Goal: Information Seeking & Learning: Learn about a topic

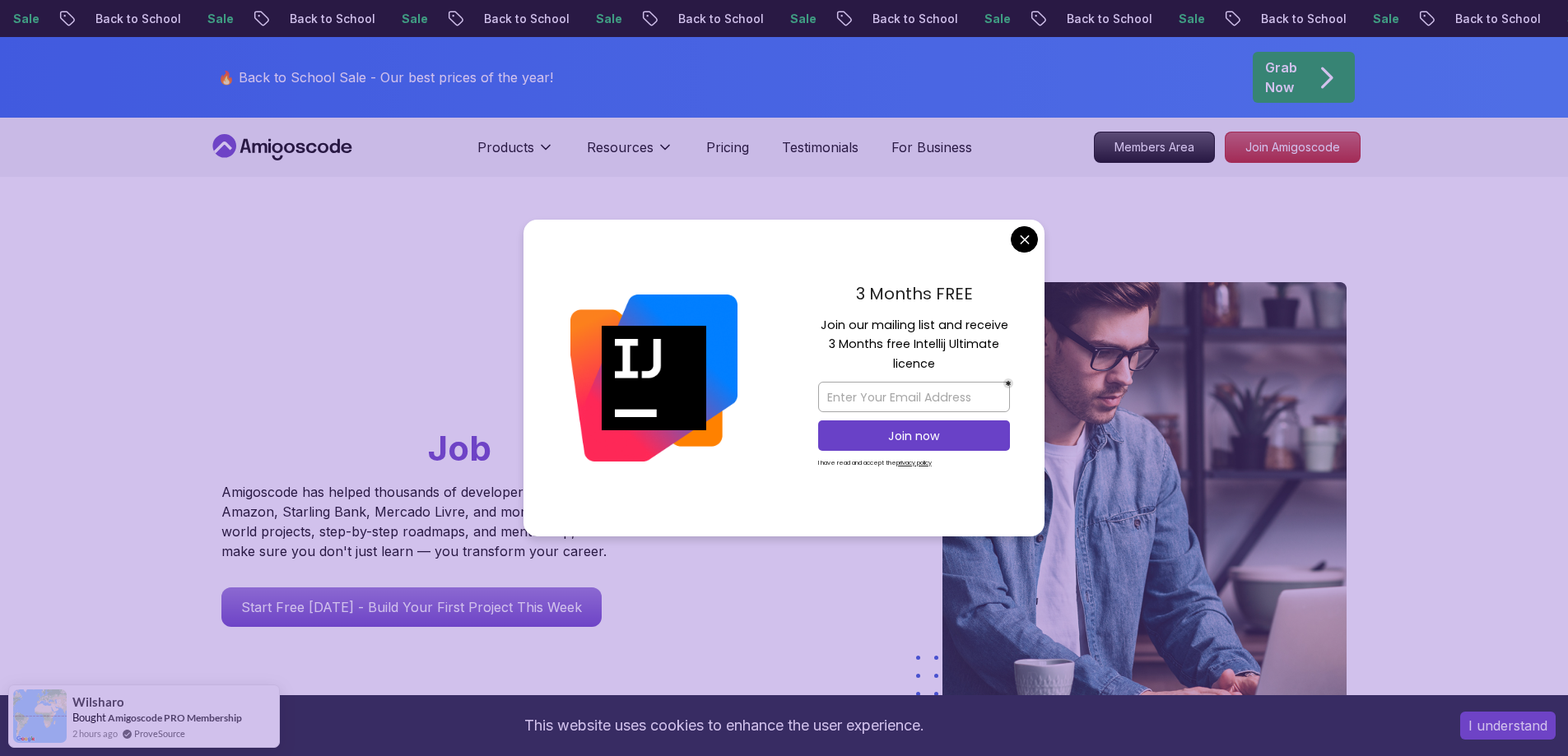
drag, startPoint x: 1021, startPoint y: 235, endPoint x: 1010, endPoint y: 221, distance: 17.8
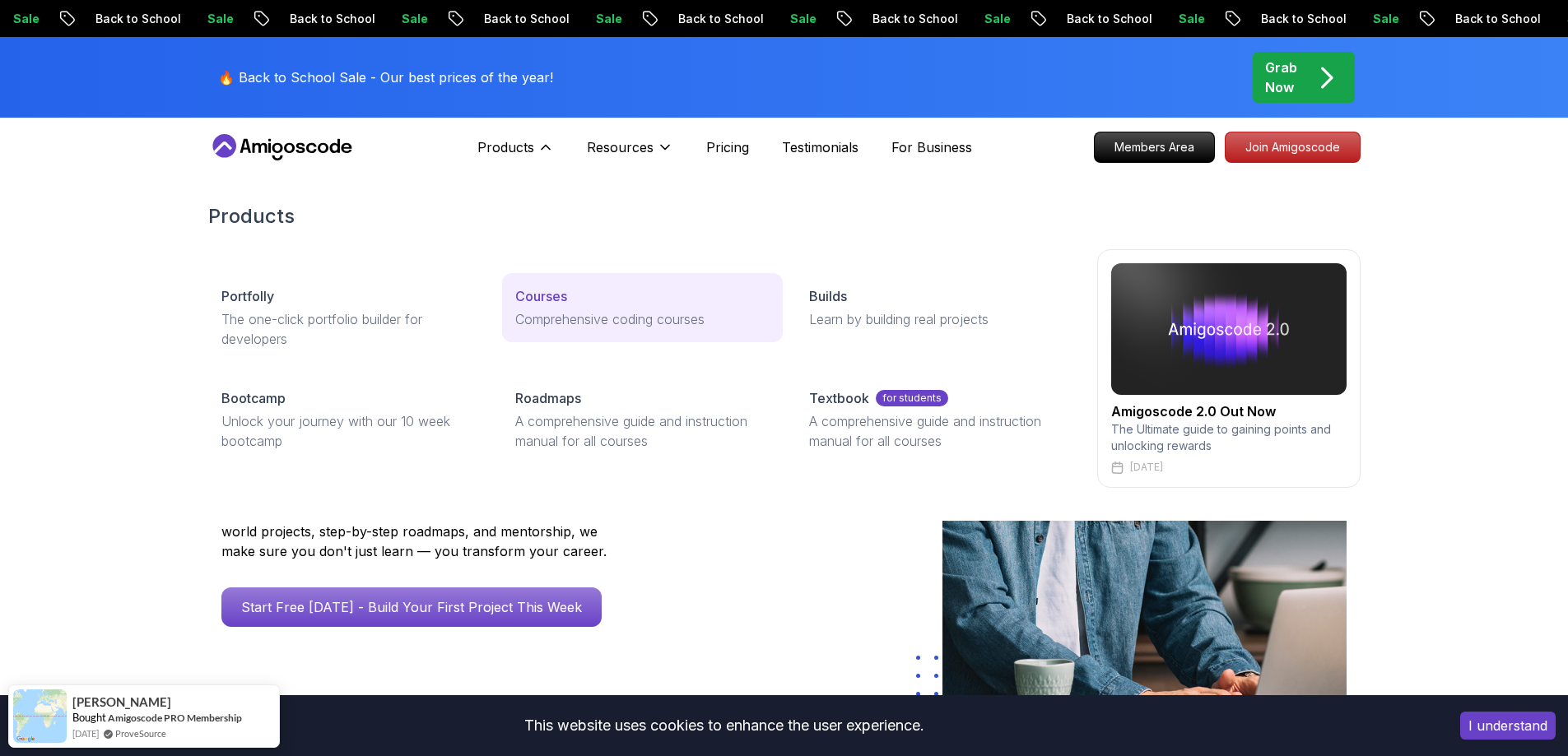
click at [595, 308] on link "Courses Comprehensive coding courses" at bounding box center [642, 308] width 281 height 69
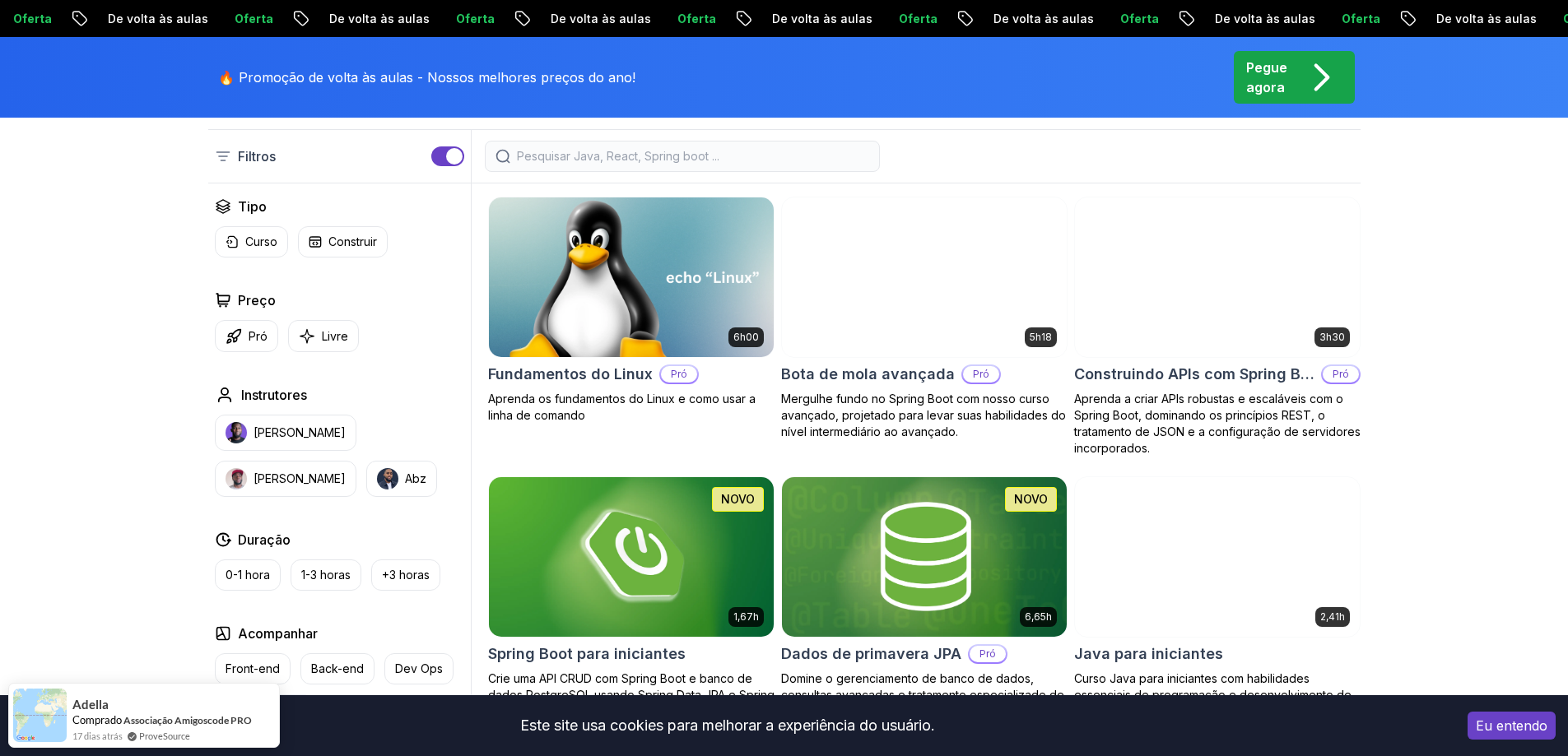
scroll to position [658, 0]
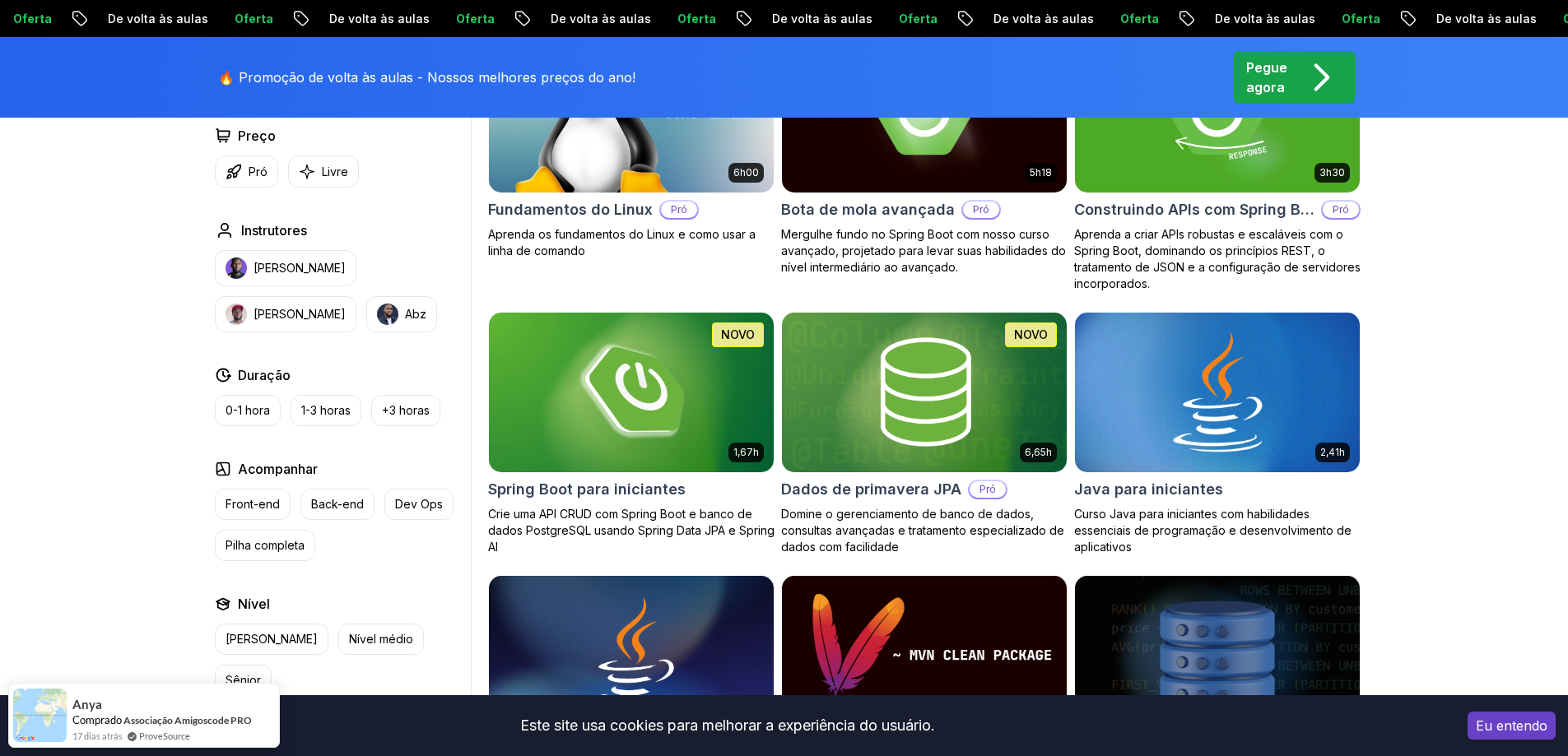
drag, startPoint x: 1107, startPoint y: 361, endPoint x: 1097, endPoint y: 363, distance: 10.2
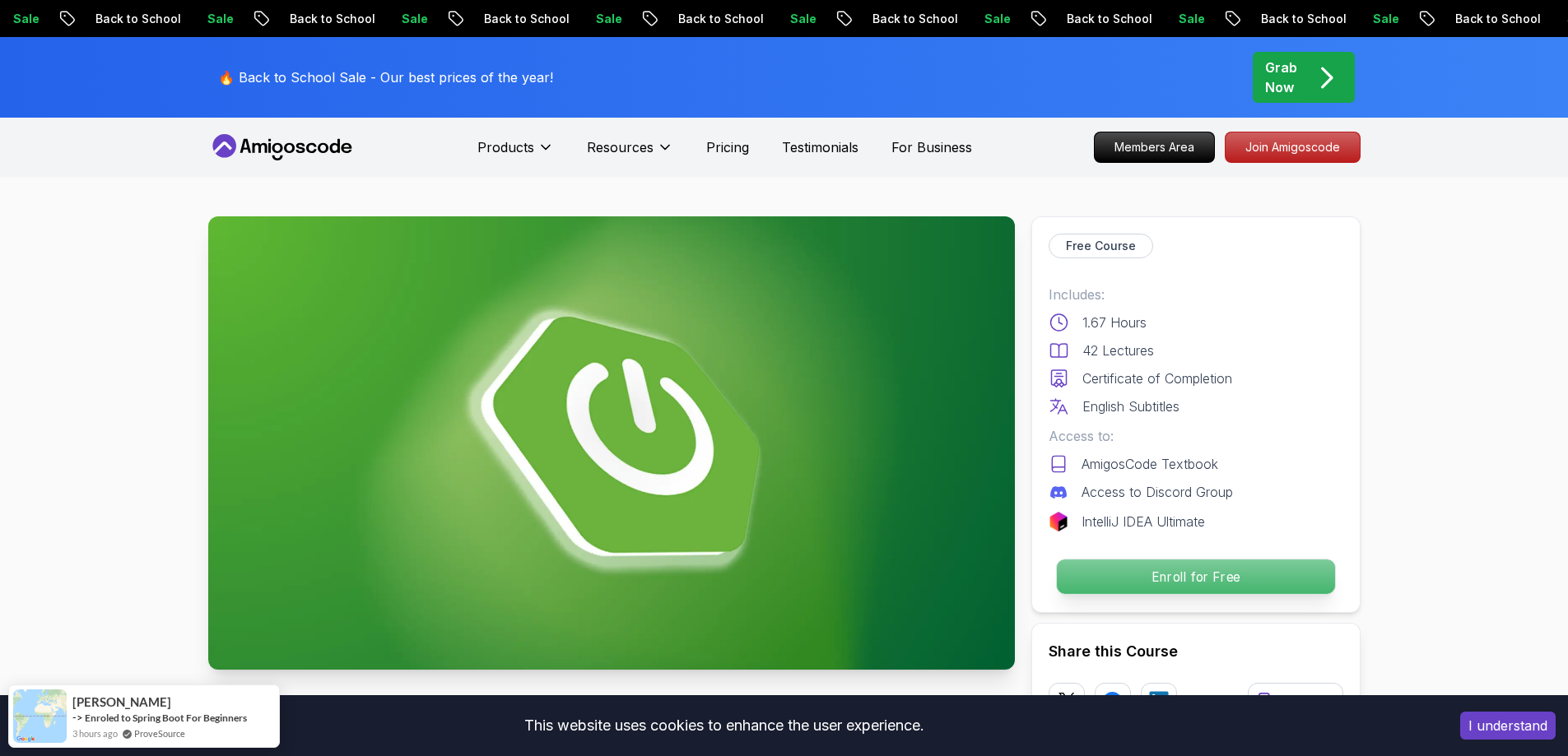
click at [1106, 574] on p "Enroll for Free" at bounding box center [1195, 576] width 278 height 35
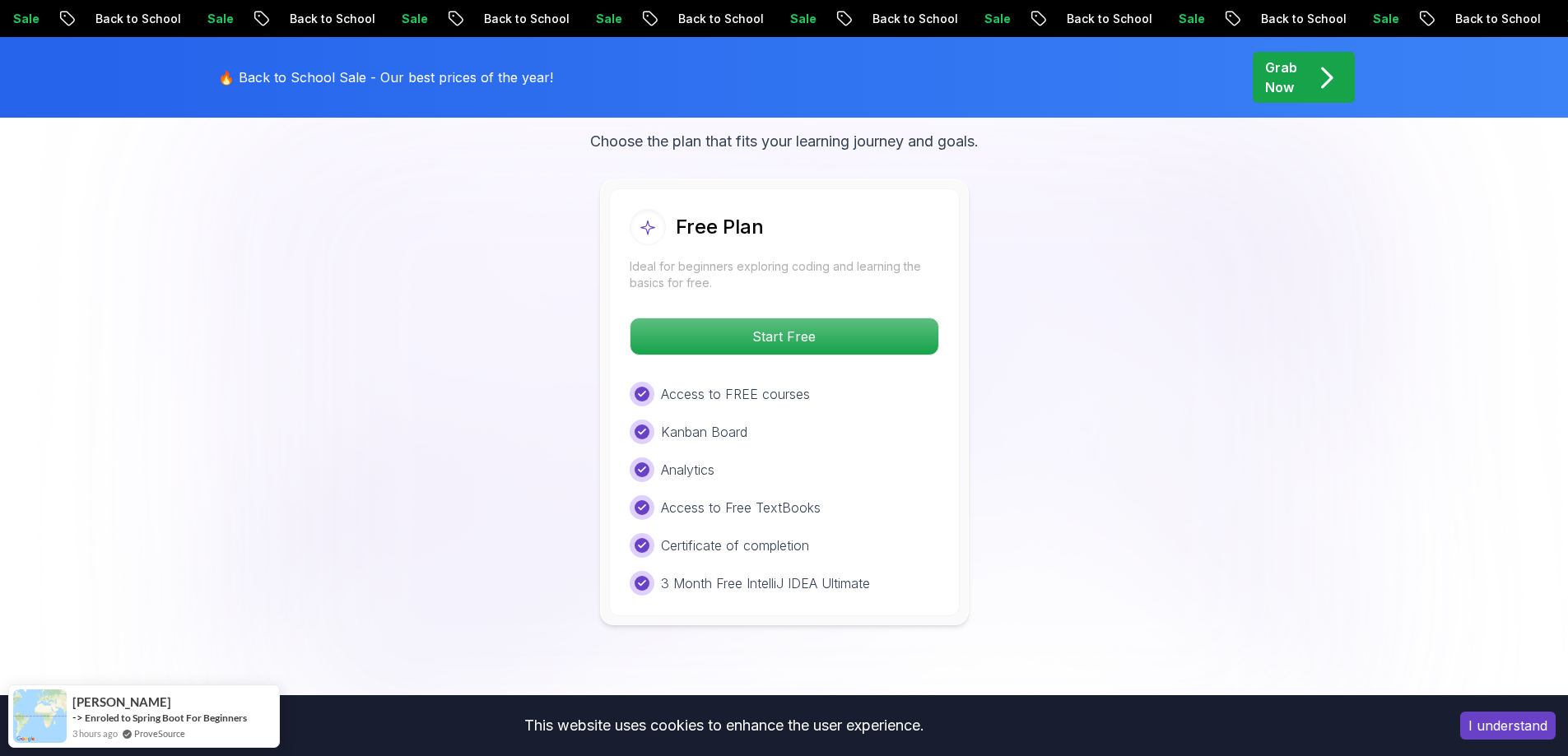
scroll to position [3347, 0]
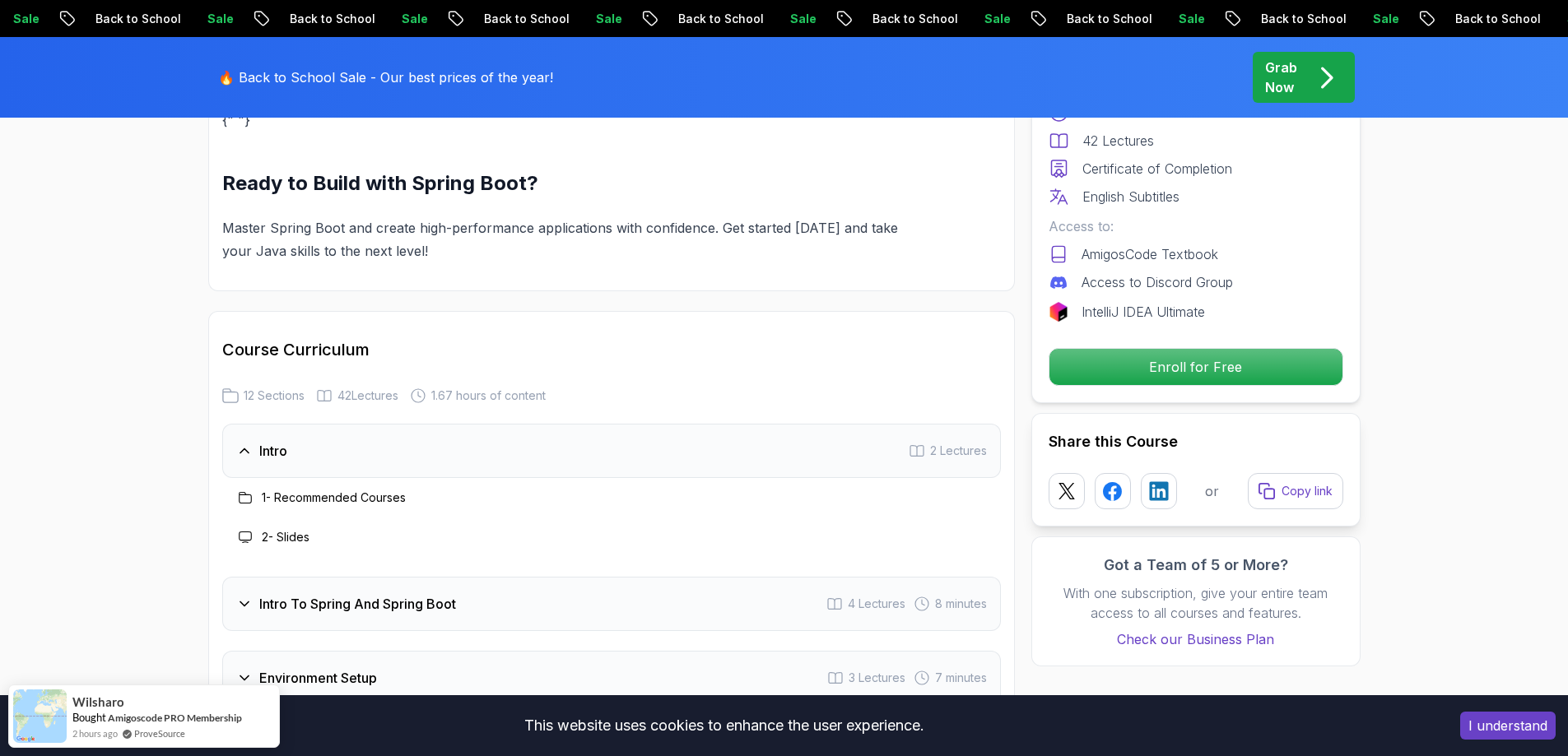
scroll to position [1784, 0]
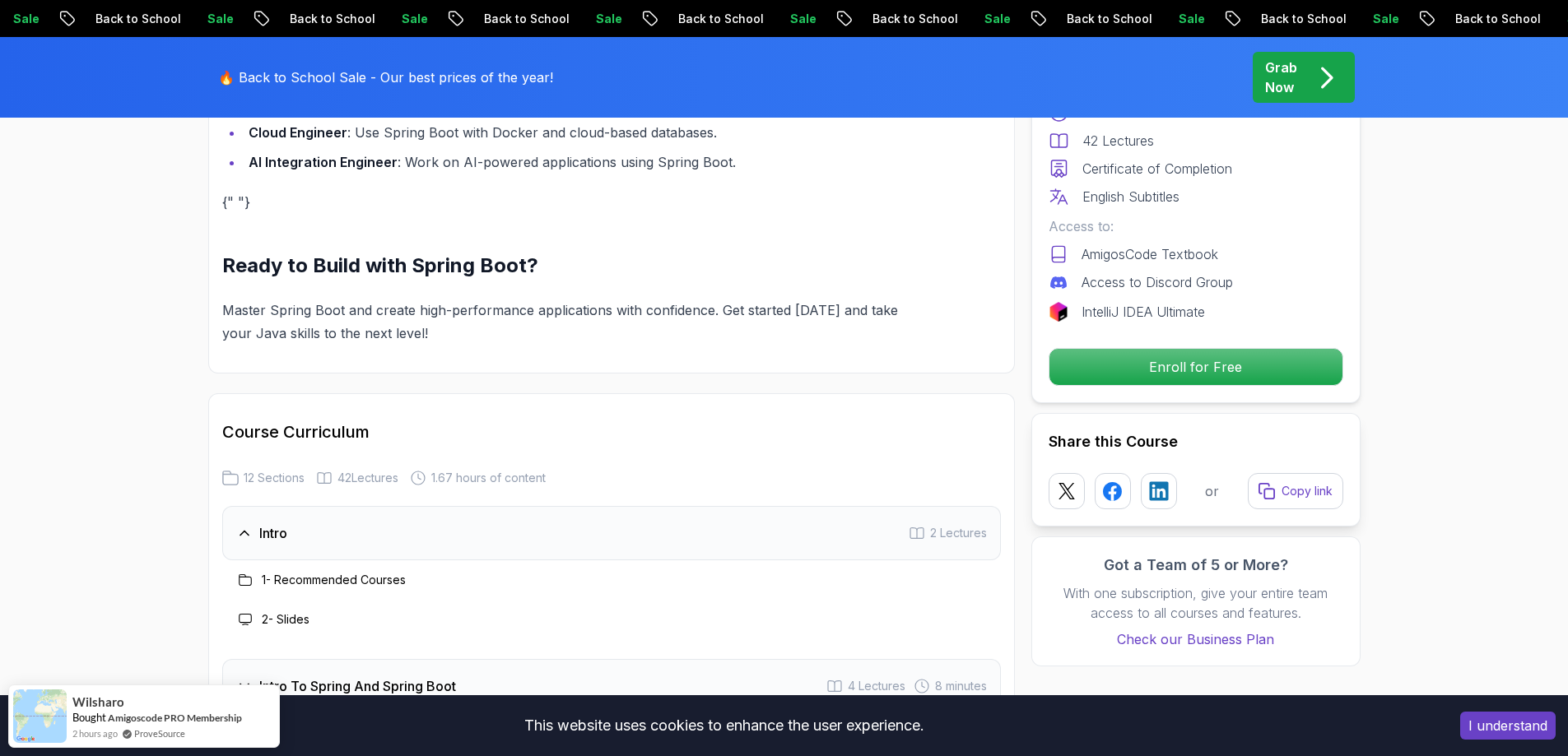
click at [469, 506] on div "Intro 2 Lectures" at bounding box center [612, 533] width 778 height 54
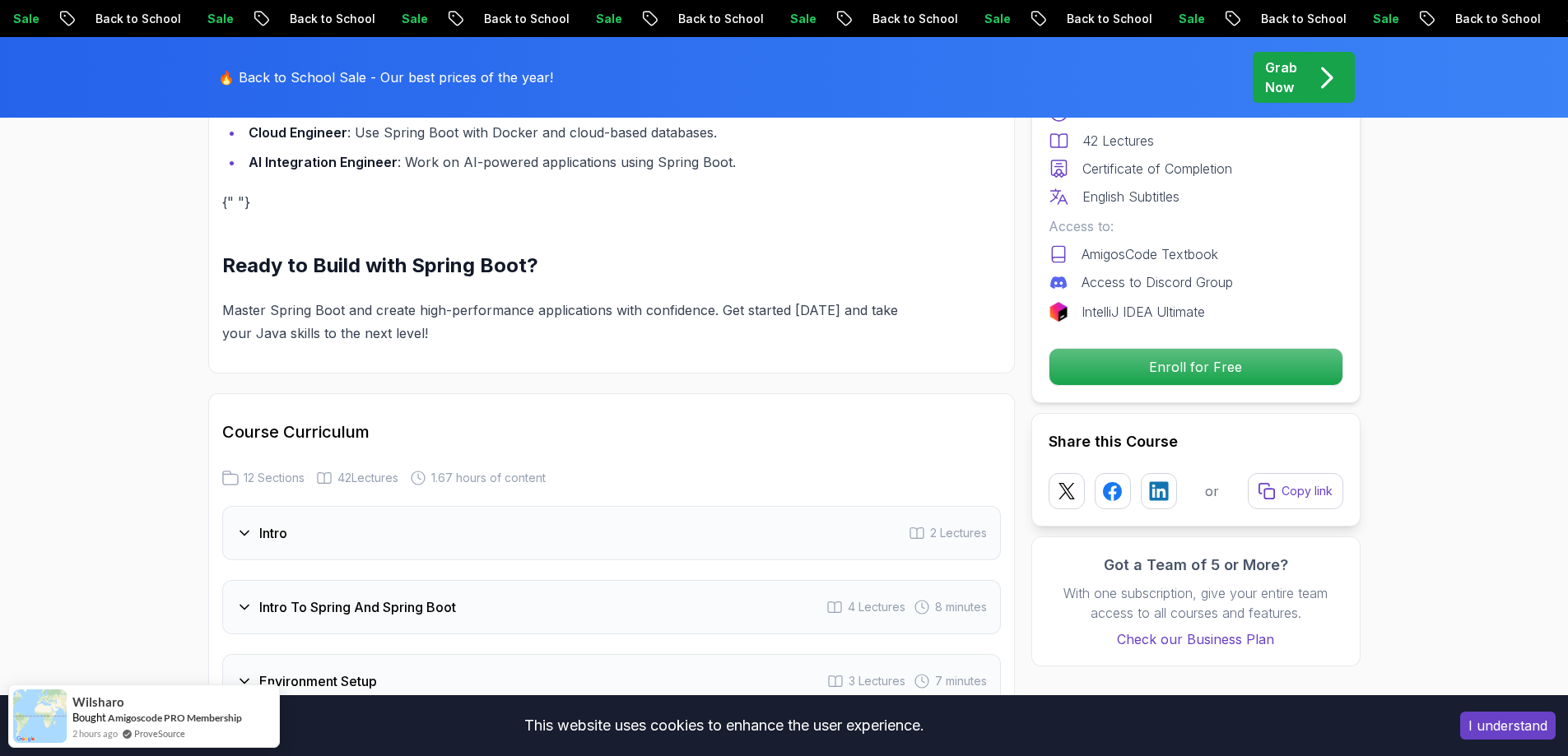
click at [469, 506] on div "Intro 2 Lectures" at bounding box center [612, 533] width 778 height 54
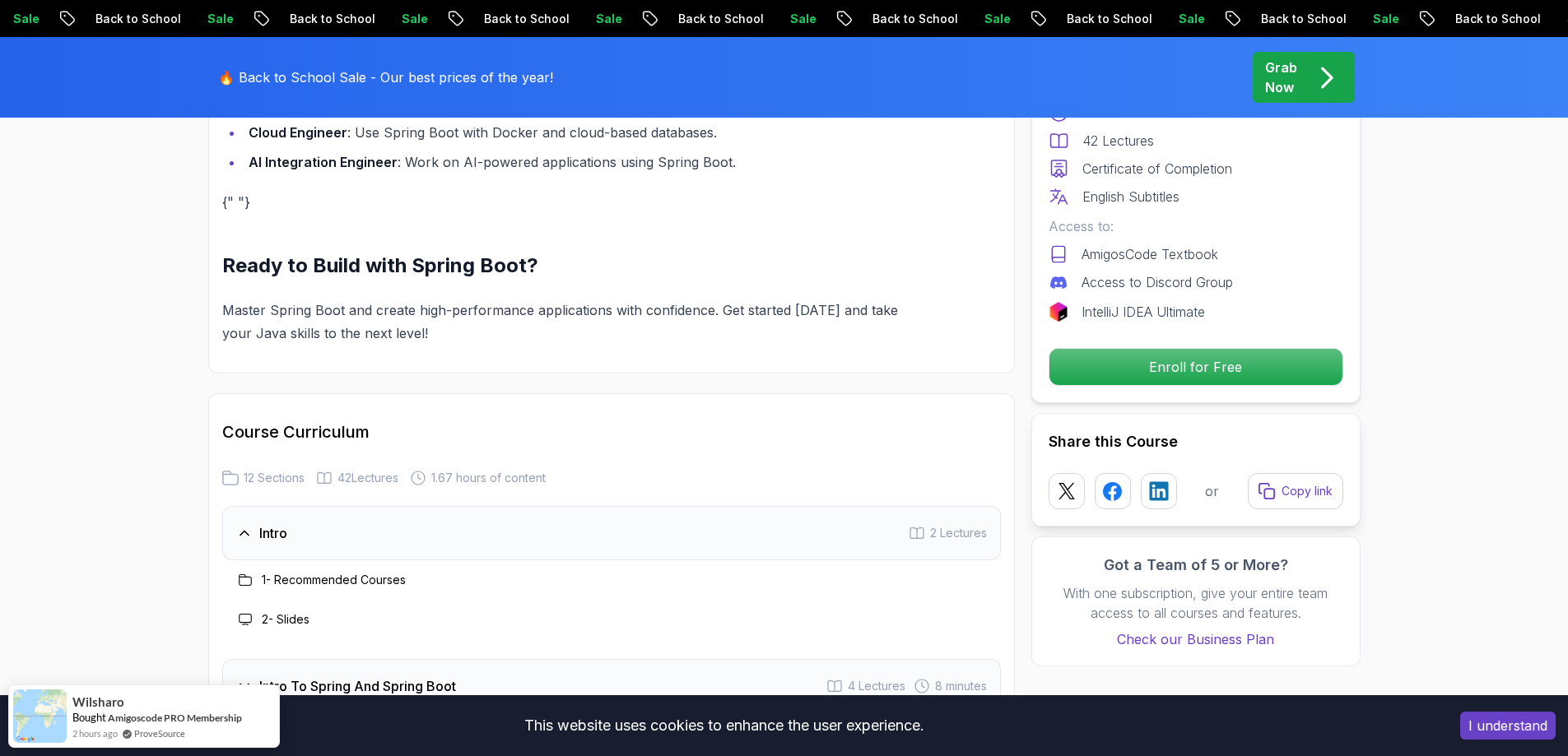
click at [349, 560] on div "1 - Recommended Courses" at bounding box center [612, 579] width 778 height 40
click at [342, 572] on h3 "1 - Recommended Courses" at bounding box center [333, 579] width 144 height 16
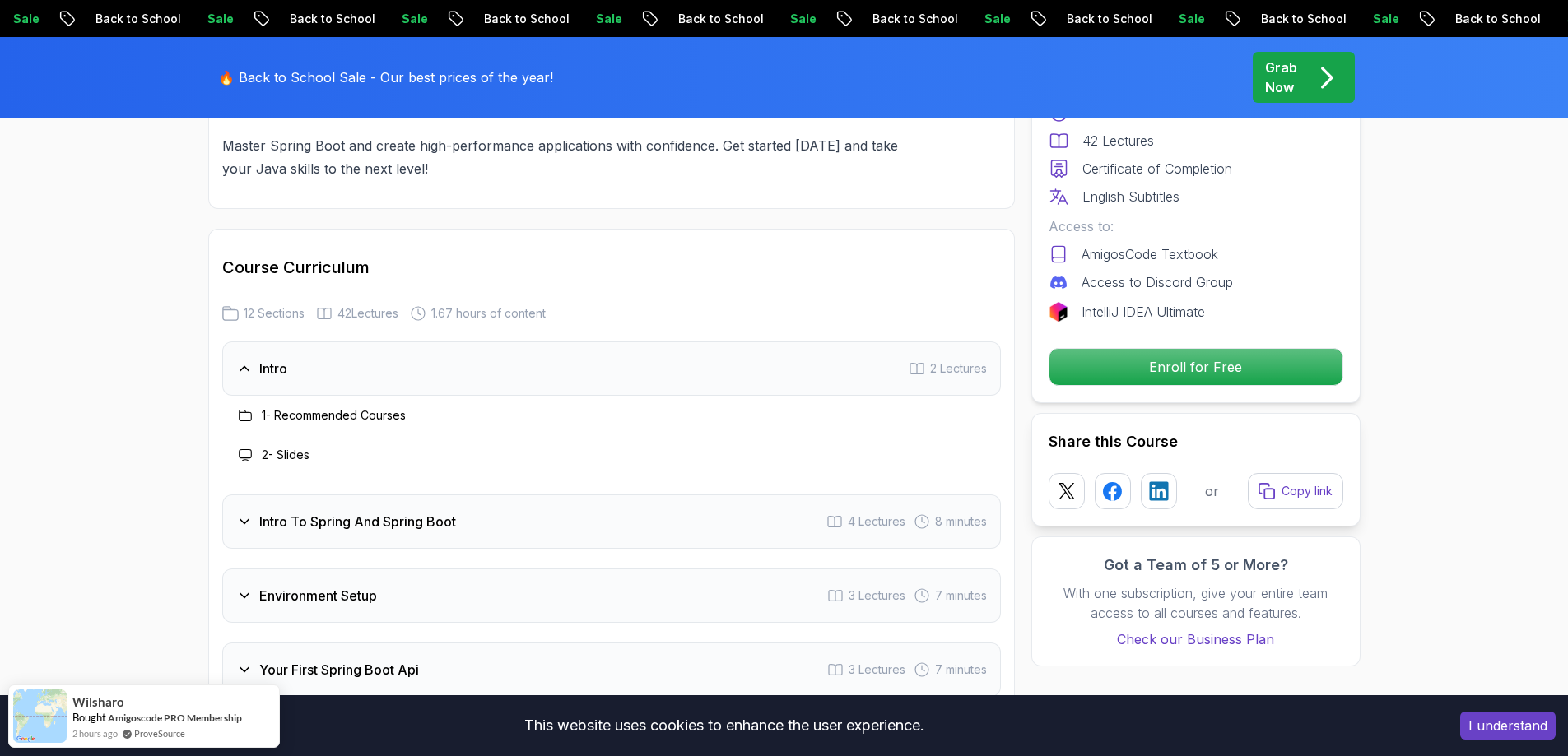
click at [292, 512] on h3 "Intro To Spring And Spring Boot" at bounding box center [357, 521] width 196 height 19
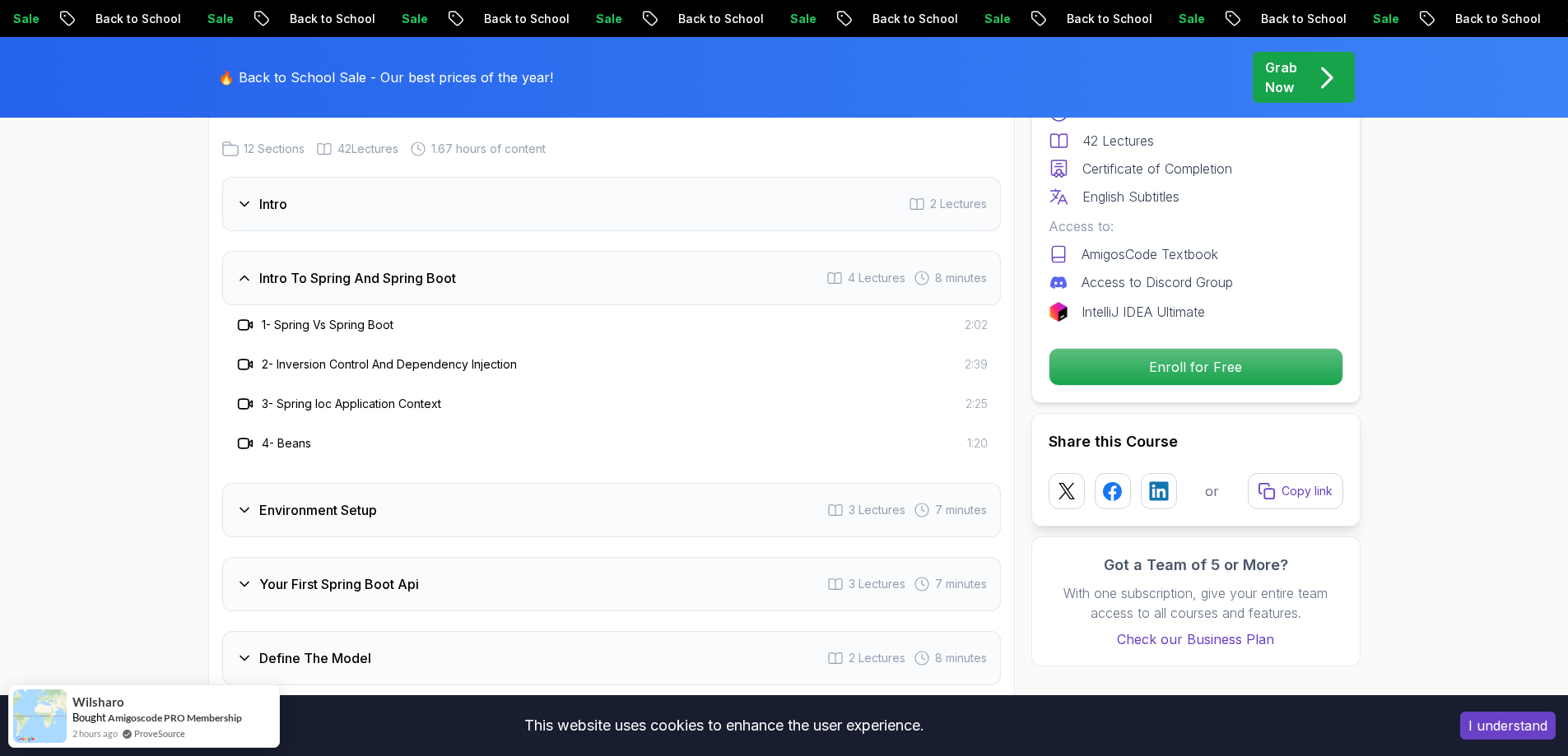
scroll to position [2196, 0]
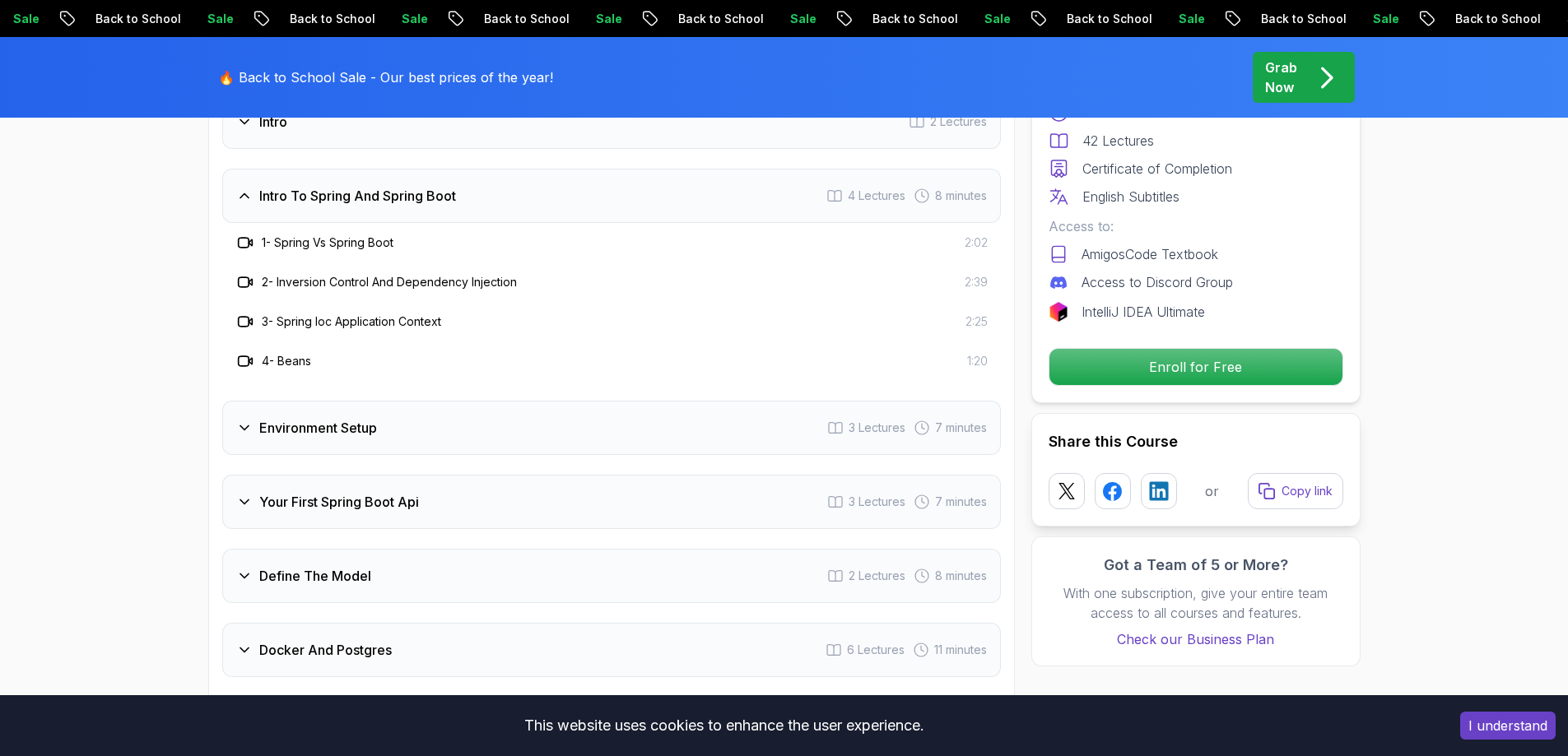
click at [265, 342] on div "4 - Beans 1:20" at bounding box center [612, 361] width 778 height 40
click at [270, 353] on h3 "4 - Beans" at bounding box center [286, 360] width 49 height 16
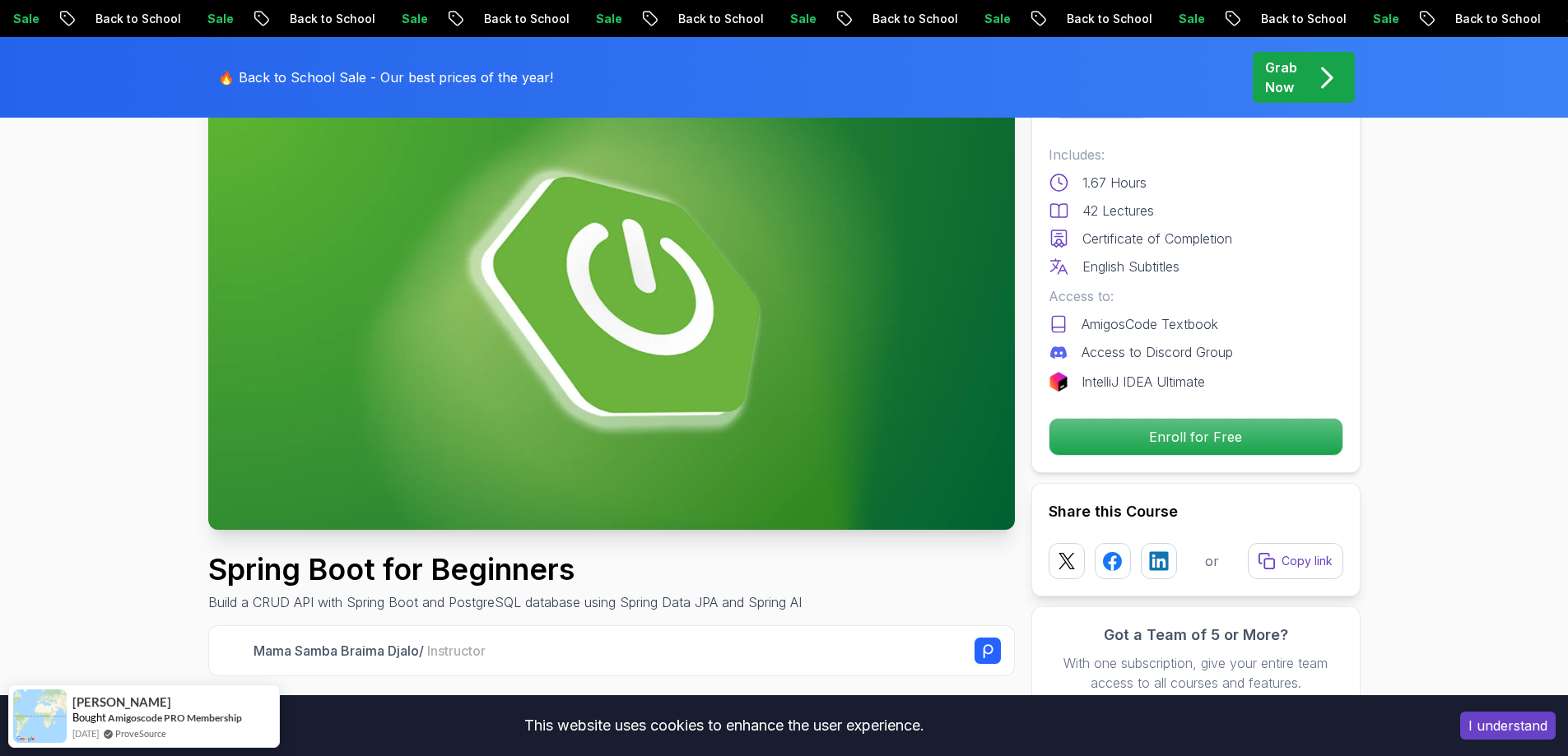
scroll to position [0, 0]
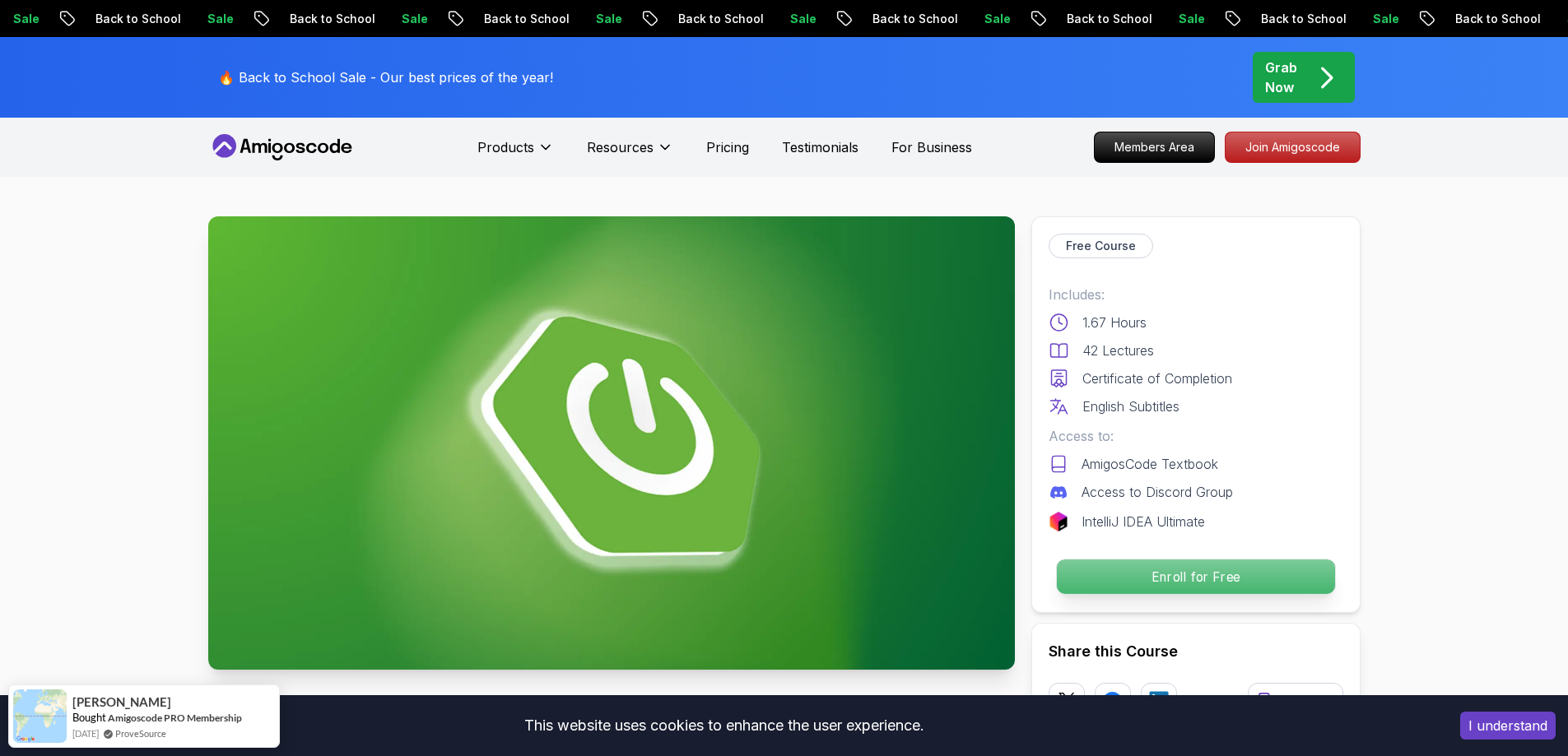
click at [1138, 573] on p "Enroll for Free" at bounding box center [1195, 576] width 278 height 35
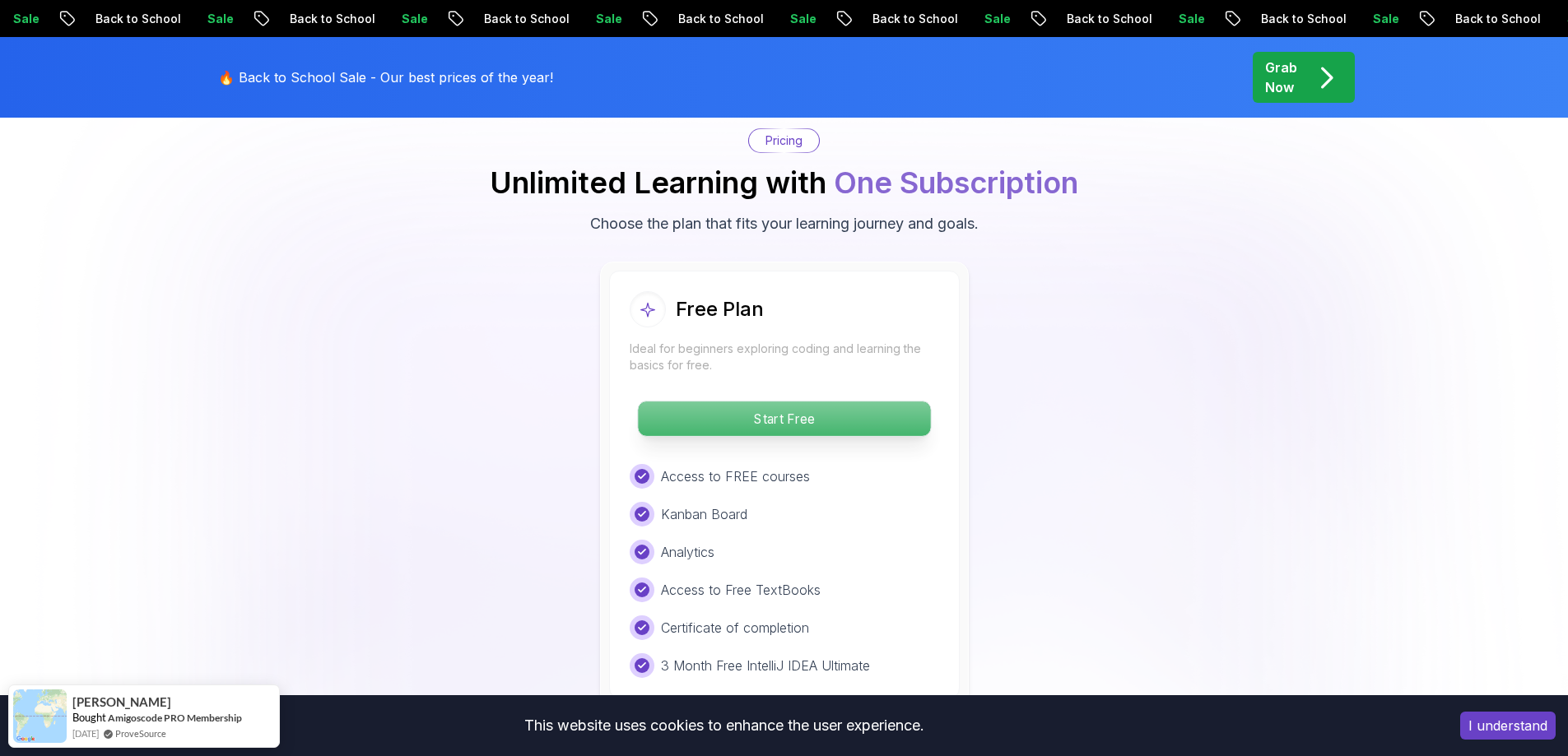
click at [880, 403] on p "Start Free" at bounding box center [784, 419] width 292 height 35
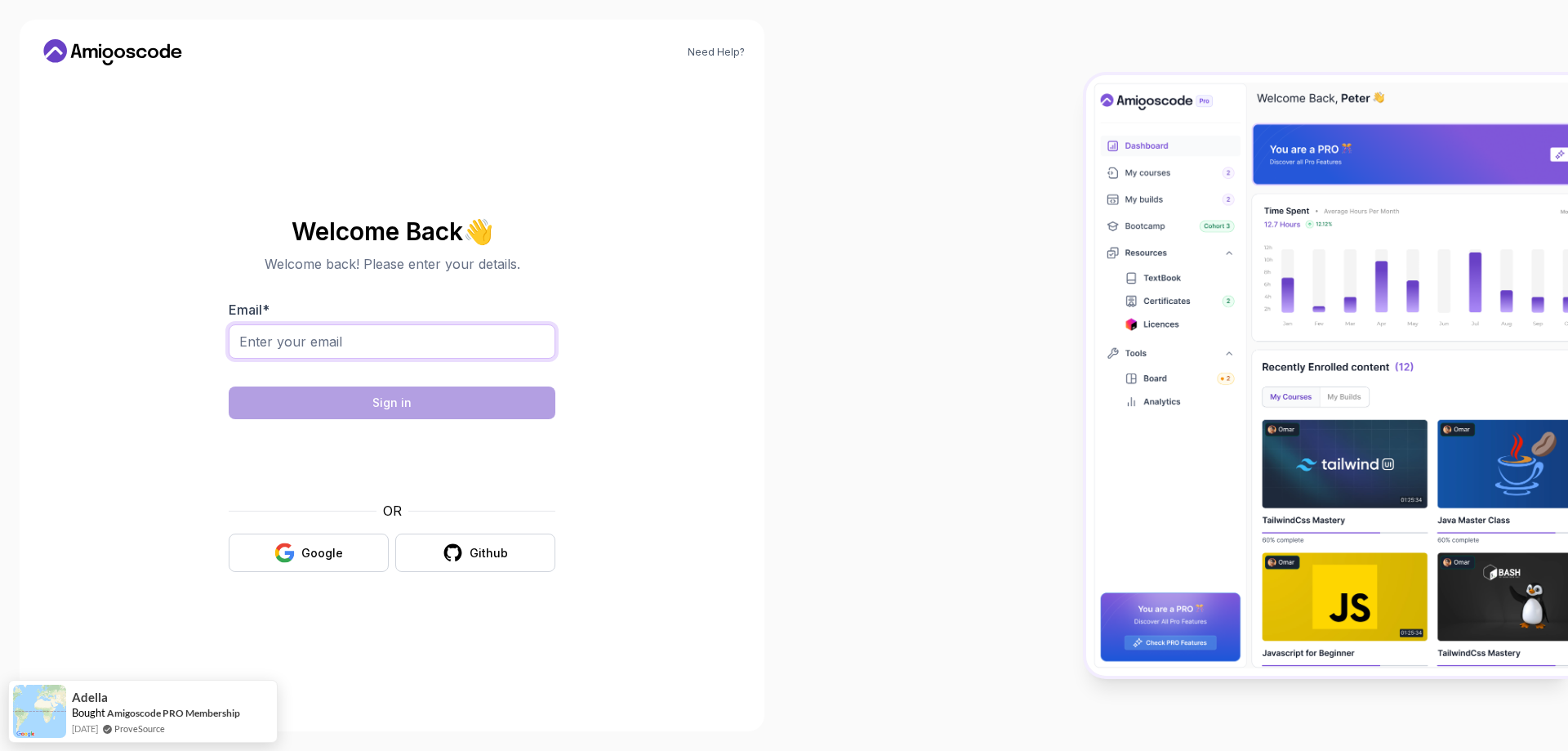
click at [473, 332] on input "Email *" at bounding box center [391, 341] width 327 height 34
click at [315, 554] on div "Google" at bounding box center [323, 553] width 42 height 16
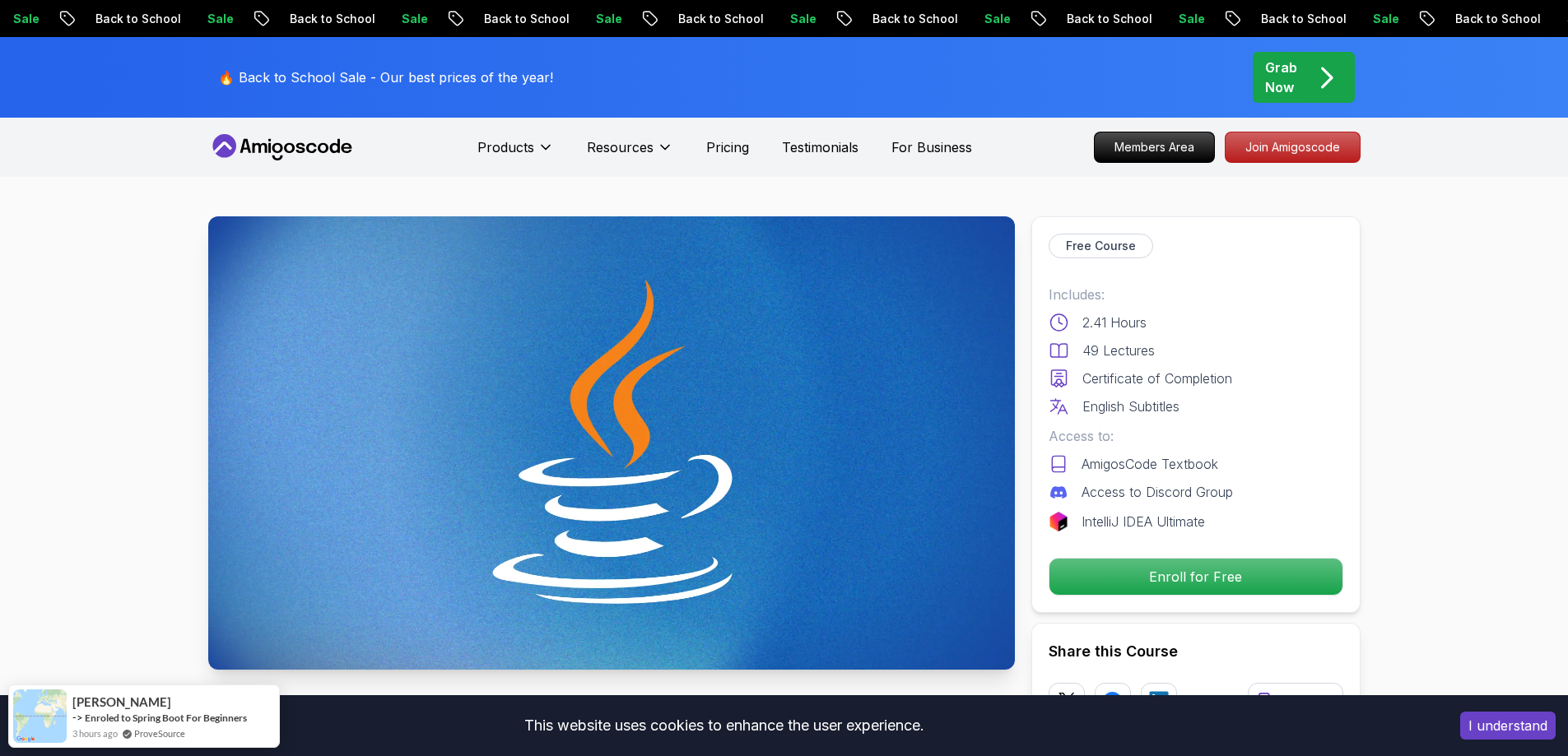
click at [1164, 562] on p "Enroll for Free" at bounding box center [1195, 576] width 278 height 35
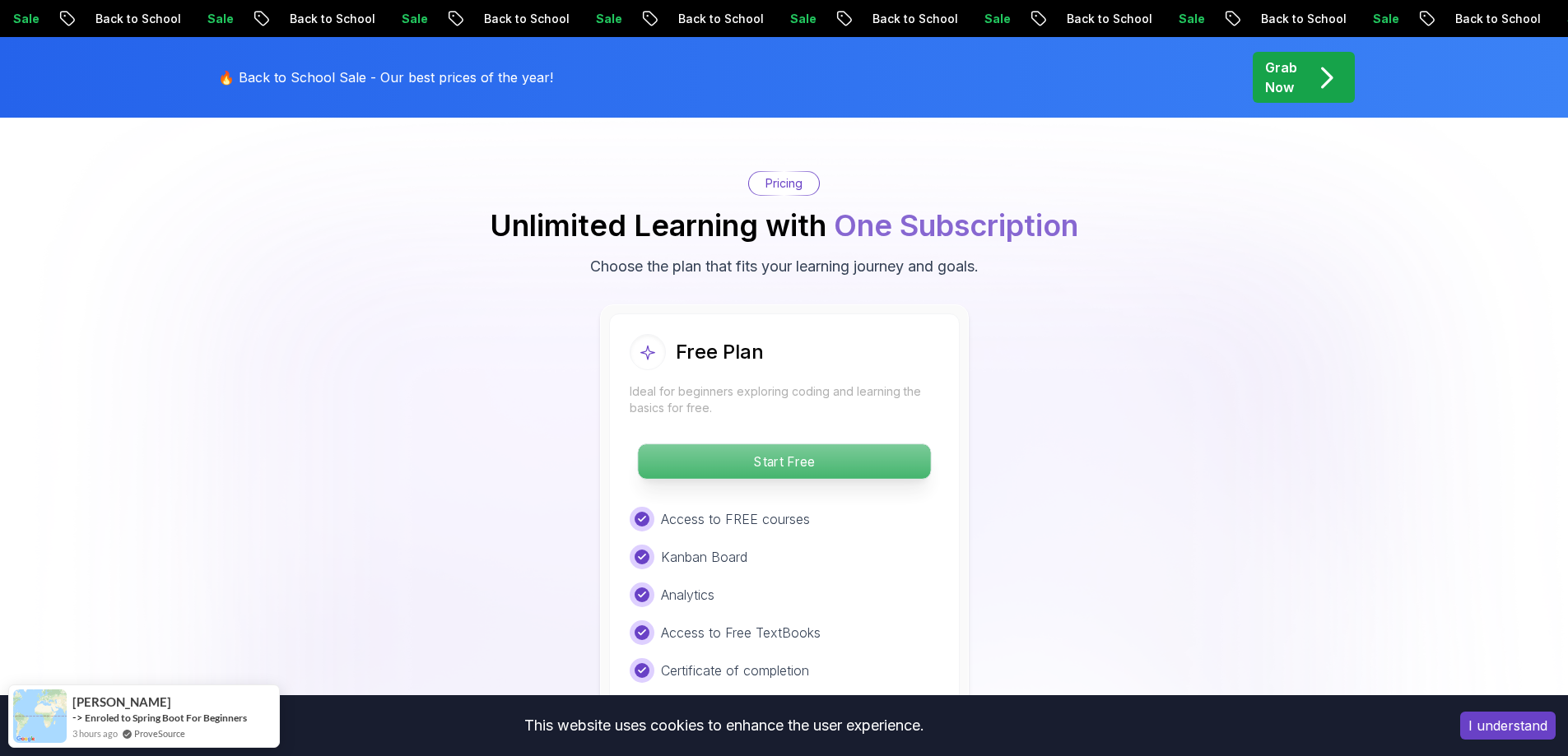
click at [915, 444] on p "Start Free" at bounding box center [784, 461] width 292 height 35
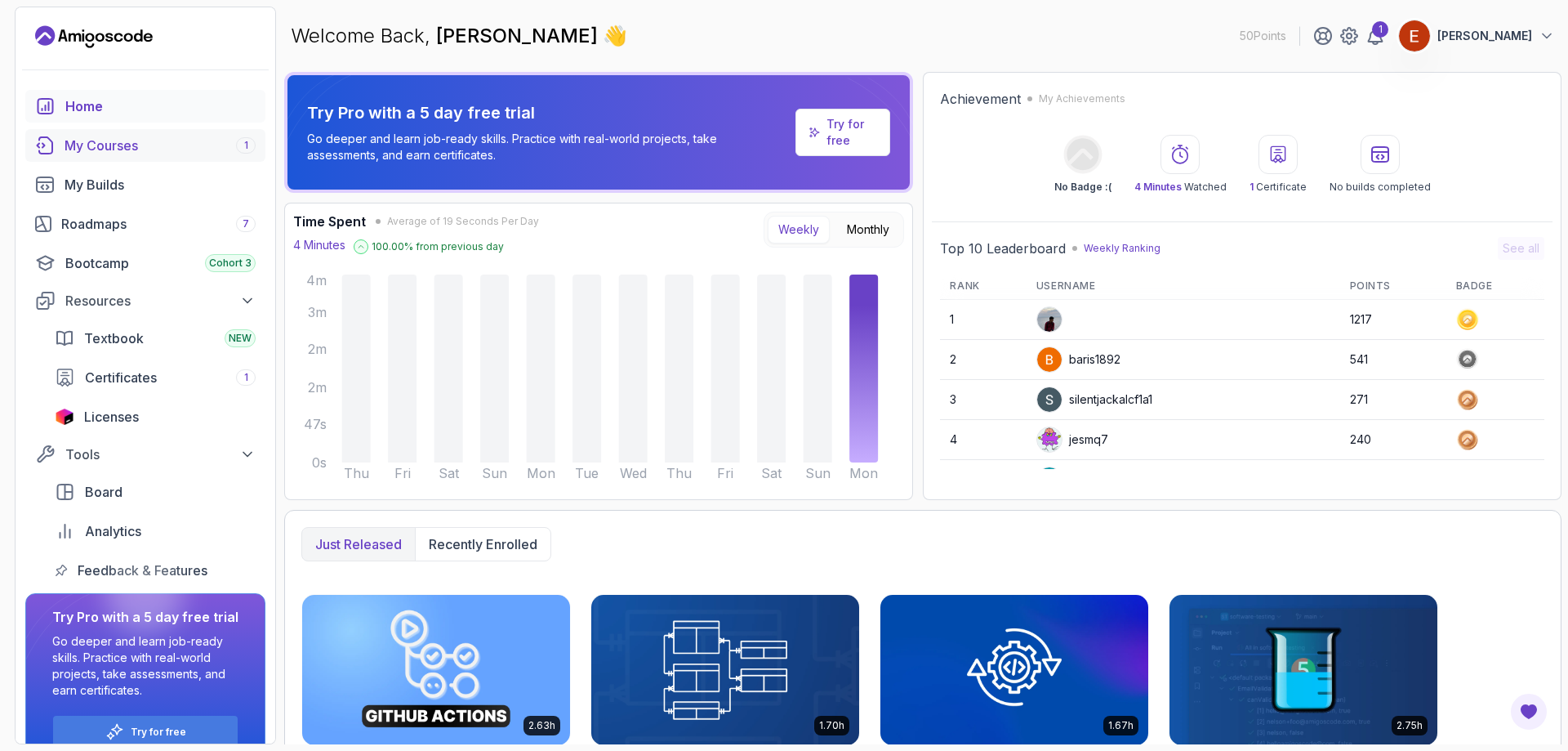
click at [87, 155] on link "My Courses 1" at bounding box center [145, 145] width 240 height 33
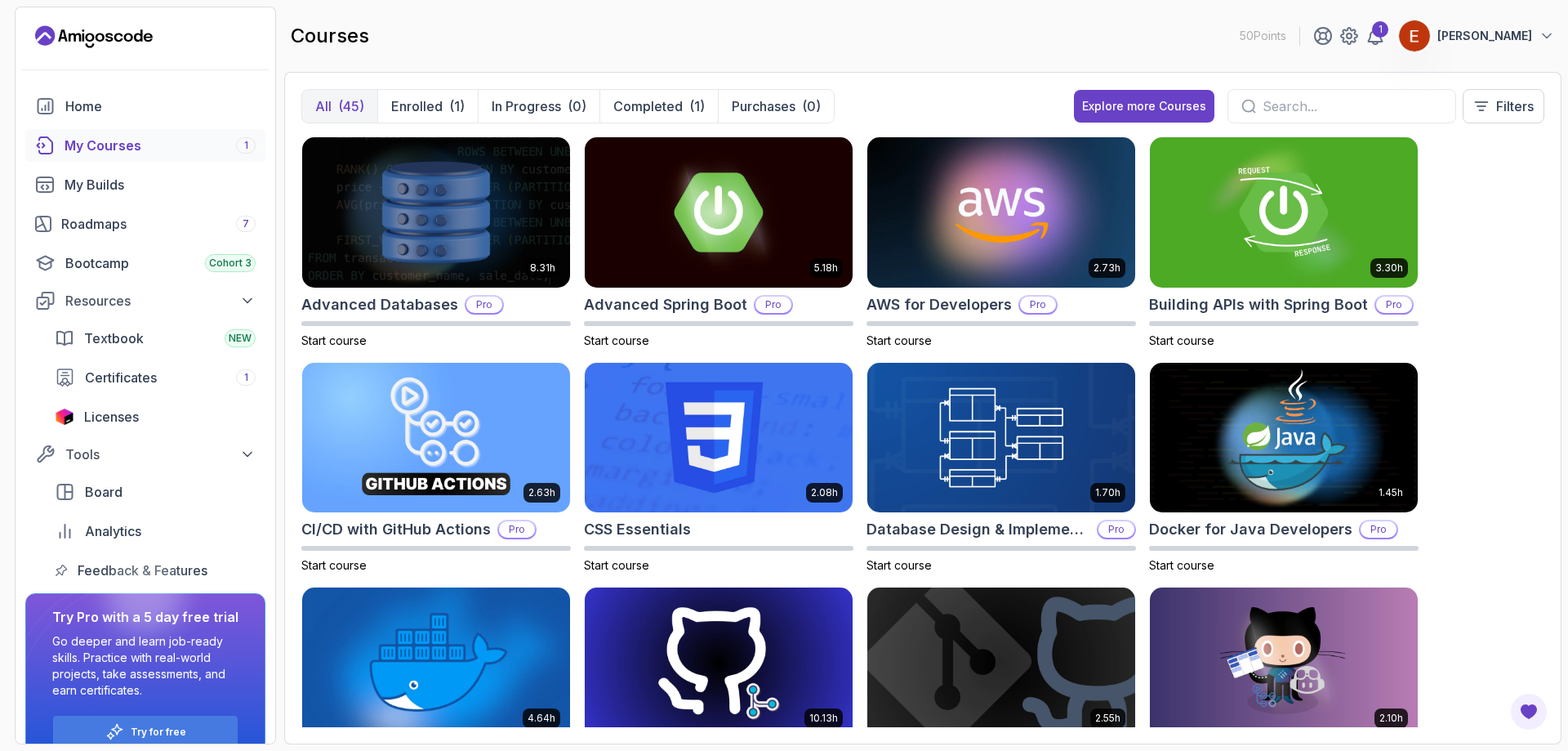
click at [1256, 104] on div at bounding box center [1342, 106] width 228 height 34
drag, startPoint x: 1296, startPoint y: 84, endPoint x: 1294, endPoint y: 97, distance: 13.2
click at [1295, 92] on div "All (45) Enrolled (1) In Progress (0) Completed (1) Purchases (0) Explore more …" at bounding box center [922, 408] width 1277 height 672
click at [1294, 99] on input "text" at bounding box center [1353, 106] width 180 height 19
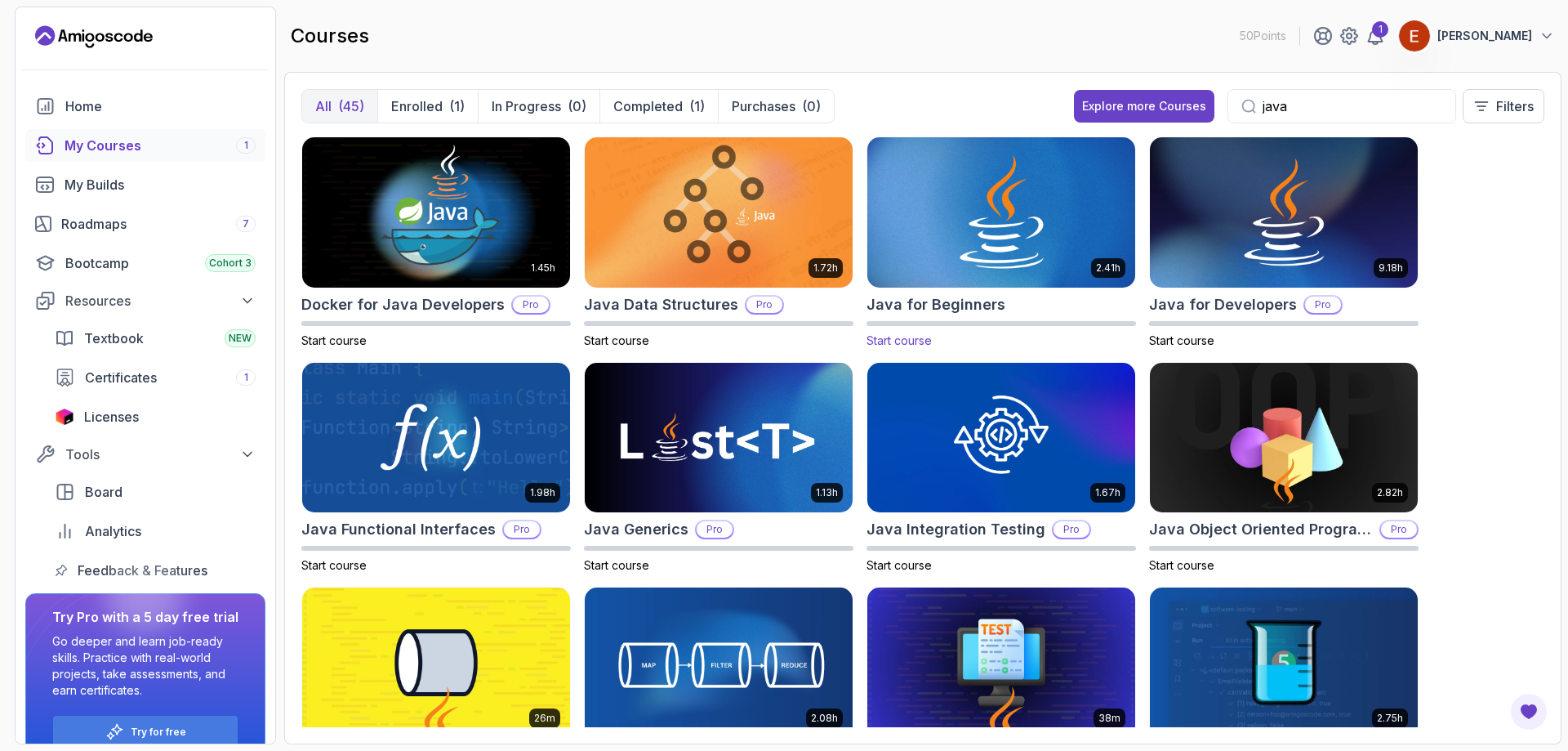
type input "java"
click at [984, 227] on img at bounding box center [1001, 213] width 281 height 158
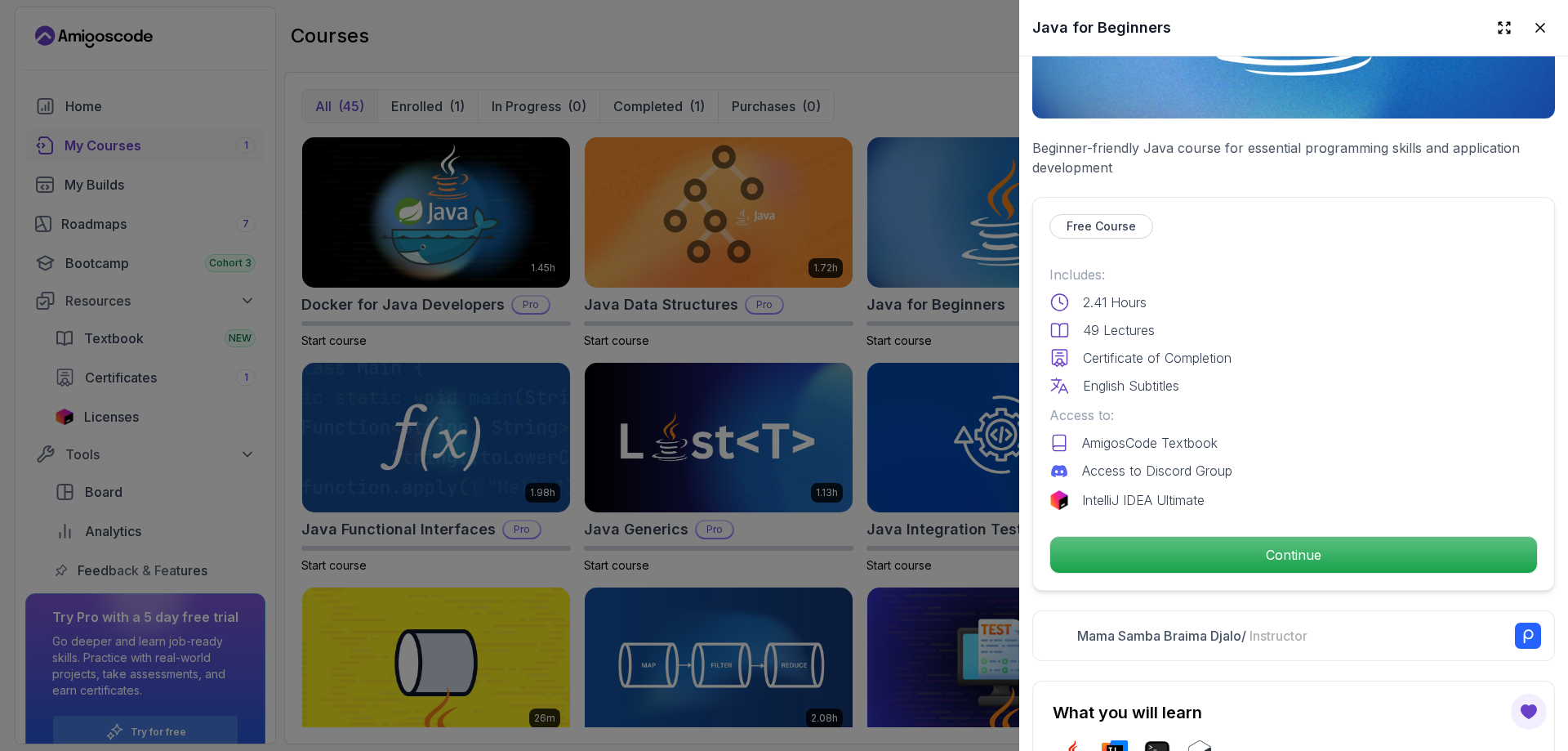
scroll to position [327, 0]
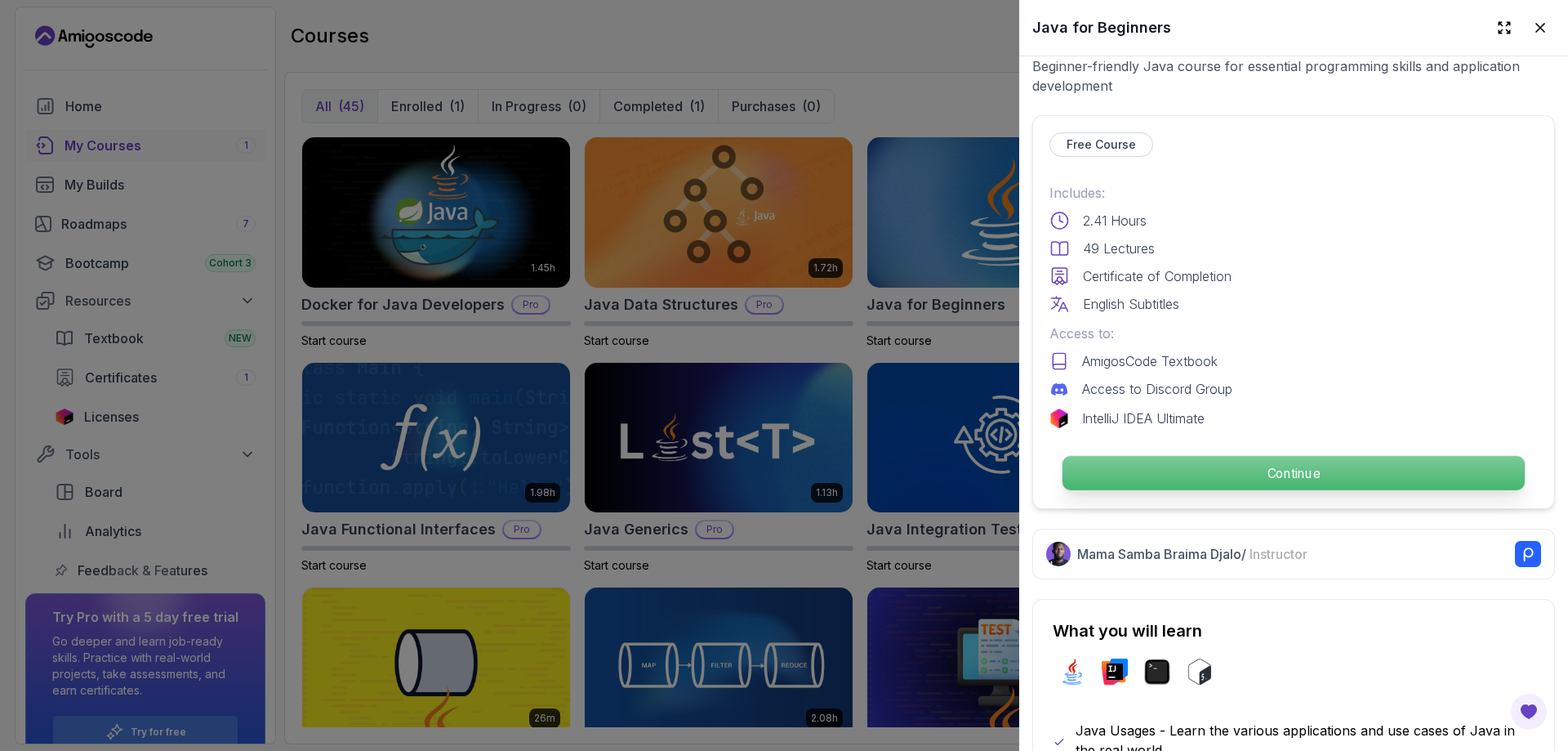
click at [1169, 479] on p "Continue" at bounding box center [1293, 473] width 462 height 34
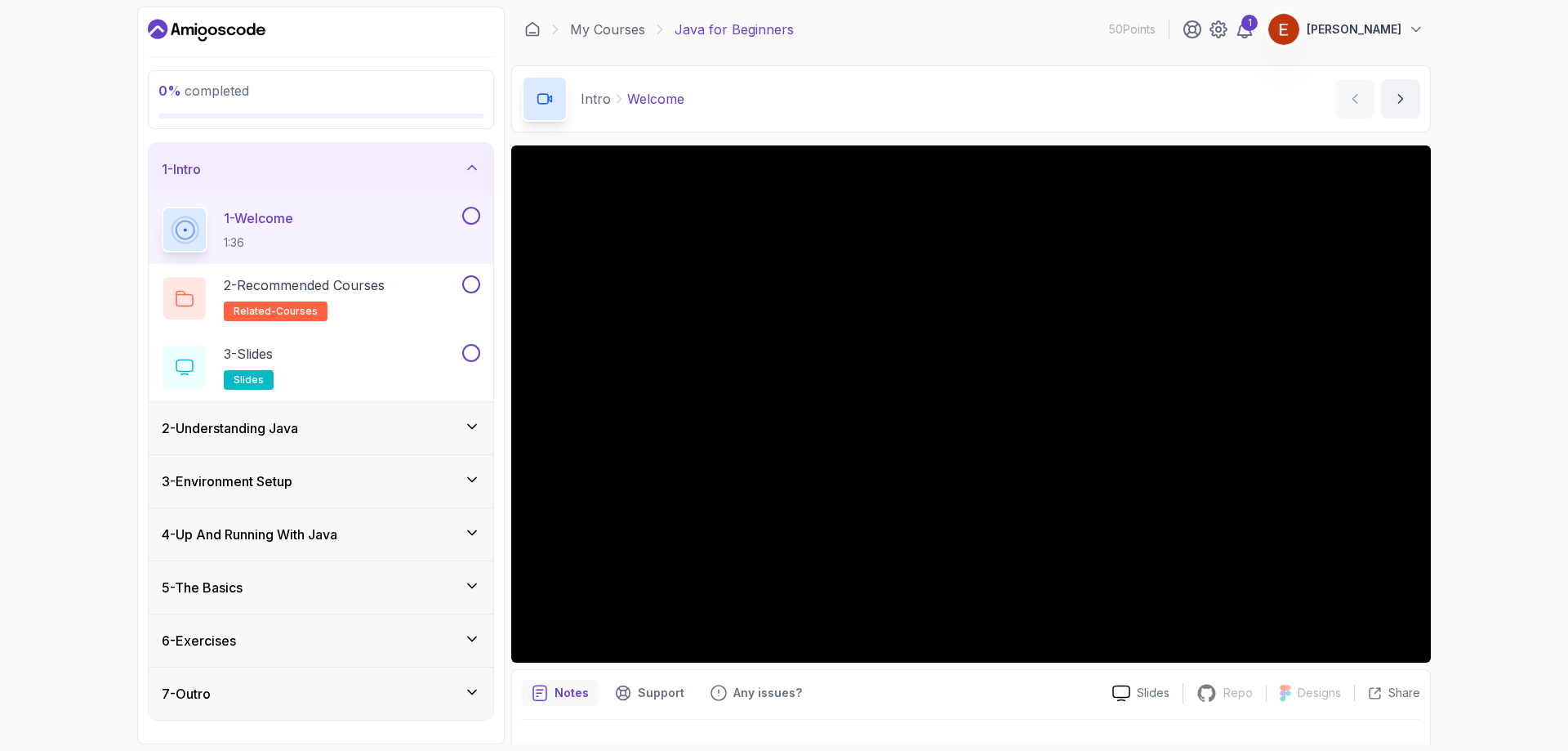
click at [469, 219] on button at bounding box center [470, 215] width 18 height 18
click at [474, 282] on button at bounding box center [470, 284] width 18 height 18
click at [475, 348] on button at bounding box center [470, 352] width 18 height 18
click at [410, 423] on div "2 - Understanding Java" at bounding box center [321, 428] width 318 height 19
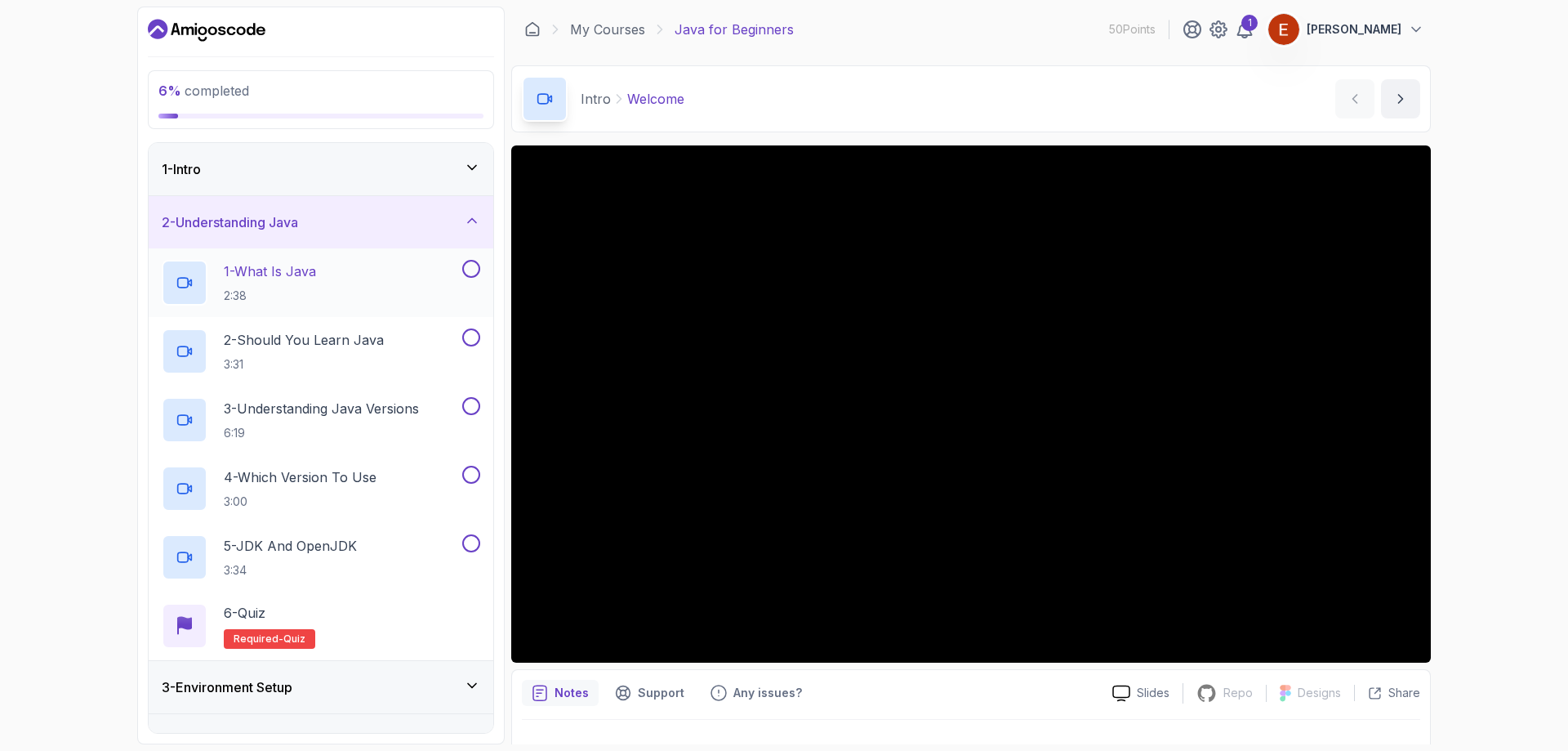
click at [463, 268] on button at bounding box center [470, 268] width 18 height 18
click at [475, 336] on button at bounding box center [470, 337] width 18 height 18
click at [472, 404] on button at bounding box center [470, 406] width 18 height 18
click at [468, 464] on div "4 - Which Version To Use 3:00" at bounding box center [321, 489] width 344 height 69
click at [472, 552] on button "5 - JDK And OpenJDK 3:34" at bounding box center [321, 557] width 318 height 45
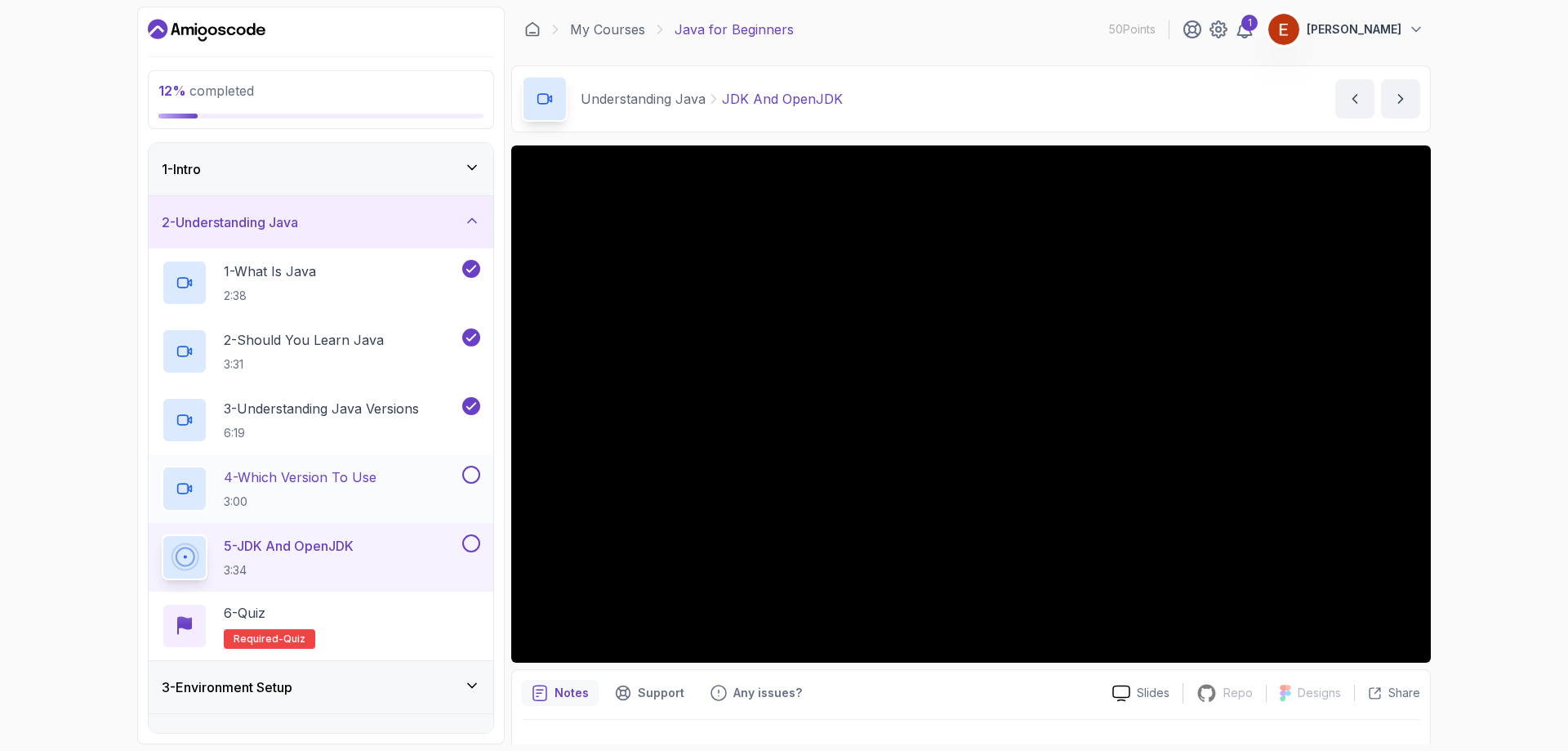
click at [472, 475] on button at bounding box center [470, 474] width 18 height 18
click at [467, 536] on button at bounding box center [470, 543] width 18 height 18
click at [421, 623] on div "6 - Quiz Required- quiz" at bounding box center [321, 626] width 318 height 45
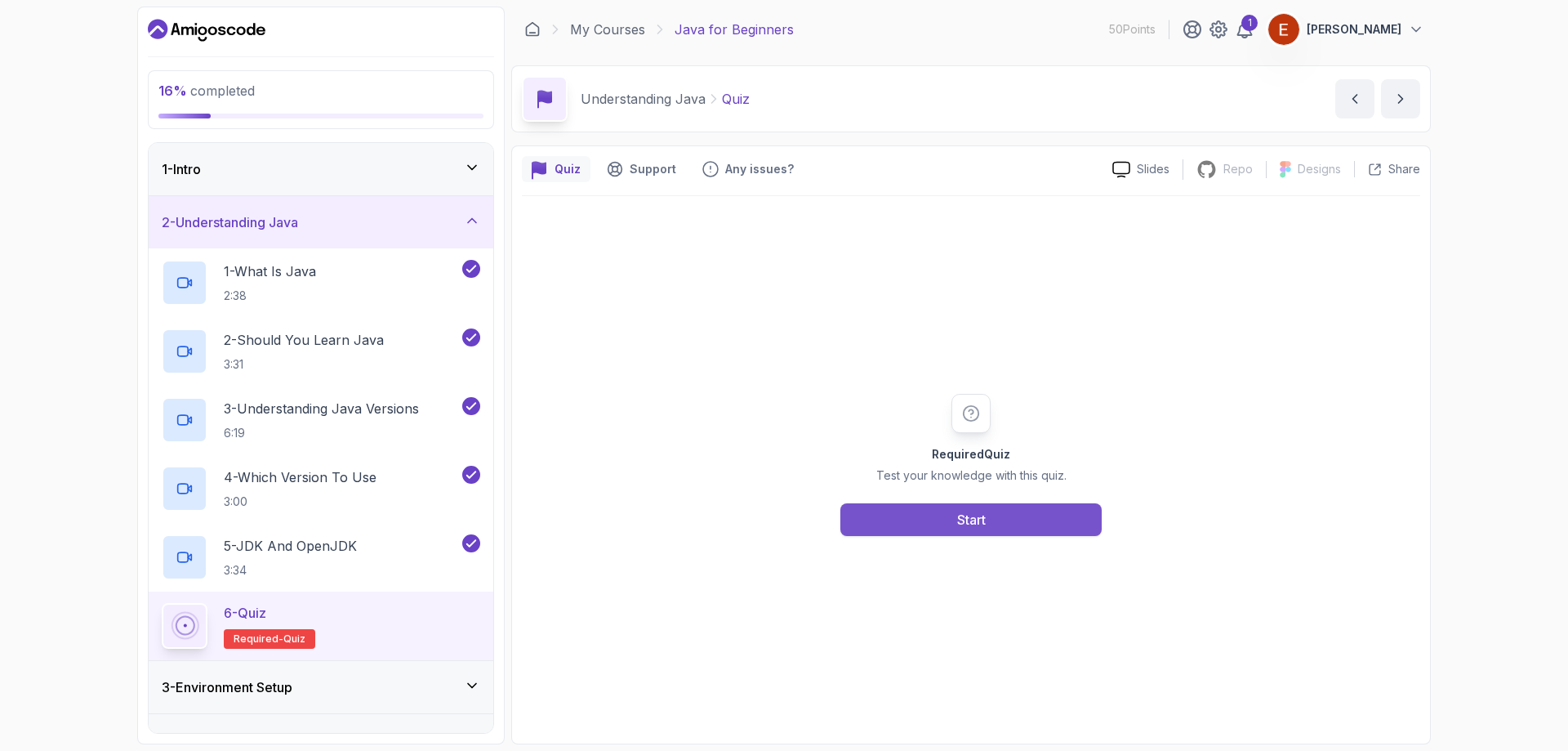
click at [931, 518] on button "Start" at bounding box center [971, 519] width 261 height 33
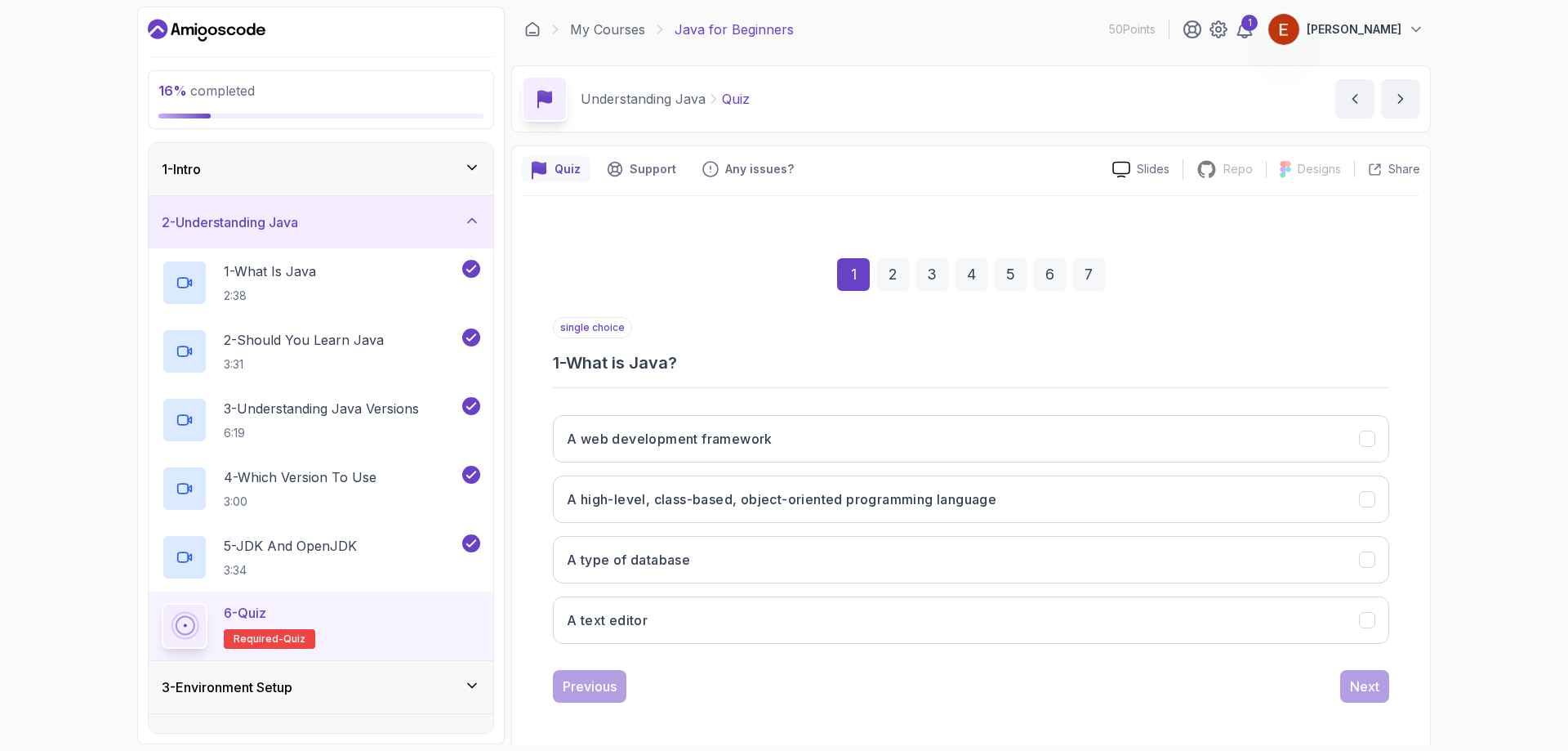
drag, startPoint x: 569, startPoint y: 359, endPoint x: 926, endPoint y: 650, distance: 460.6
click at [926, 650] on div "single choice 1 - What is Java? A web development framework A high-level, class…" at bounding box center [971, 486] width 836 height 340
copy div "What is Java? A web development framework A high-level, class-based, object-ori…"
click at [691, 512] on button "A high-level, class-based, object-oriented programming language" at bounding box center [971, 499] width 836 height 47
click at [1358, 686] on div "Next" at bounding box center [1365, 685] width 29 height 19
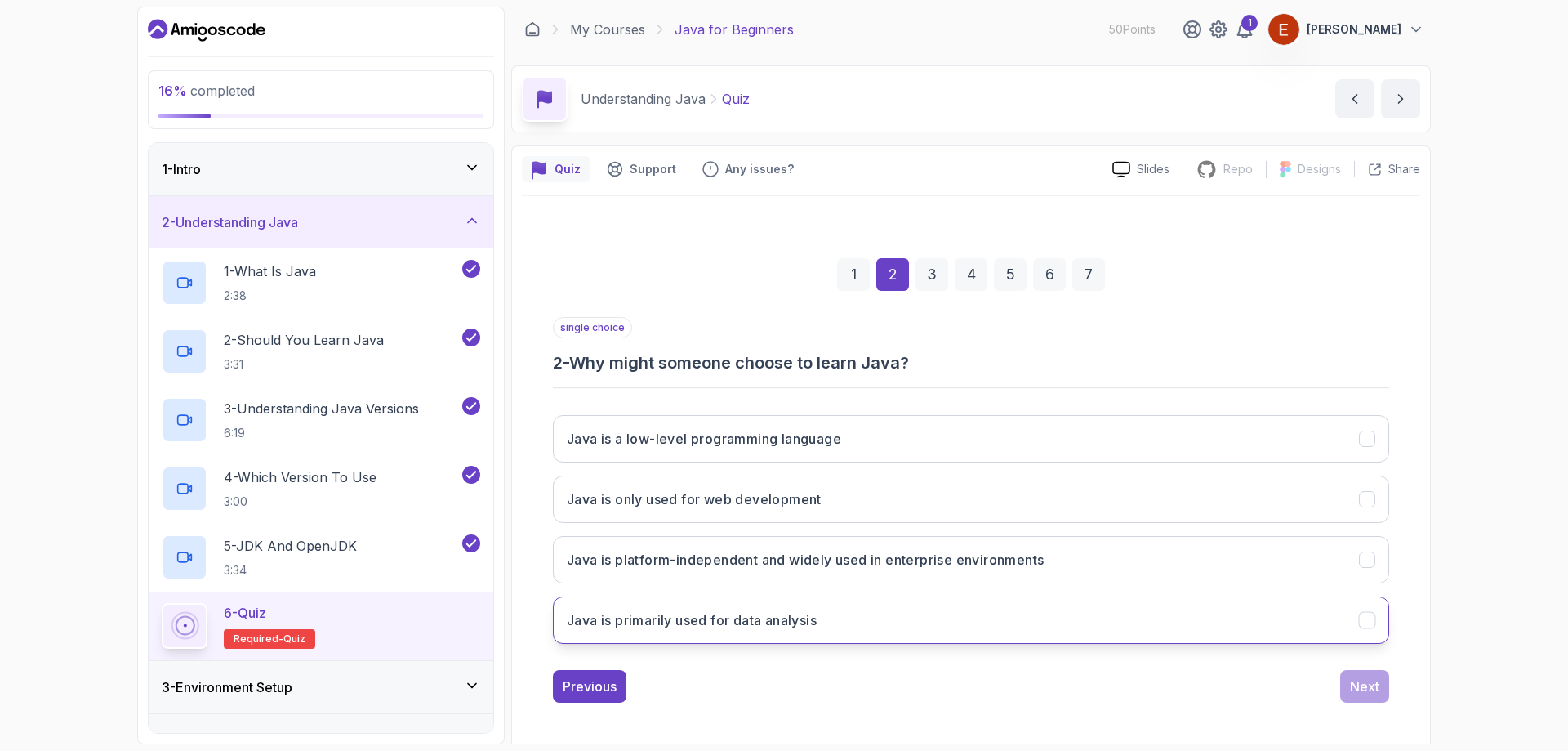
drag, startPoint x: 575, startPoint y: 363, endPoint x: 827, endPoint y: 604, distance: 348.7
click at [827, 604] on div "single choice 2 - Why might someone choose to learn Java? Java is a low-level p…" at bounding box center [971, 486] width 836 height 340
copy div "Why might someone choose to learn Java? Java is a low-level programming languag…"
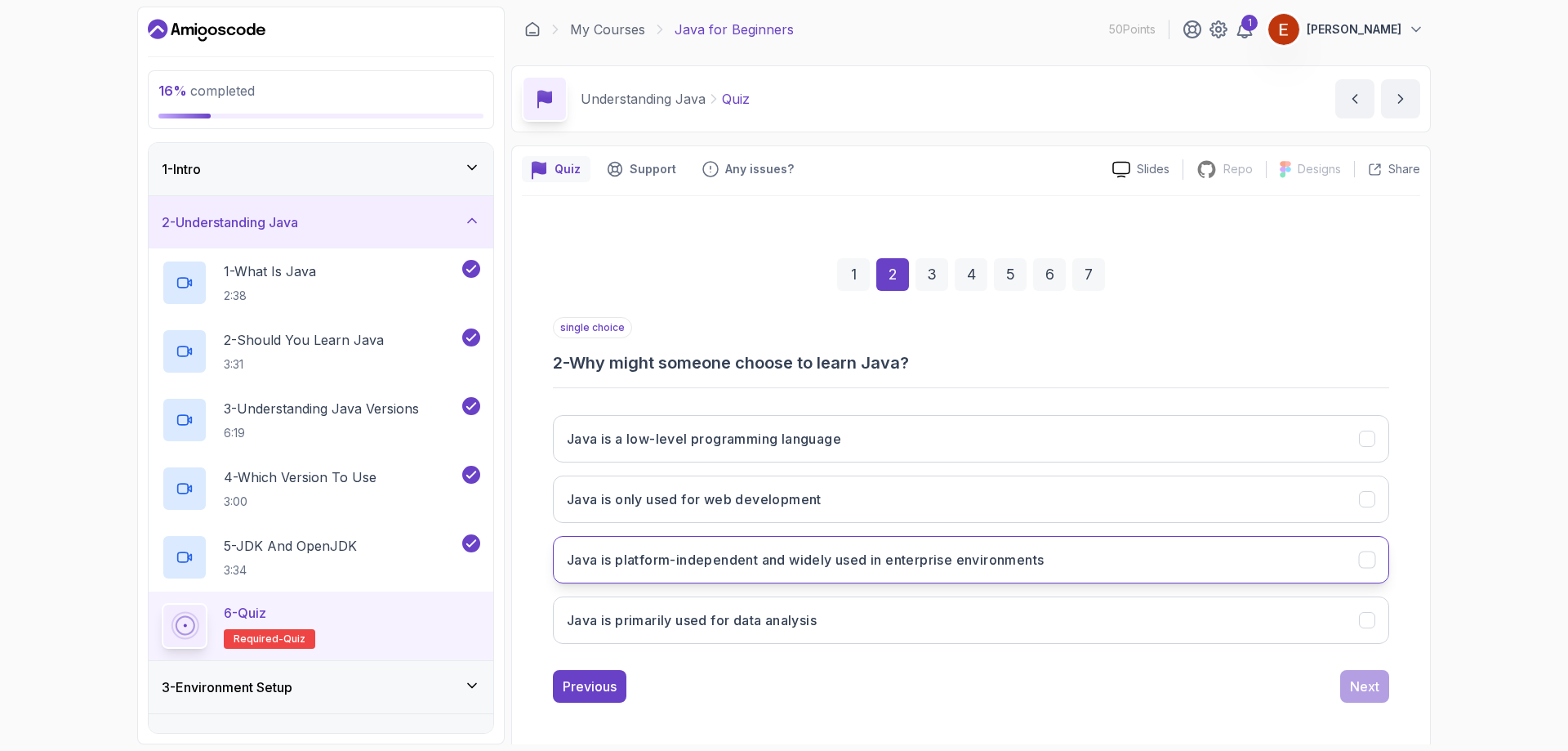
click at [670, 575] on button "Java is platform-independent and widely used in enterprise environments" at bounding box center [971, 559] width 836 height 47
click at [1385, 690] on button "Next" at bounding box center [1365, 686] width 49 height 33
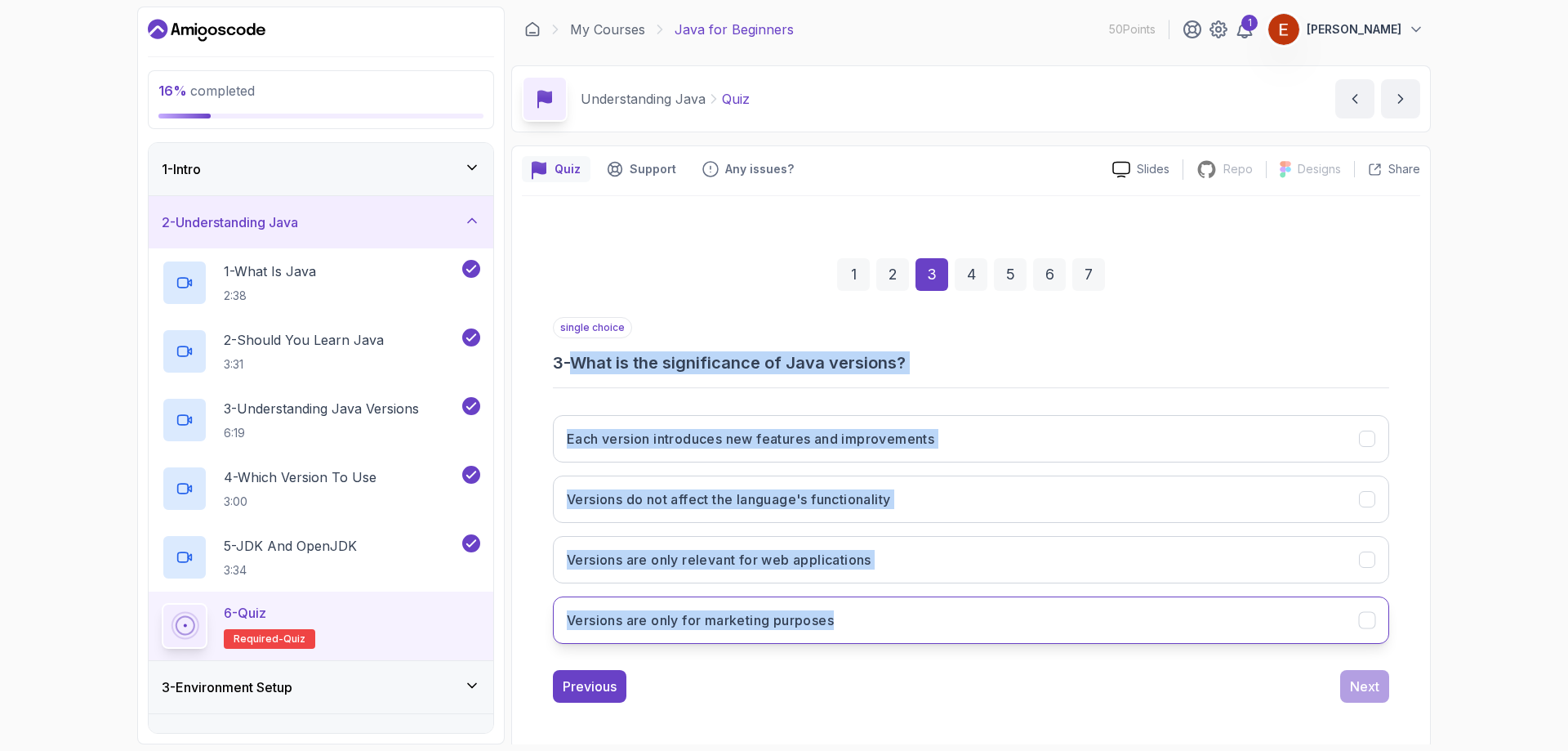
drag, startPoint x: 566, startPoint y: 352, endPoint x: 1000, endPoint y: 606, distance: 502.9
click at [1000, 606] on div "single choice 3 - What is the significance of Java versions? Each version intro…" at bounding box center [971, 486] width 836 height 340
copy div "- What is the significance of Java versions? Each version introduces new featur…"
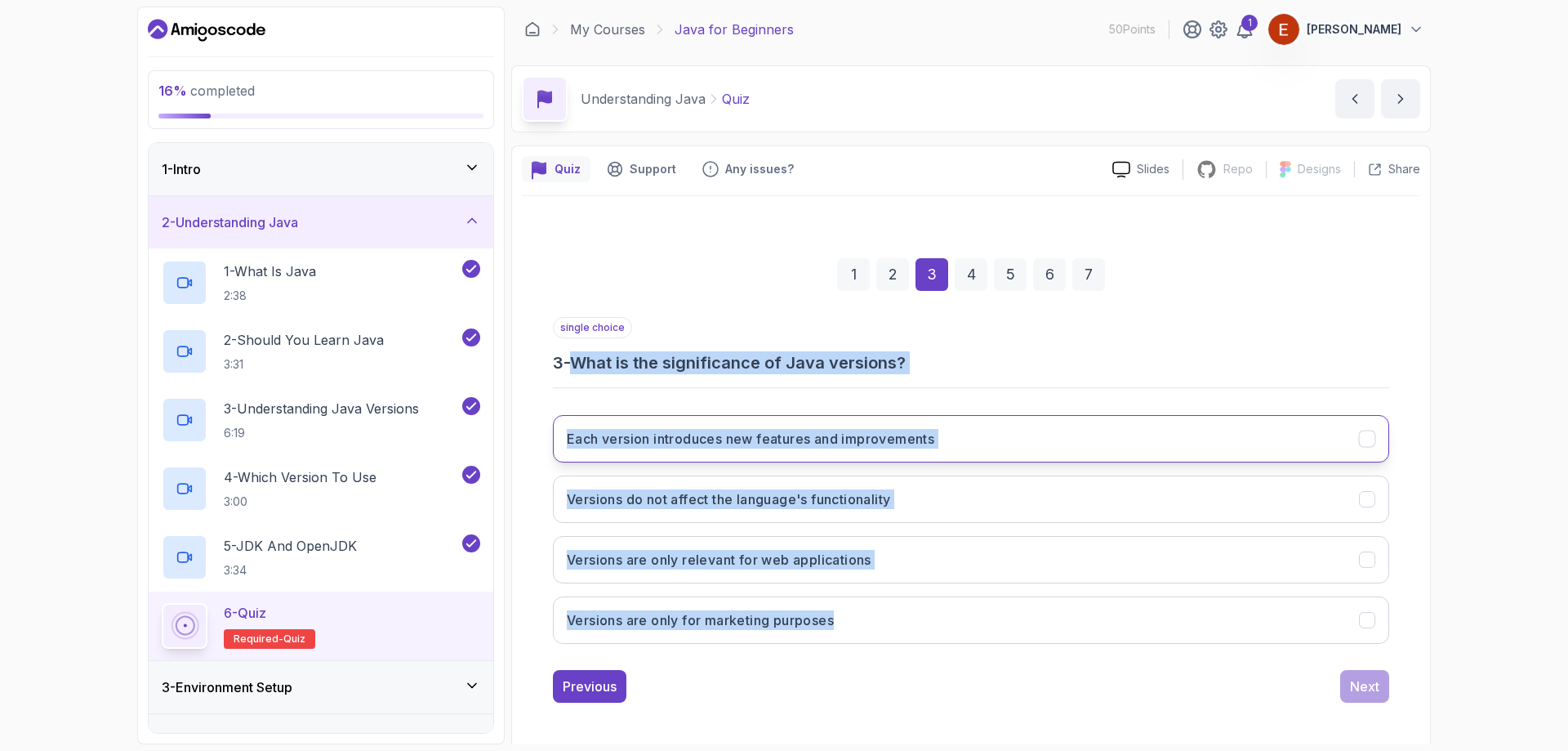
click at [610, 453] on button "Each version introduces new features and improvements" at bounding box center [971, 439] width 836 height 47
click at [1366, 691] on div "Next" at bounding box center [1365, 685] width 29 height 19
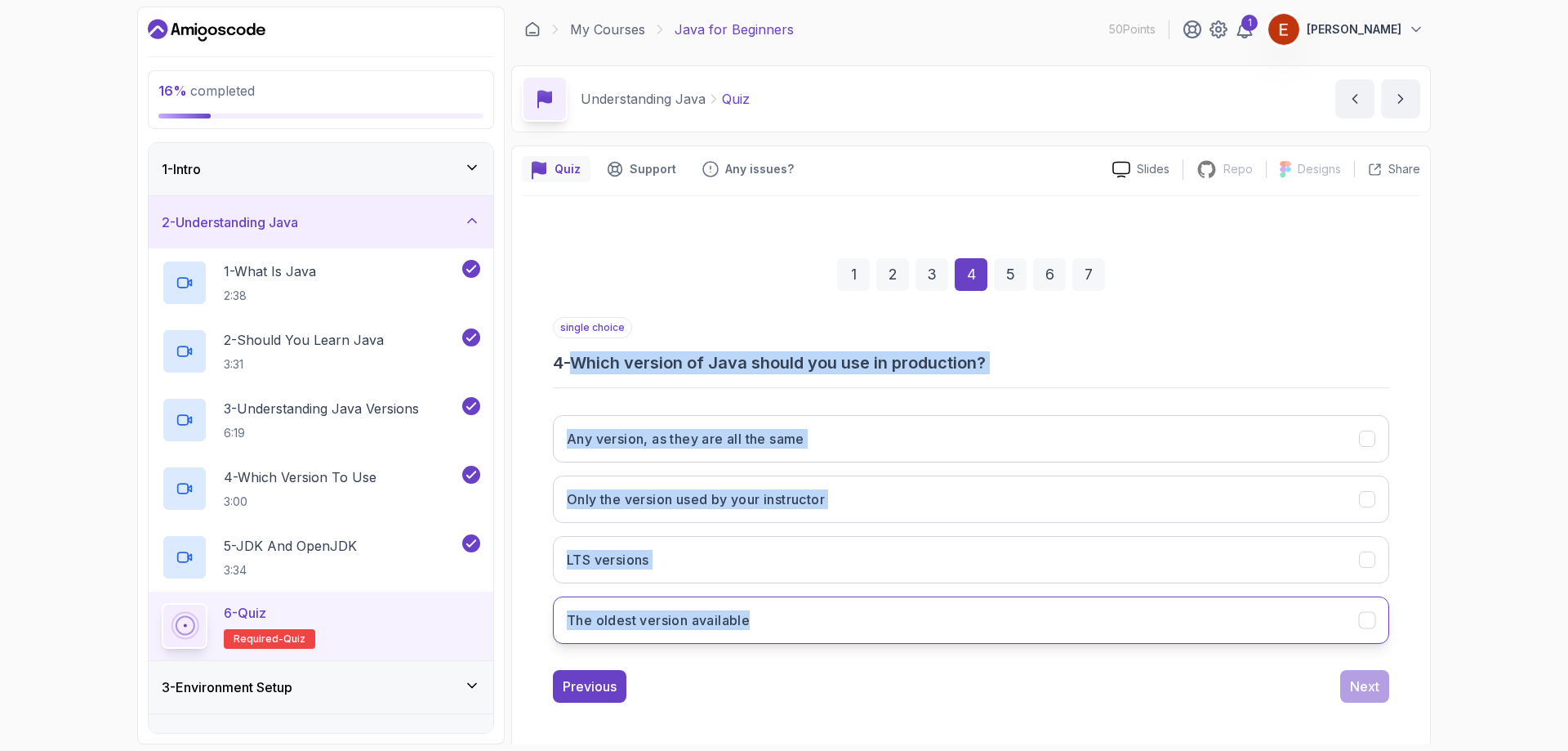
drag, startPoint x: 568, startPoint y: 366, endPoint x: 819, endPoint y: 602, distance: 344.5
click at [819, 602] on div "single choice 4 - Which version of Java should you use in production? Any versi…" at bounding box center [971, 486] width 836 height 340
copy div "- Which version of Java should you use in production? Any version, as they are …"
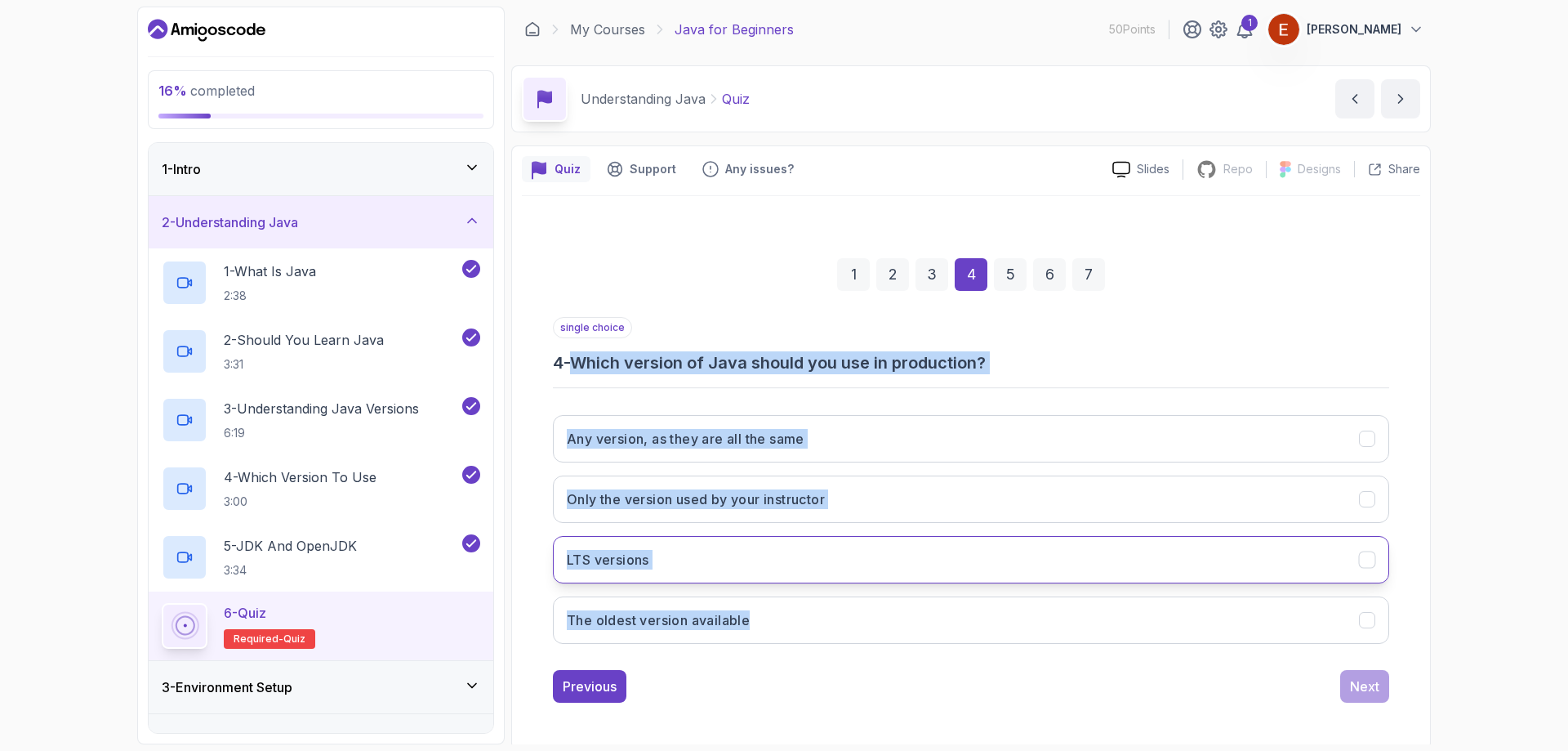
click at [647, 575] on button "LTS versions" at bounding box center [971, 559] width 836 height 47
click at [1347, 689] on button "Next" at bounding box center [1365, 686] width 49 height 33
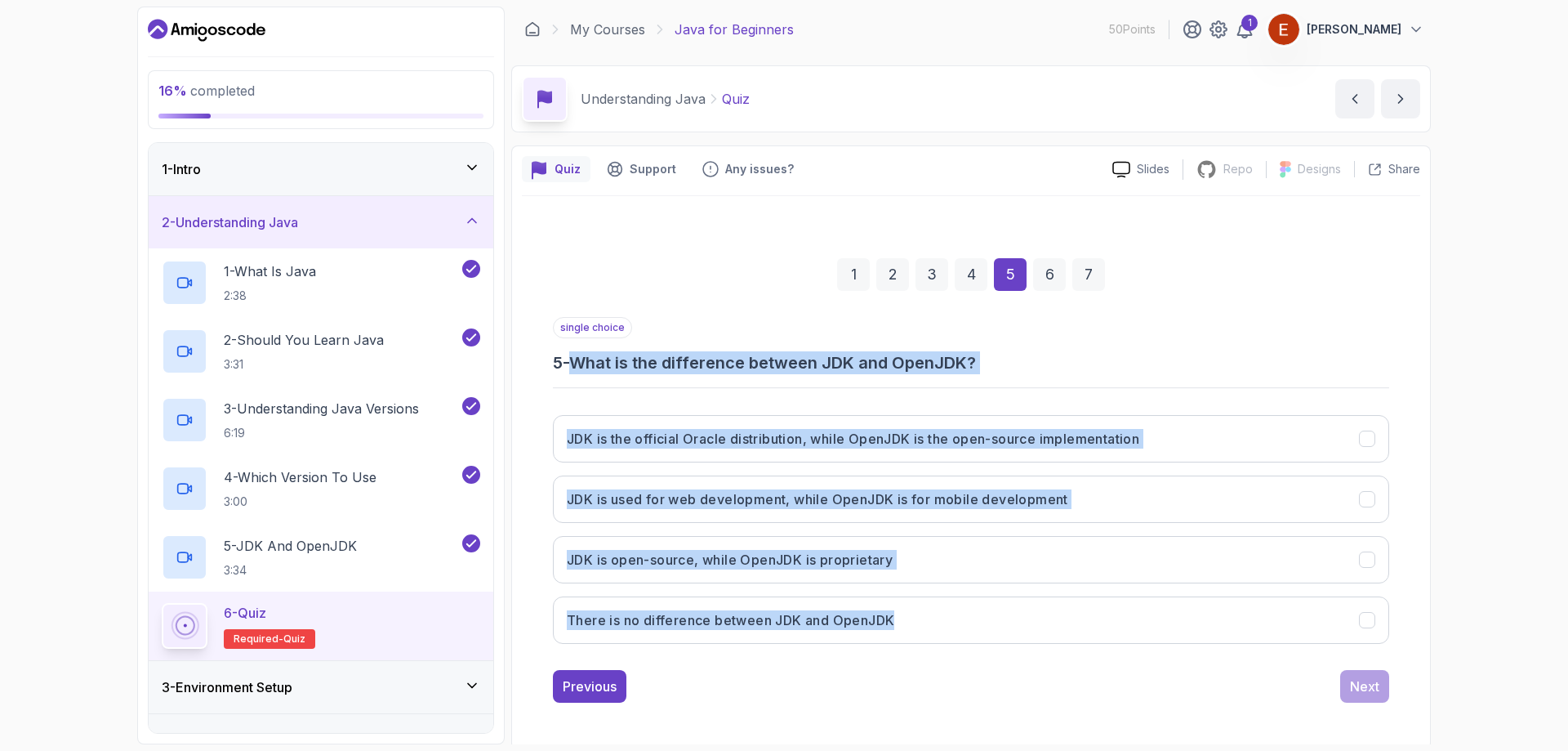
drag, startPoint x: 584, startPoint y: 364, endPoint x: 938, endPoint y: 594, distance: 422.2
click at [949, 599] on div "single choice 5 - What is the difference between JDK and OpenJDK? JDK is the of…" at bounding box center [971, 486] width 836 height 340
copy div "What is the difference between JDK and OpenJDK? JDK is the official Oracle dist…"
click at [671, 448] on h3 "JDK is the official Oracle distribution, while OpenJDK is the open-source imple…" at bounding box center [853, 439] width 573 height 19
click at [1374, 696] on div "Next" at bounding box center [1365, 685] width 29 height 19
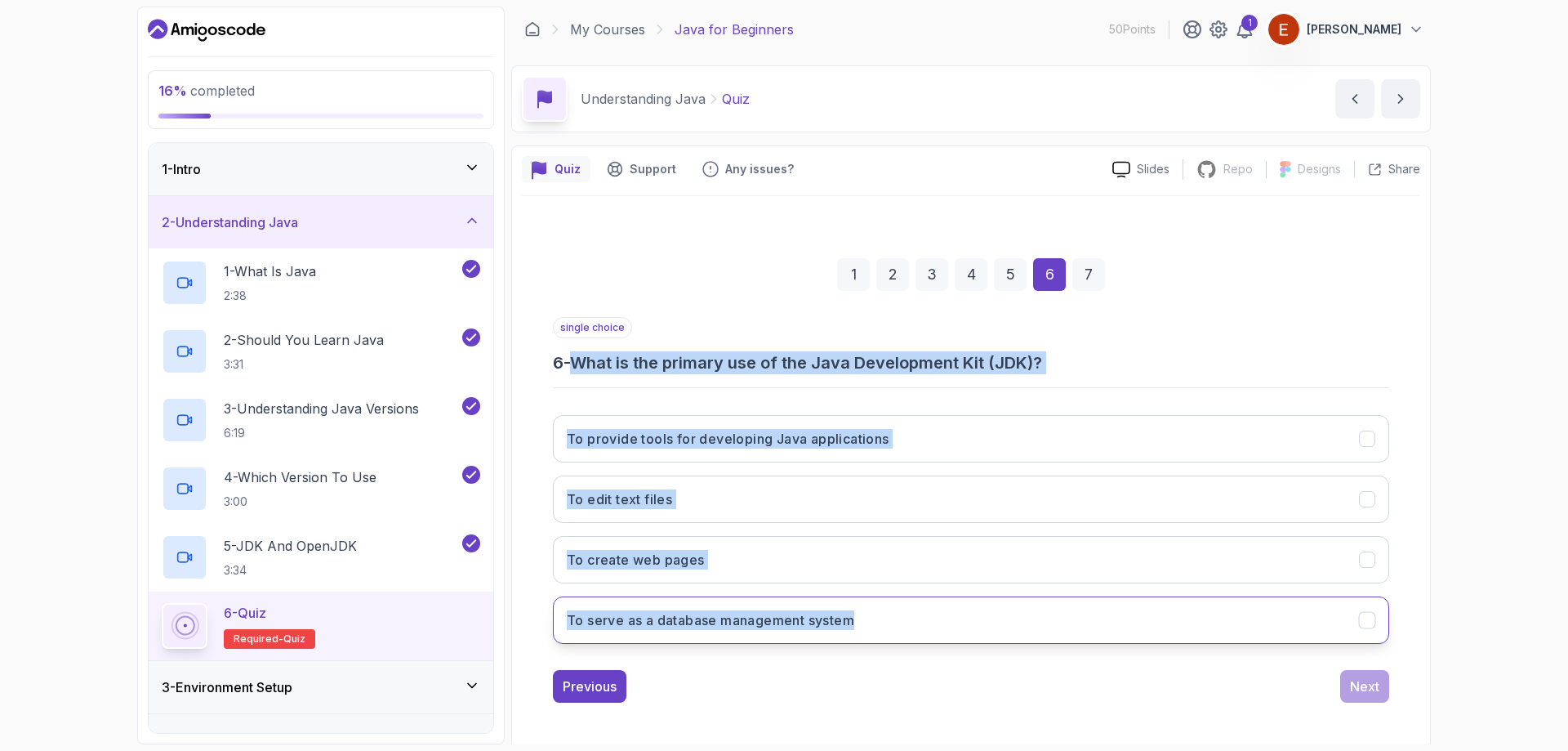
drag, startPoint x: 569, startPoint y: 357, endPoint x: 920, endPoint y: 612, distance: 433.9
click at [920, 612] on div "single choice 6 - What is the primary use of the Java Development Kit (JDK)? To…" at bounding box center [971, 486] width 836 height 340
copy div "- What is the primary use of the Java Development Kit (JDK)? To provide tools f…"
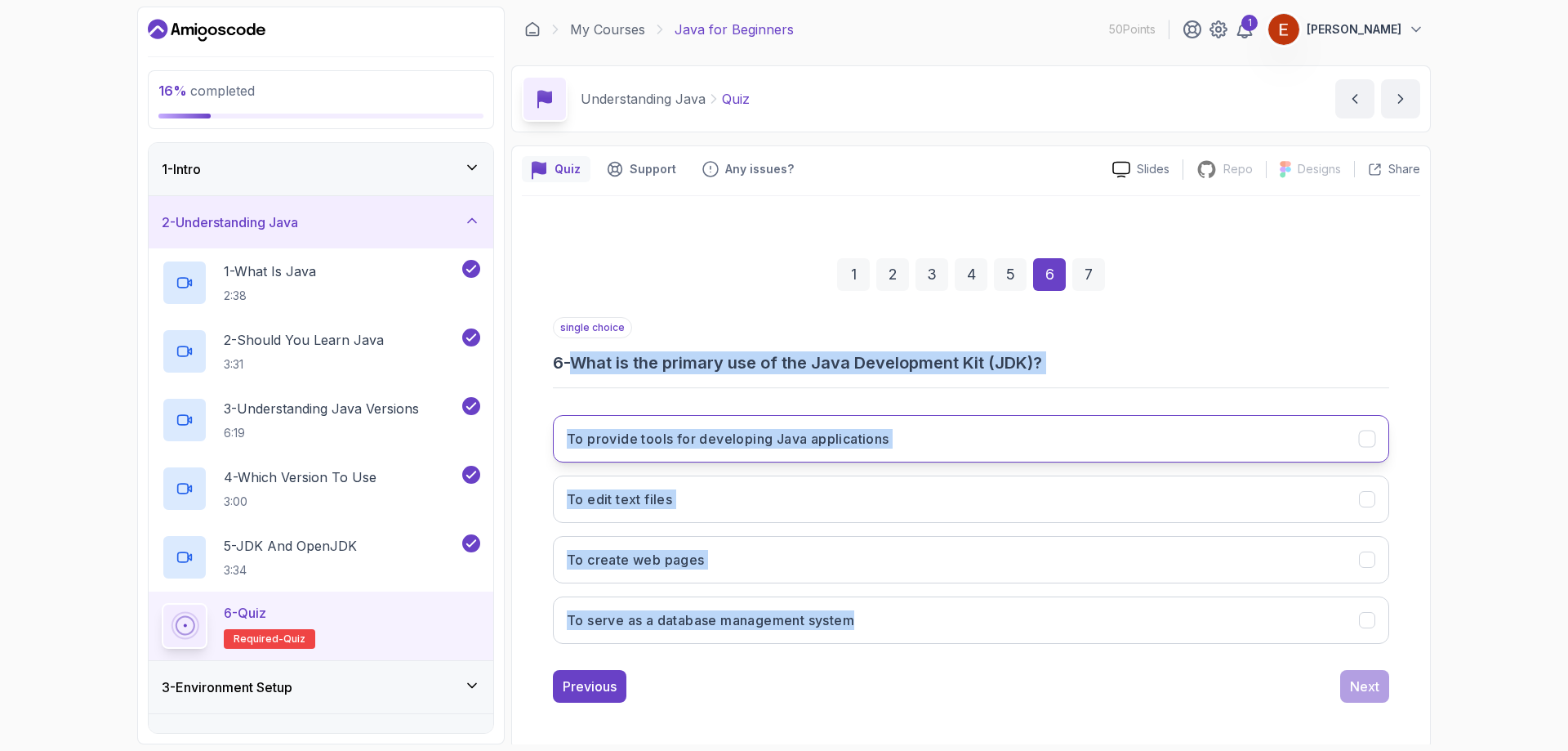
click at [686, 444] on h3 "To provide tools for developing Java applications" at bounding box center [728, 439] width 323 height 19
click at [1377, 698] on button "Next" at bounding box center [1365, 686] width 49 height 33
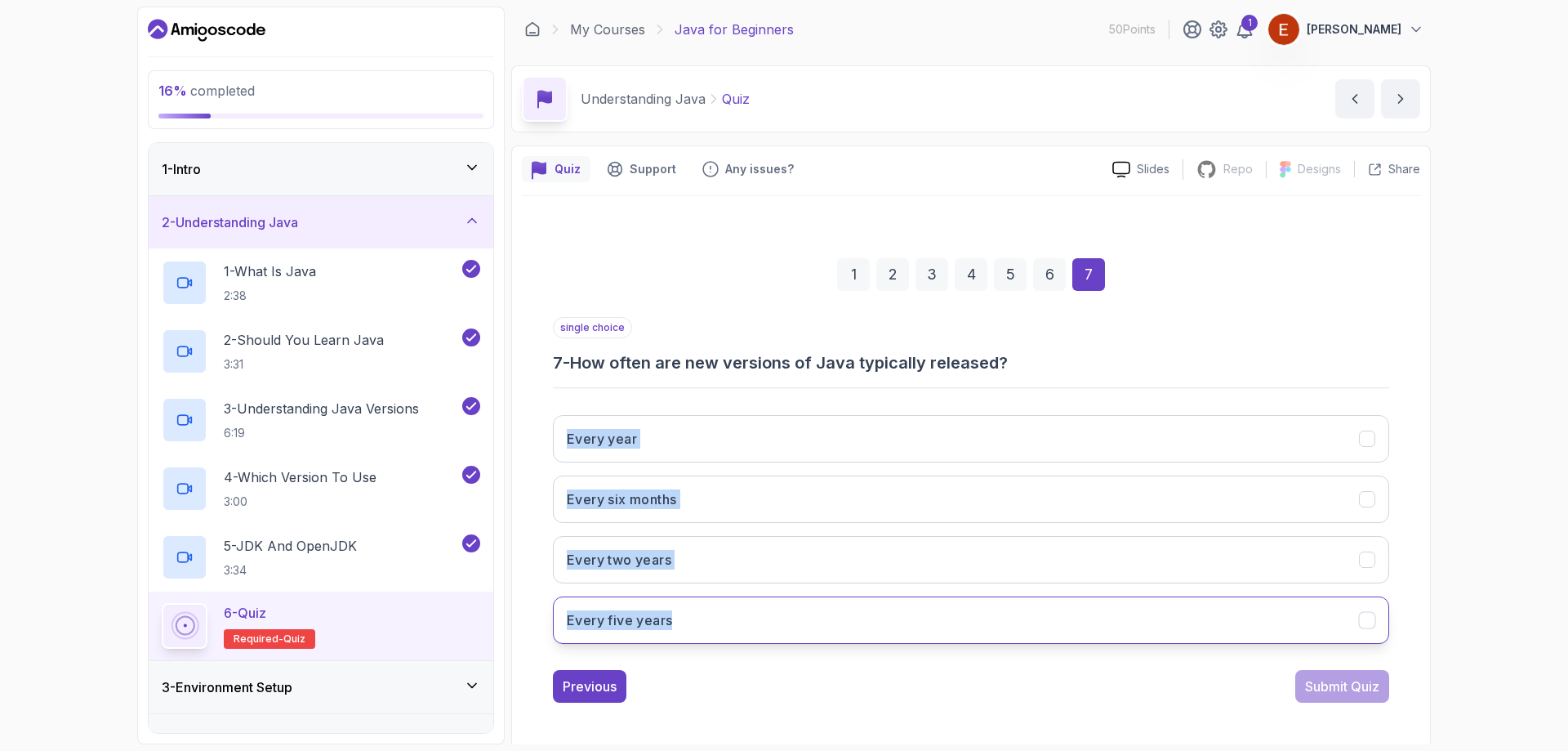
drag, startPoint x: 543, startPoint y: 439, endPoint x: 713, endPoint y: 613, distance: 243.3
click at [713, 613] on div "1 2 3 4 5 6 7 single choice 7 - How often are new versions of Java typically re…" at bounding box center [971, 467] width 899 height 496
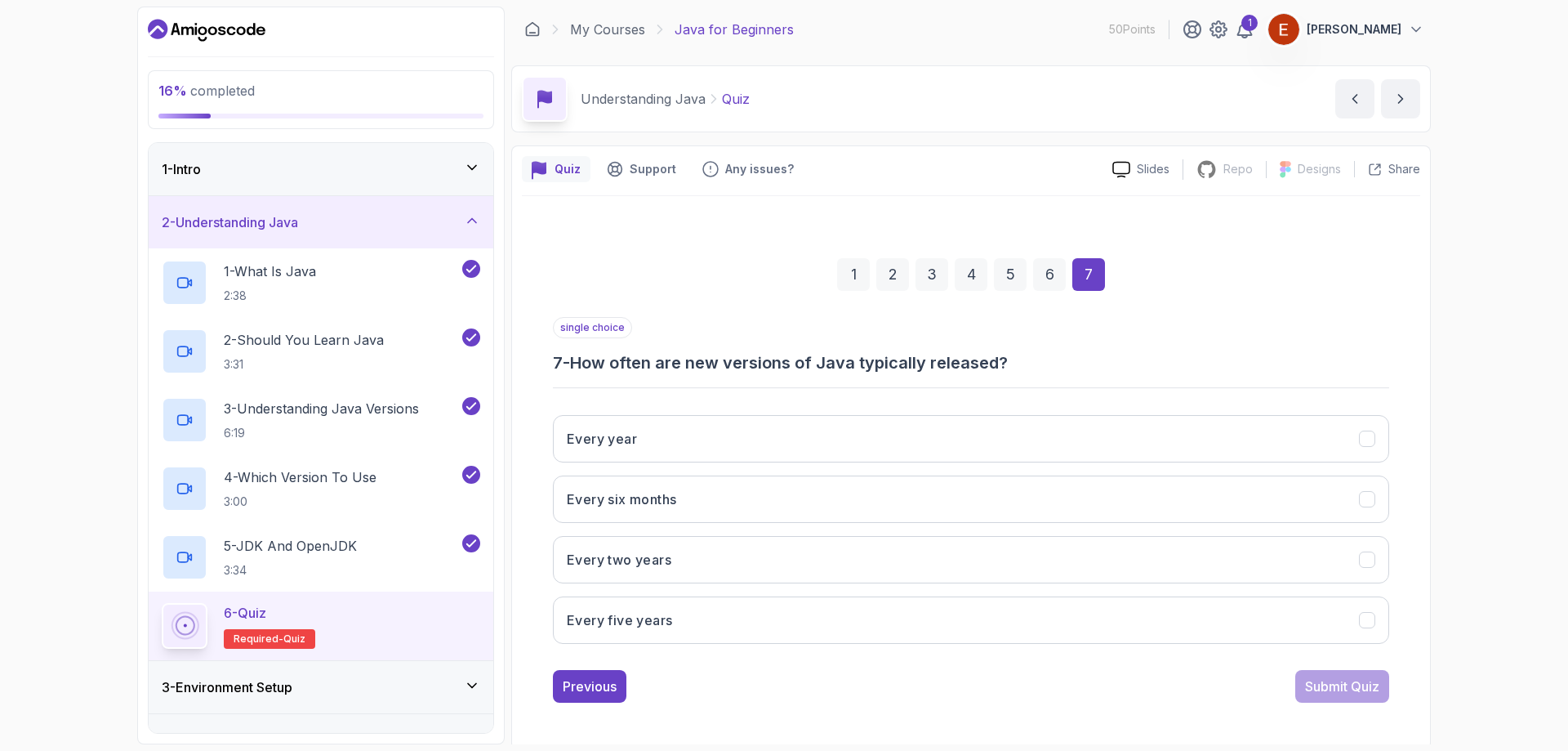
click at [553, 343] on div "single choice 7 - How often are new versions of Java typically released?" at bounding box center [971, 345] width 836 height 57
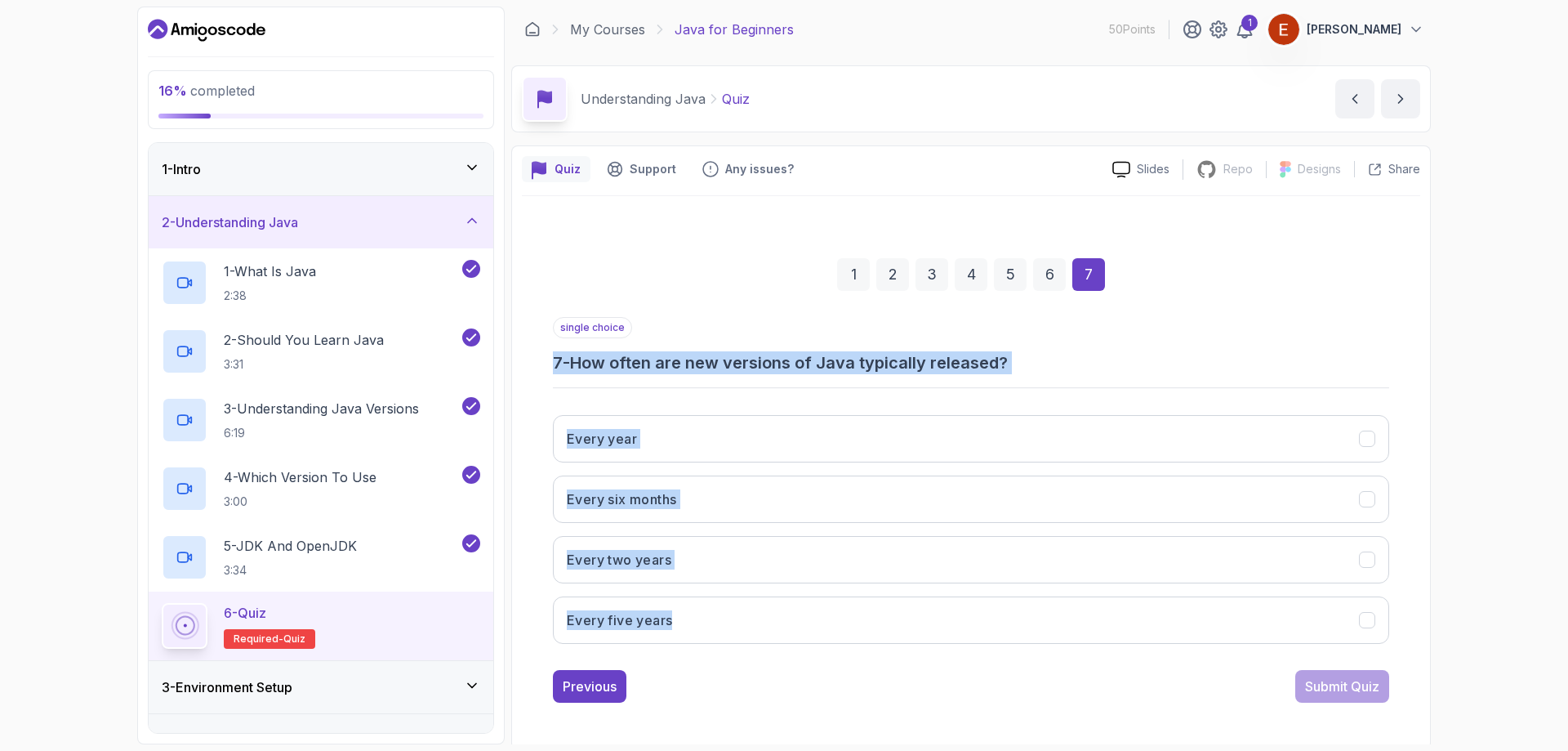
drag, startPoint x: 549, startPoint y: 372, endPoint x: 820, endPoint y: 591, distance: 348.4
click at [820, 591] on div "1 2 3 4 5 6 7 single choice 7 - How often are new versions of Java typically re…" at bounding box center [971, 467] width 899 height 496
copy div "7 - How often are new versions of Java typically released? Every year Every six…"
click at [600, 491] on h3 "Every six months" at bounding box center [621, 499] width 109 height 19
click at [1319, 685] on div "Submit Quiz" at bounding box center [1342, 685] width 75 height 19
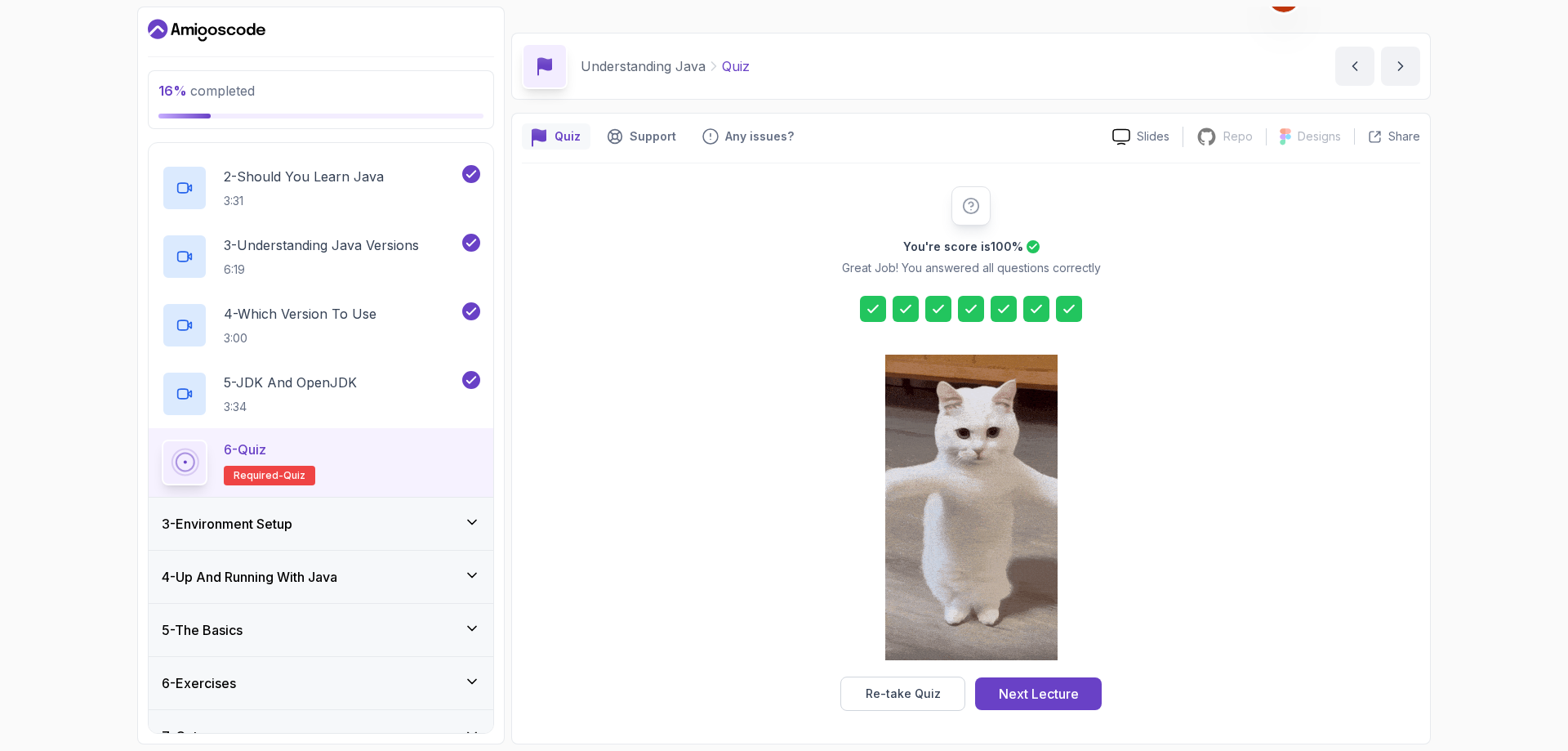
scroll to position [193, 0]
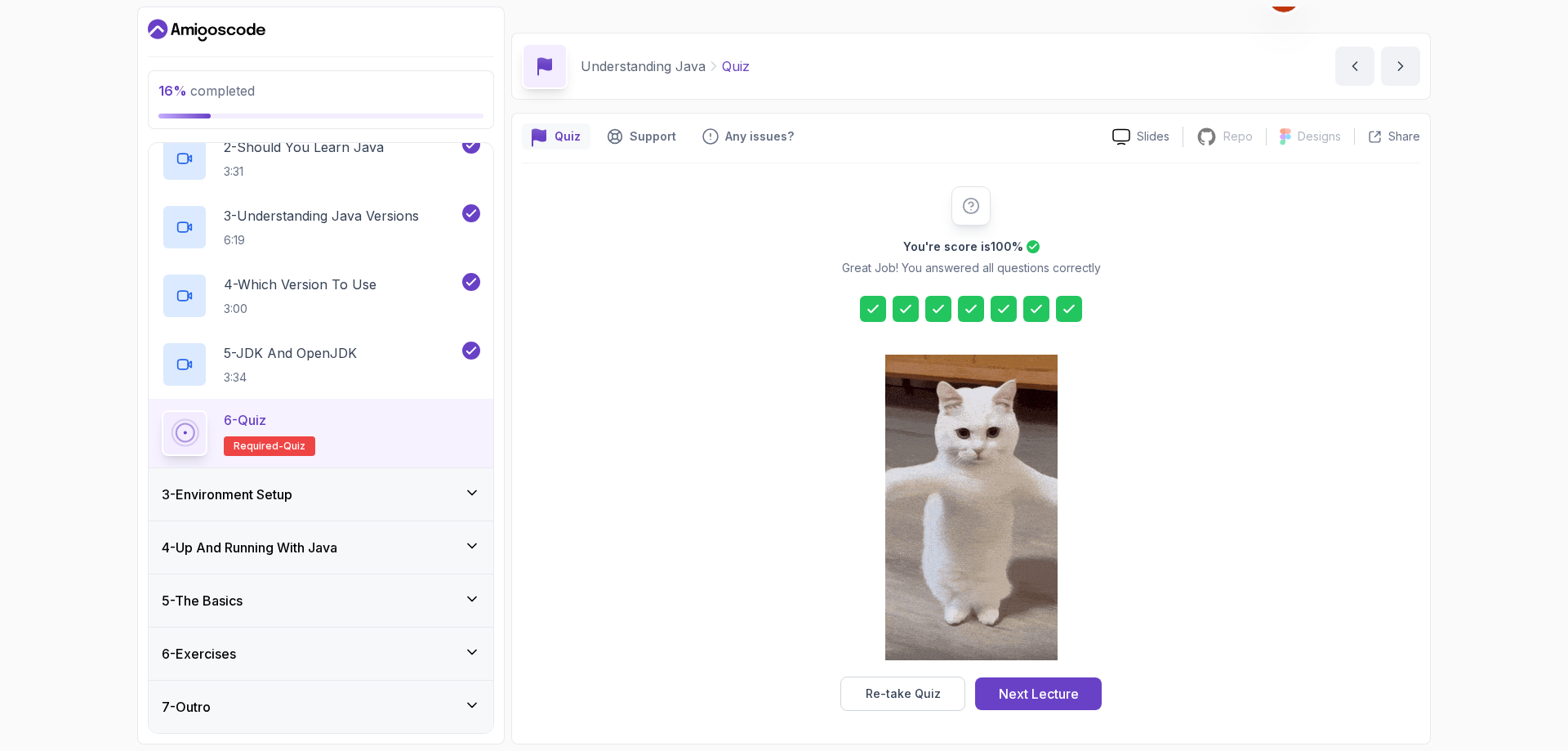
click at [343, 481] on div "3 - Environment Setup" at bounding box center [321, 494] width 344 height 52
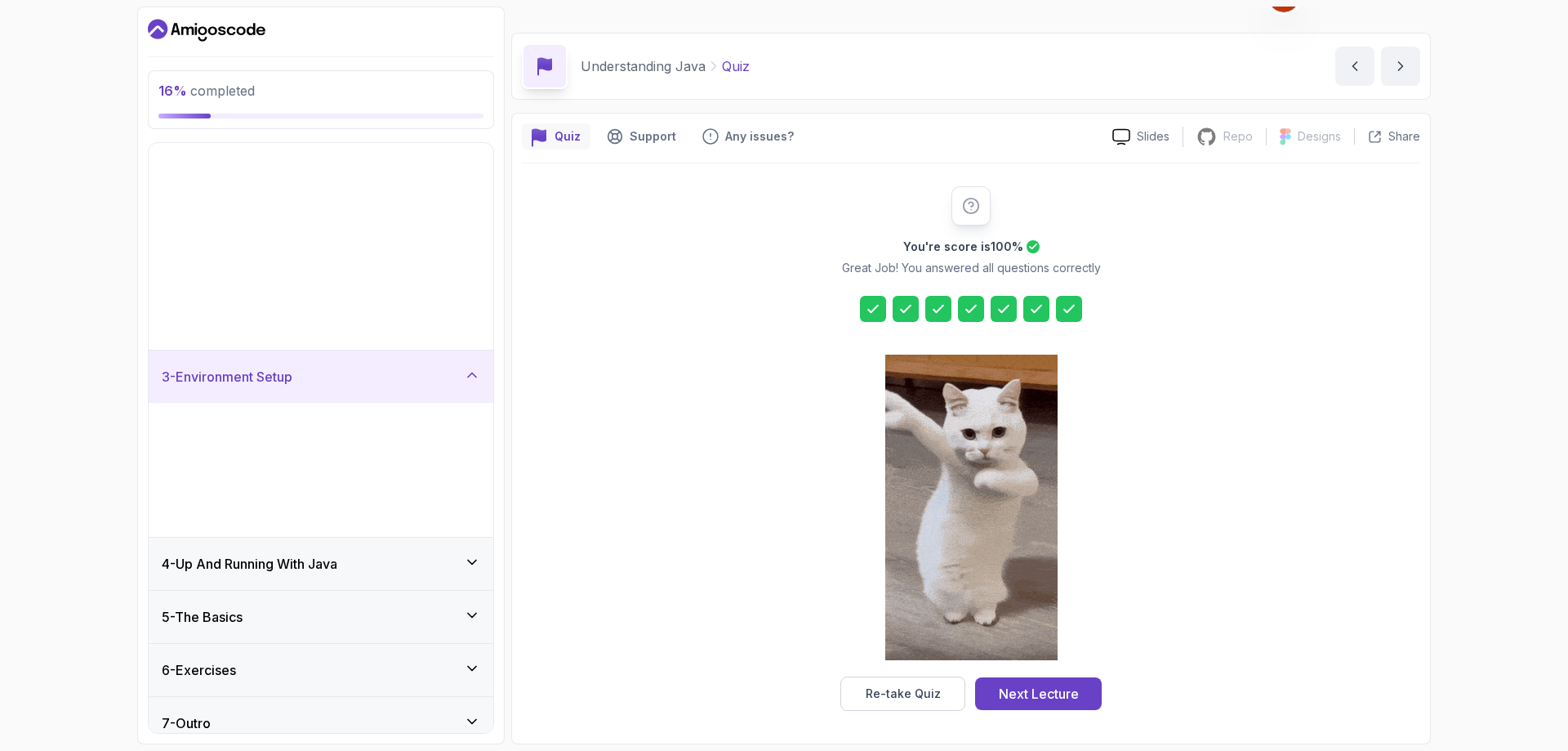
scroll to position [0, 0]
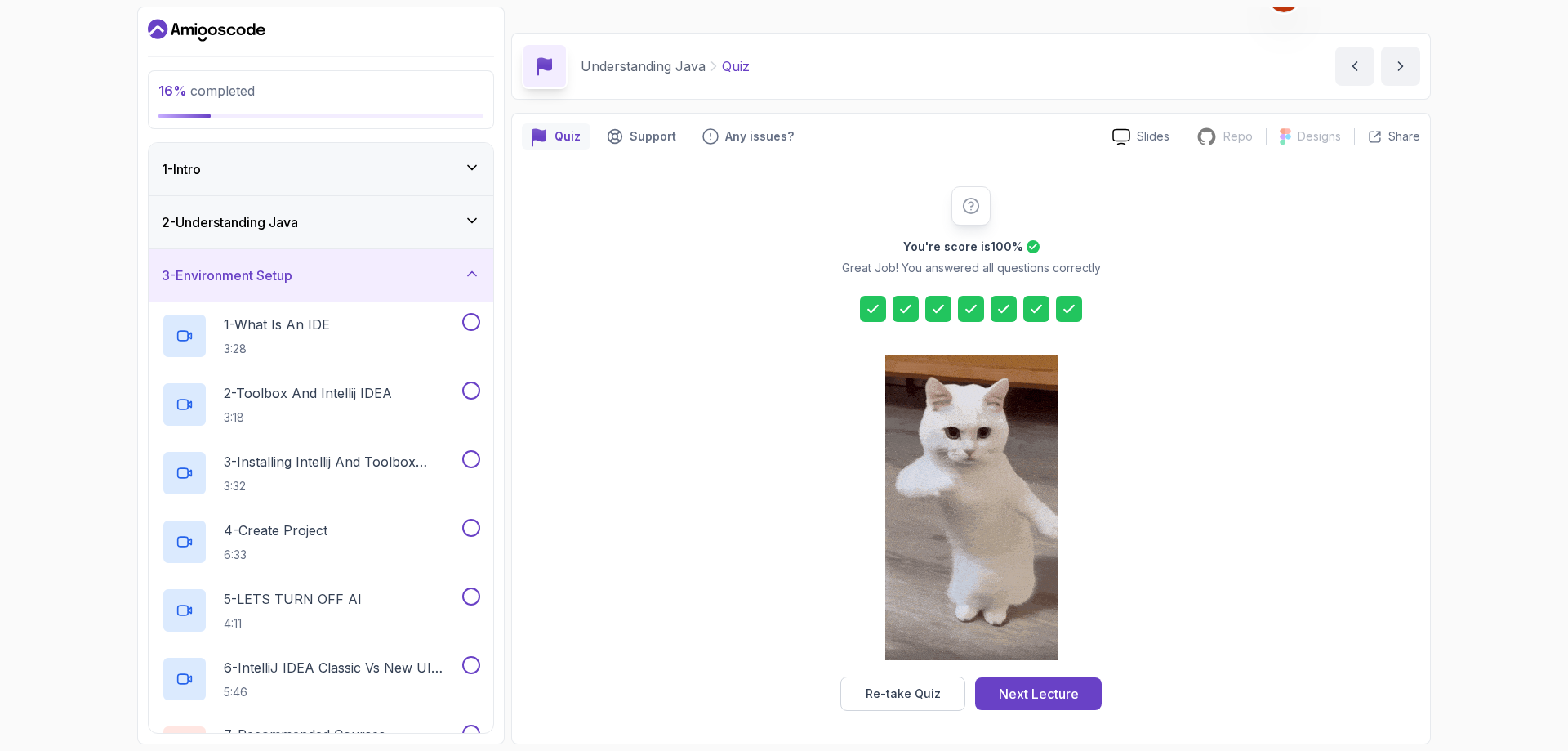
click at [412, 221] on div "2 - Understanding Java" at bounding box center [321, 222] width 318 height 19
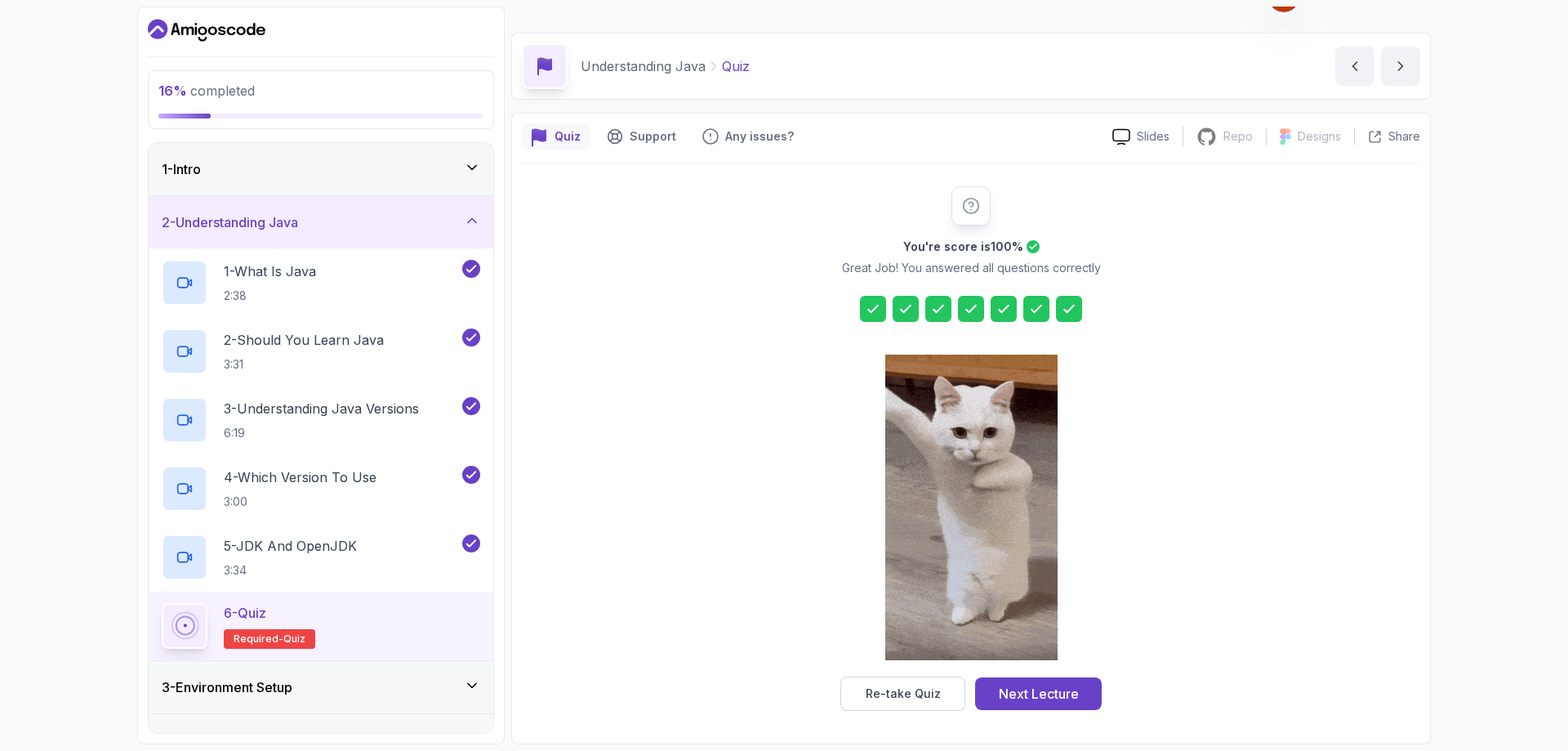
click at [1005, 691] on div "Next Lecture" at bounding box center [1038, 693] width 80 height 19
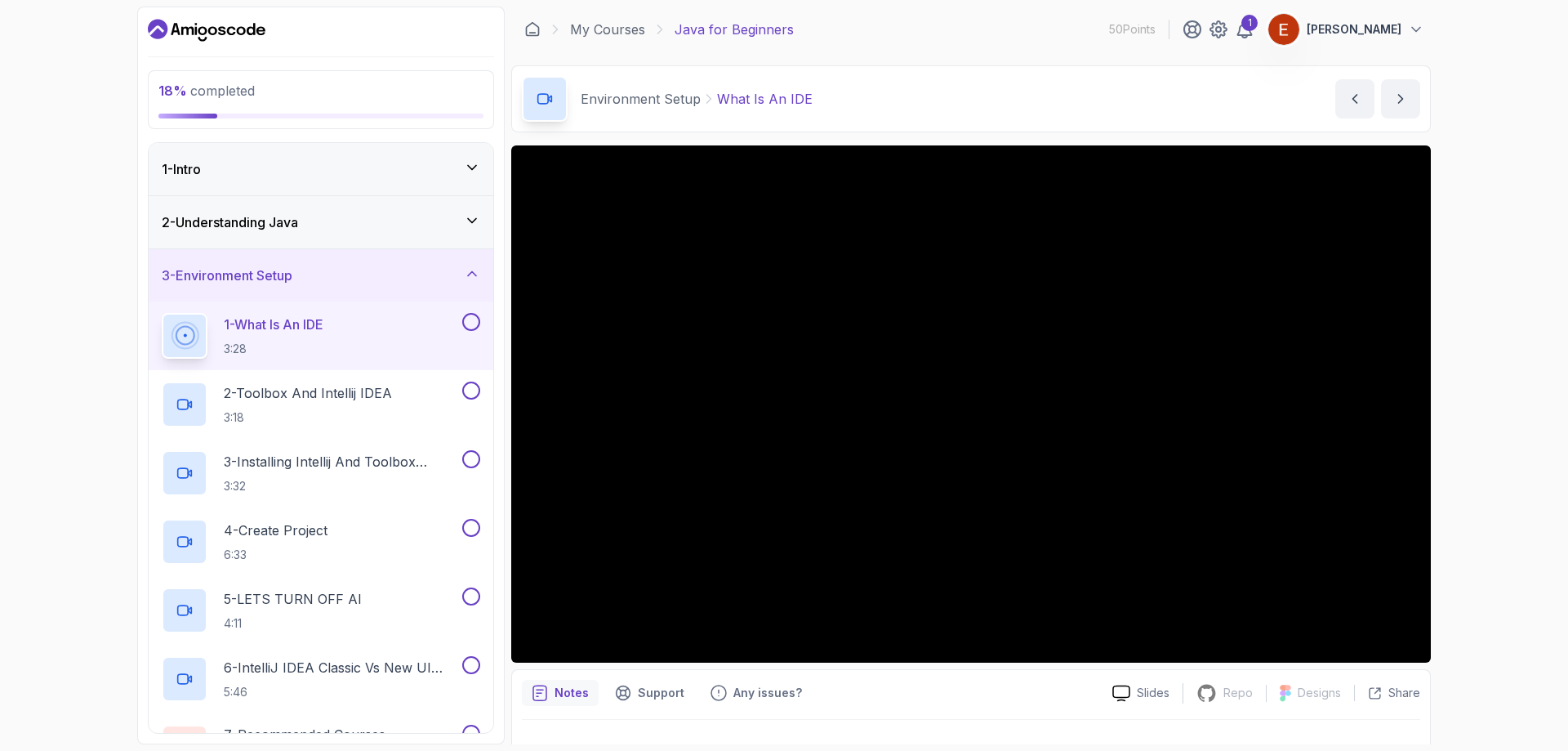
click at [472, 322] on button at bounding box center [470, 321] width 18 height 18
click at [469, 393] on button at bounding box center [470, 390] width 18 height 18
click at [477, 462] on button at bounding box center [470, 459] width 18 height 18
click at [472, 529] on button at bounding box center [470, 528] width 18 height 18
click at [462, 595] on div at bounding box center [469, 596] width 21 height 18
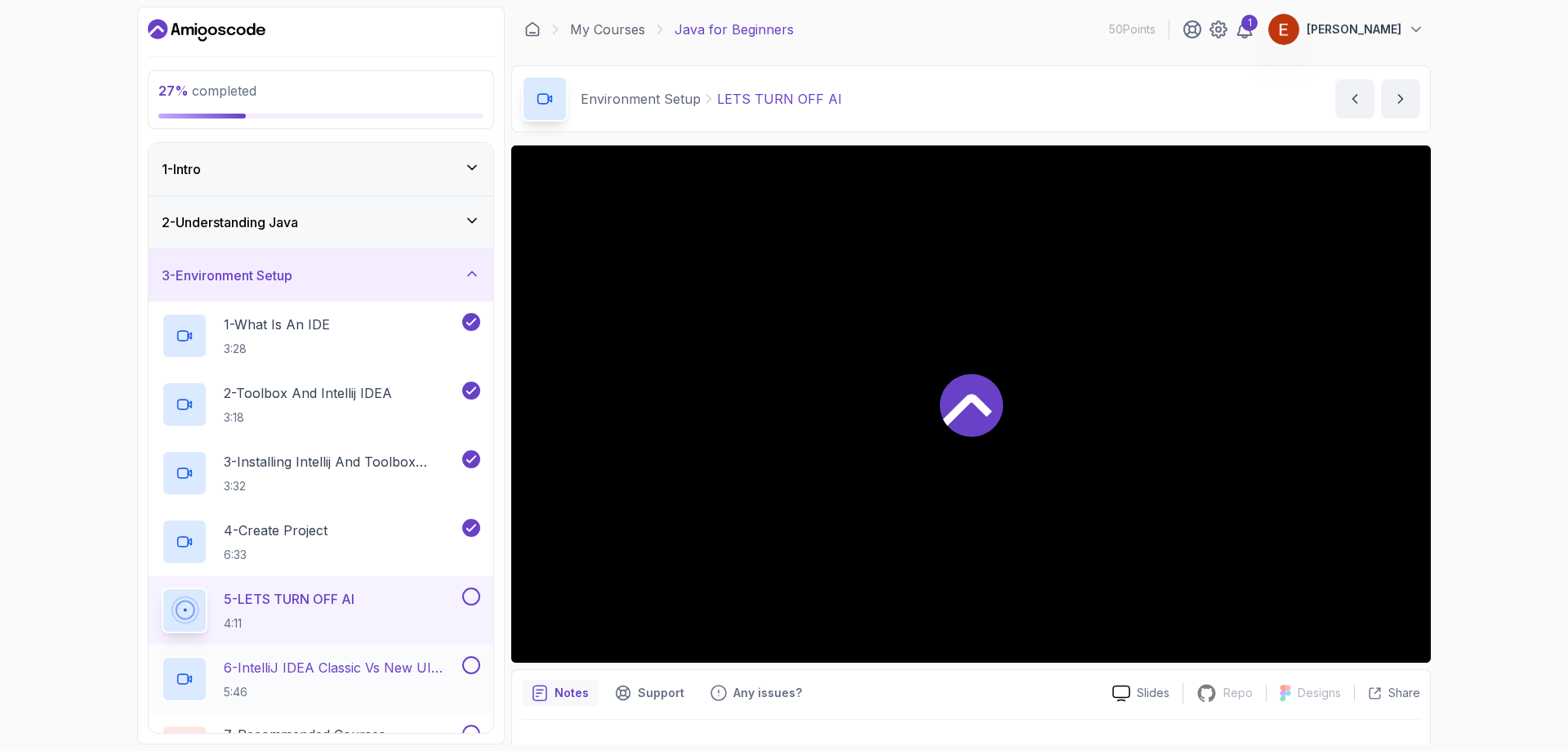
click at [467, 667] on button at bounding box center [470, 664] width 18 height 18
click at [466, 597] on button at bounding box center [470, 596] width 18 height 18
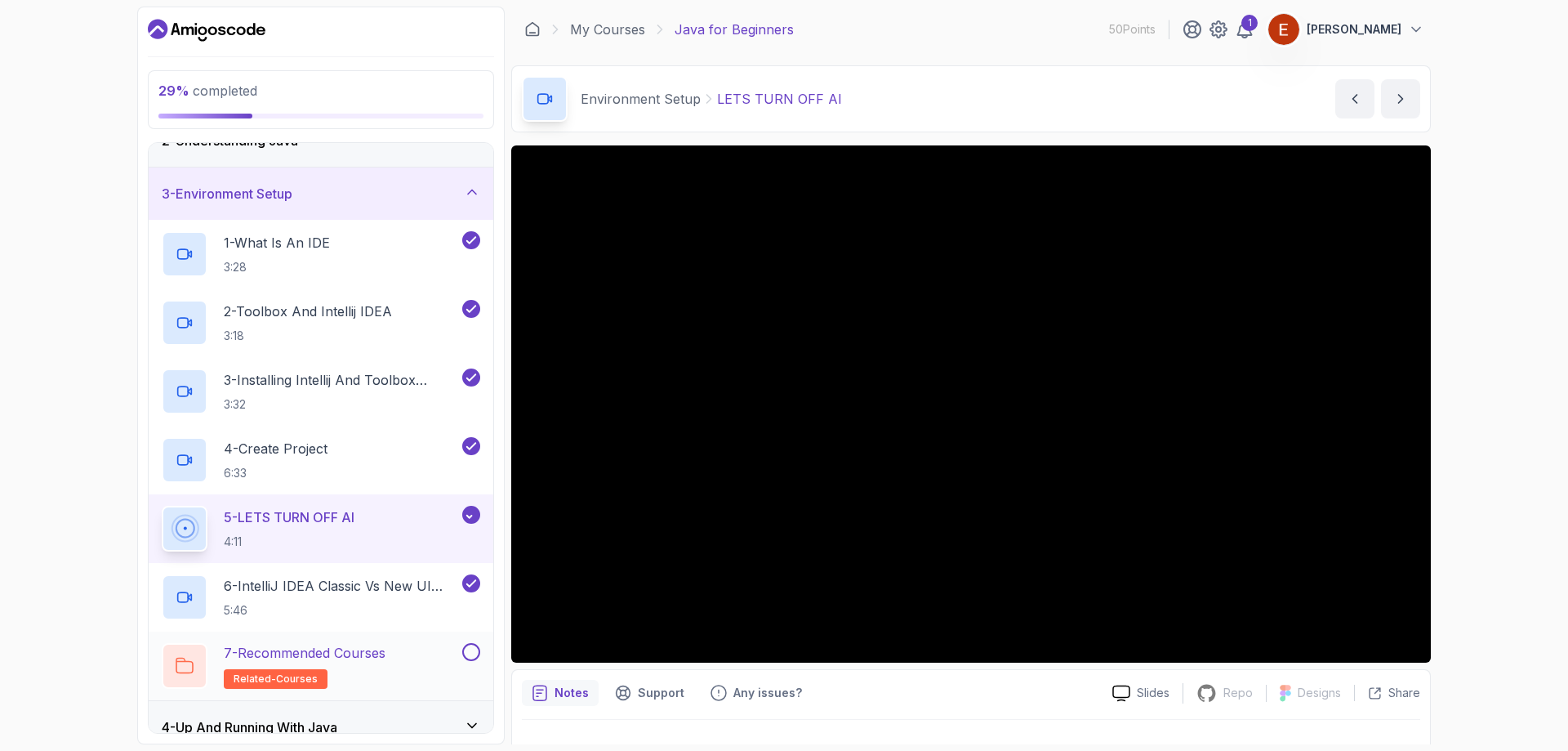
scroll to position [164, 0]
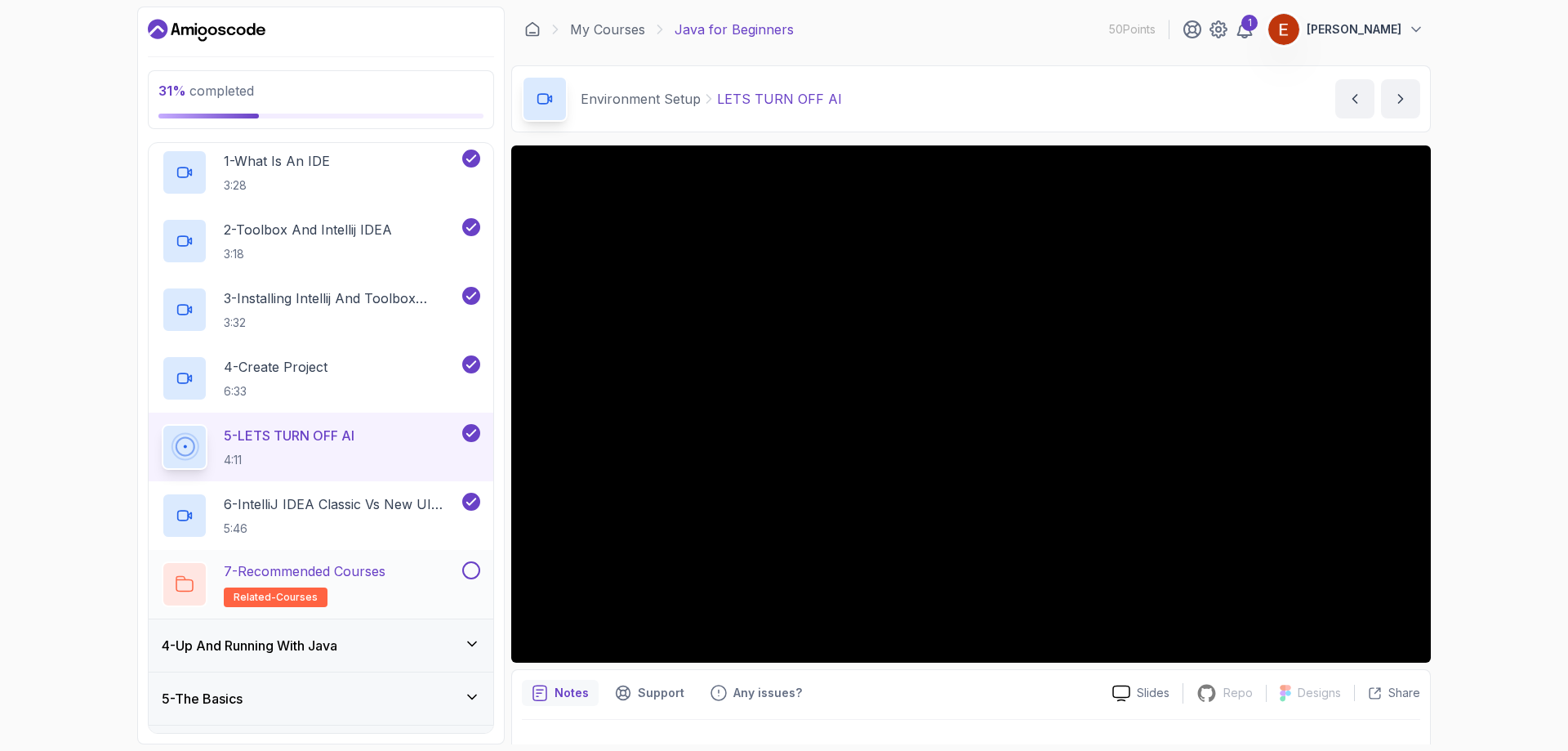
click at [469, 576] on button at bounding box center [470, 570] width 18 height 18
click at [465, 641] on icon at bounding box center [471, 643] width 16 height 16
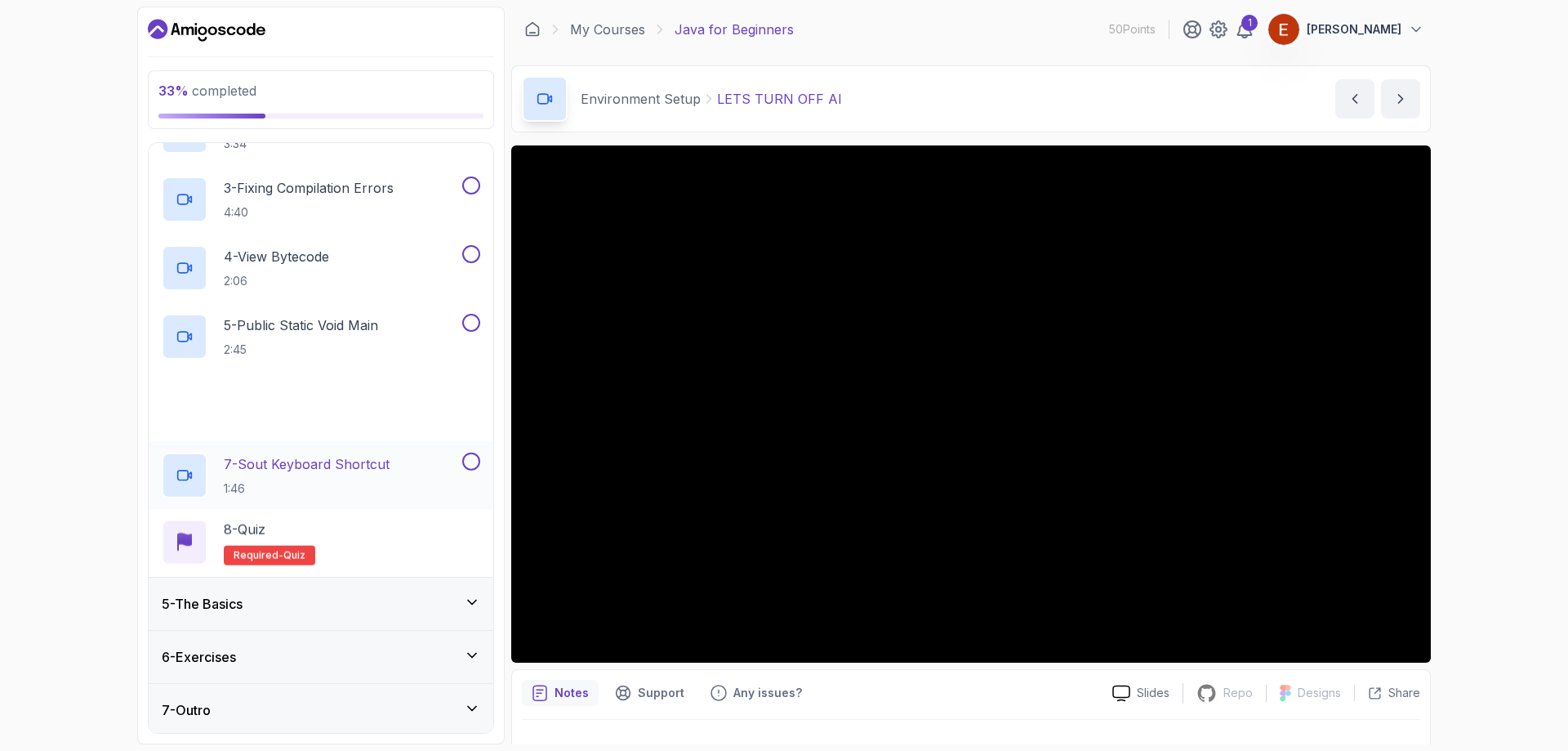
scroll to position [330, 0]
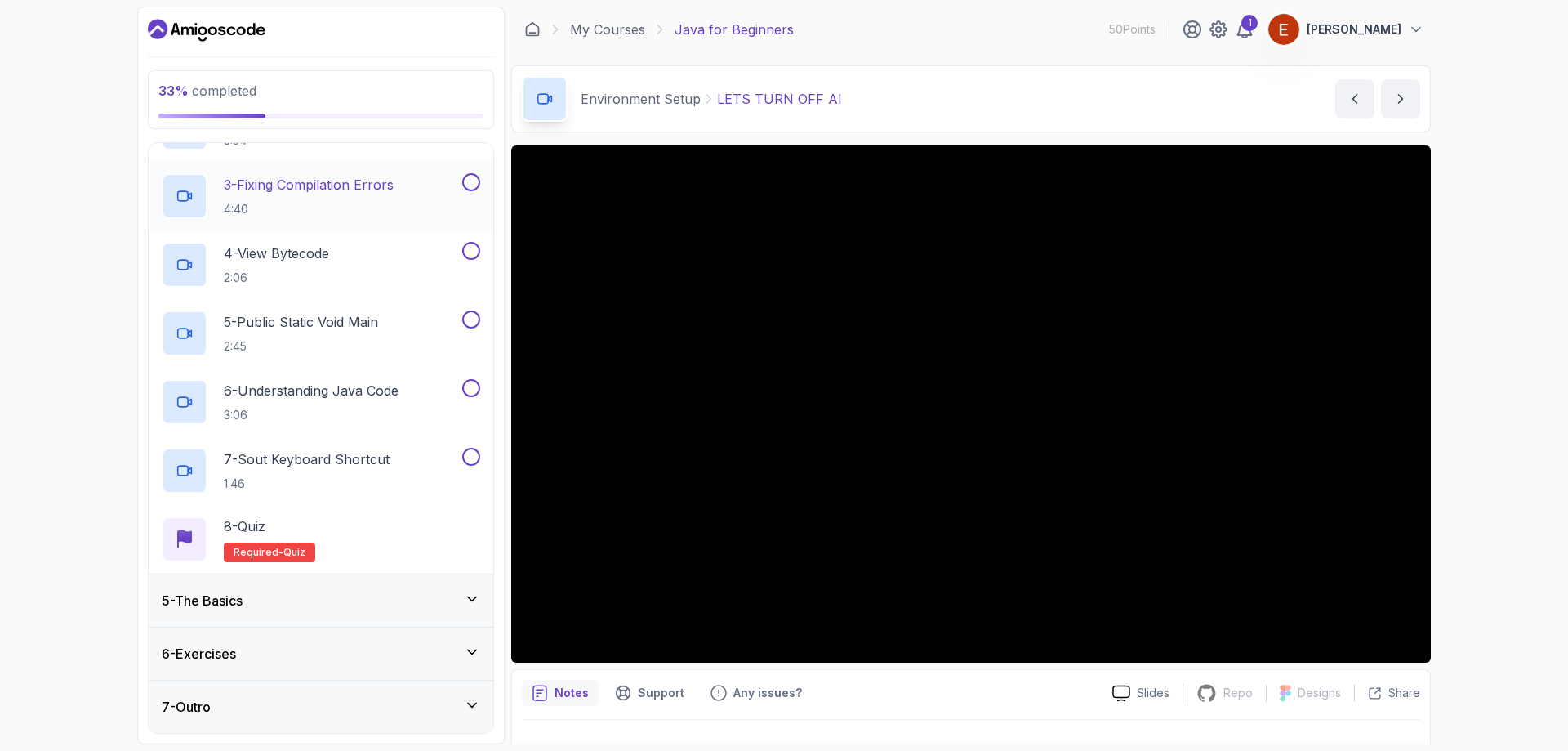
click at [472, 190] on button at bounding box center [470, 181] width 18 height 18
click at [475, 253] on button at bounding box center [470, 250] width 18 height 18
click at [475, 323] on button at bounding box center [470, 319] width 18 height 18
click at [471, 388] on button at bounding box center [470, 387] width 18 height 18
click at [466, 450] on button at bounding box center [470, 456] width 18 height 18
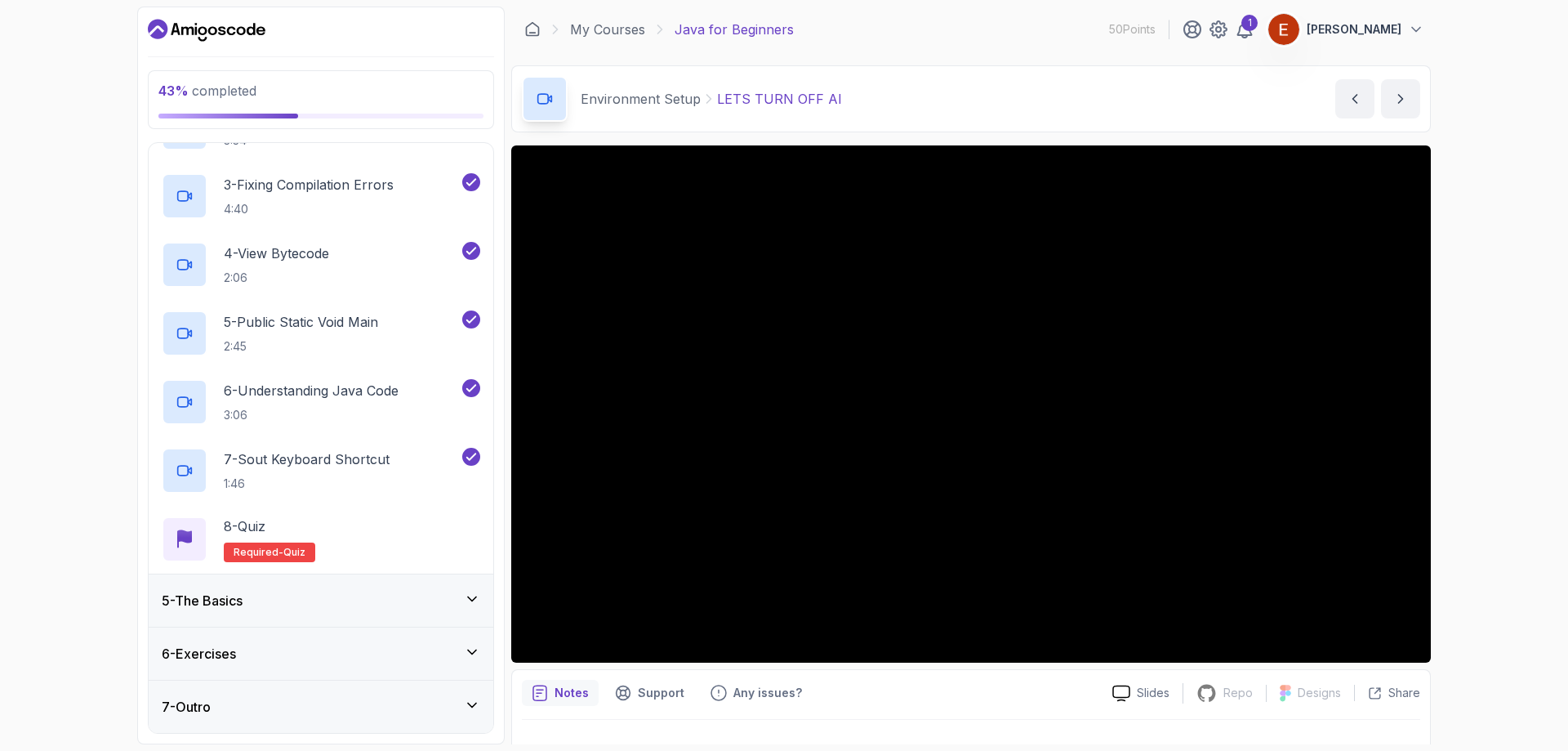
click at [422, 607] on div "5 - The Basics" at bounding box center [321, 600] width 318 height 19
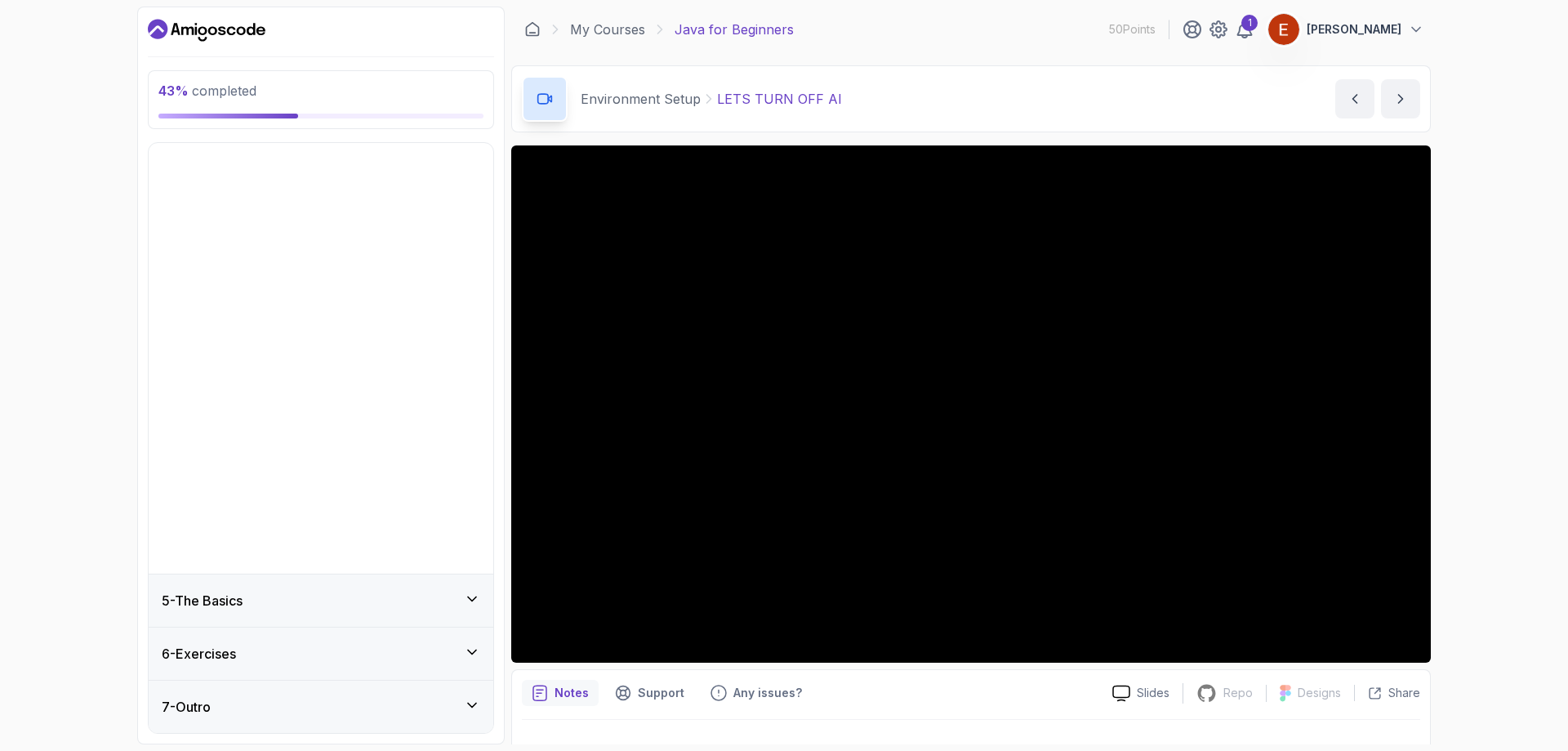
scroll to position [0, 0]
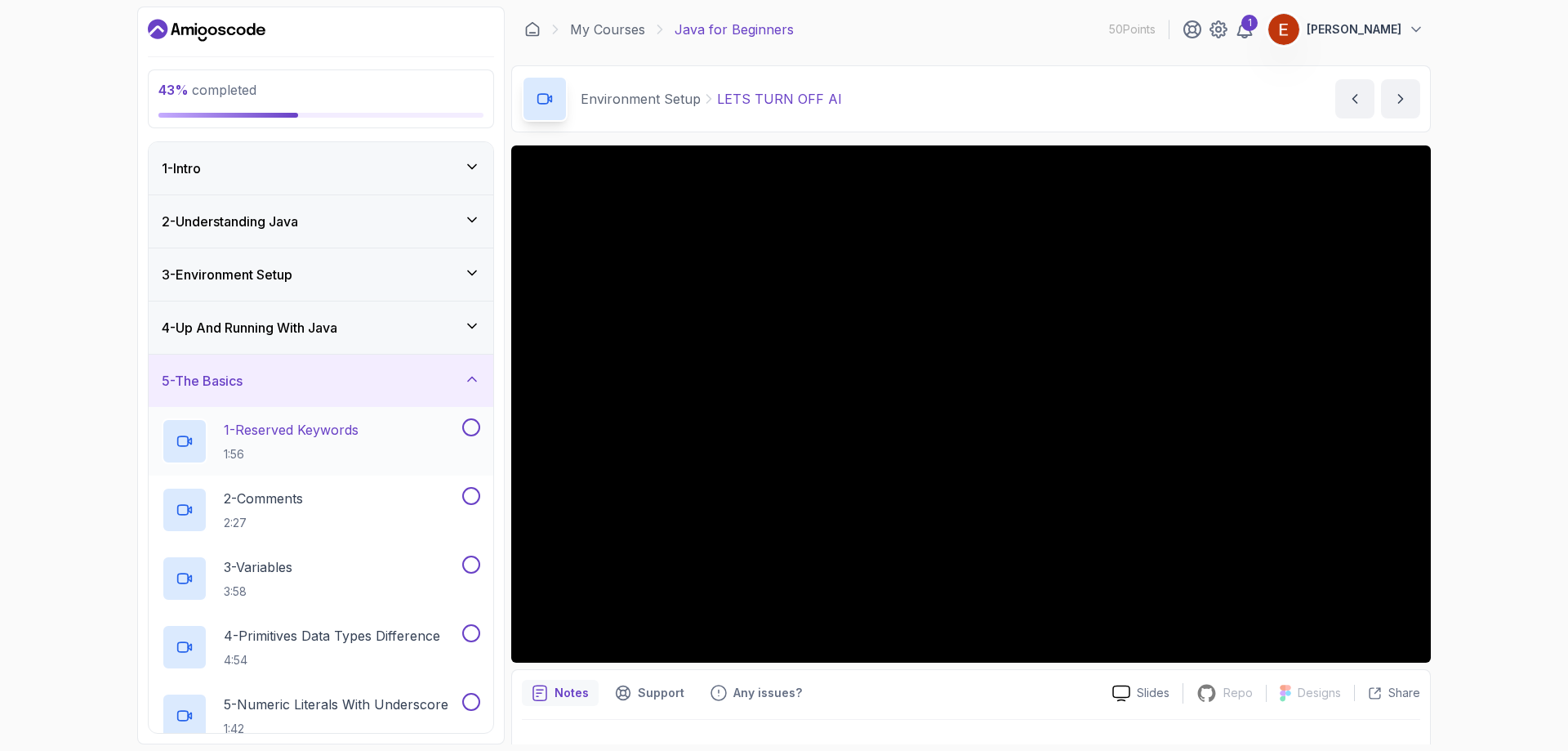
click at [473, 426] on button at bounding box center [470, 427] width 18 height 18
click at [468, 499] on button at bounding box center [470, 496] width 18 height 18
click at [478, 566] on button at bounding box center [470, 564] width 18 height 18
click at [469, 622] on div "4 - Primitives Data Types Difference 4:54" at bounding box center [321, 647] width 344 height 69
click at [471, 705] on button at bounding box center [470, 701] width 18 height 18
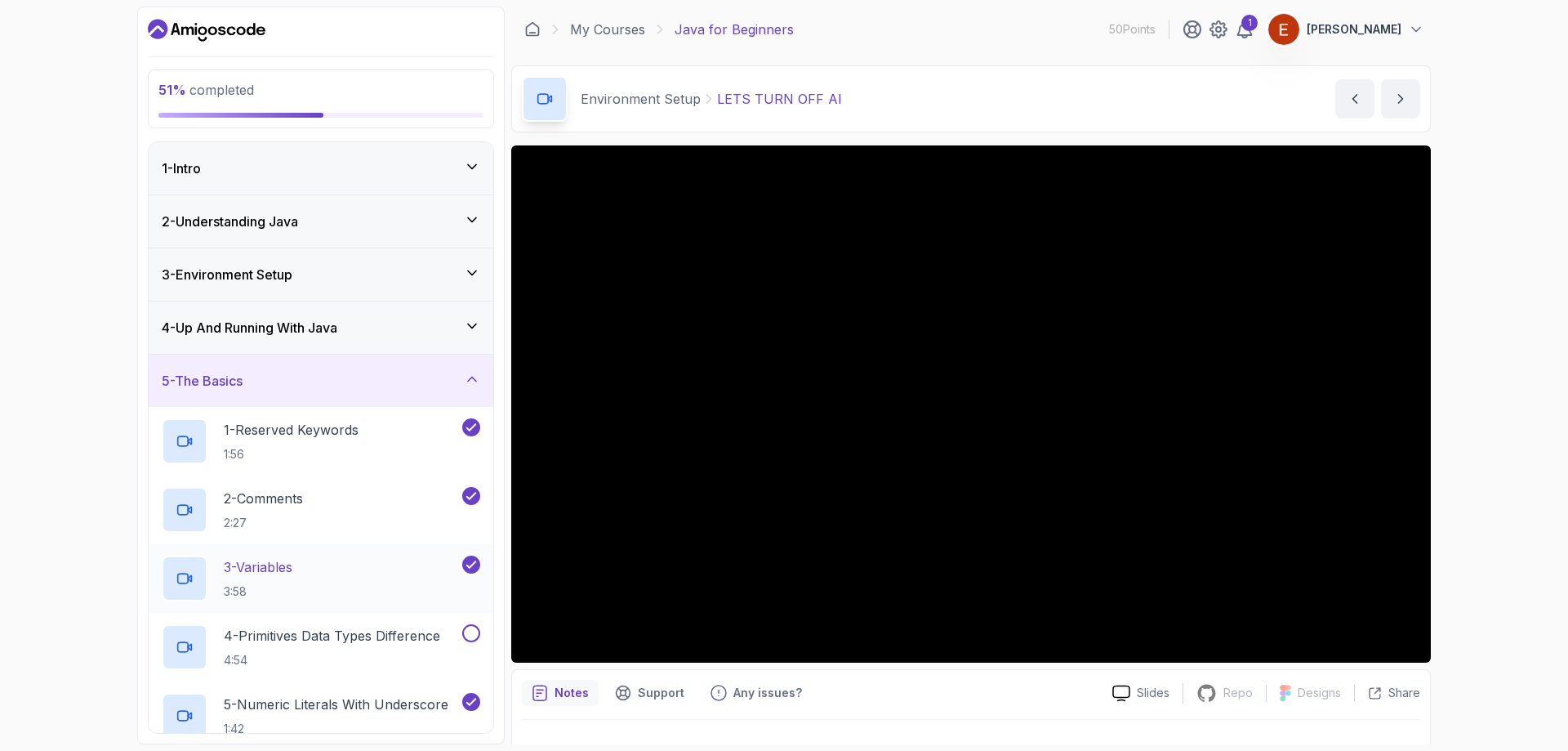
drag, startPoint x: 477, startPoint y: 630, endPoint x: 454, endPoint y: 603, distance: 35.5
click at [477, 629] on button at bounding box center [470, 633] width 18 height 18
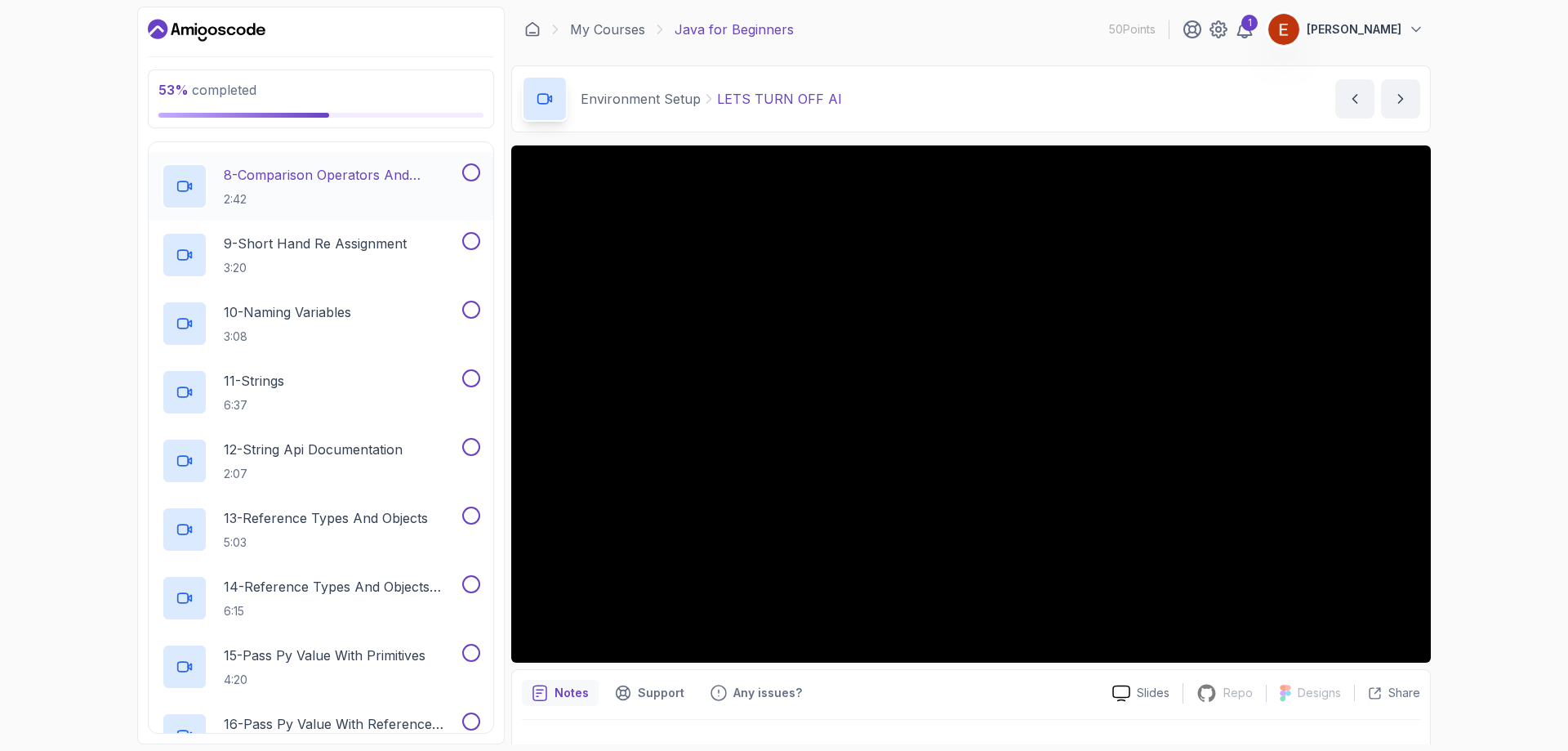
scroll to position [408, 0]
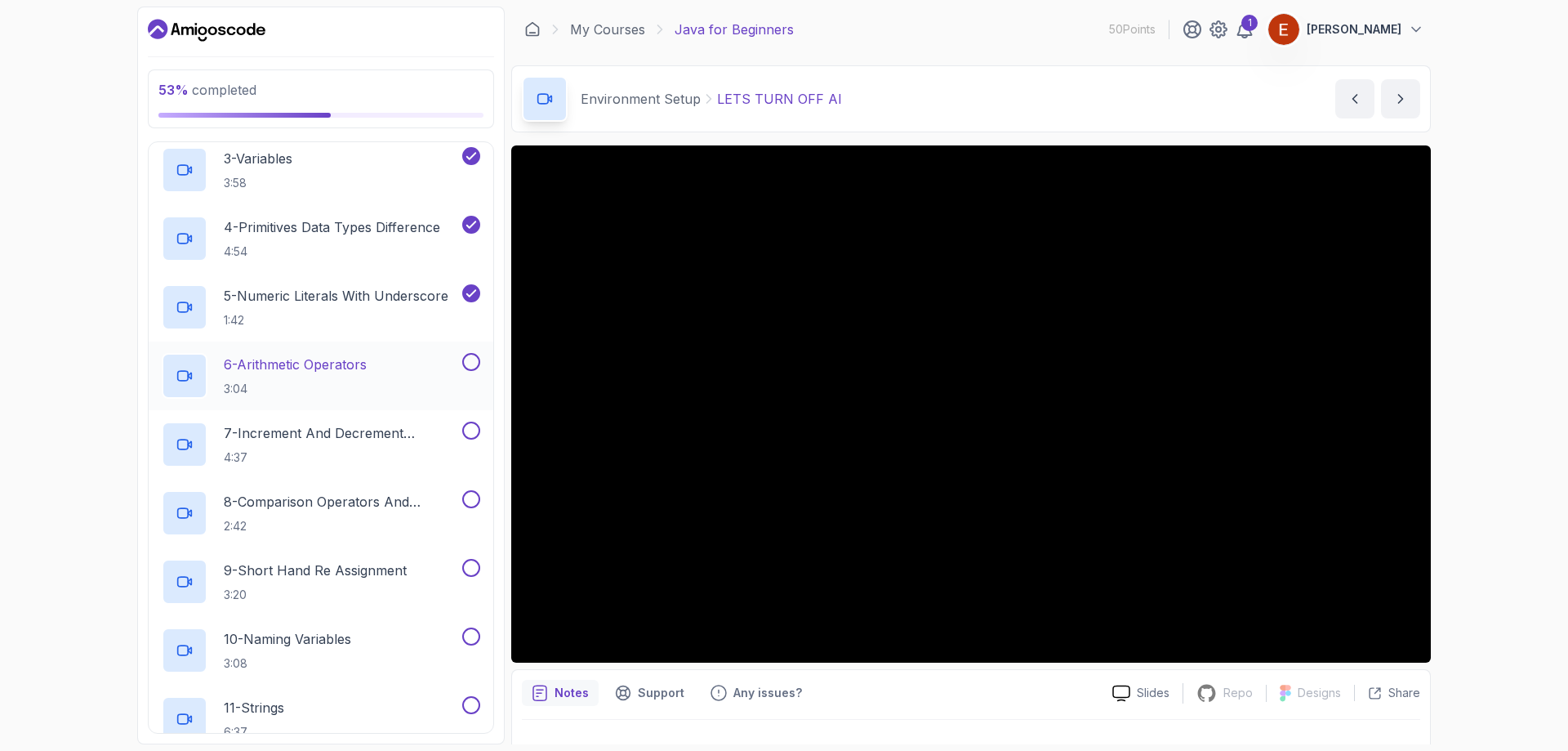
click at [475, 361] on button at bounding box center [470, 361] width 18 height 18
click at [469, 437] on button at bounding box center [470, 430] width 18 height 18
click at [465, 504] on button at bounding box center [470, 499] width 18 height 18
click at [470, 570] on button at bounding box center [470, 567] width 18 height 18
click at [466, 637] on button at bounding box center [470, 636] width 18 height 18
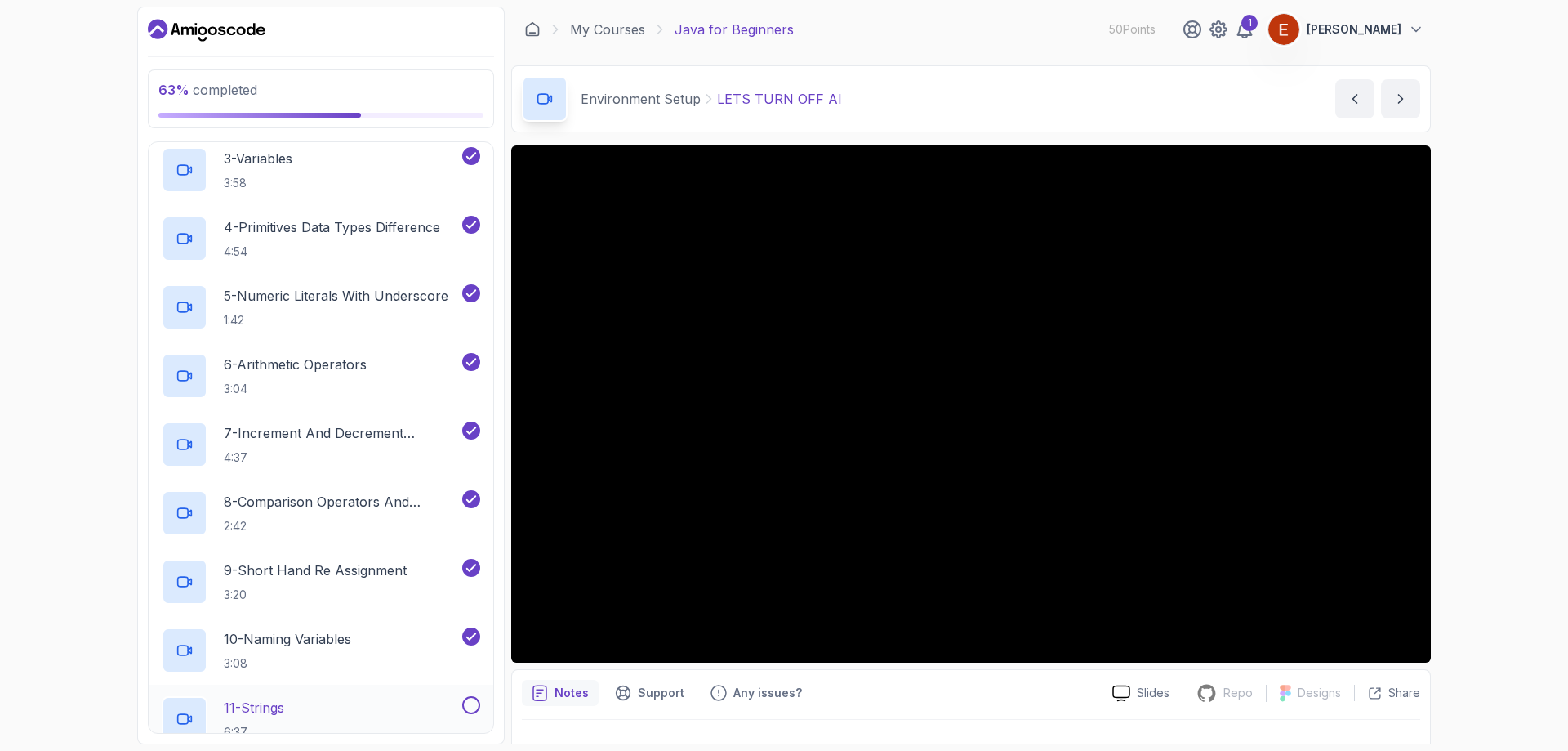
click at [476, 701] on button at bounding box center [470, 705] width 18 height 18
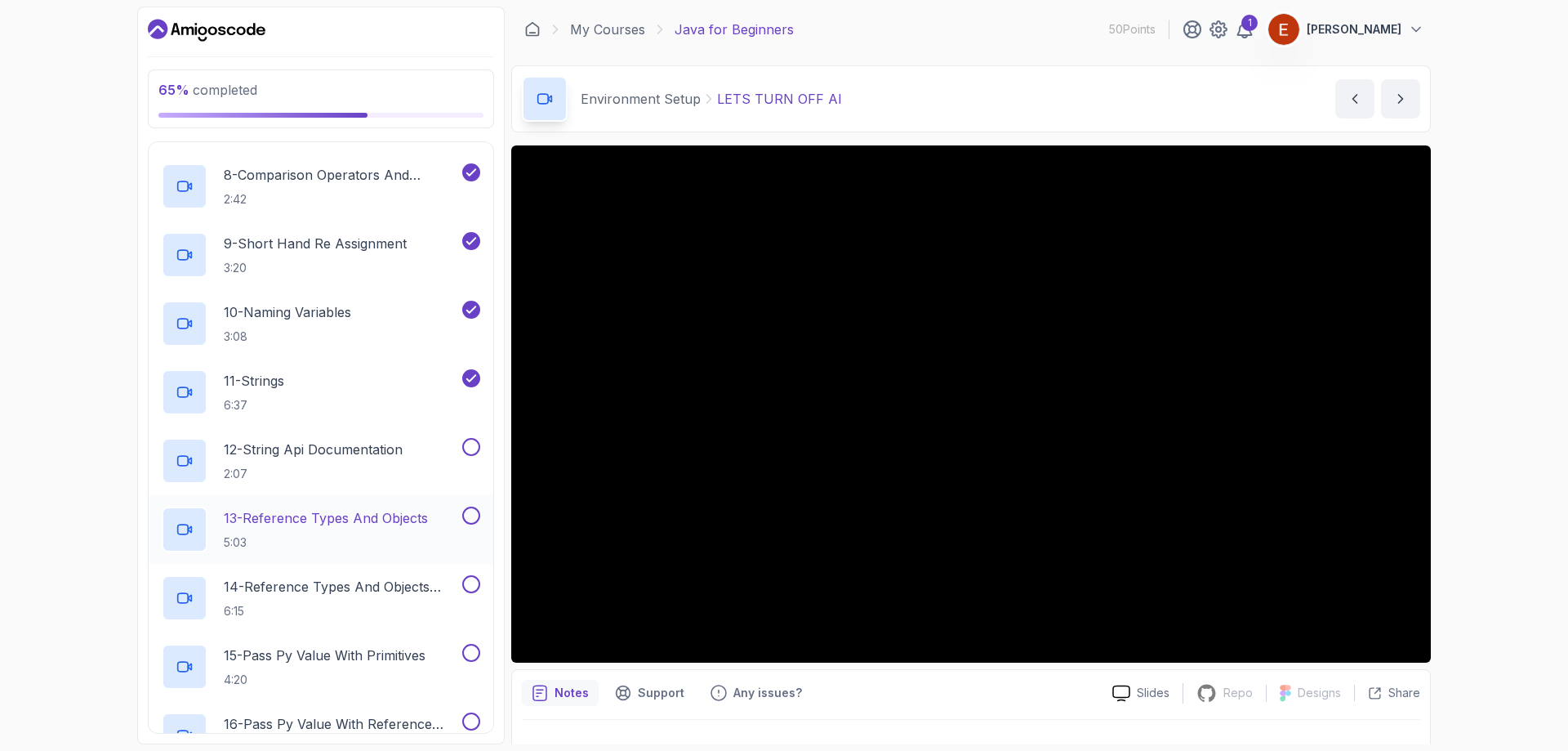
scroll to position [899, 0]
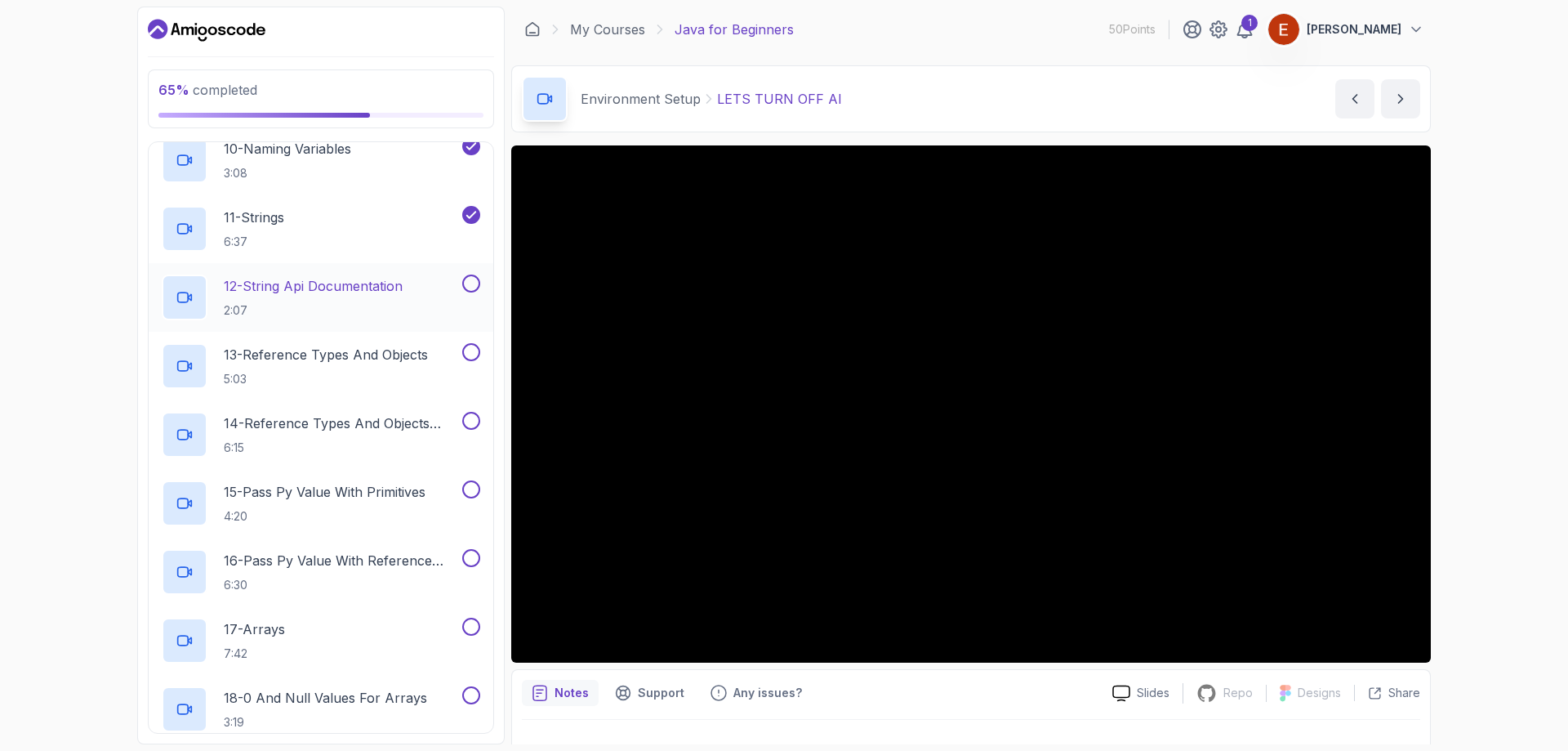
click at [476, 281] on button at bounding box center [470, 283] width 18 height 18
click at [466, 358] on button at bounding box center [470, 351] width 18 height 18
click at [472, 426] on button at bounding box center [470, 420] width 18 height 18
click at [464, 491] on button at bounding box center [470, 489] width 18 height 18
click at [466, 555] on button at bounding box center [470, 558] width 18 height 18
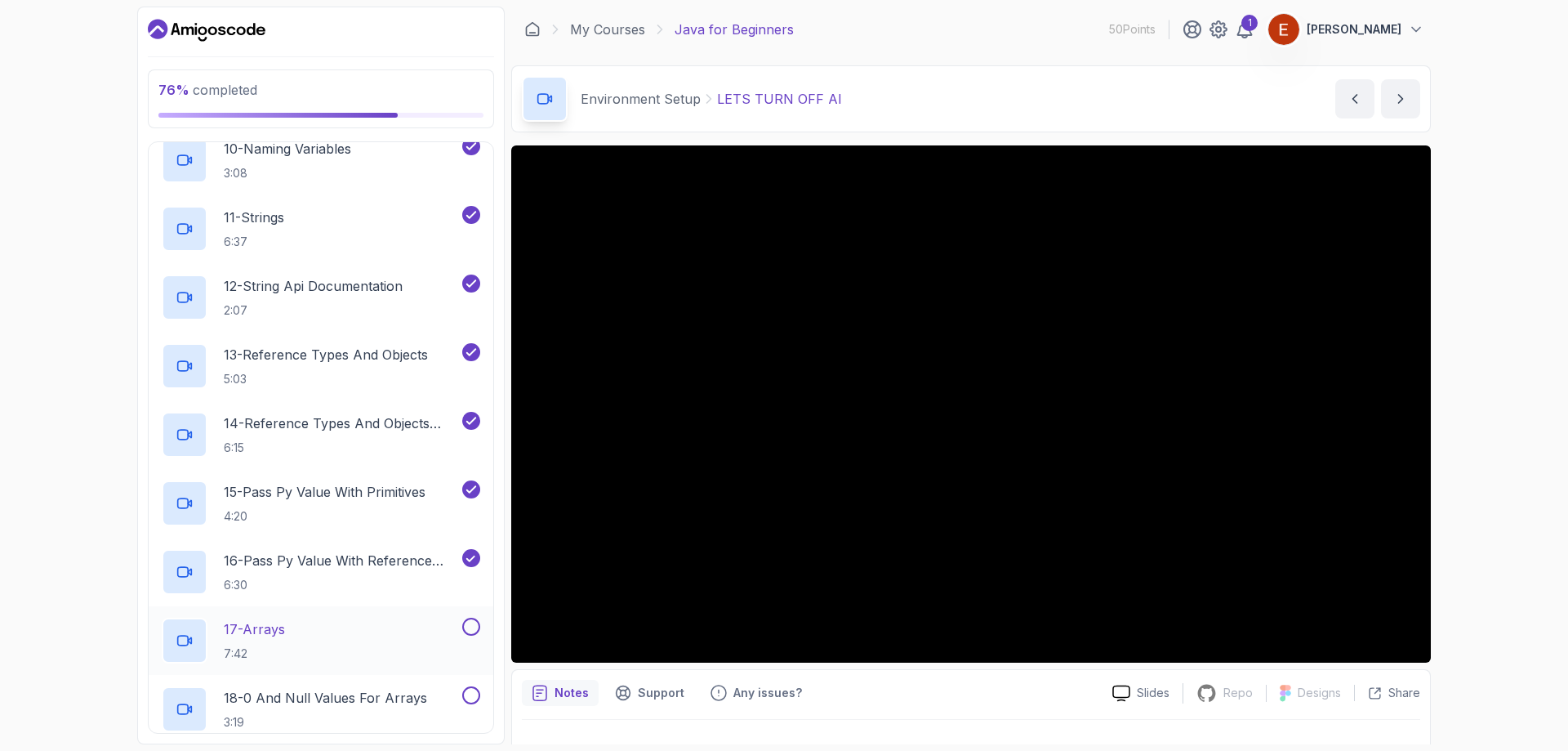
click at [471, 625] on button at bounding box center [470, 626] width 18 height 18
click at [464, 687] on div at bounding box center [469, 695] width 21 height 18
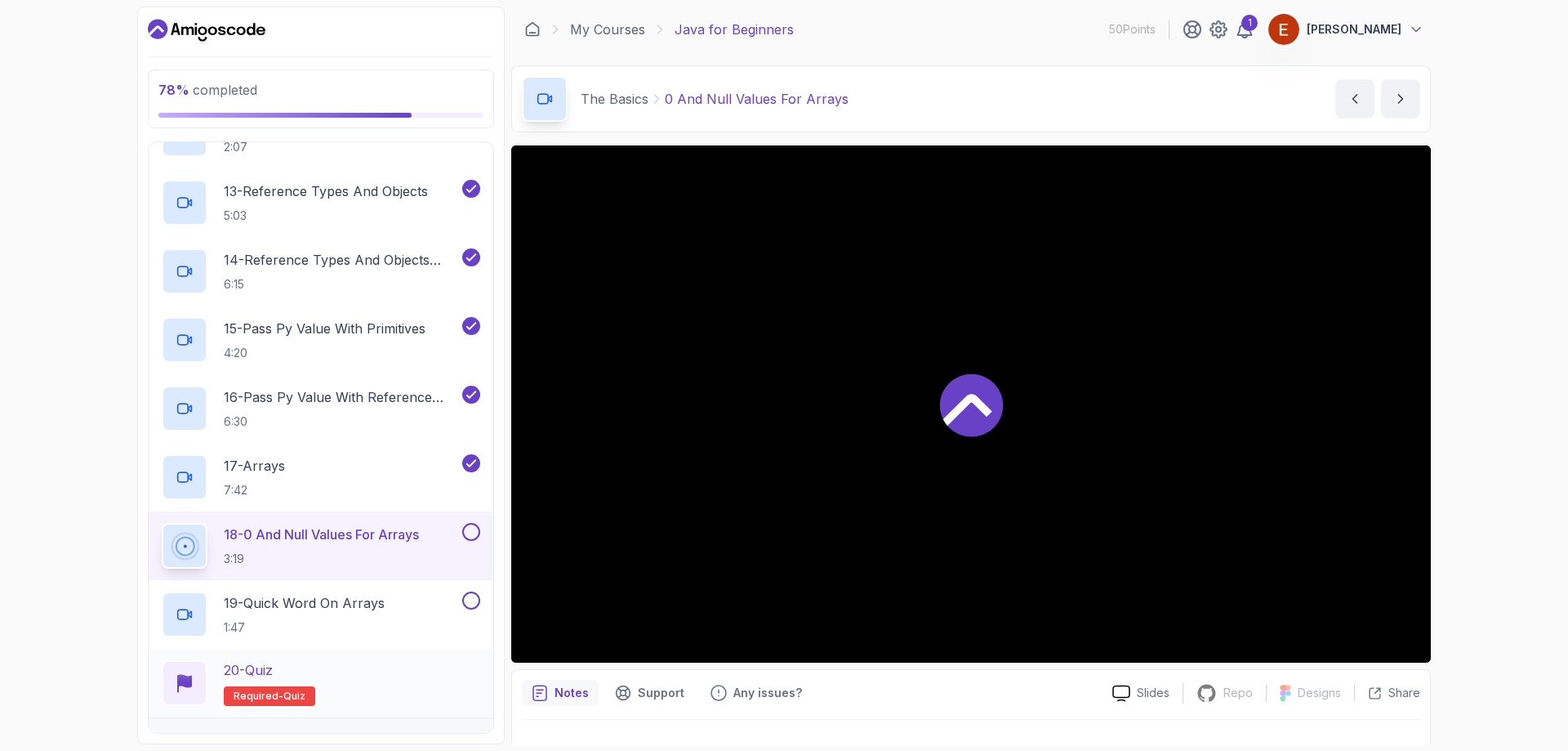
scroll to position [1144, 0]
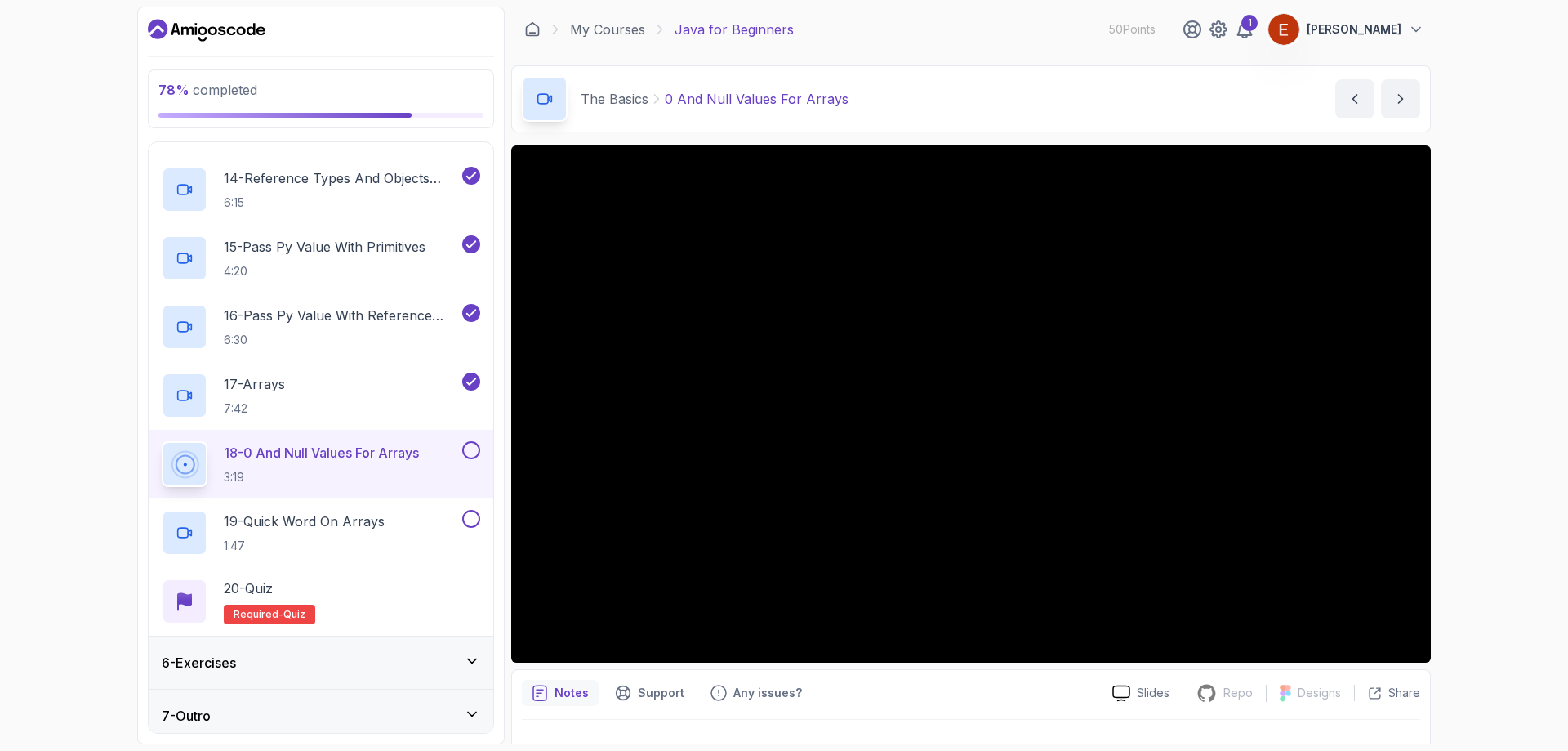
click at [471, 451] on button at bounding box center [470, 449] width 18 height 18
click at [471, 521] on button at bounding box center [470, 518] width 18 height 18
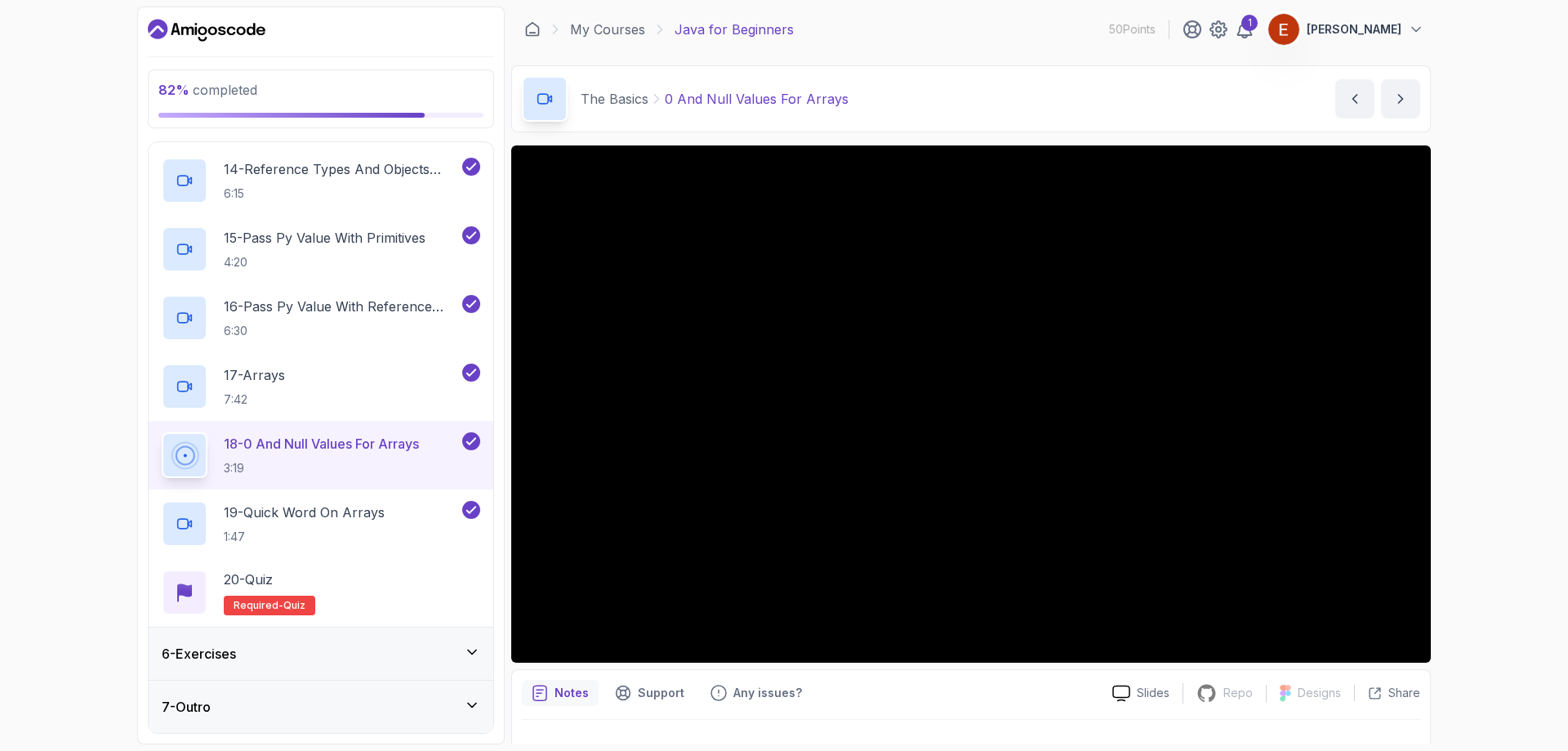
click at [449, 654] on div "6 - Exercises" at bounding box center [321, 653] width 318 height 19
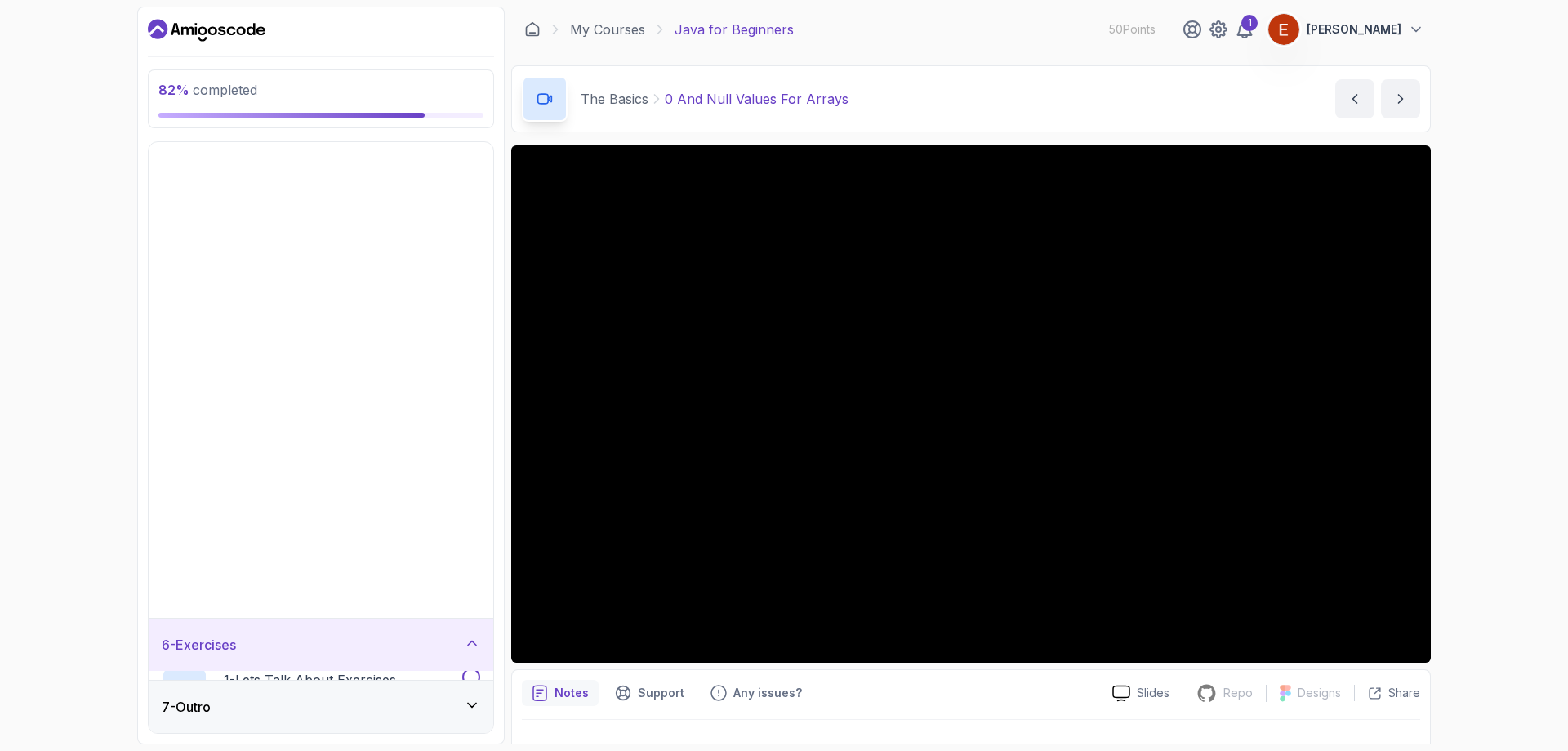
scroll to position [0, 0]
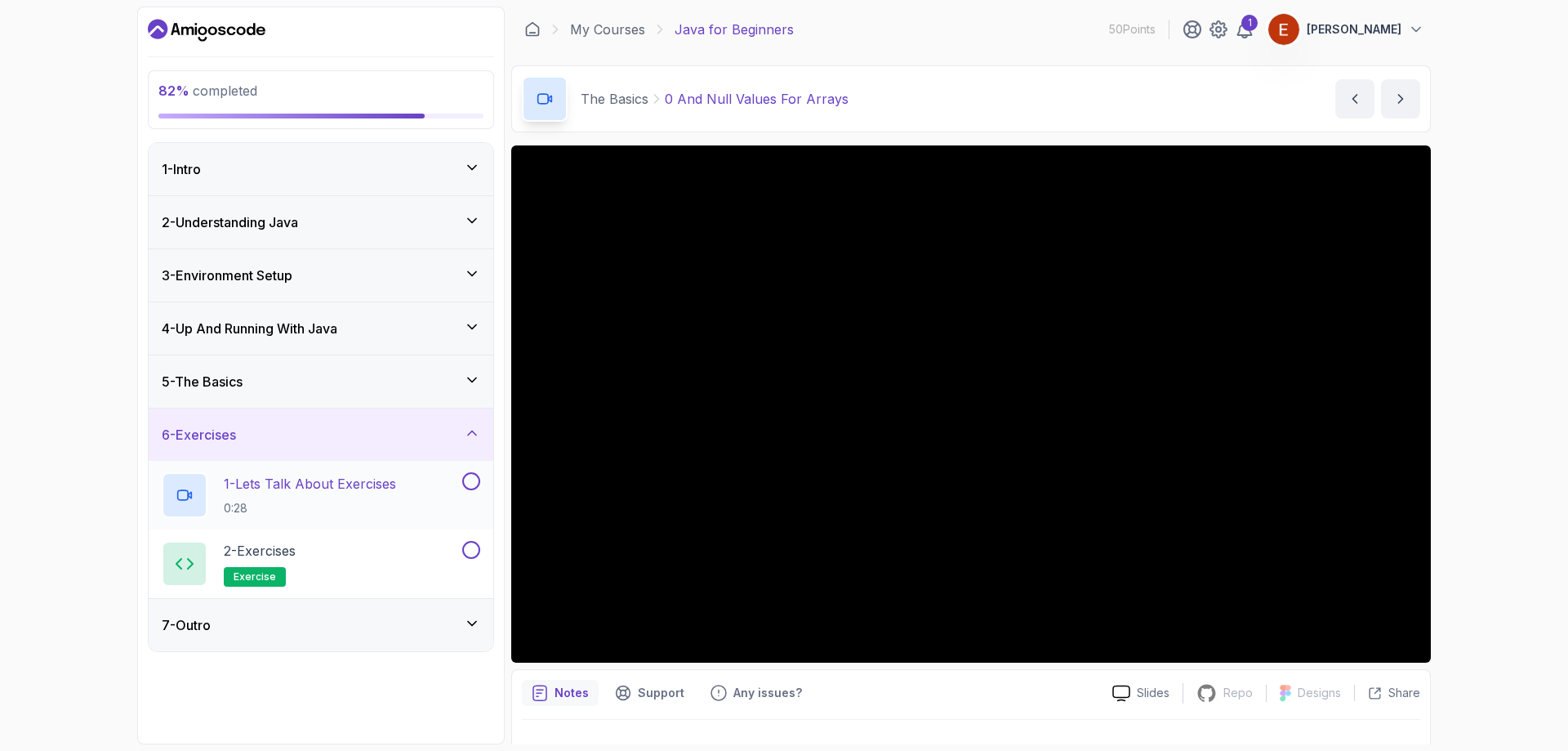
click at [470, 481] on button at bounding box center [470, 481] width 18 height 18
click at [469, 554] on button at bounding box center [470, 549] width 18 height 18
click at [472, 612] on div "7 - Outro" at bounding box center [321, 625] width 344 height 52
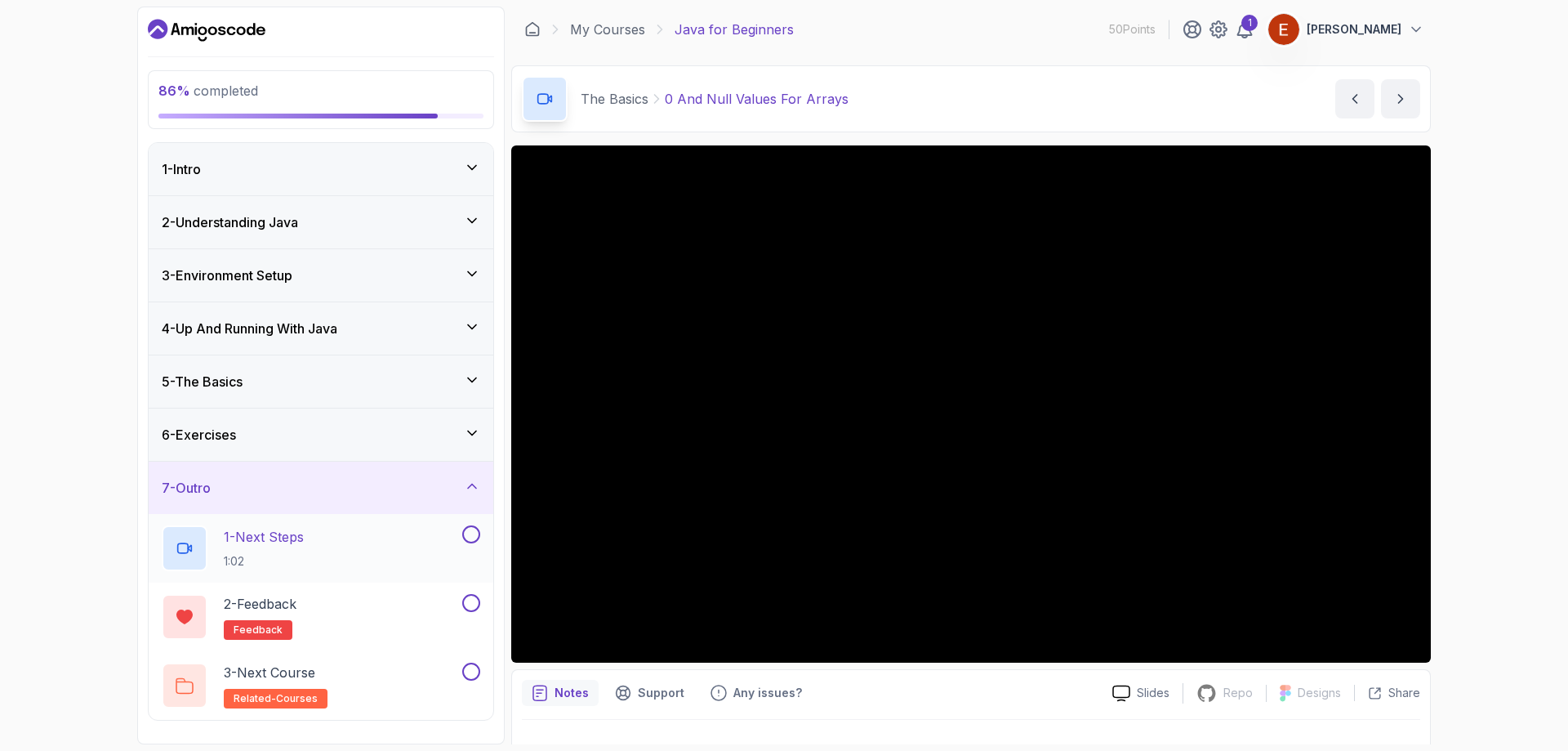
click at [474, 530] on button at bounding box center [470, 533] width 18 height 18
click at [471, 597] on button at bounding box center [470, 602] width 18 height 18
click at [444, 432] on div "6 - Exercises" at bounding box center [321, 434] width 318 height 19
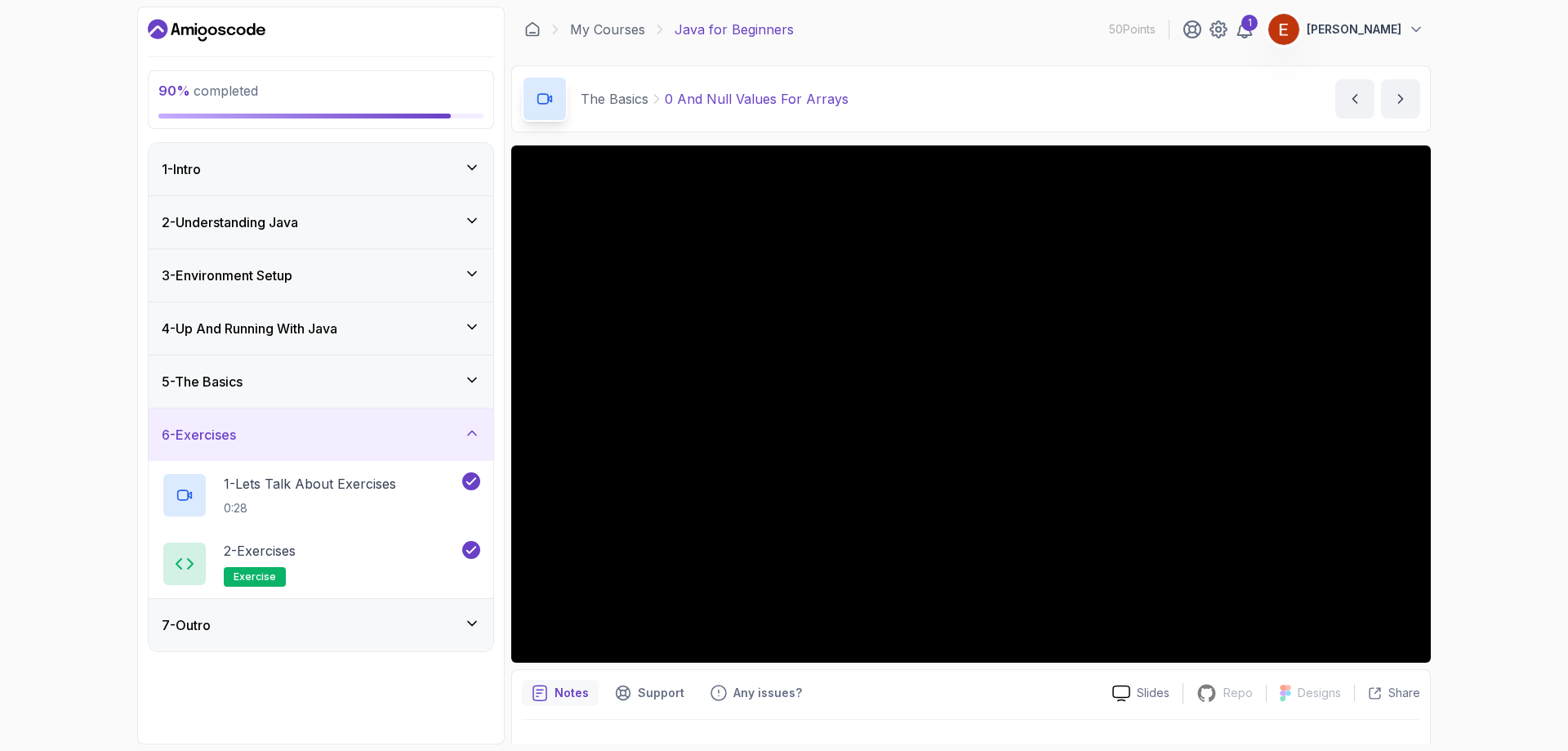
click at [438, 391] on div "5 - The Basics" at bounding box center [321, 381] width 344 height 52
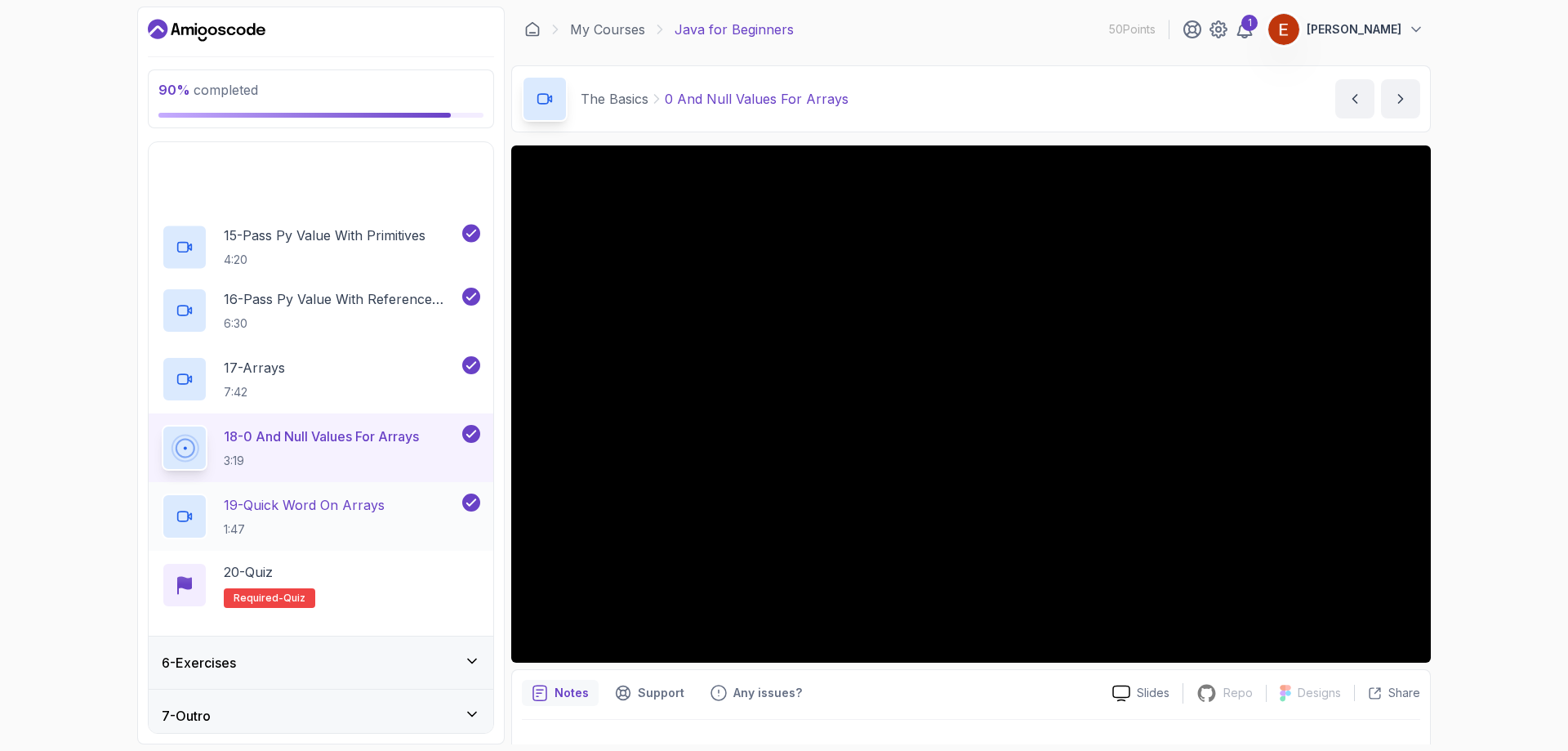
scroll to position [1153, 0]
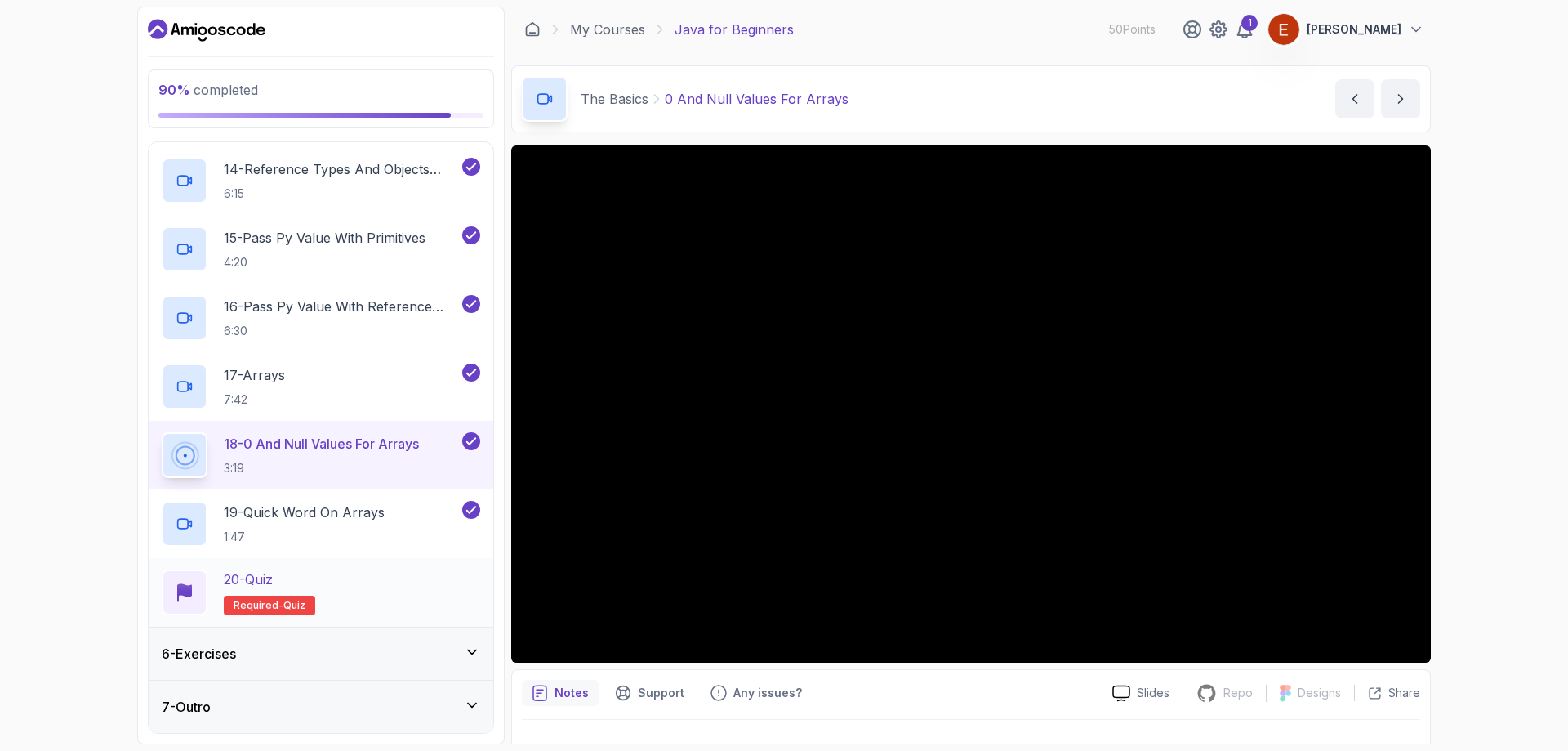
click at [390, 589] on div "20 - Quiz Required- quiz" at bounding box center [321, 592] width 318 height 45
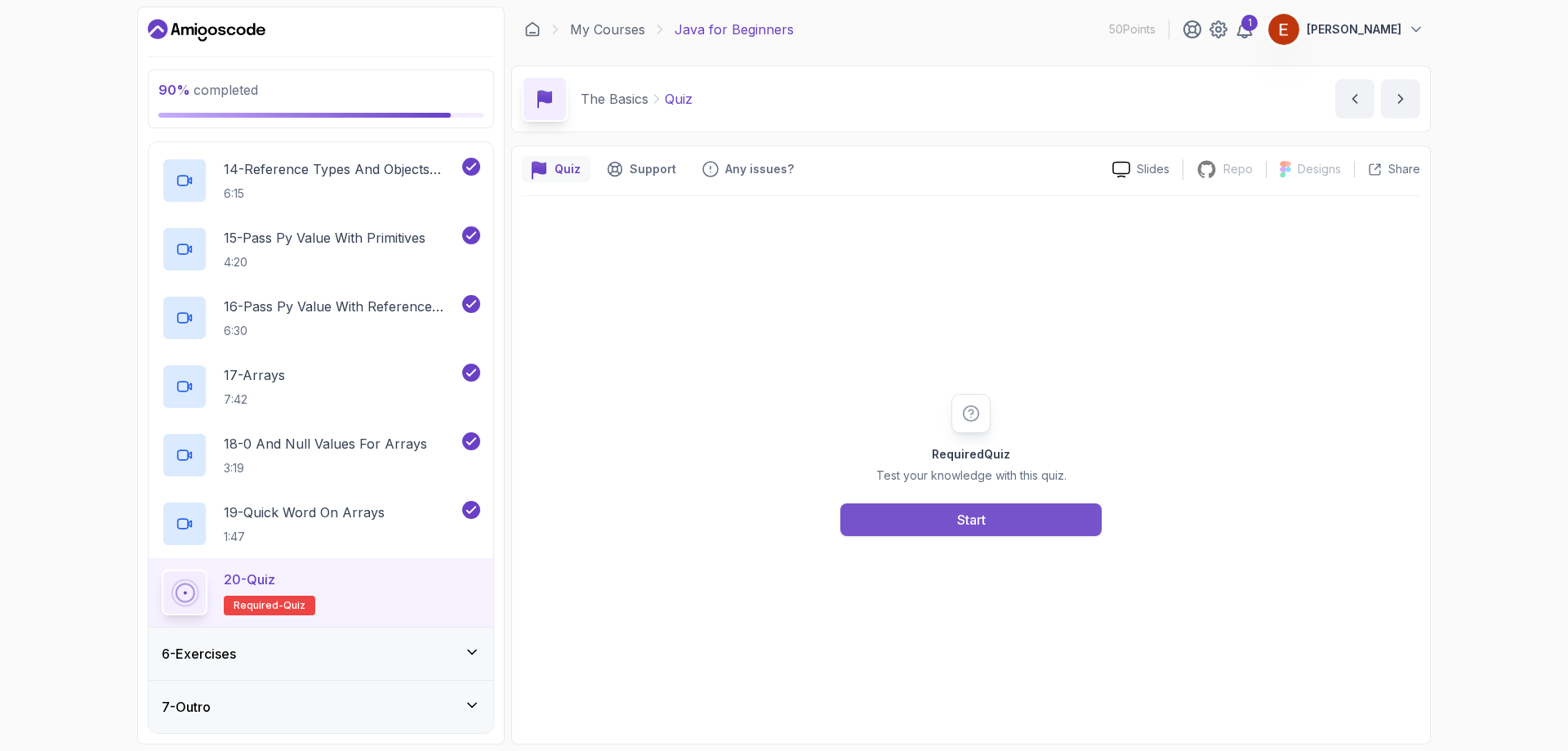
click at [880, 503] on button "Start" at bounding box center [971, 519] width 261 height 33
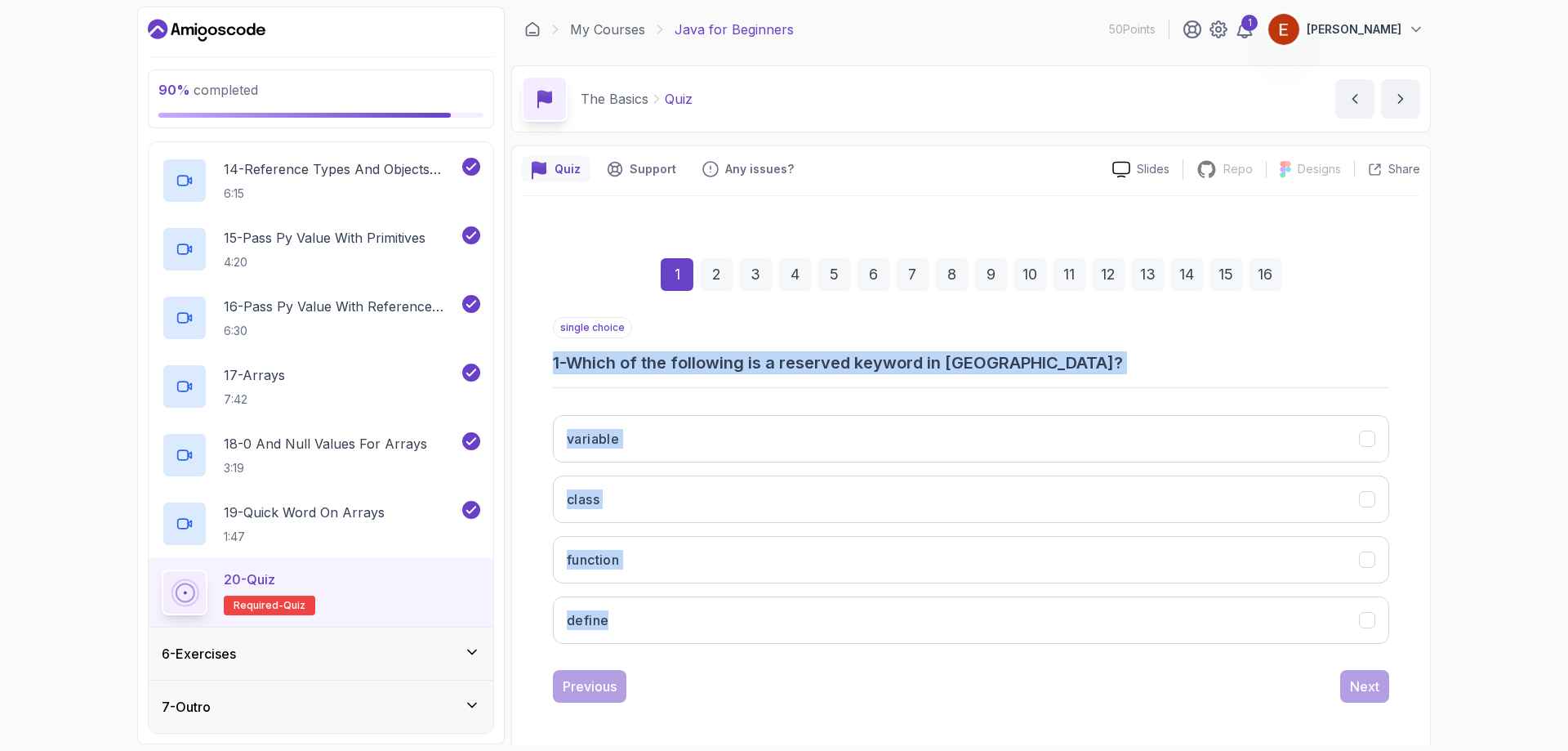
drag, startPoint x: 552, startPoint y: 363, endPoint x: 977, endPoint y: 592, distance: 482.8
click at [979, 595] on div "1 2 3 4 5 6 7 8 9 10 11 12 13 14 15 16 single choice 1 - Which of the following…" at bounding box center [971, 467] width 899 height 496
copy div "1 - Which of the following is a reserved keyword in Java? variable class functi…"
click at [581, 510] on button "class" at bounding box center [971, 499] width 836 height 47
drag, startPoint x: 1371, startPoint y: 692, endPoint x: 1366, endPoint y: 685, distance: 8.6
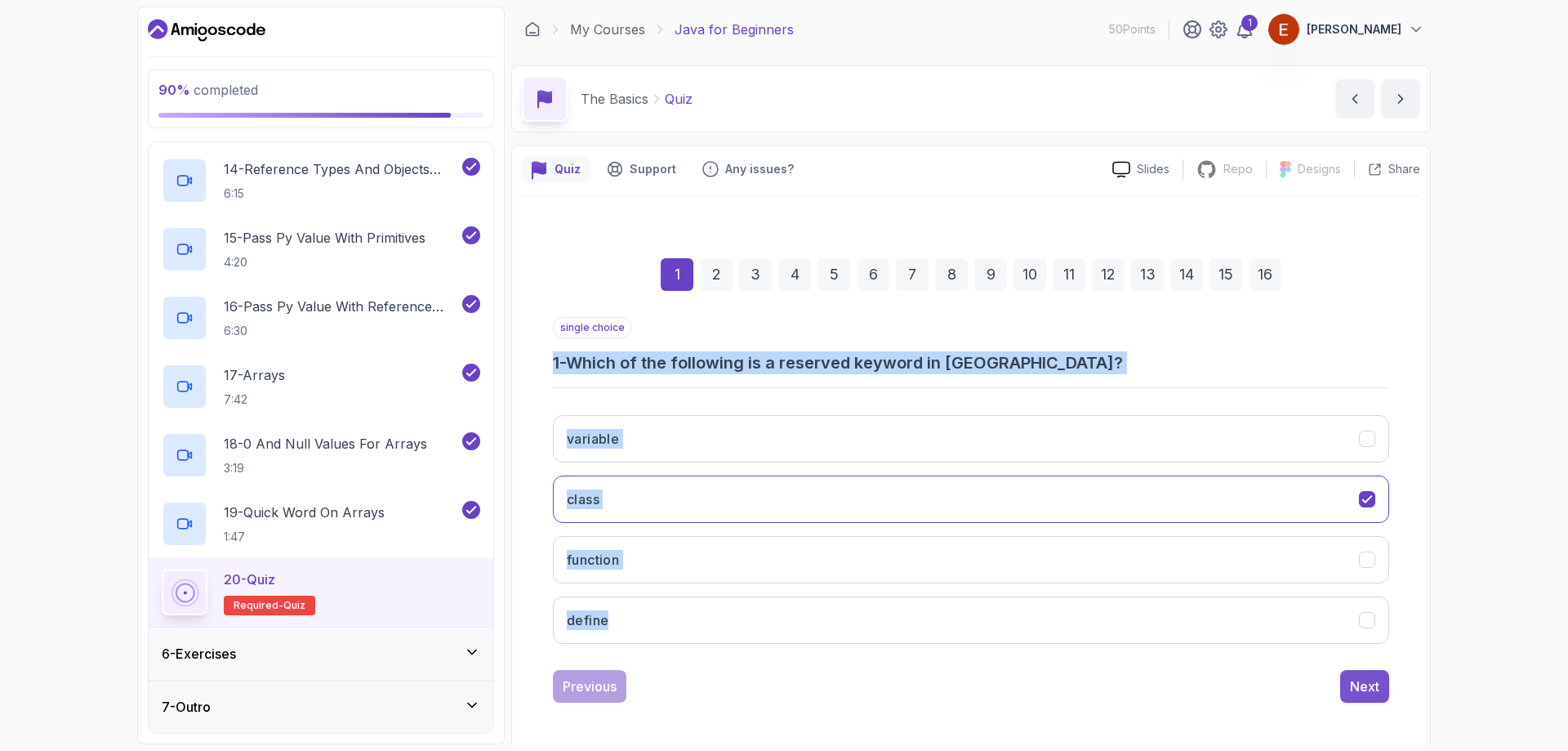
click at [1371, 691] on div "Next" at bounding box center [1365, 685] width 29 height 19
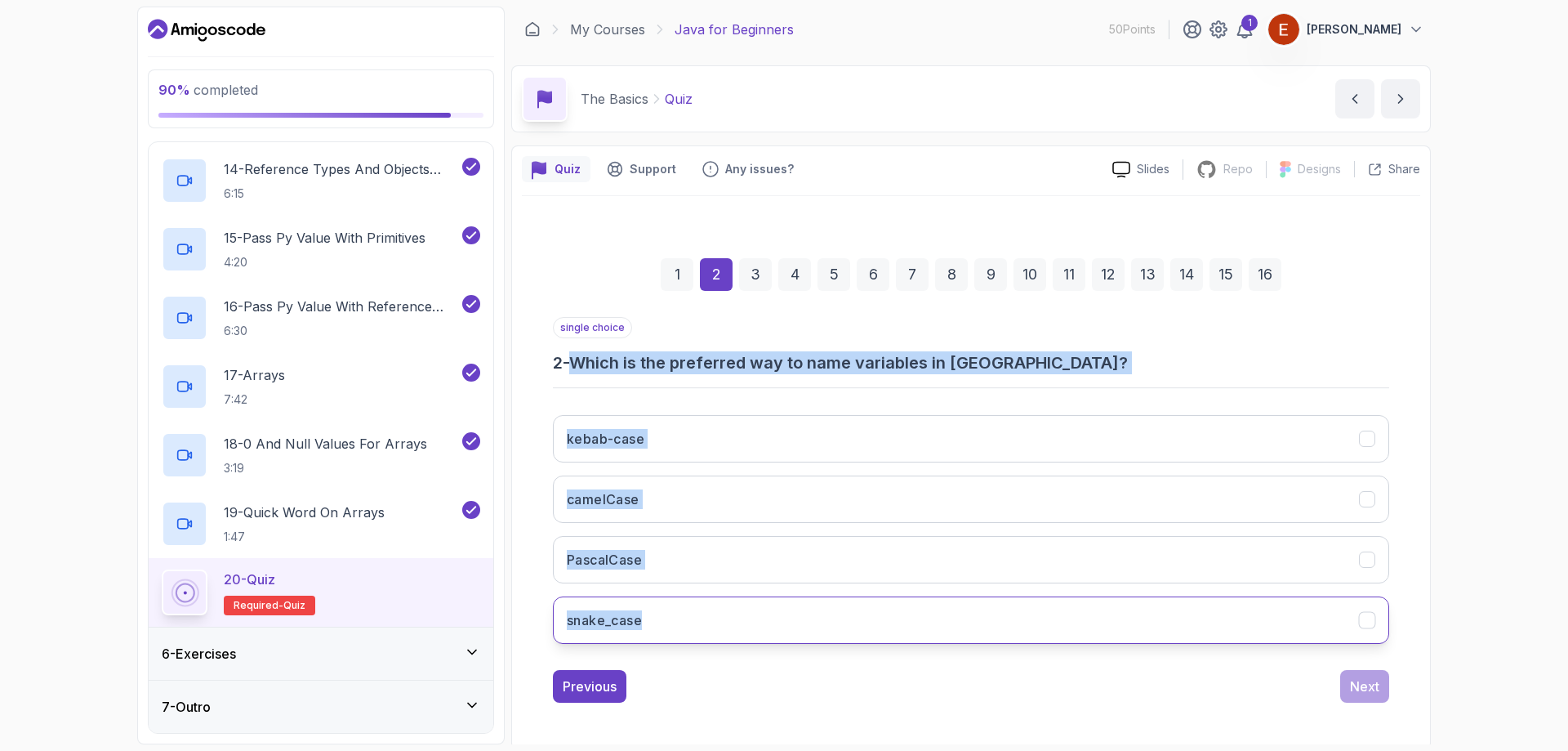
drag, startPoint x: 567, startPoint y: 351, endPoint x: 882, endPoint y: 598, distance: 400.3
click at [882, 598] on div "single choice 2 - Which is the preferred way to name variables in Java? kebab-c…" at bounding box center [971, 486] width 836 height 340
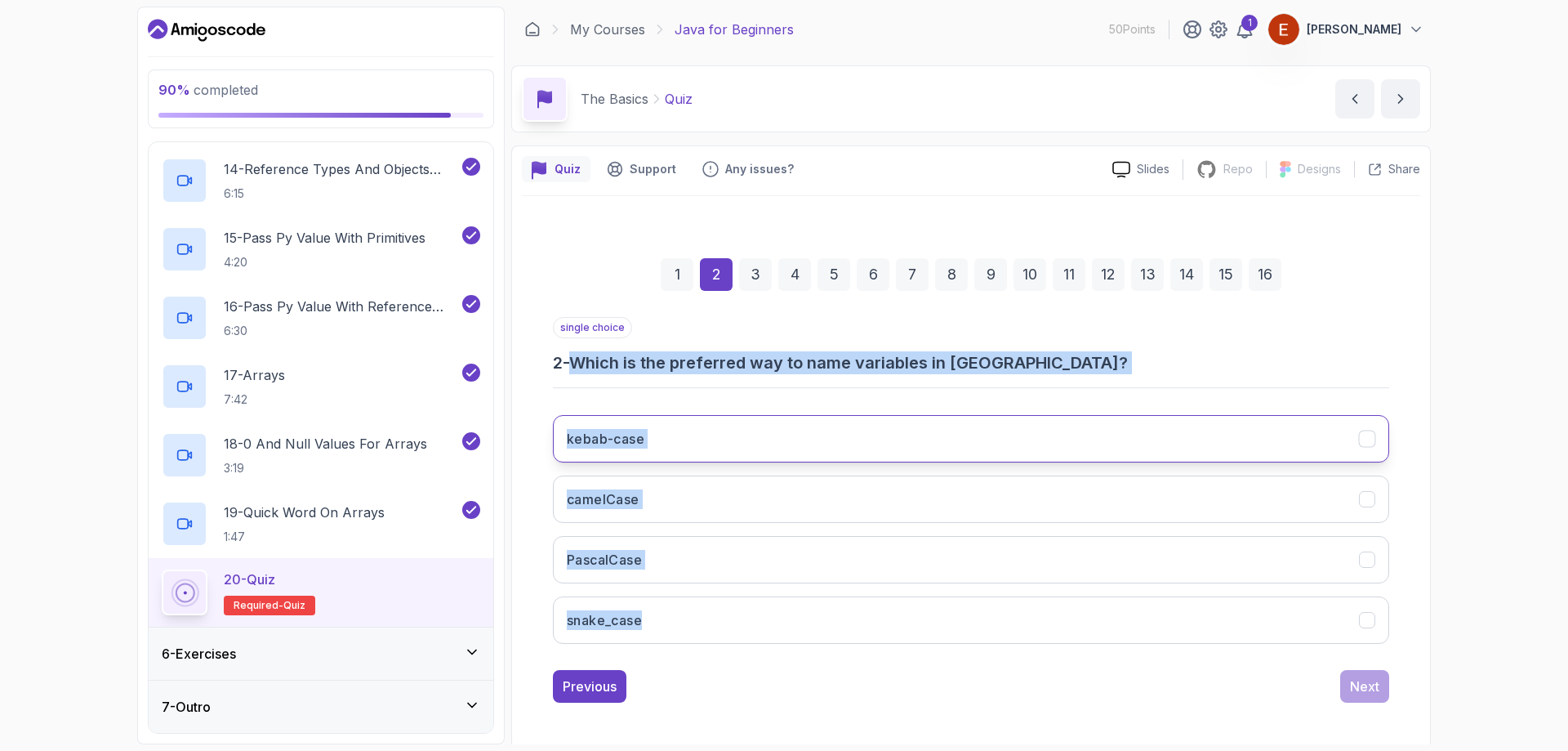
copy div "- Which is the preferred way to name variables in Java? kebab-case camelCase Pa…"
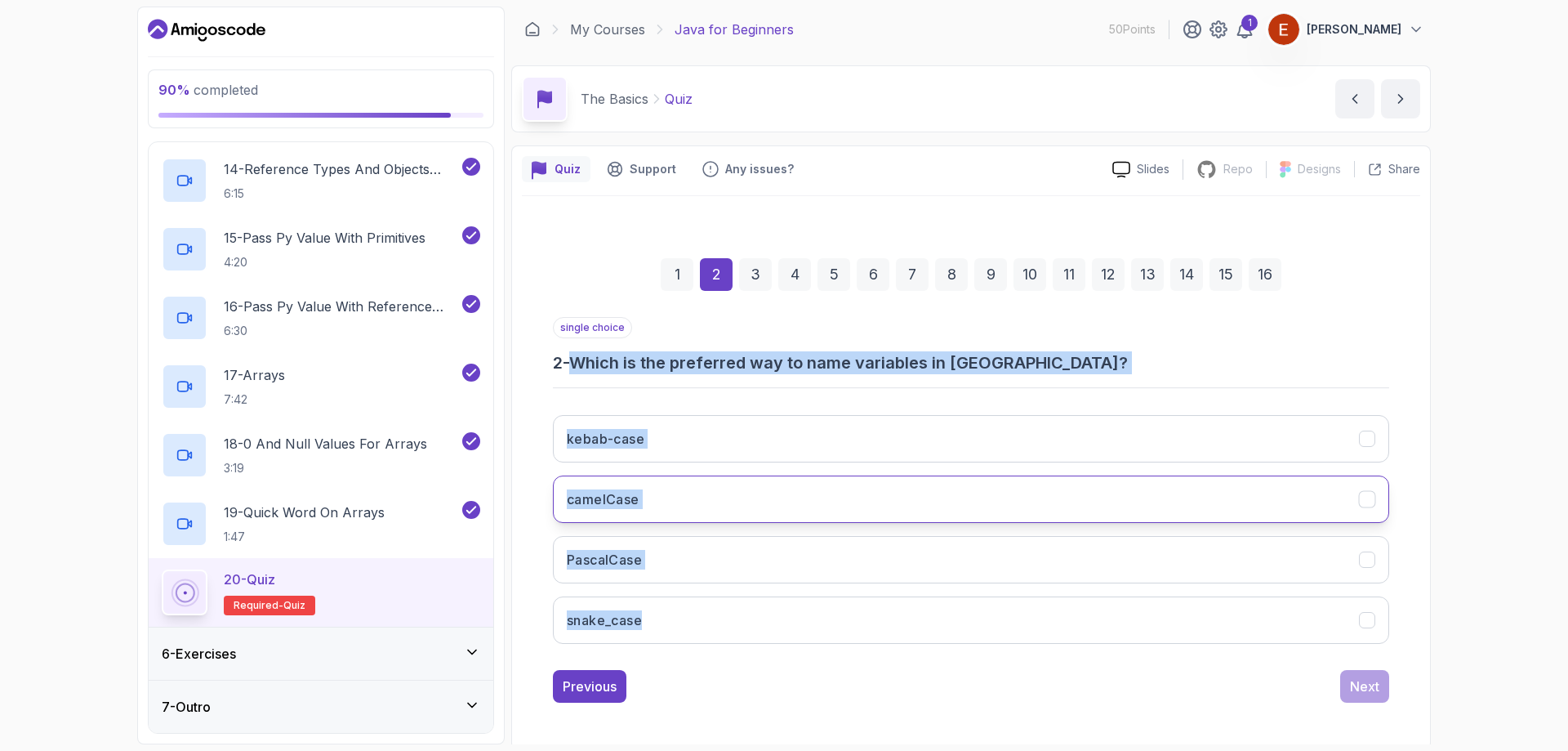
click at [591, 511] on button "camelCase" at bounding box center [971, 499] width 836 height 47
click at [1383, 691] on button "Next" at bounding box center [1365, 686] width 49 height 33
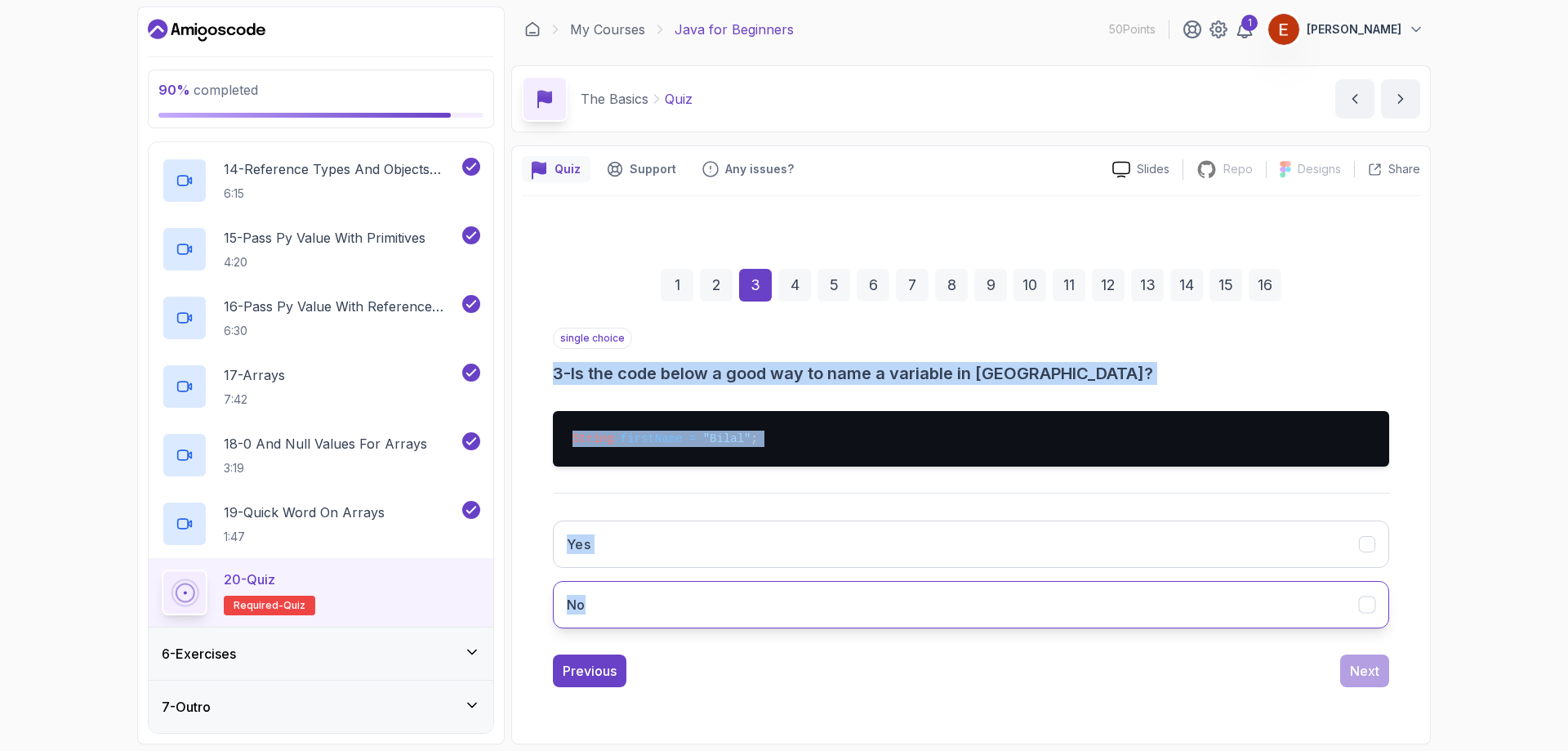
drag, startPoint x: 544, startPoint y: 370, endPoint x: 805, endPoint y: 591, distance: 342.0
click at [805, 591] on div "1 2 3 4 5 6 7 8 9 10 11 12 13 14 15 16 single choice 3 - Is the code below a go…" at bounding box center [971, 465] width 899 height 470
copy div "3 - Is the code below a good way to name a variable in Java? String firstName =…"
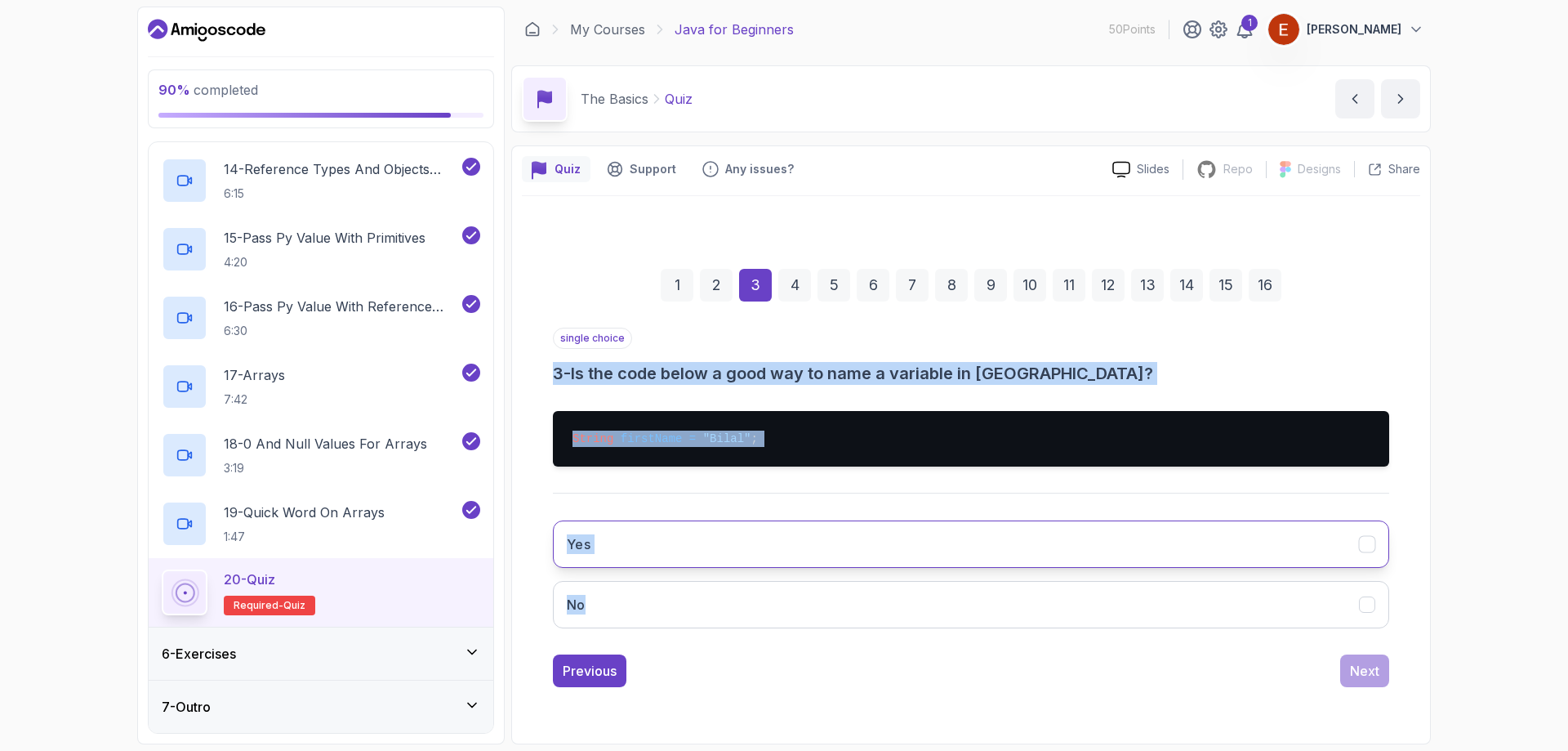
click at [636, 529] on button "Yes" at bounding box center [971, 544] width 836 height 47
click at [1349, 670] on button "Next" at bounding box center [1365, 670] width 49 height 33
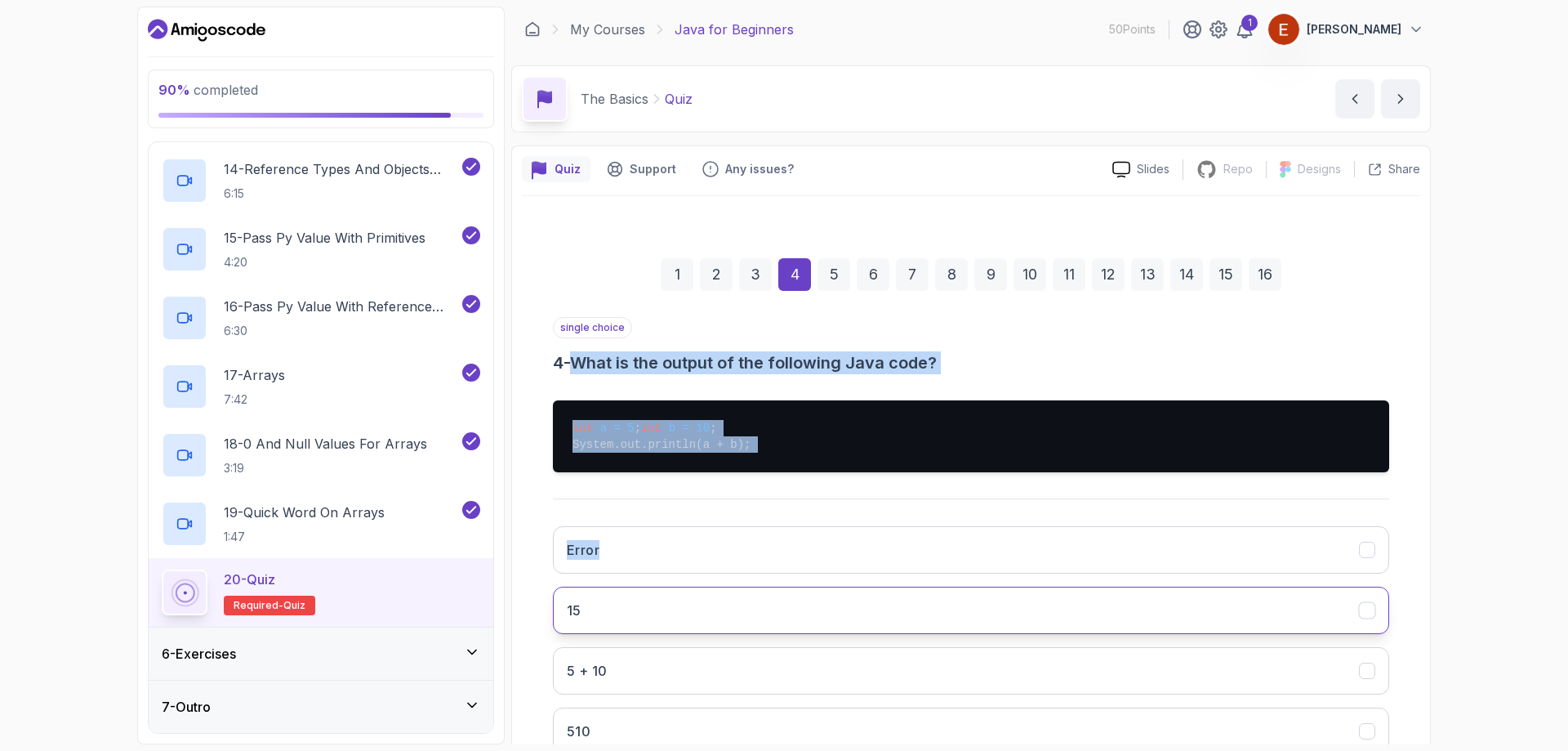
scroll to position [133, 0]
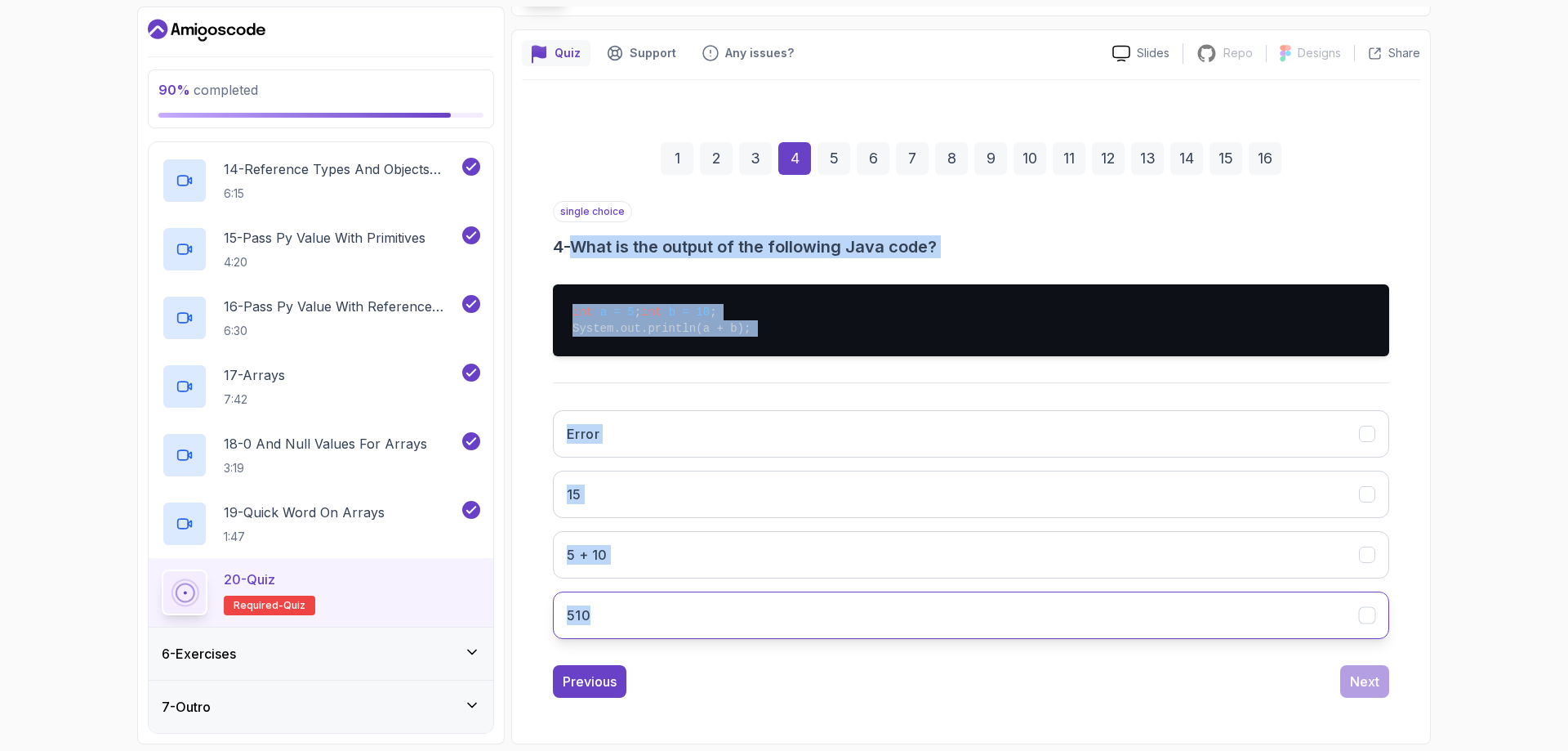
drag, startPoint x: 584, startPoint y: 360, endPoint x: 892, endPoint y: 601, distance: 391.1
click at [892, 601] on div "single choice 4 - What is the output of the following Java code? int a = 5 ; in…" at bounding box center [971, 426] width 836 height 451
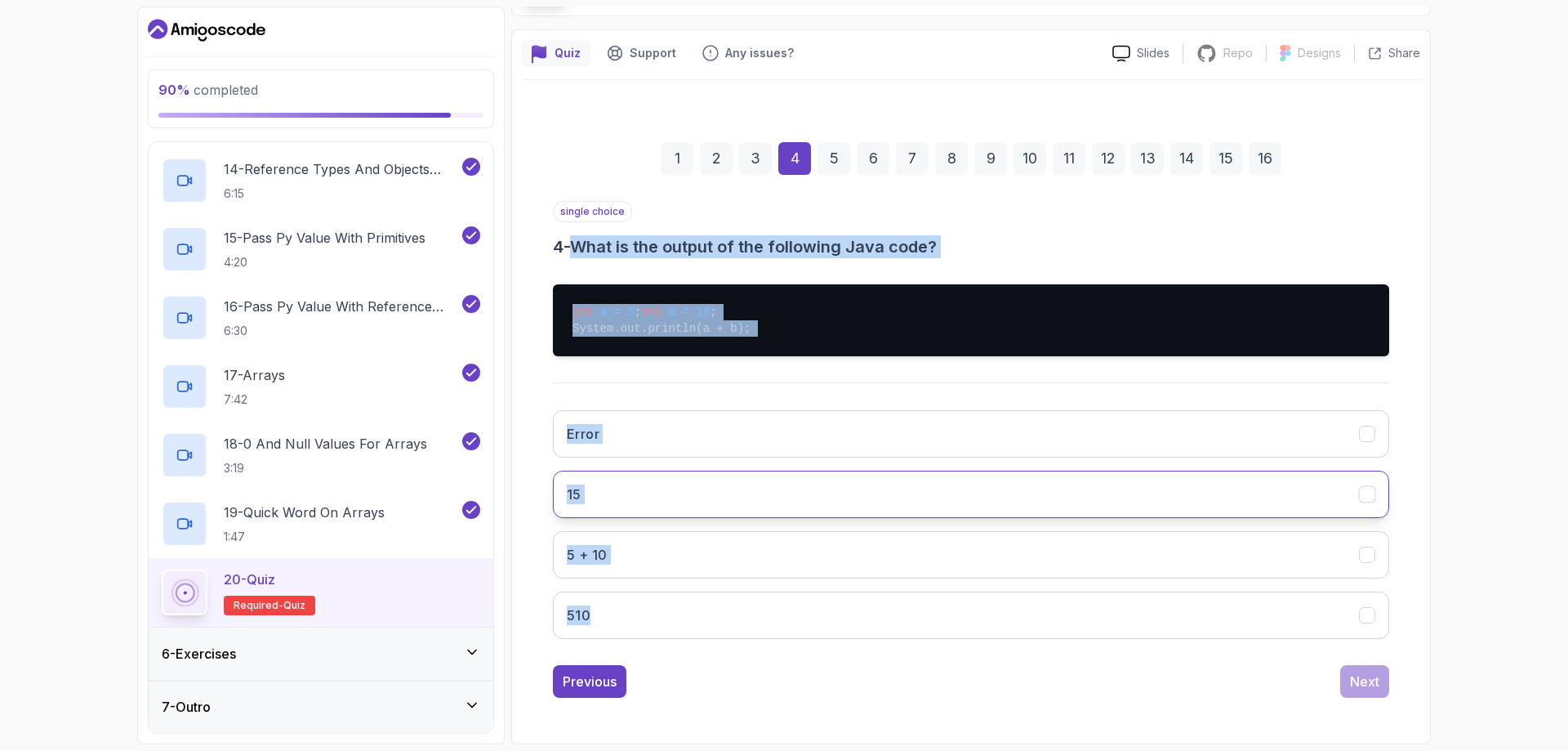
click at [649, 491] on button "15" at bounding box center [971, 494] width 836 height 47
click at [1347, 670] on button "Next" at bounding box center [1365, 681] width 49 height 33
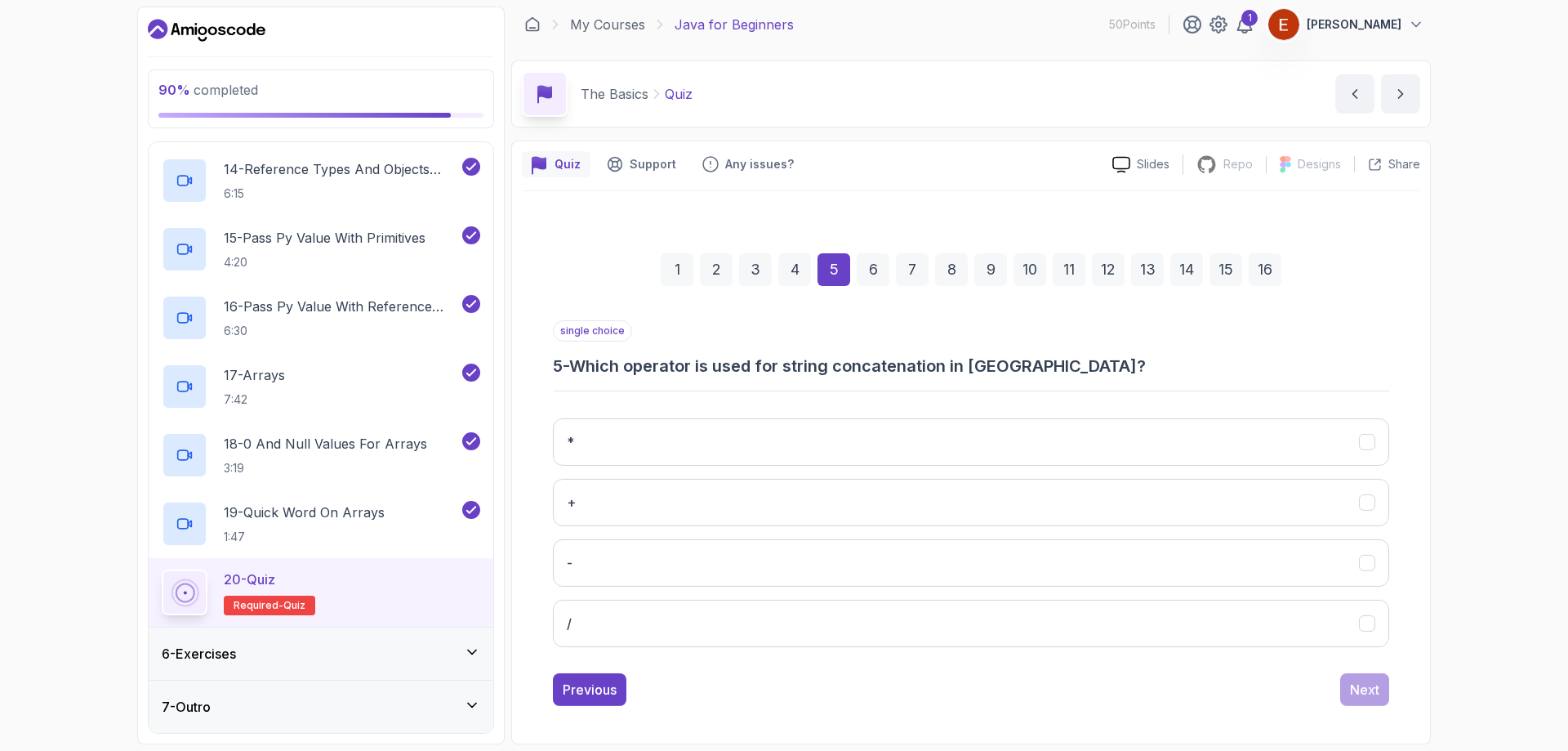
scroll to position [5, 0]
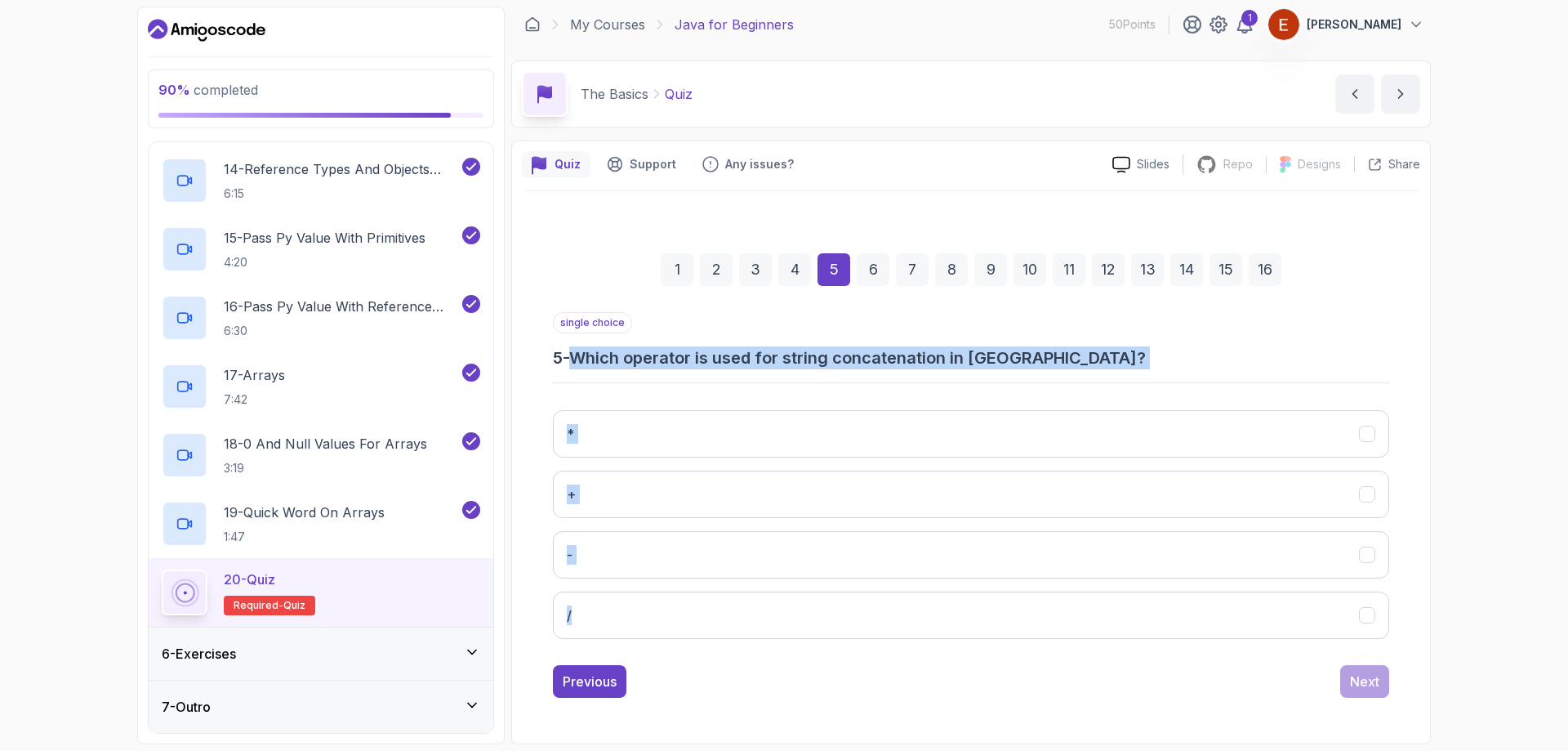
drag, startPoint x: 585, startPoint y: 363, endPoint x: 890, endPoint y: 587, distance: 378.4
click at [890, 587] on div "single choice 5 - Which operator is used for string concatenation in Java? * + …" at bounding box center [971, 482] width 836 height 340
drag, startPoint x: 629, startPoint y: 503, endPoint x: 621, endPoint y: 500, distance: 8.5
click at [630, 504] on button "+" at bounding box center [971, 494] width 836 height 47
click at [1365, 696] on button "Next" at bounding box center [1365, 681] width 49 height 33
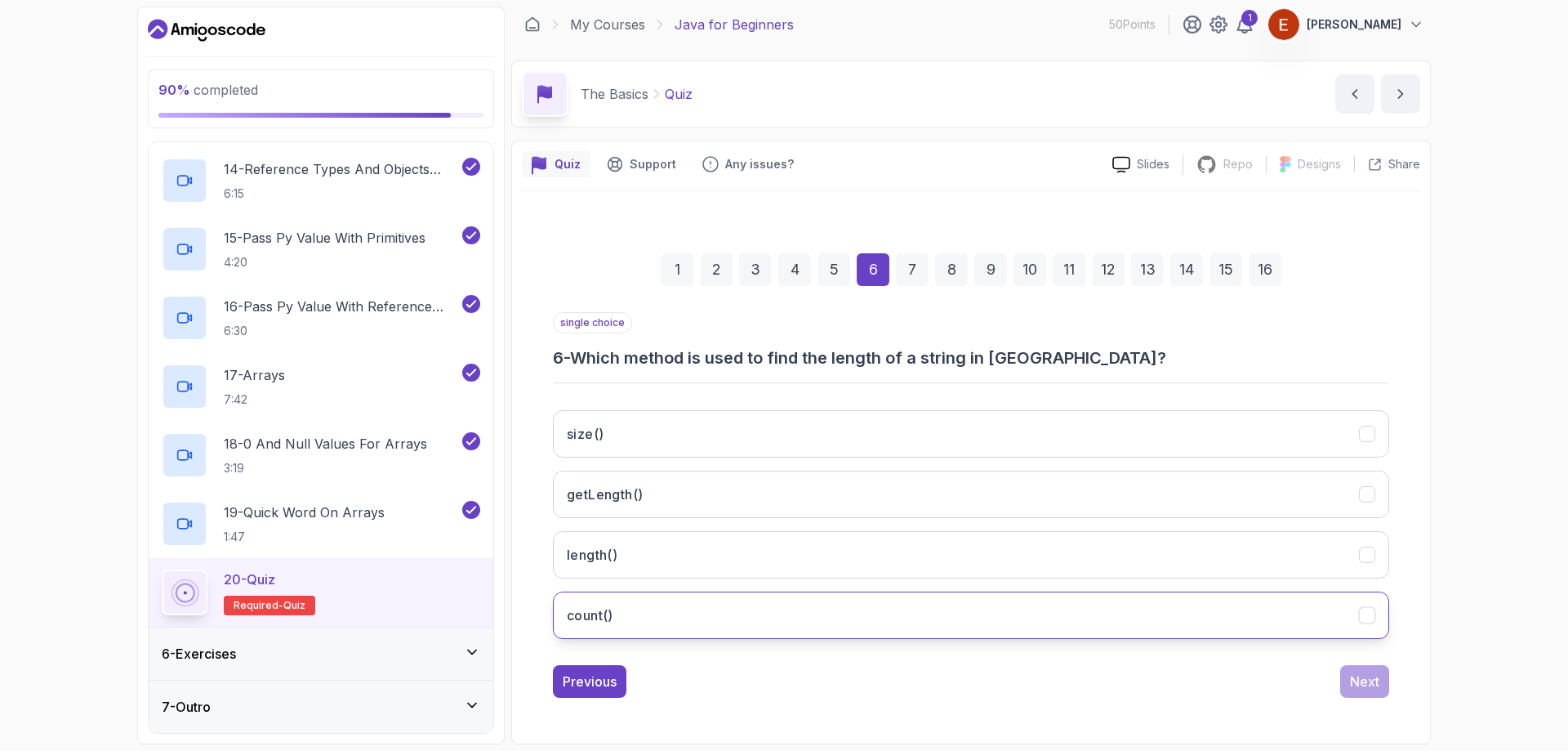
drag, startPoint x: 574, startPoint y: 353, endPoint x: 815, endPoint y: 596, distance: 342.2
click at [815, 596] on div "single choice 6 - Which method is used to find the length of a string in Java? …" at bounding box center [971, 482] width 836 height 340
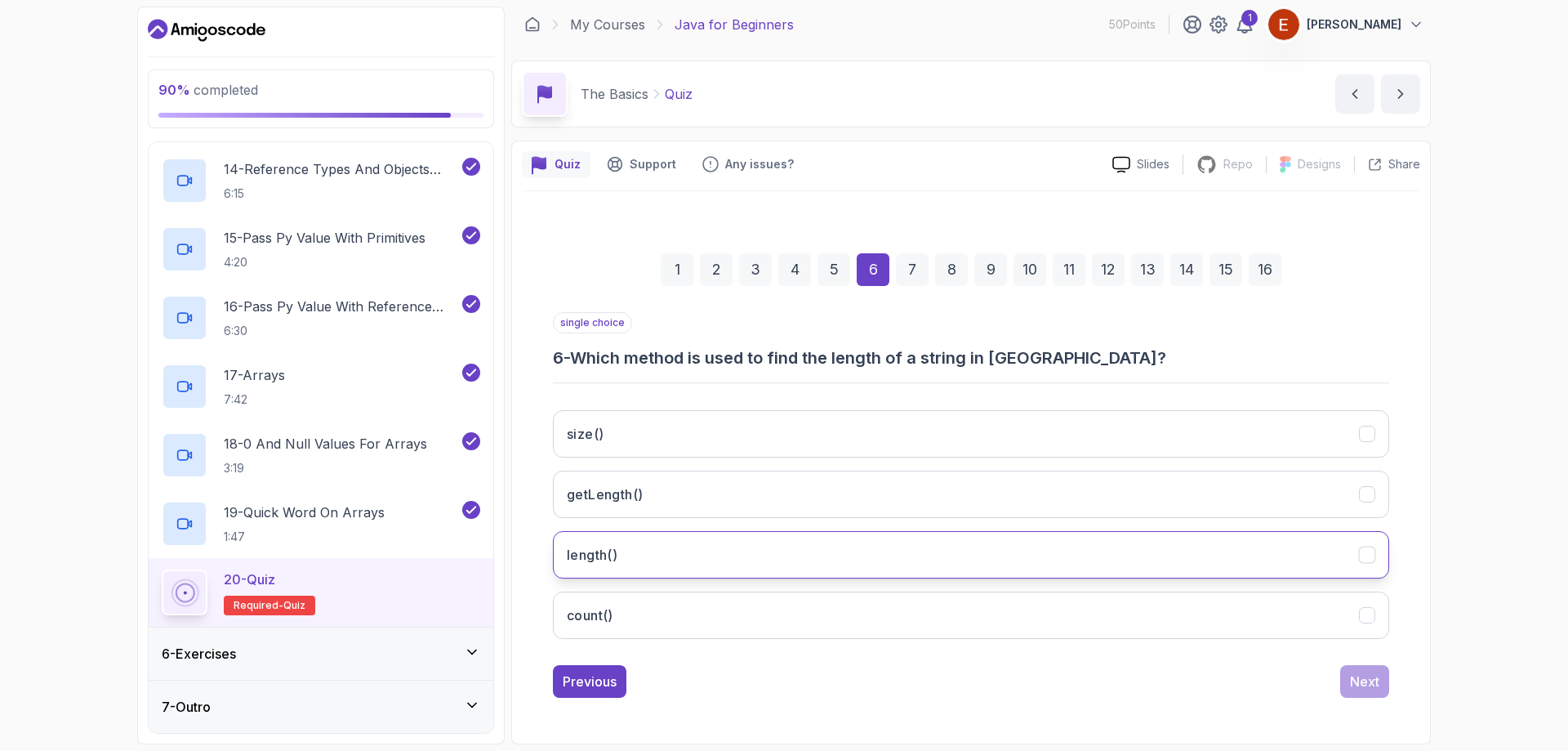
click at [774, 539] on button "length()" at bounding box center [971, 554] width 836 height 47
click at [1370, 676] on div "Next" at bounding box center [1365, 680] width 29 height 19
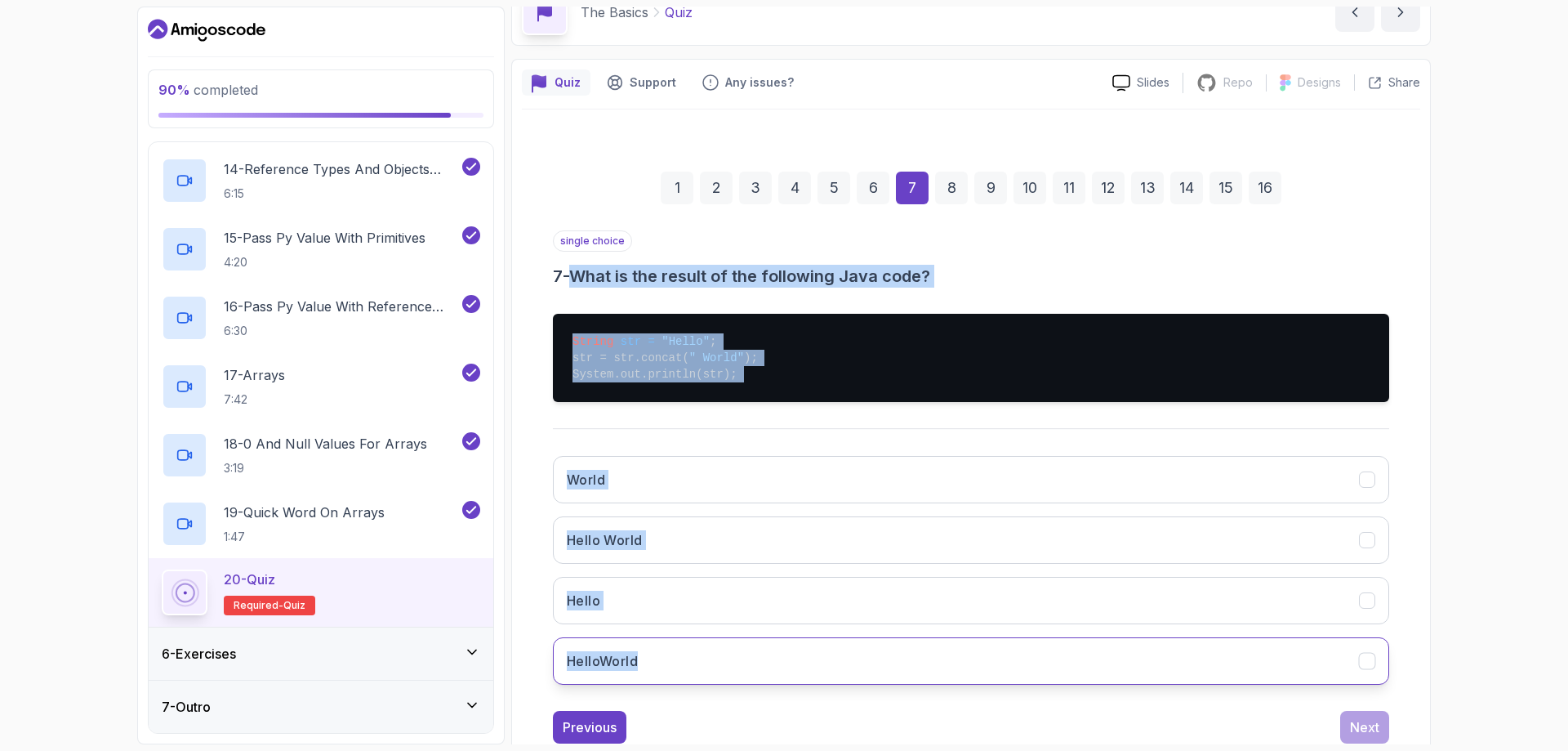
scroll to position [133, 0]
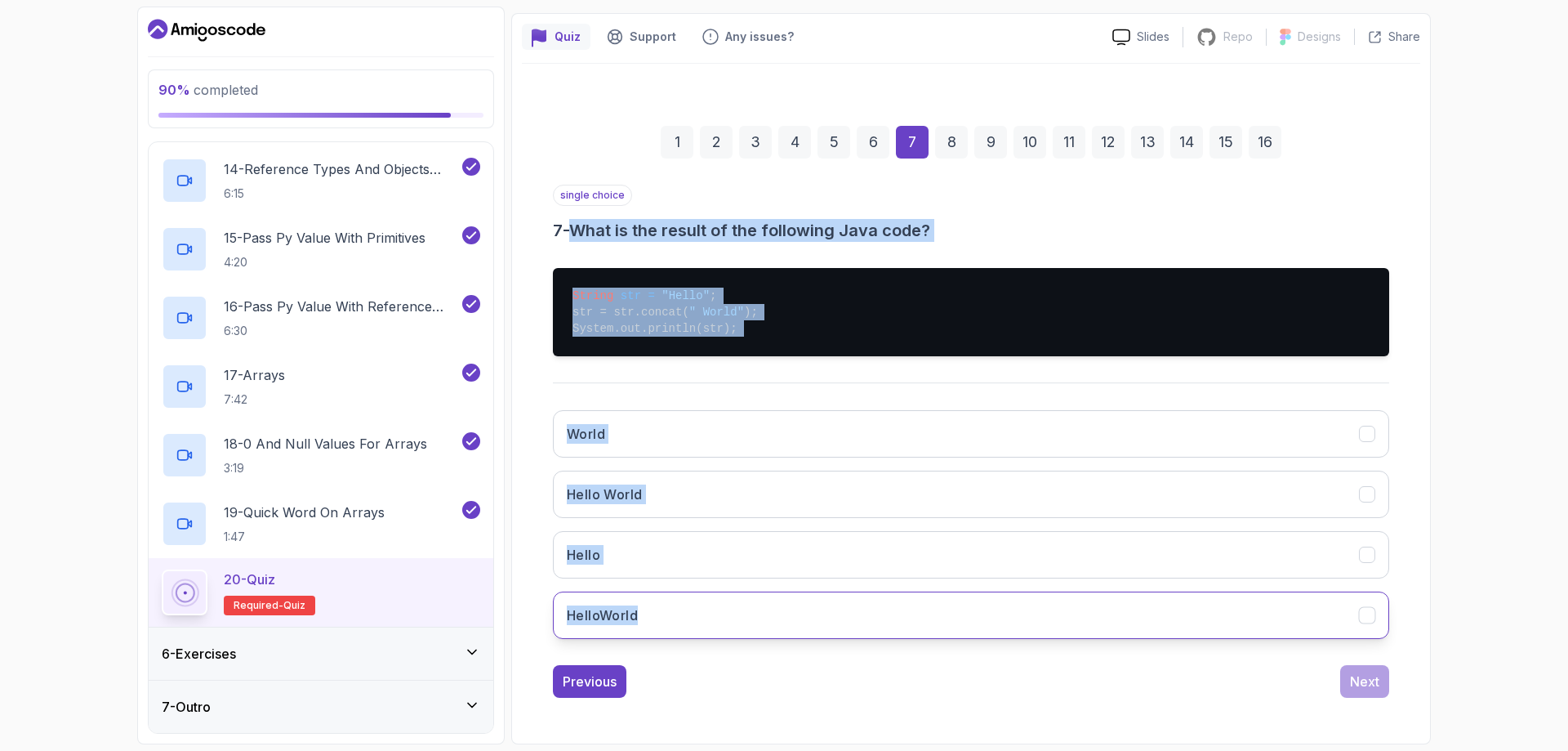
drag, startPoint x: 581, startPoint y: 351, endPoint x: 950, endPoint y: 609, distance: 450.2
click at [953, 611] on div "single choice 7 - What is the result of the following Java code? String str = "…" at bounding box center [971, 418] width 836 height 467
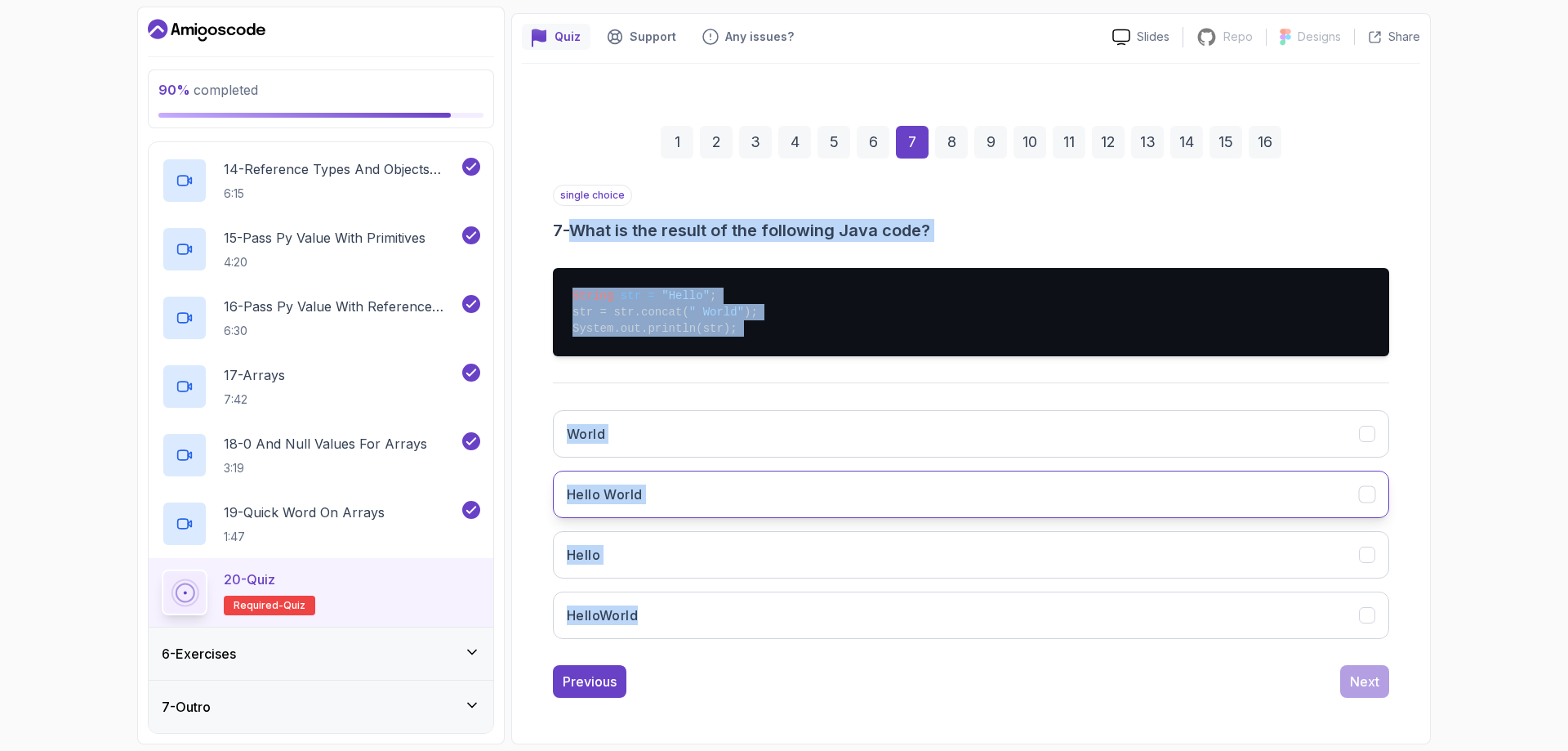
drag, startPoint x: 733, startPoint y: 488, endPoint x: 782, endPoint y: 480, distance: 49.6
click at [733, 487] on button "Hello World" at bounding box center [971, 494] width 836 height 47
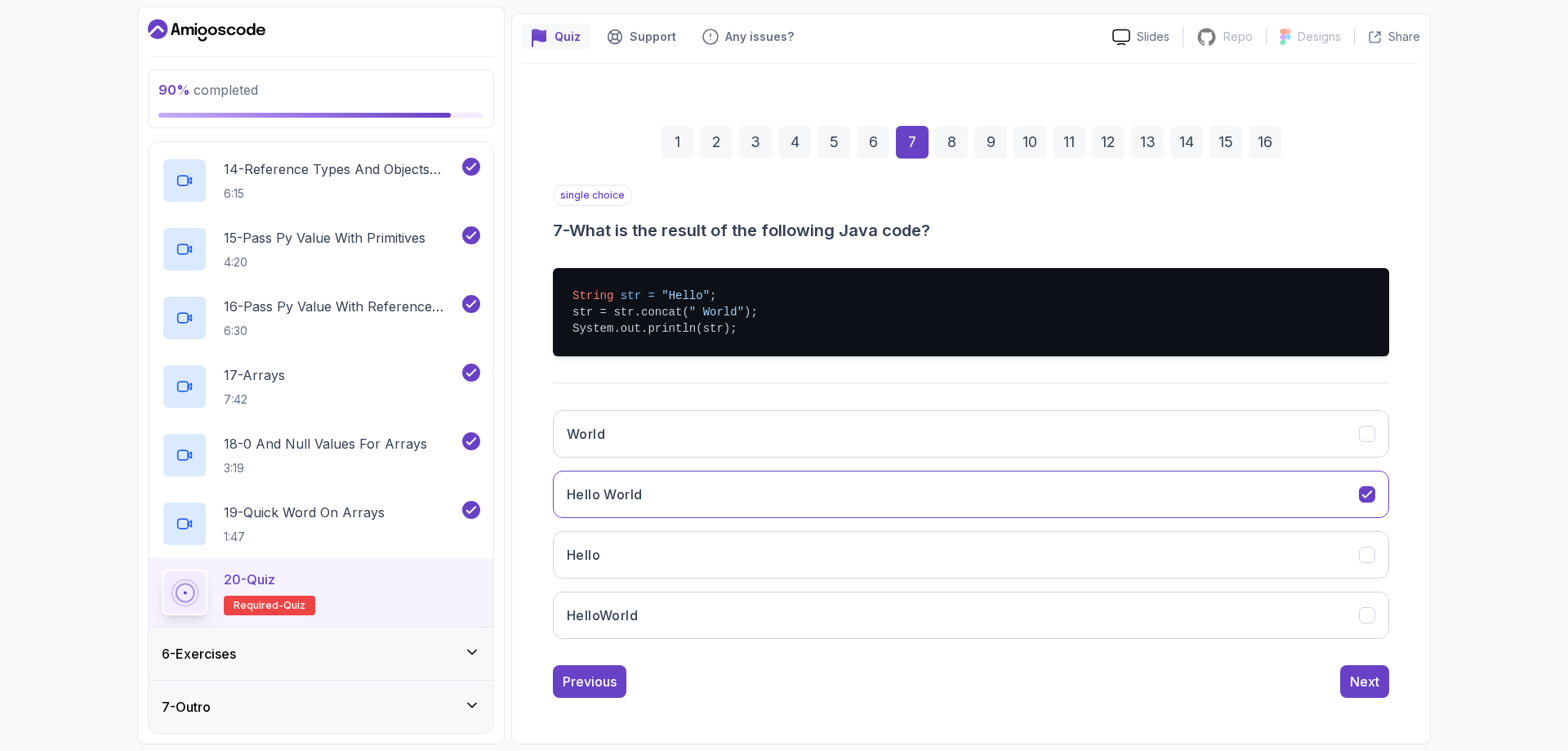
click at [1392, 685] on div "1 2 3 4 5 6 7 8 9 10 11 12 13 14 15 16 single choice 7 - What is the result of …" at bounding box center [971, 398] width 899 height 624
click at [1380, 686] on button "Next" at bounding box center [1365, 681] width 49 height 33
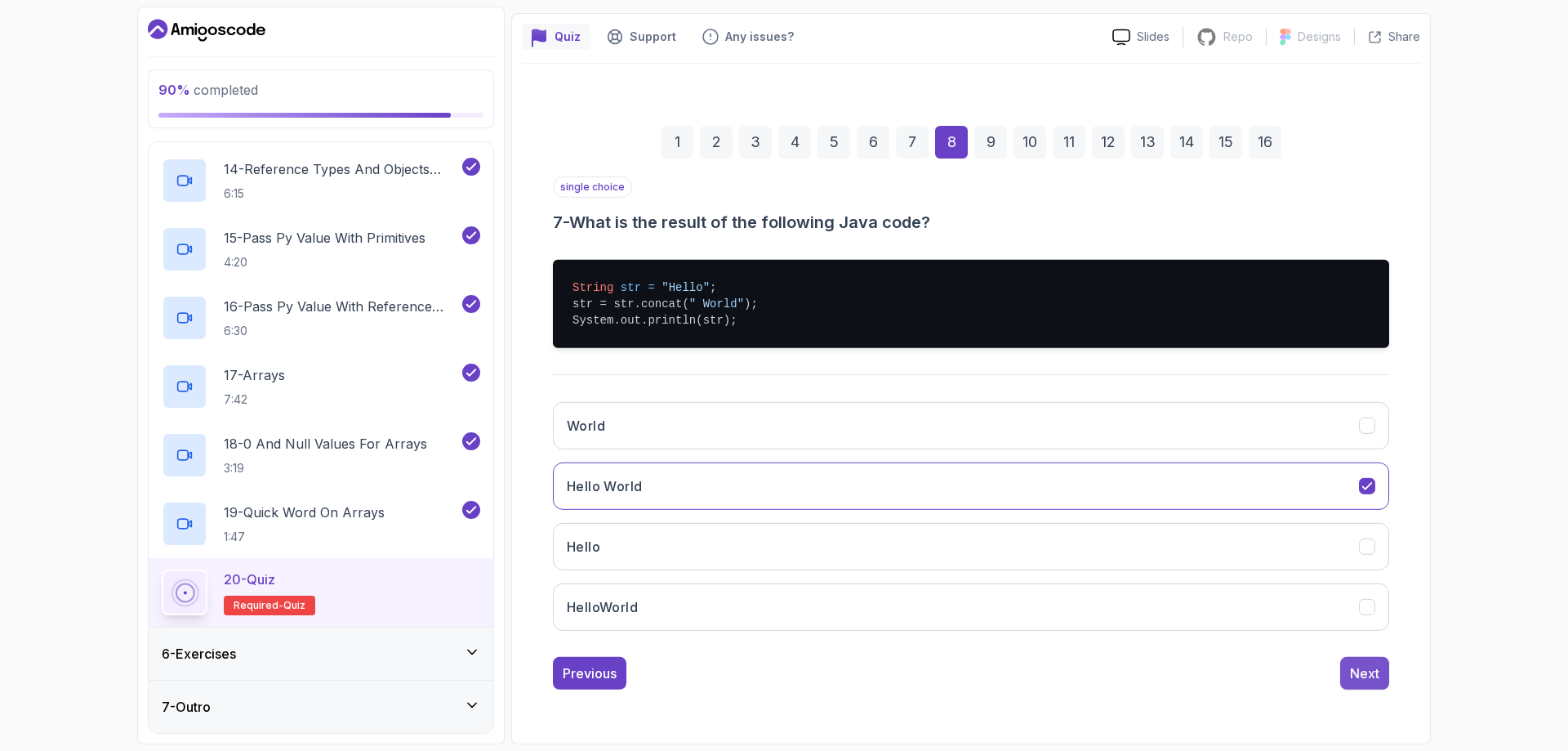
scroll to position [5, 0]
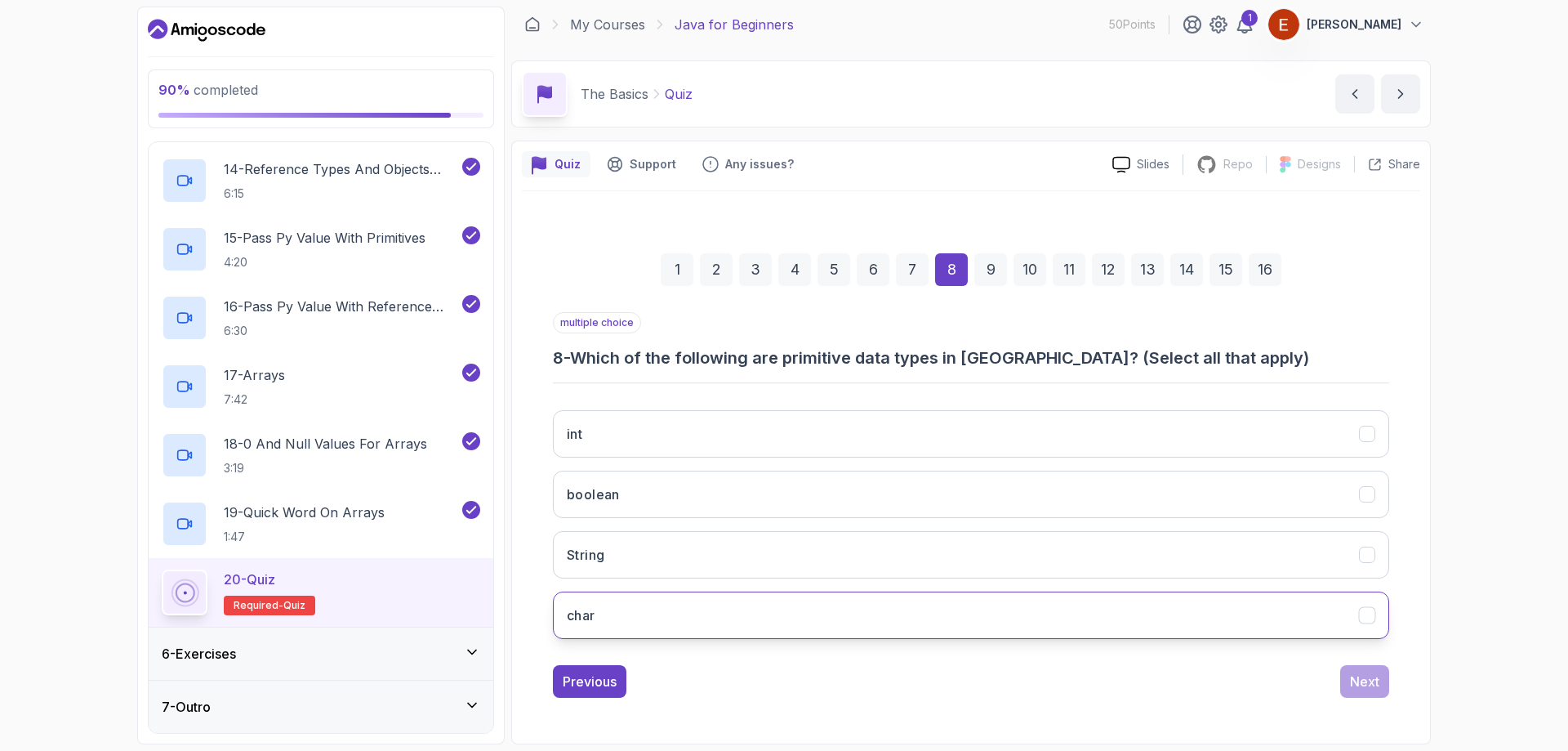
drag, startPoint x: 577, startPoint y: 355, endPoint x: 947, endPoint y: 622, distance: 456.3
click at [947, 622] on div "multiple choice 8 - Which of the following are primitive data types in Java? (S…" at bounding box center [971, 482] width 836 height 340
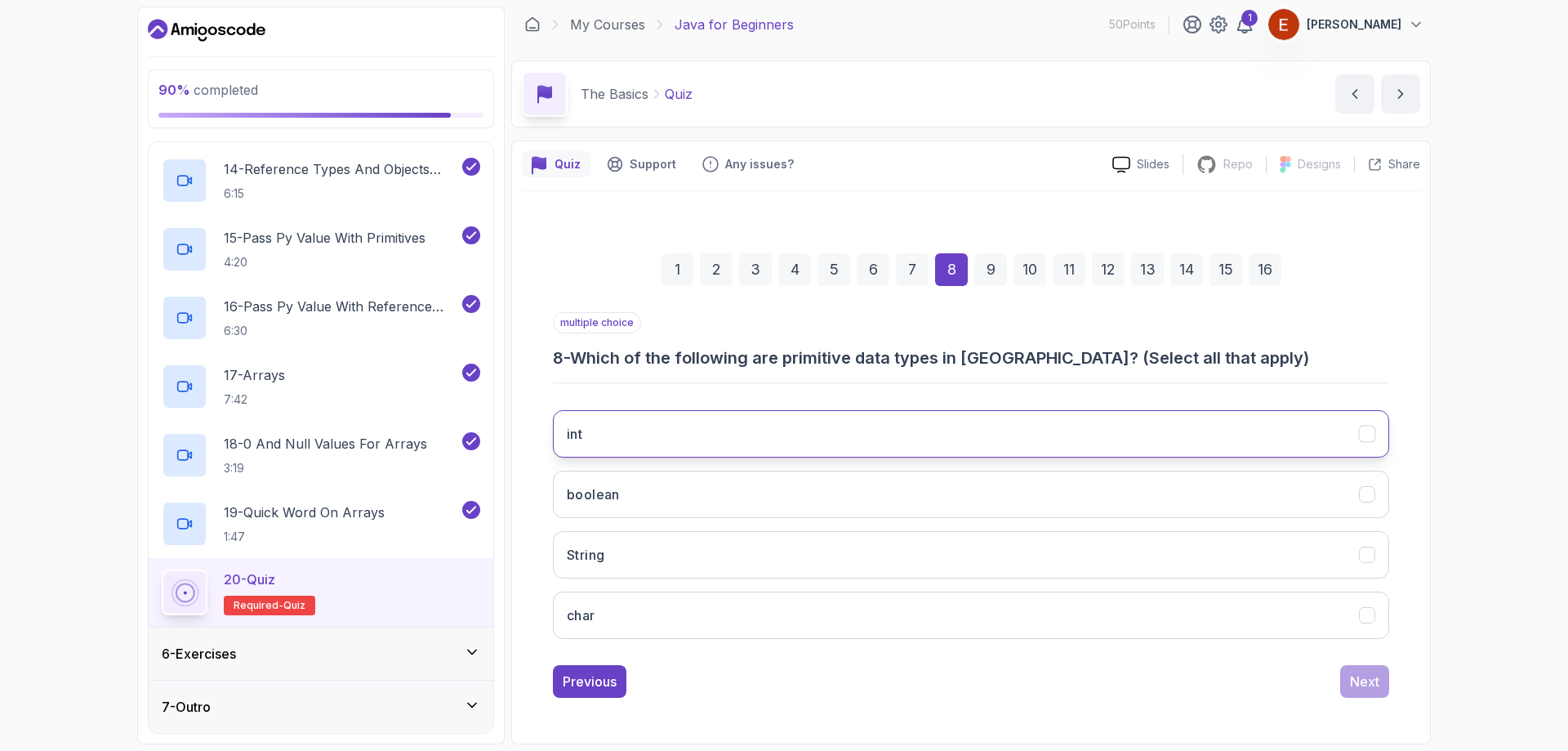
click at [641, 432] on button "int" at bounding box center [971, 433] width 836 height 47
click at [624, 481] on button "boolean" at bounding box center [971, 494] width 836 height 47
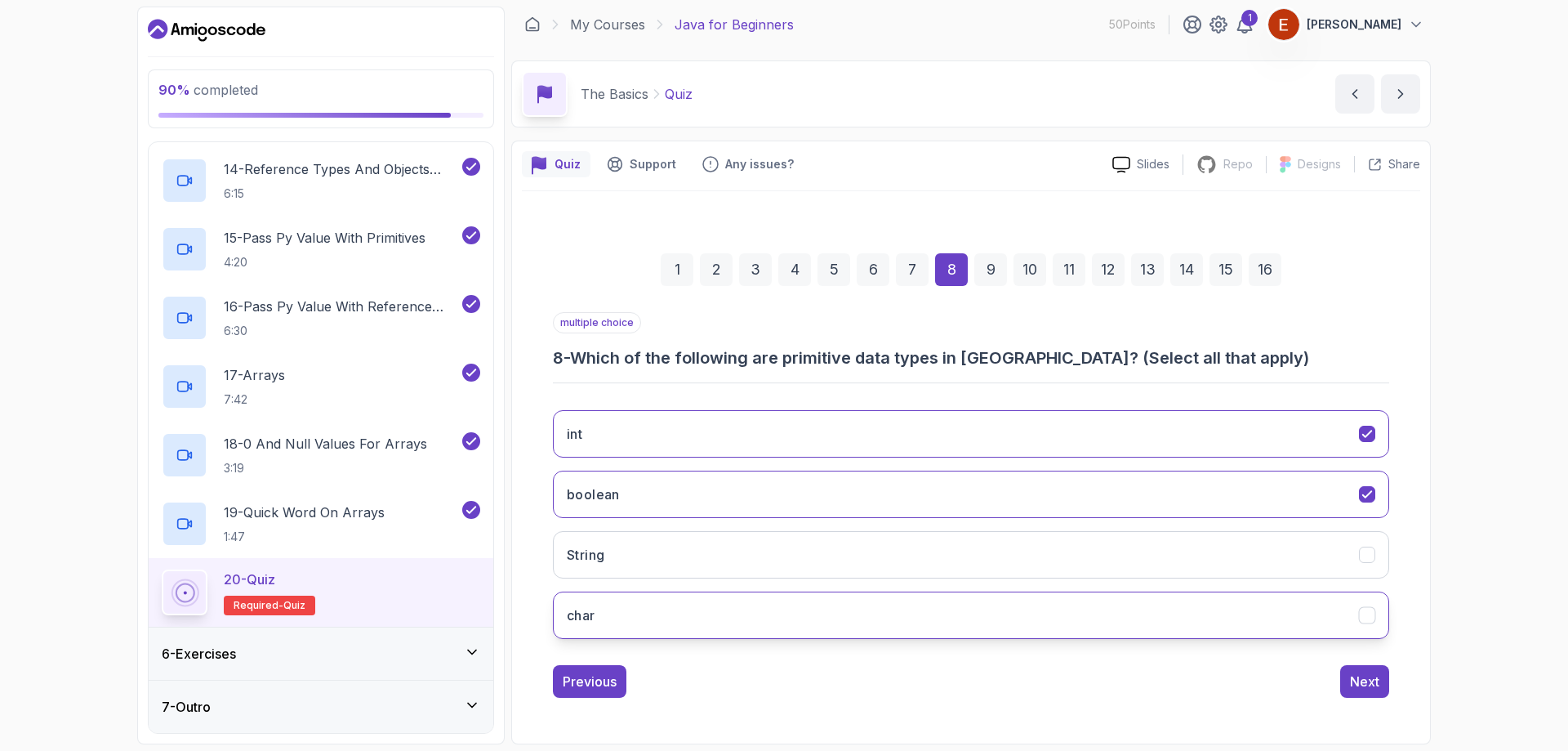
click at [748, 607] on button "char" at bounding box center [971, 615] width 836 height 47
click at [1359, 675] on div "Next" at bounding box center [1365, 680] width 29 height 19
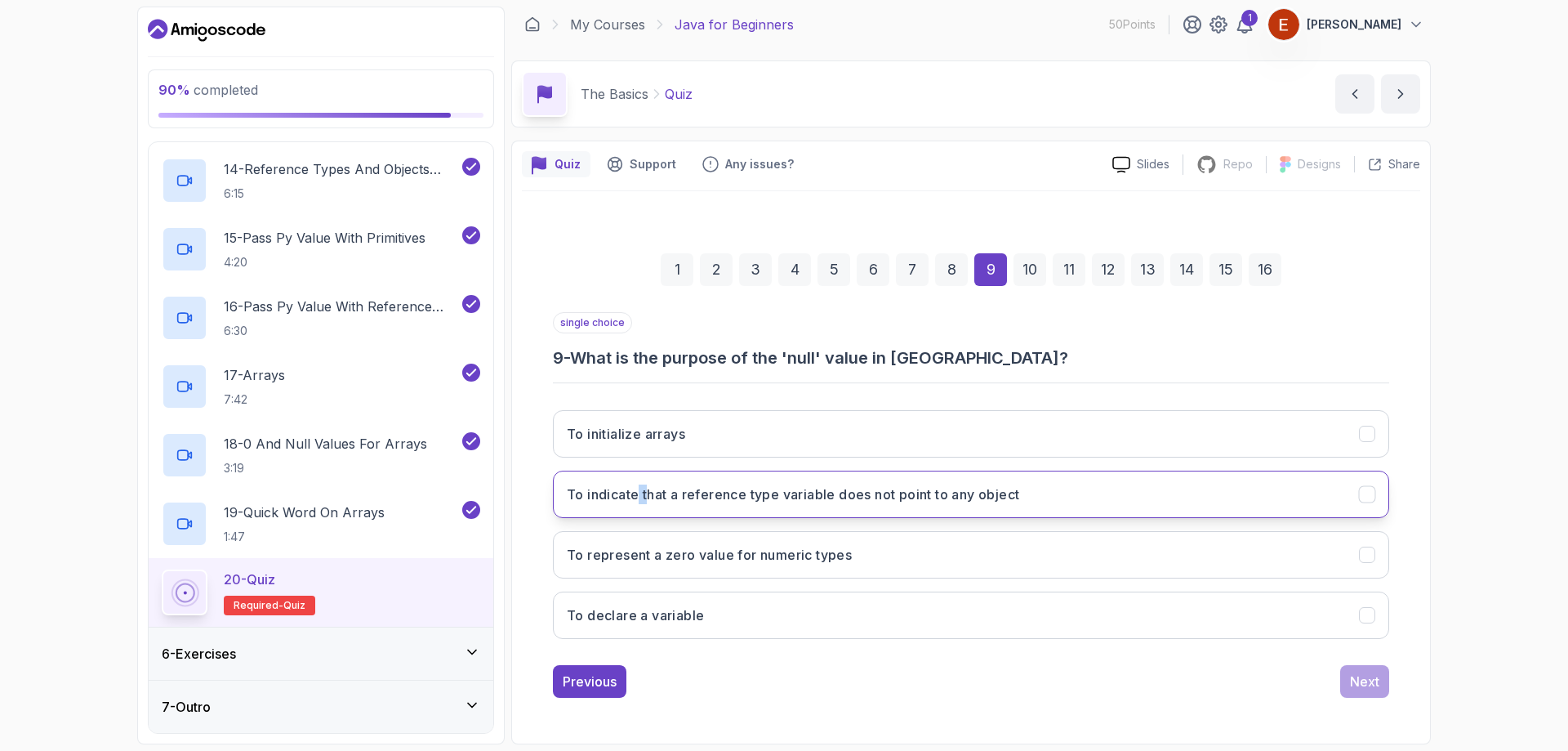
drag, startPoint x: 641, startPoint y: 465, endPoint x: 654, endPoint y: 489, distance: 27.3
click at [646, 465] on div "To initialize arrays To indicate that a reference type variable does not point …" at bounding box center [971, 524] width 836 height 255
click at [655, 498] on h3 "To indicate that a reference type variable does not point to any object" at bounding box center [793, 494] width 453 height 19
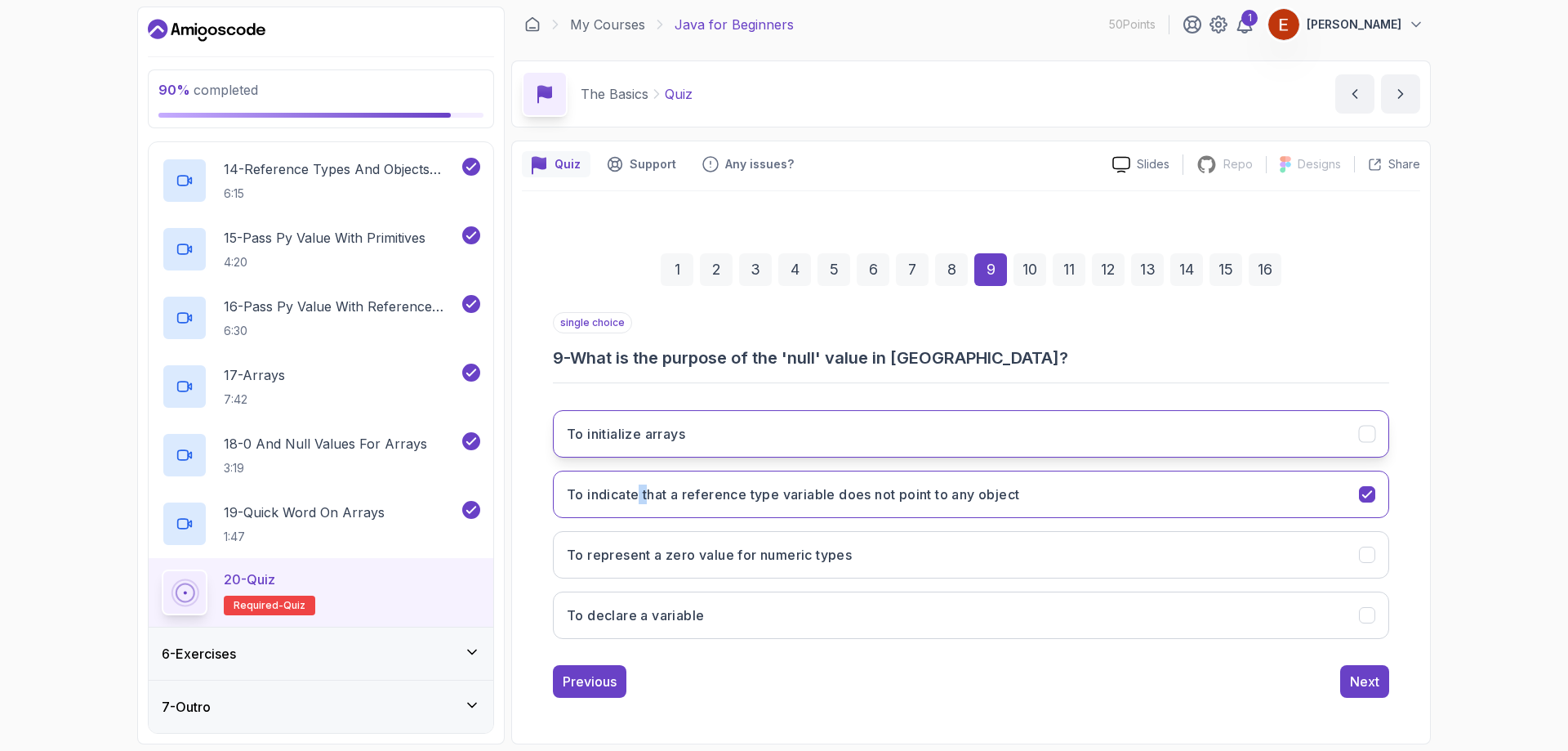
click at [670, 438] on h3 "To initialize arrays" at bounding box center [626, 433] width 118 height 19
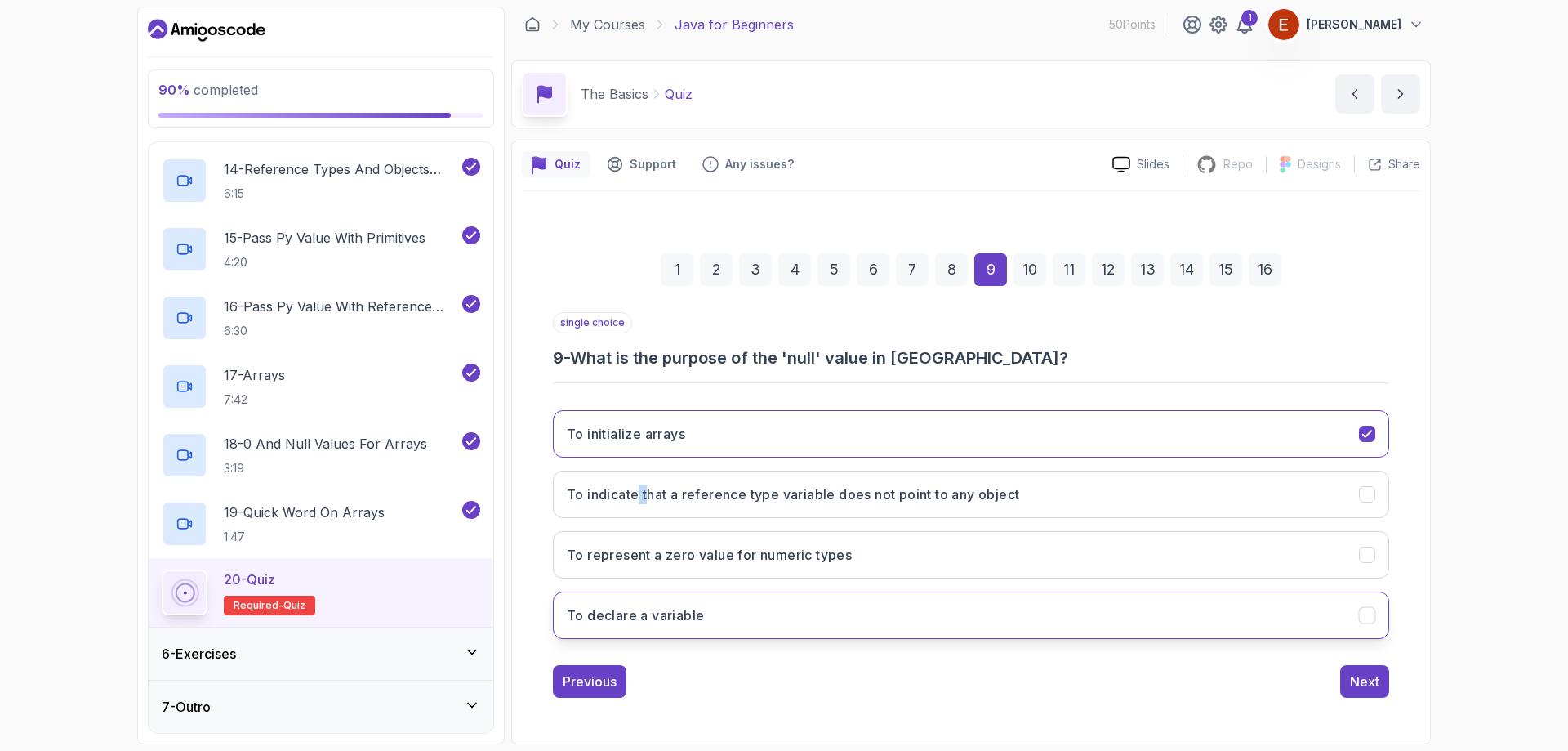
drag, startPoint x: 577, startPoint y: 355, endPoint x: 845, endPoint y: 604, distance: 365.8
click at [845, 604] on div "single choice 9 - What is the purpose of the 'null' value in Java? To initializ…" at bounding box center [971, 482] width 836 height 340
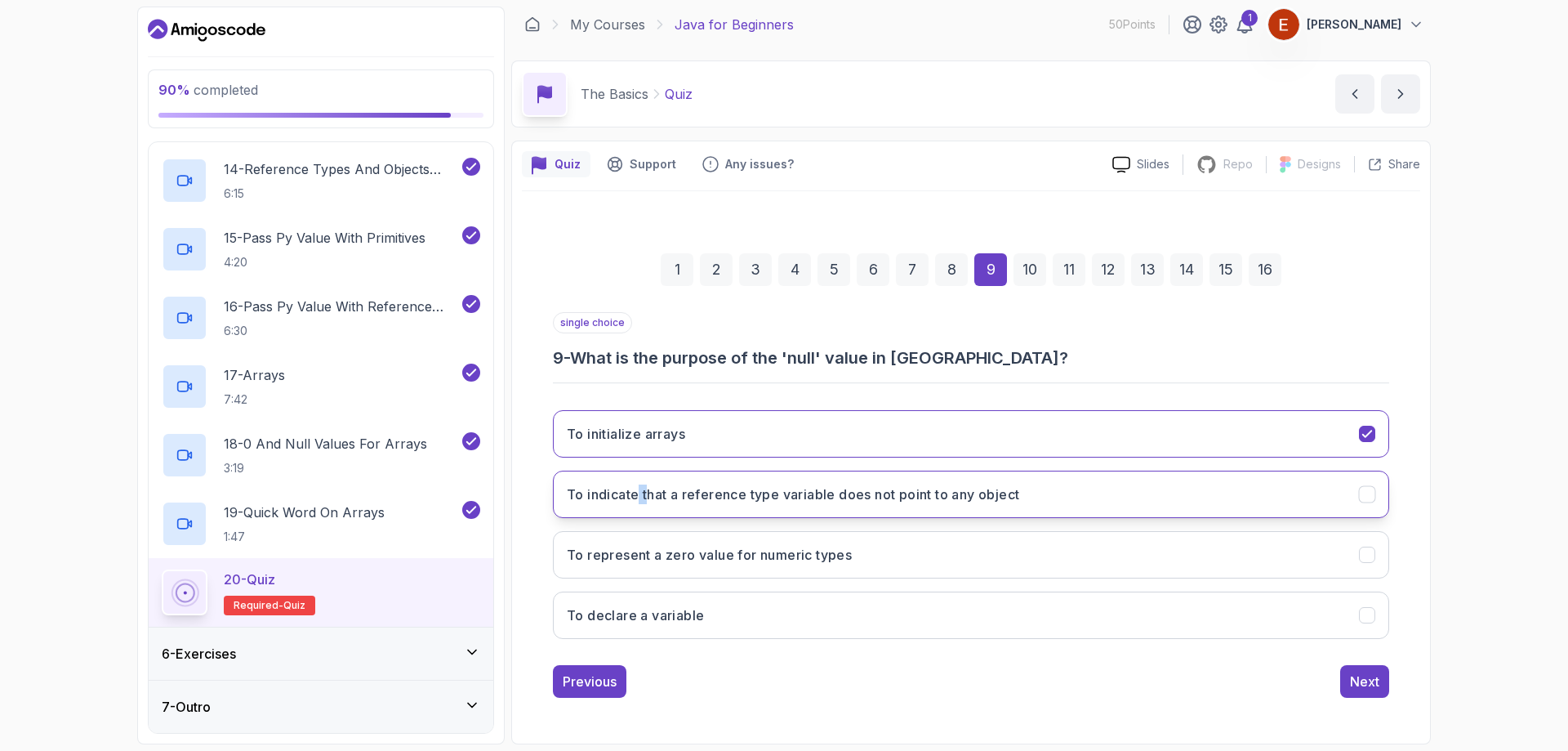
click at [657, 502] on h3 "To indicate that a reference type variable does not point to any object" at bounding box center [793, 494] width 453 height 19
click at [1358, 683] on div "Next" at bounding box center [1365, 680] width 29 height 19
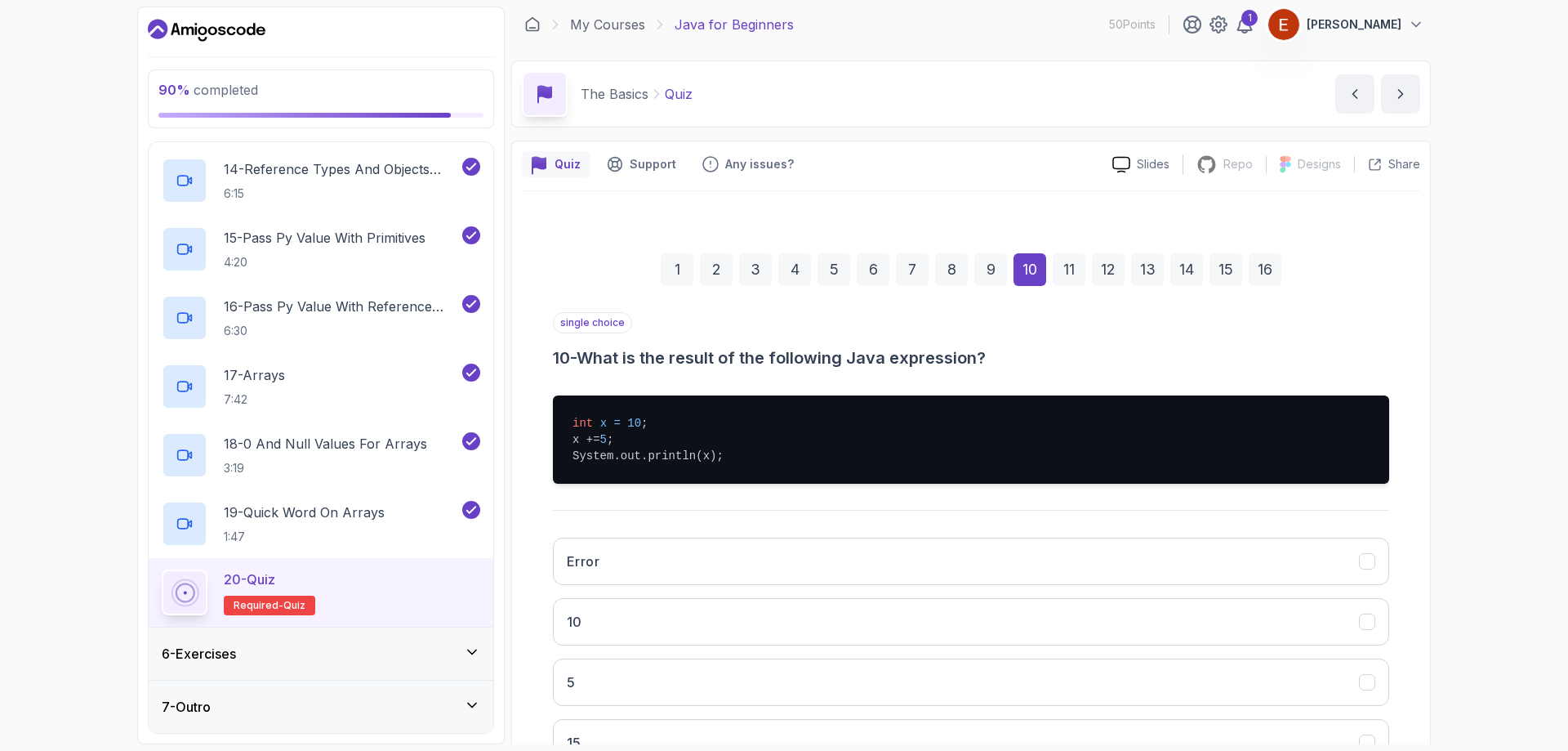
scroll to position [87, 0]
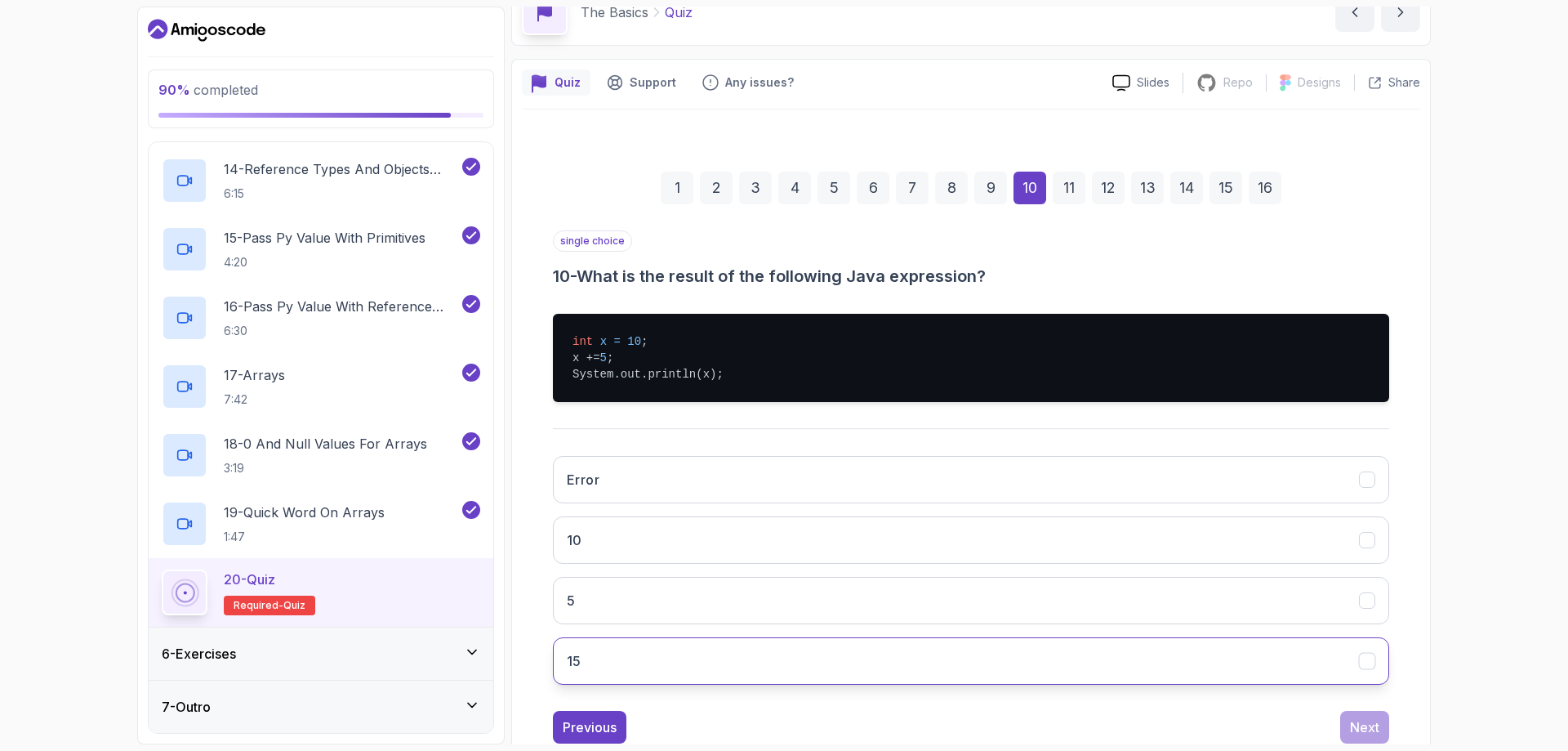
drag, startPoint x: 582, startPoint y: 274, endPoint x: 756, endPoint y: 664, distance: 427.1
click at [756, 664] on div "single choice 10 - What is the result of the following Java expression? int x =…" at bounding box center [971, 464] width 836 height 467
click at [595, 648] on button "15" at bounding box center [971, 661] width 836 height 47
click at [1345, 722] on button "Next" at bounding box center [1365, 727] width 49 height 33
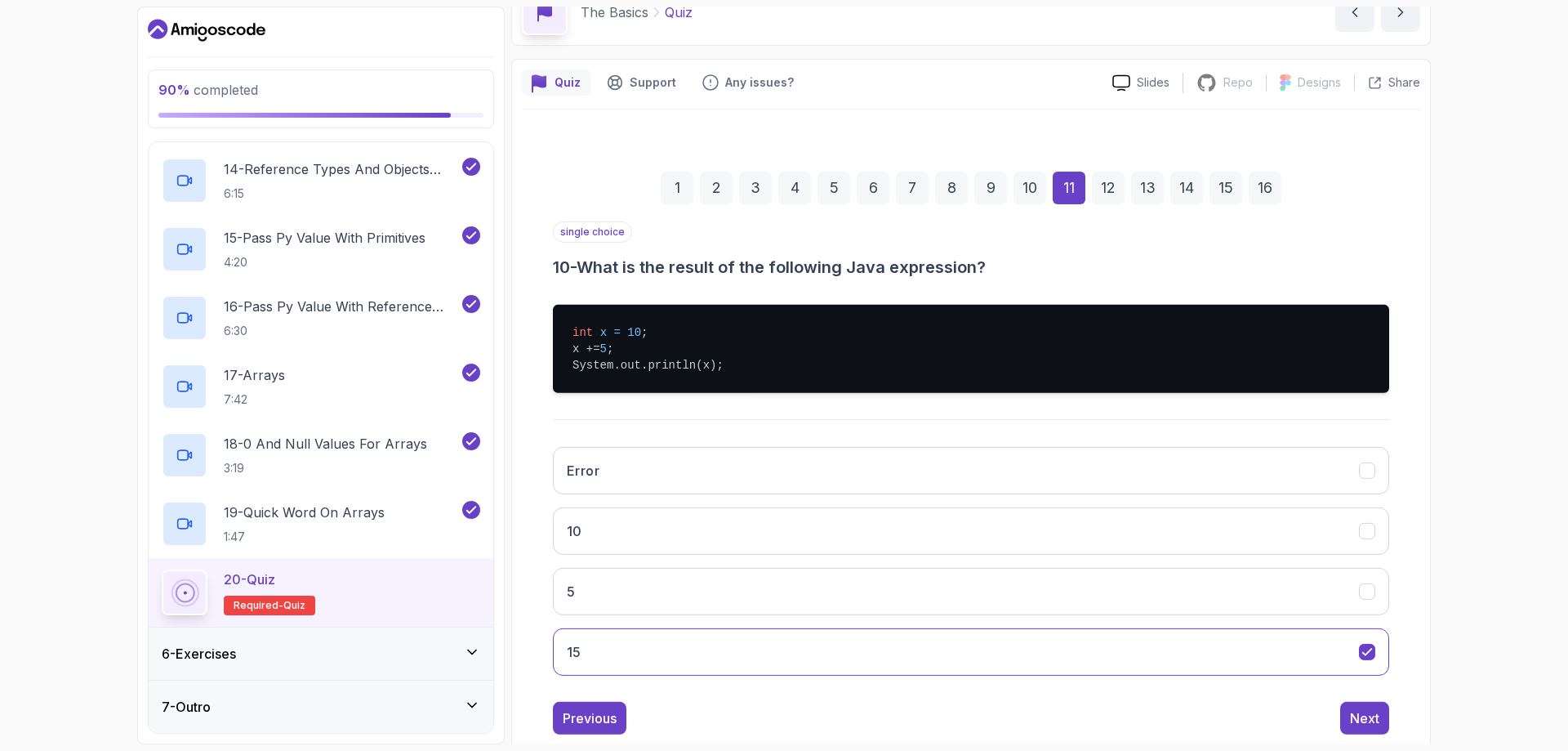
scroll to position [66, 0]
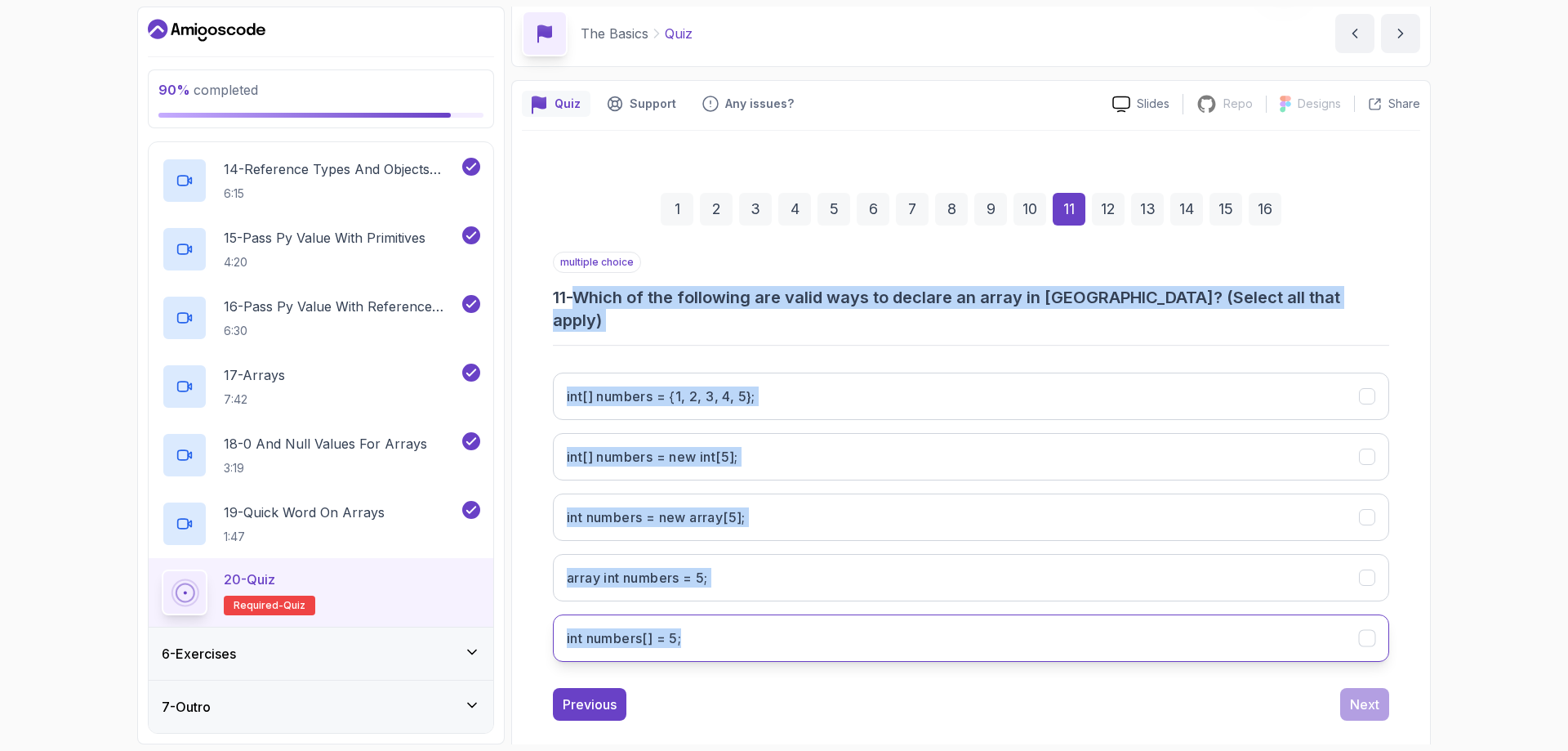
drag, startPoint x: 581, startPoint y: 291, endPoint x: 803, endPoint y: 603, distance: 382.9
click at [803, 603] on div "multiple choice 11 - Which of the following are valid ways to declare an array …" at bounding box center [971, 464] width 836 height 423
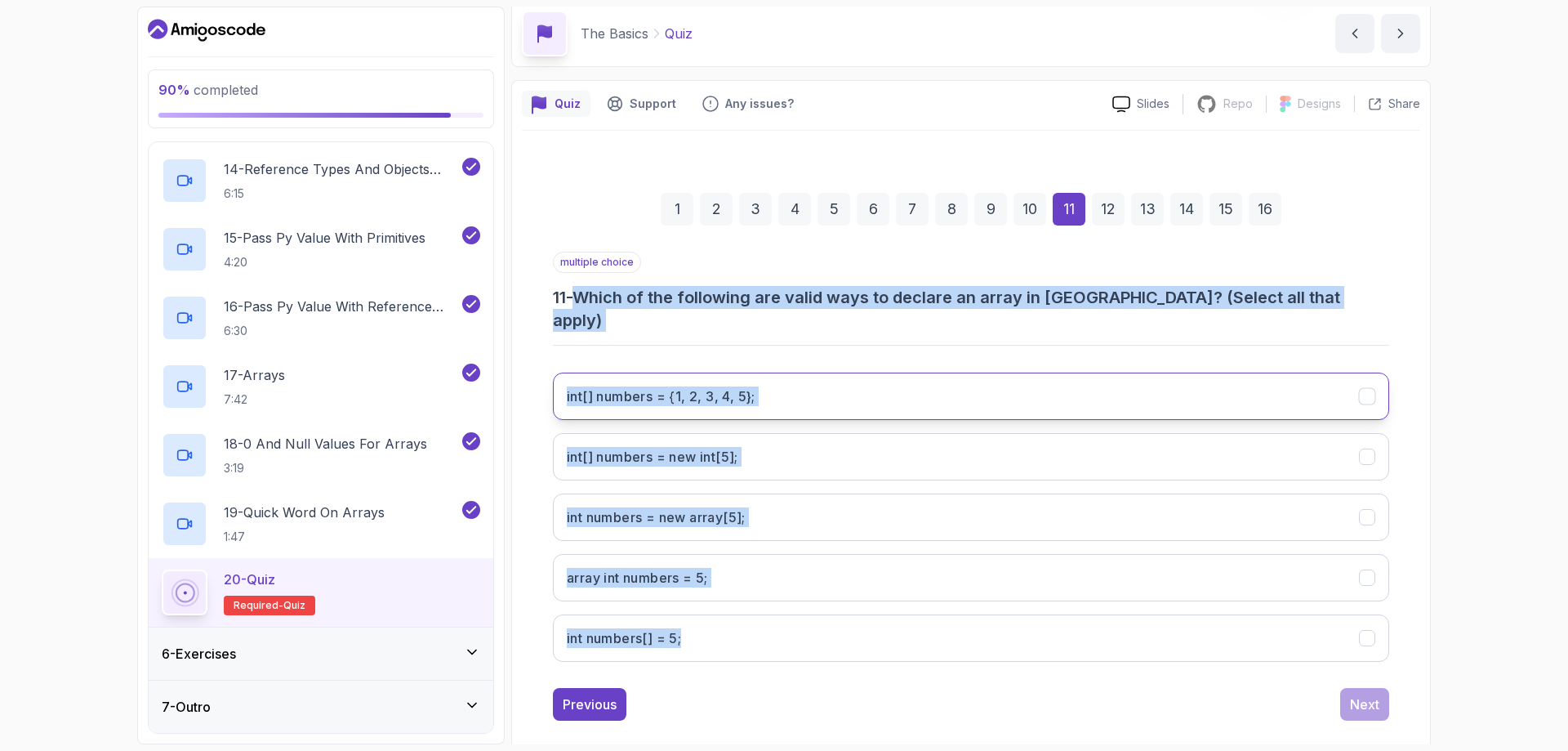
click at [657, 386] on 5};"] "int[] numbers = {1, 2, 3, 4, 5};" at bounding box center [971, 396] width 836 height 47
click at [1361, 695] on div "Next" at bounding box center [1365, 704] width 29 height 19
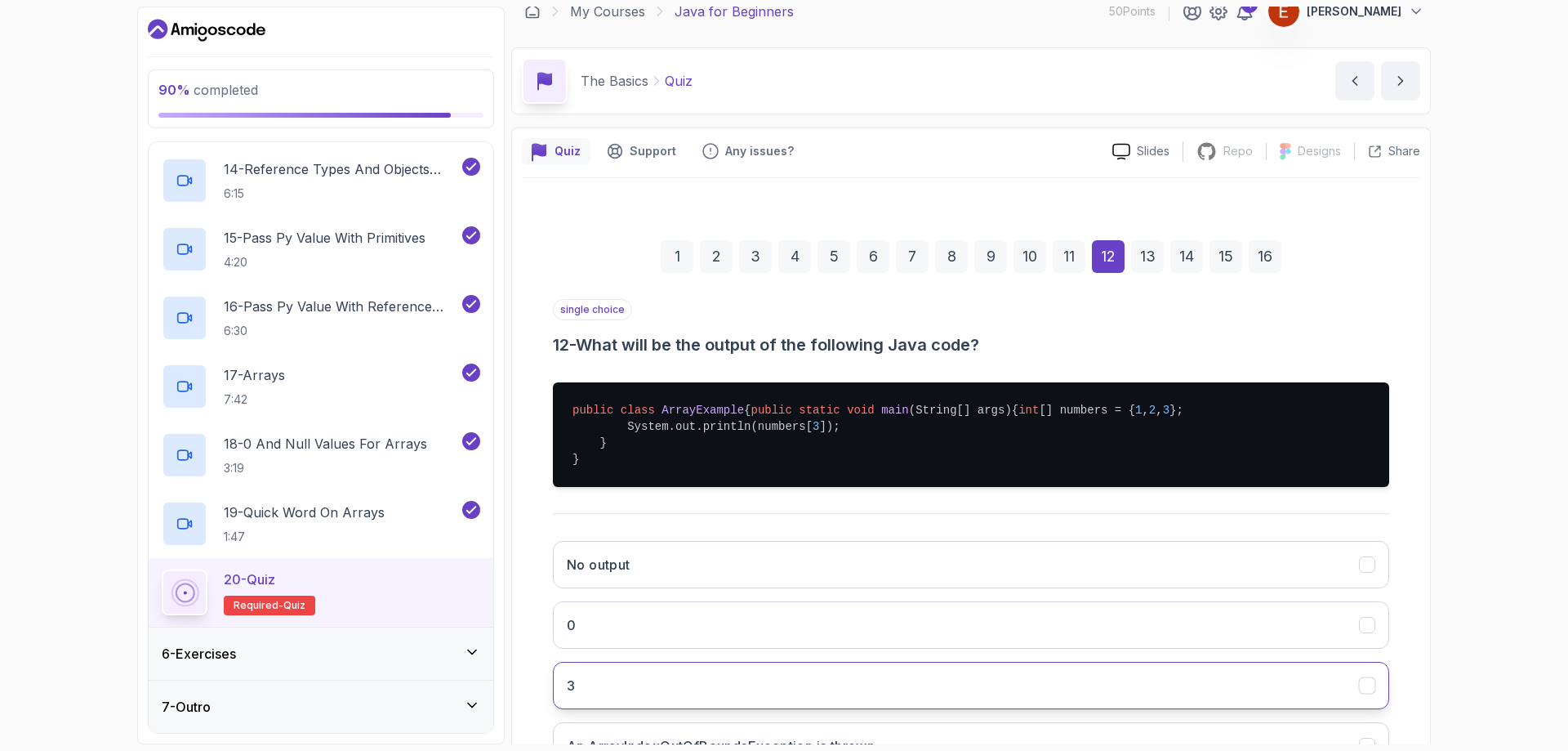
scroll to position [181, 0]
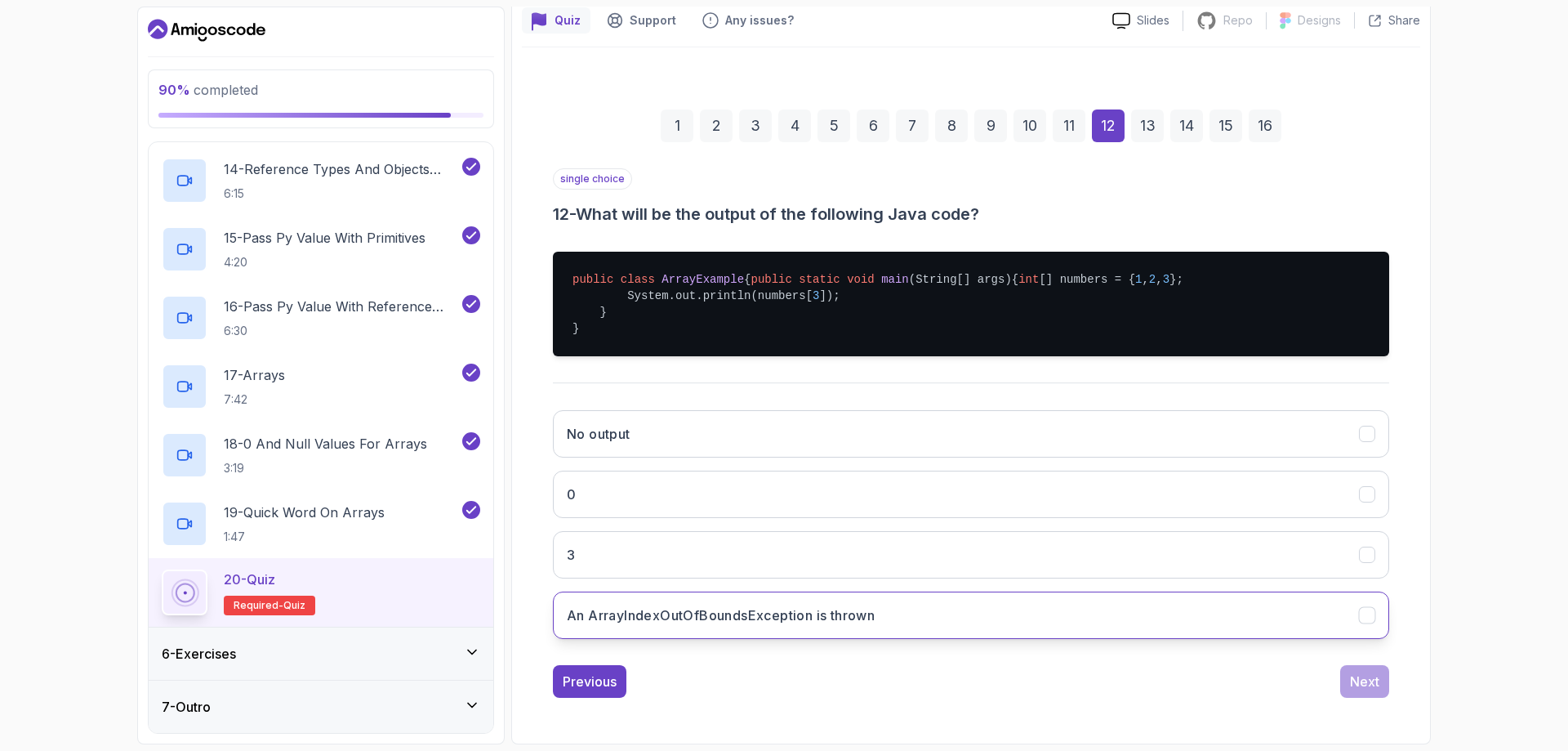
drag, startPoint x: 584, startPoint y: 338, endPoint x: 909, endPoint y: 615, distance: 427.0
click at [909, 615] on div "single choice 12 - What will be the output of the following Java code? public c…" at bounding box center [971, 410] width 836 height 484
click at [585, 607] on h3 "An ArrayIndexOutOfBoundsException is thrown" at bounding box center [721, 615] width 308 height 19
click at [1378, 685] on div "Next" at bounding box center [1365, 680] width 29 height 19
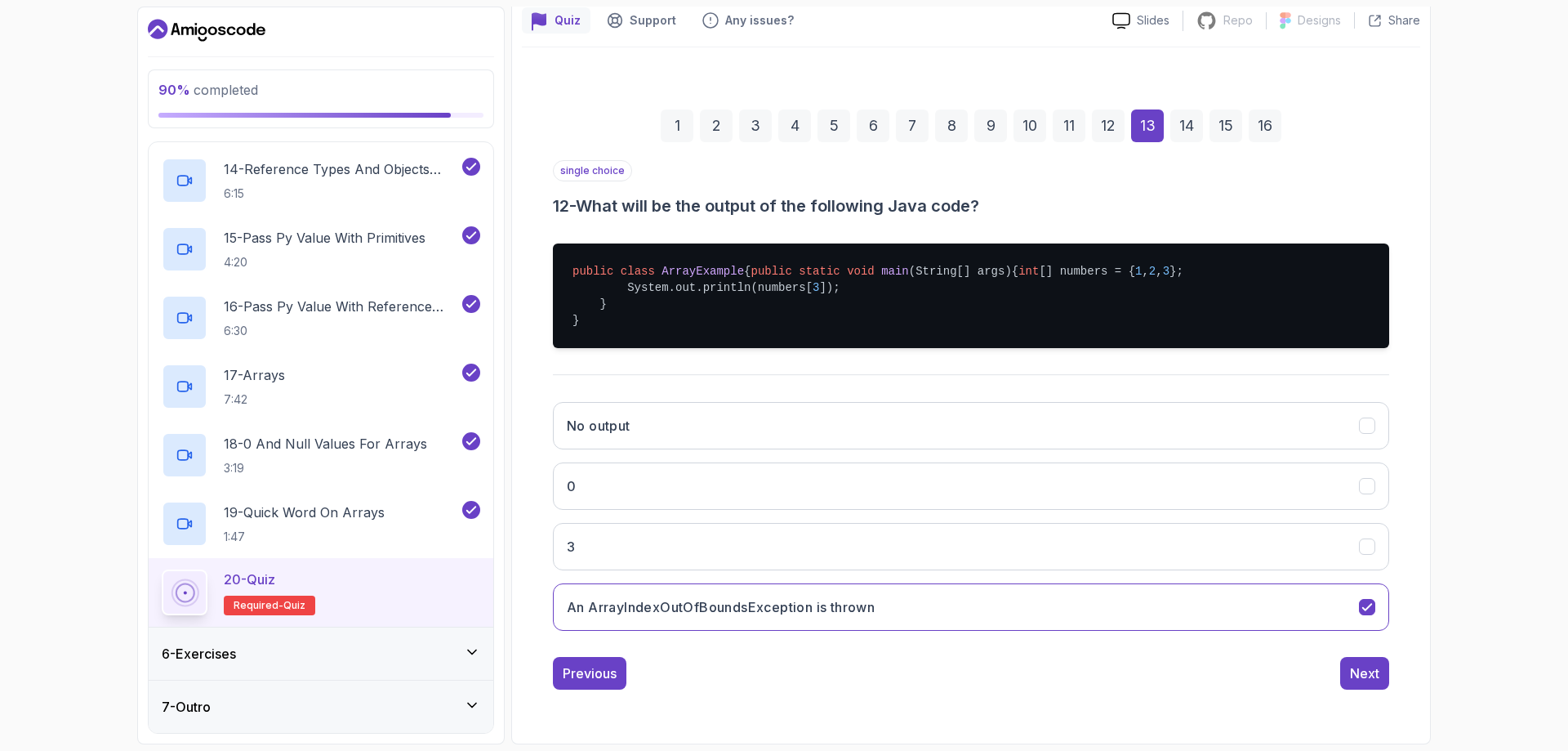
scroll to position [5, 0]
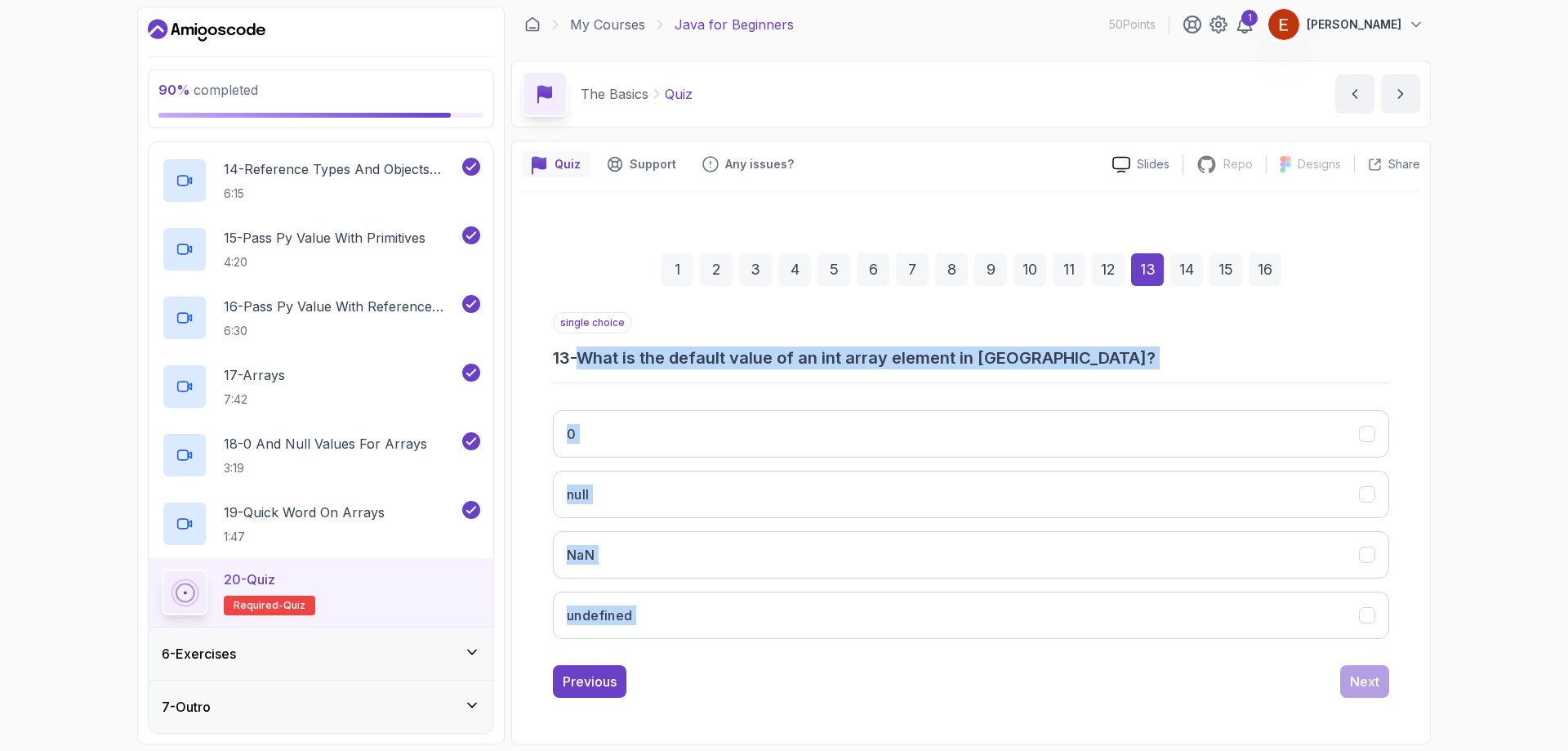
drag, startPoint x: 585, startPoint y: 356, endPoint x: 1193, endPoint y: 572, distance: 645.2
click at [1181, 583] on div "single choice 13 - What is the default value of an int array element in Java? 0…" at bounding box center [971, 482] width 836 height 340
click at [598, 417] on button "0" at bounding box center [971, 433] width 836 height 47
drag, startPoint x: 1349, startPoint y: 680, endPoint x: 1341, endPoint y: 670, distance: 12.8
click at [1349, 680] on button "Next" at bounding box center [1365, 681] width 49 height 33
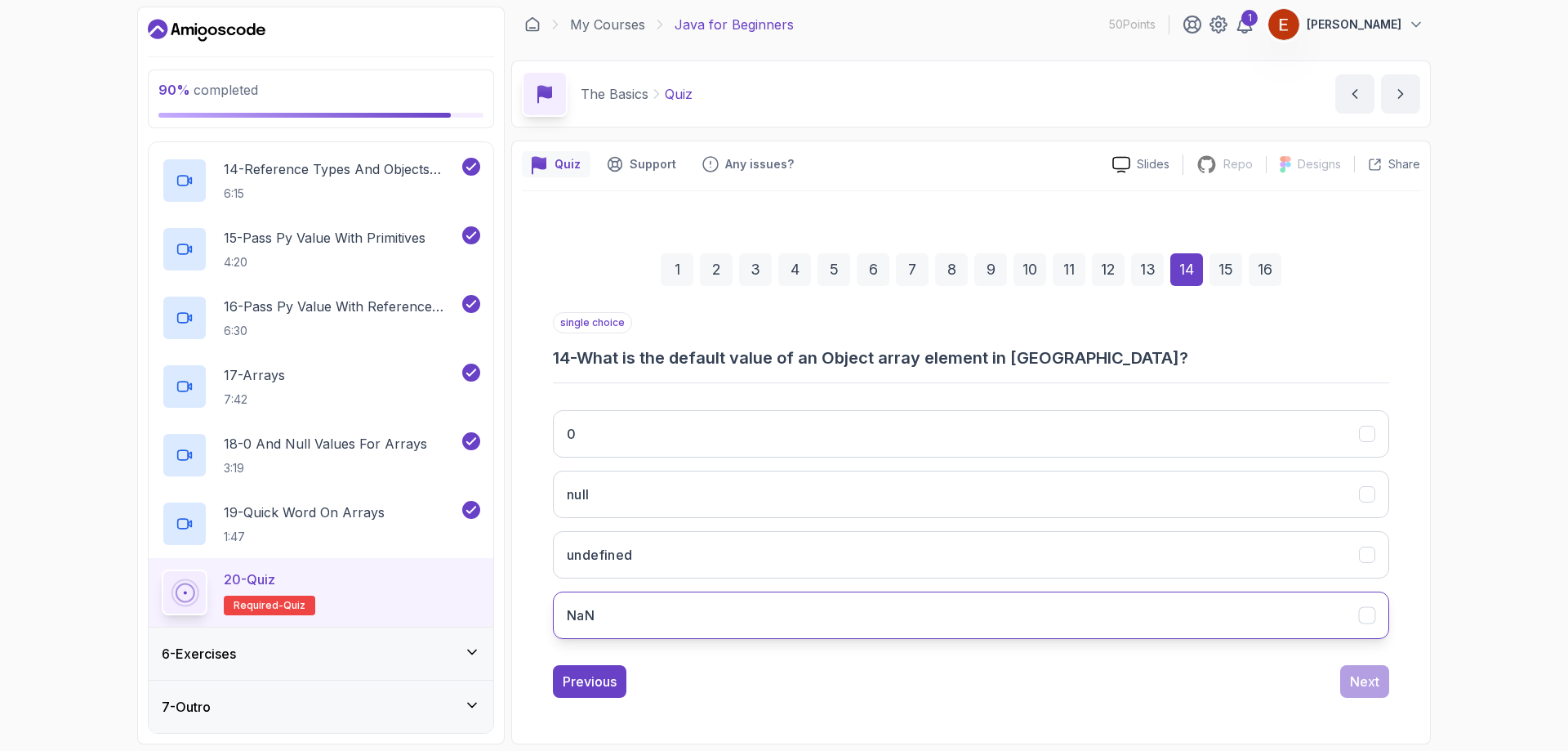
drag, startPoint x: 582, startPoint y: 356, endPoint x: 826, endPoint y: 619, distance: 358.8
click at [826, 619] on div "single choice 14 - What is the default value of an Object array element in Java…" at bounding box center [971, 482] width 836 height 340
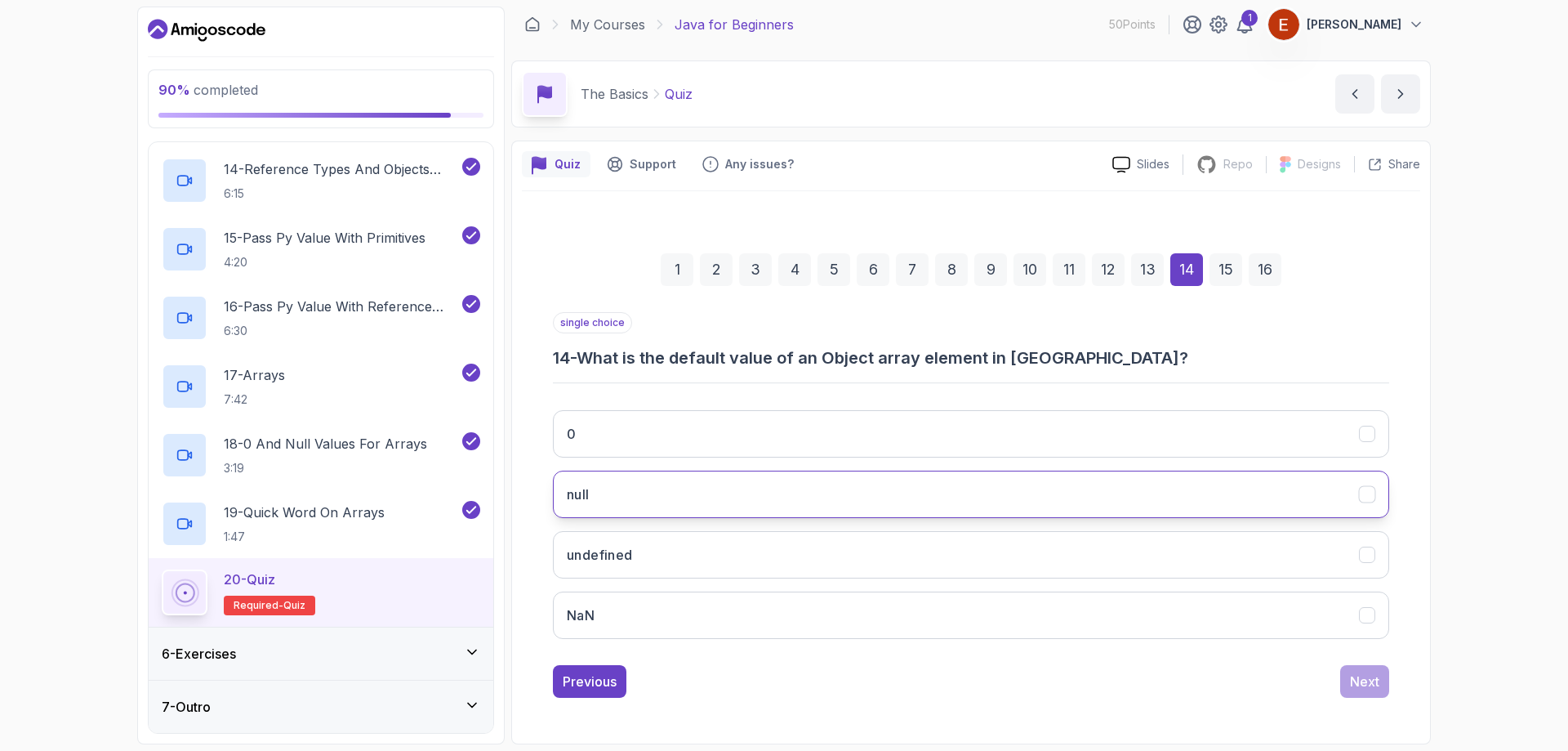
click at [566, 495] on button "null" at bounding box center [971, 494] width 836 height 47
click at [1362, 677] on div "Next" at bounding box center [1365, 680] width 29 height 19
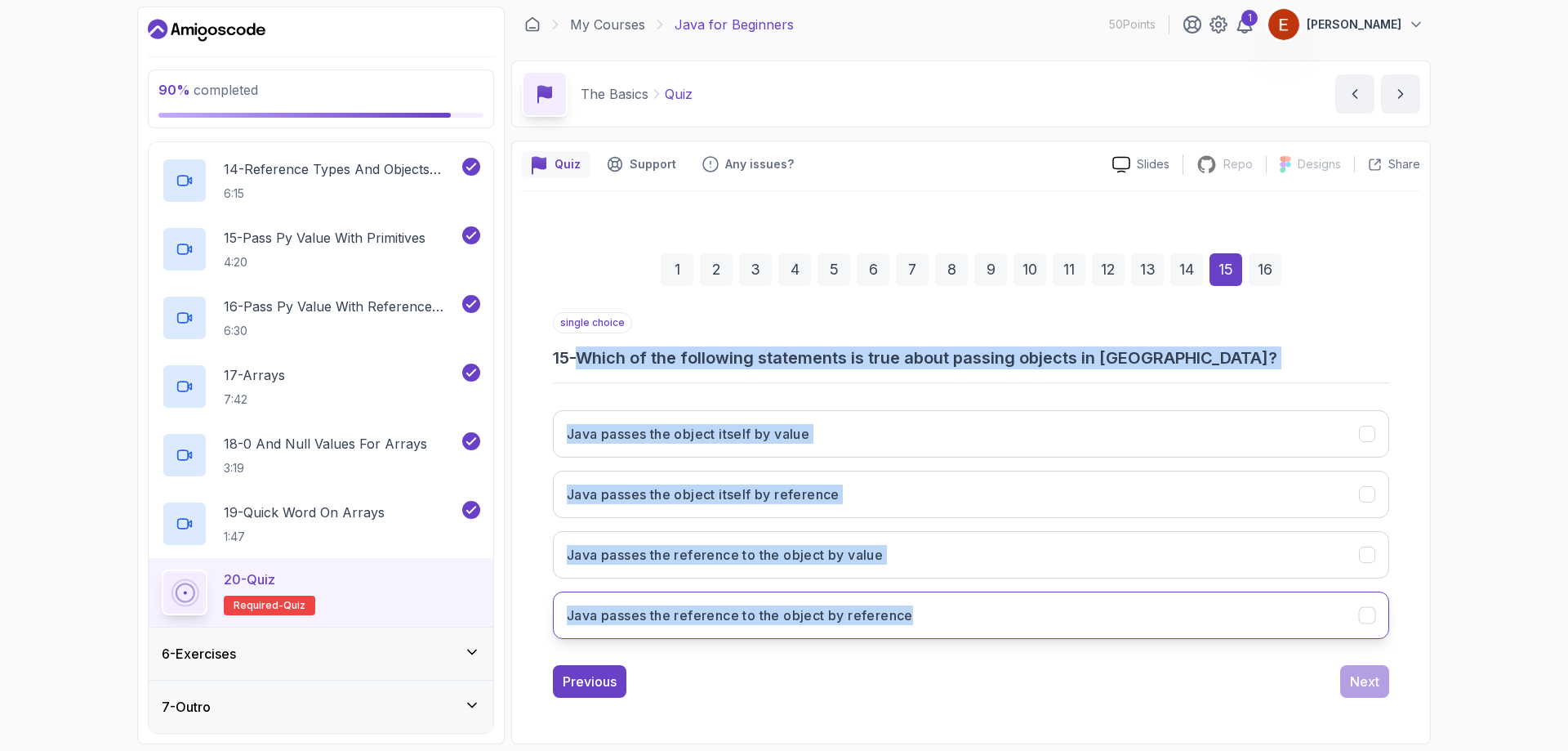
drag, startPoint x: 584, startPoint y: 355, endPoint x: 921, endPoint y: 625, distance: 431.8
click at [921, 625] on div "single choice 15 - Which of the following statements is true about passing obje…" at bounding box center [971, 482] width 836 height 340
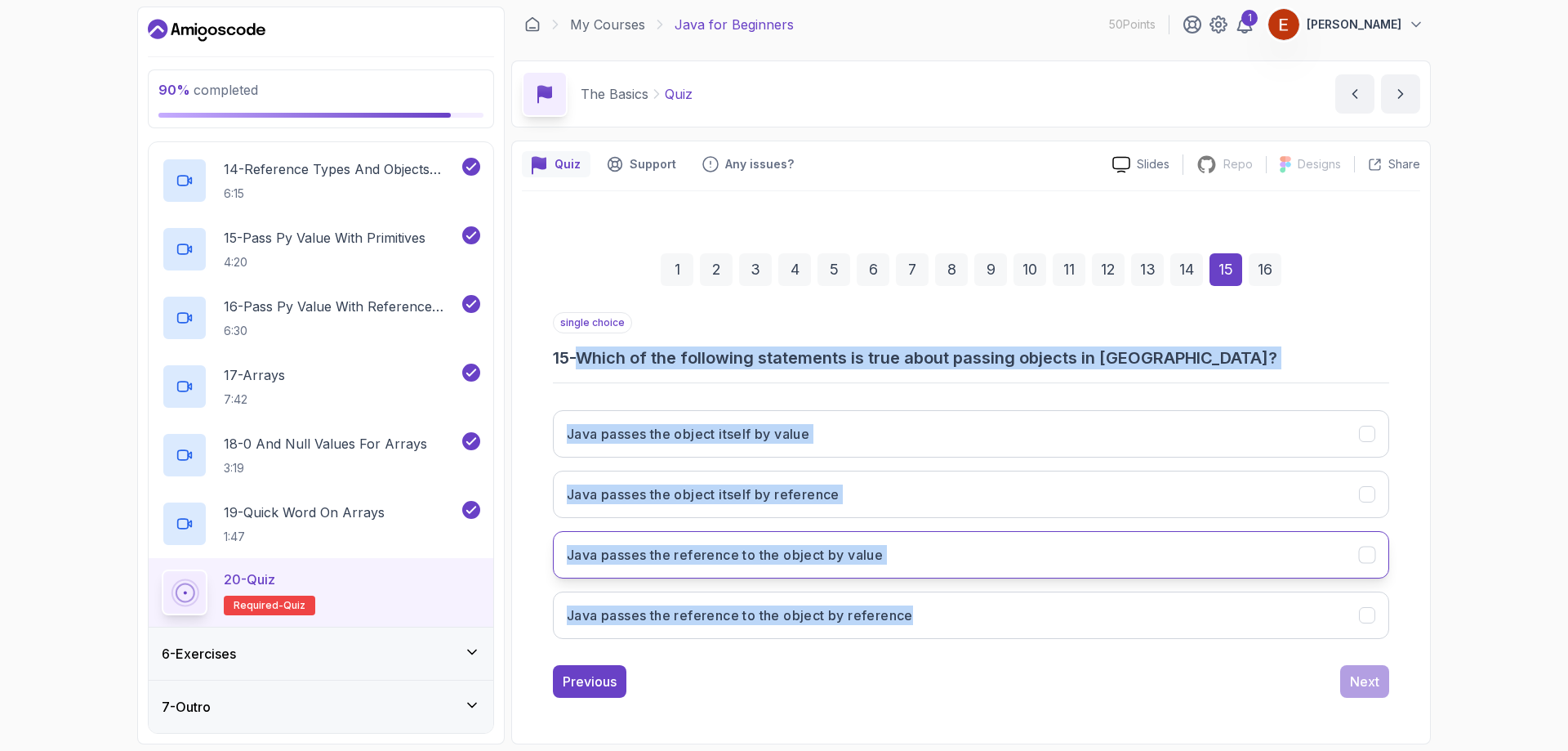
click at [754, 549] on h3 "Java passes the reference to the object by value" at bounding box center [725, 554] width 316 height 19
click at [1369, 689] on div "Next" at bounding box center [1365, 680] width 29 height 19
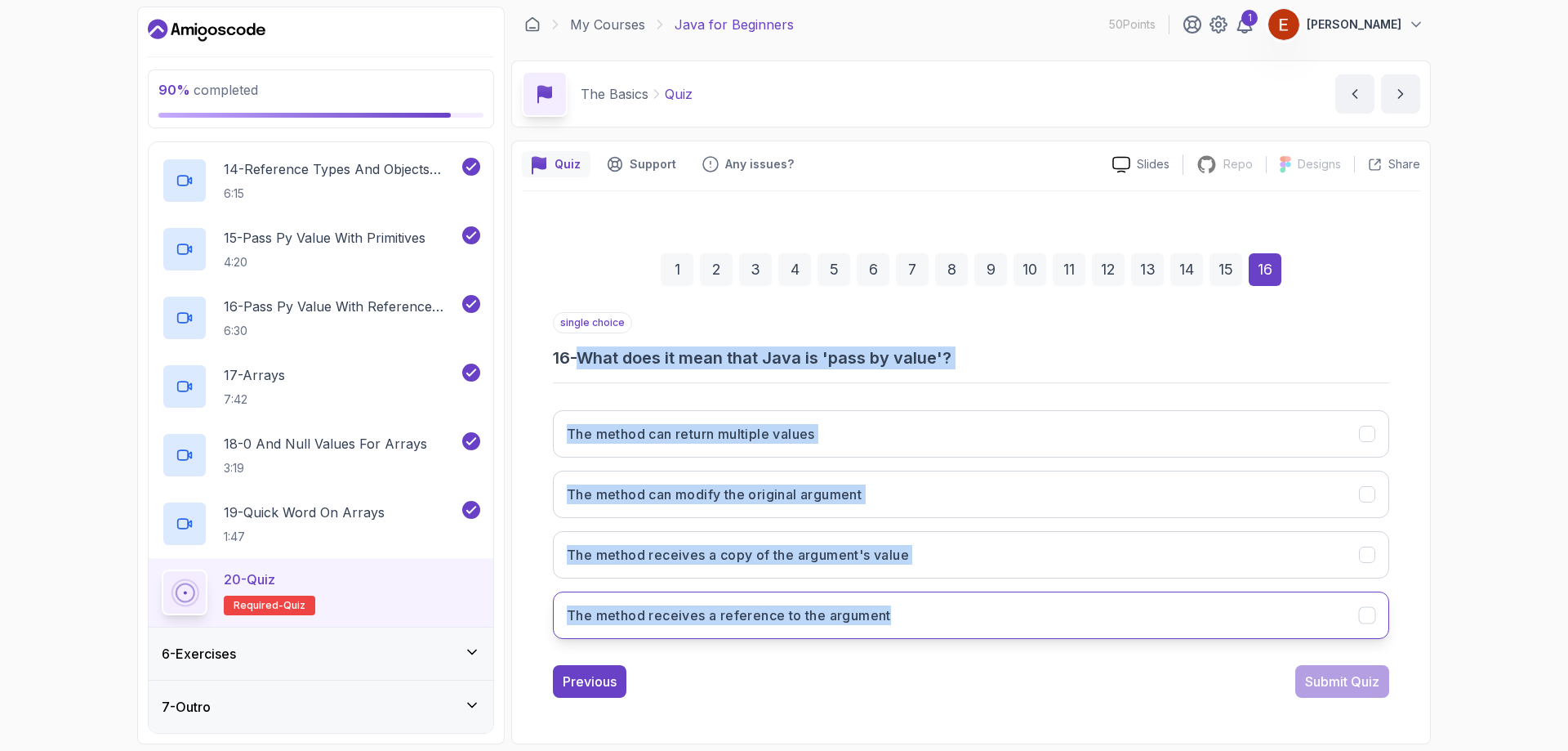
drag, startPoint x: 584, startPoint y: 359, endPoint x: 907, endPoint y: 624, distance: 417.8
click at [907, 624] on div "single choice 16 - What does it mean that Java is 'pass by value'? The method c…" at bounding box center [971, 482] width 836 height 340
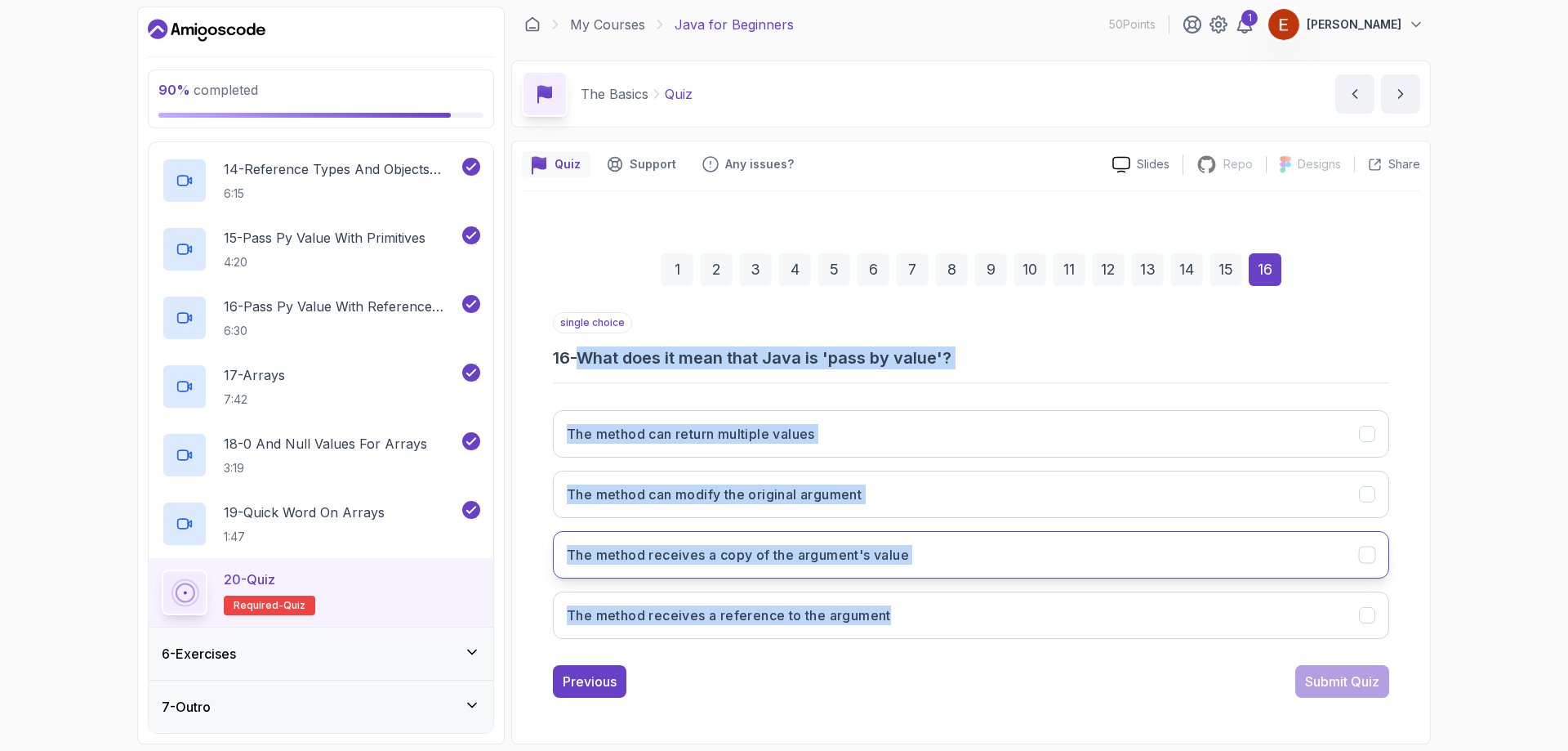
click at [720, 572] on button "The method receives a copy of the argument's value" at bounding box center [971, 554] width 836 height 47
click at [1348, 688] on div "Submit Quiz" at bounding box center [1342, 680] width 75 height 19
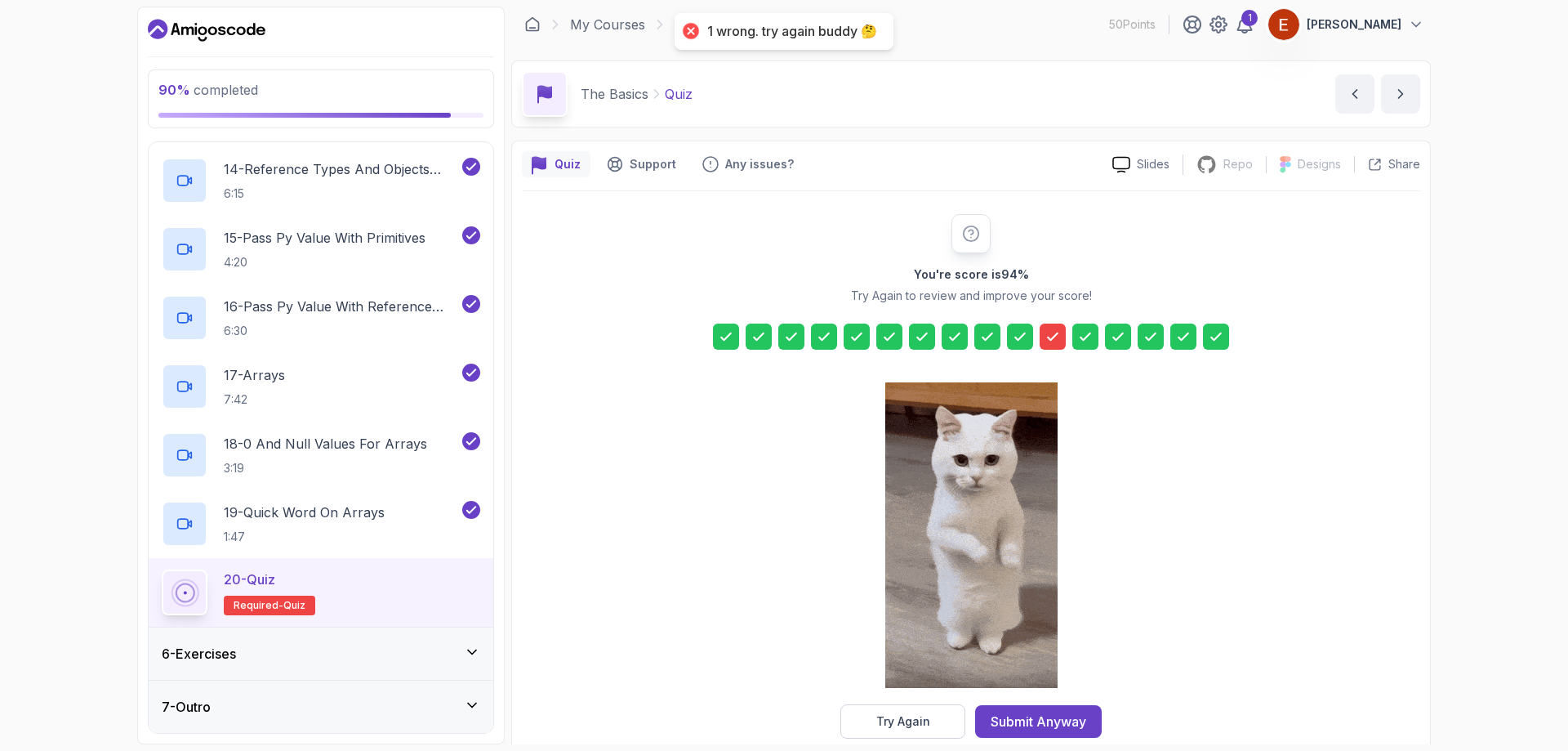
scroll to position [33, 0]
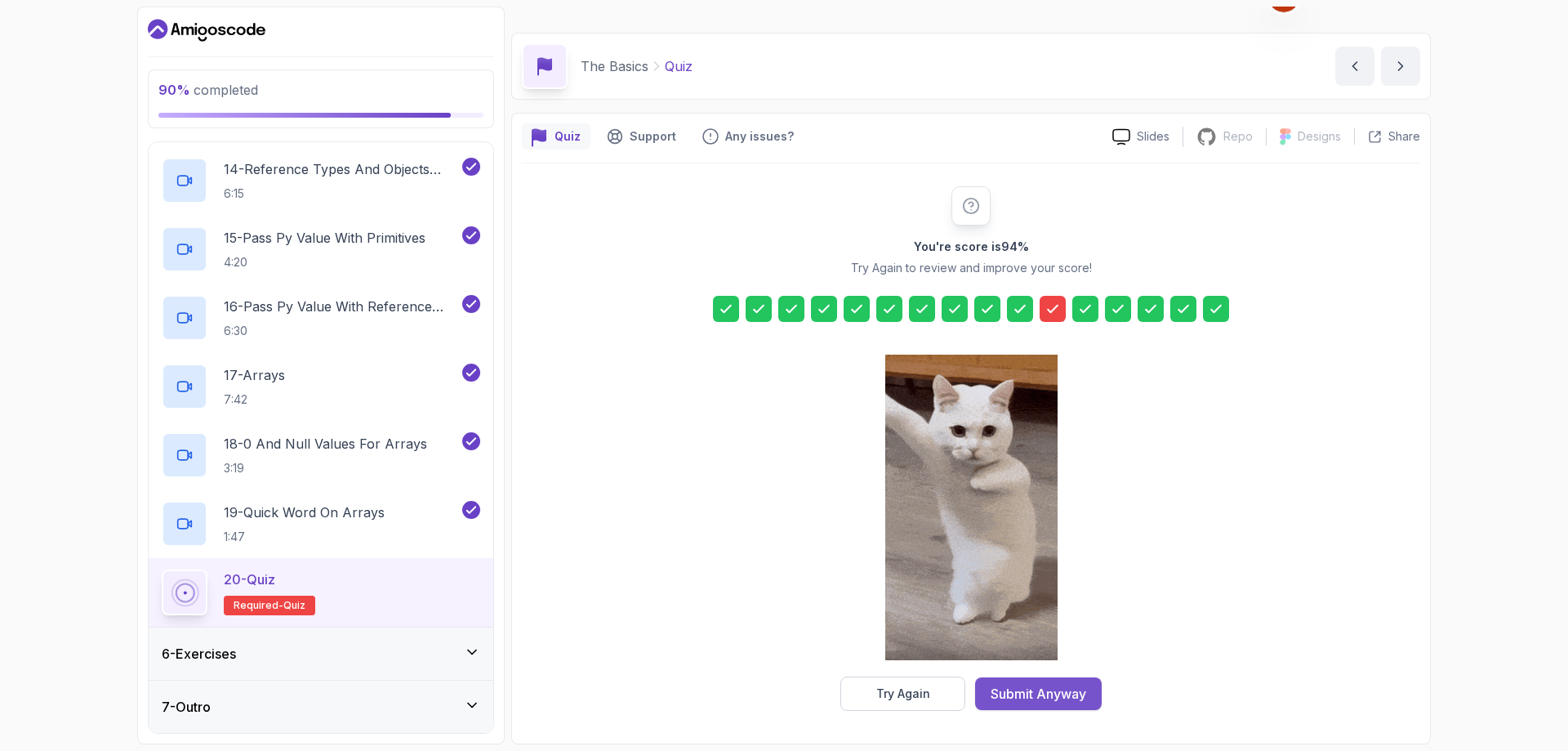
click at [1064, 693] on div "Submit Anyway" at bounding box center [1039, 693] width 96 height 19
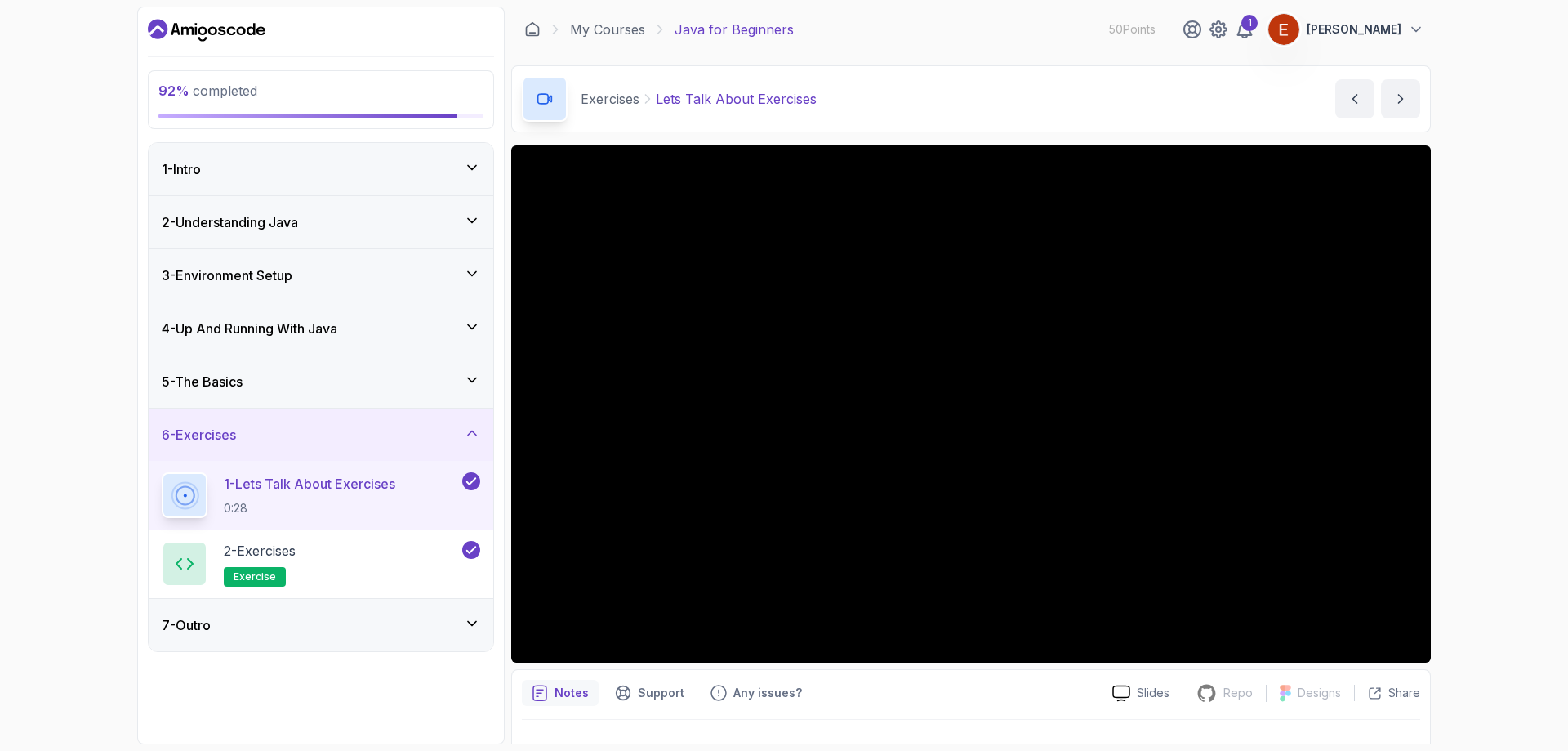
click at [258, 374] on div "5 - The Basics" at bounding box center [321, 381] width 318 height 19
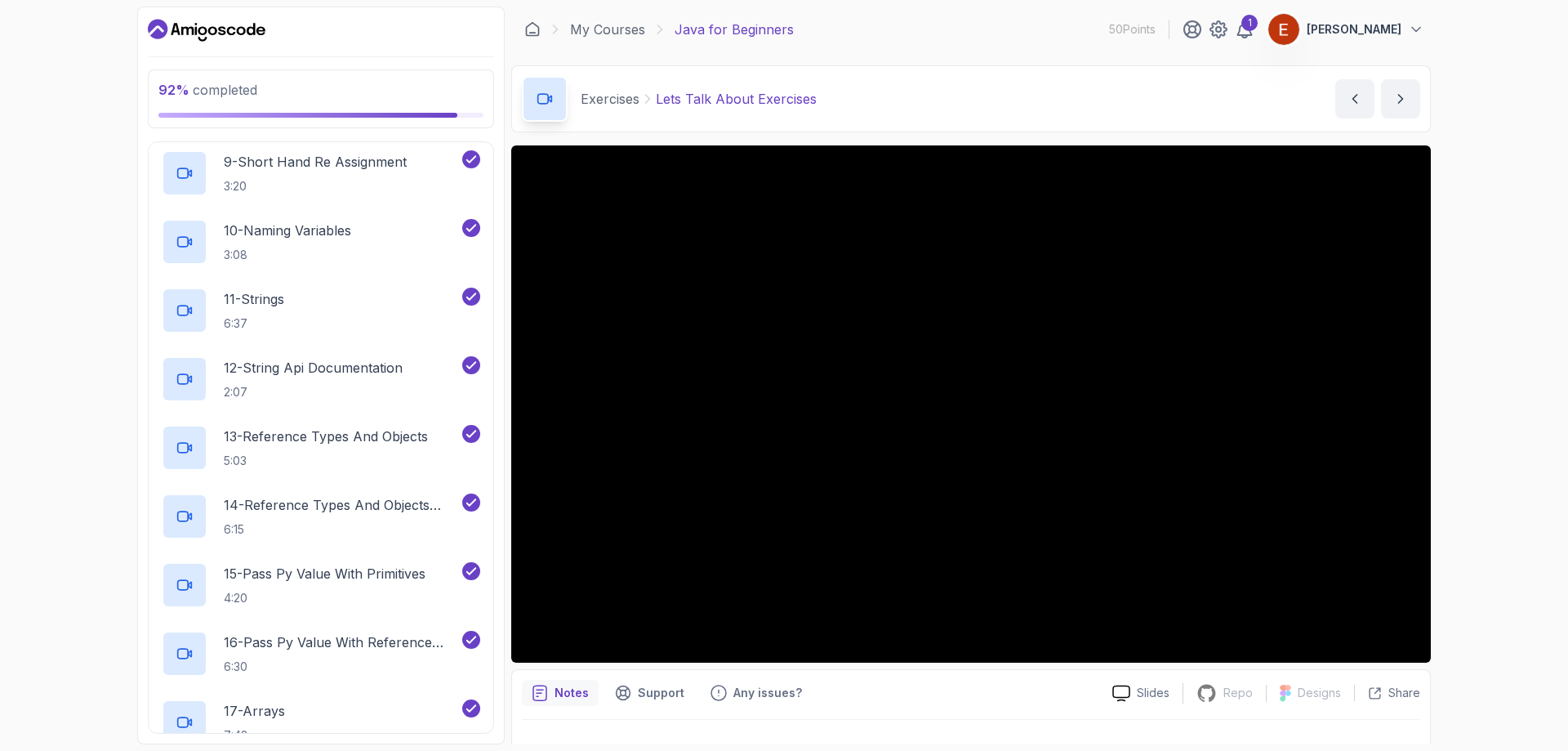
scroll to position [1153, 0]
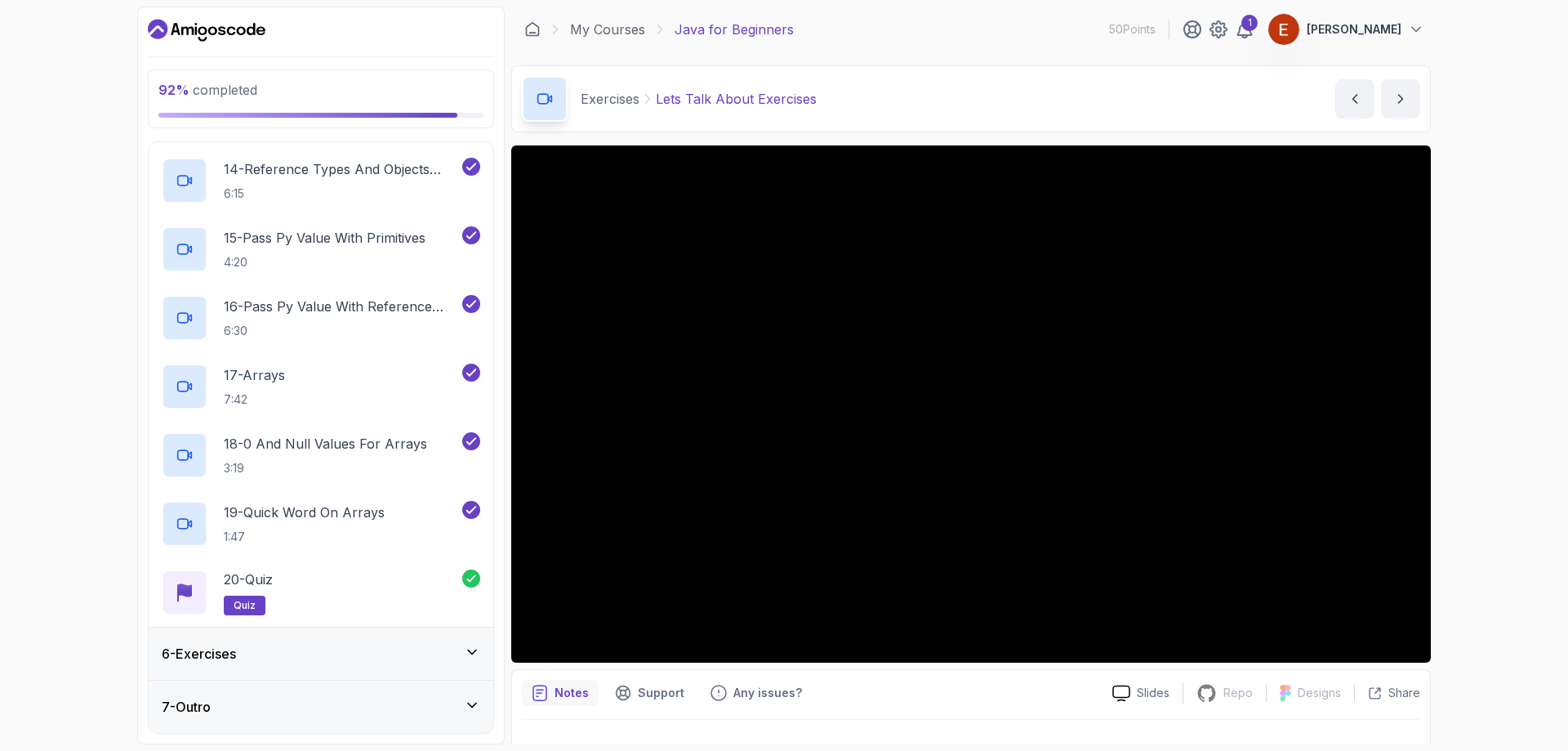
click at [281, 661] on div "6 - Exercises" at bounding box center [321, 653] width 318 height 19
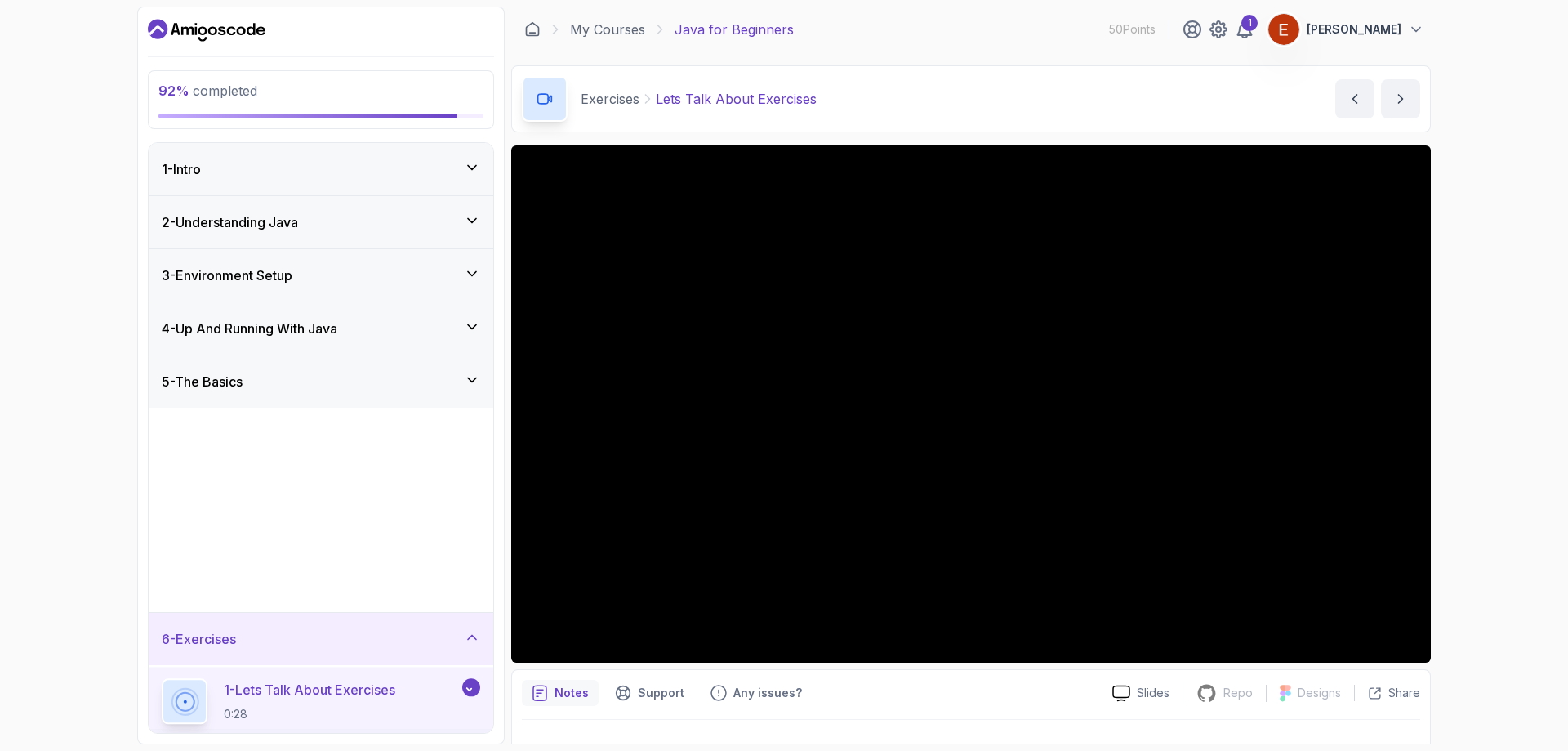
scroll to position [0, 0]
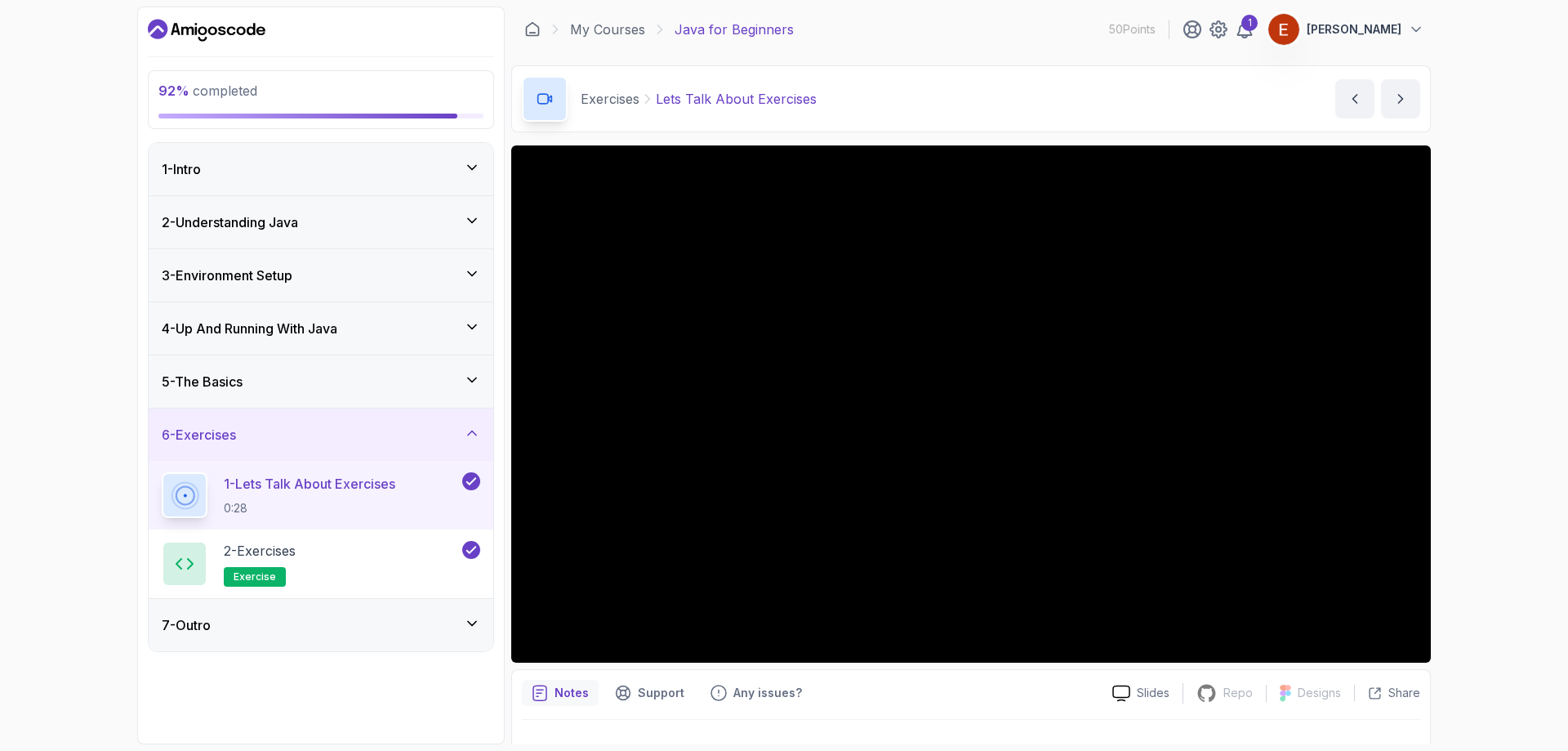
click at [279, 629] on div "7 - Outro" at bounding box center [321, 624] width 318 height 19
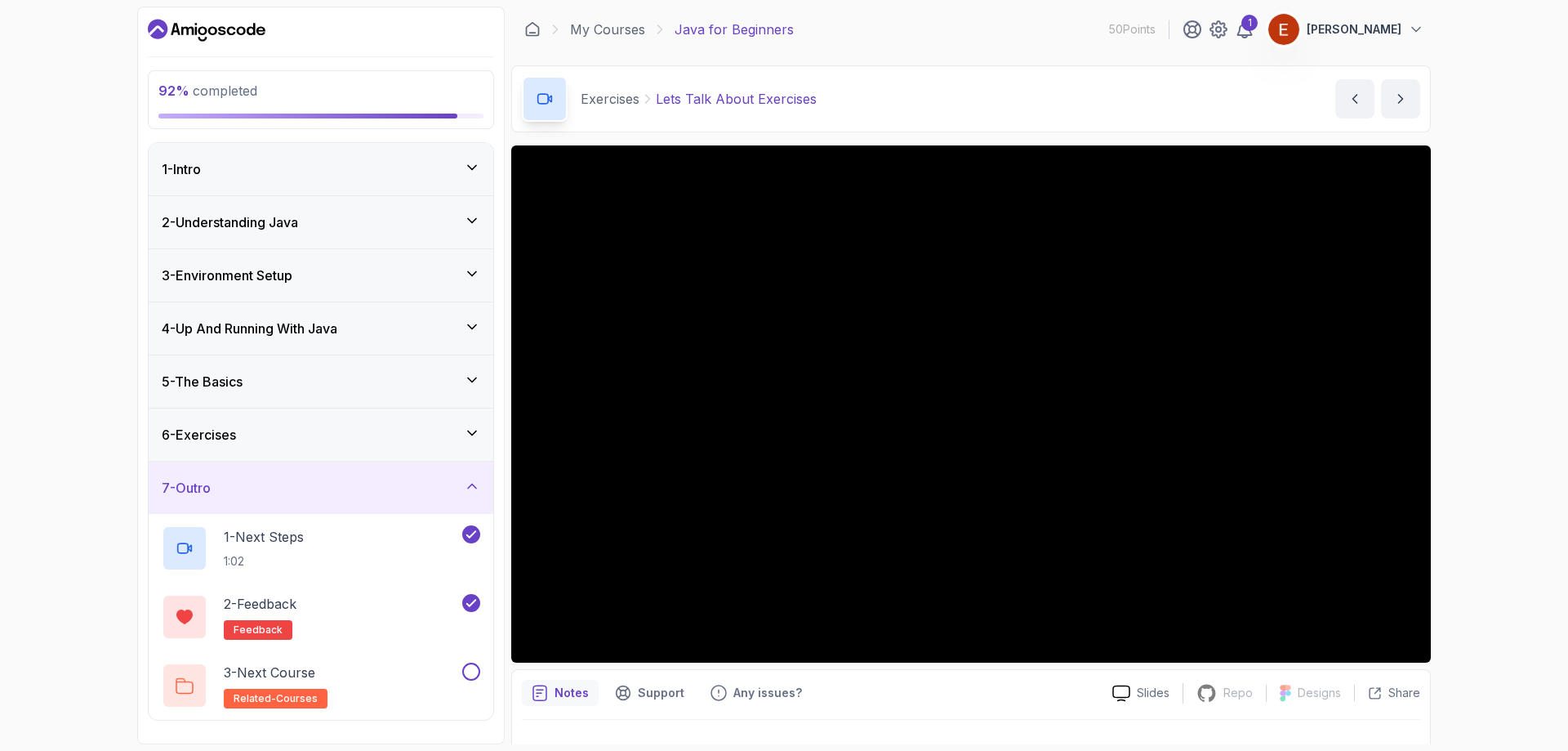
click at [236, 432] on h3 "6 - Exercises" at bounding box center [199, 434] width 75 height 19
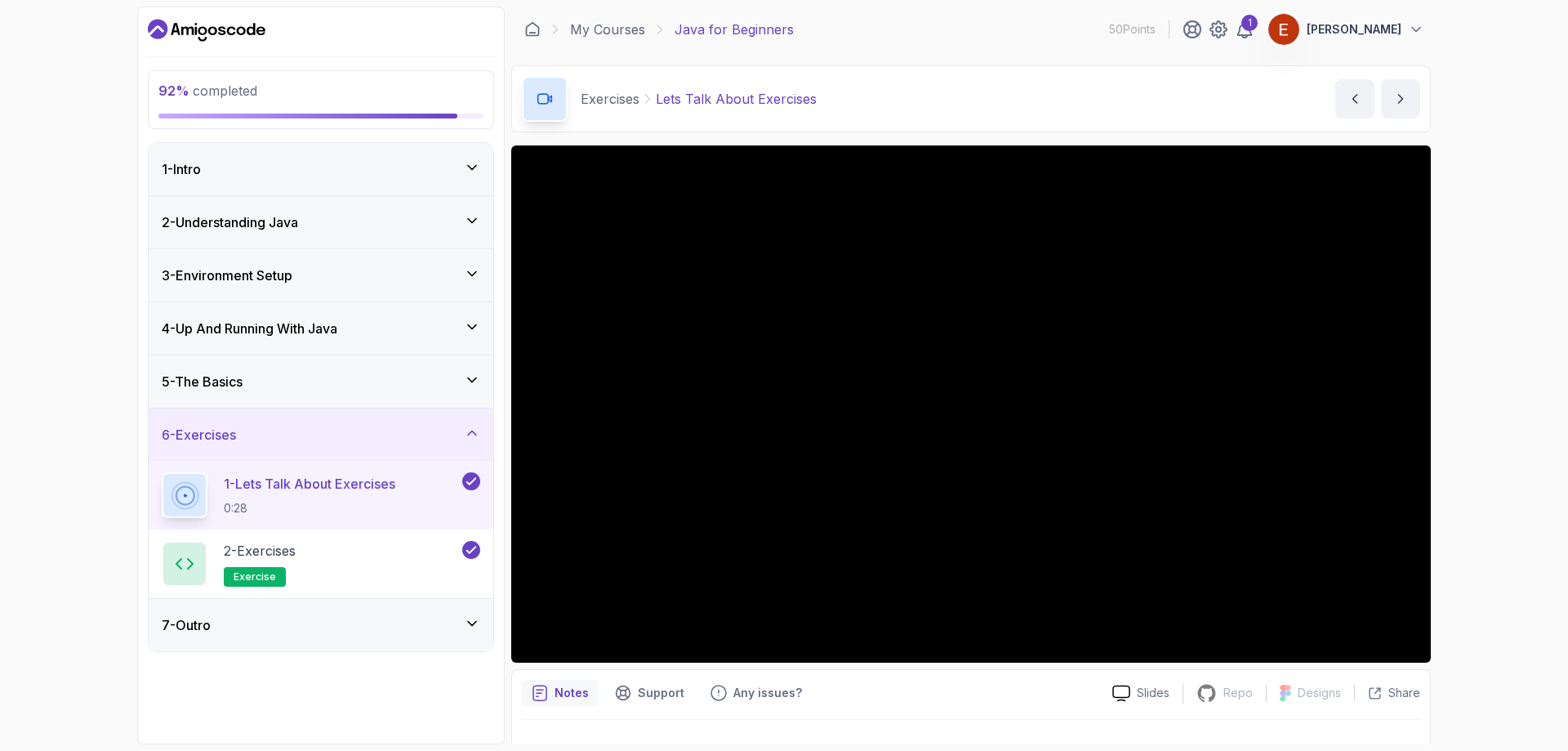
click at [291, 376] on div "5 - The Basics" at bounding box center [321, 381] width 318 height 19
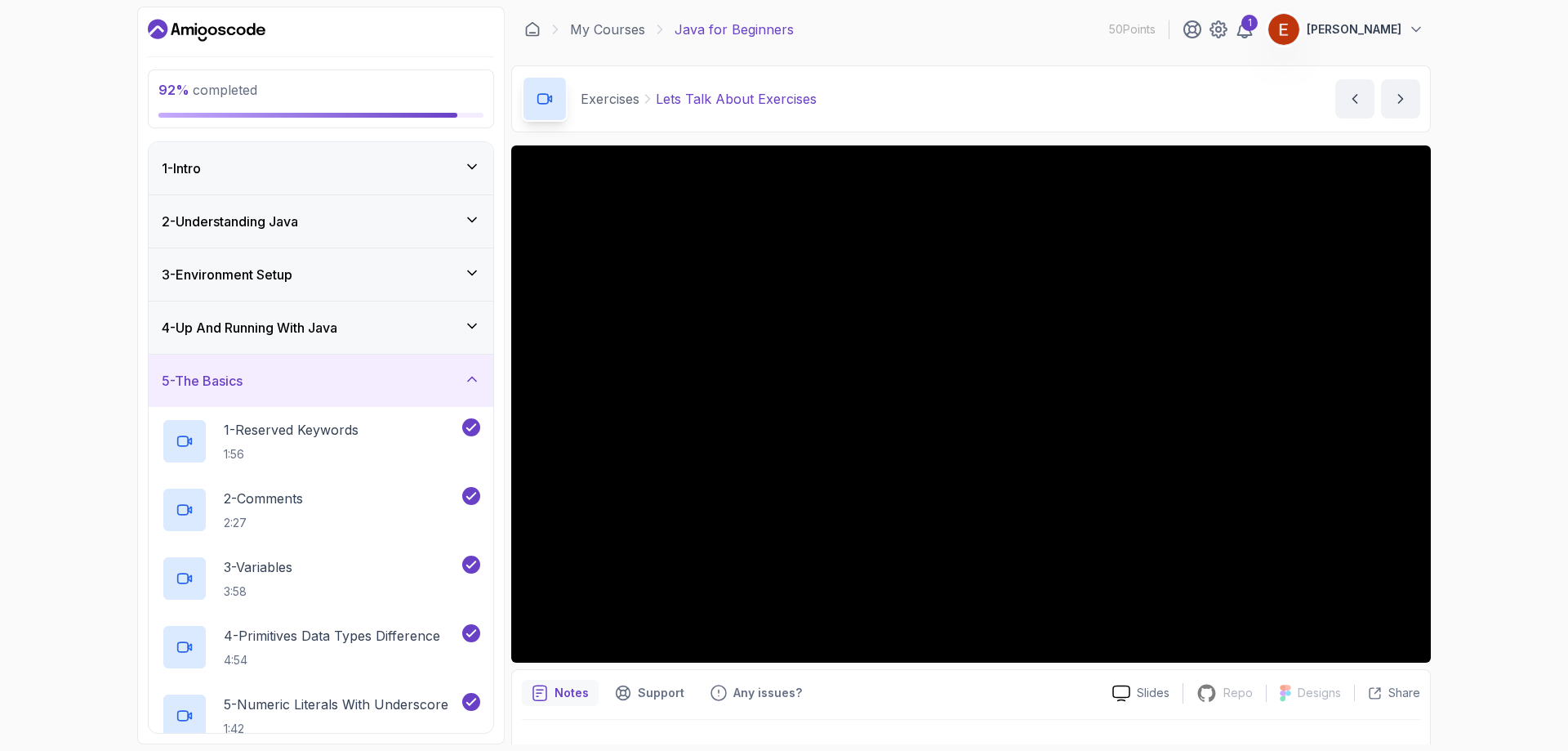
click at [363, 335] on div "4 - Up And Running With Java" at bounding box center [321, 327] width 318 height 19
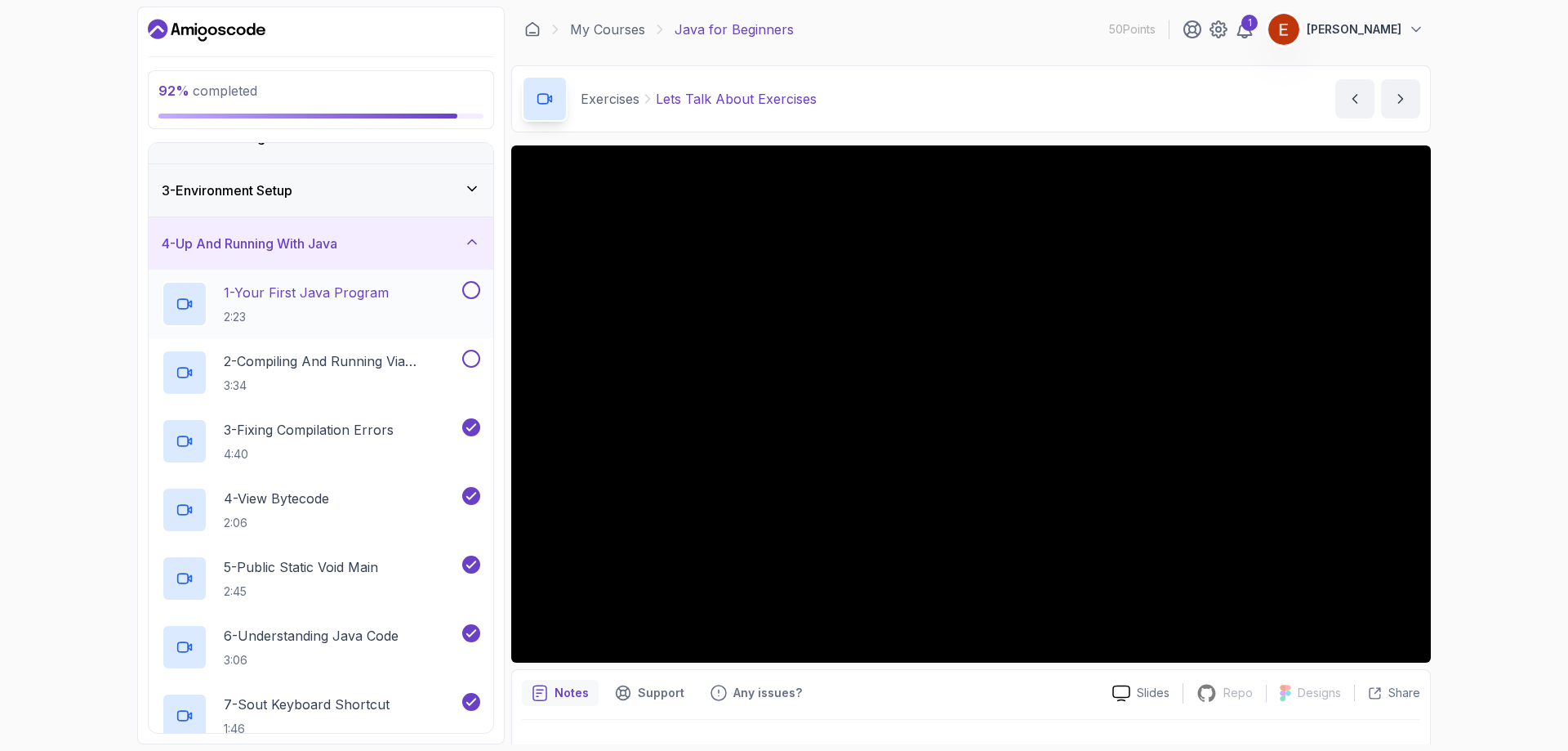
scroll to position [3, 0]
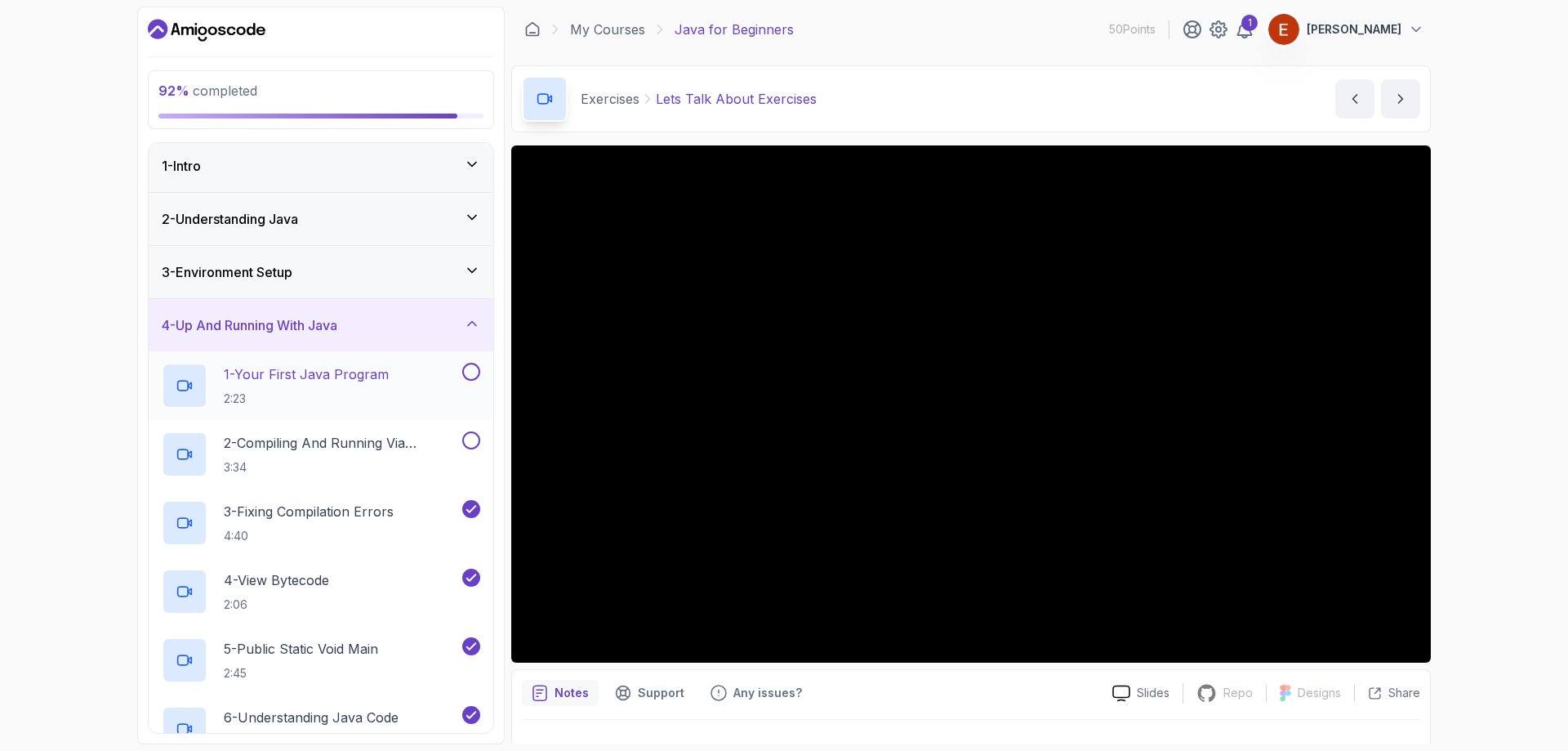
click at [470, 373] on button at bounding box center [470, 371] width 18 height 18
drag, startPoint x: 473, startPoint y: 442, endPoint x: 473, endPoint y: 431, distance: 11.0
click at [473, 432] on button at bounding box center [470, 440] width 18 height 18
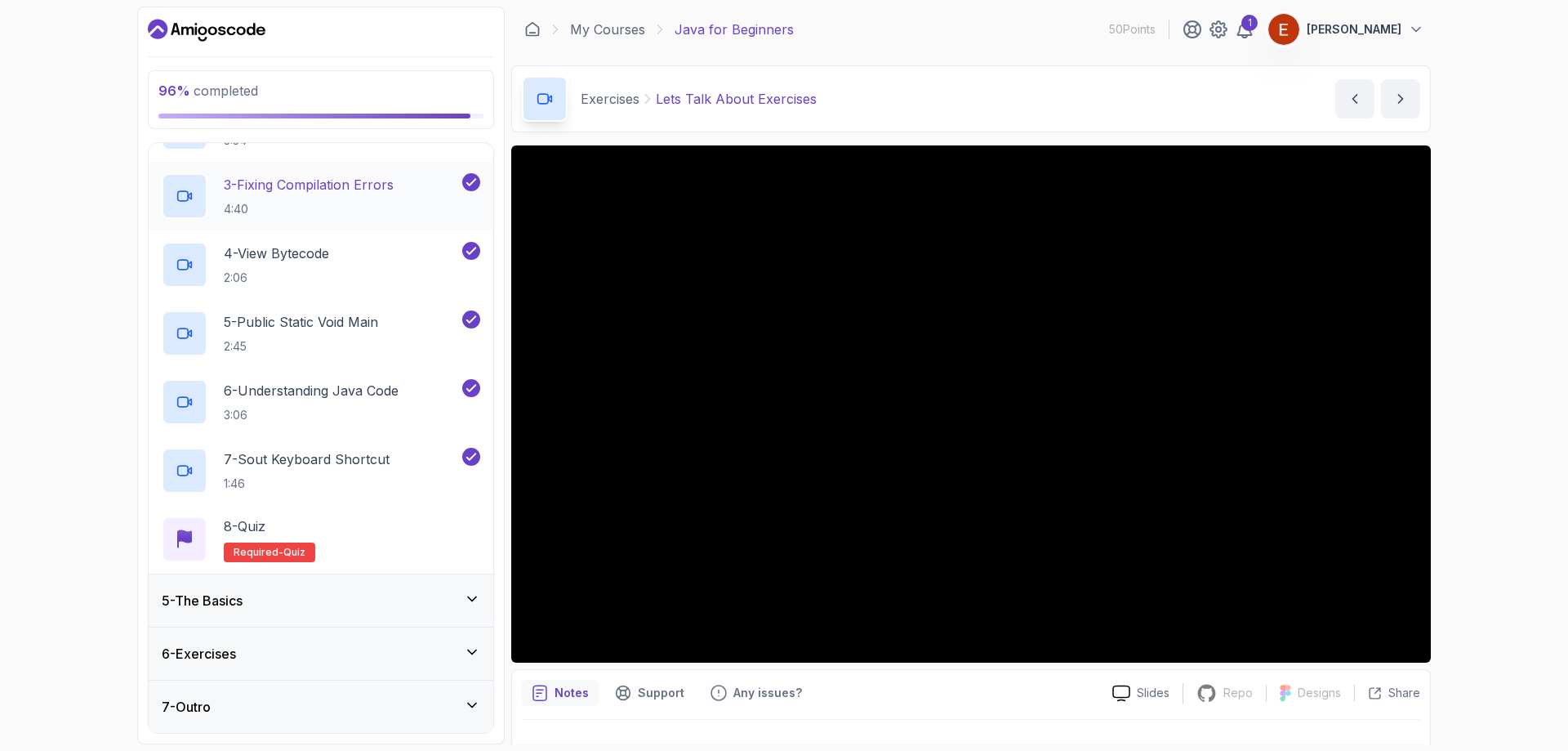
scroll to position [0, 0]
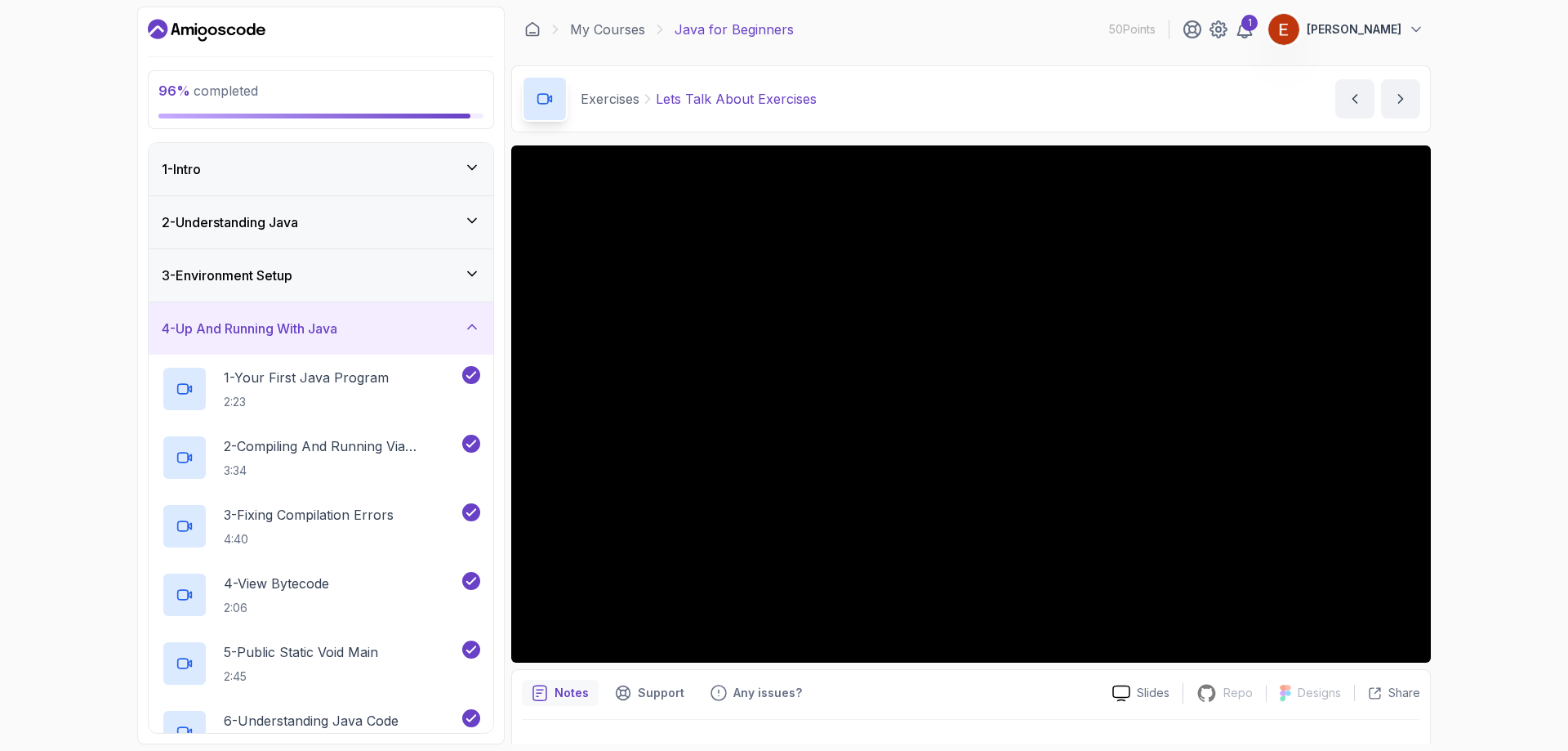
click at [384, 290] on div "3 - Environment Setup" at bounding box center [321, 276] width 344 height 52
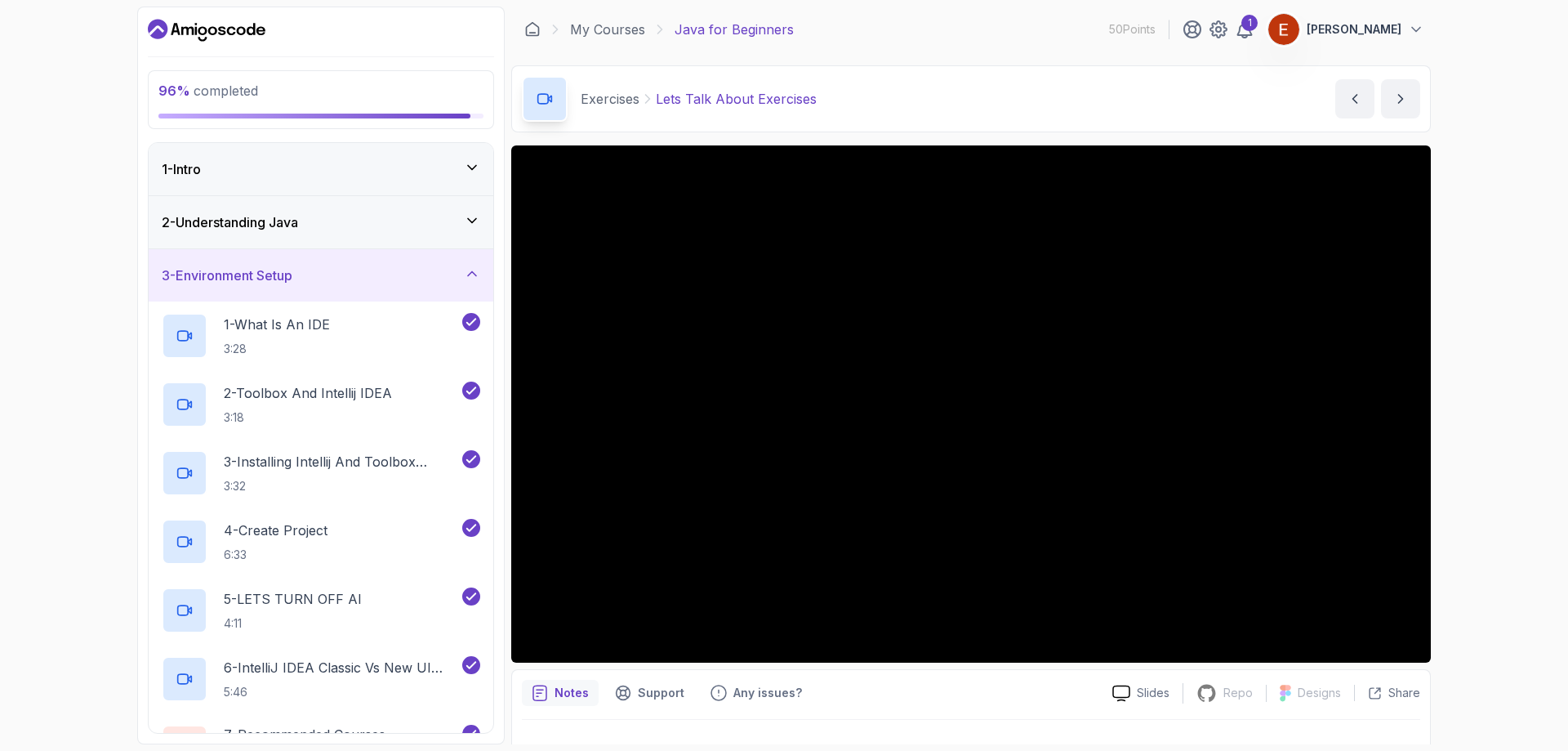
click at [357, 213] on div "2 - Understanding Java" at bounding box center [321, 222] width 344 height 52
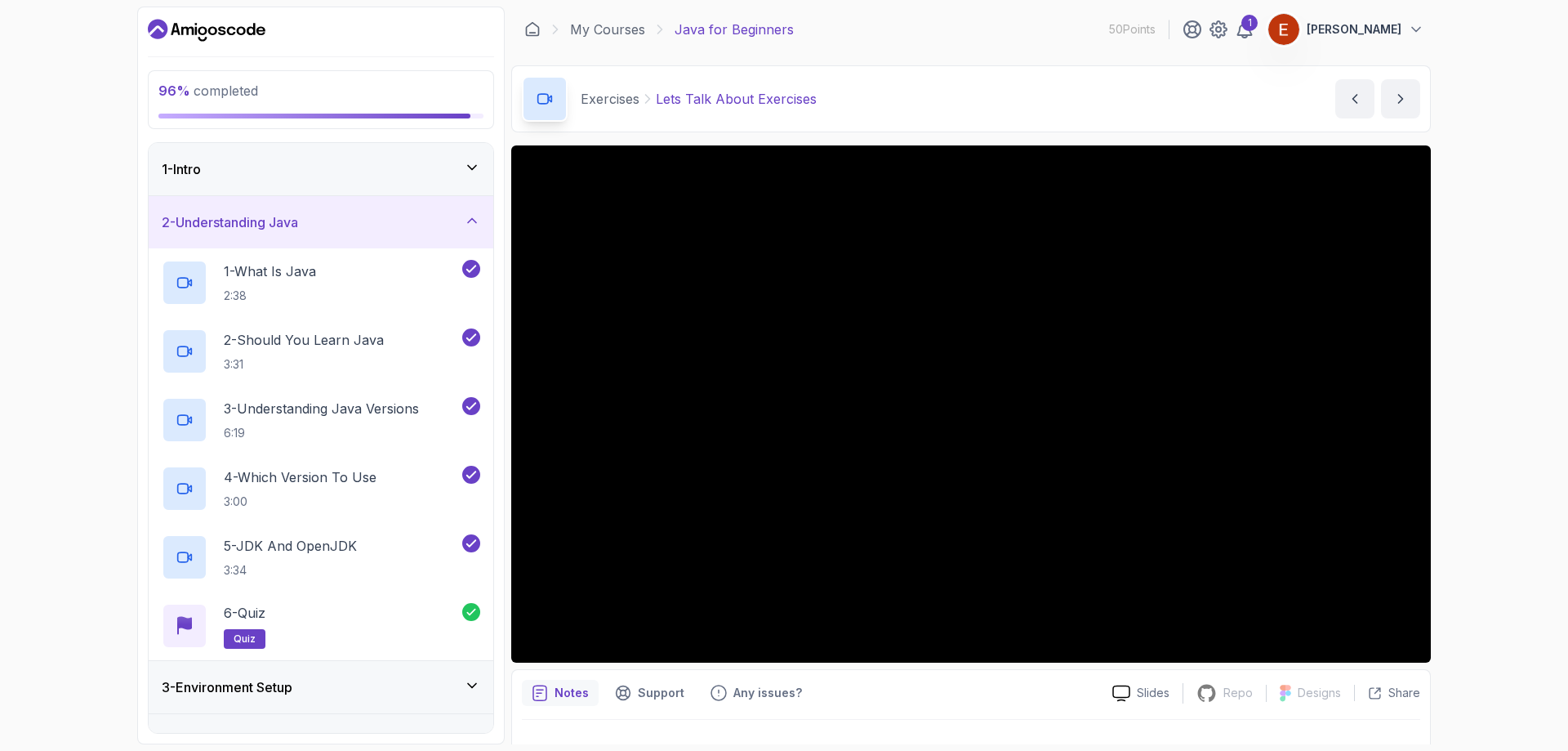
click at [373, 188] on div "1 - Intro" at bounding box center [321, 169] width 344 height 52
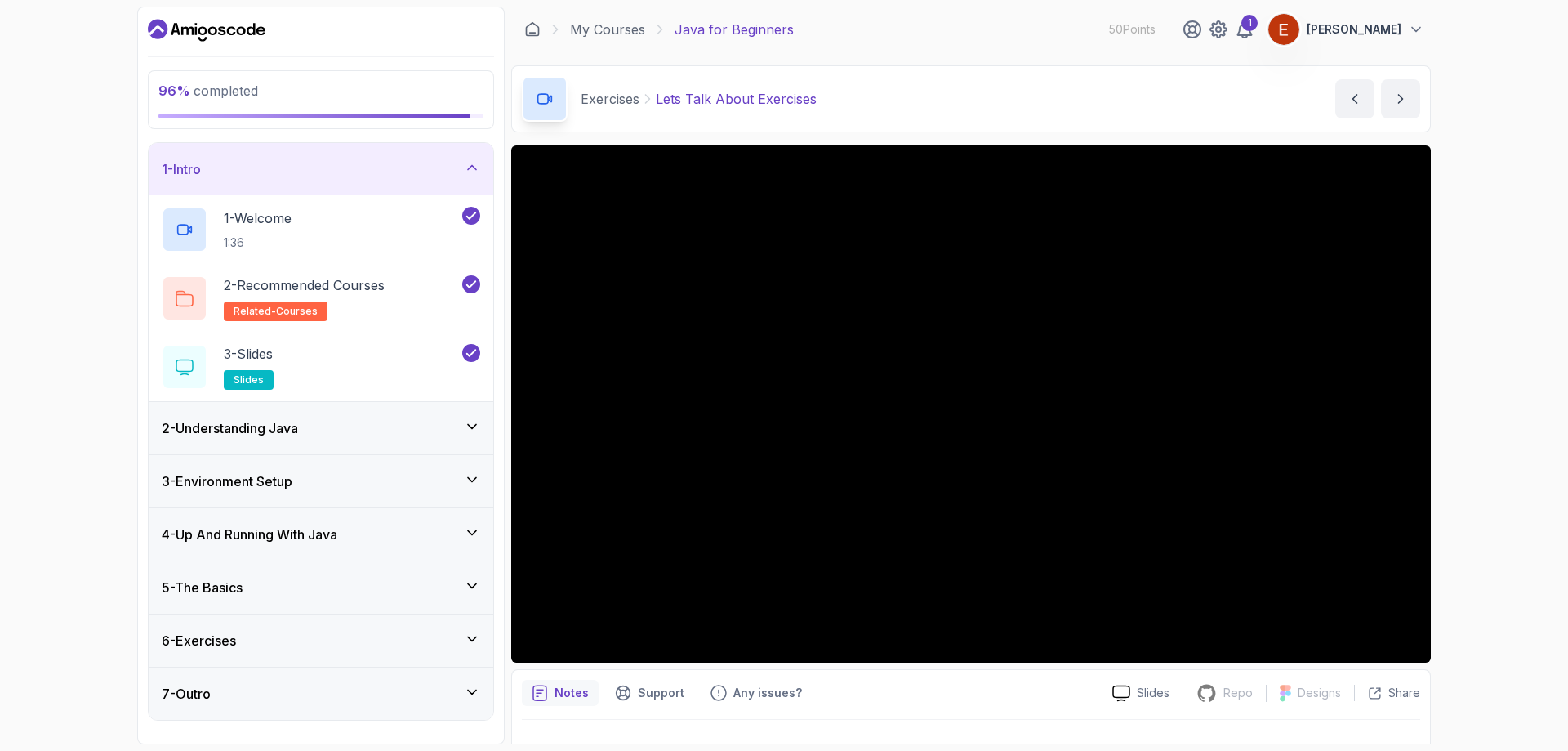
click at [346, 631] on div "6 - Exercises" at bounding box center [321, 640] width 318 height 19
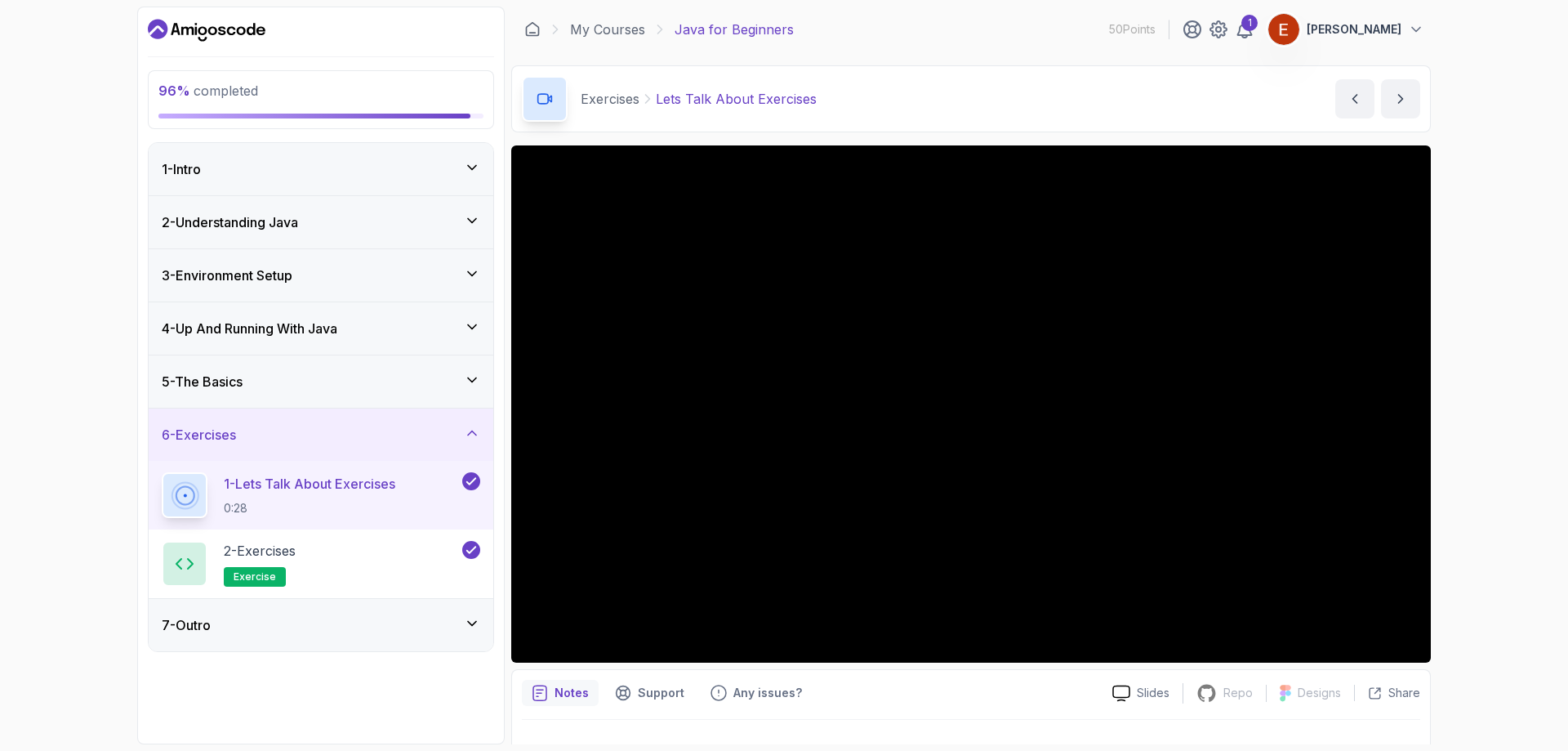
click at [362, 377] on div "5 - The Basics" at bounding box center [321, 381] width 318 height 19
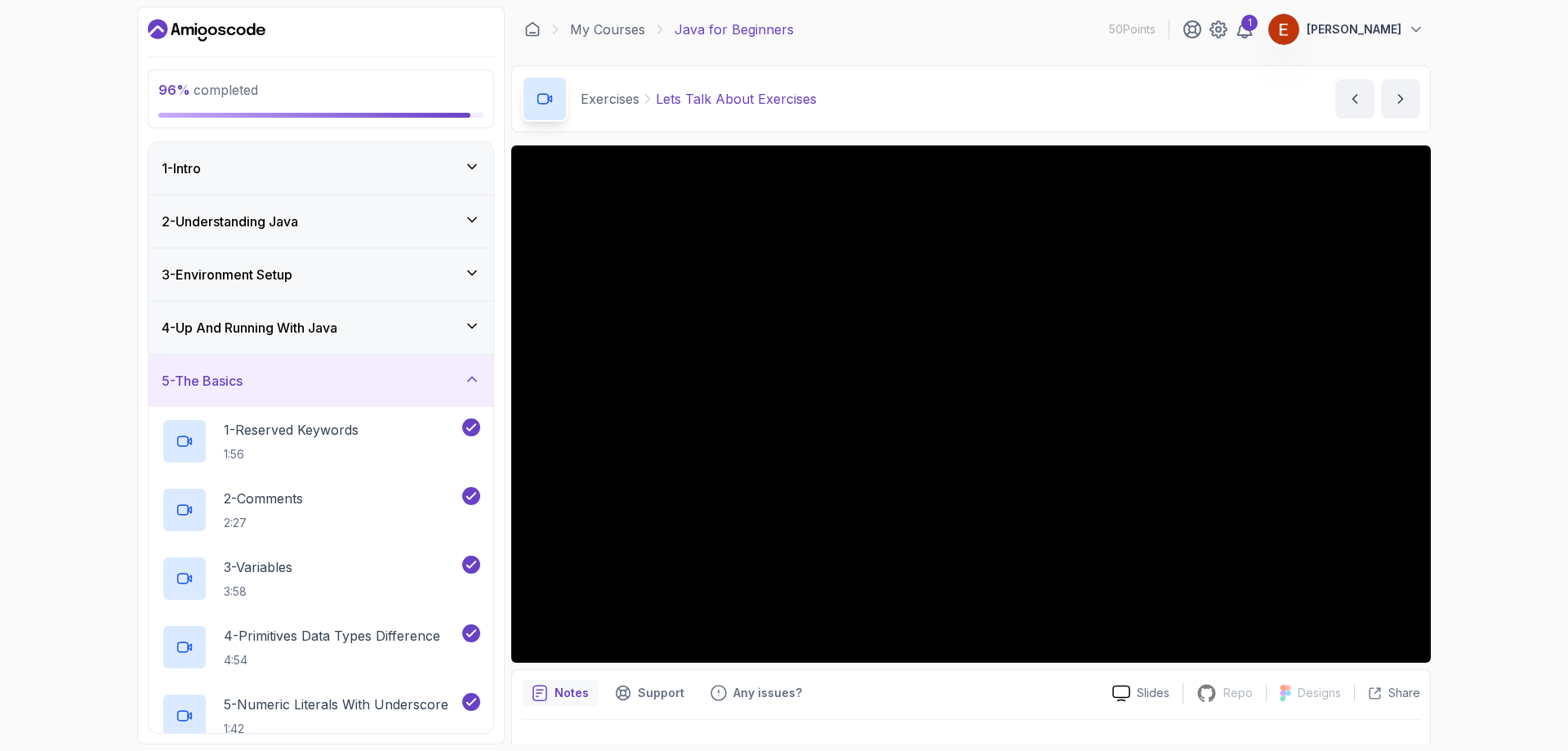
click at [320, 328] on h3 "4 - Up And Running With Java" at bounding box center [249, 327] width 176 height 19
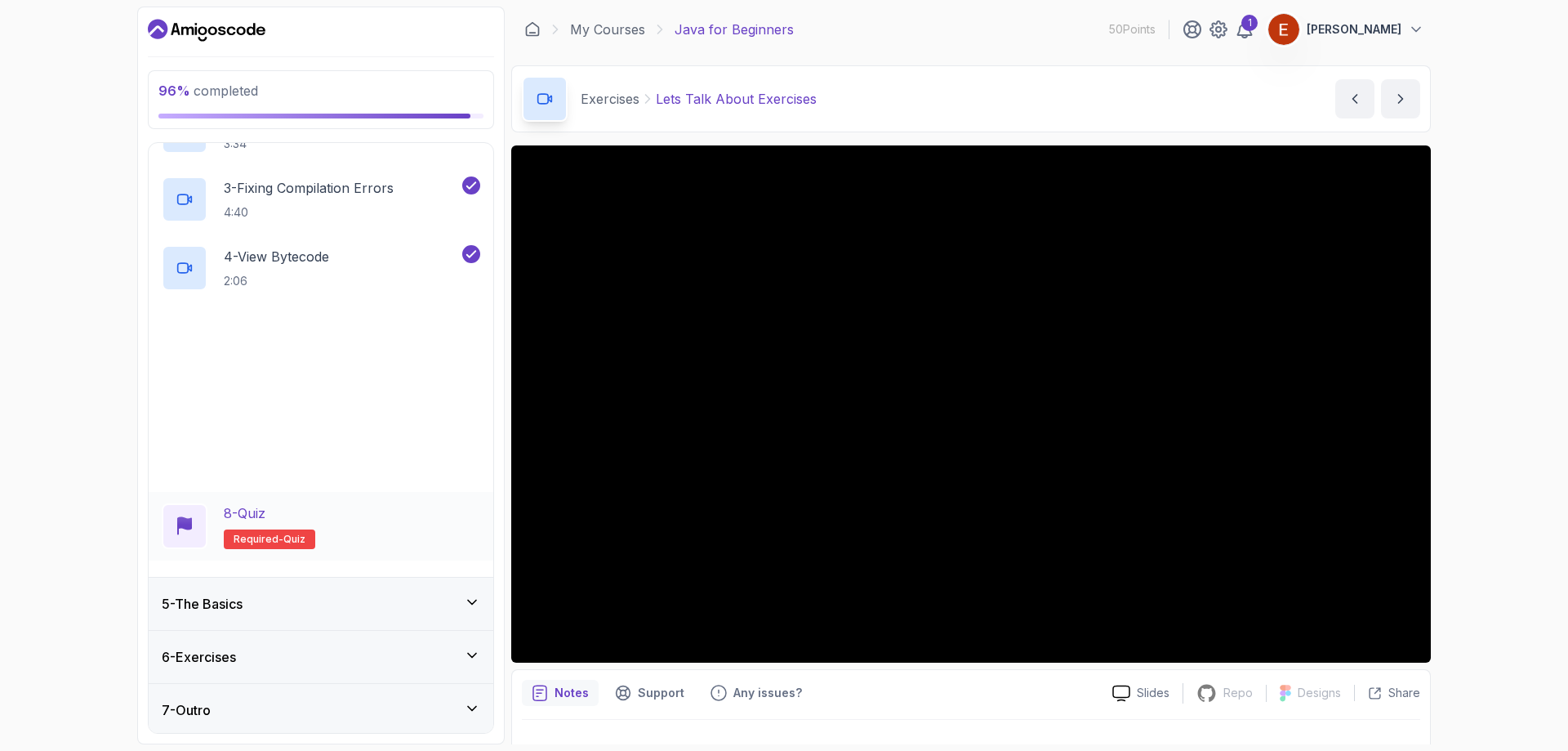
scroll to position [330, 0]
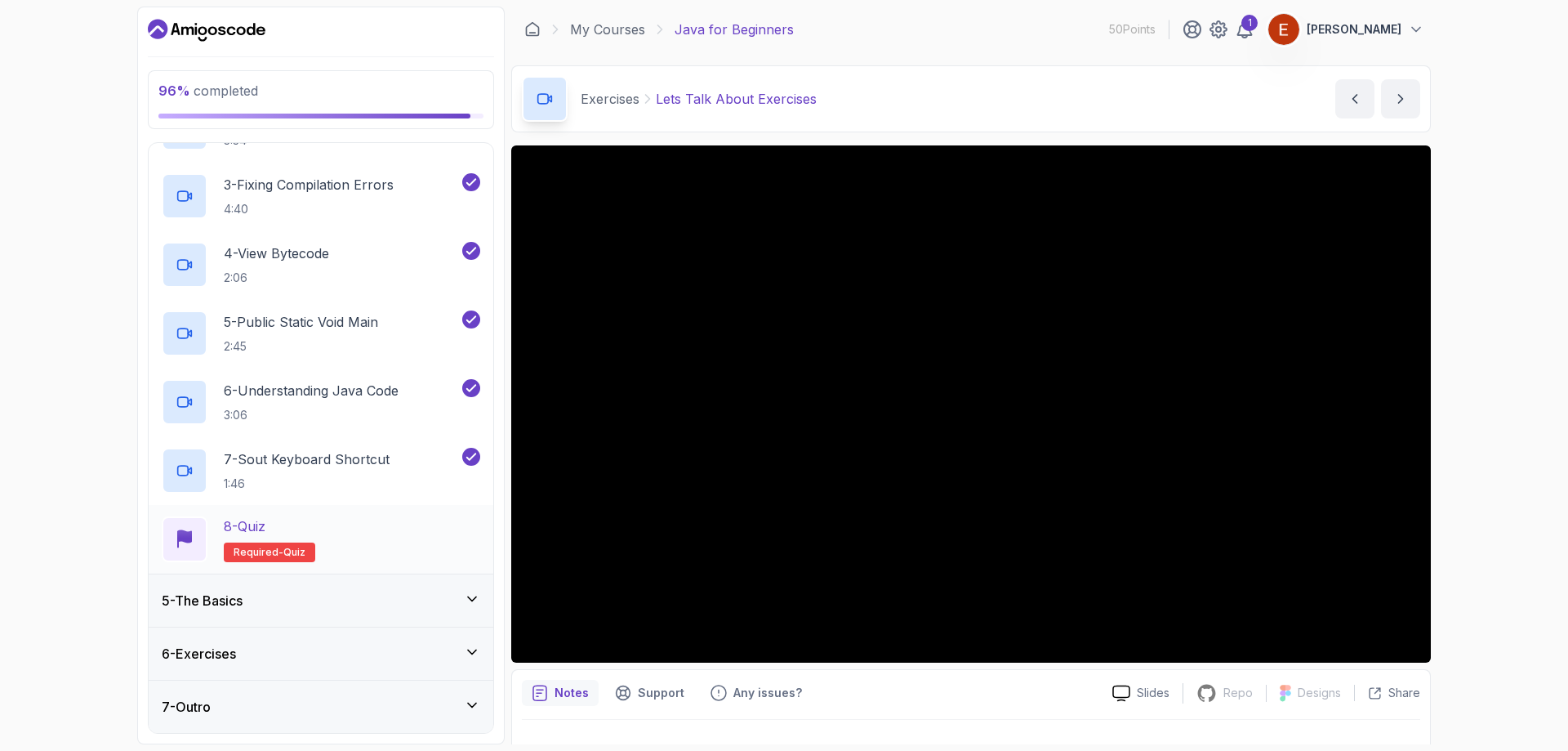
click at [308, 523] on div "8 - Quiz" at bounding box center [269, 526] width 92 height 19
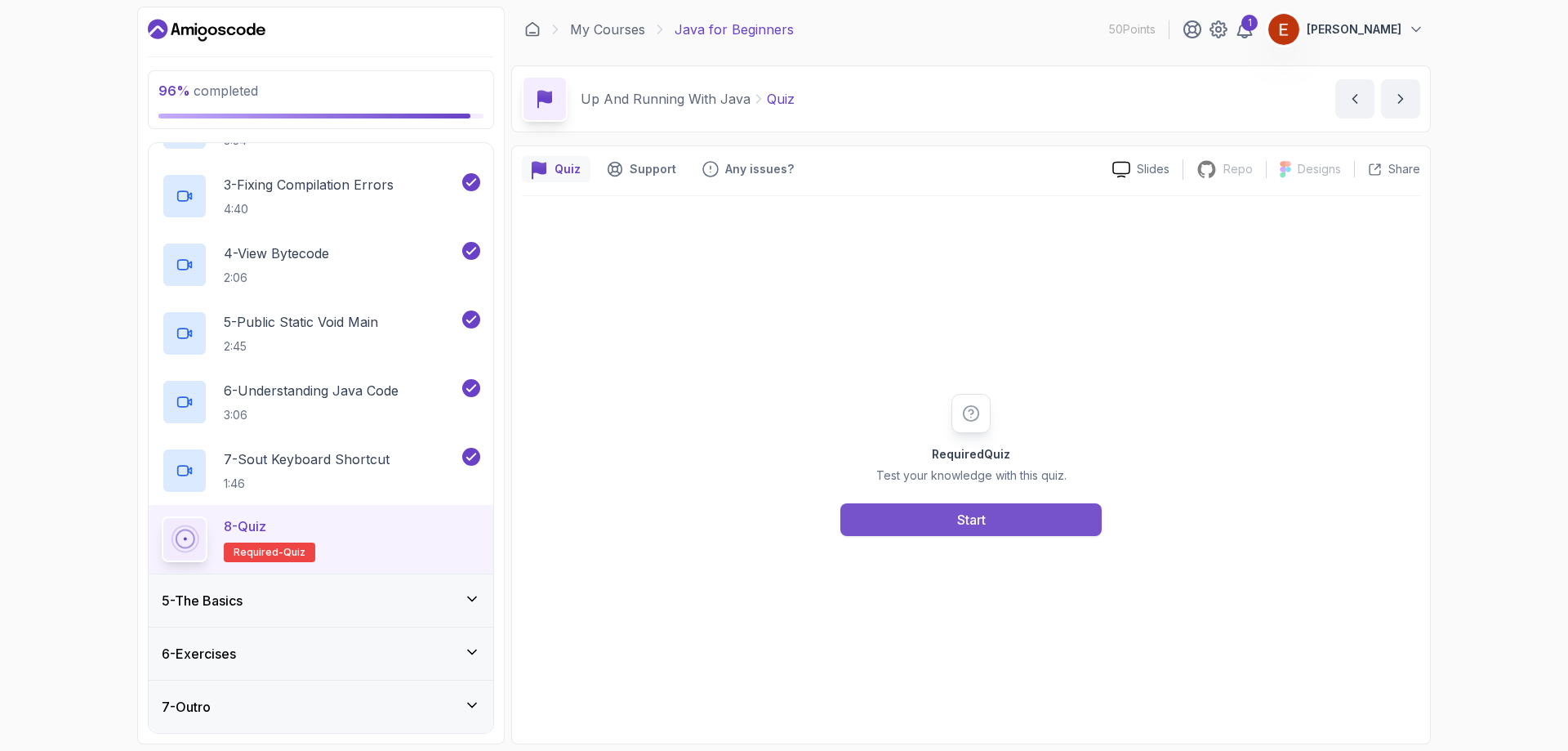
drag, startPoint x: 878, startPoint y: 525, endPoint x: 888, endPoint y: 526, distance: 10.0
click at [888, 526] on button "Start" at bounding box center [971, 519] width 261 height 33
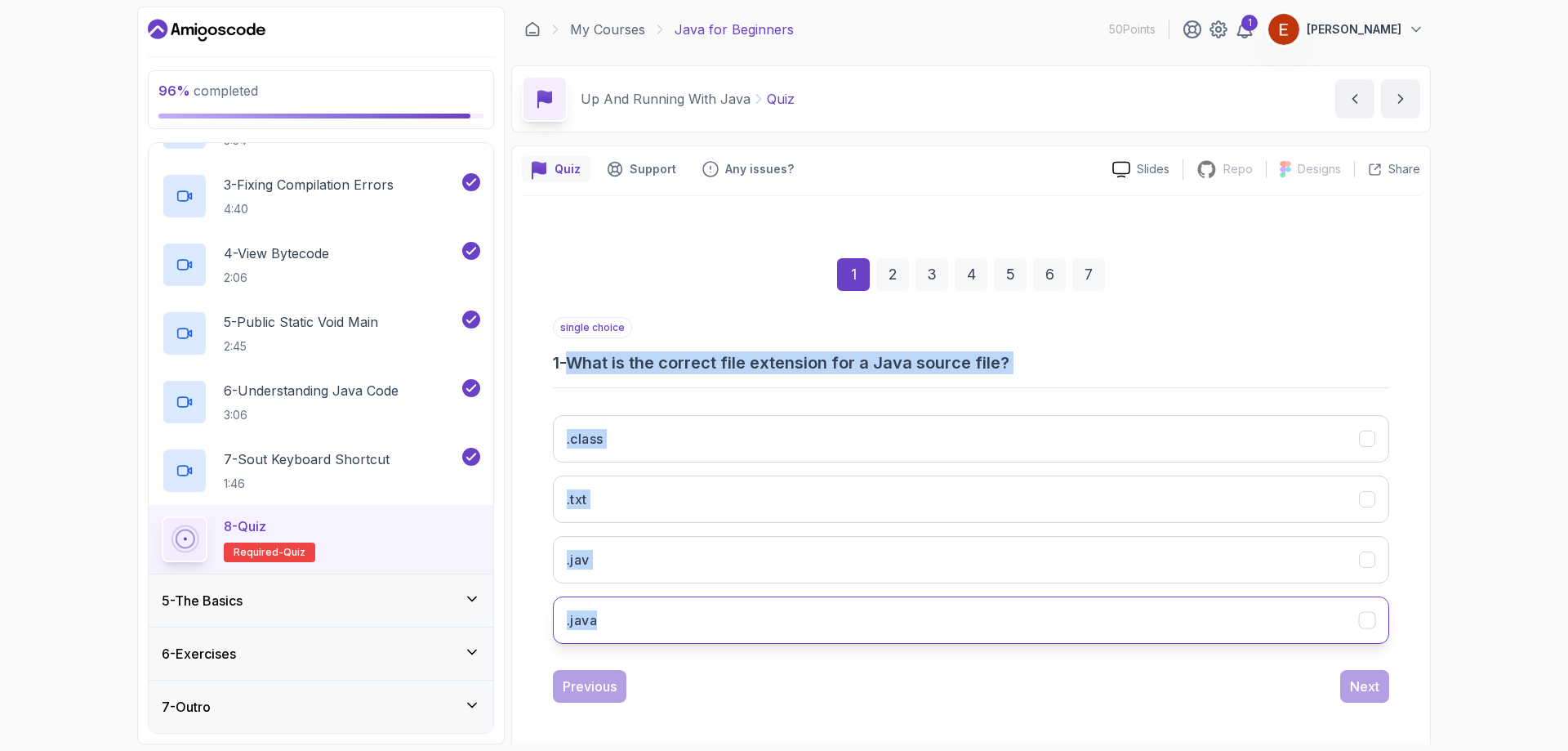
drag, startPoint x: 577, startPoint y: 352, endPoint x: 943, endPoint y: 604, distance: 444.4
click at [943, 604] on div "single choice 1 - What is the correct file extension for a Java source file? .c…" at bounding box center [971, 486] width 836 height 340
click at [553, 620] on button ".java" at bounding box center [971, 620] width 836 height 47
click at [1362, 676] on div "Next" at bounding box center [1365, 685] width 29 height 19
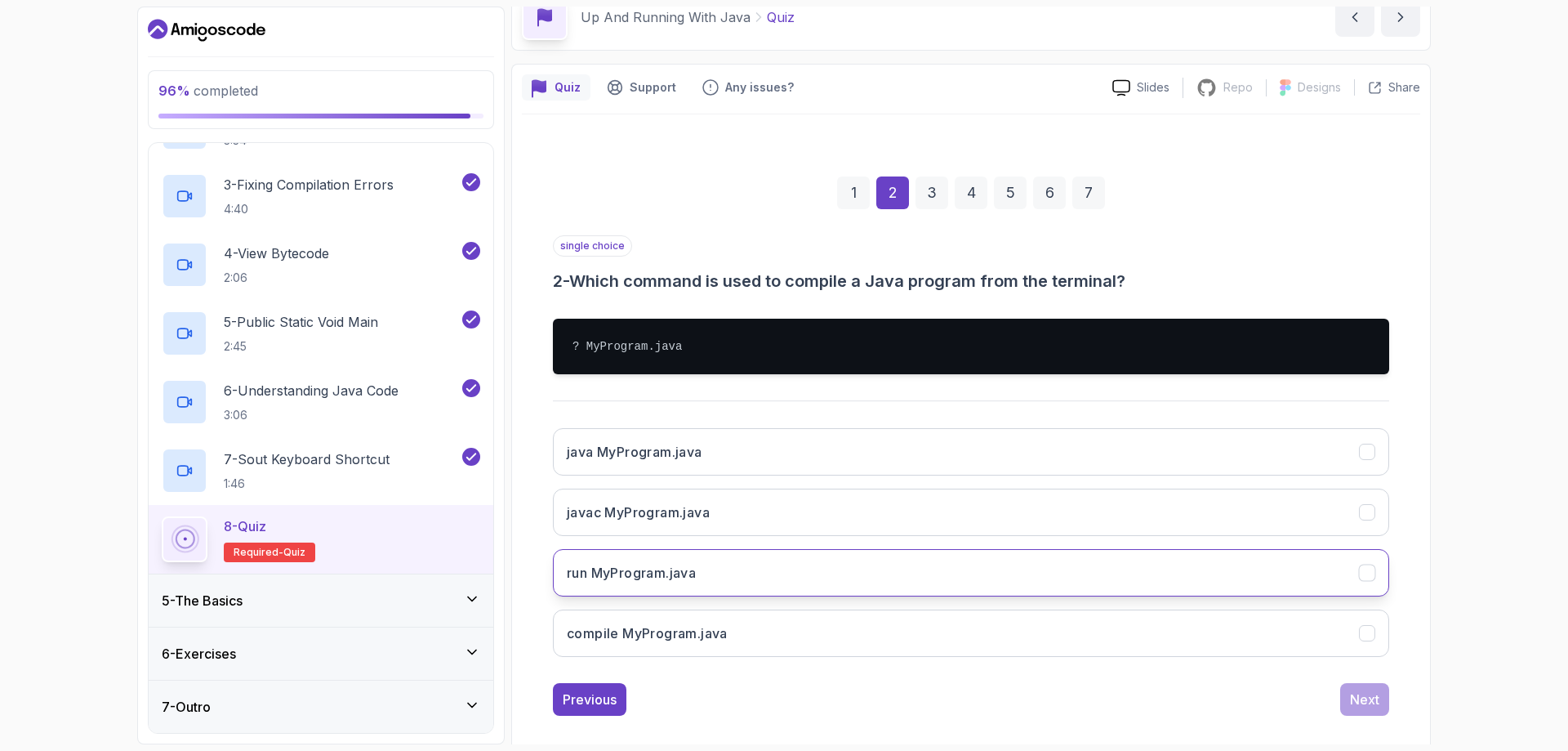
scroll to position [100, 0]
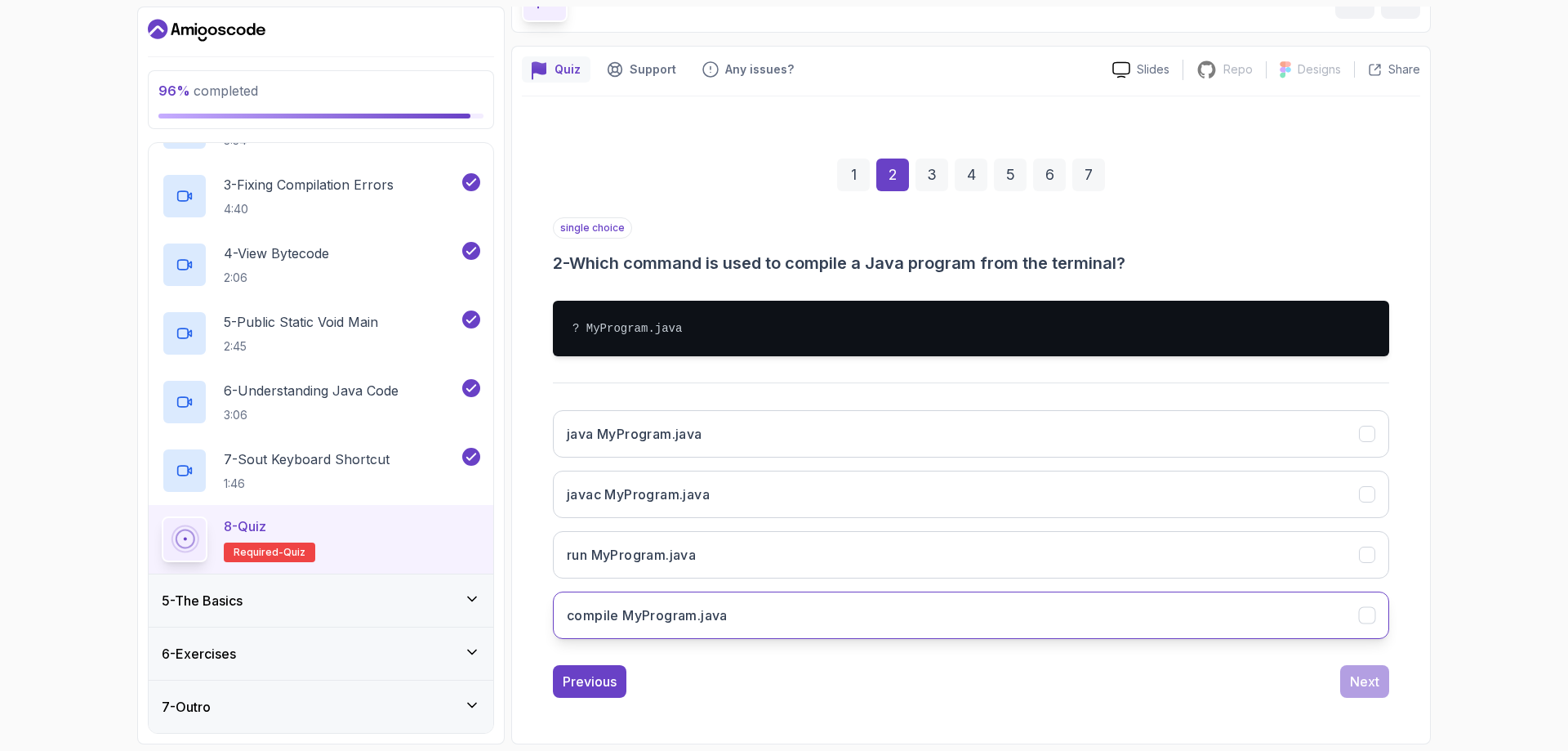
drag, startPoint x: 576, startPoint y: 362, endPoint x: 840, endPoint y: 637, distance: 381.2
click at [840, 637] on div "single choice 2 - Which command is used to compile a Java program from the term…" at bounding box center [971, 434] width 836 height 434
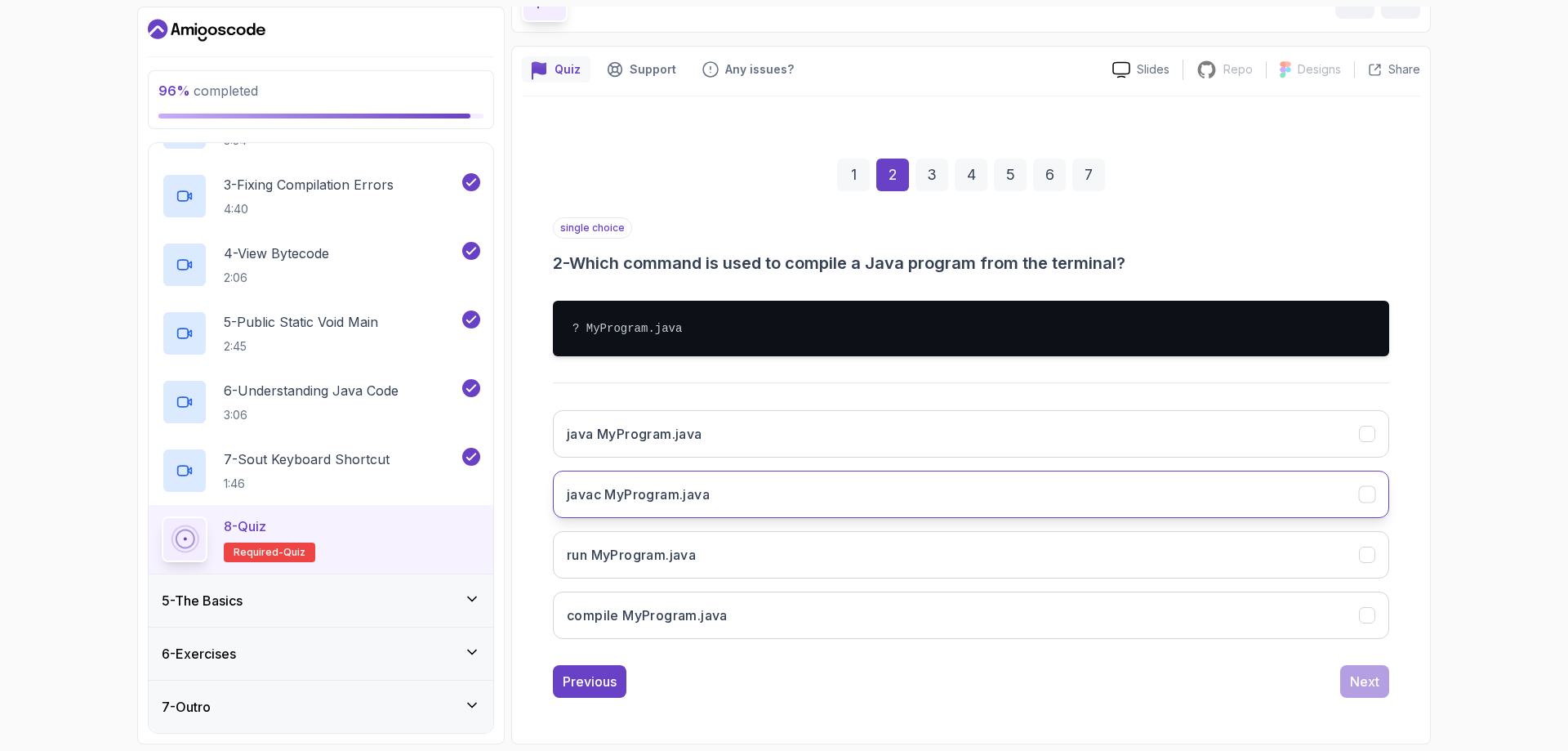
click at [662, 503] on h3 "javac MyProgram.java" at bounding box center [638, 494] width 143 height 19
click at [1351, 681] on div "Next" at bounding box center [1365, 680] width 29 height 19
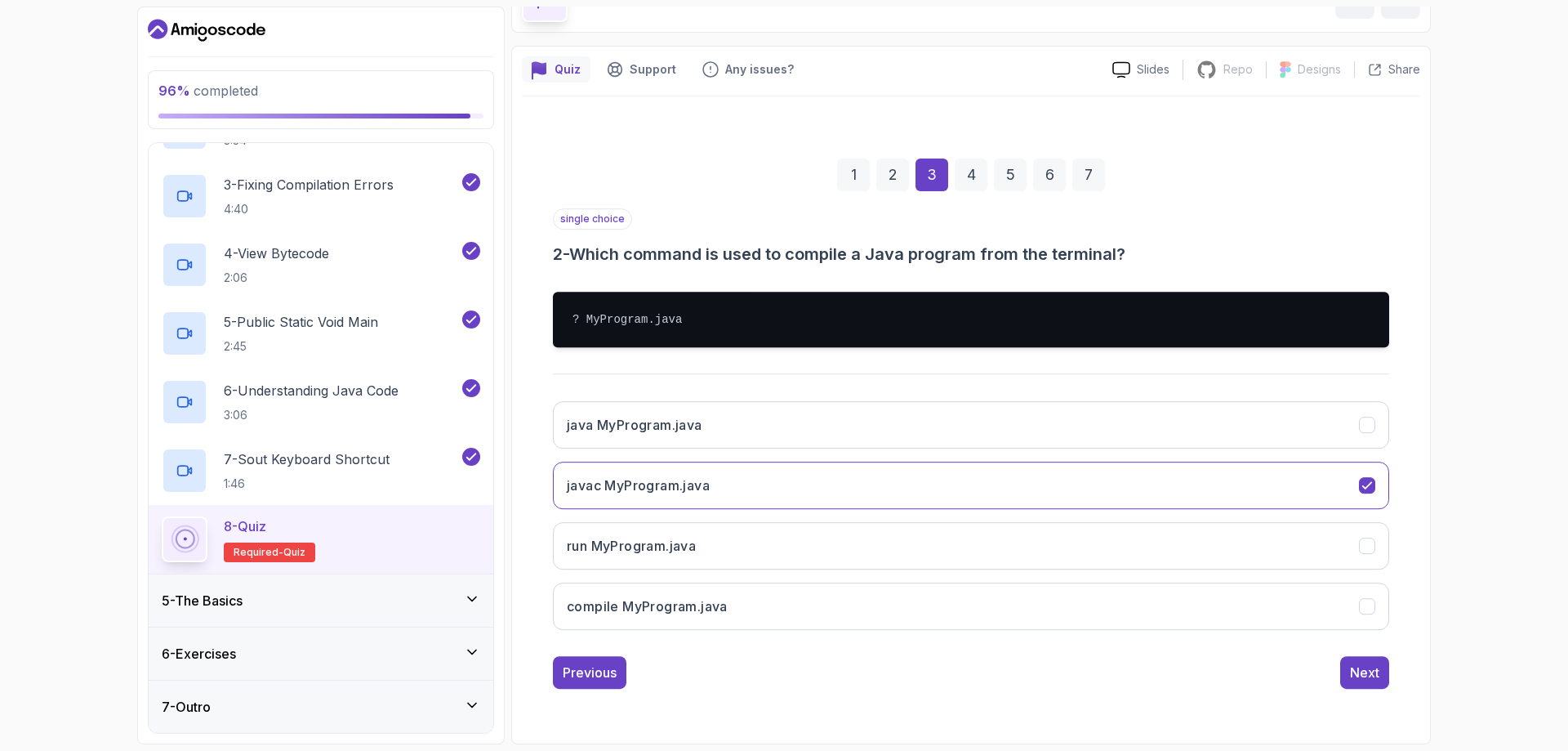
scroll to position [5, 0]
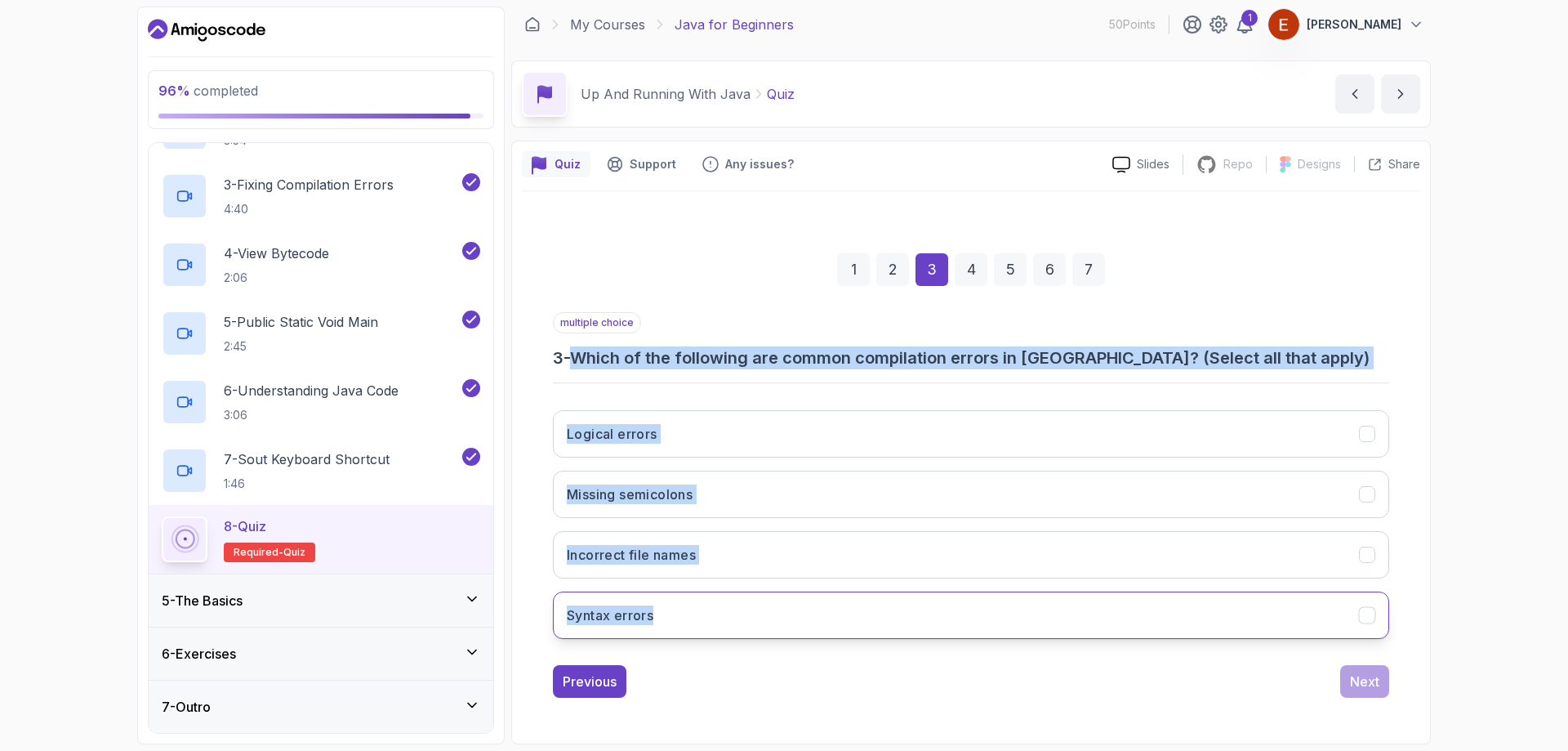
drag, startPoint x: 580, startPoint y: 360, endPoint x: 805, endPoint y: 596, distance: 326.1
click at [805, 596] on div "multiple choice 3 - Which of the following are common compilation errors in Jav…" at bounding box center [971, 482] width 836 height 340
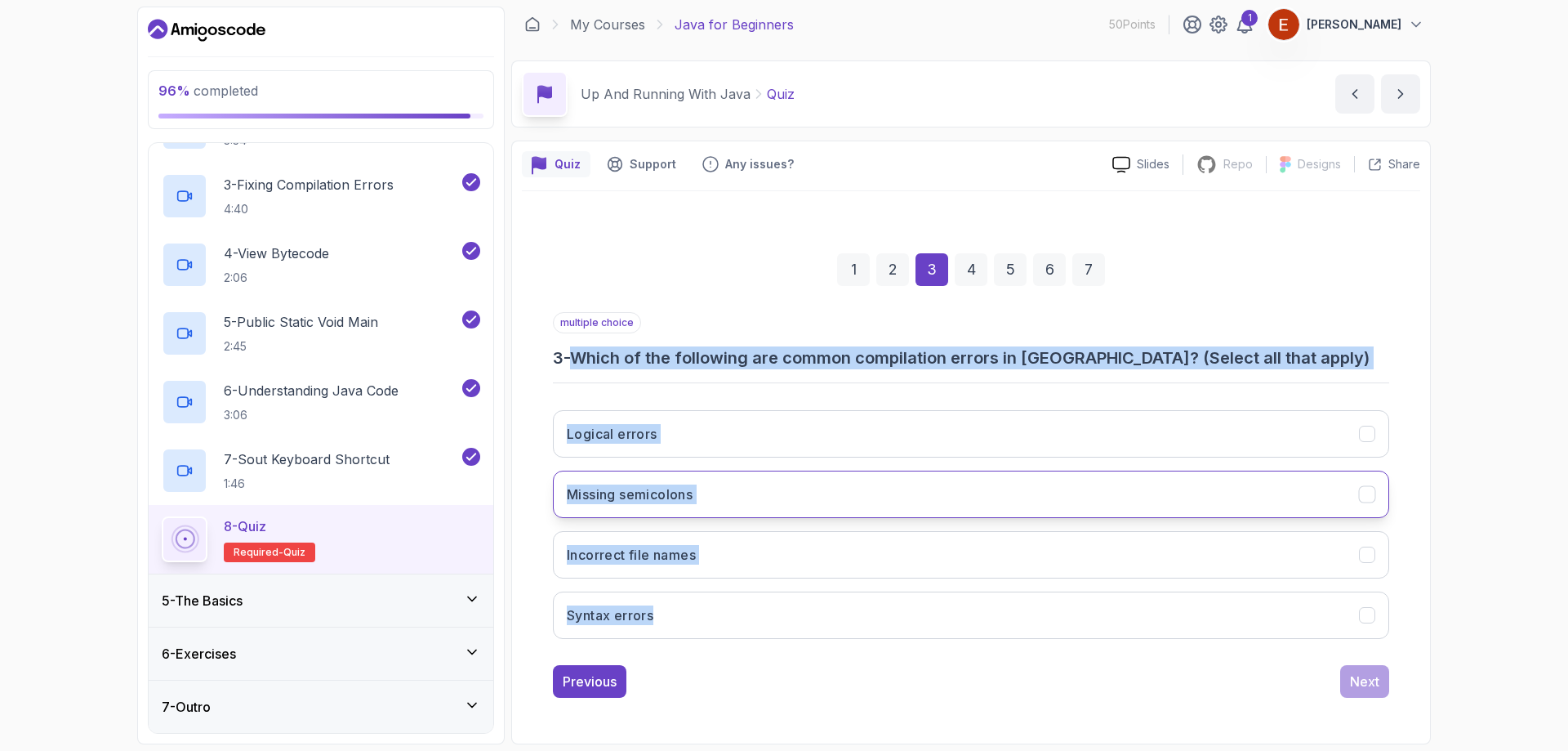
drag, startPoint x: 652, startPoint y: 494, endPoint x: 644, endPoint y: 516, distance: 23.4
click at [649, 495] on h3 "Missing semicolons" at bounding box center [630, 494] width 126 height 19
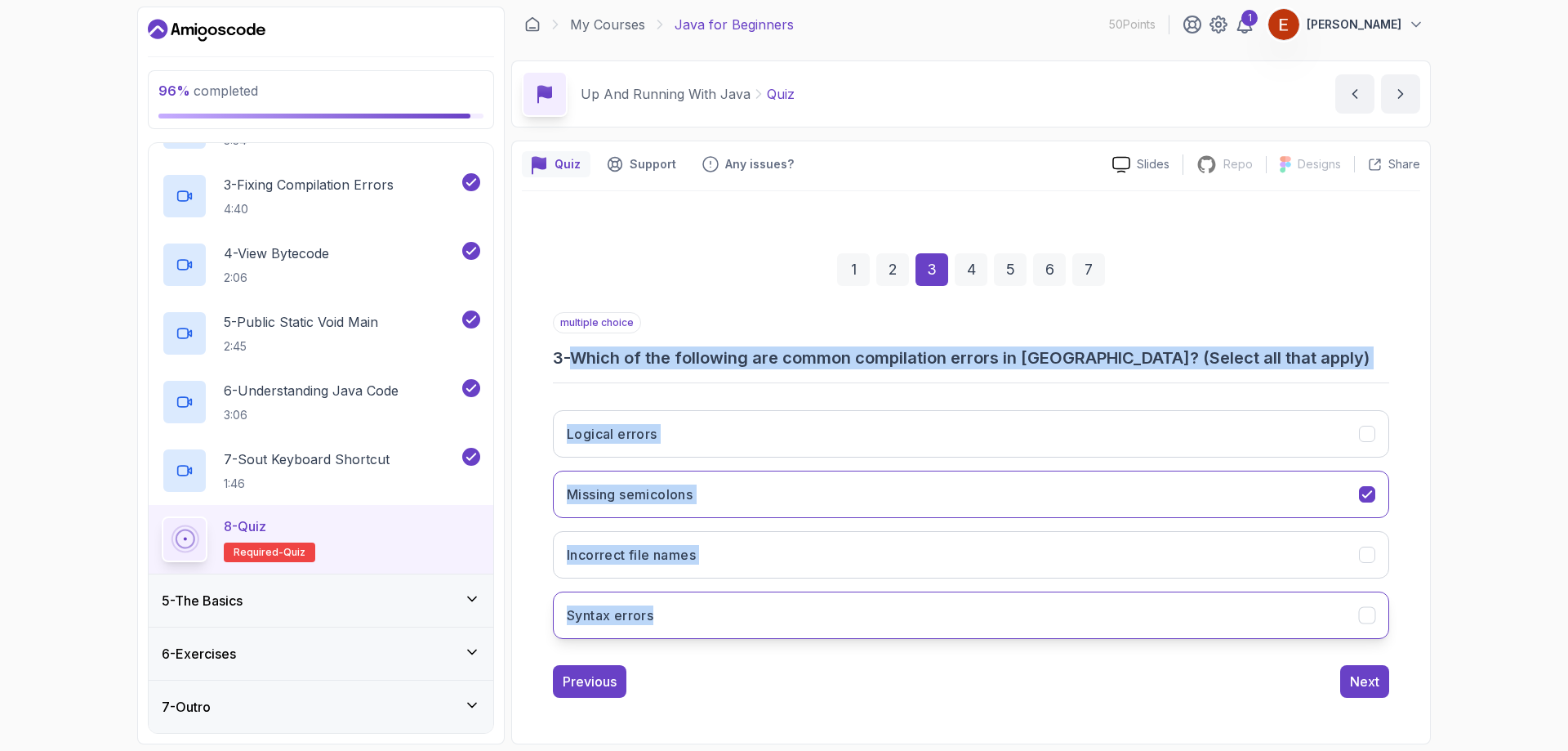
click at [698, 625] on button "Syntax errors" at bounding box center [971, 615] width 836 height 47
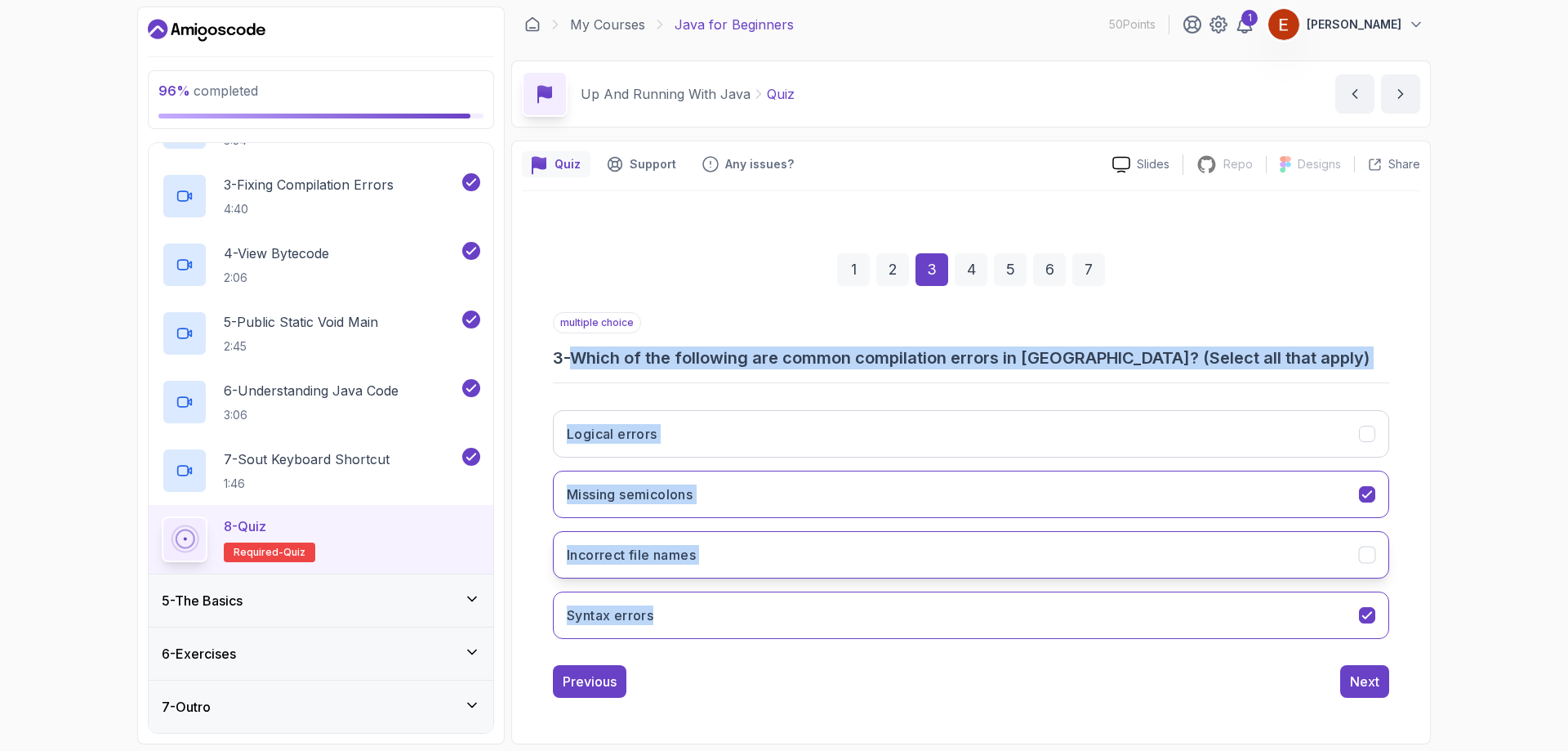
click at [621, 567] on button "Incorrect file names" at bounding box center [971, 554] width 836 height 47
click at [1385, 678] on button "Next" at bounding box center [1365, 681] width 49 height 33
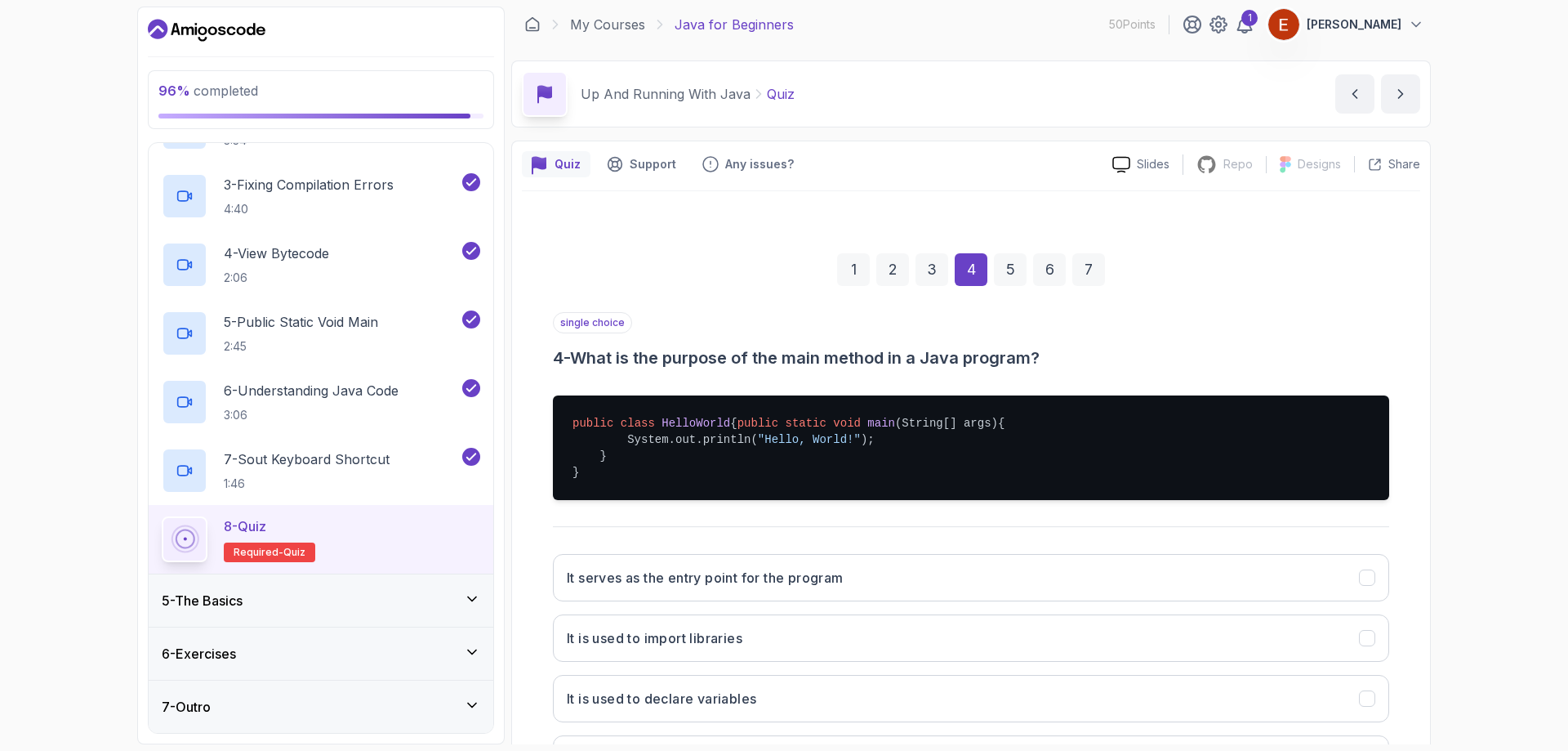
scroll to position [165, 0]
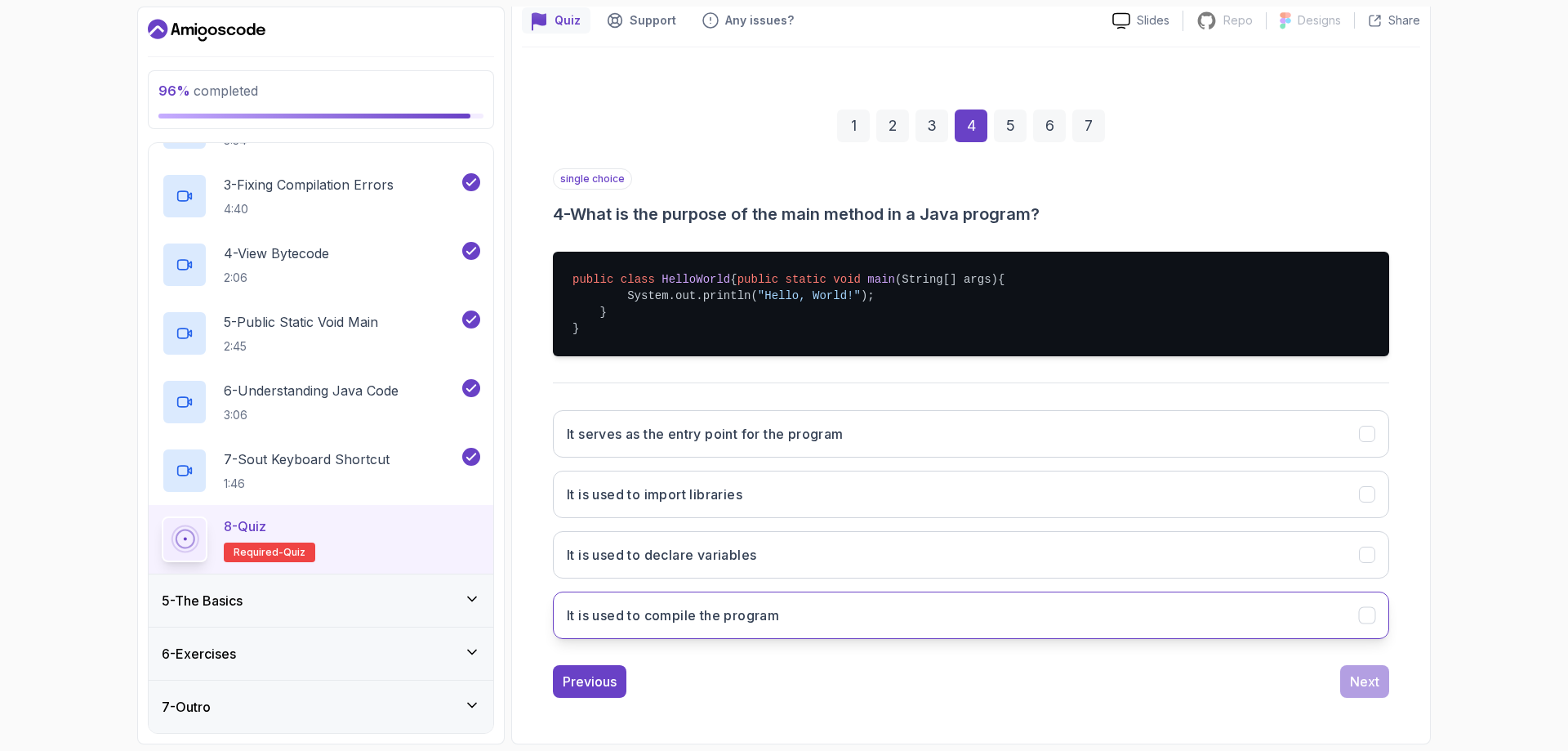
drag, startPoint x: 576, startPoint y: 357, endPoint x: 810, endPoint y: 591, distance: 330.9
click at [810, 591] on div "single choice 4 - What is the purpose of the main method in a Java program? pub…" at bounding box center [971, 410] width 836 height 484
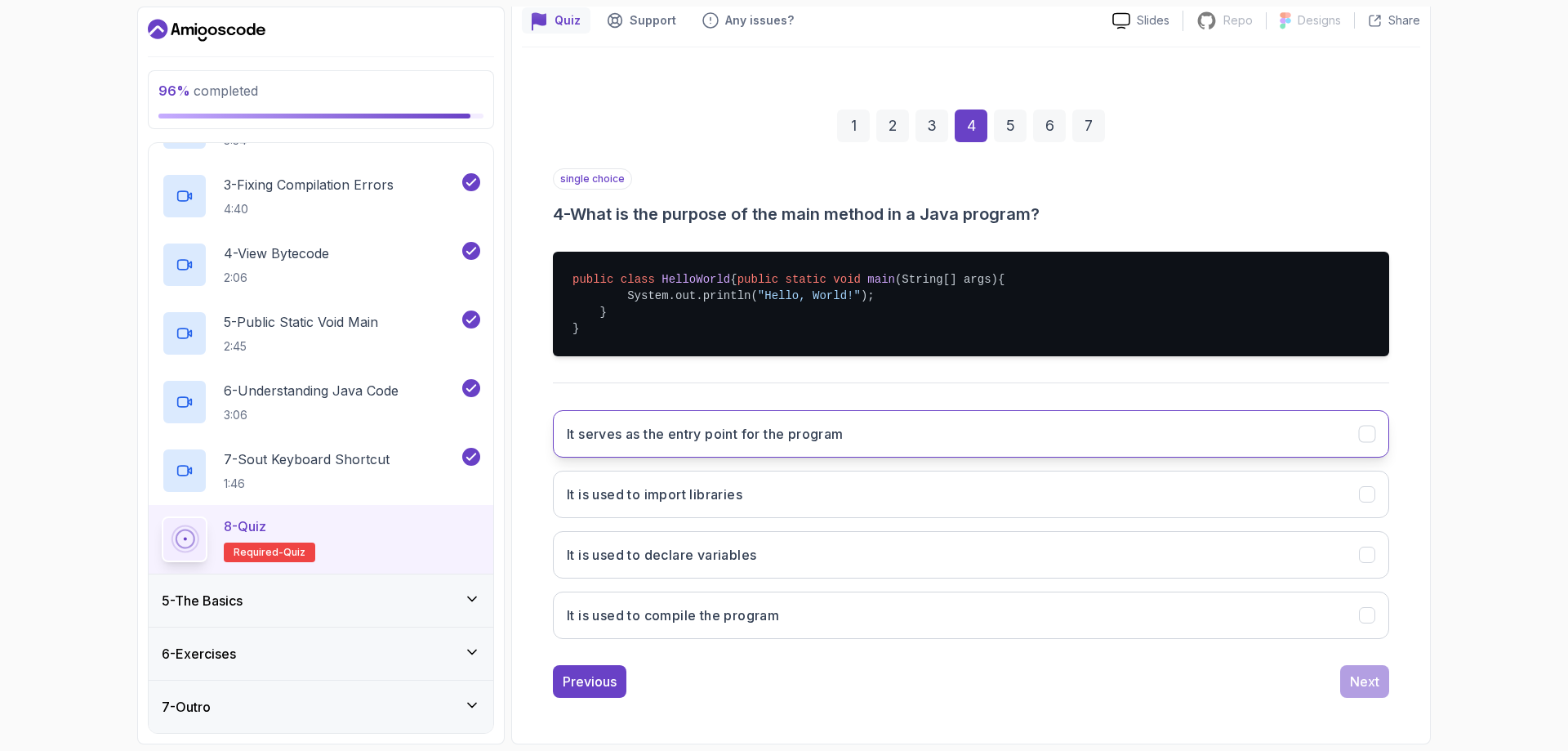
click at [673, 423] on button "It serves as the entry point for the program" at bounding box center [971, 433] width 836 height 47
click at [1371, 688] on div "Next" at bounding box center [1365, 680] width 29 height 19
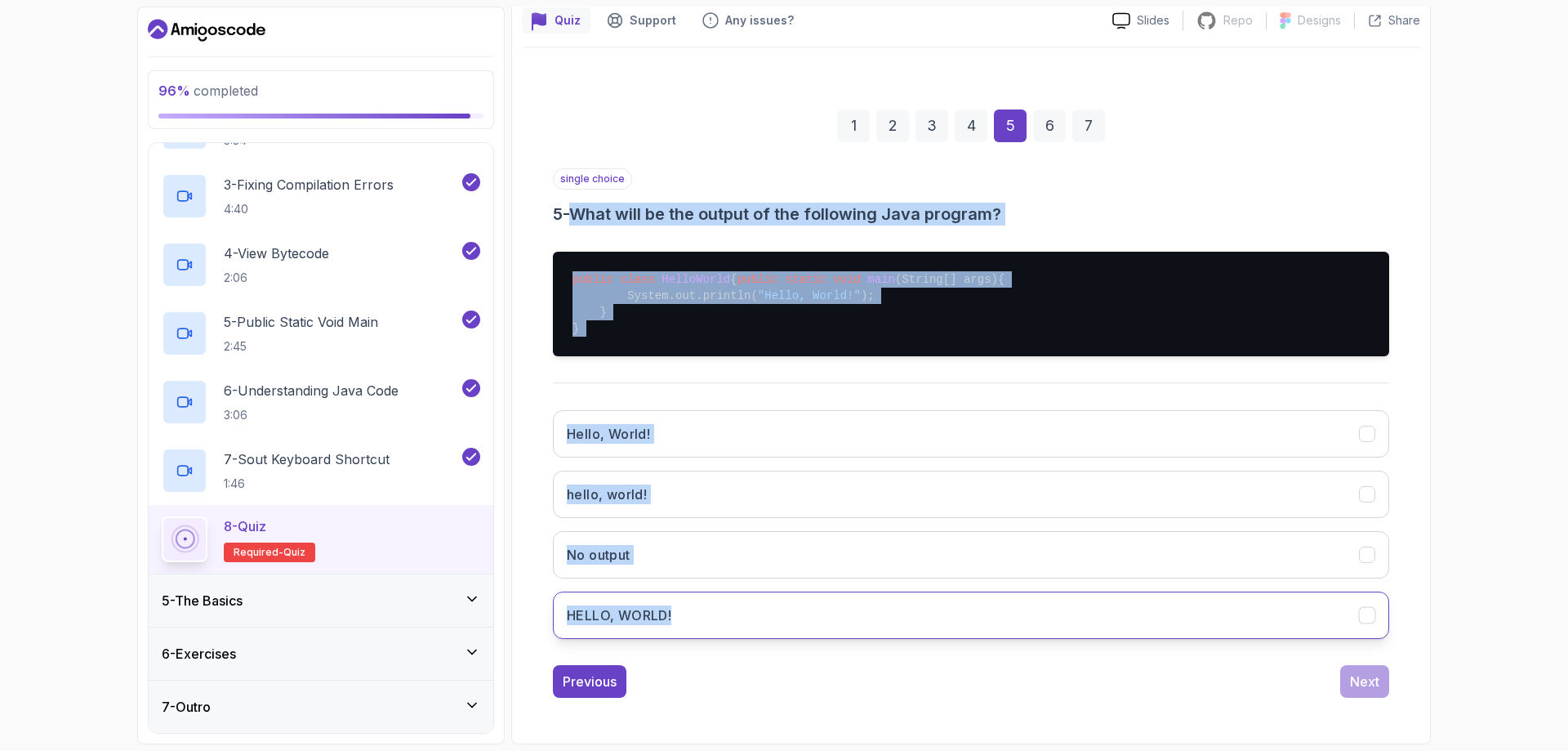
drag, startPoint x: 581, startPoint y: 193, endPoint x: 842, endPoint y: 604, distance: 486.9
click at [842, 604] on div "single choice 5 - What will be the output of the following Java program? public…" at bounding box center [971, 410] width 836 height 484
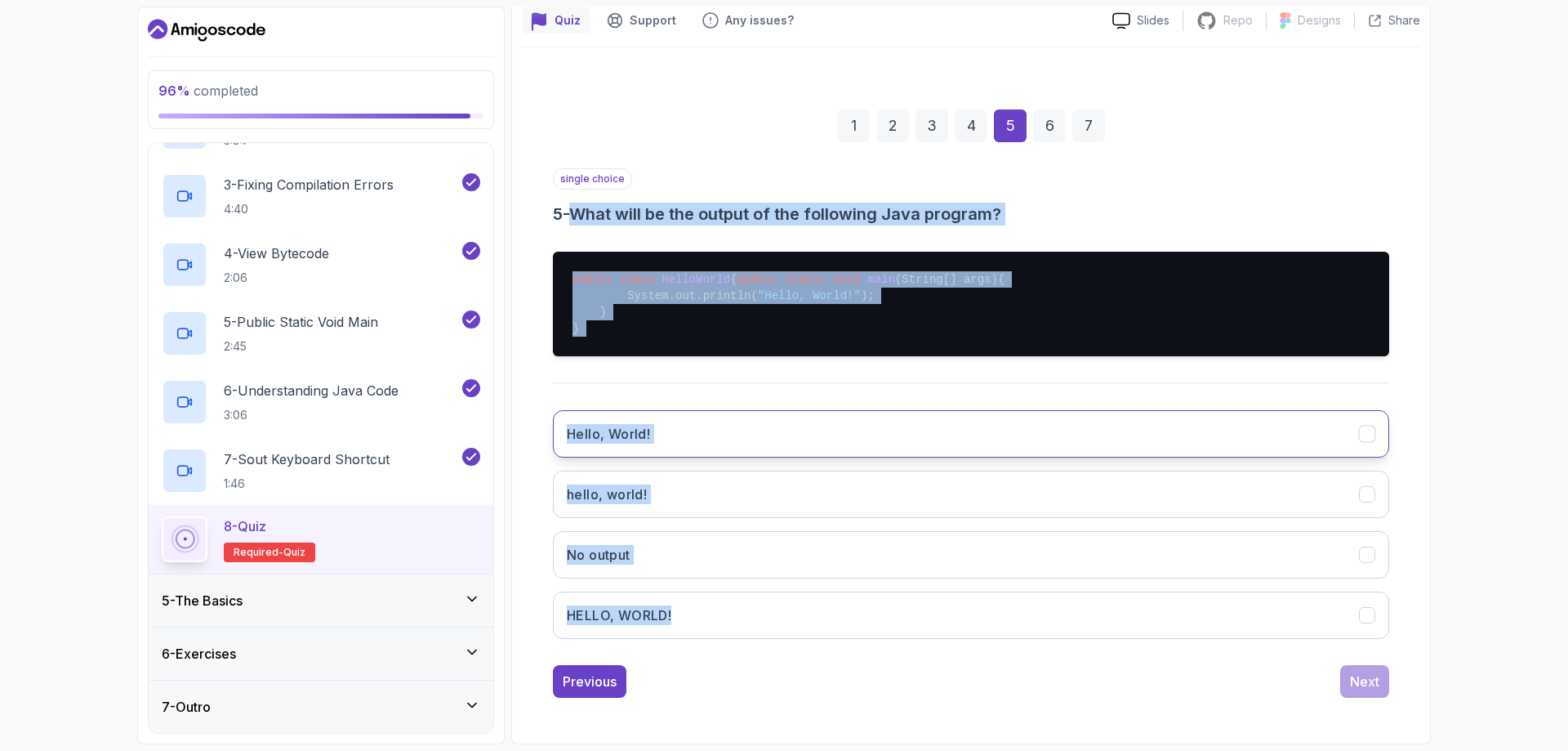
click at [648, 437] on h3 "Hello, World!" at bounding box center [608, 433] width 83 height 19
click at [1375, 685] on div "Next" at bounding box center [1365, 680] width 29 height 19
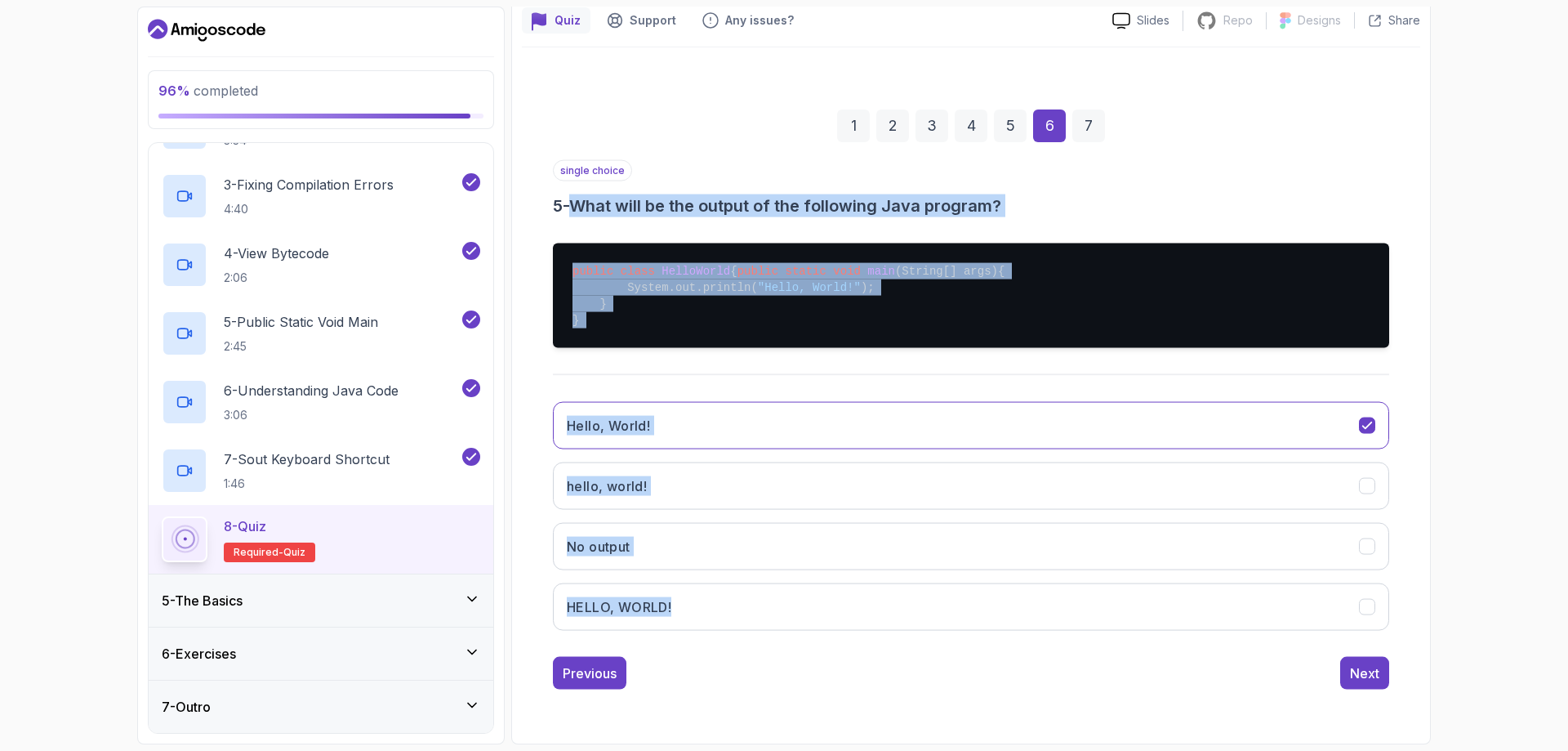
scroll to position [5, 0]
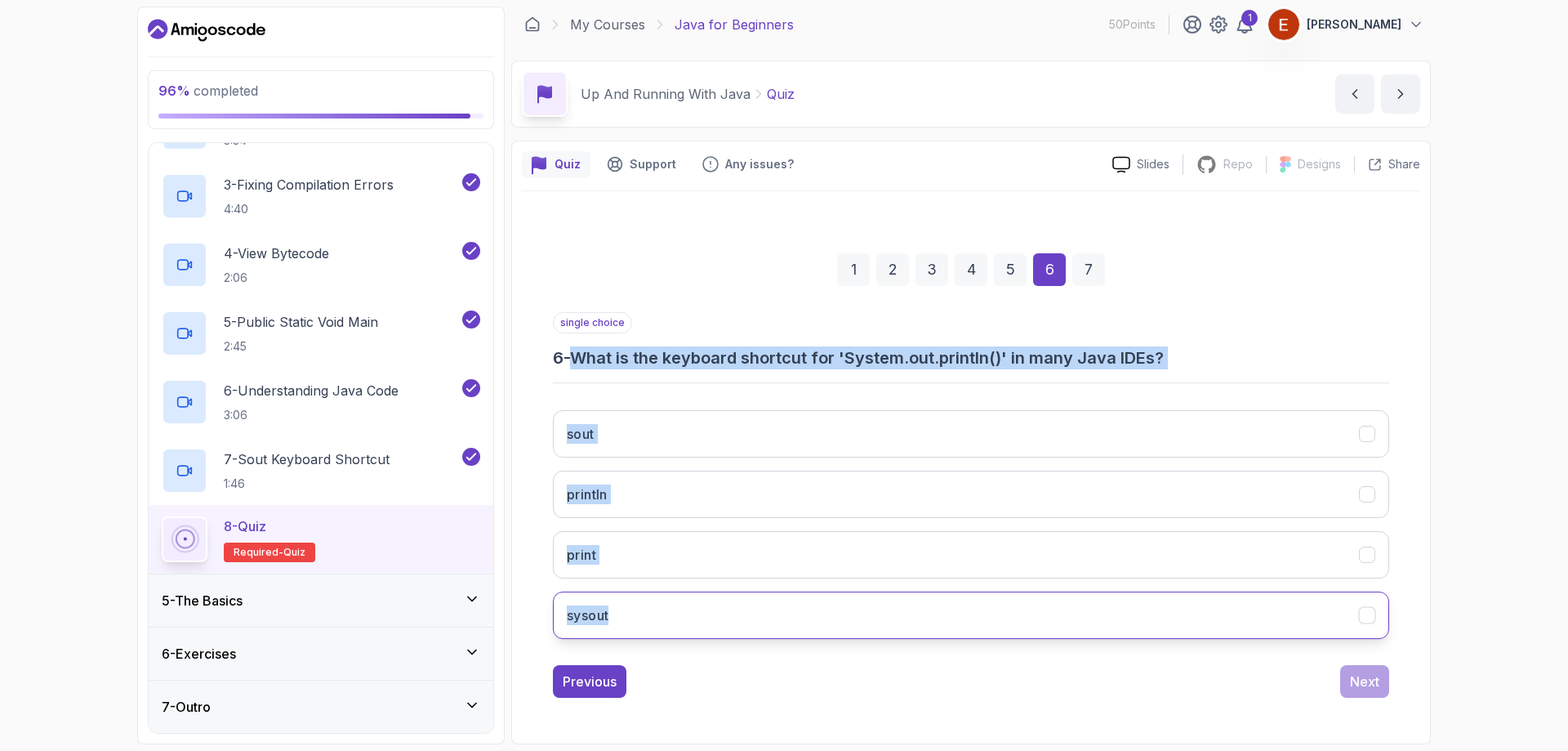
drag, startPoint x: 579, startPoint y: 351, endPoint x: 690, endPoint y: 612, distance: 283.6
click at [690, 612] on div "single choice 6 - What is the keyboard shortcut for 'System.out.println()' in m…" at bounding box center [971, 482] width 836 height 340
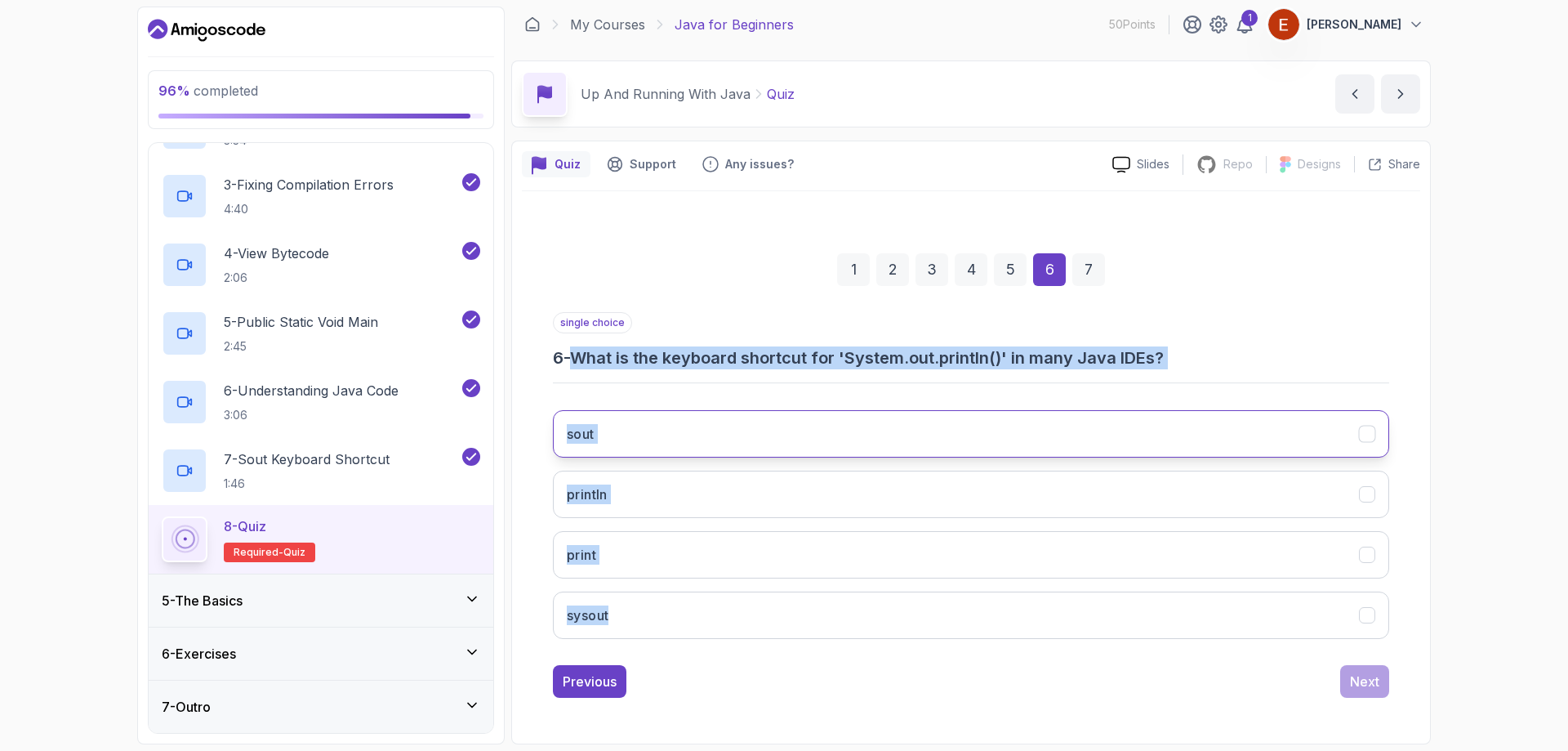
click at [659, 445] on button "sout" at bounding box center [971, 433] width 836 height 47
click at [1364, 679] on div "Next" at bounding box center [1365, 680] width 29 height 19
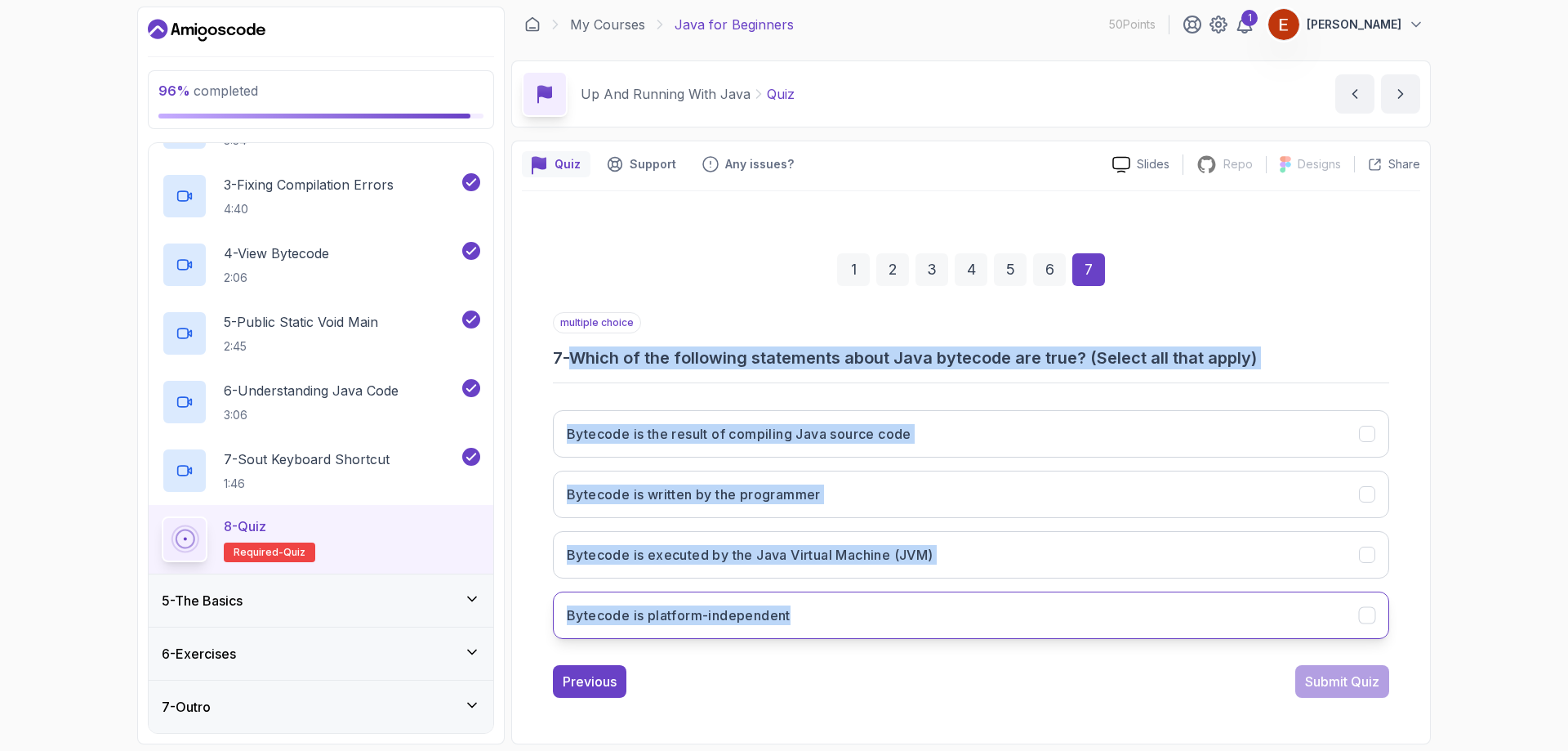
drag, startPoint x: 579, startPoint y: 360, endPoint x: 1030, endPoint y: 604, distance: 512.8
click at [1030, 604] on div "multiple choice 7 - Which of the following statements about Java bytecode are t…" at bounding box center [971, 482] width 836 height 340
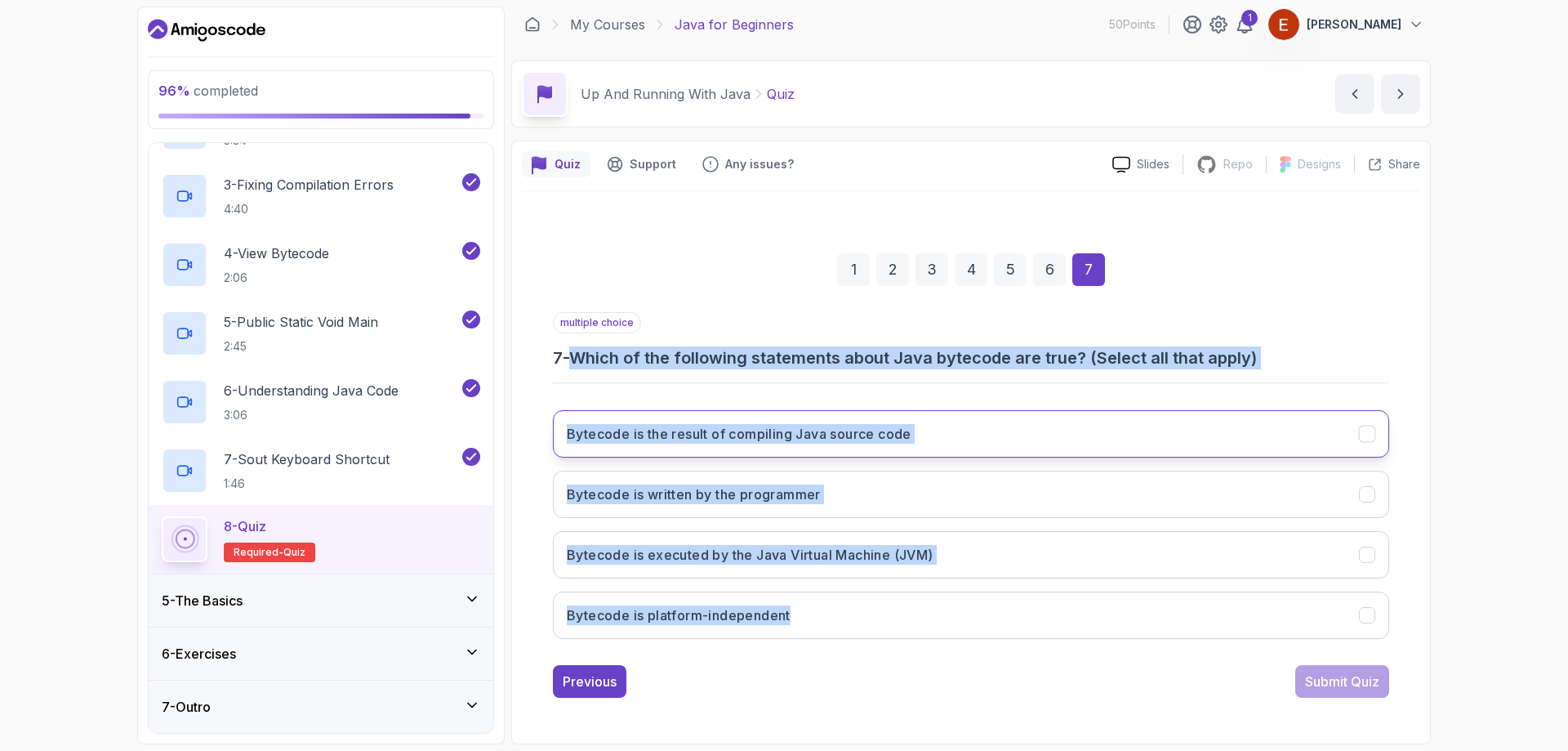
click at [709, 449] on button "Bytecode is the result of compiling Java source code" at bounding box center [971, 433] width 836 height 47
click at [1328, 676] on div "Submit Quiz" at bounding box center [1342, 680] width 75 height 19
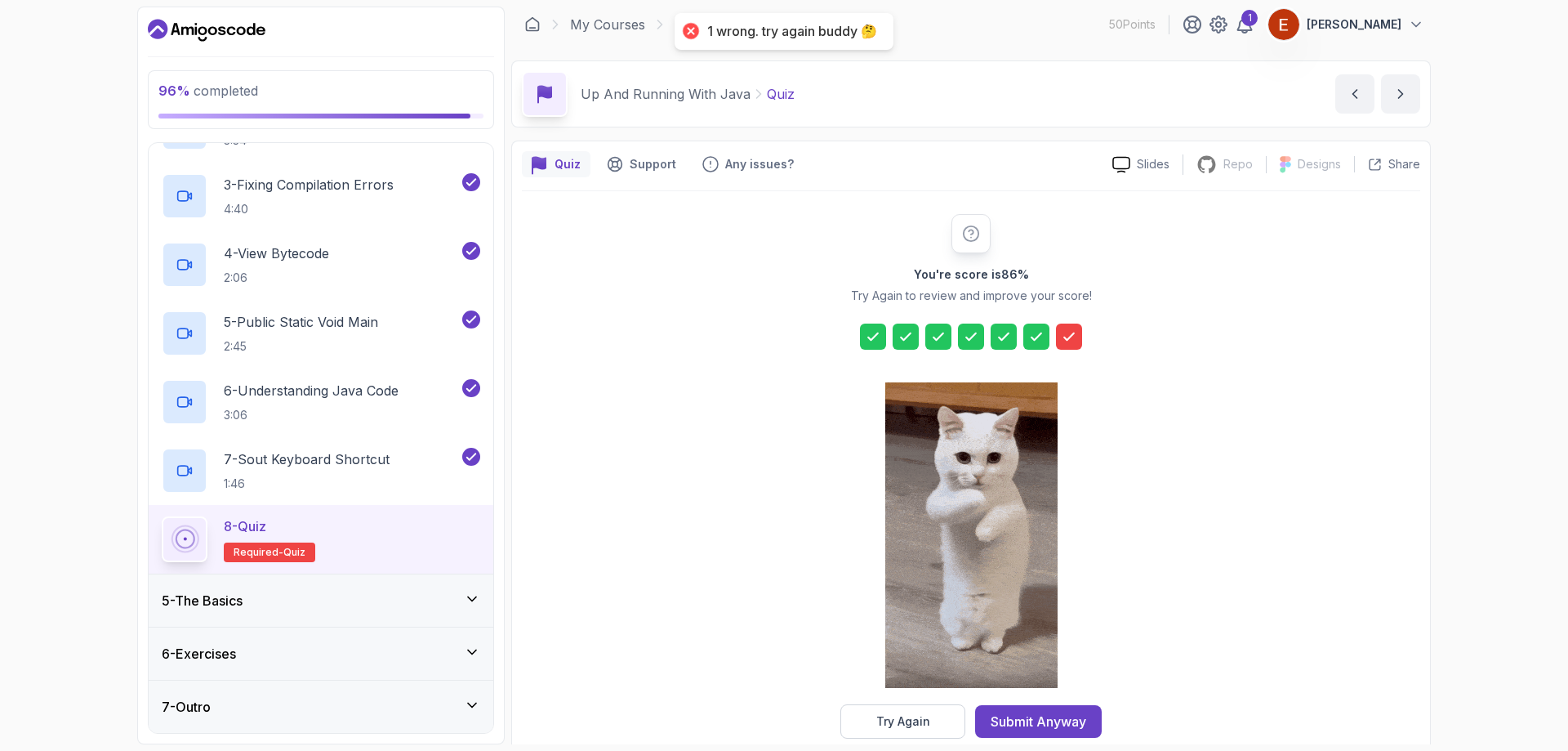
scroll to position [33, 0]
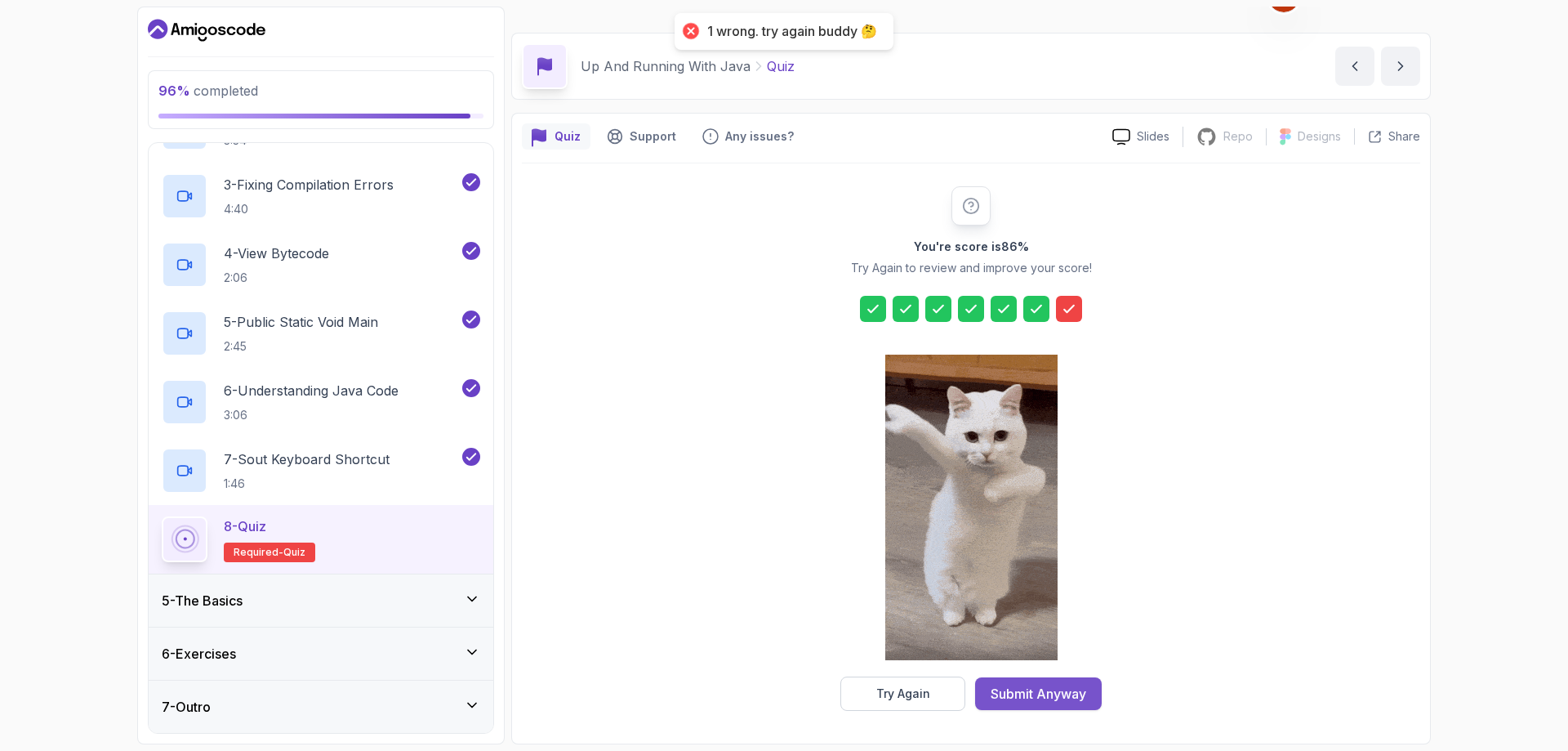
click at [1038, 681] on button "Submit Anyway" at bounding box center [1038, 693] width 127 height 33
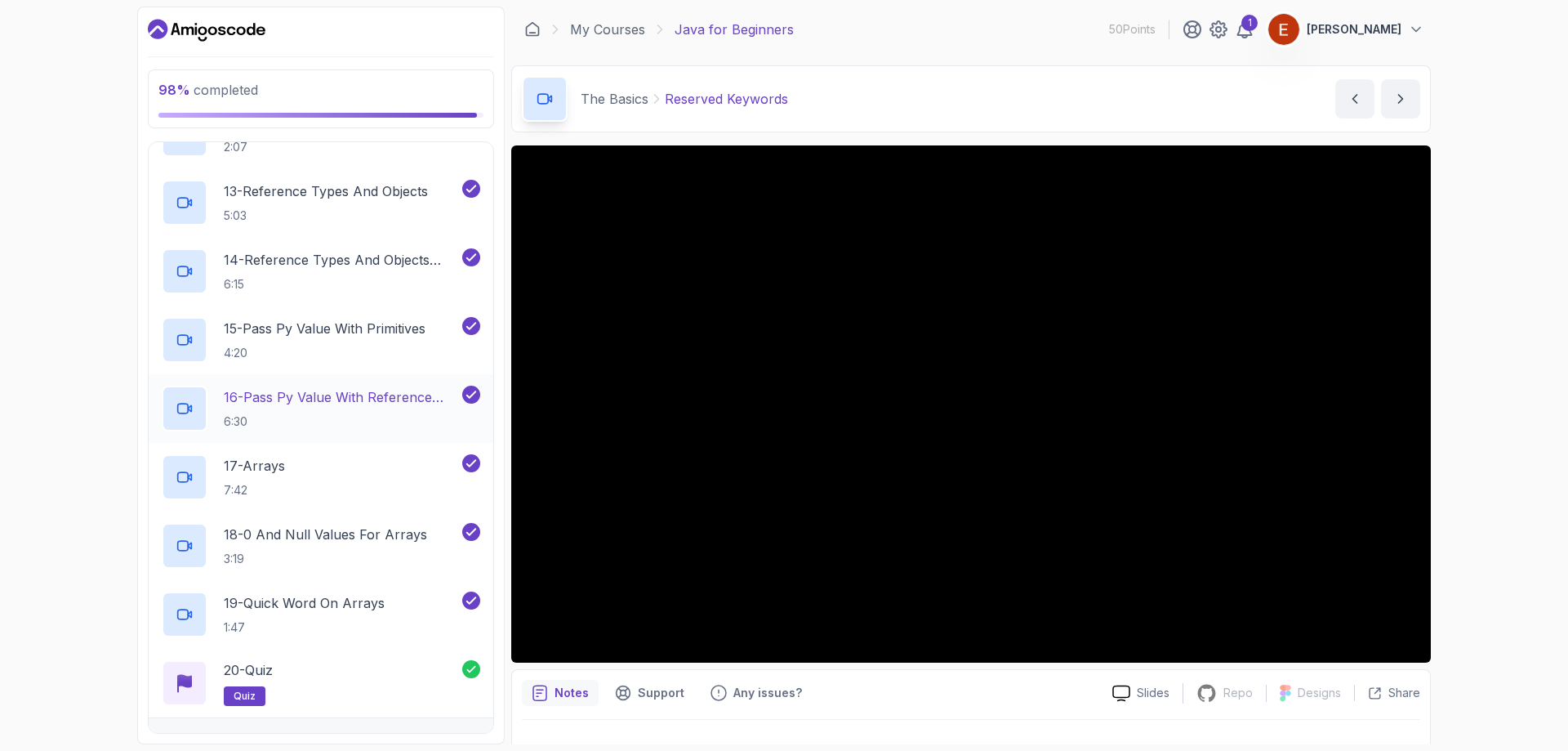
scroll to position [1153, 0]
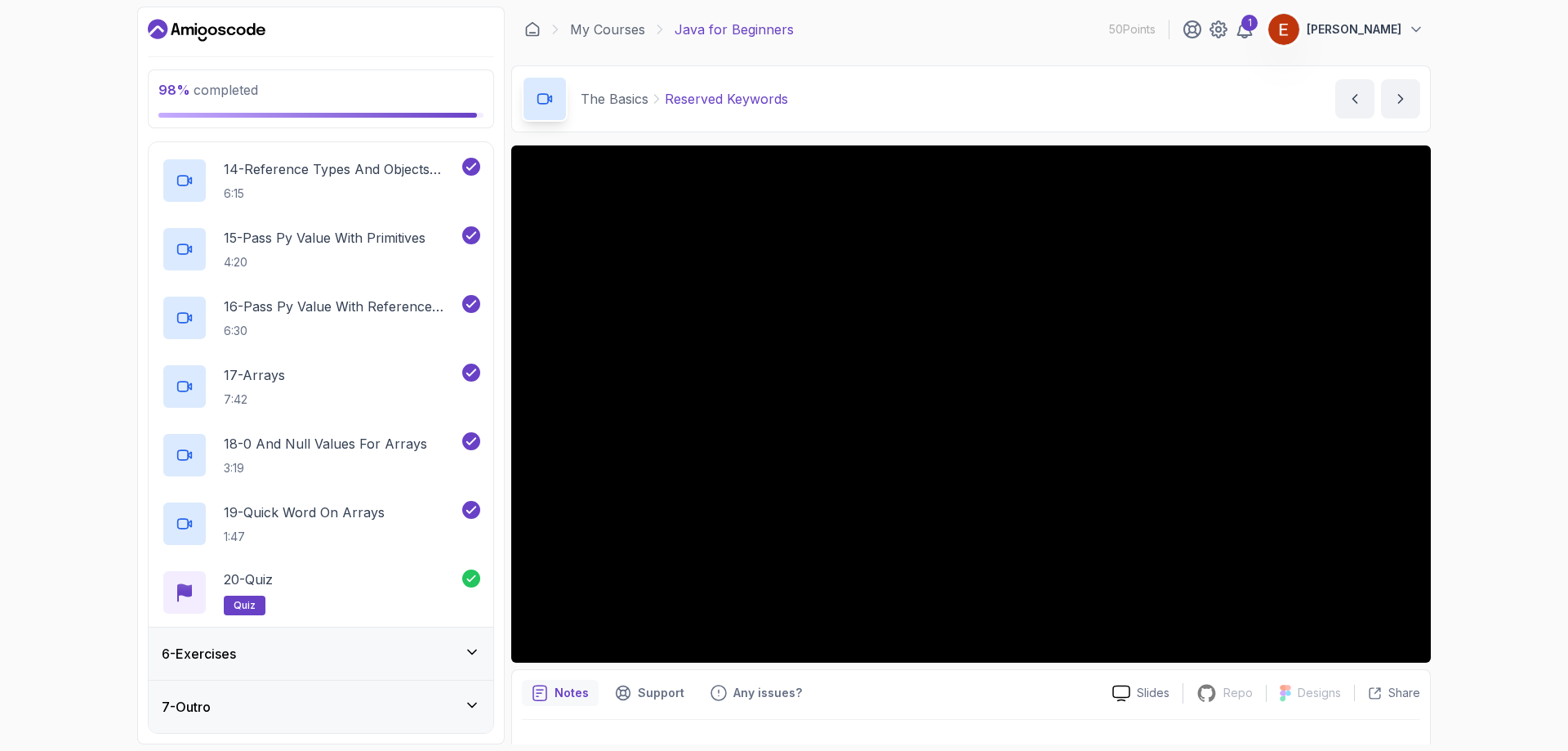
drag, startPoint x: 334, startPoint y: 667, endPoint x: 335, endPoint y: 675, distance: 8.1
click at [334, 666] on div "6 - Exercises" at bounding box center [321, 654] width 344 height 52
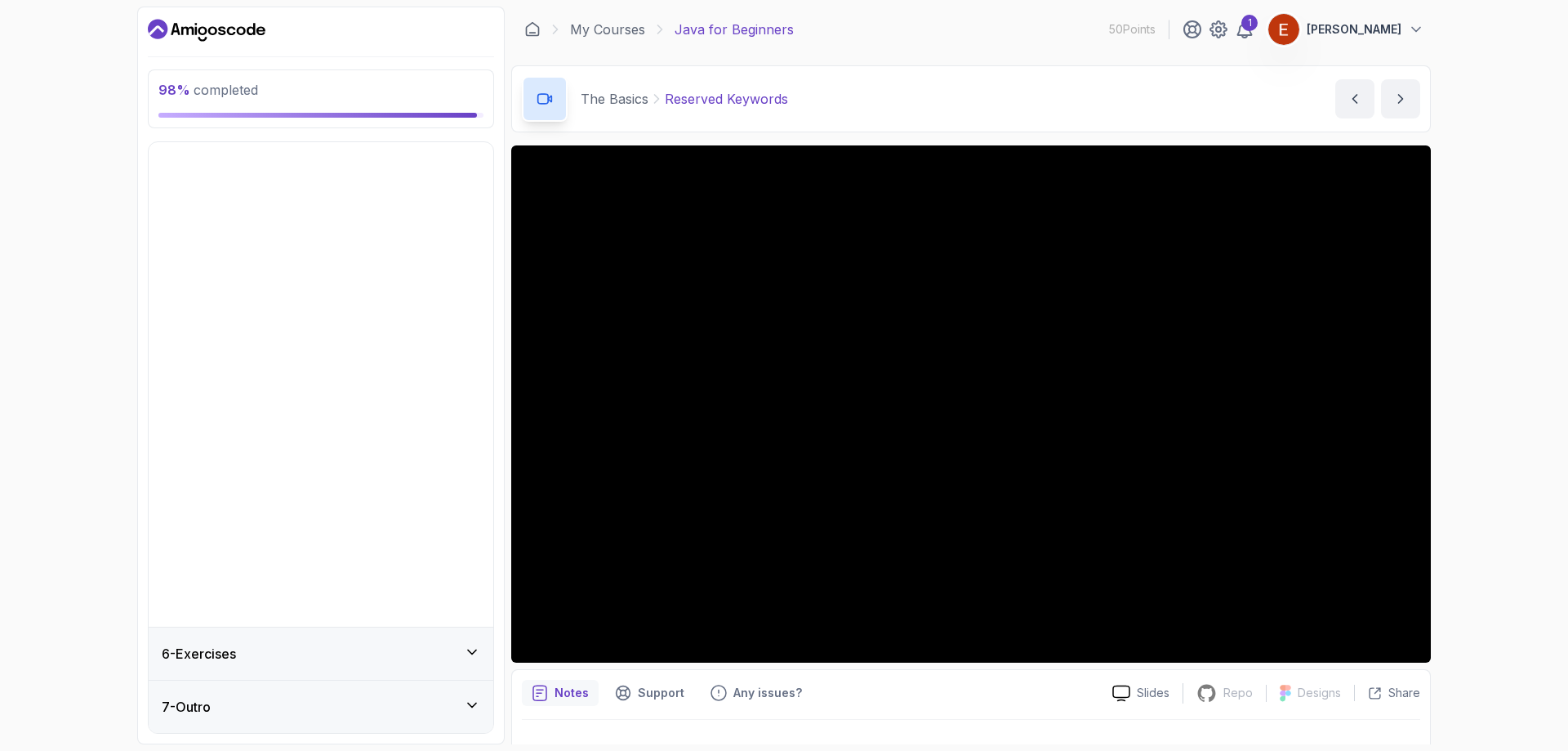
scroll to position [0, 0]
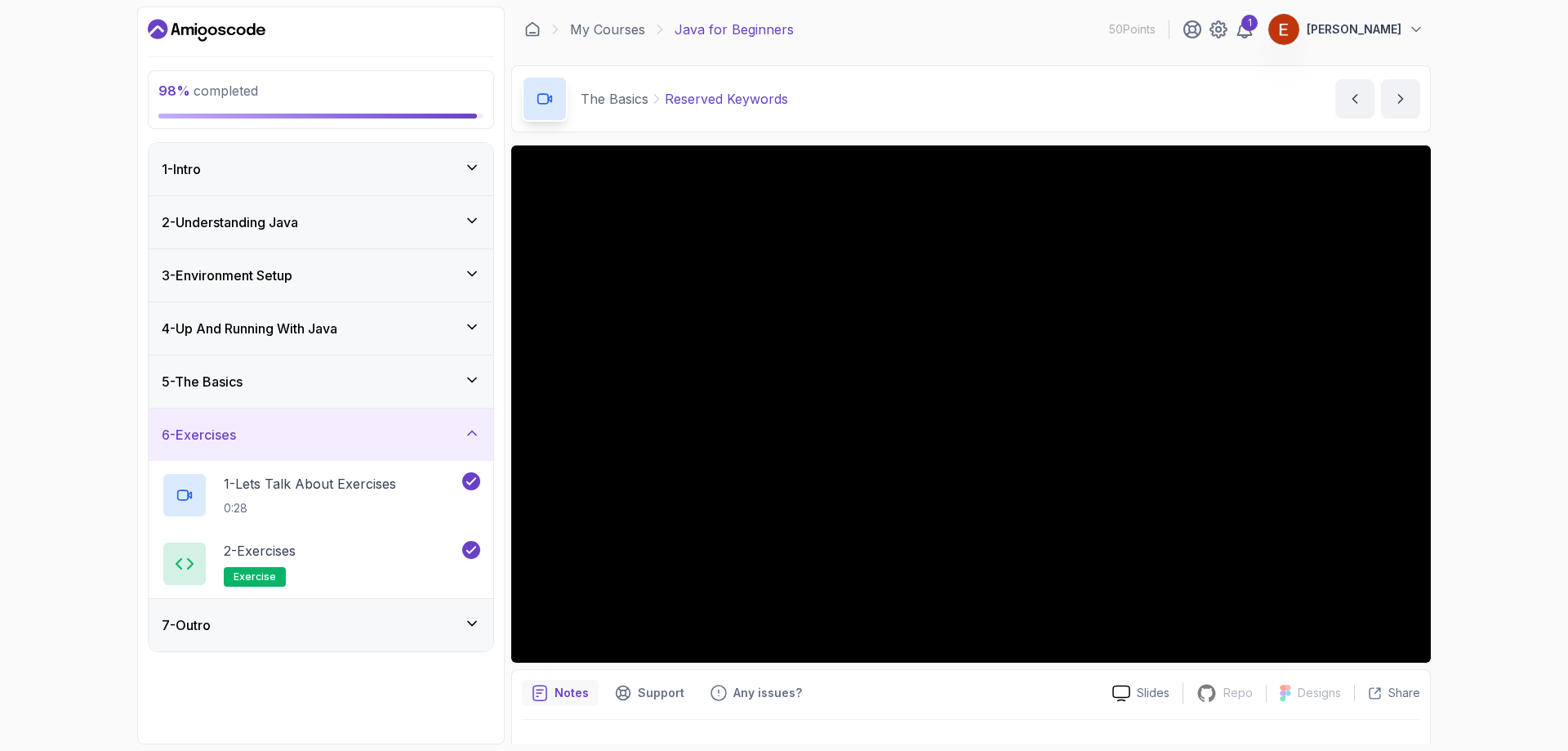
click at [323, 609] on div "7 - Outro" at bounding box center [321, 625] width 344 height 52
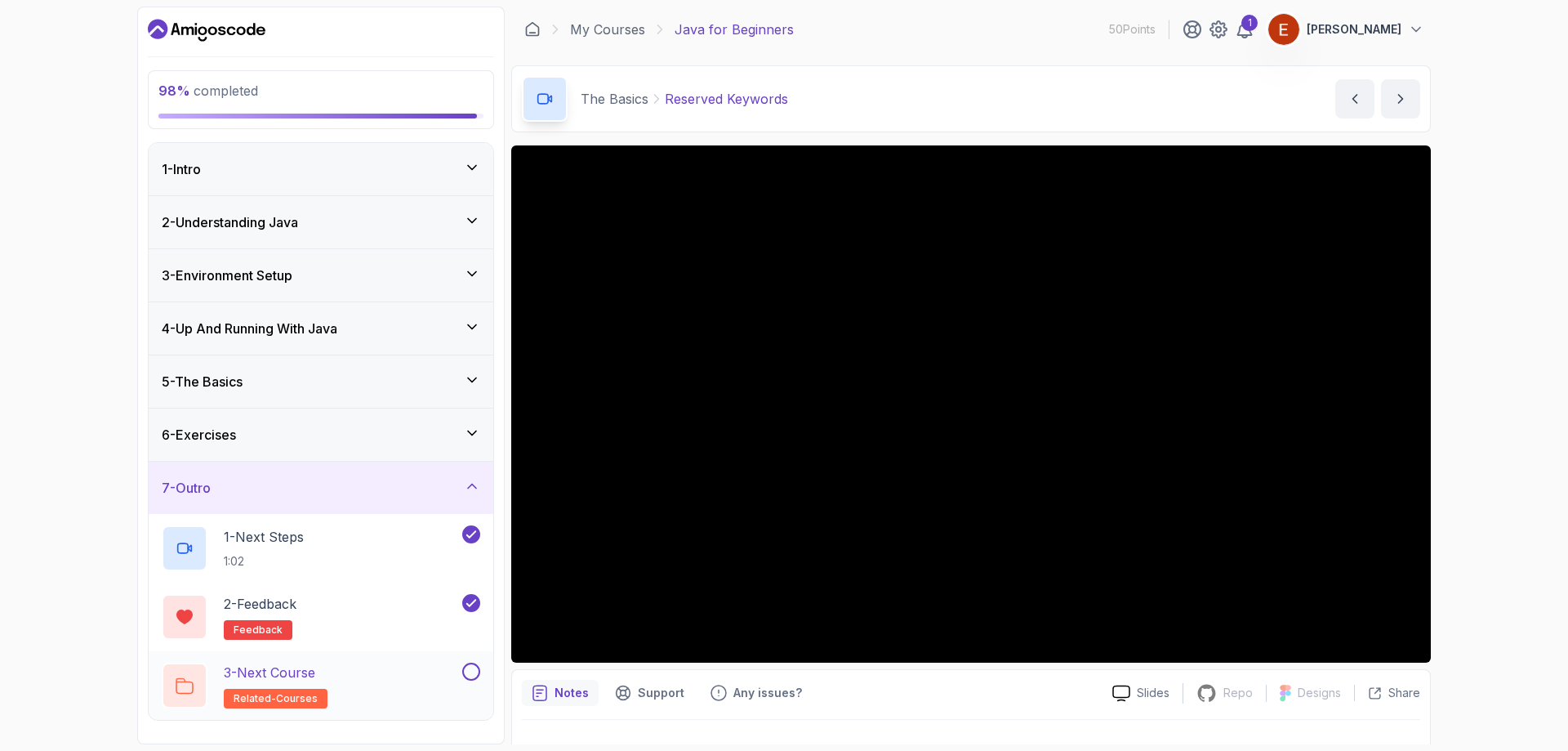
click at [469, 673] on button at bounding box center [470, 671] width 18 height 18
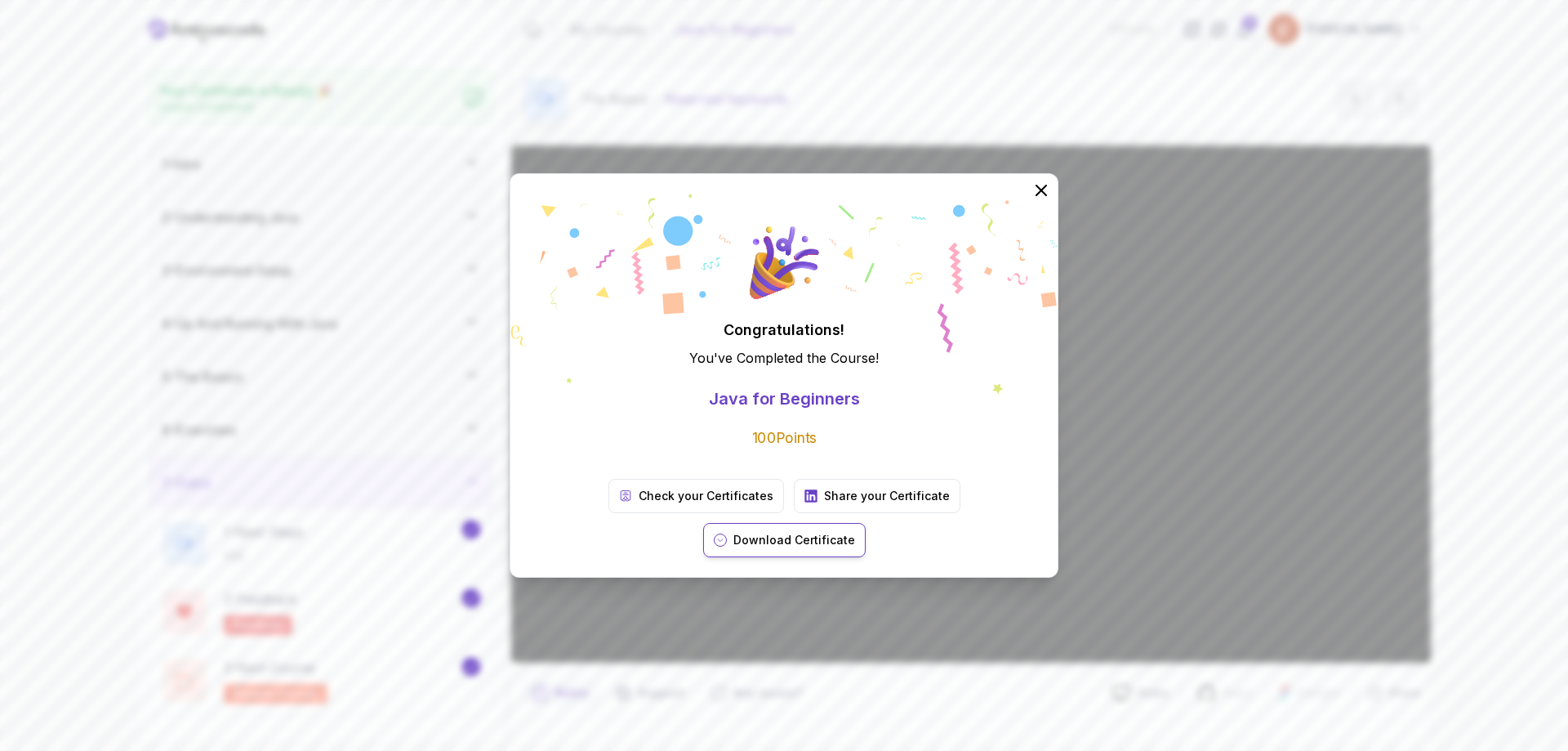
click at [855, 532] on p "Download Certificate" at bounding box center [794, 539] width 122 height 16
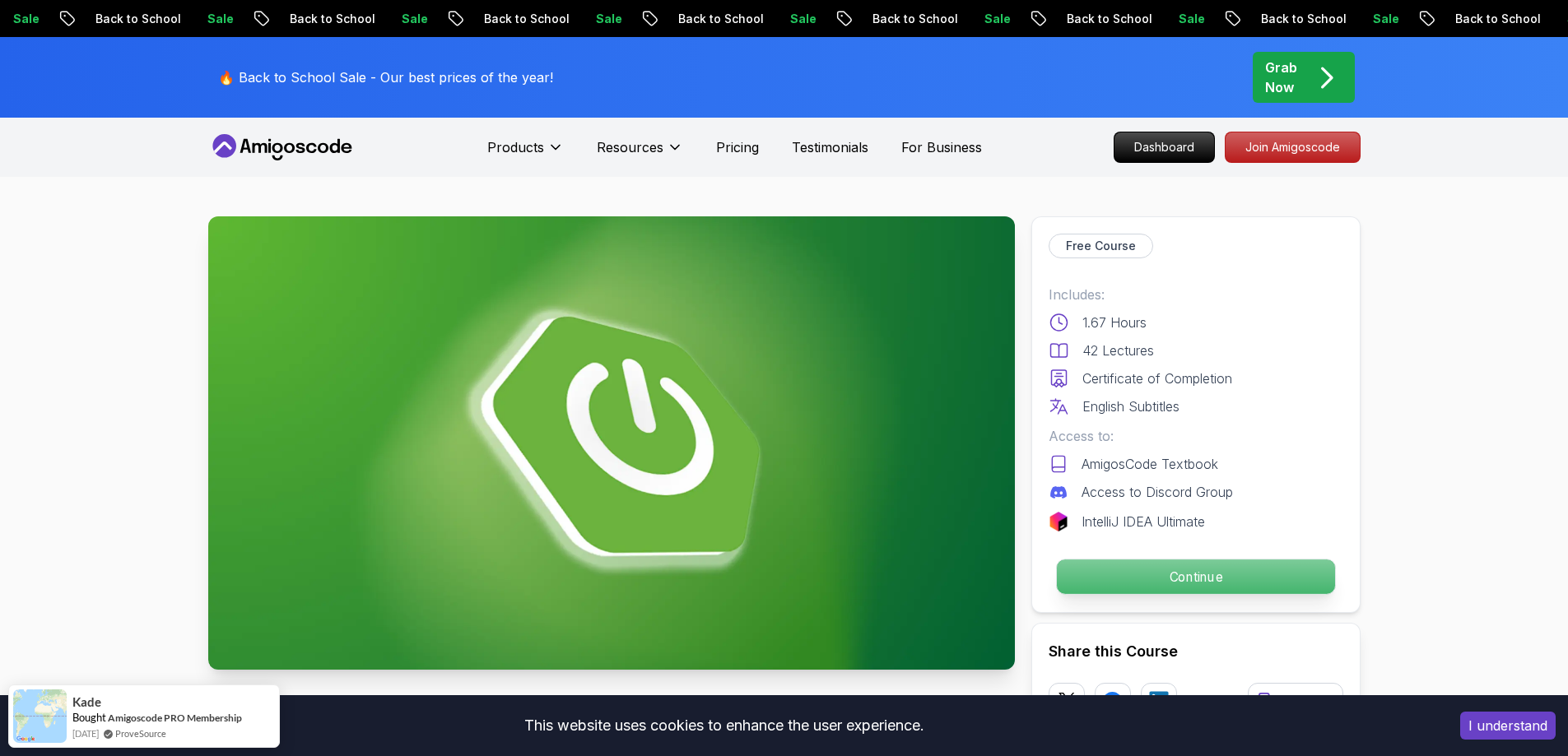
click at [1157, 573] on p "Continue" at bounding box center [1195, 576] width 278 height 35
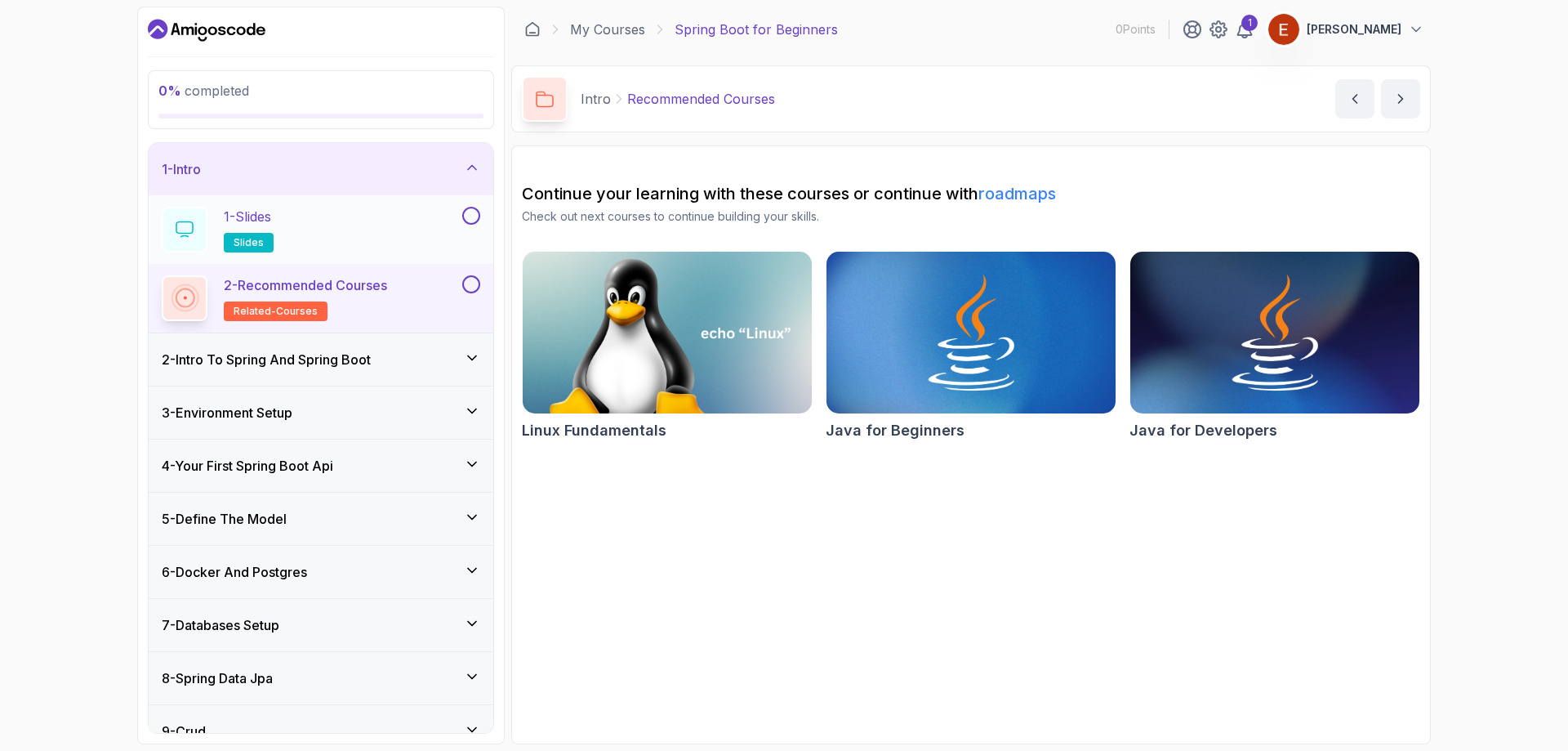
click at [469, 215] on button at bounding box center [470, 215] width 18 height 18
click at [343, 220] on div "1 - Slides slides" at bounding box center [311, 229] width 297 height 45
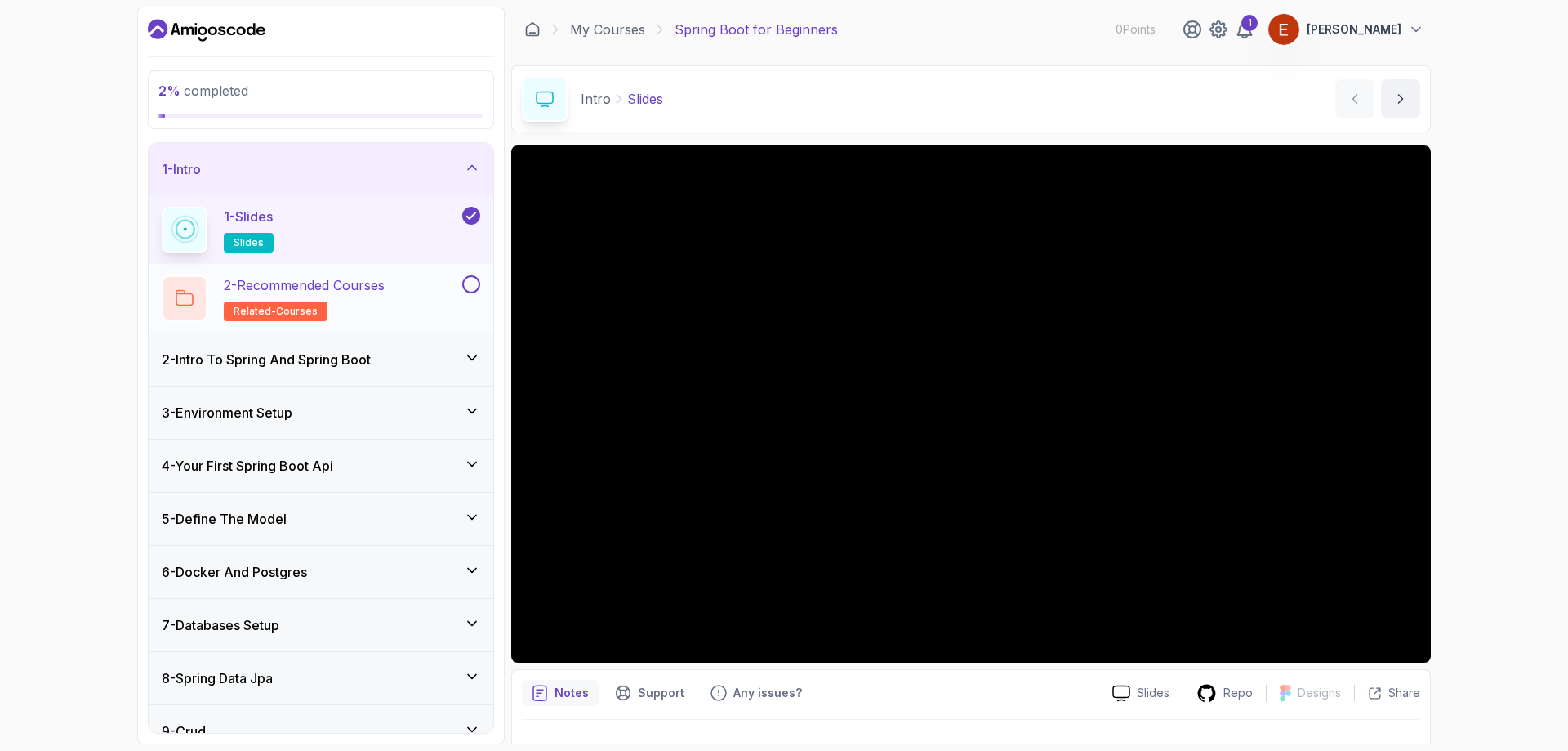
click at [370, 288] on p "2 - Recommended Courses" at bounding box center [304, 285] width 161 height 19
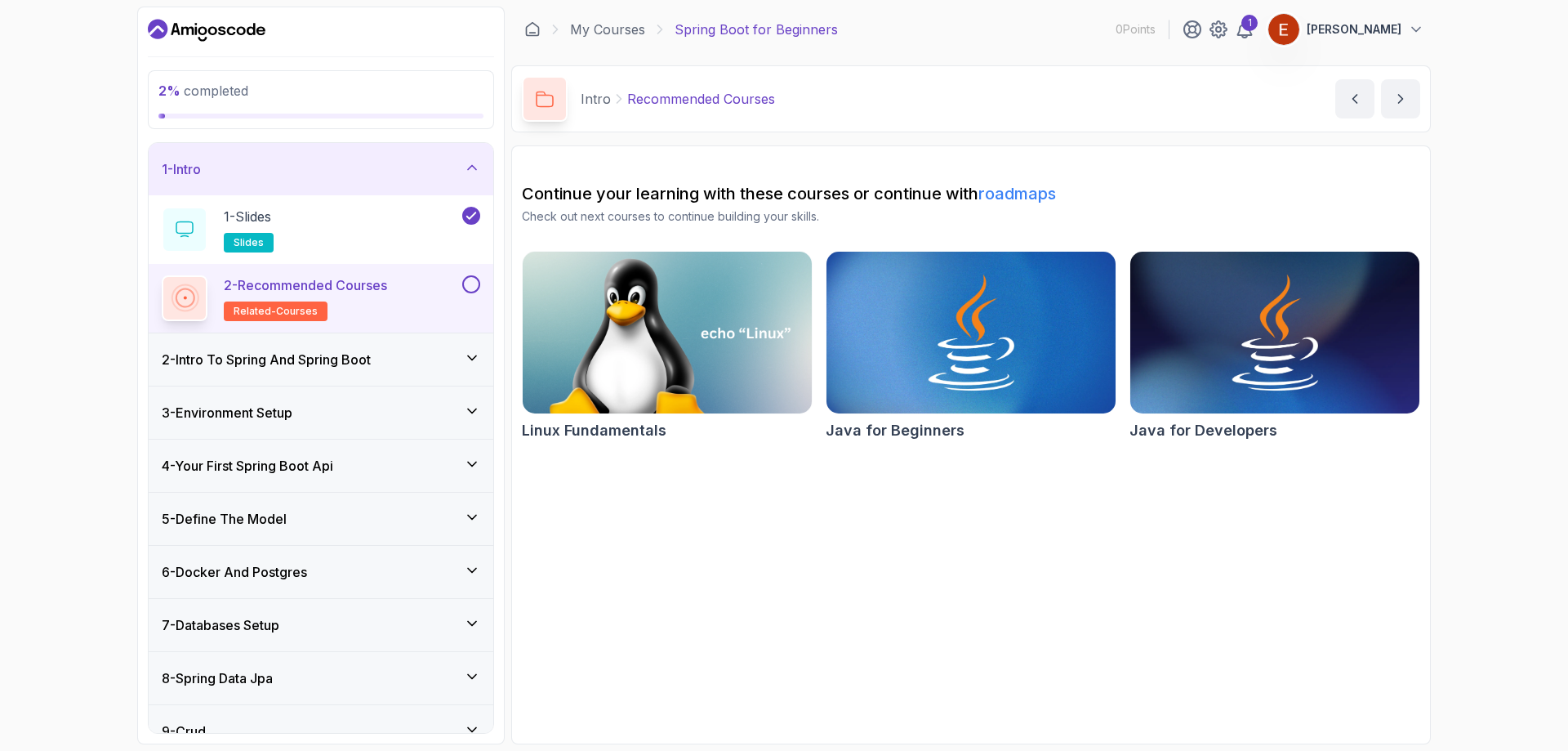
click at [454, 370] on div "2 - Intro To Spring And Spring Boot" at bounding box center [321, 360] width 344 height 52
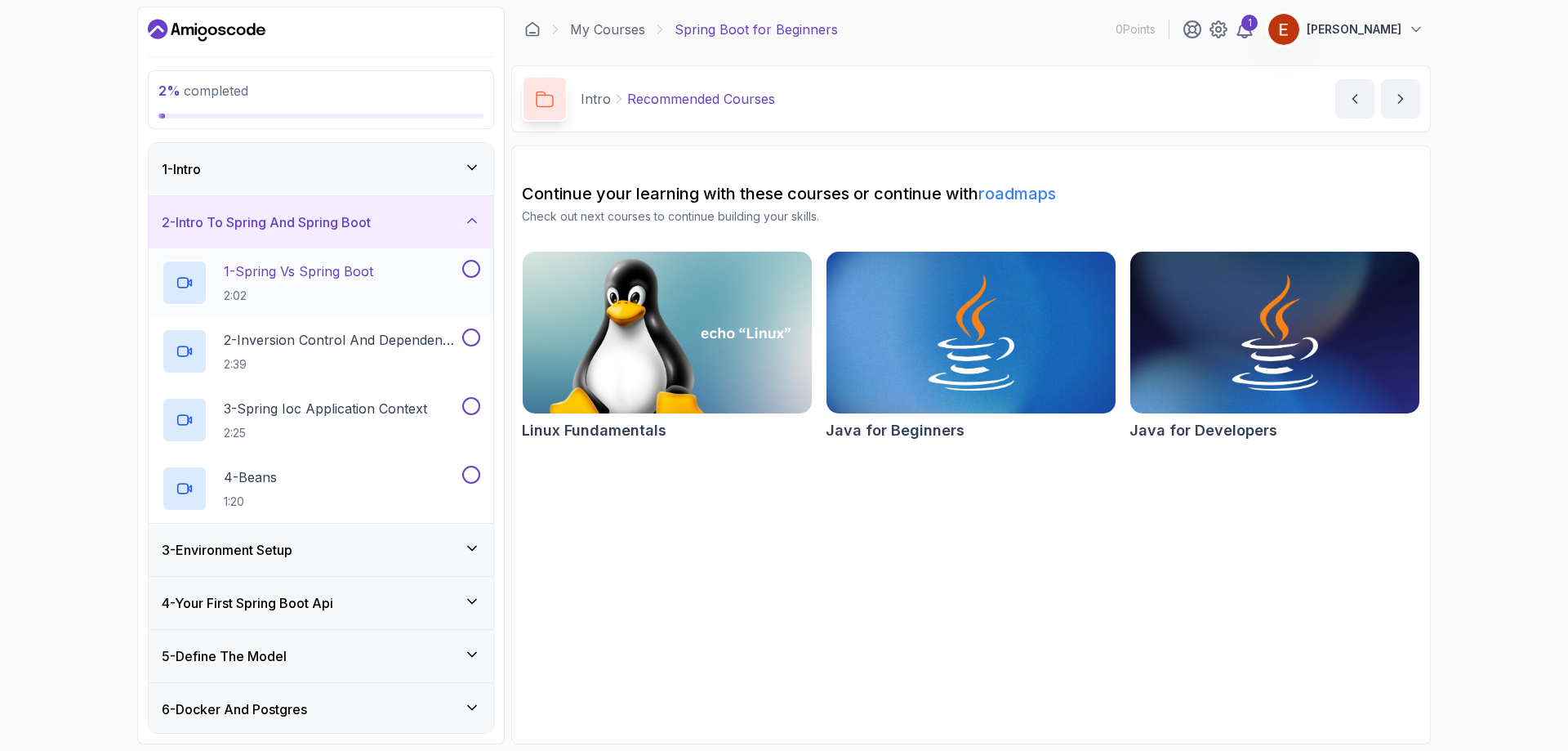
click at [469, 266] on button at bounding box center [470, 268] width 18 height 18
click at [481, 337] on div "2 - Inversion Control And Dependency Injection 2:39" at bounding box center [321, 351] width 344 height 69
click at [475, 342] on button at bounding box center [470, 337] width 18 height 18
click at [380, 340] on p "2 - Inversion Control And Dependency Injection" at bounding box center [341, 339] width 235 height 19
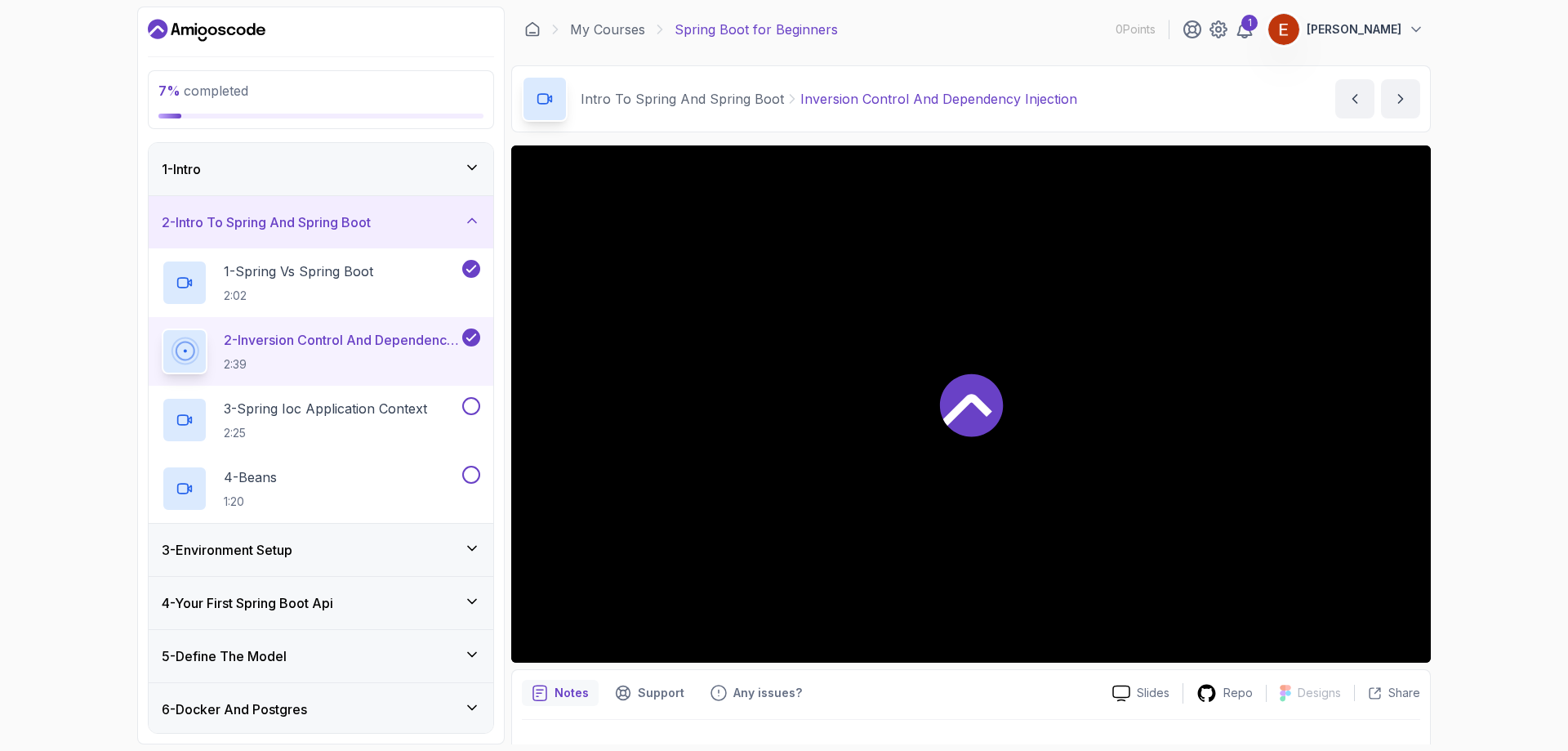
click at [986, 400] on icon at bounding box center [971, 404] width 63 height 63
click at [355, 280] on h2 "1 - Spring Vs Spring Boot 2:02" at bounding box center [298, 282] width 149 height 43
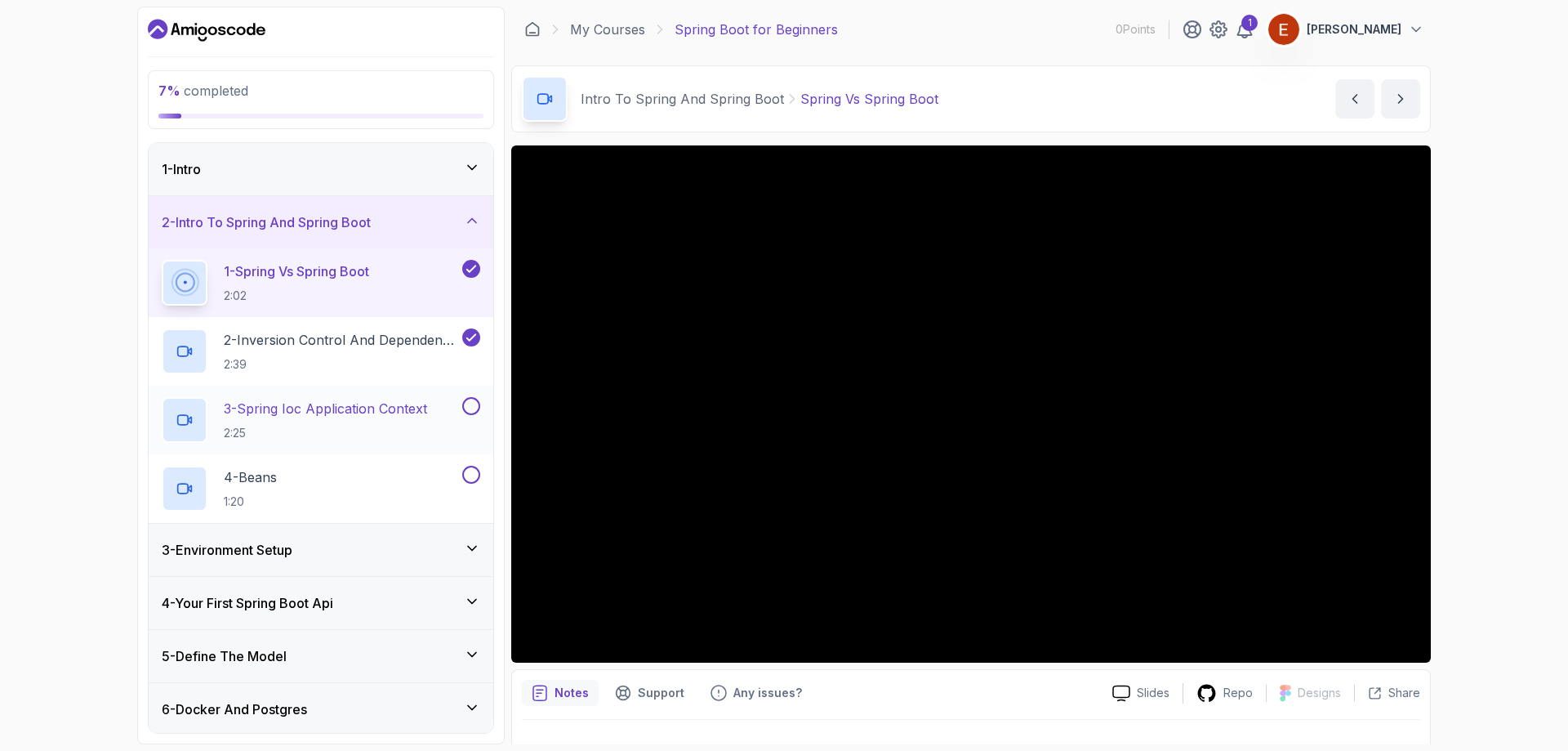
click at [391, 421] on h2 "3 - Spring Ioc Application Context 2:25" at bounding box center [325, 420] width 203 height 43
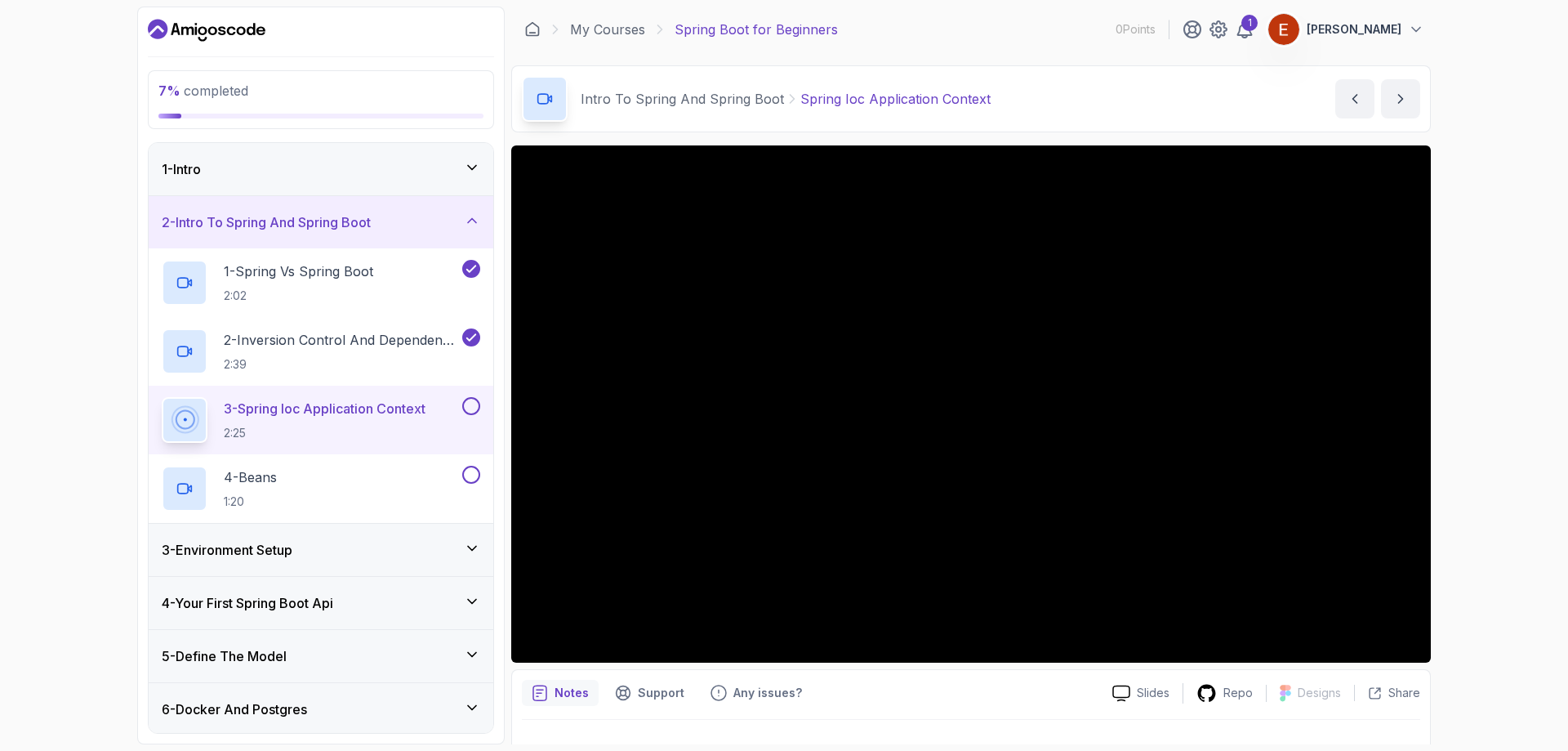
click at [478, 406] on button at bounding box center [470, 406] width 18 height 18
click at [469, 483] on button at bounding box center [470, 474] width 18 height 18
click at [467, 534] on div "3 - Environment Setup" at bounding box center [321, 549] width 344 height 52
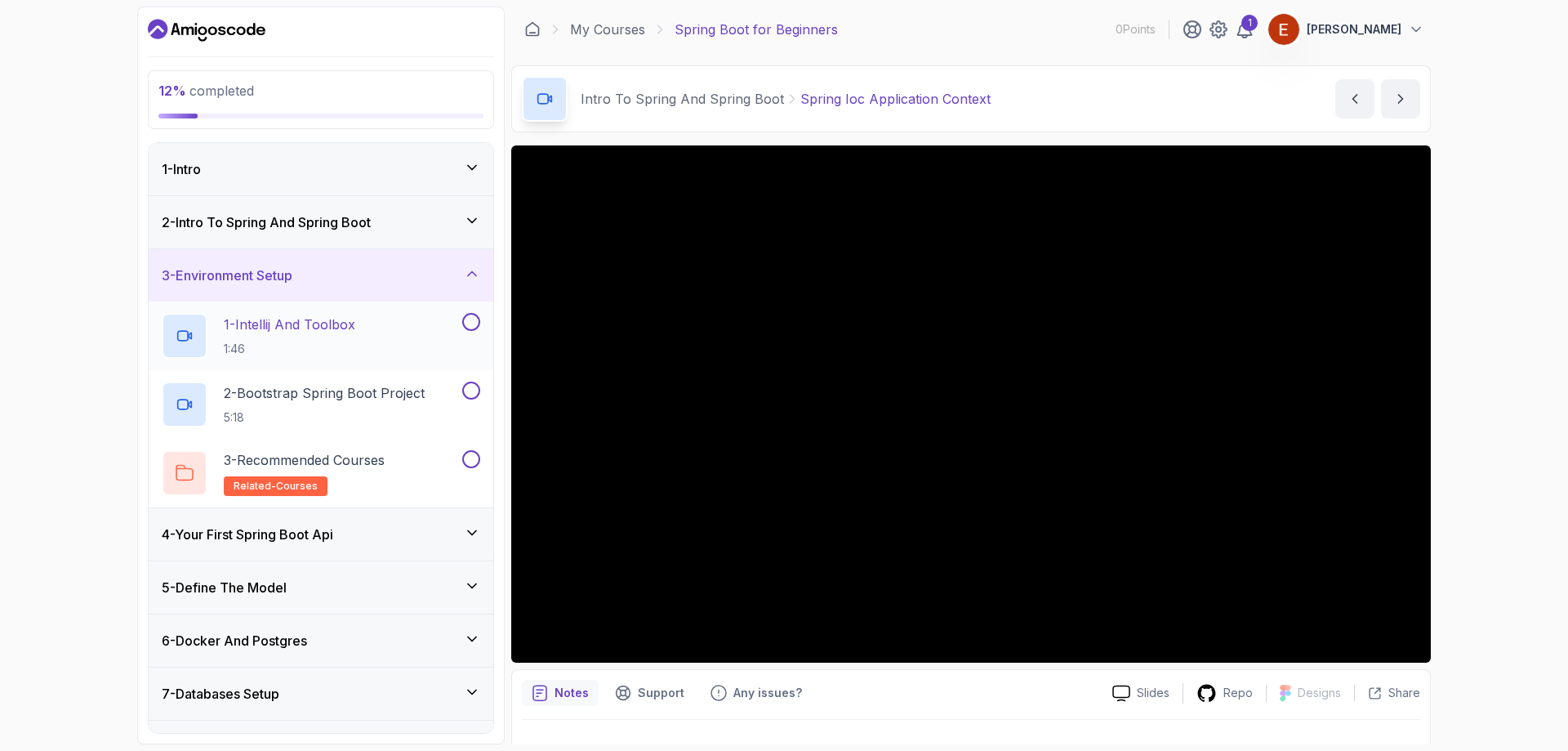
click at [463, 315] on div at bounding box center [469, 321] width 21 height 18
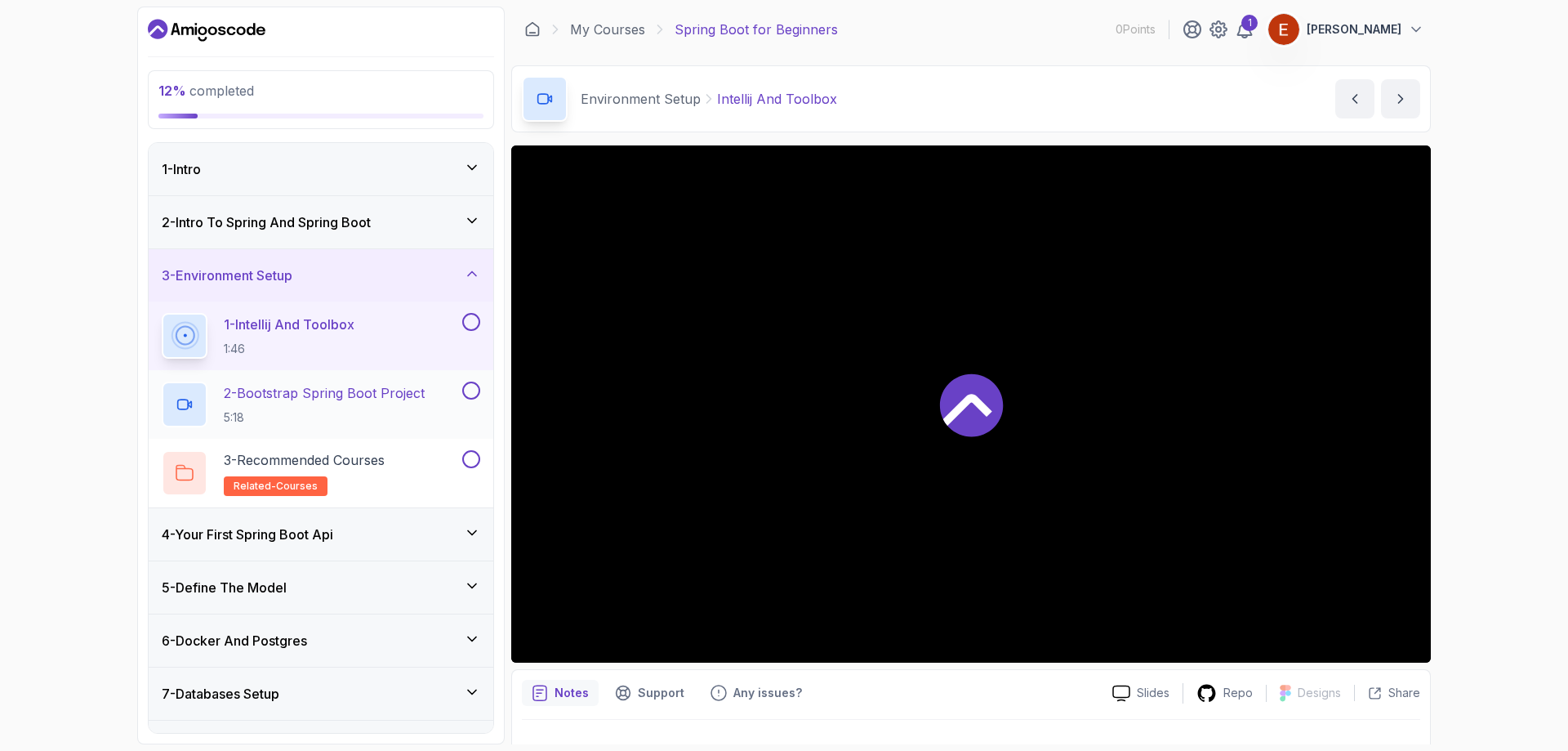
click at [470, 387] on button at bounding box center [470, 390] width 18 height 18
click at [472, 460] on button at bounding box center [470, 459] width 18 height 18
click at [467, 322] on button at bounding box center [470, 321] width 18 height 18
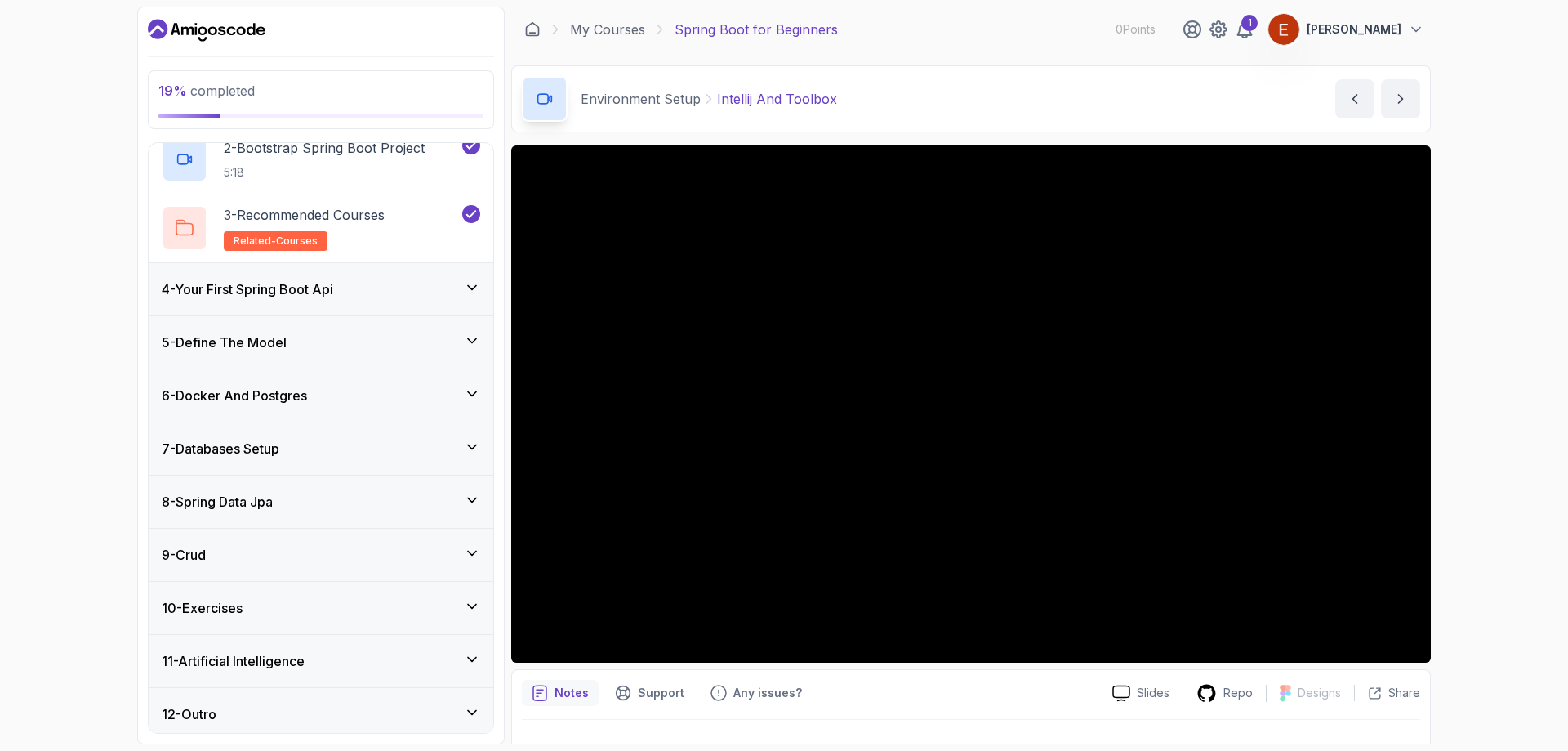
scroll to position [253, 0]
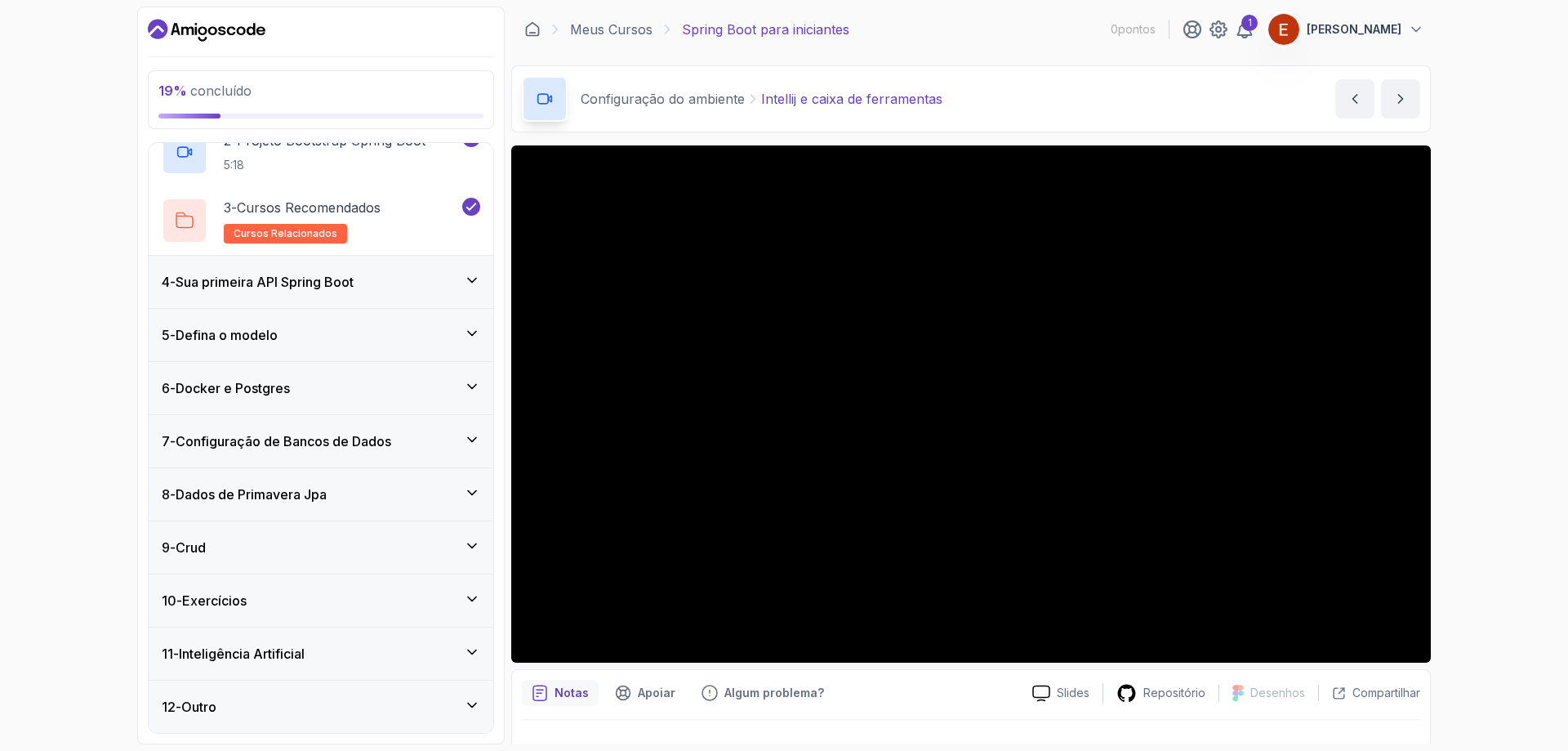
click at [462, 292] on div "4 - Sua primeira API Spring Boot" at bounding box center [321, 281] width 344 height 52
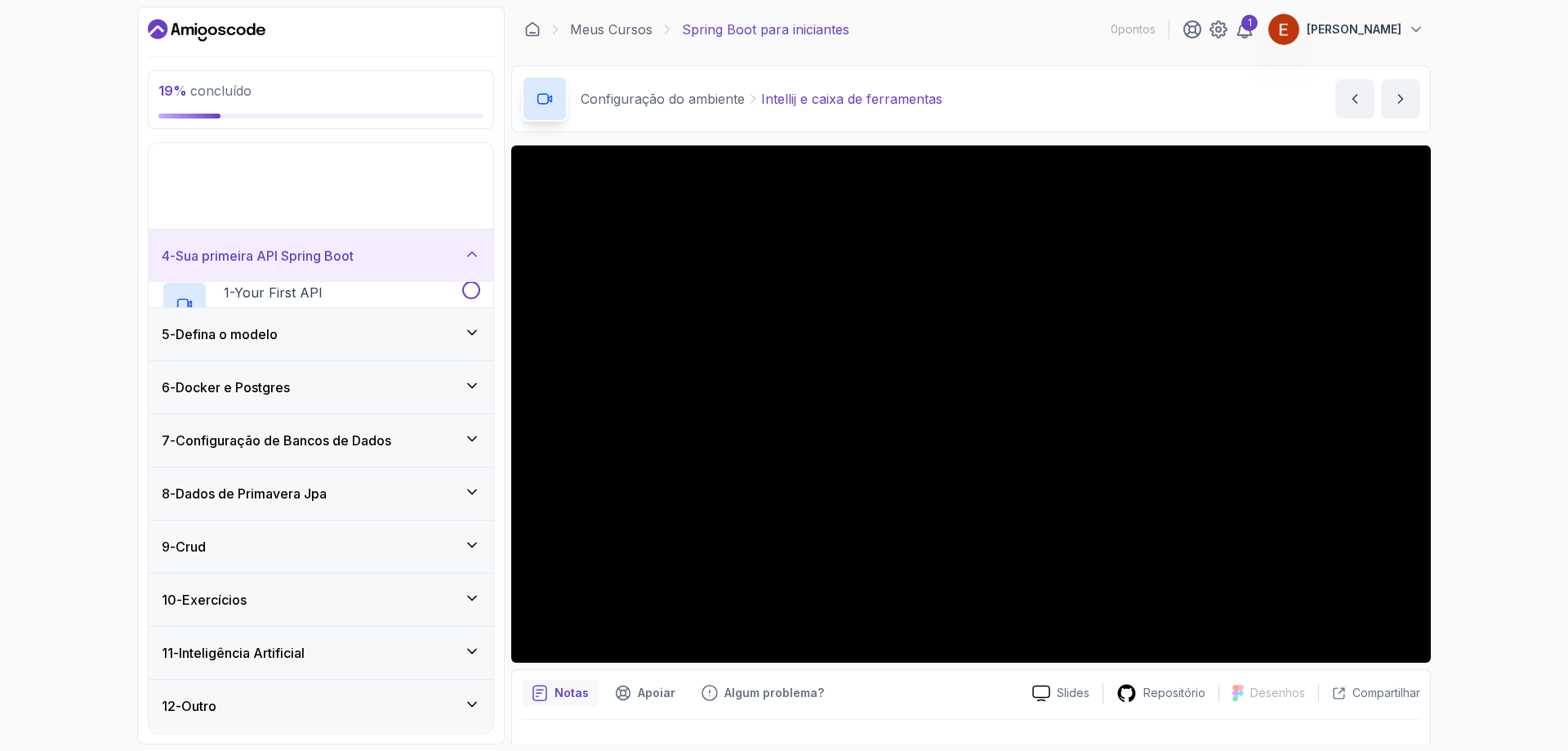
scroll to position [46, 0]
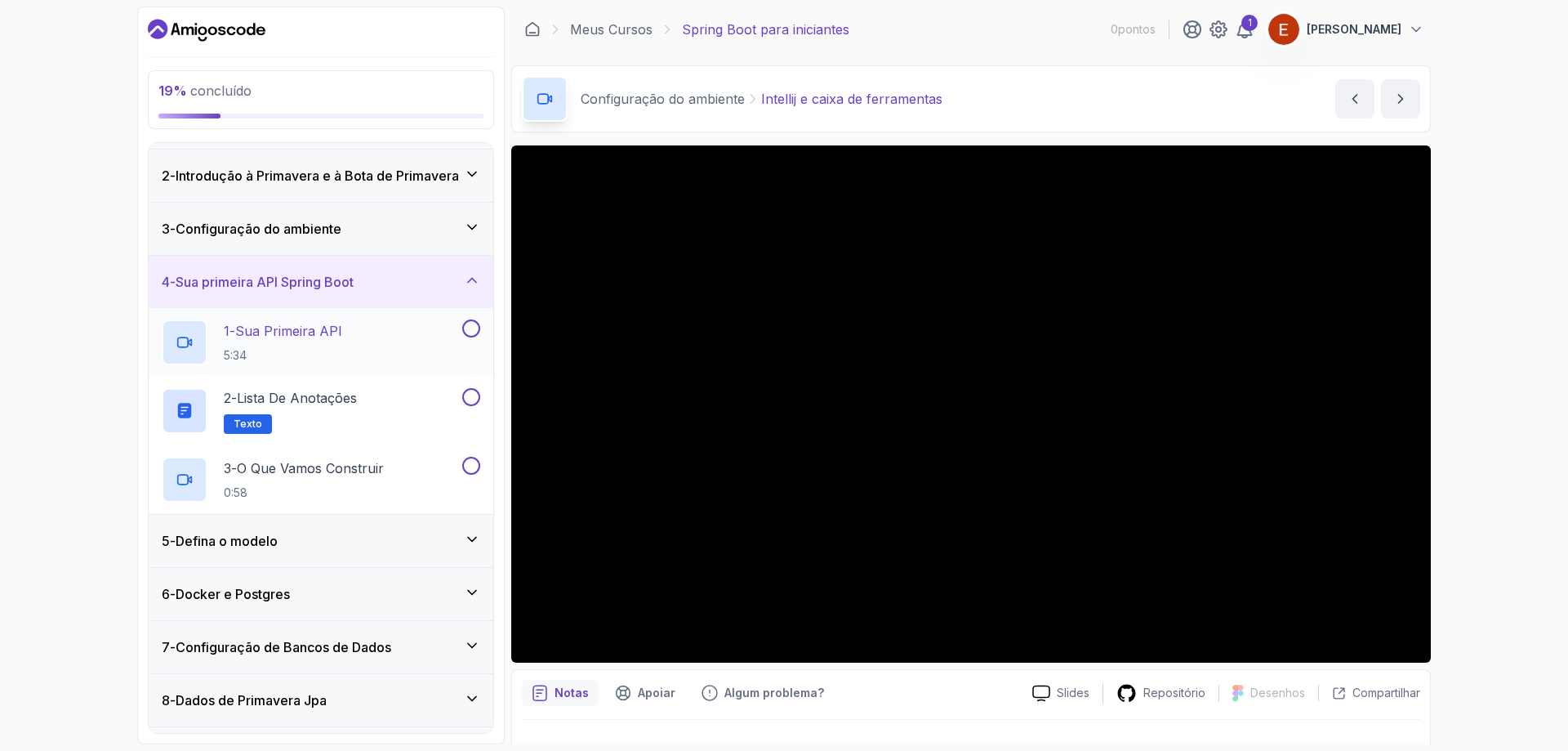
click at [461, 323] on div at bounding box center [469, 328] width 21 height 18
click at [469, 325] on button at bounding box center [470, 328] width 18 height 18
click at [467, 389] on button at bounding box center [470, 397] width 18 height 18
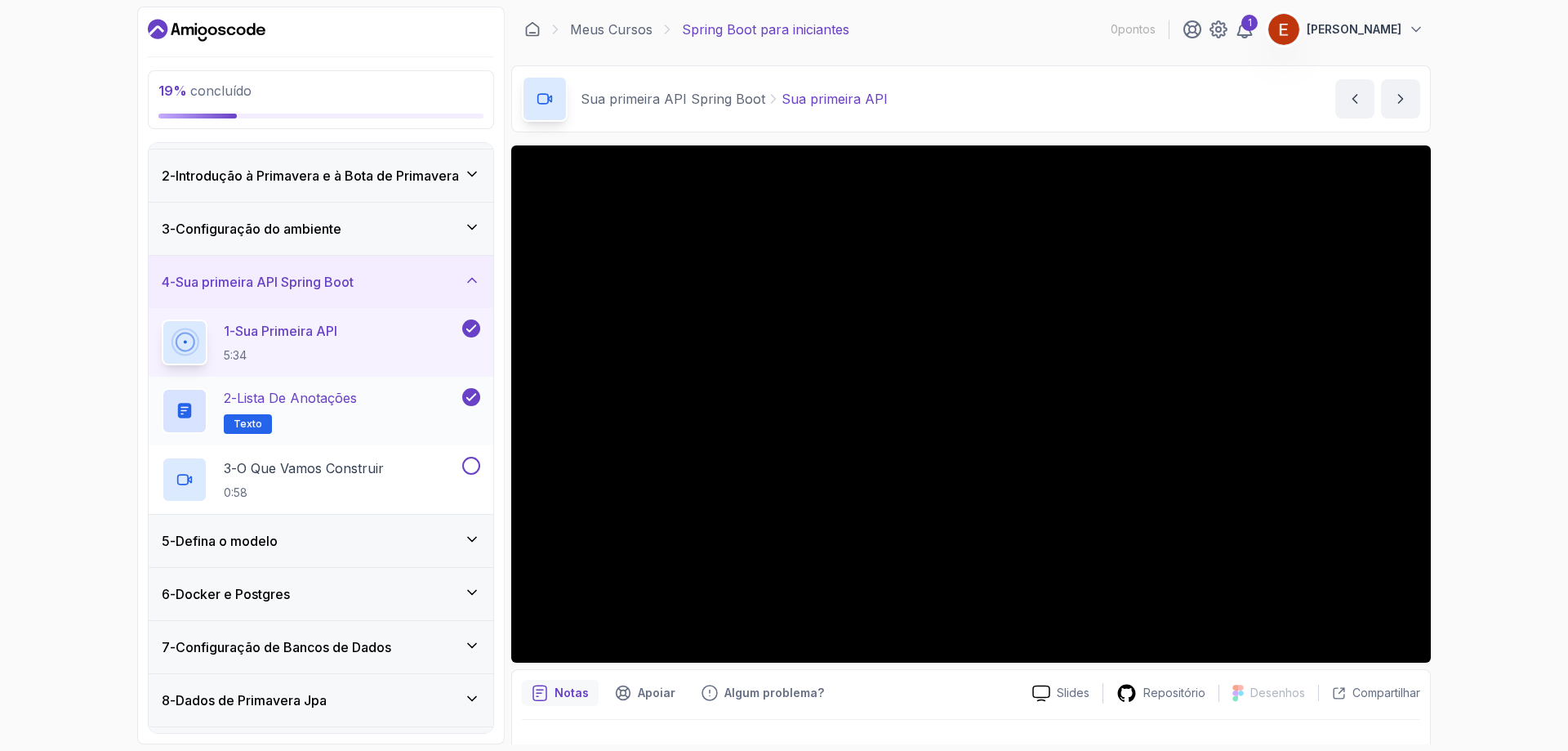
click at [433, 399] on div "2 - Lista de Anotações Texto" at bounding box center [311, 411] width 297 height 45
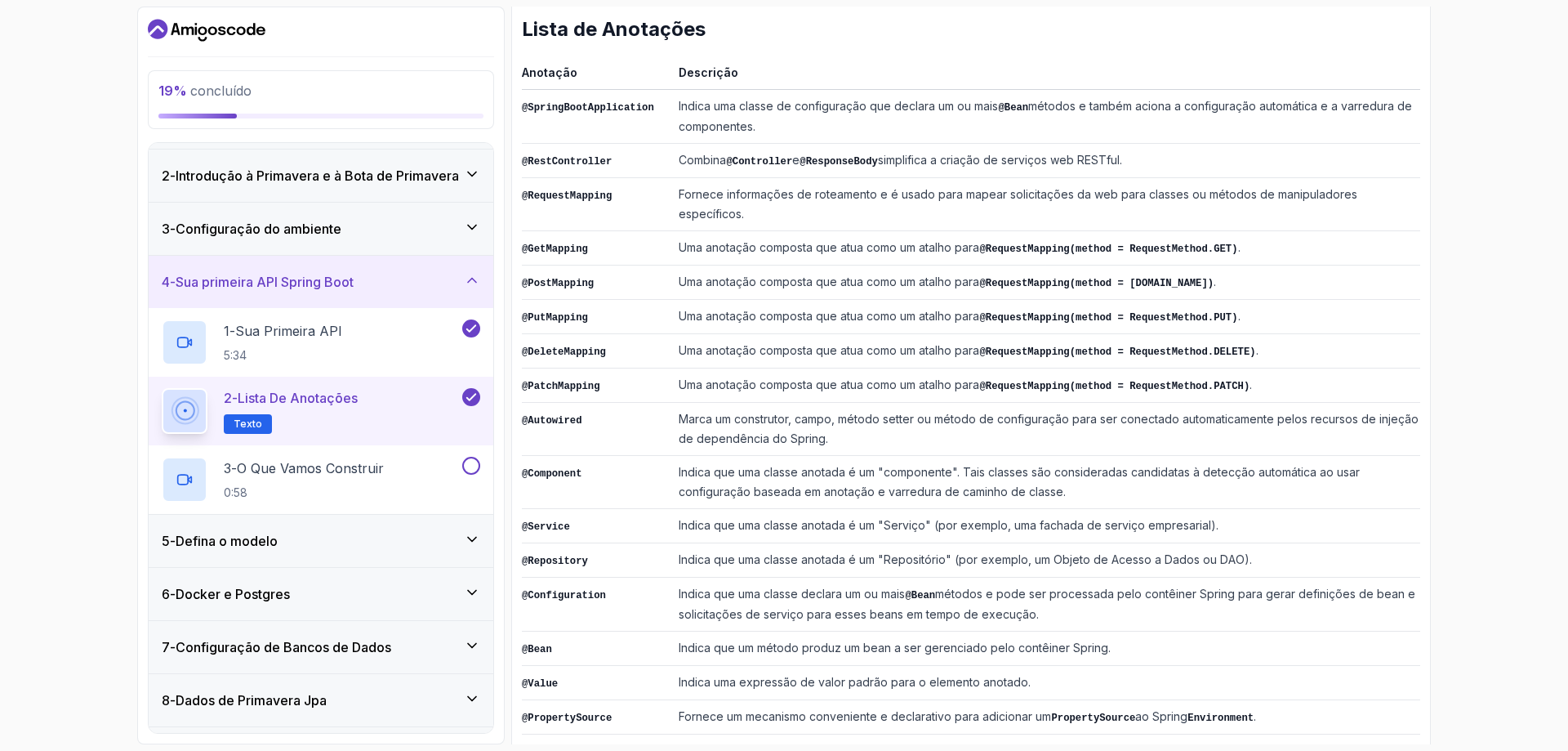
scroll to position [271, 0]
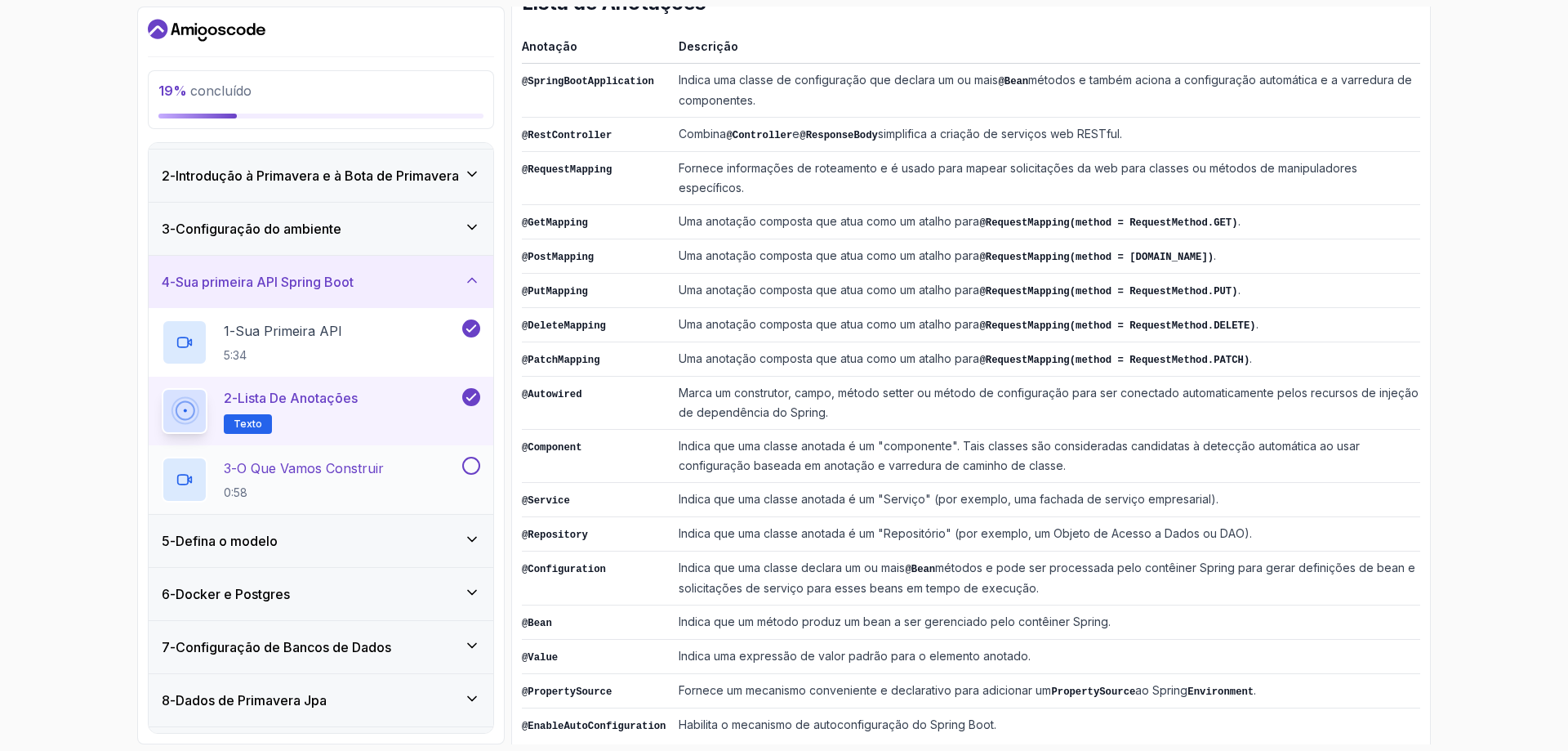
click at [475, 463] on button at bounding box center [470, 465] width 18 height 18
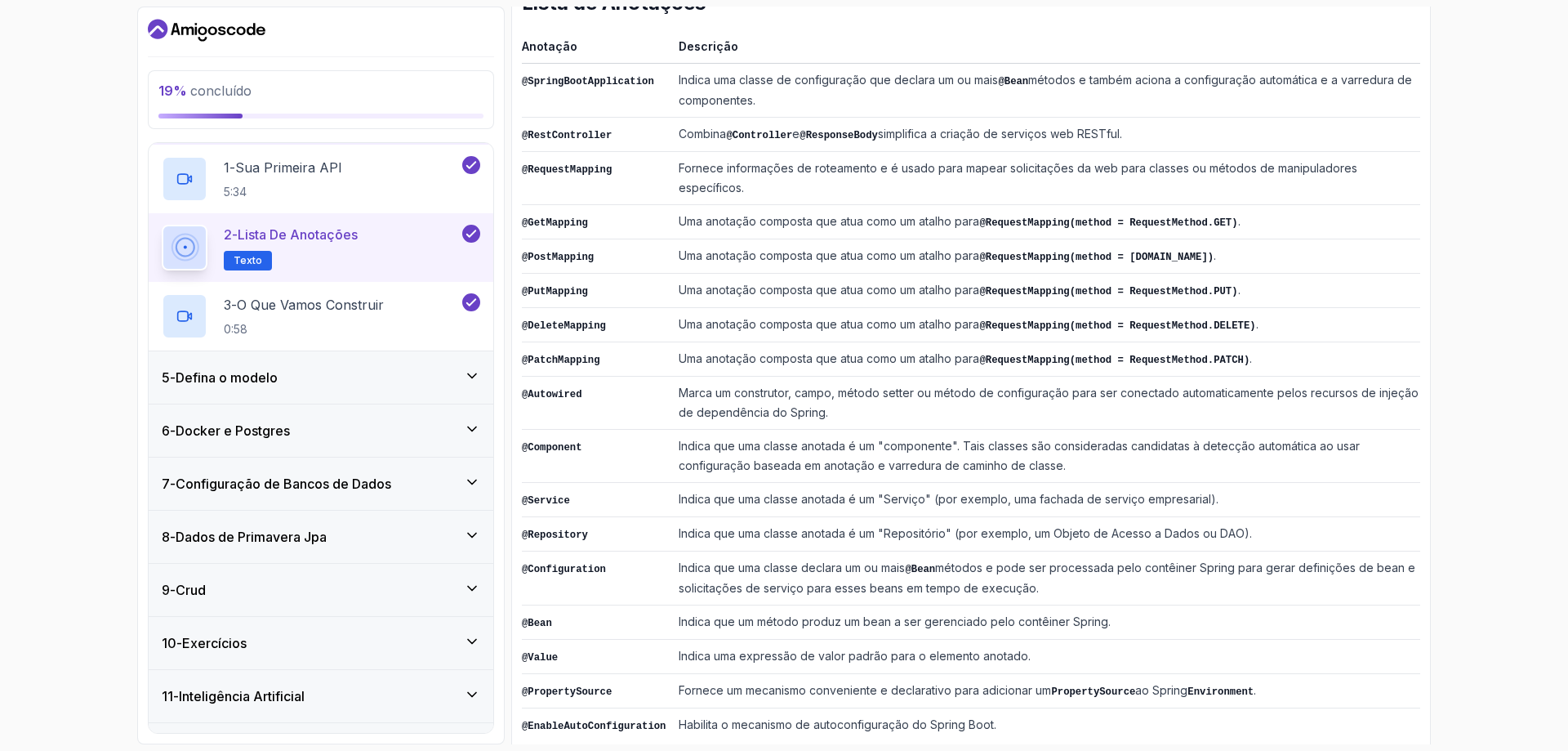
click at [406, 360] on div "5 - Defina o modelo" at bounding box center [321, 377] width 344 height 52
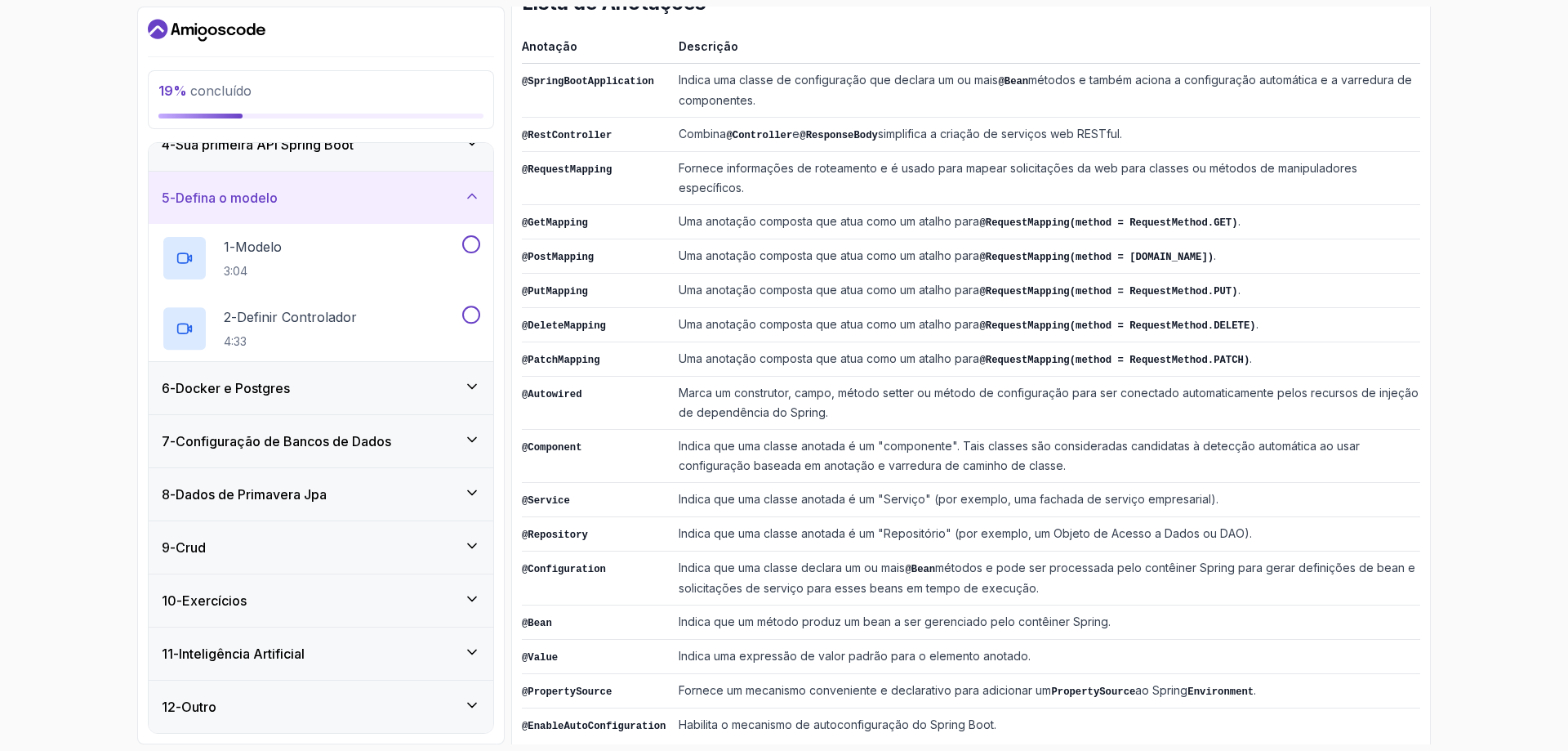
scroll to position [184, 0]
click at [470, 255] on button "1 - Modelo 3:04" at bounding box center [321, 258] width 318 height 45
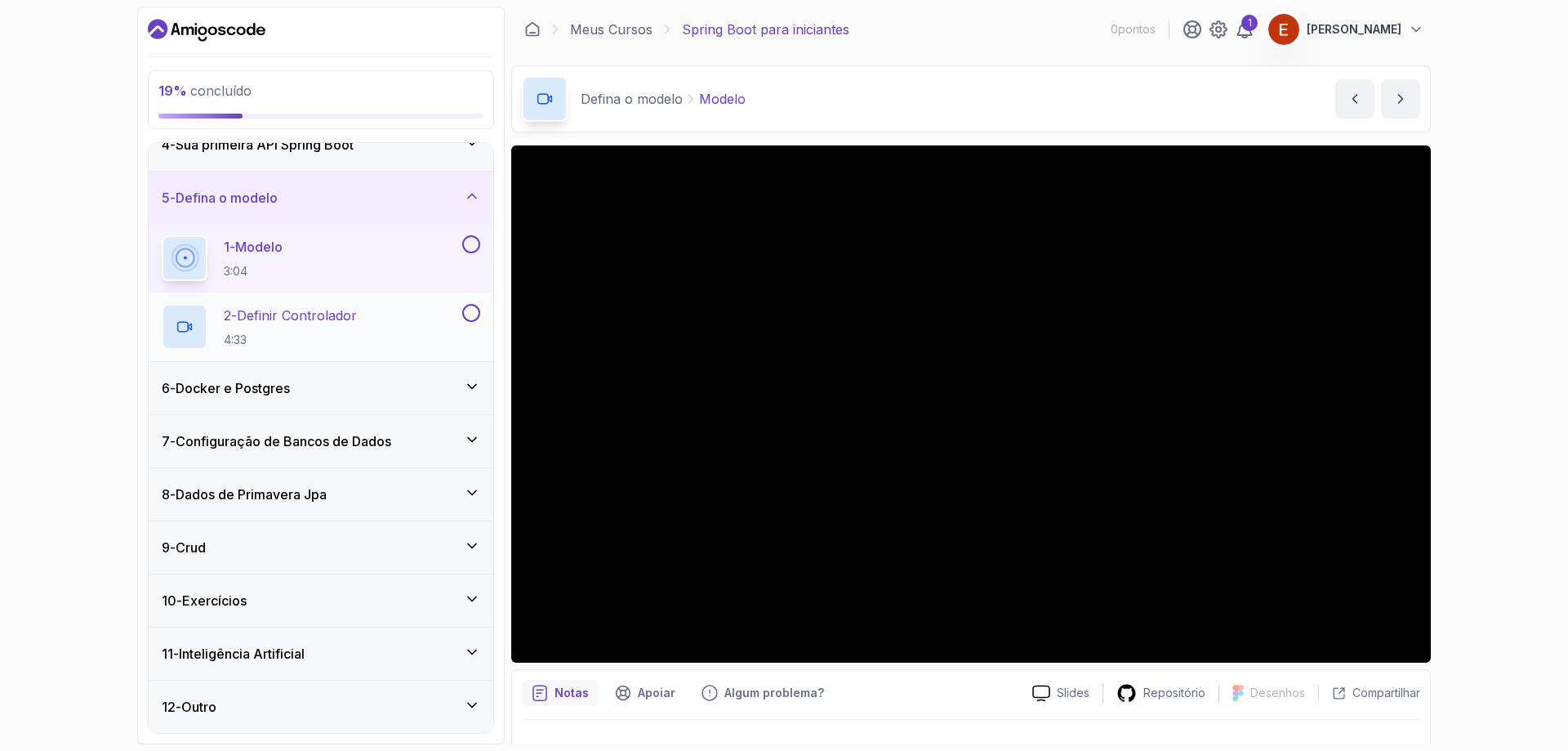
click at [464, 318] on button at bounding box center [470, 312] width 18 height 18
click at [470, 250] on button at bounding box center [470, 244] width 18 height 18
click at [395, 406] on div "6 - Docker e Postgres" at bounding box center [321, 388] width 344 height 52
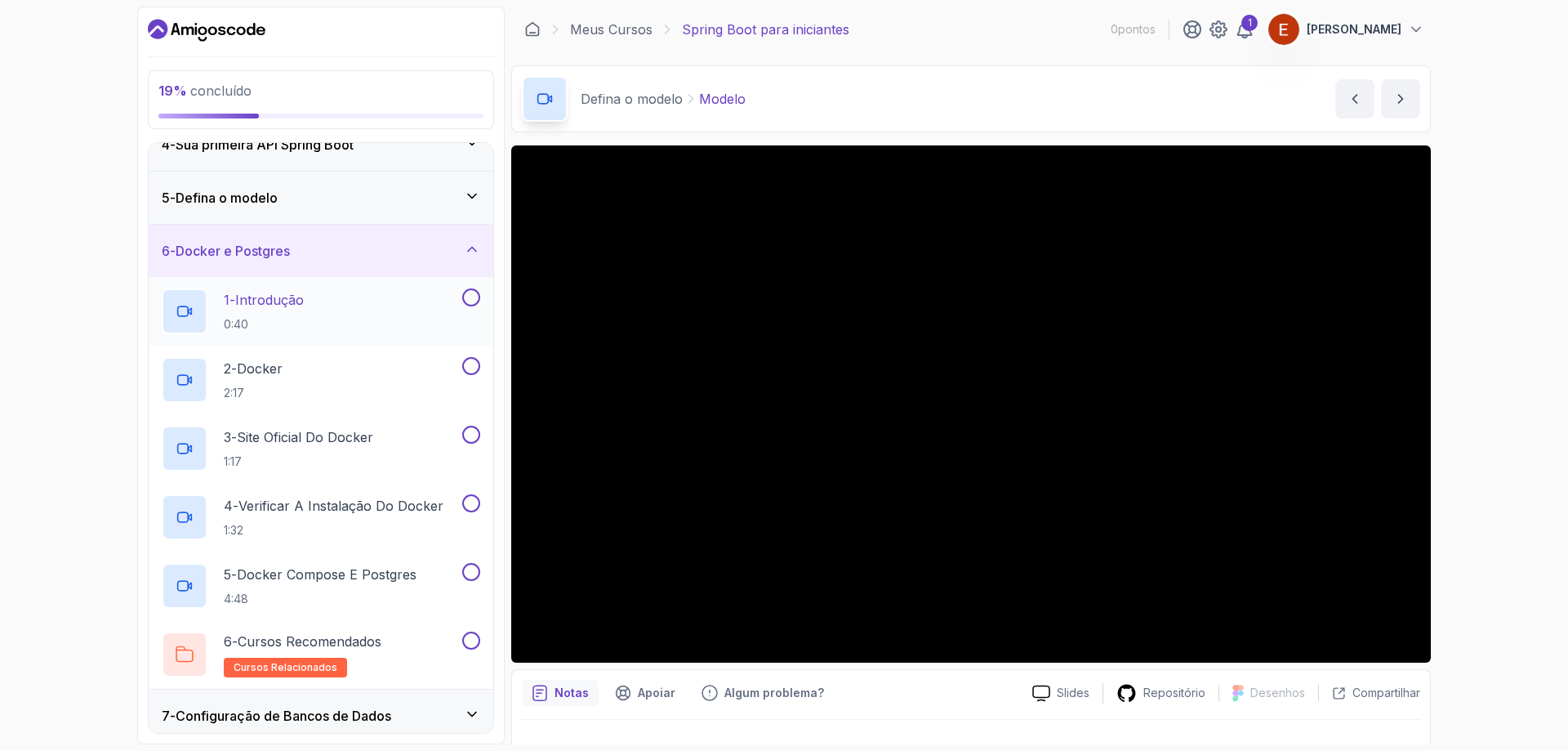
click at [474, 297] on button at bounding box center [470, 297] width 18 height 18
click at [470, 365] on button at bounding box center [470, 365] width 18 height 18
click at [476, 435] on button at bounding box center [470, 434] width 18 height 18
click at [467, 496] on button at bounding box center [470, 502] width 18 height 18
click at [474, 574] on button at bounding box center [470, 571] width 18 height 18
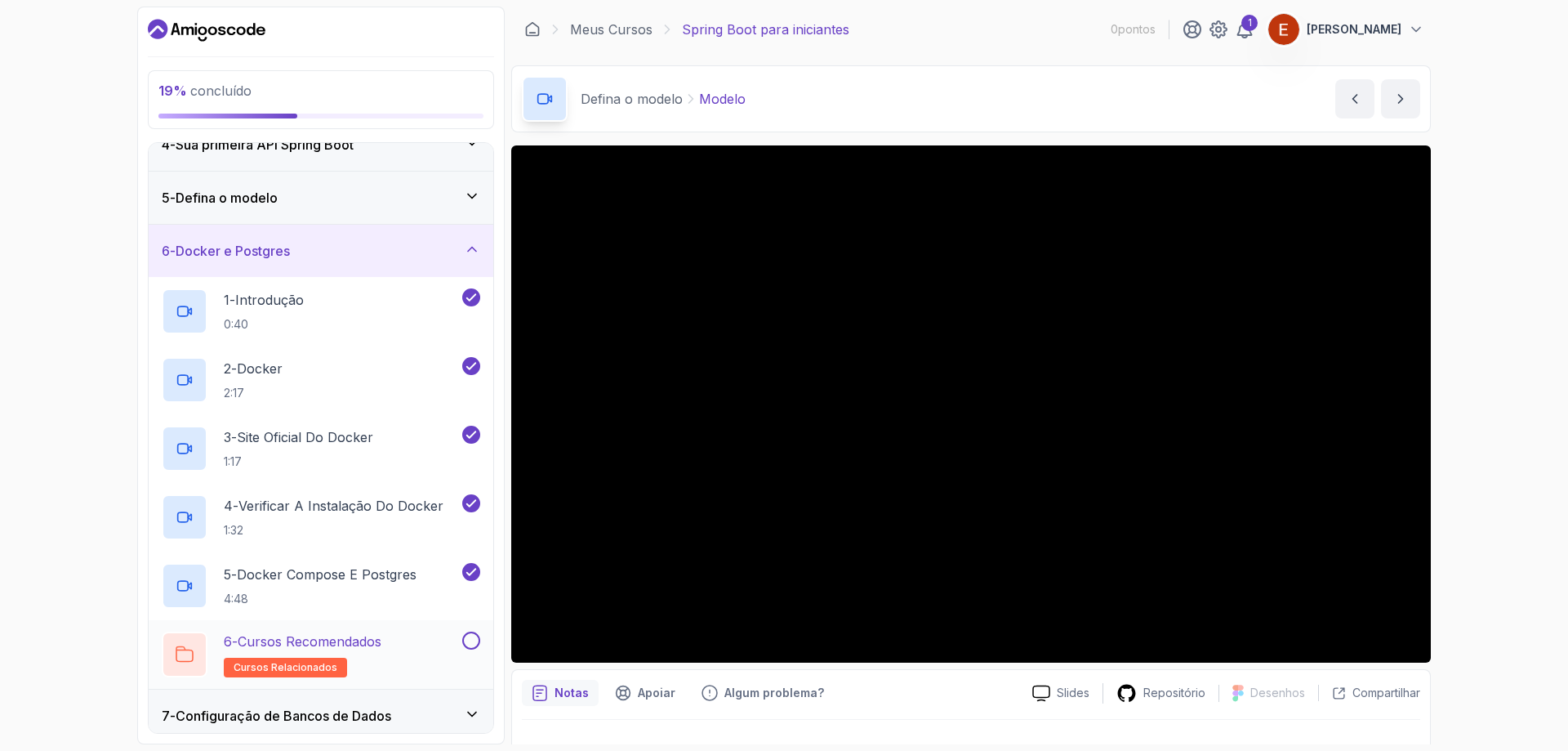
click at [468, 641] on button at bounding box center [470, 640] width 18 height 18
click at [415, 643] on div "6 - Cursos Recomendados cursos relacionados" at bounding box center [311, 654] width 297 height 45
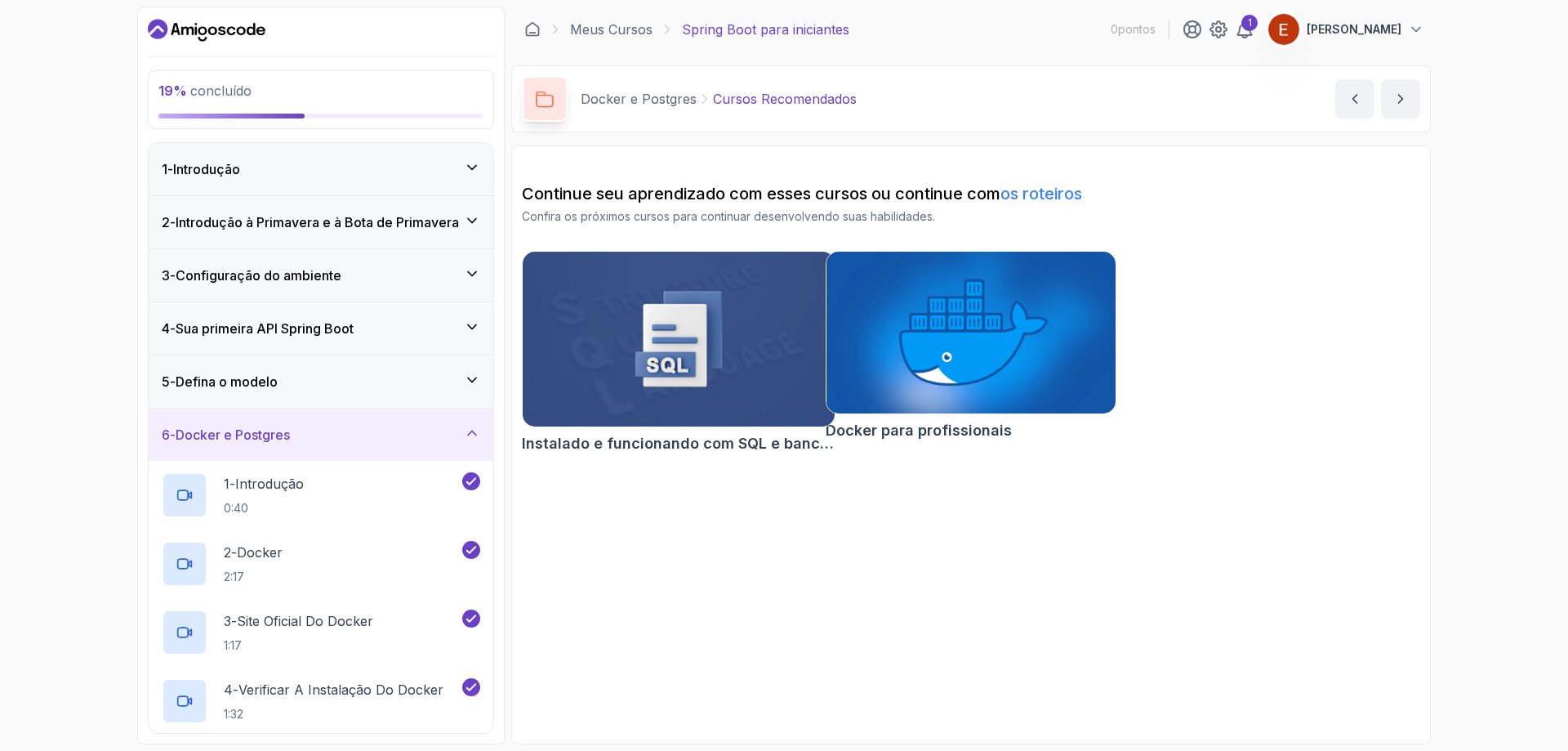
click at [393, 363] on div "5 - Defina o modelo" at bounding box center [321, 381] width 344 height 52
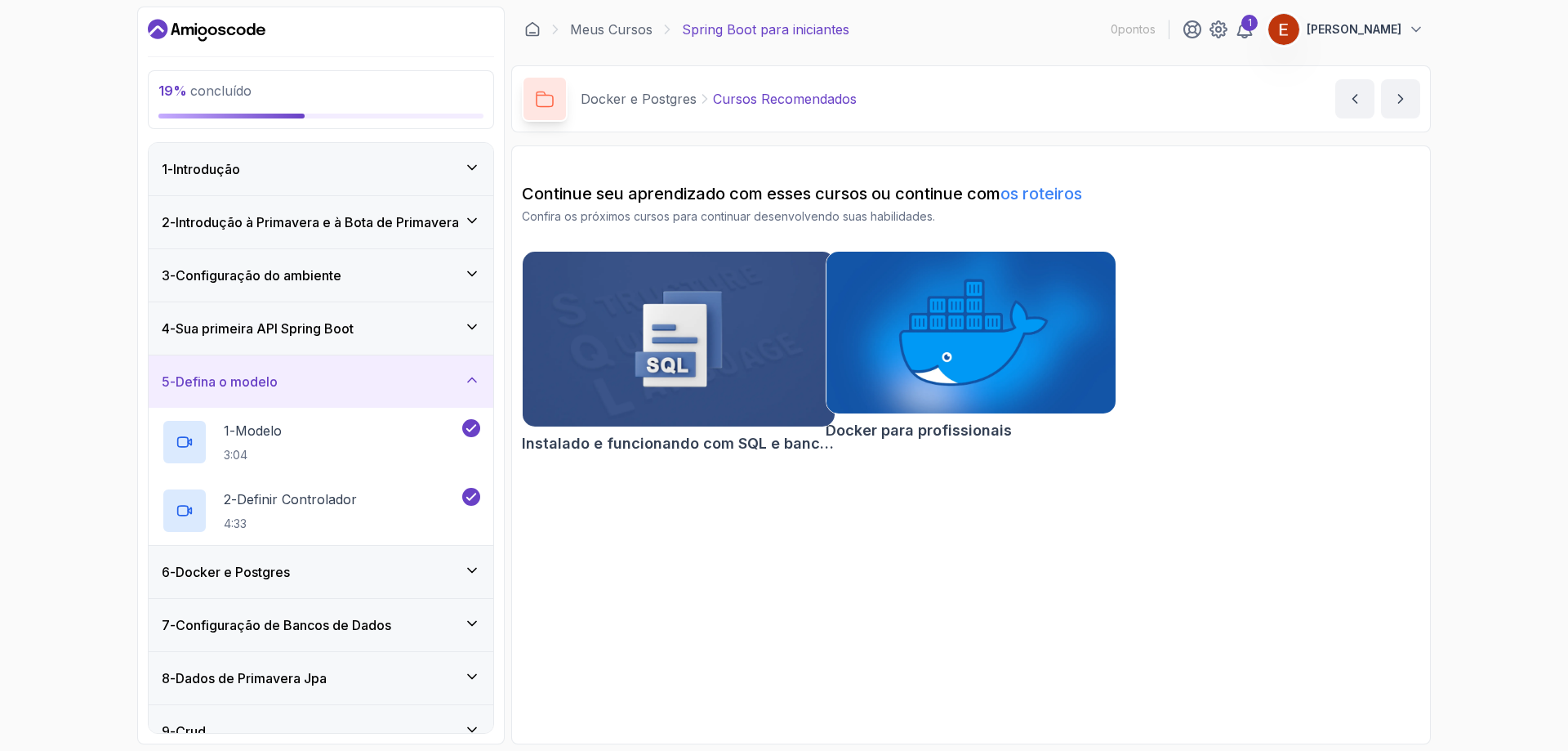
click at [391, 324] on div "4 - Sua primeira API Spring Boot" at bounding box center [321, 328] width 318 height 19
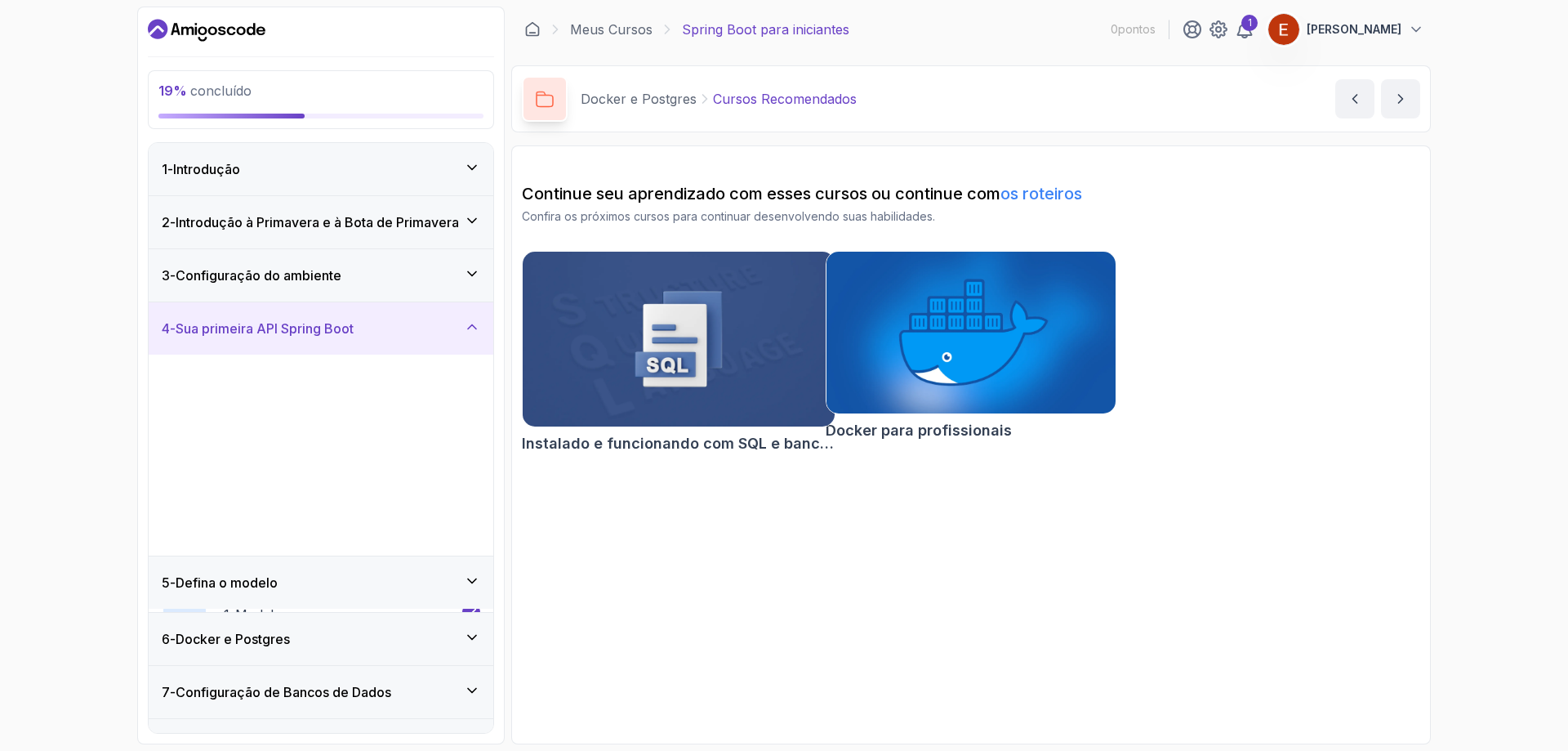
click at [387, 263] on div "3 - Configuração do ambiente" at bounding box center [321, 276] width 344 height 52
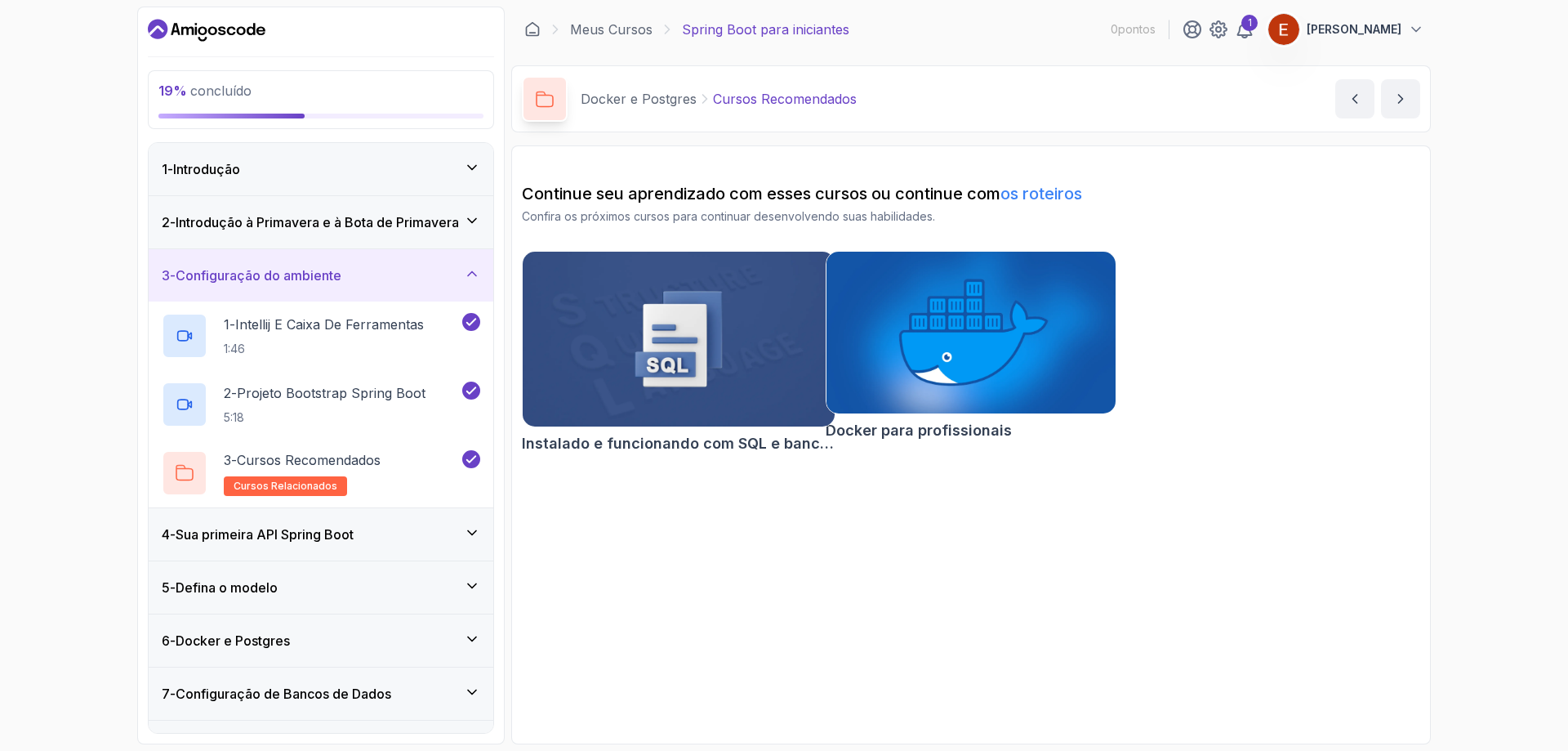
click at [370, 207] on div "2 - Introdução à Primavera e à Bota de Primavera" at bounding box center [321, 222] width 344 height 52
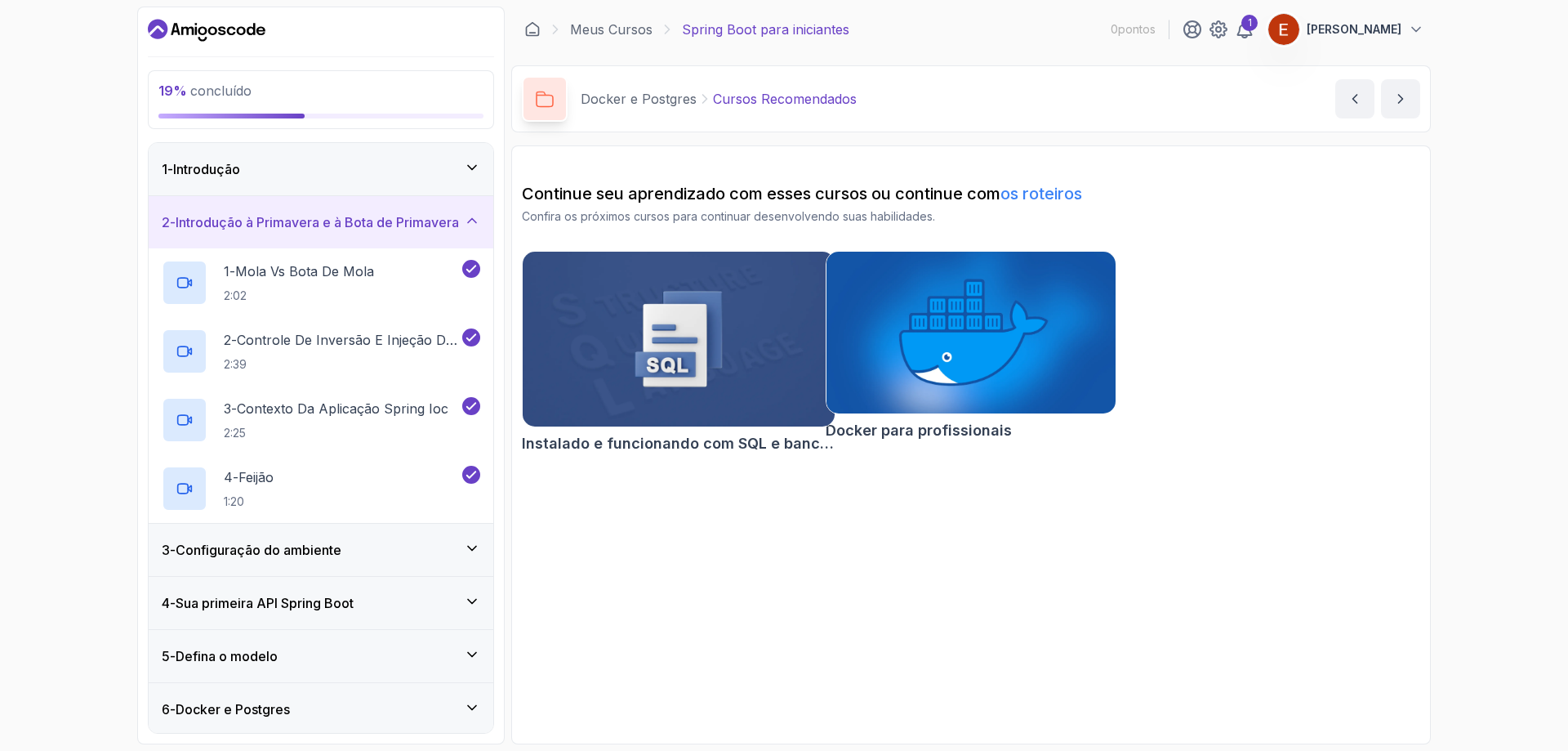
click at [375, 151] on div "1 - Introdução" at bounding box center [321, 169] width 344 height 52
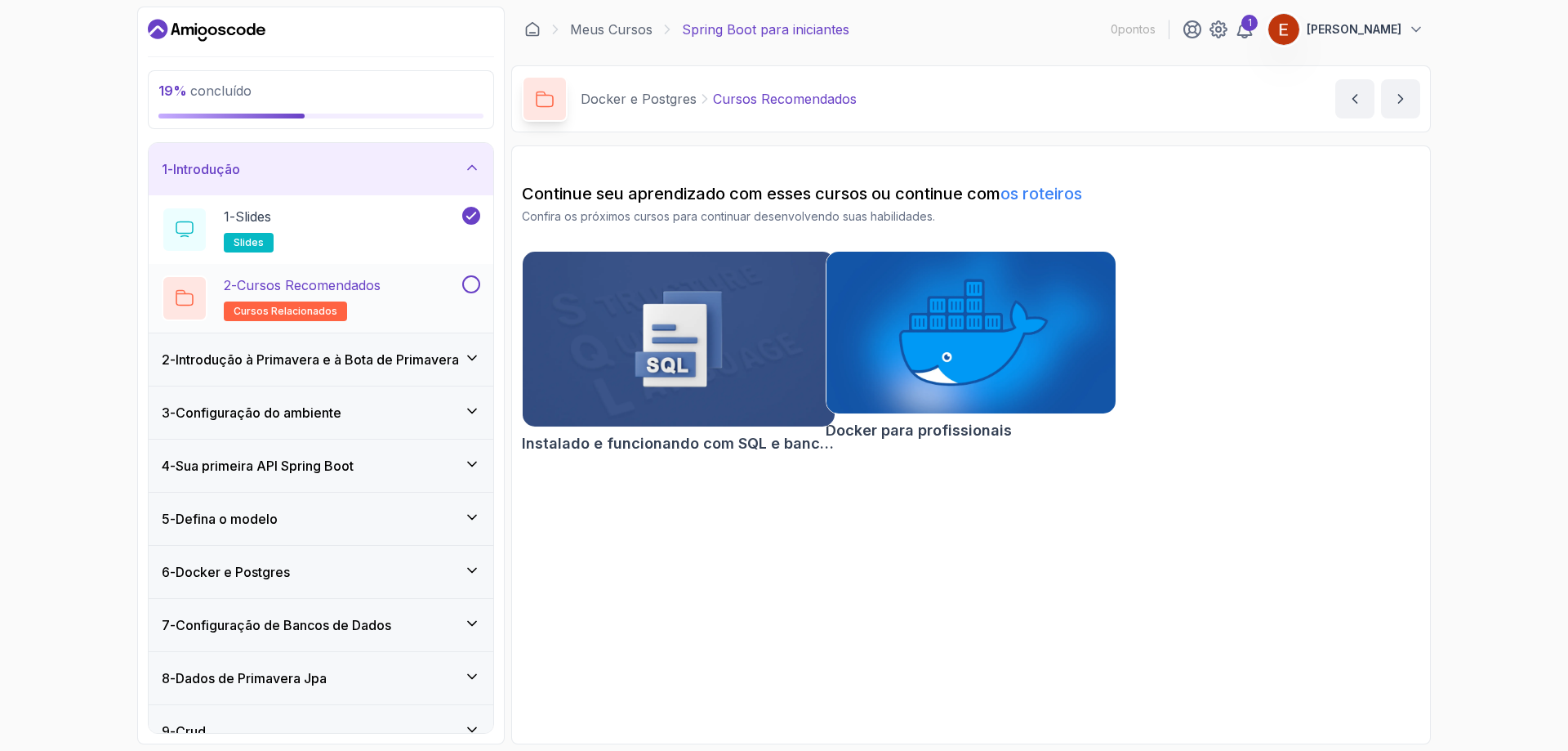
click at [475, 277] on button at bounding box center [470, 284] width 18 height 18
click at [400, 347] on div "2 - Introdução à Primavera e à Bota de Primavera" at bounding box center [321, 360] width 344 height 52
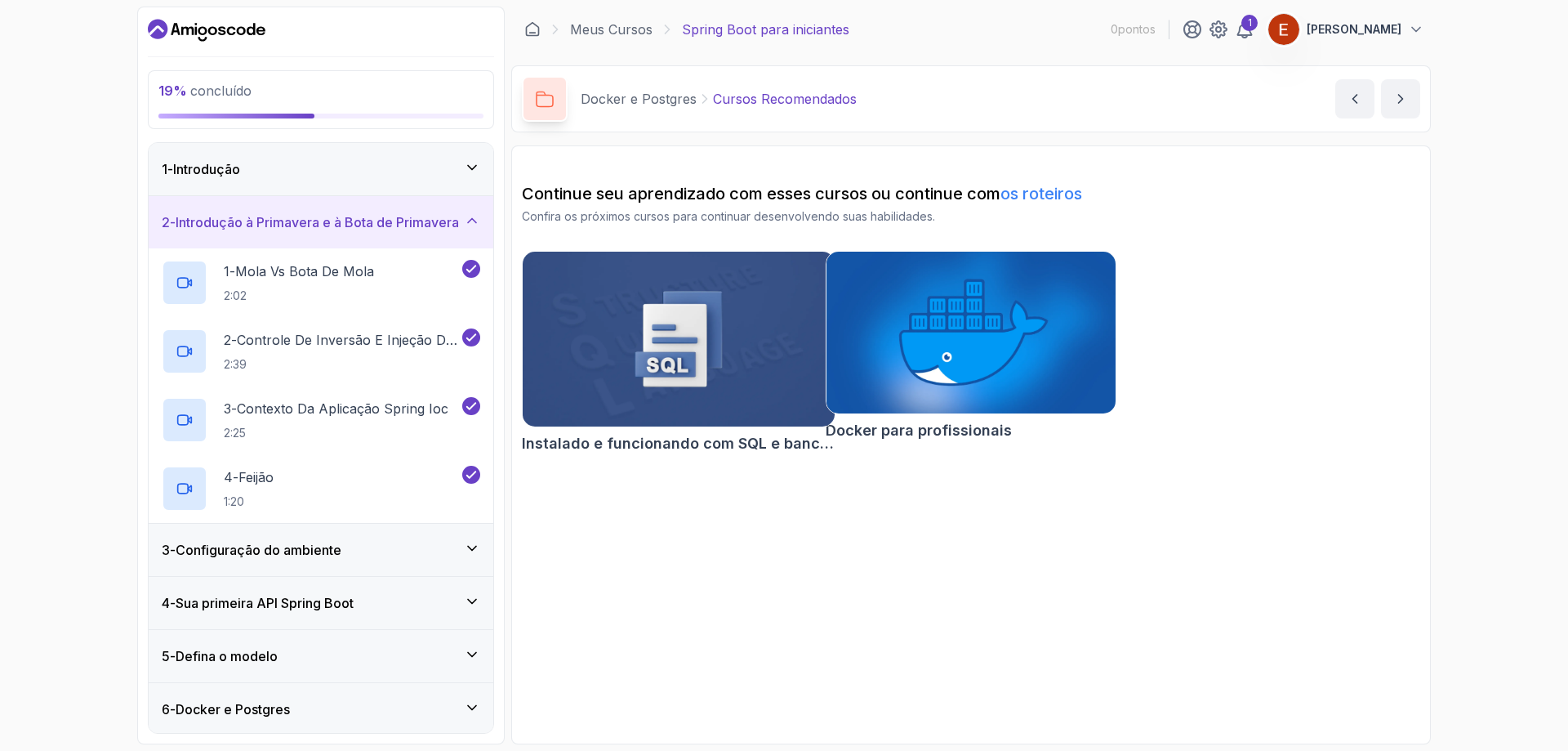
click at [401, 160] on div "1 - Introdução" at bounding box center [321, 169] width 318 height 19
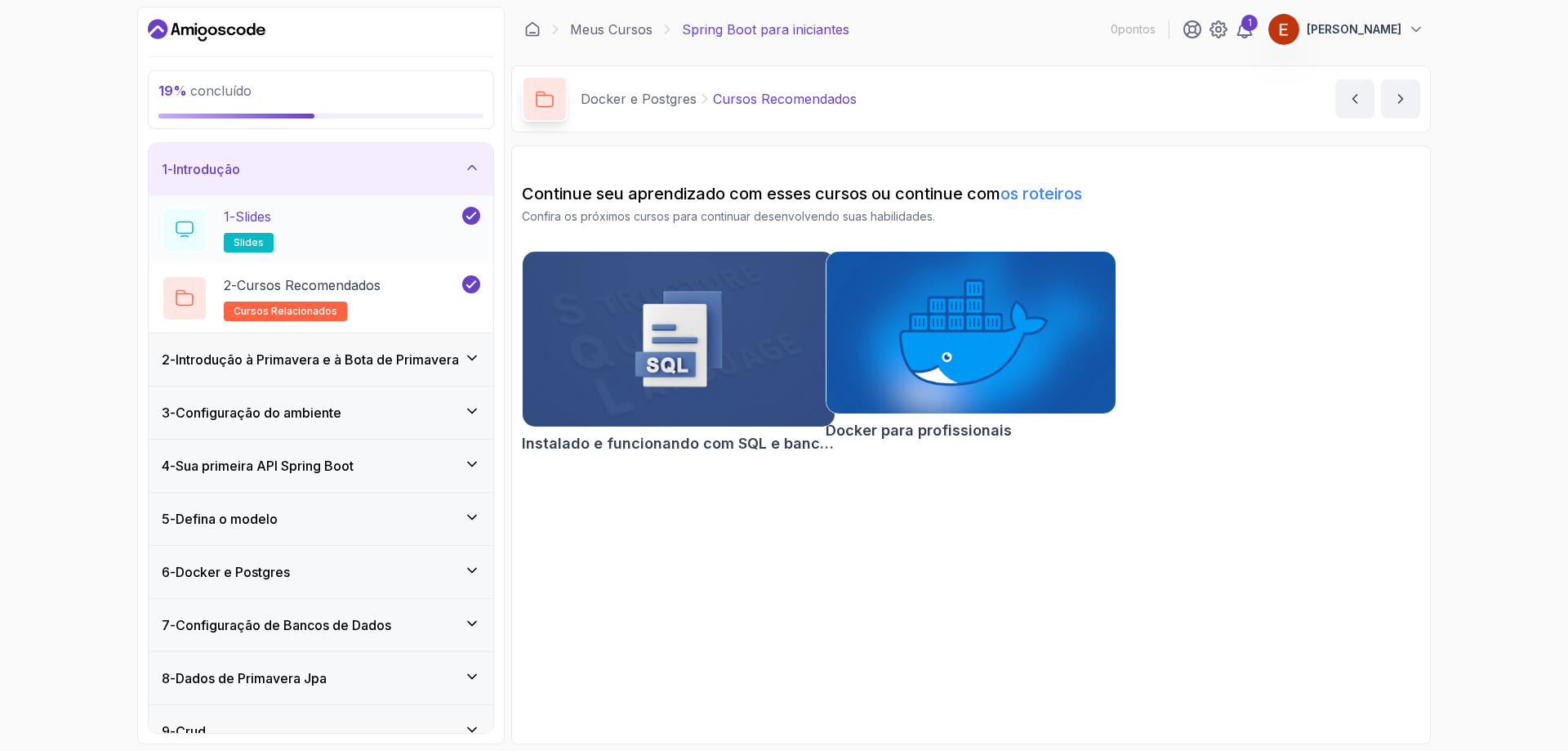
click at [397, 227] on div "1 - Slides slides" at bounding box center [311, 229] width 297 height 45
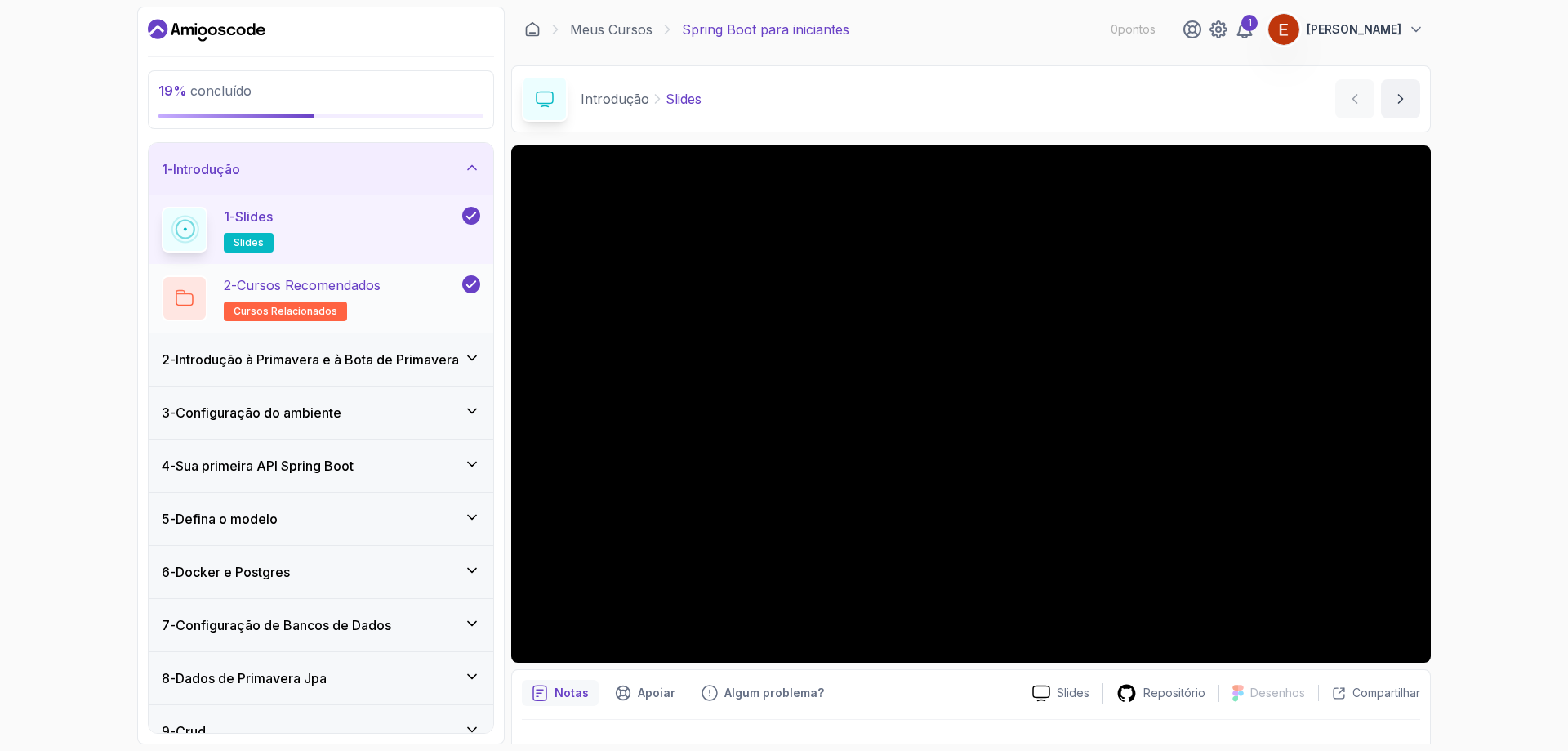
click at [402, 319] on div "2 - Cursos Recomendados cursos relacionados" at bounding box center [311, 298] width 297 height 45
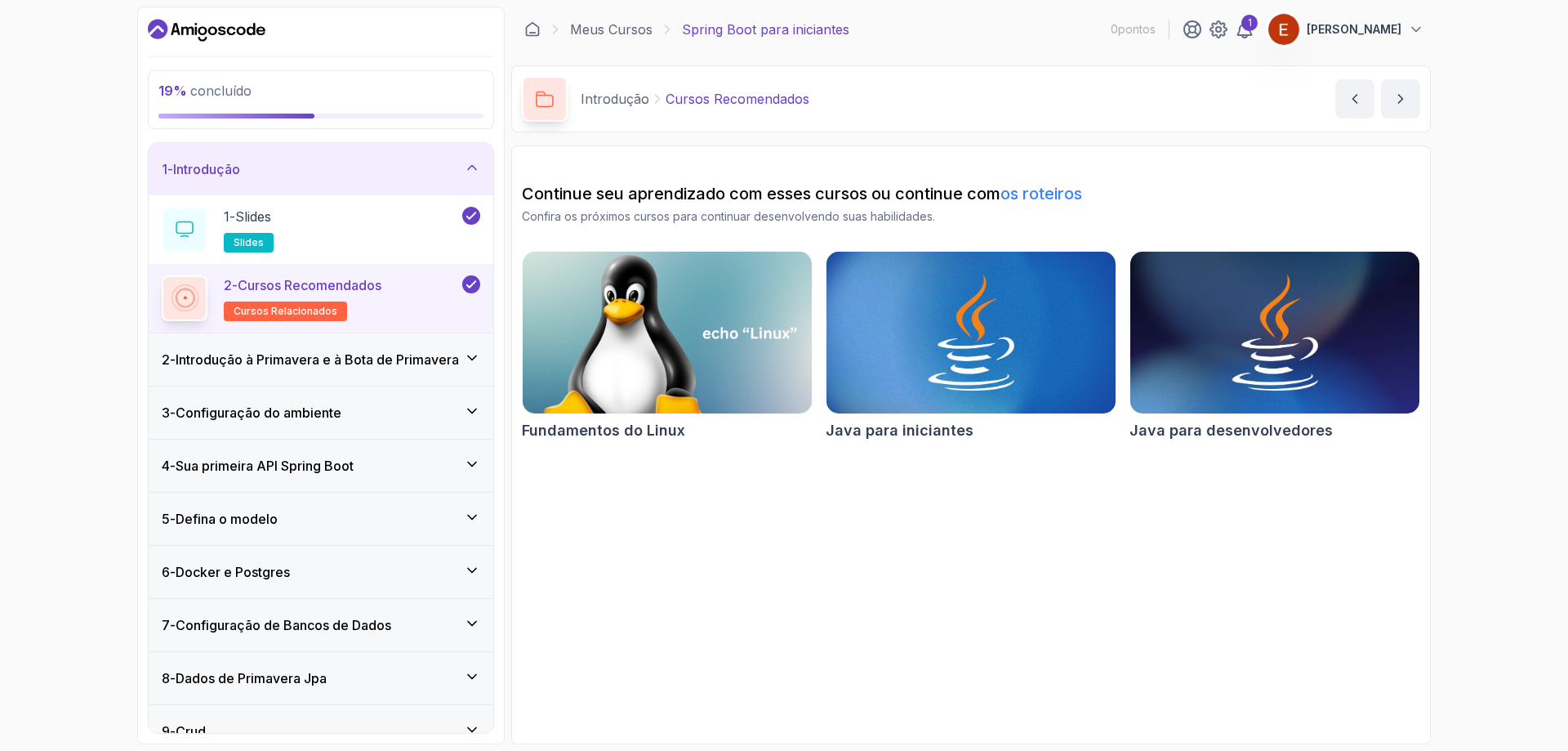
click at [620, 386] on img at bounding box center [668, 333] width 304 height 170
click at [930, 347] on img at bounding box center [971, 333] width 304 height 170
click at [1267, 342] on img at bounding box center [1275, 333] width 304 height 170
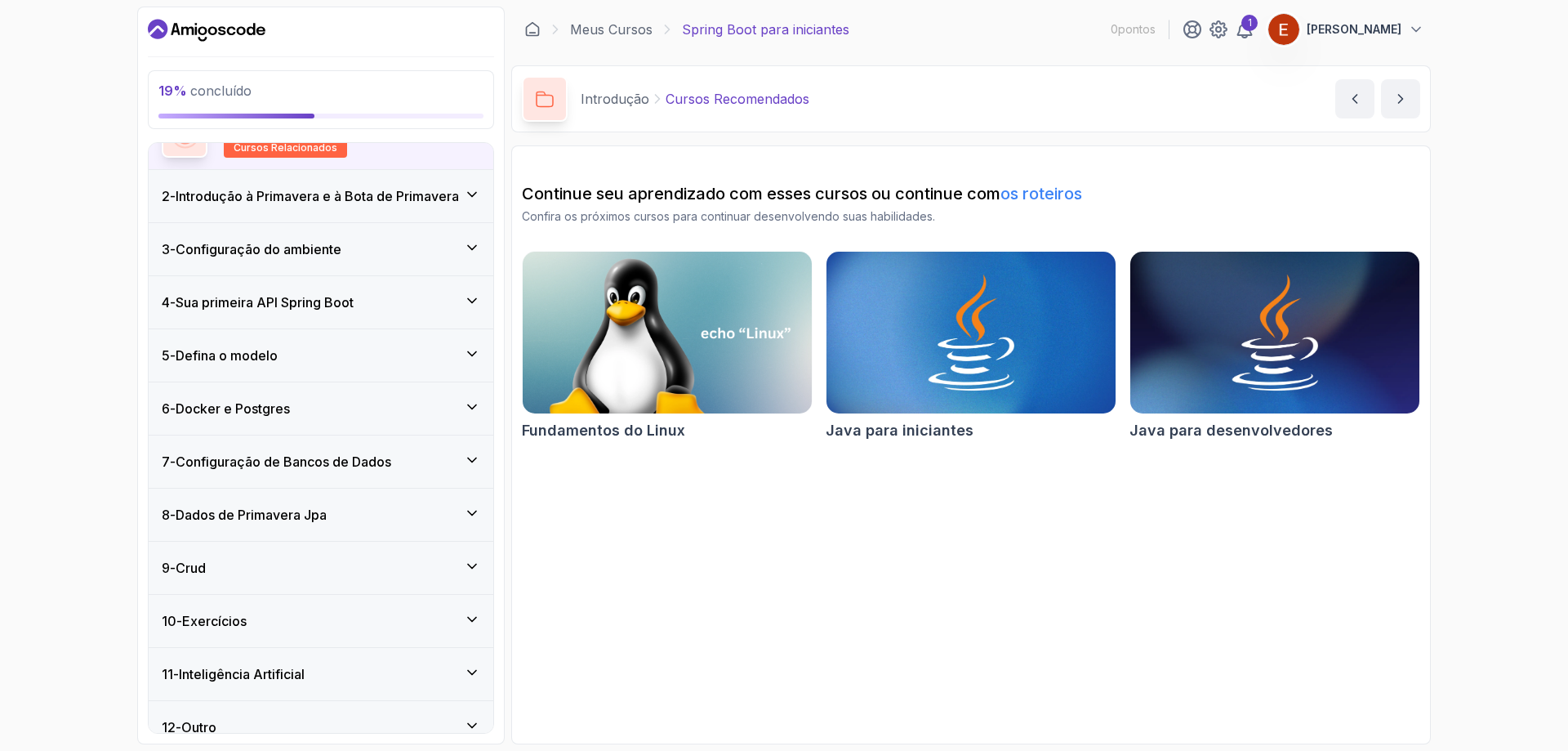
click at [357, 351] on div "5 - Defina o modelo" at bounding box center [321, 354] width 318 height 19
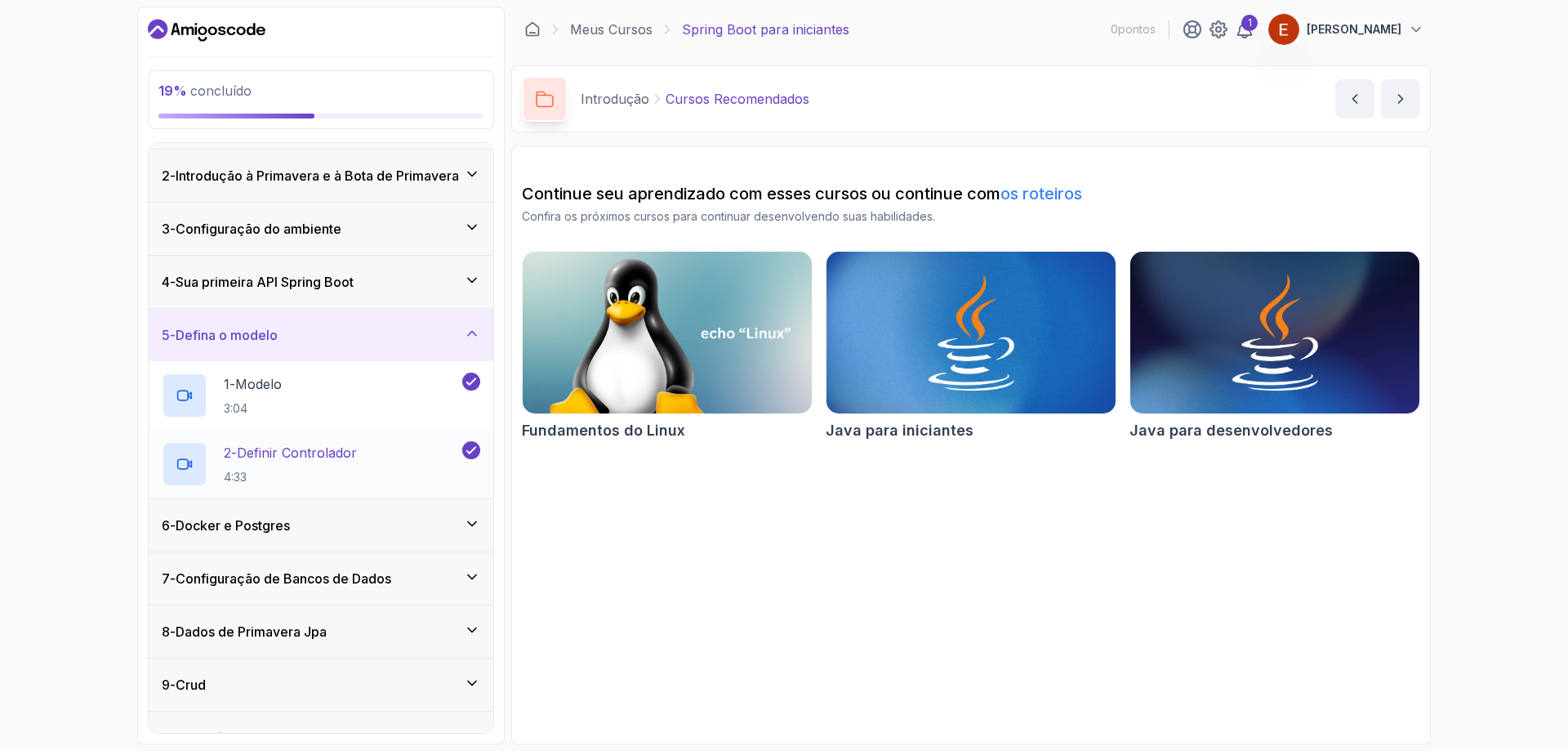
click at [367, 436] on div "2 - Definir Controlador 4:33" at bounding box center [321, 465] width 344 height 69
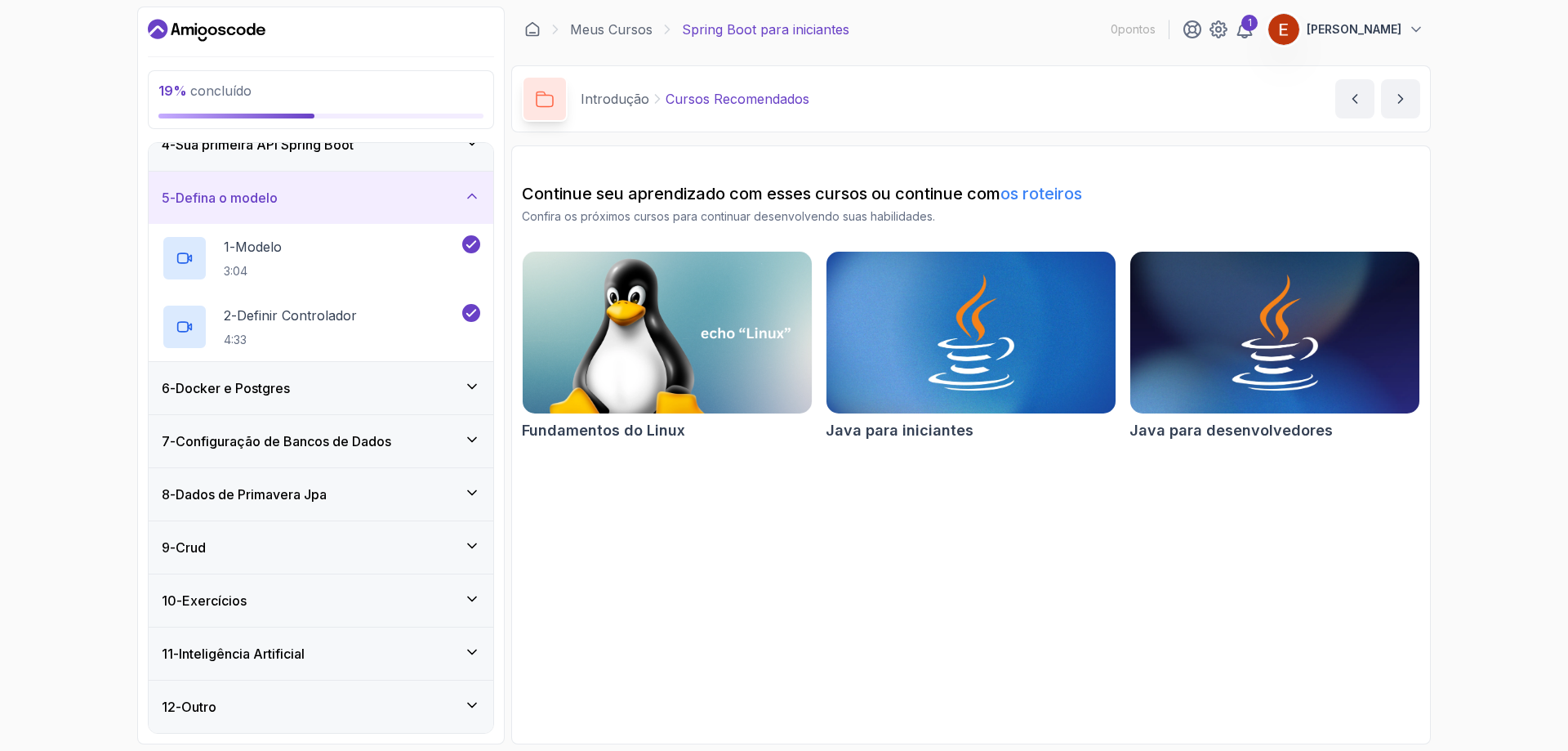
click at [359, 655] on div "11 - Inteligência Artificial" at bounding box center [321, 653] width 318 height 19
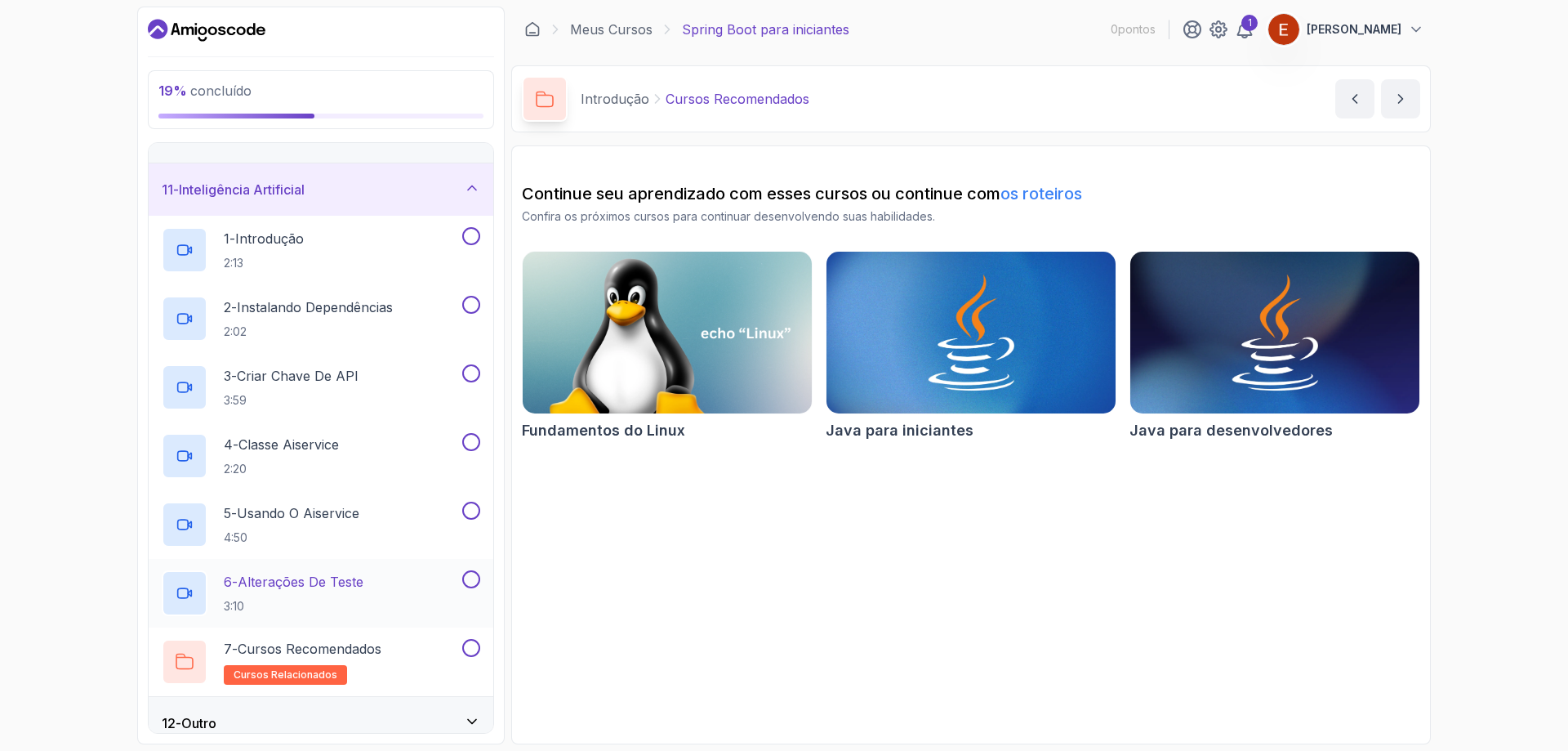
scroll to position [527, 0]
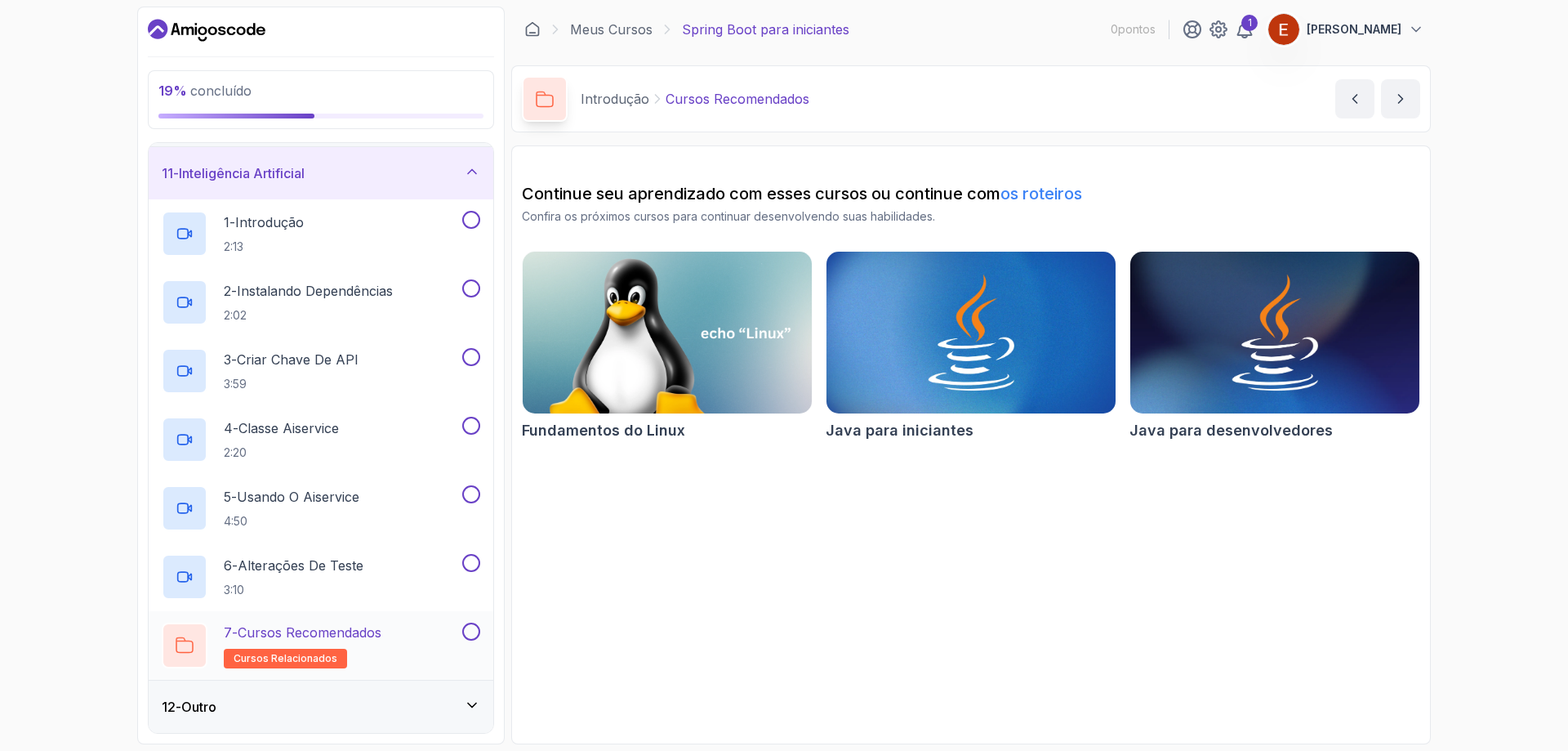
click at [472, 624] on button at bounding box center [470, 631] width 18 height 18
click at [480, 559] on div "6 - Alterações de teste 3:10" at bounding box center [321, 577] width 344 height 69
click at [474, 492] on button at bounding box center [470, 494] width 18 height 18
click at [466, 428] on button at bounding box center [470, 425] width 18 height 18
click at [464, 342] on div "3 - Criar chave de API 3:59" at bounding box center [321, 371] width 344 height 69
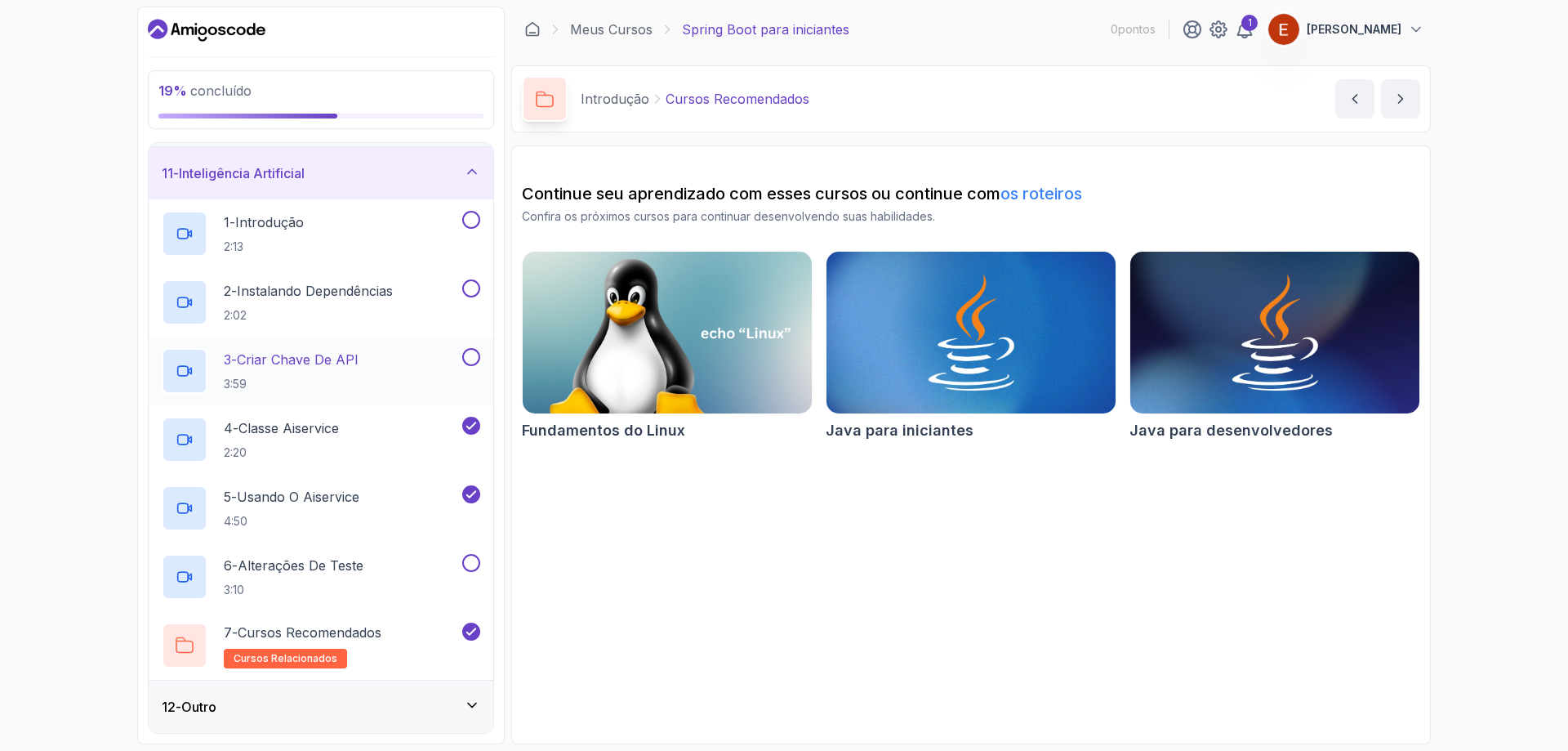
click at [471, 355] on button at bounding box center [470, 356] width 18 height 18
click at [476, 291] on button at bounding box center [470, 288] width 18 height 18
click at [469, 214] on button at bounding box center [470, 219] width 18 height 18
click at [472, 565] on button at bounding box center [470, 562] width 18 height 18
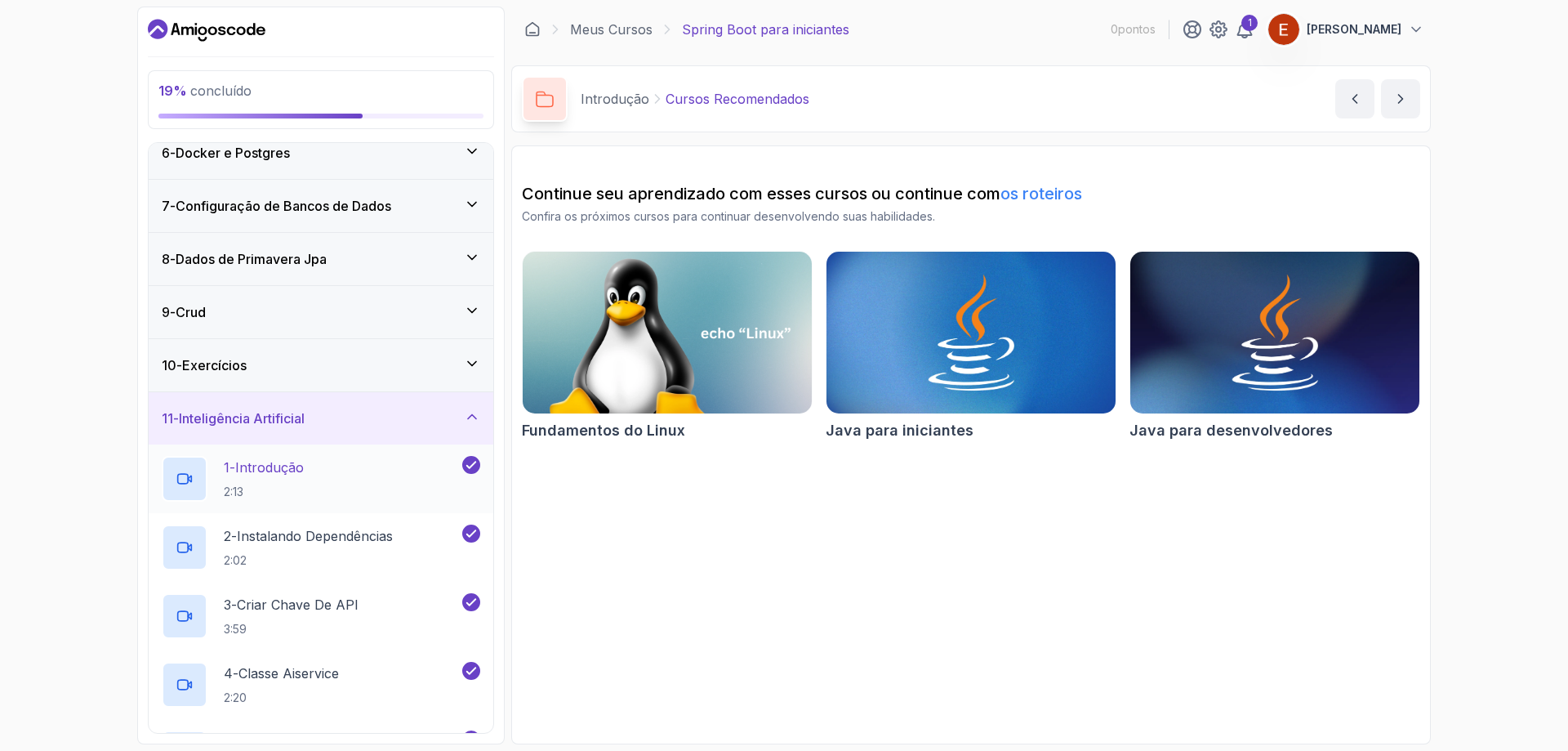
scroll to position [200, 0]
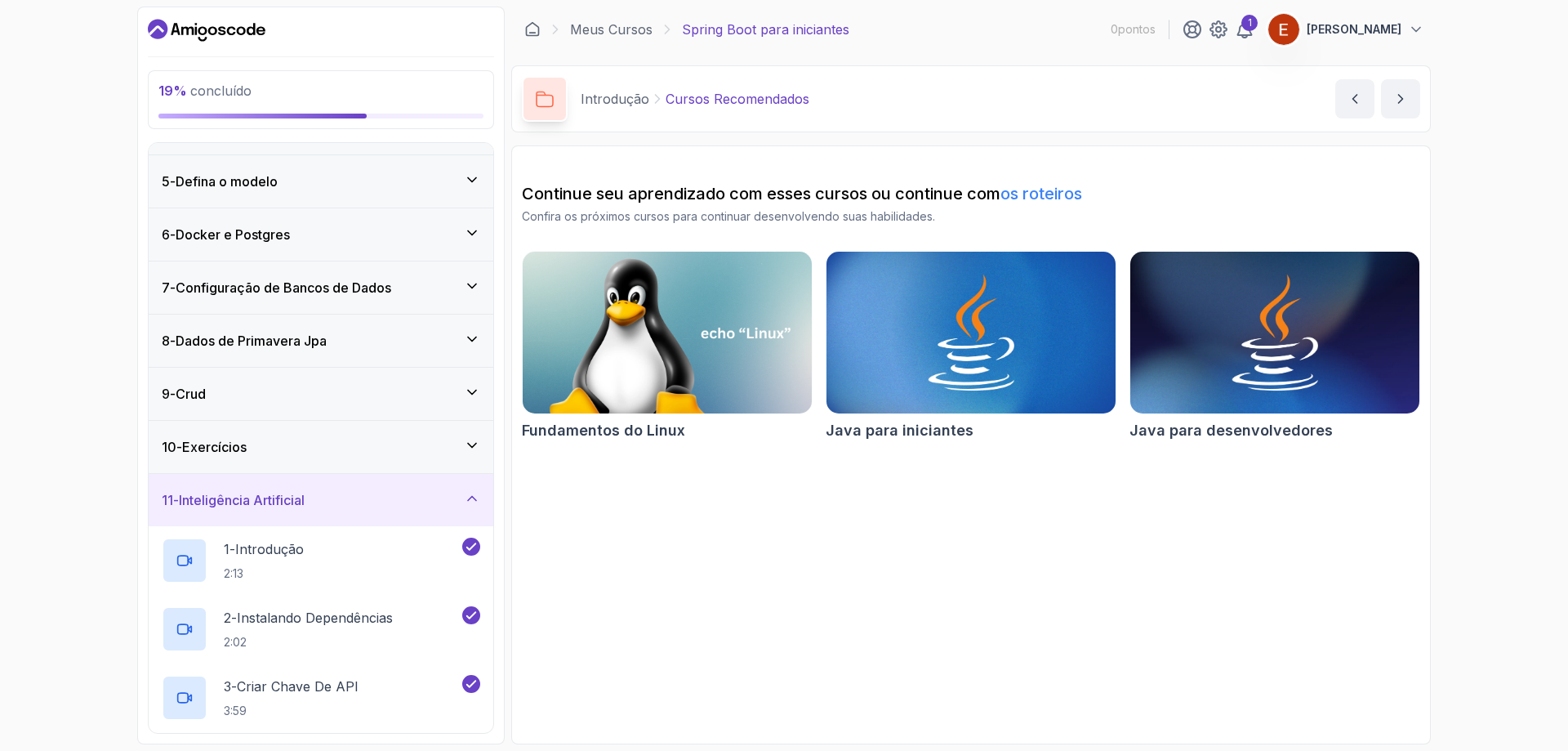
click at [444, 440] on div "10 - Exercícios" at bounding box center [321, 446] width 318 height 19
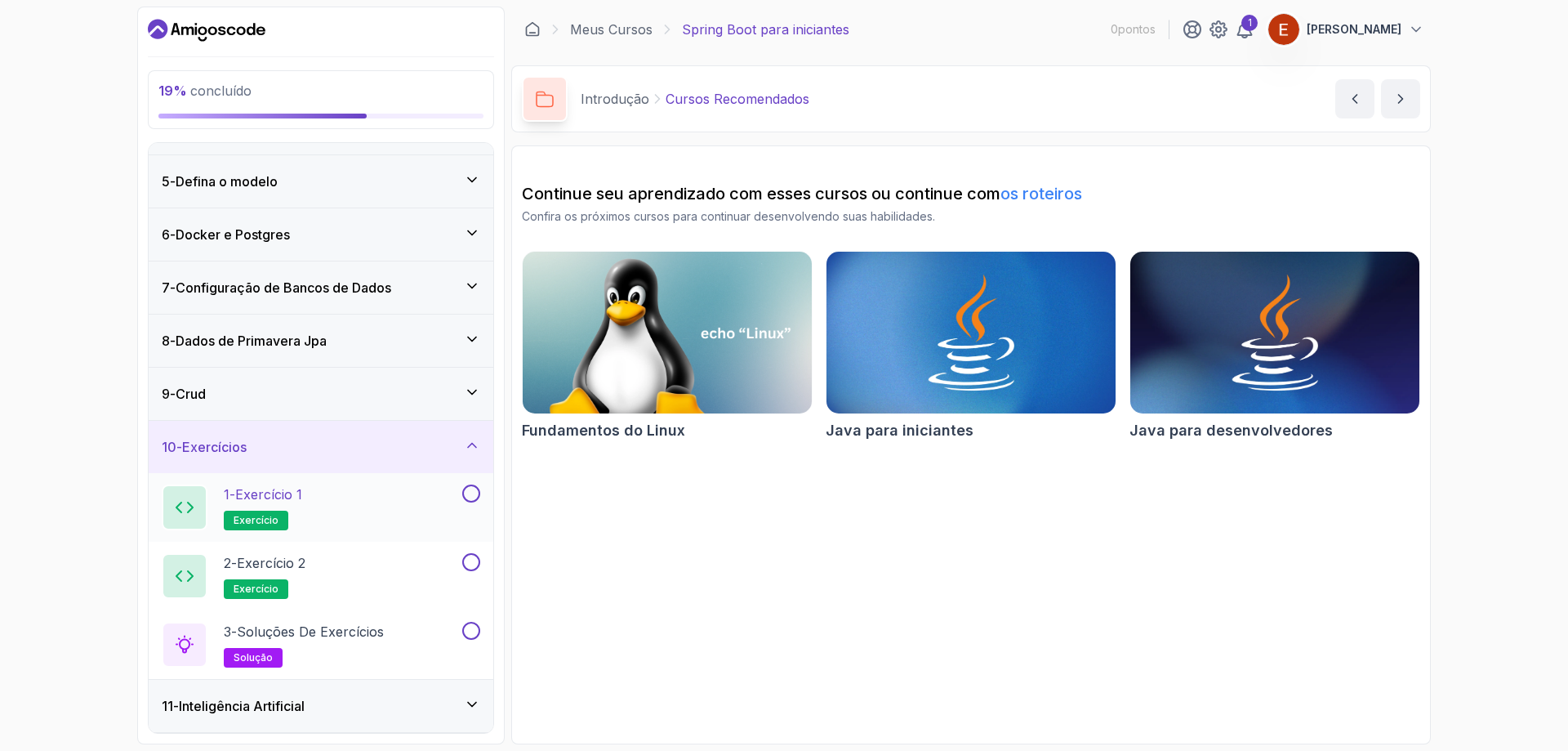
click at [390, 506] on div "1 - Exercício 1 exercício" at bounding box center [311, 507] width 297 height 45
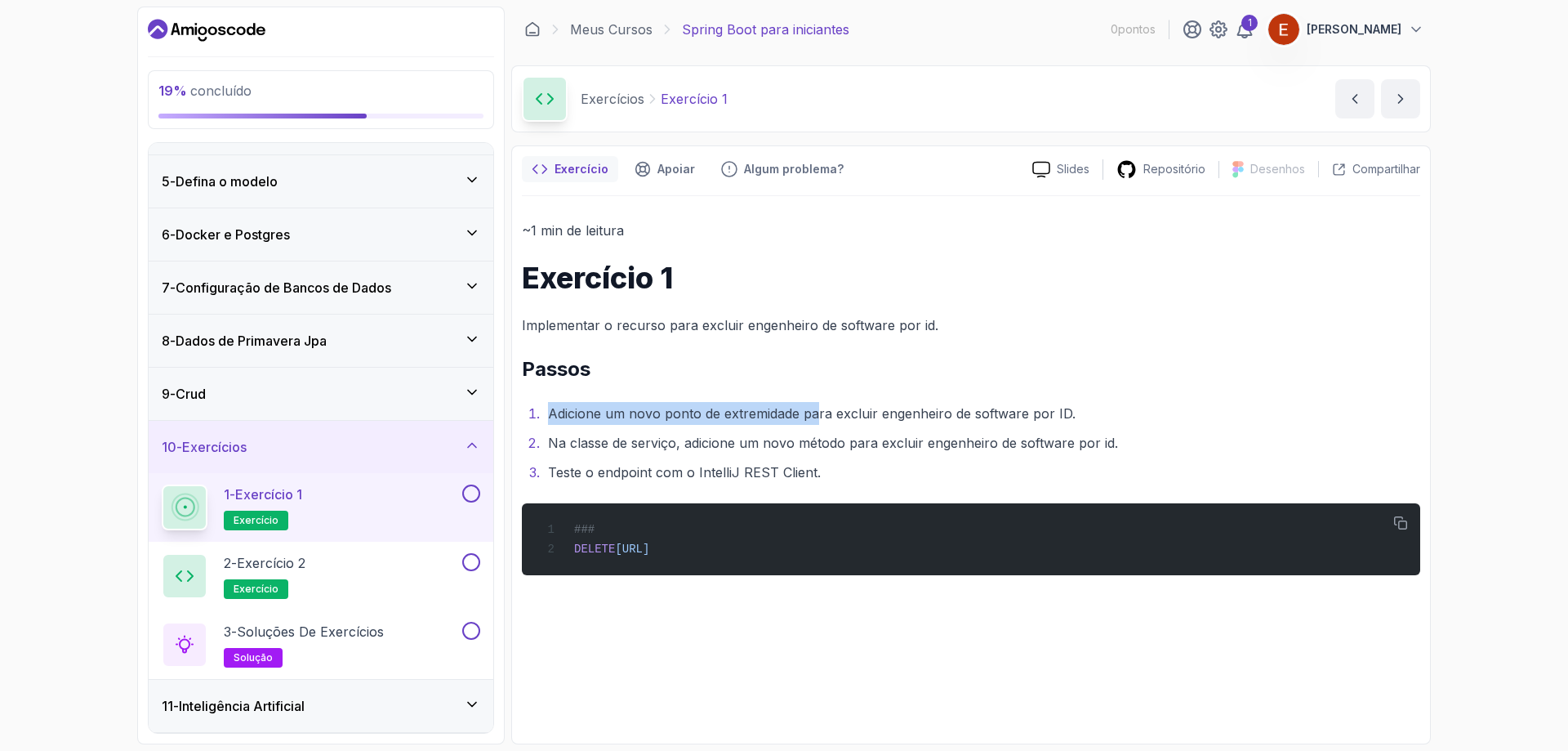
drag, startPoint x: 551, startPoint y: 409, endPoint x: 825, endPoint y: 445, distance: 276.4
click at [819, 410] on font "Adicione um novo ponto de extremidade para excluir engenheiro de software por I…" at bounding box center [812, 412] width 527 height 16
click at [338, 581] on div "2 - Exercício 2 exercício" at bounding box center [311, 575] width 297 height 45
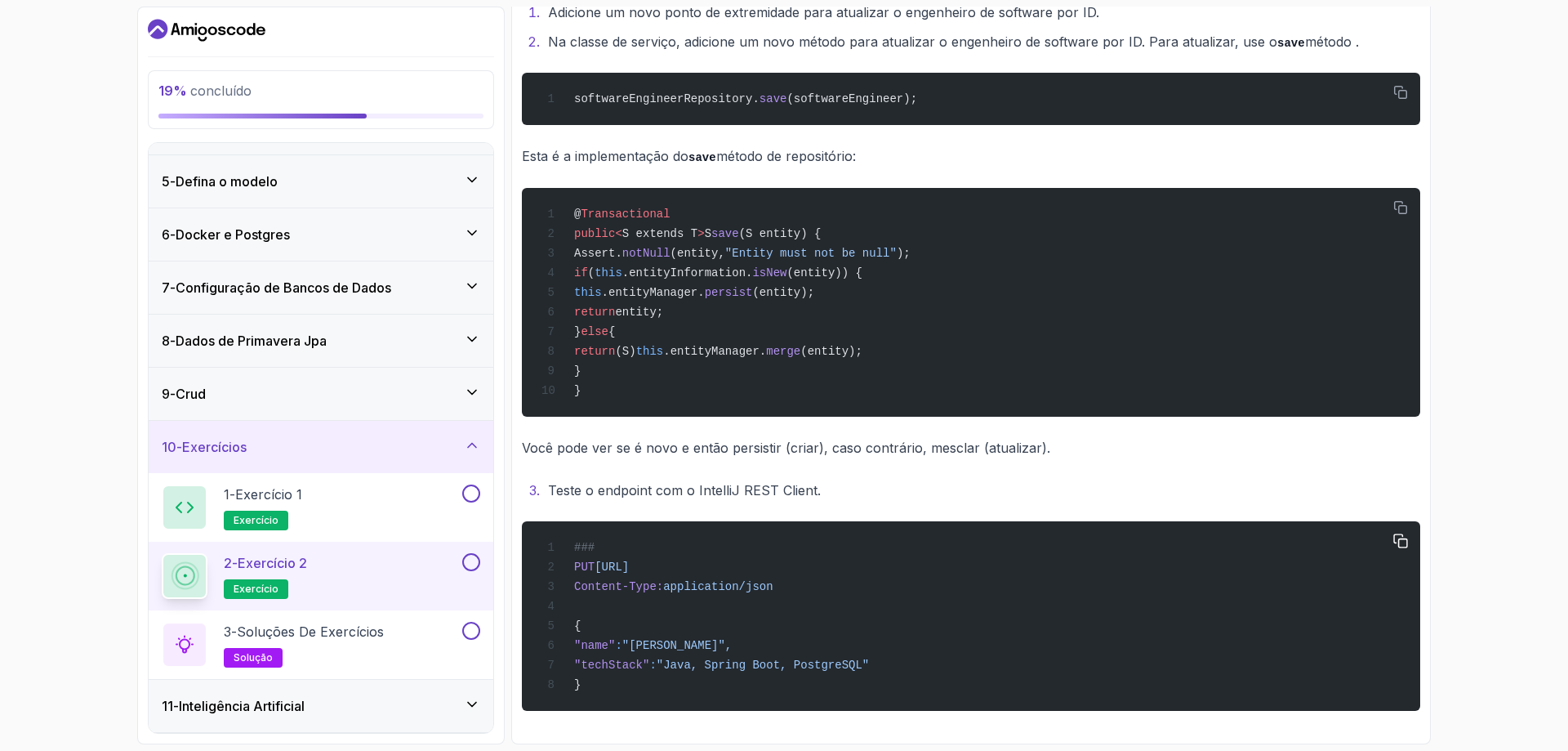
scroll to position [417, 0]
click at [632, 695] on div "### PUT http://localhost:8080/api/v1/software-engineers/1 Content-Type: applica…" at bounding box center [971, 616] width 873 height 170
click at [632, 680] on div "### PUT http://localhost:8080/api/v1/software-engineers/1 Content-Type: applica…" at bounding box center [971, 616] width 873 height 170
drag, startPoint x: 592, startPoint y: 676, endPoint x: 592, endPoint y: 586, distance: 90.0
click at [592, 675] on div "### PUT http://localhost:8080/api/v1/software-engineers/1 Content-Type: applica…" at bounding box center [971, 616] width 873 height 170
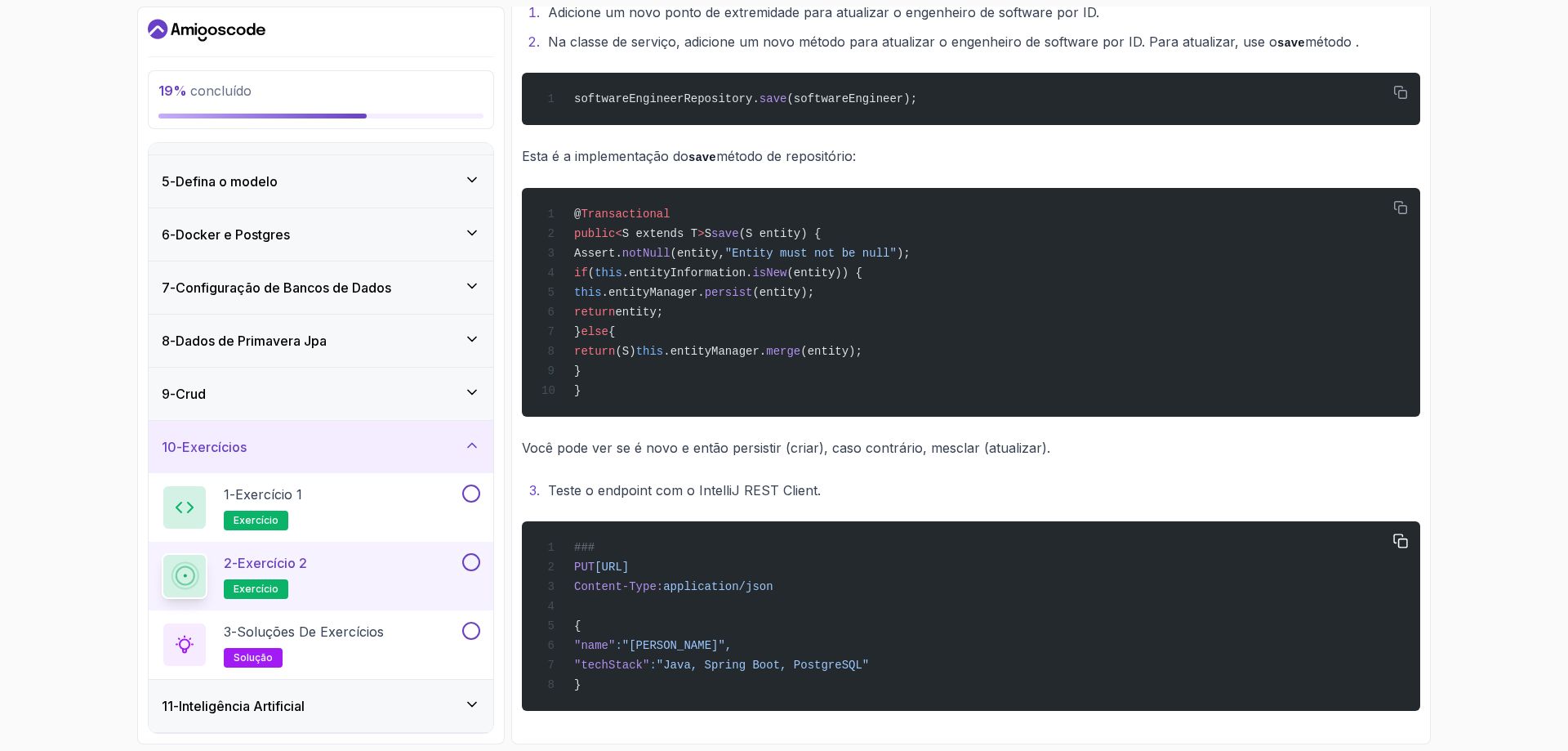
click at [587, 522] on pre "### PUT http://localhost:8080/api/v1/software-engineers/1 Content-Type: applica…" at bounding box center [971, 617] width 899 height 190
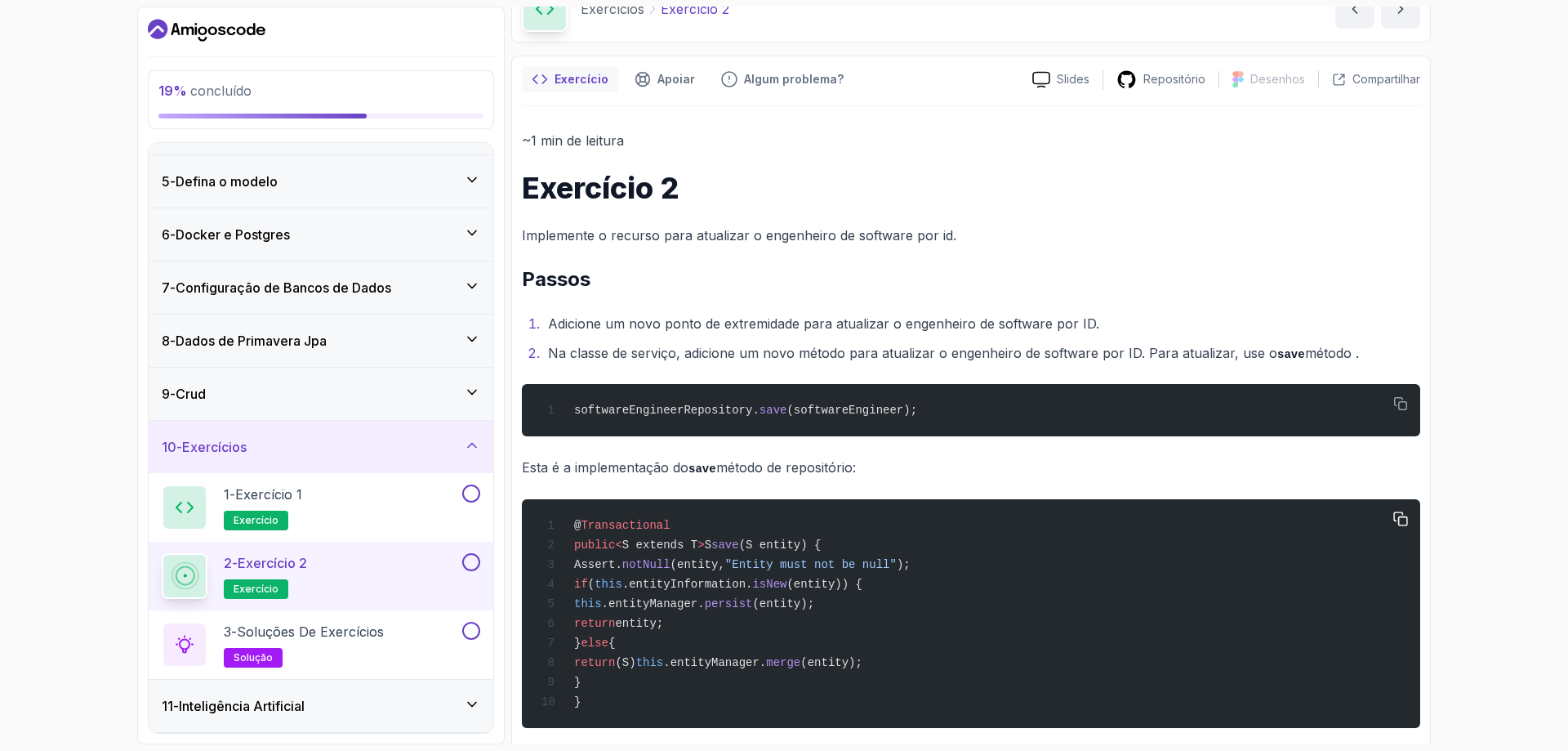
scroll to position [0, 0]
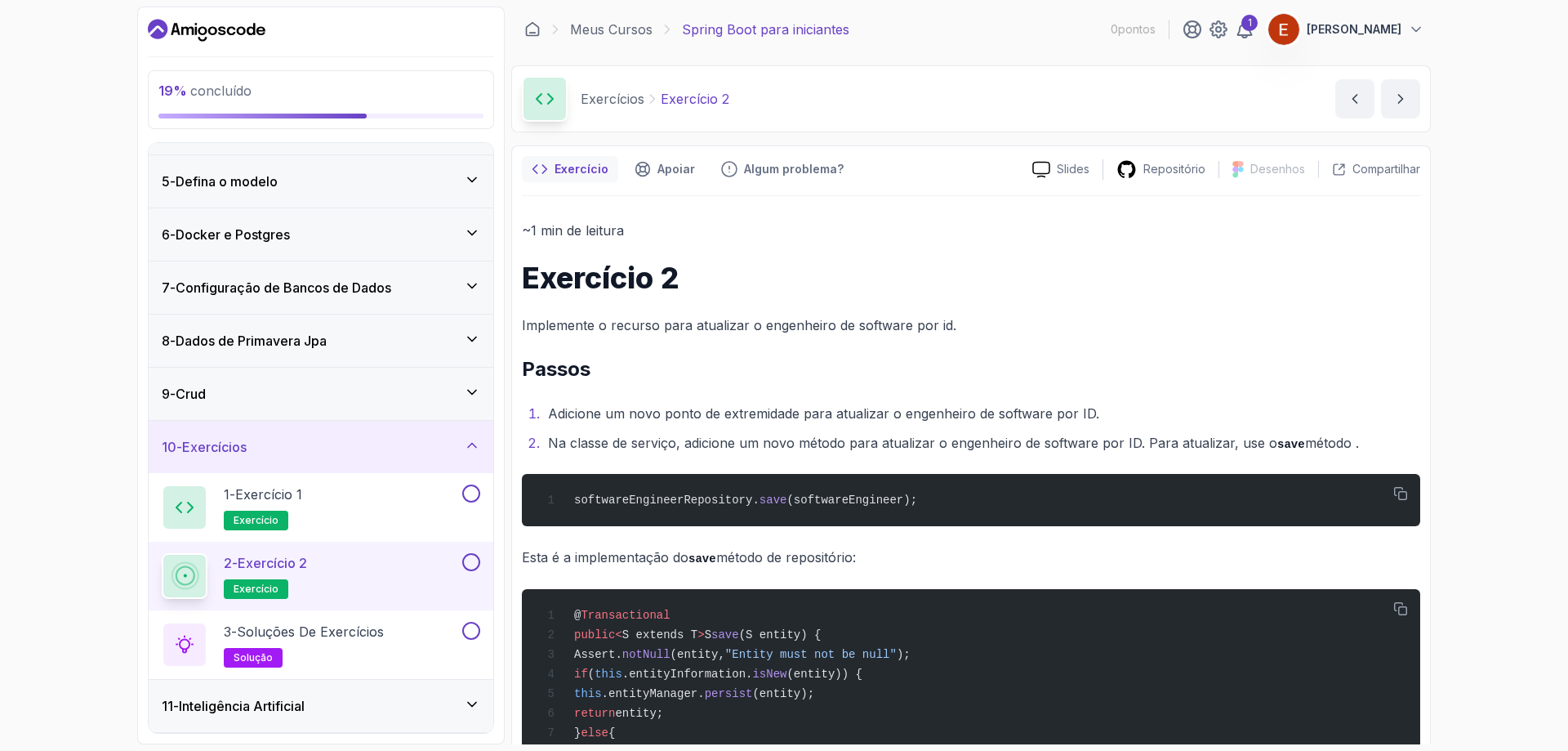
click at [479, 564] on button at bounding box center [470, 561] width 18 height 18
click at [476, 494] on button at bounding box center [470, 493] width 18 height 18
click at [229, 398] on div "9 - Crud" at bounding box center [321, 393] width 318 height 19
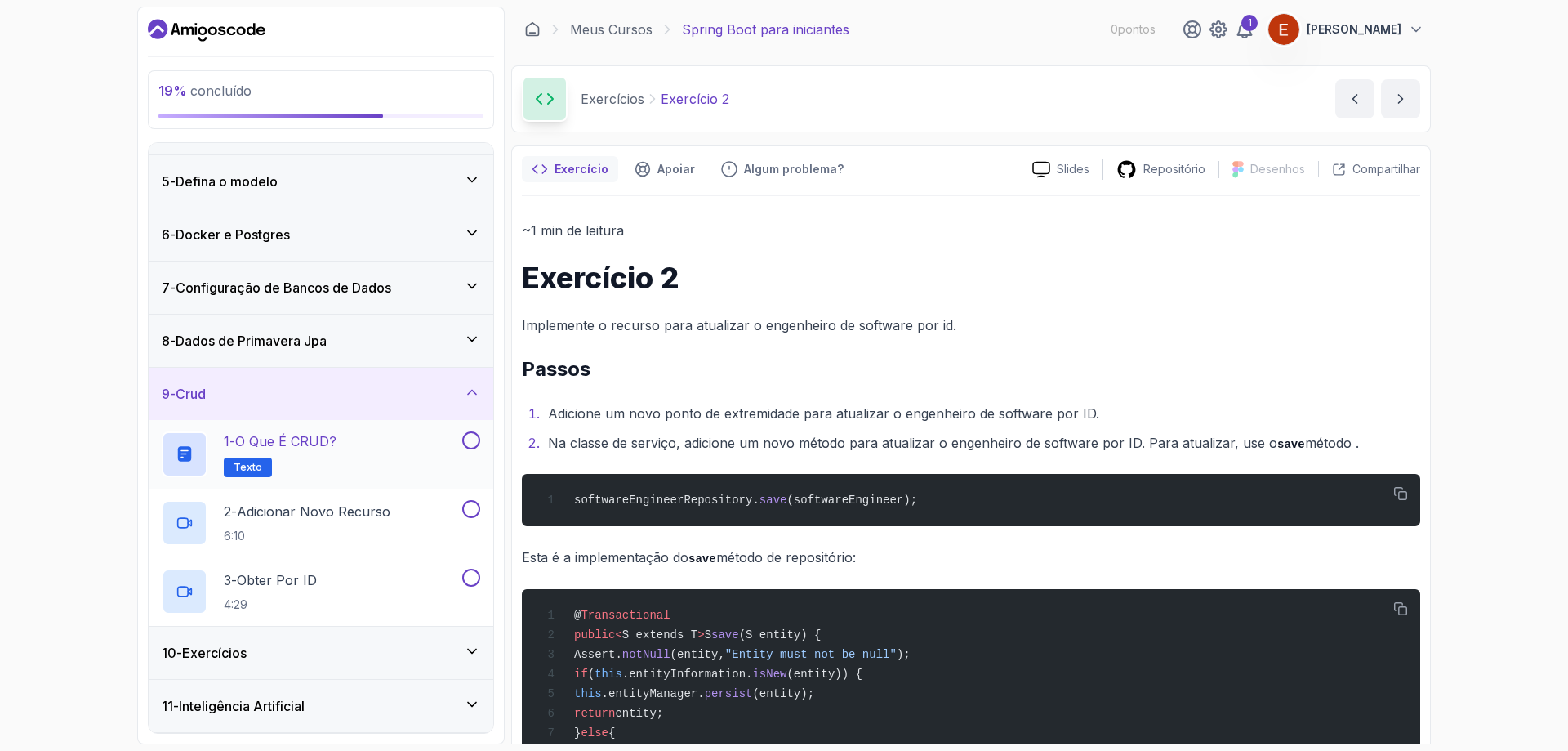
click at [467, 444] on button at bounding box center [470, 440] width 18 height 18
click at [412, 445] on div "1 - O que é CRUD? Texto" at bounding box center [311, 454] width 297 height 45
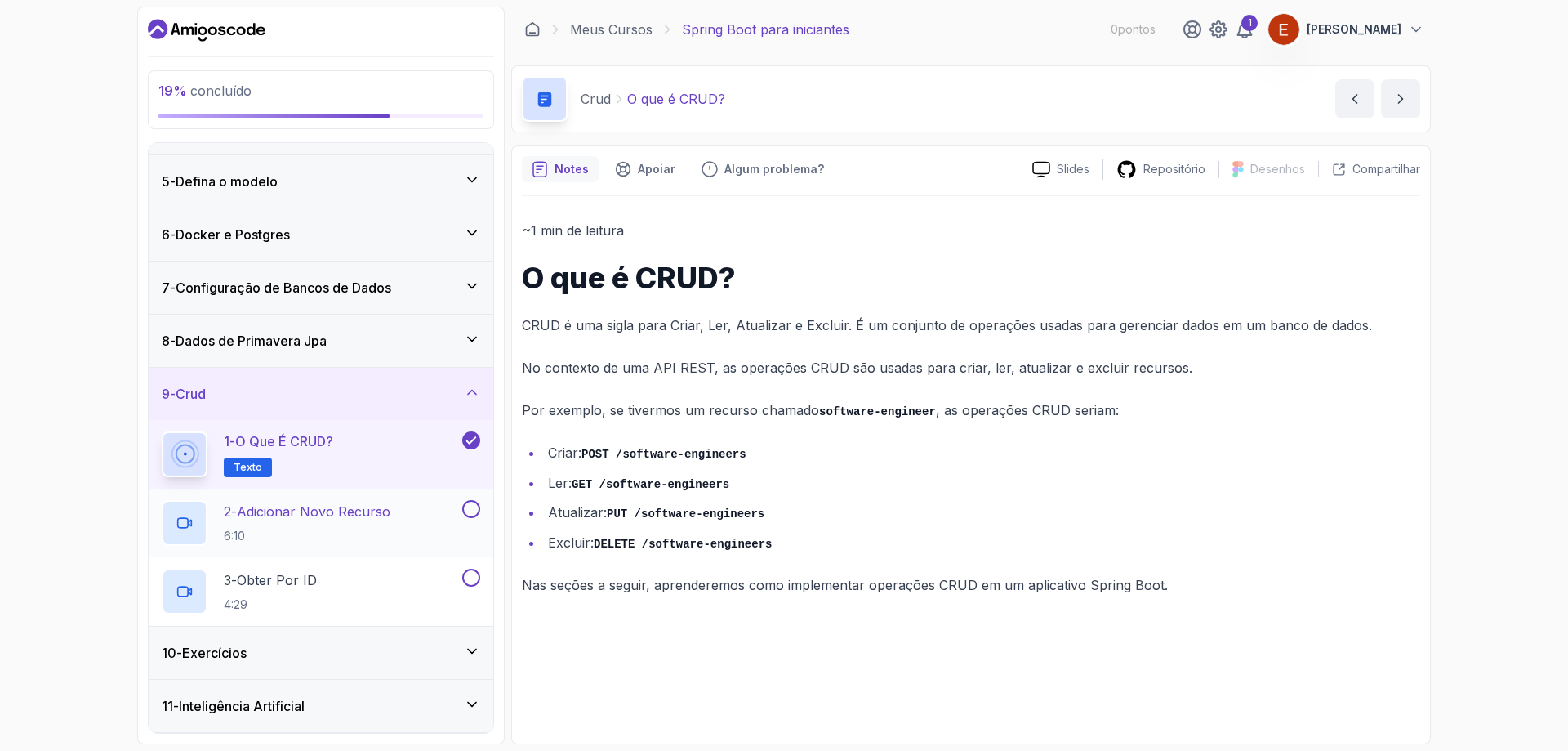
click at [469, 506] on button at bounding box center [470, 508] width 18 height 18
click at [471, 583] on button at bounding box center [470, 577] width 18 height 18
click at [403, 341] on div "8 - Dados de Primavera Jpa" at bounding box center [321, 340] width 318 height 19
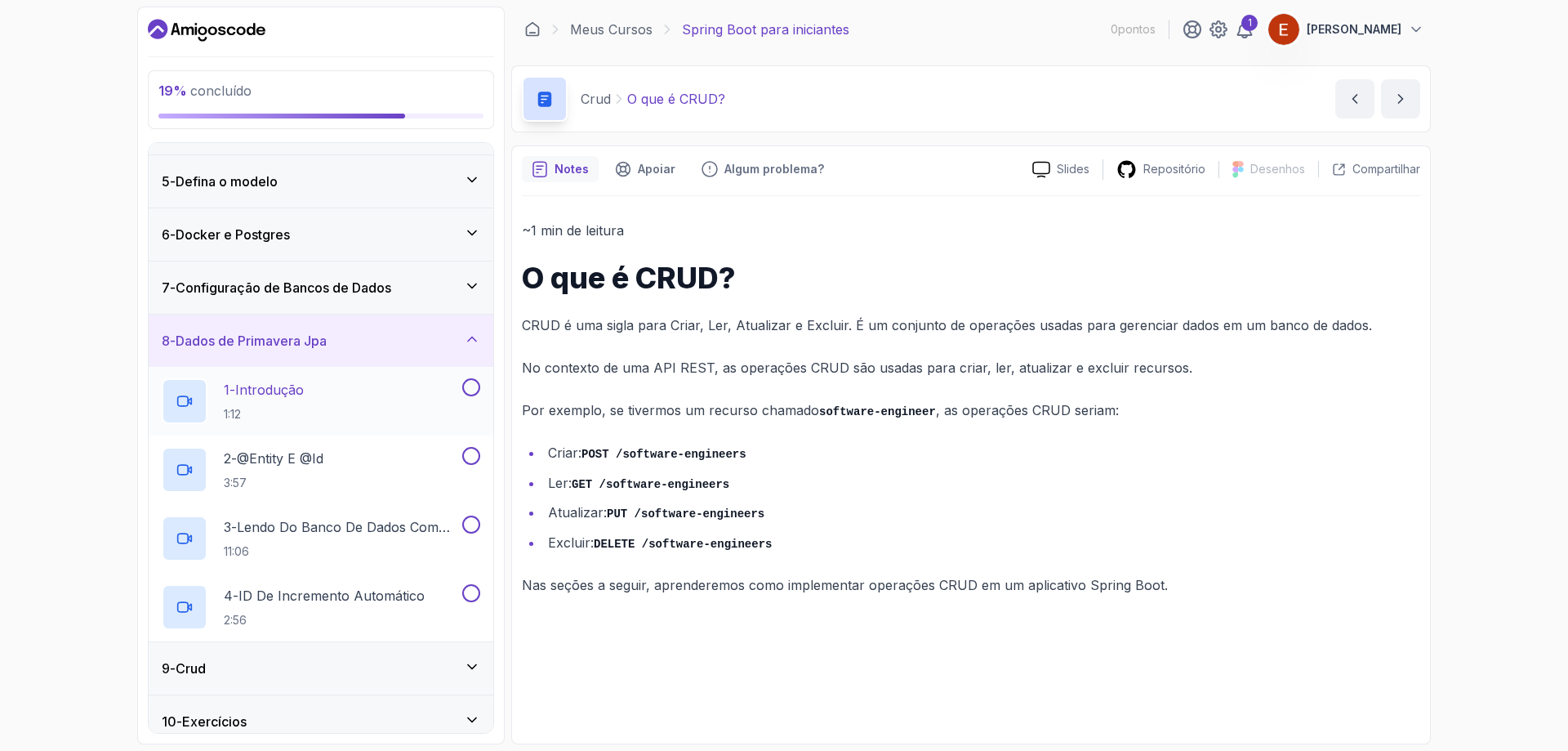
click at [475, 378] on div at bounding box center [469, 386] width 21 height 18
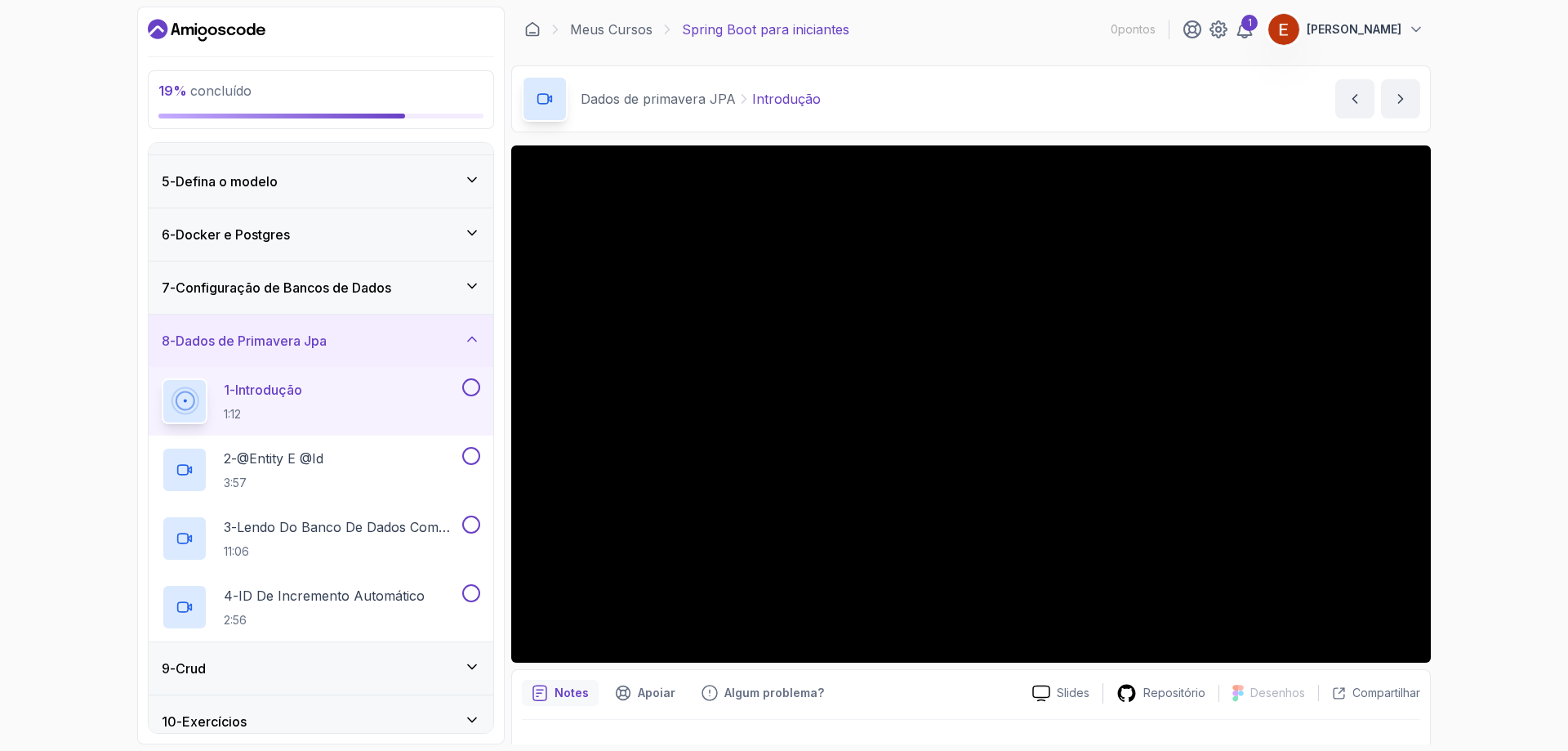
click at [469, 391] on button at bounding box center [470, 386] width 18 height 18
click at [475, 449] on button at bounding box center [470, 455] width 18 height 18
click at [475, 524] on button at bounding box center [470, 524] width 18 height 18
click at [482, 593] on div "4 - ID de incremento automático 2:56" at bounding box center [321, 607] width 344 height 69
click at [390, 299] on div "7 - Configuração de Bancos de Dados" at bounding box center [321, 287] width 344 height 52
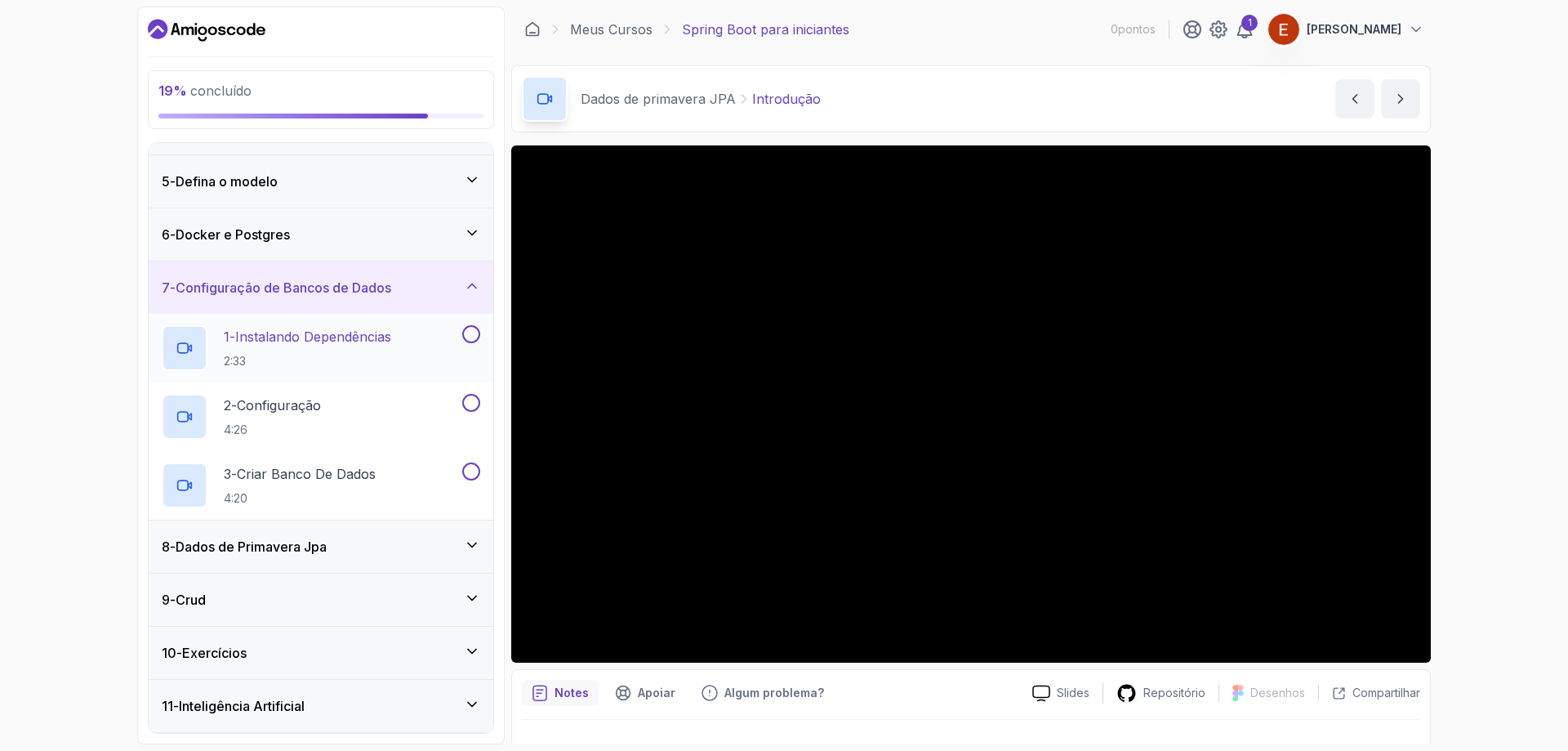
click at [476, 333] on button at bounding box center [470, 333] width 18 height 18
click at [467, 385] on div "2 - Configuração 4:26" at bounding box center [321, 417] width 344 height 69
click at [471, 472] on button at bounding box center [470, 470] width 18 height 18
click at [465, 391] on div "2 - Configuração 4:26" at bounding box center [321, 417] width 344 height 69
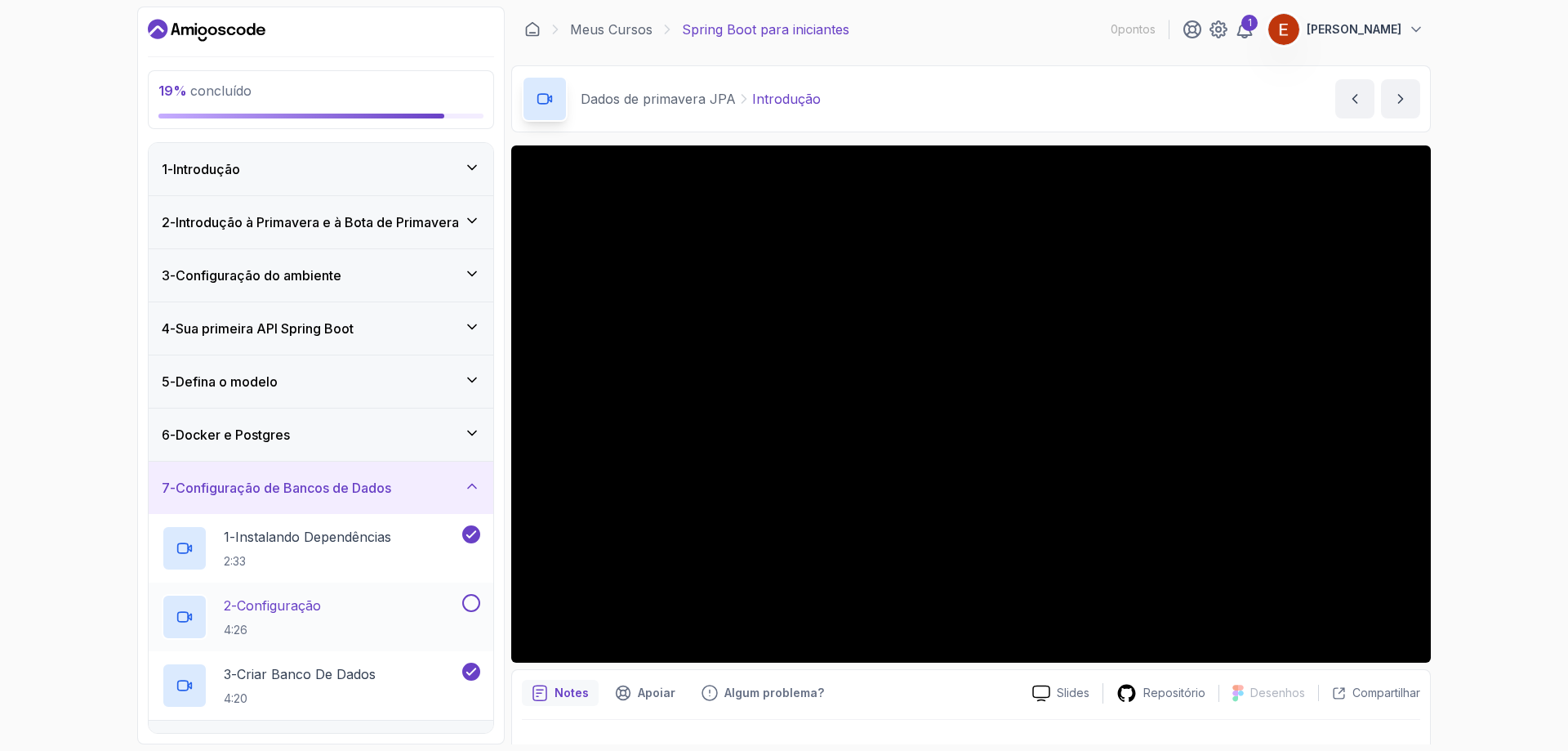
click at [466, 607] on button at bounding box center [470, 602] width 18 height 18
drag, startPoint x: 464, startPoint y: 390, endPoint x: 462, endPoint y: 405, distance: 15.1
click at [464, 395] on div "5 - Defina o modelo" at bounding box center [321, 381] width 344 height 52
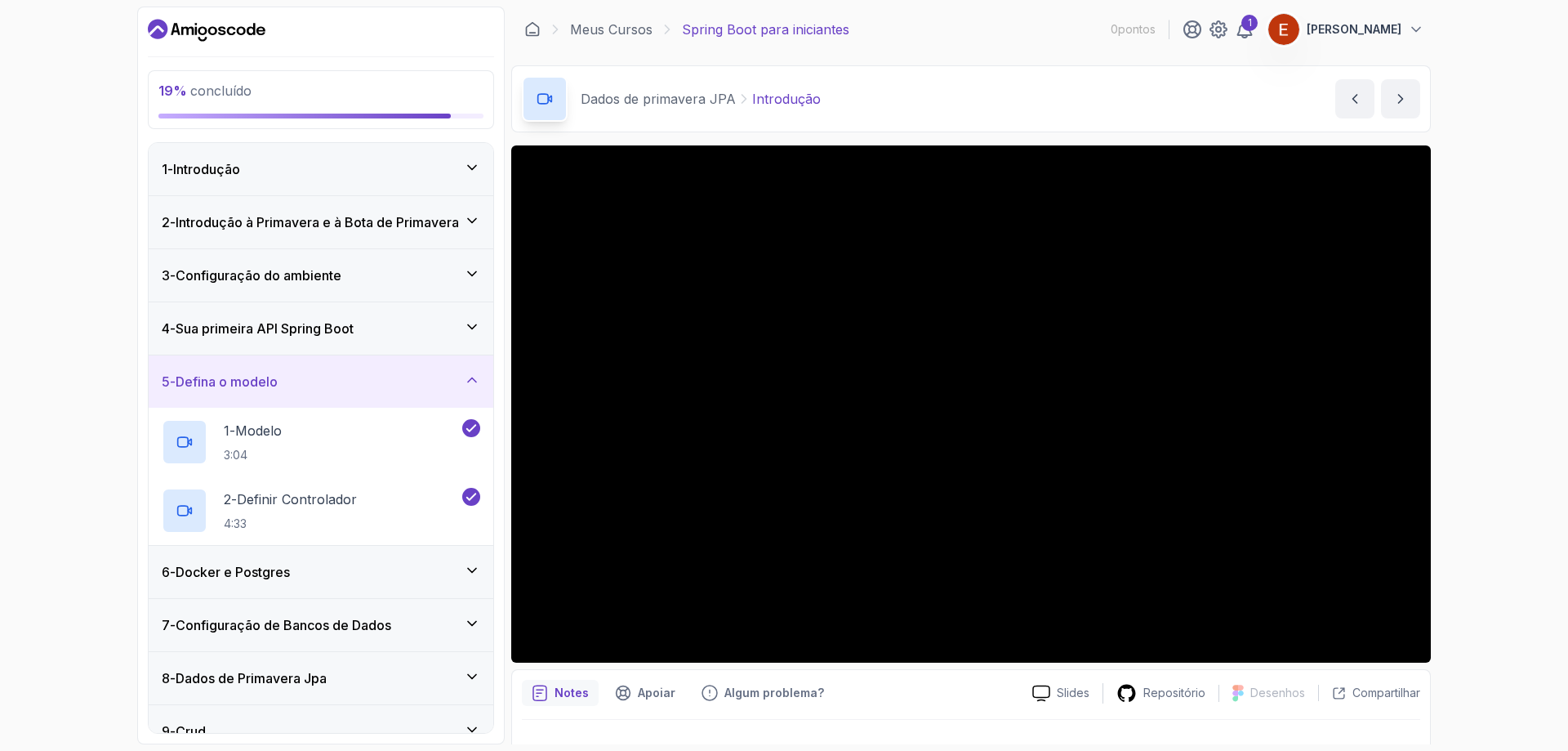
click at [459, 576] on div "6 - Docker e Postgres" at bounding box center [321, 571] width 318 height 19
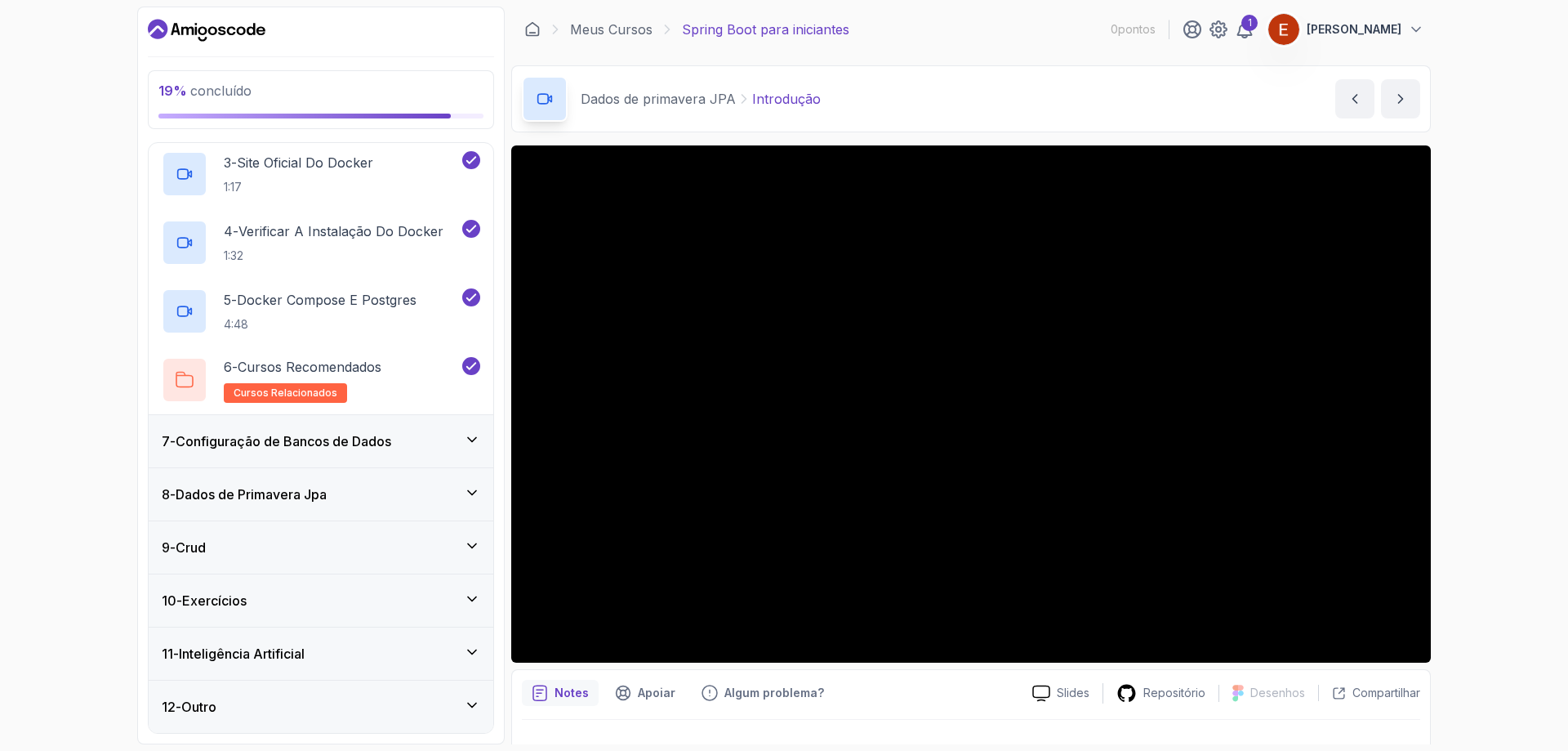
click at [451, 553] on div "9 - Crud" at bounding box center [321, 547] width 318 height 19
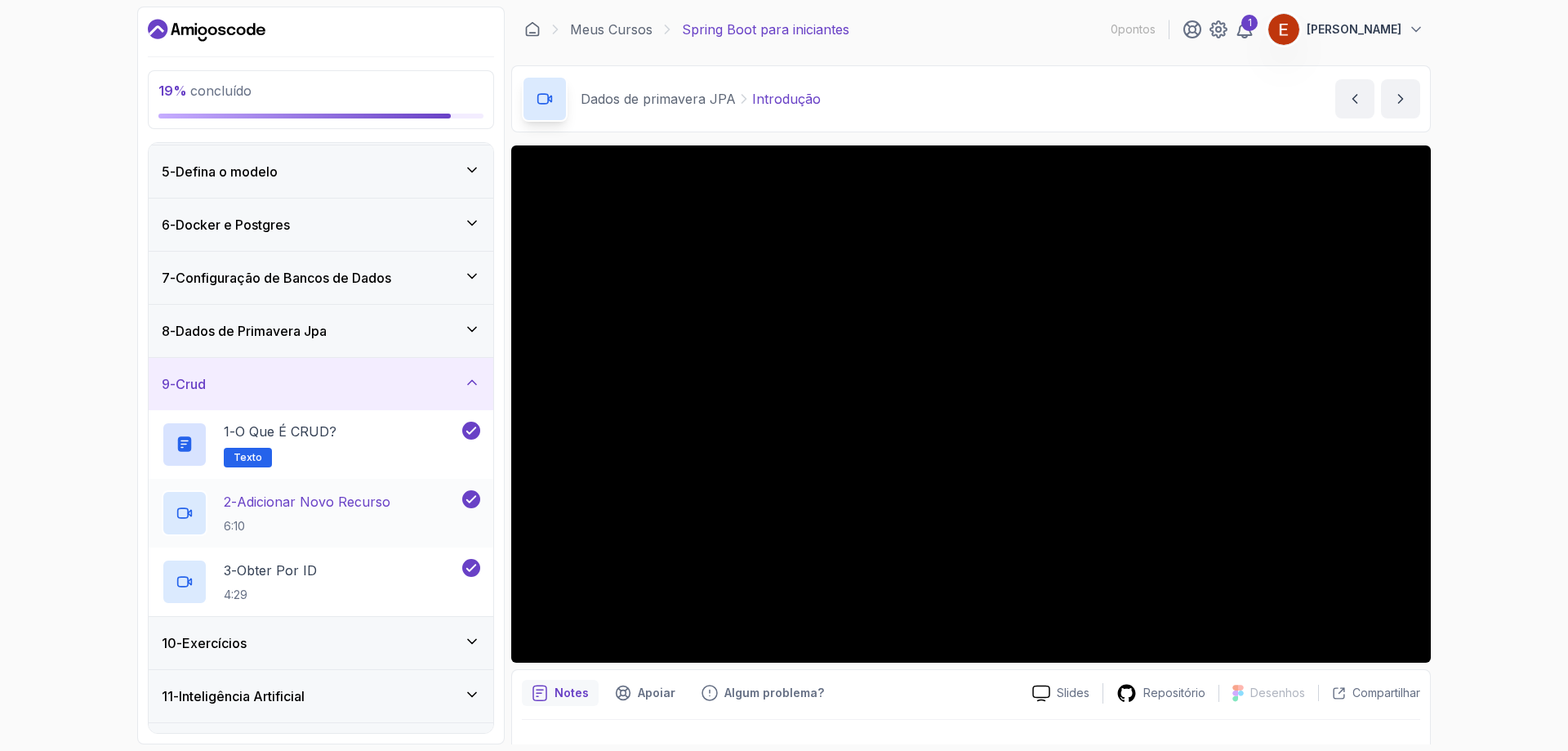
scroll to position [253, 0]
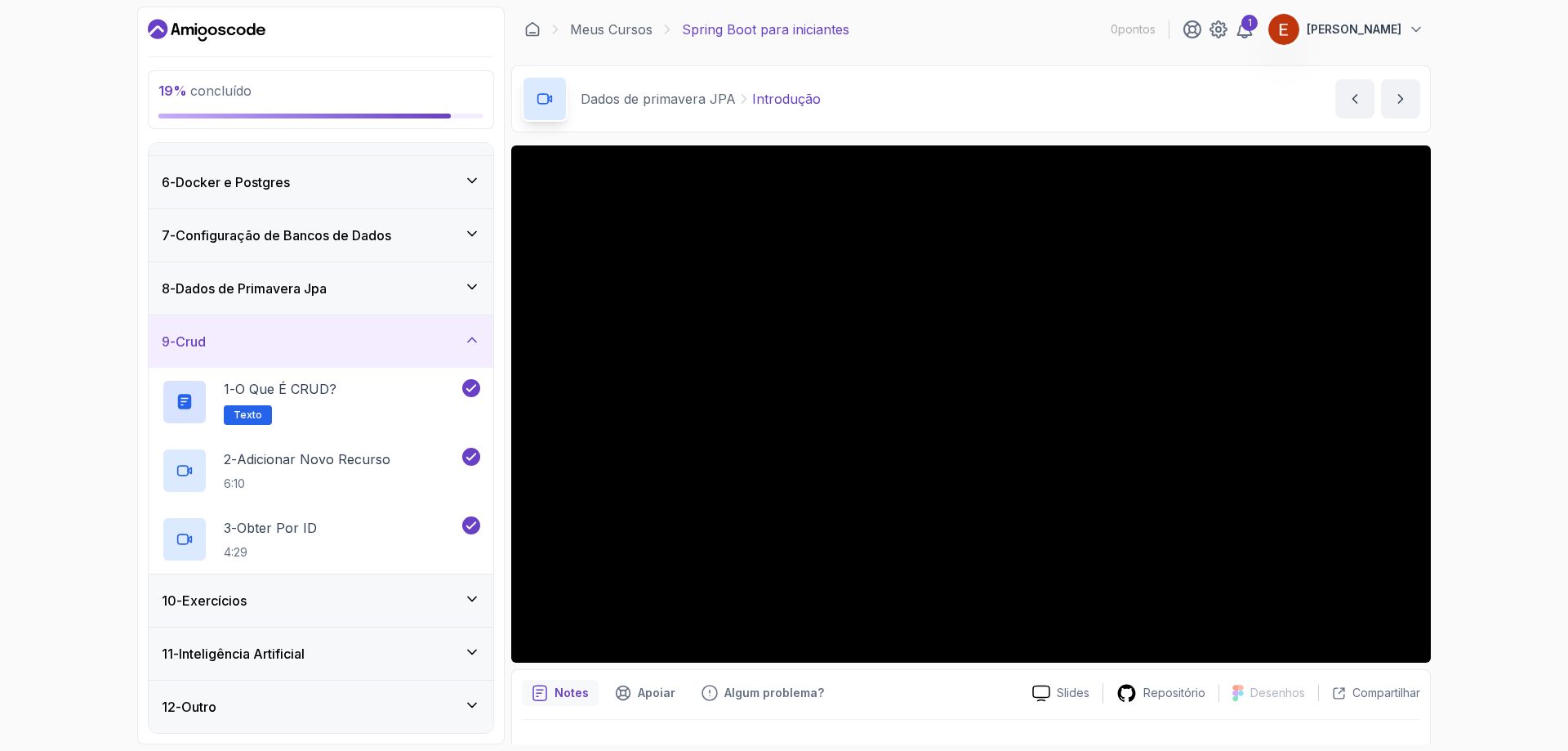
click at [441, 597] on div "10 - Exercícios" at bounding box center [321, 600] width 318 height 19
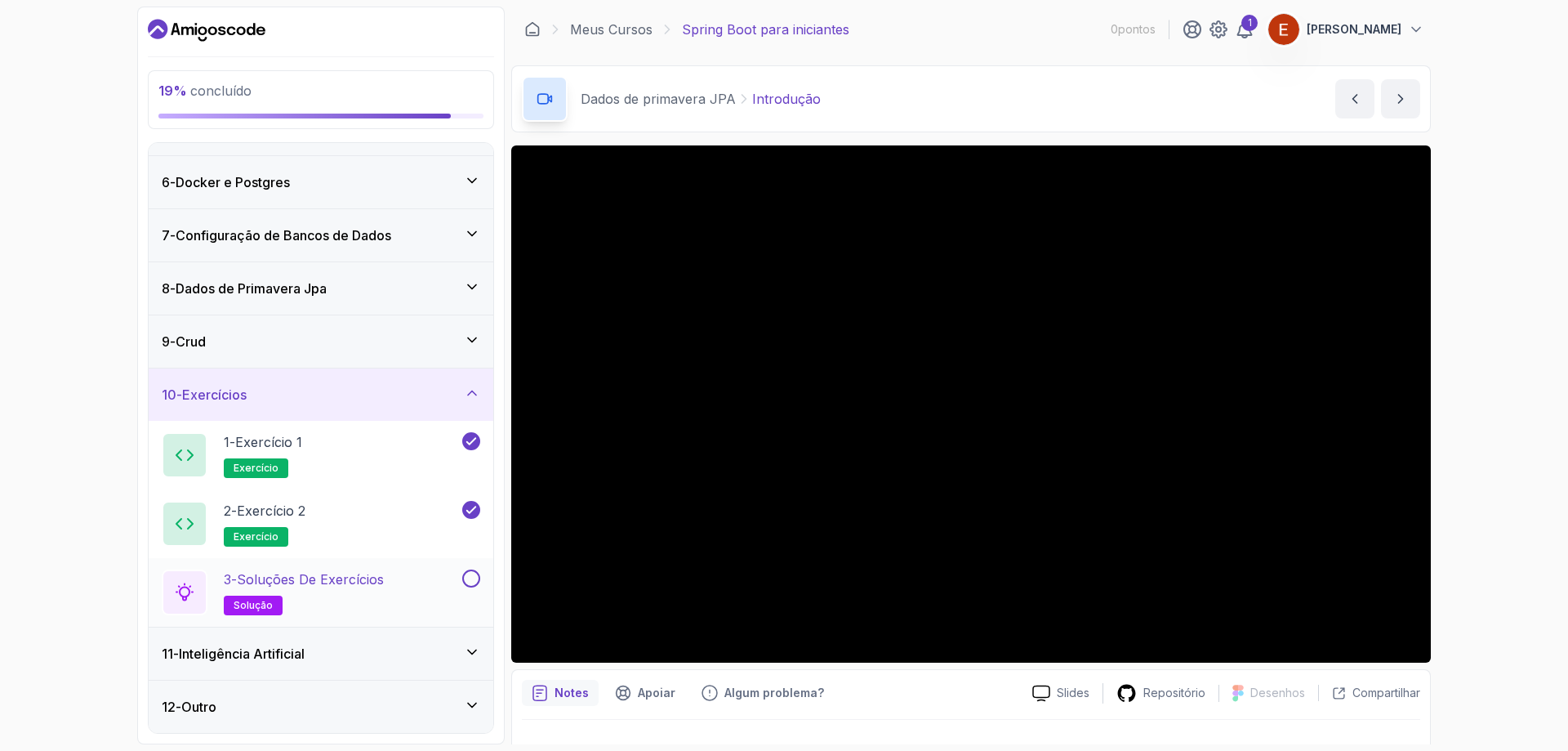
click at [469, 581] on button at bounding box center [470, 578] width 18 height 18
click at [440, 582] on div "3 - Soluções de Exercícios solução" at bounding box center [311, 592] width 297 height 45
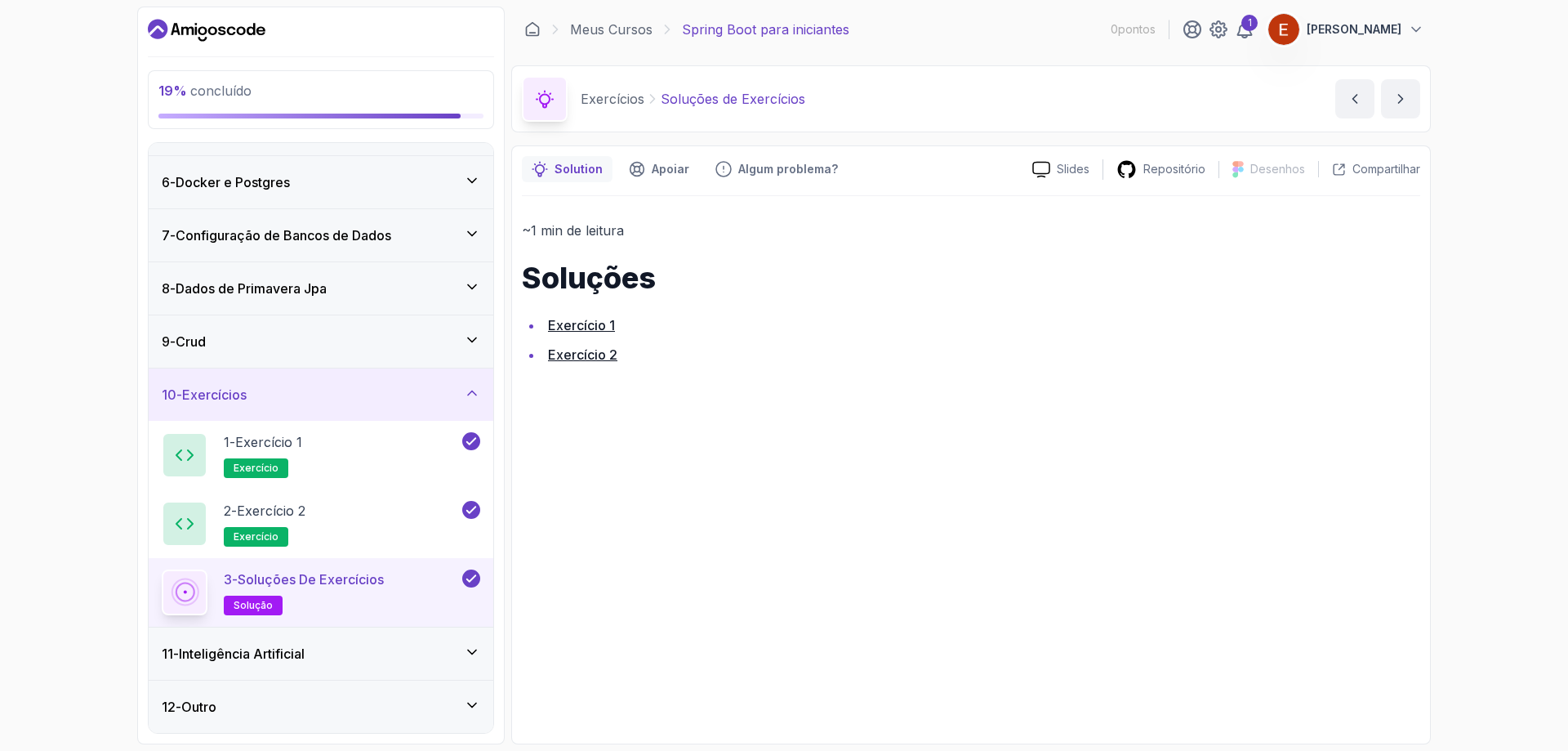
click at [560, 323] on font "Exercício 1" at bounding box center [582, 324] width 67 height 16
click at [434, 659] on div "11 - Artificial Intelligence" at bounding box center [321, 653] width 318 height 19
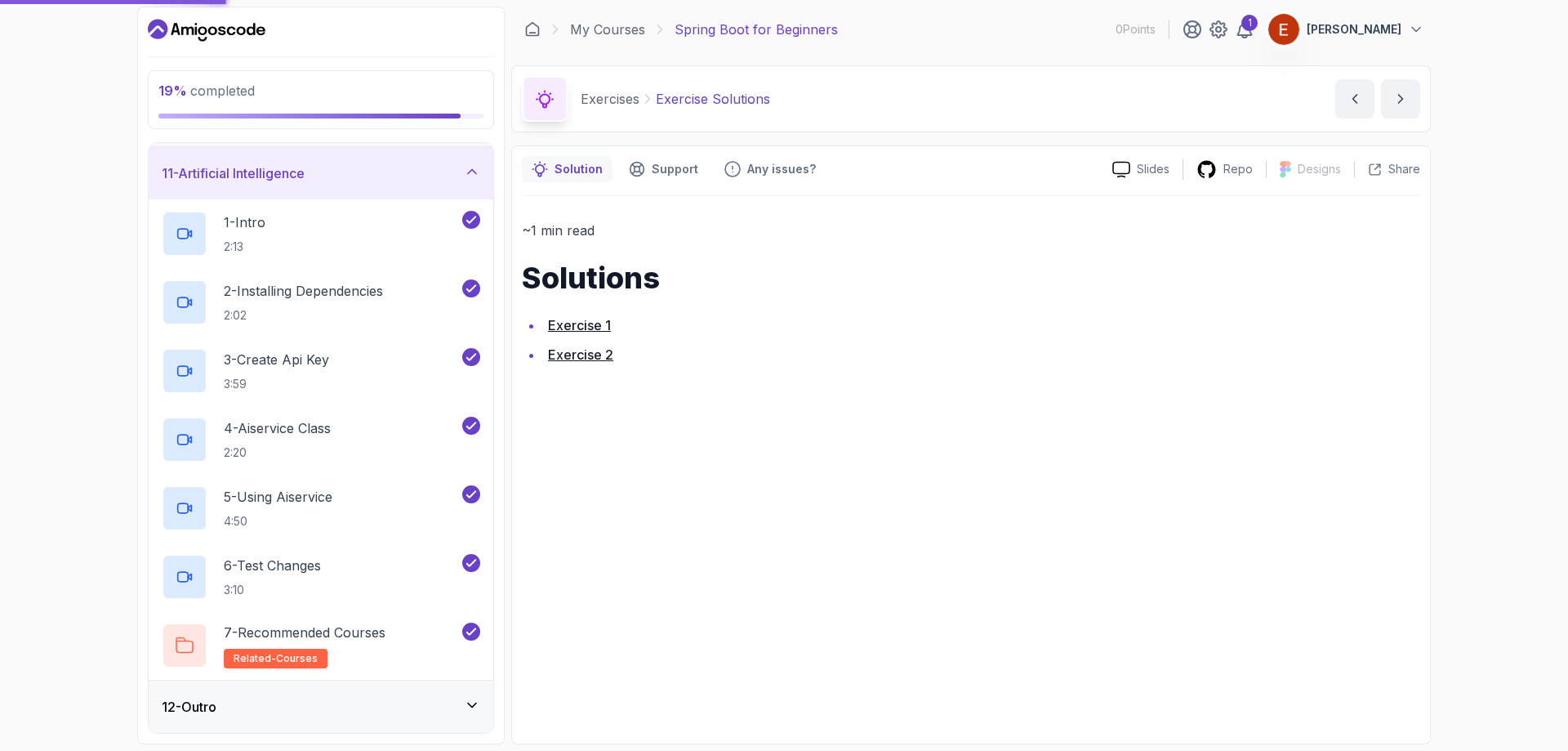
click at [400, 701] on div "12 - Outro" at bounding box center [321, 706] width 318 height 19
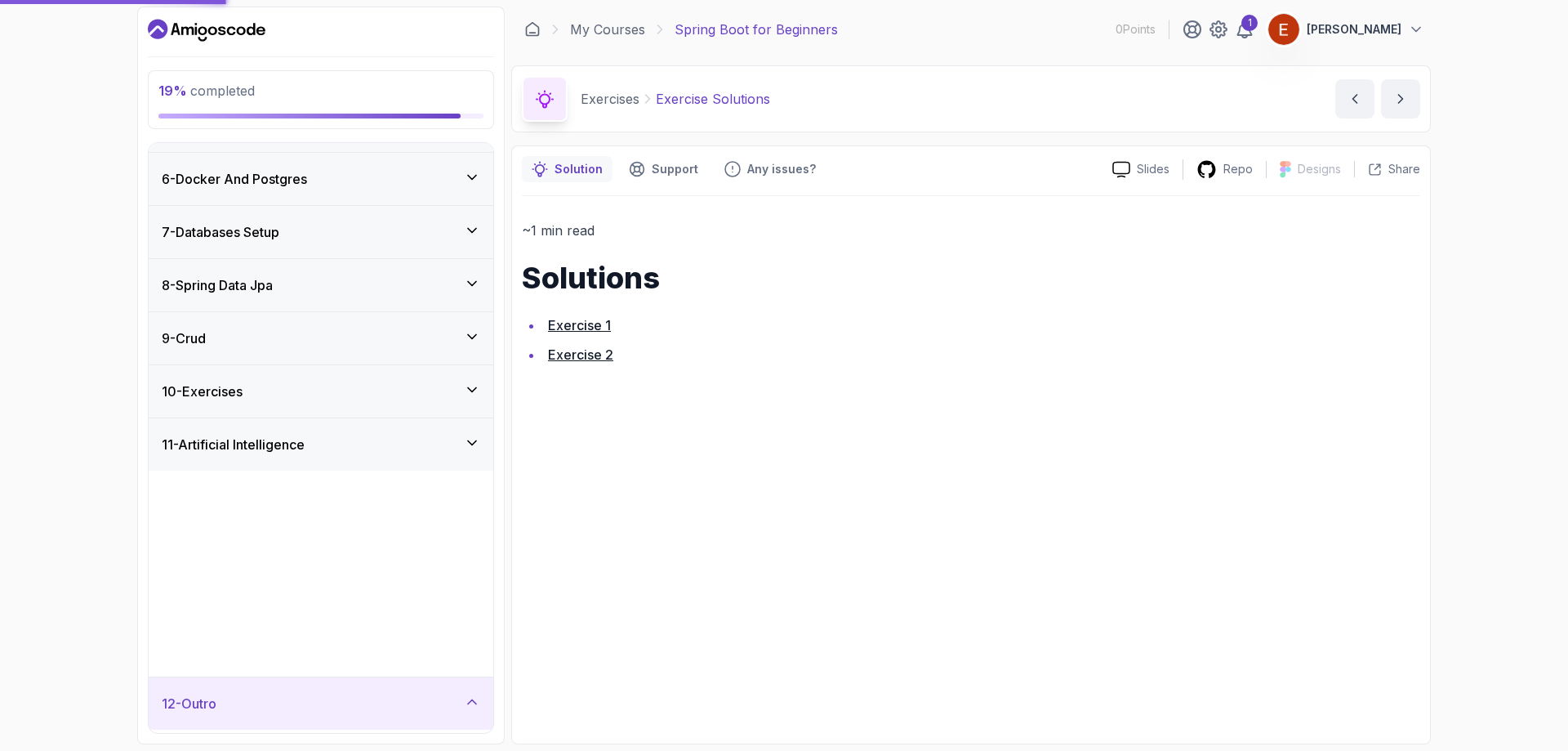
scroll to position [184, 0]
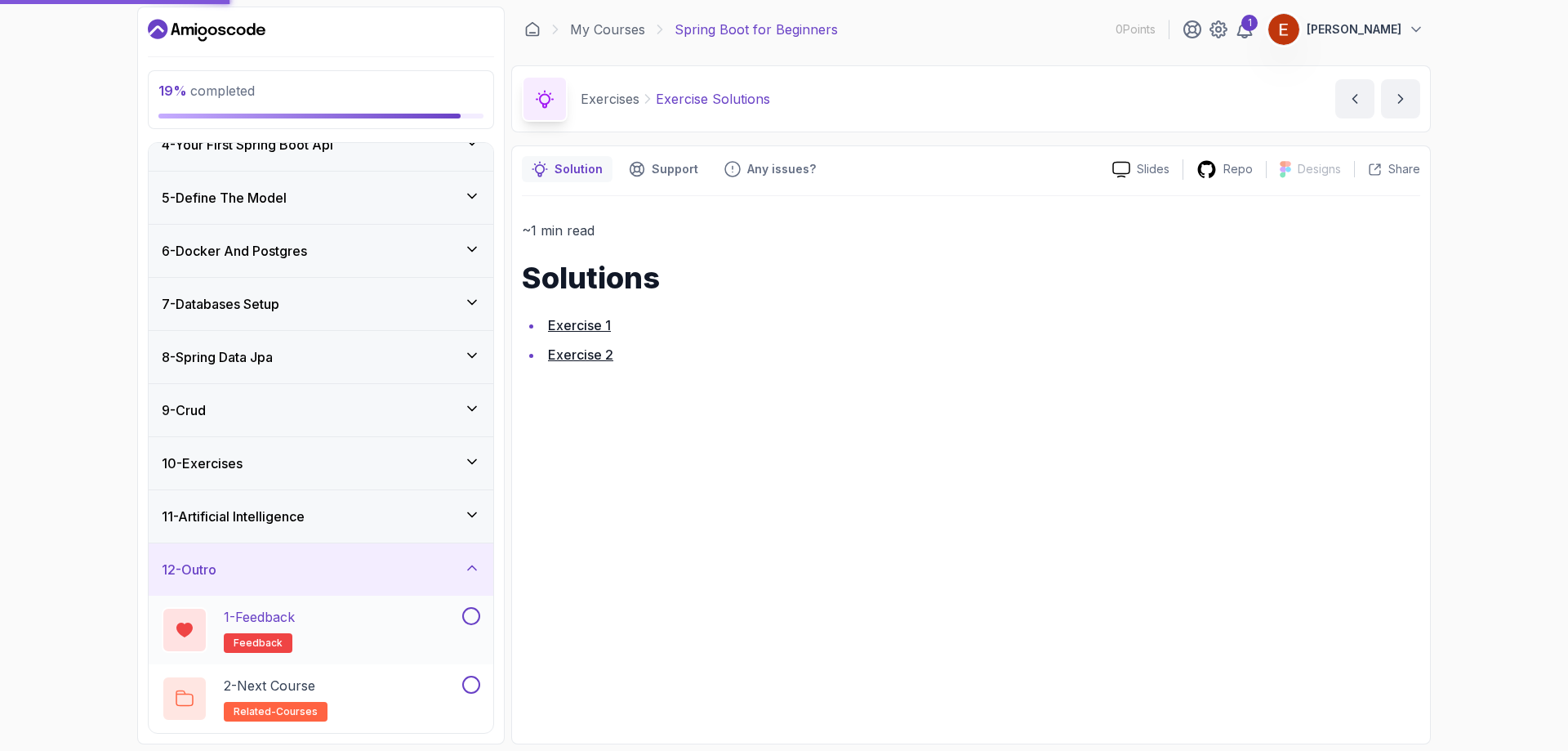
click at [474, 611] on button at bounding box center [470, 616] width 18 height 18
click at [461, 686] on div at bounding box center [469, 684] width 21 height 18
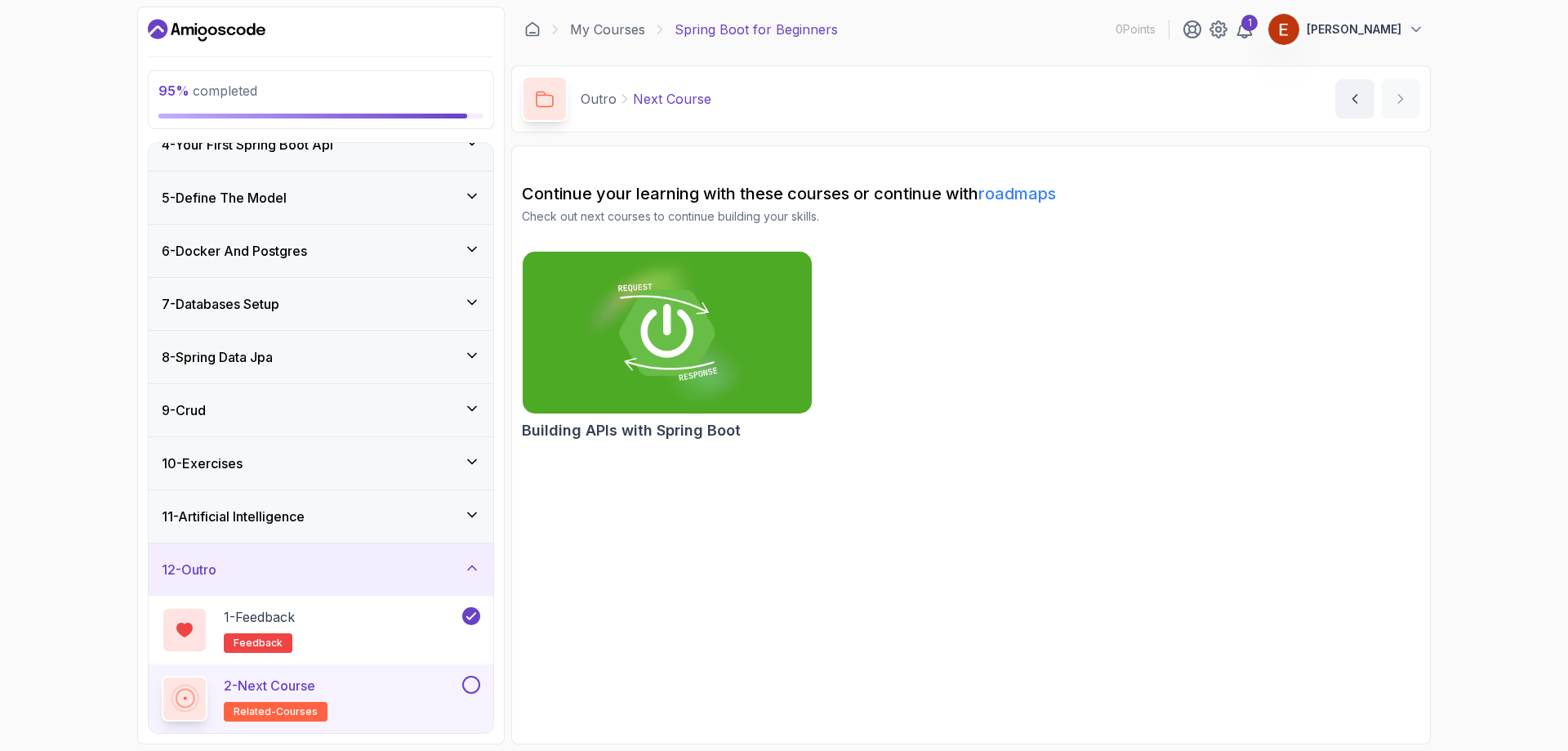
click at [473, 687] on button at bounding box center [470, 684] width 18 height 18
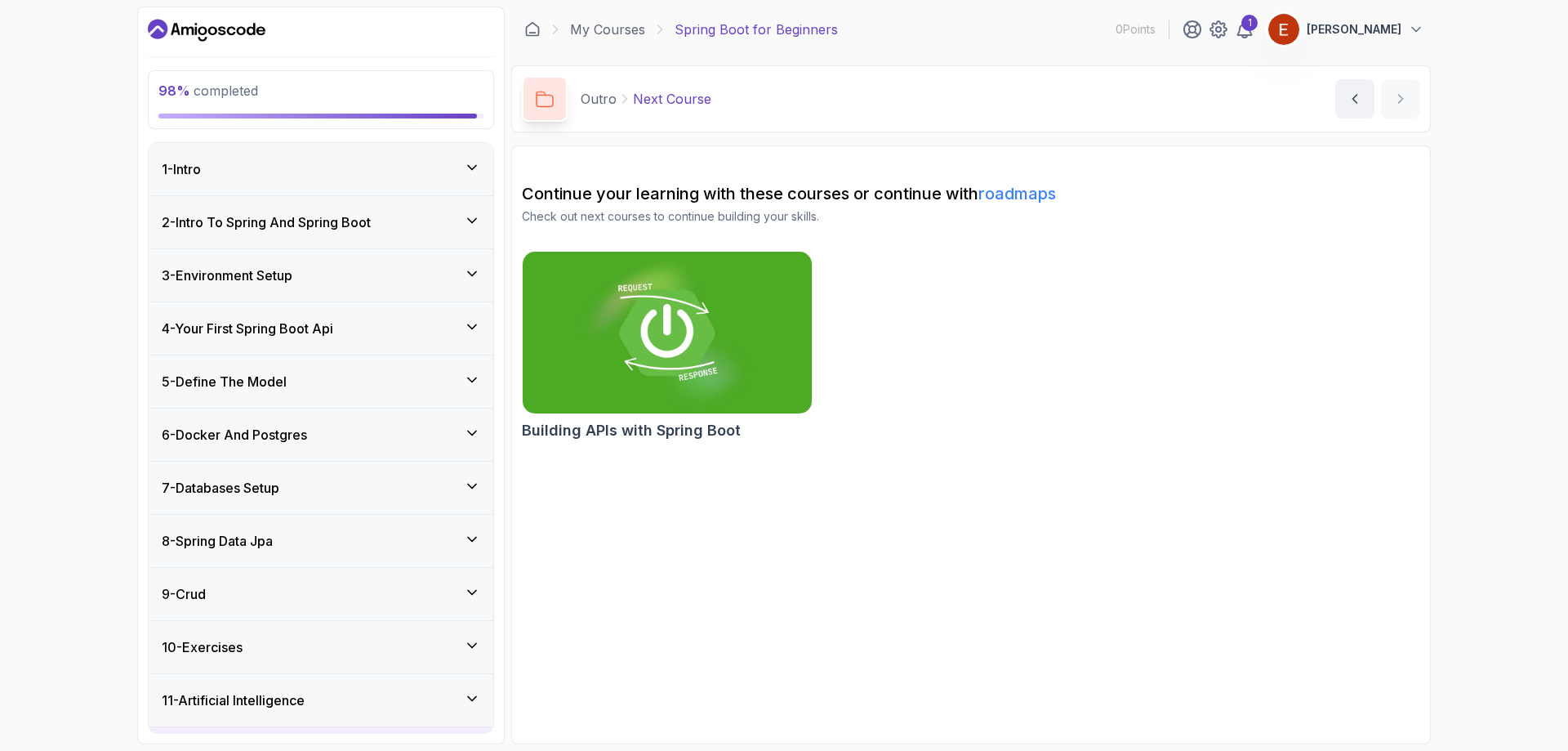
click at [393, 175] on div "1 - Intro" at bounding box center [321, 169] width 318 height 19
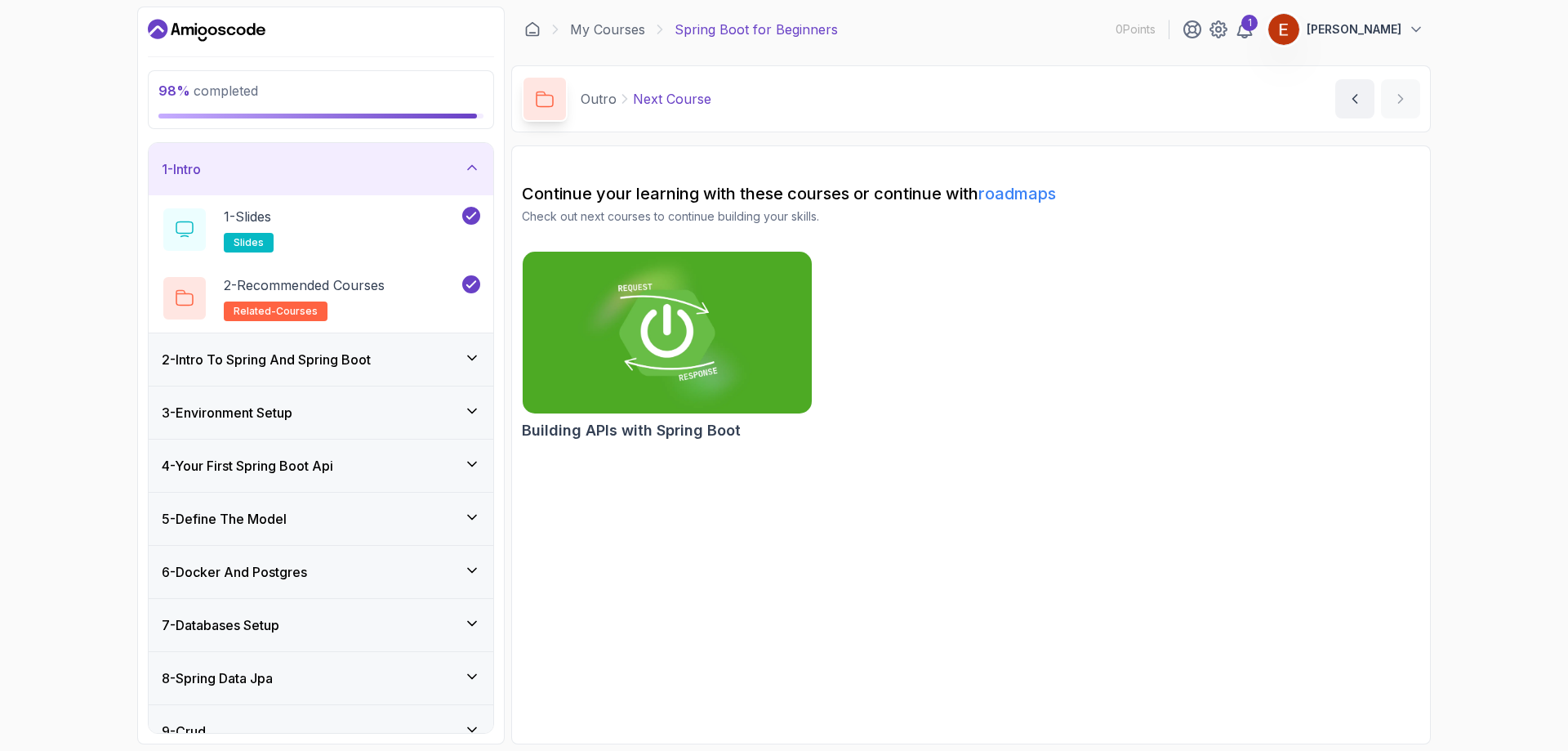
click at [409, 349] on div "2 - Intro To Spring And Spring Boot" at bounding box center [321, 359] width 318 height 19
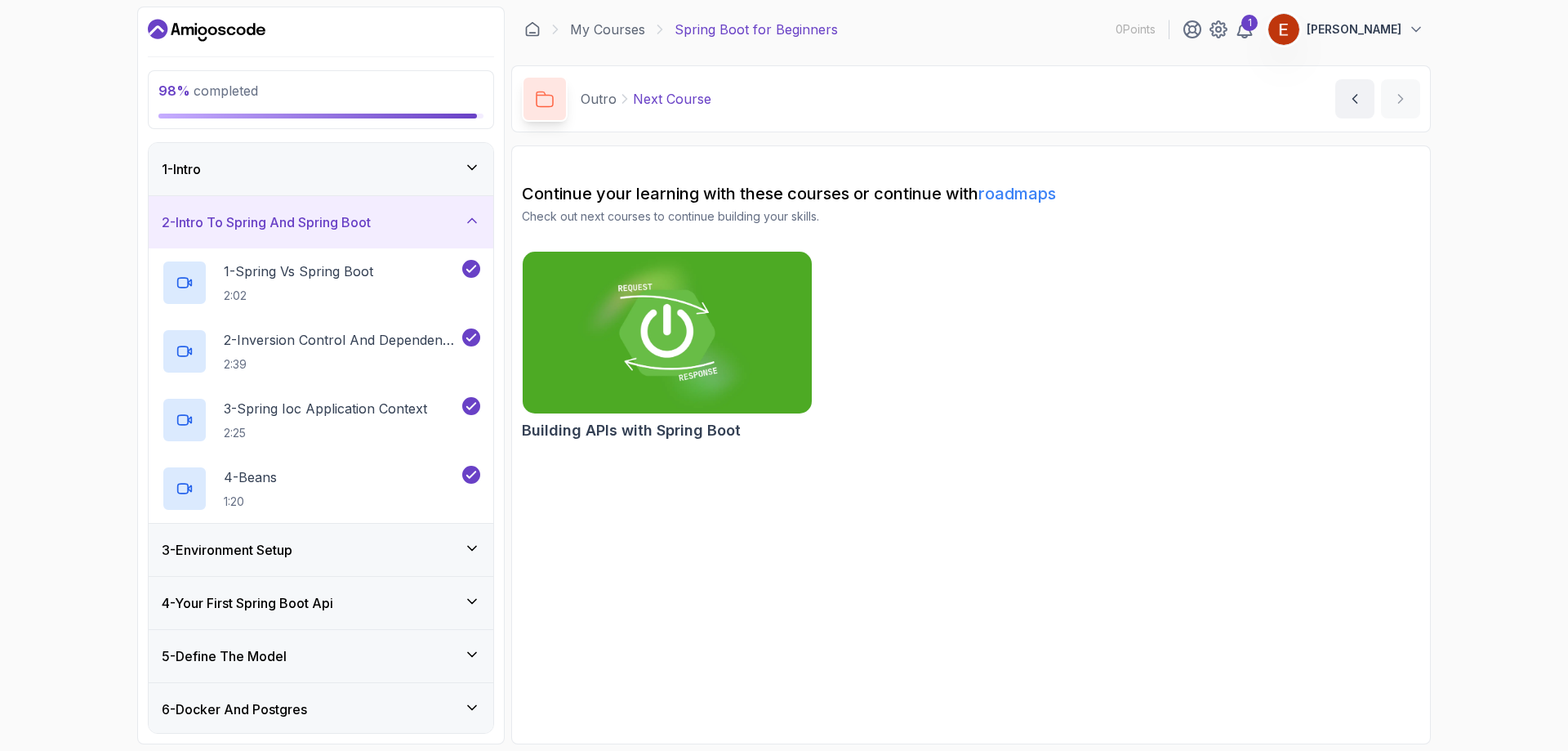
click at [407, 570] on div "3 - Environment Setup" at bounding box center [321, 549] width 344 height 52
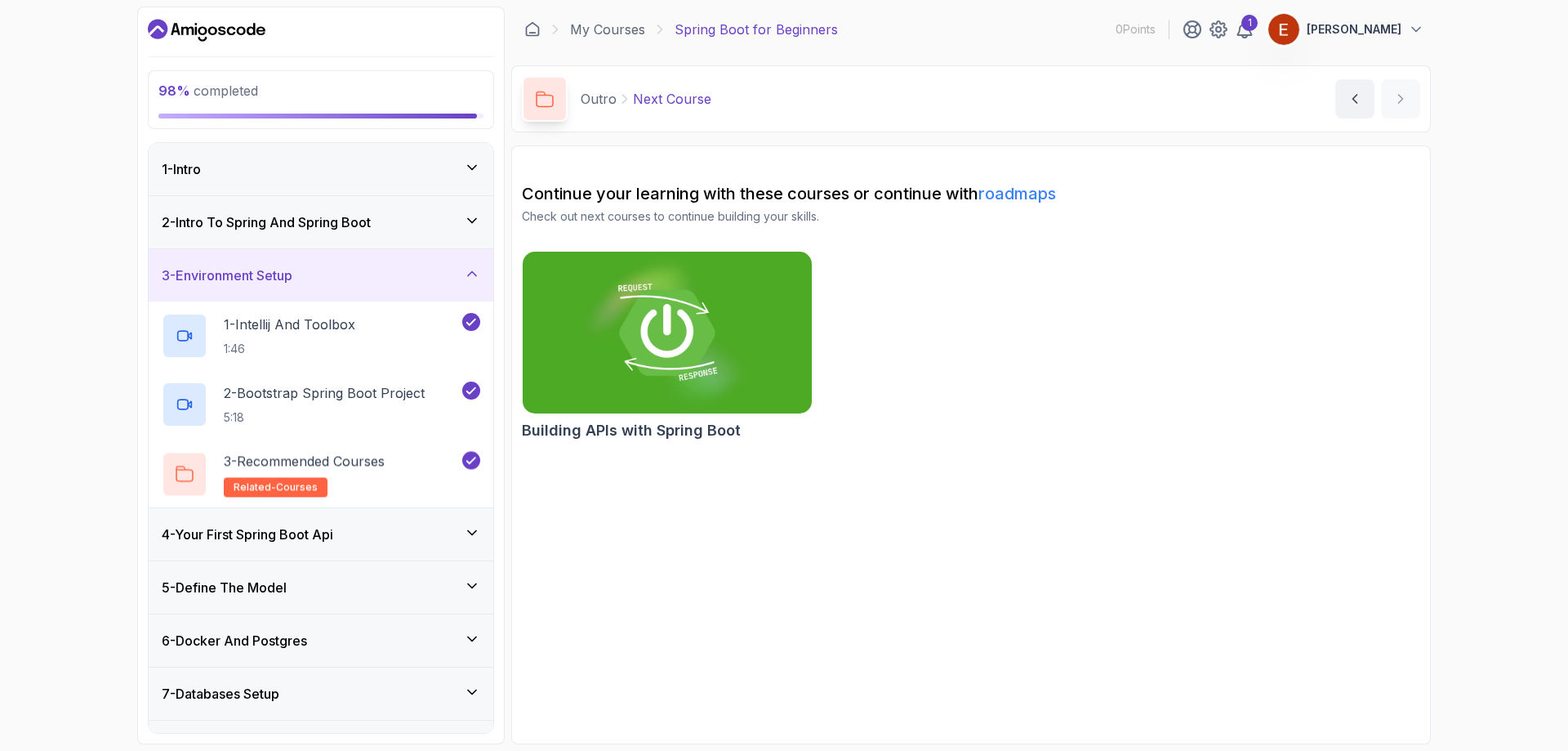
scroll to position [81, 0]
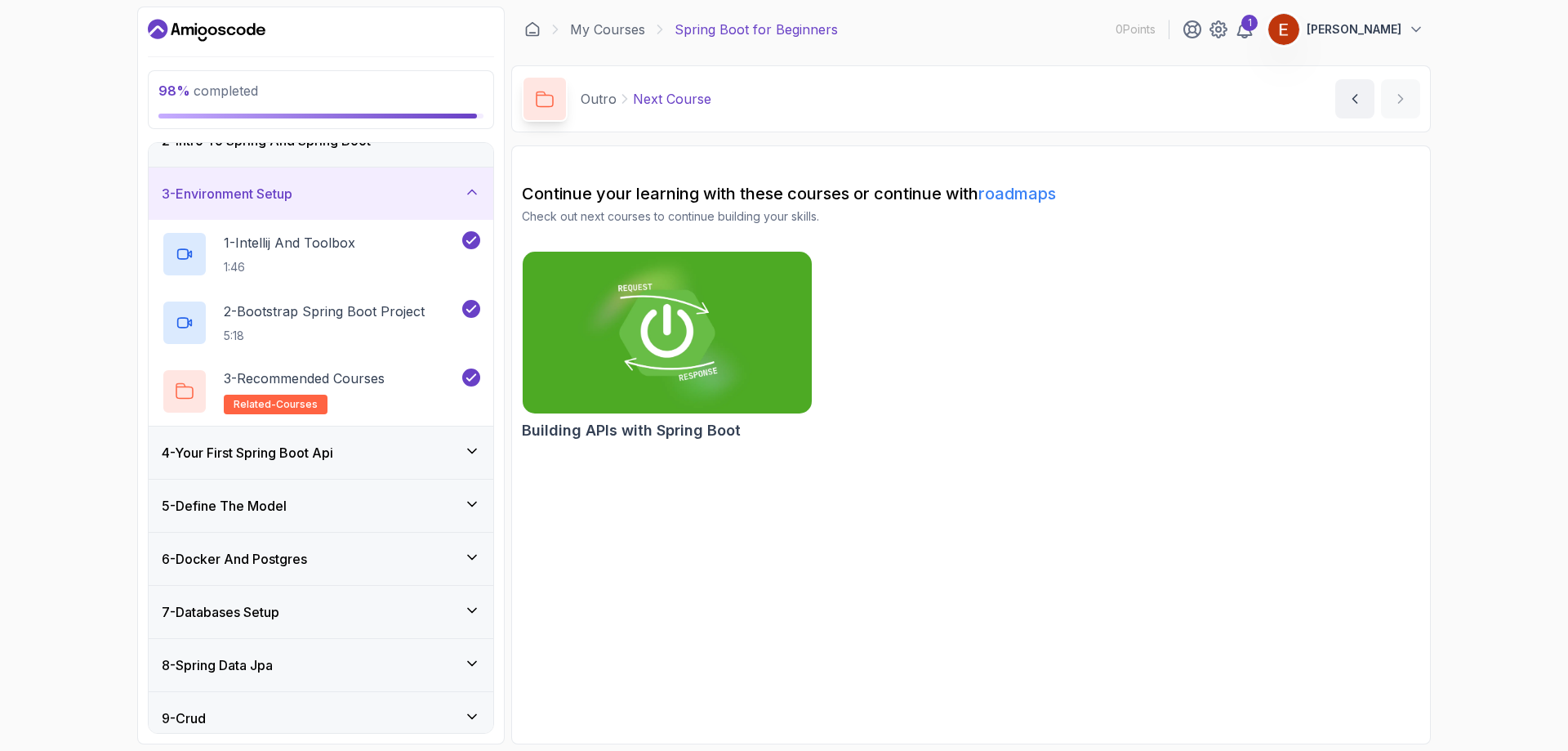
click at [389, 463] on div "4 - Your First Spring Boot Api" at bounding box center [321, 453] width 344 height 52
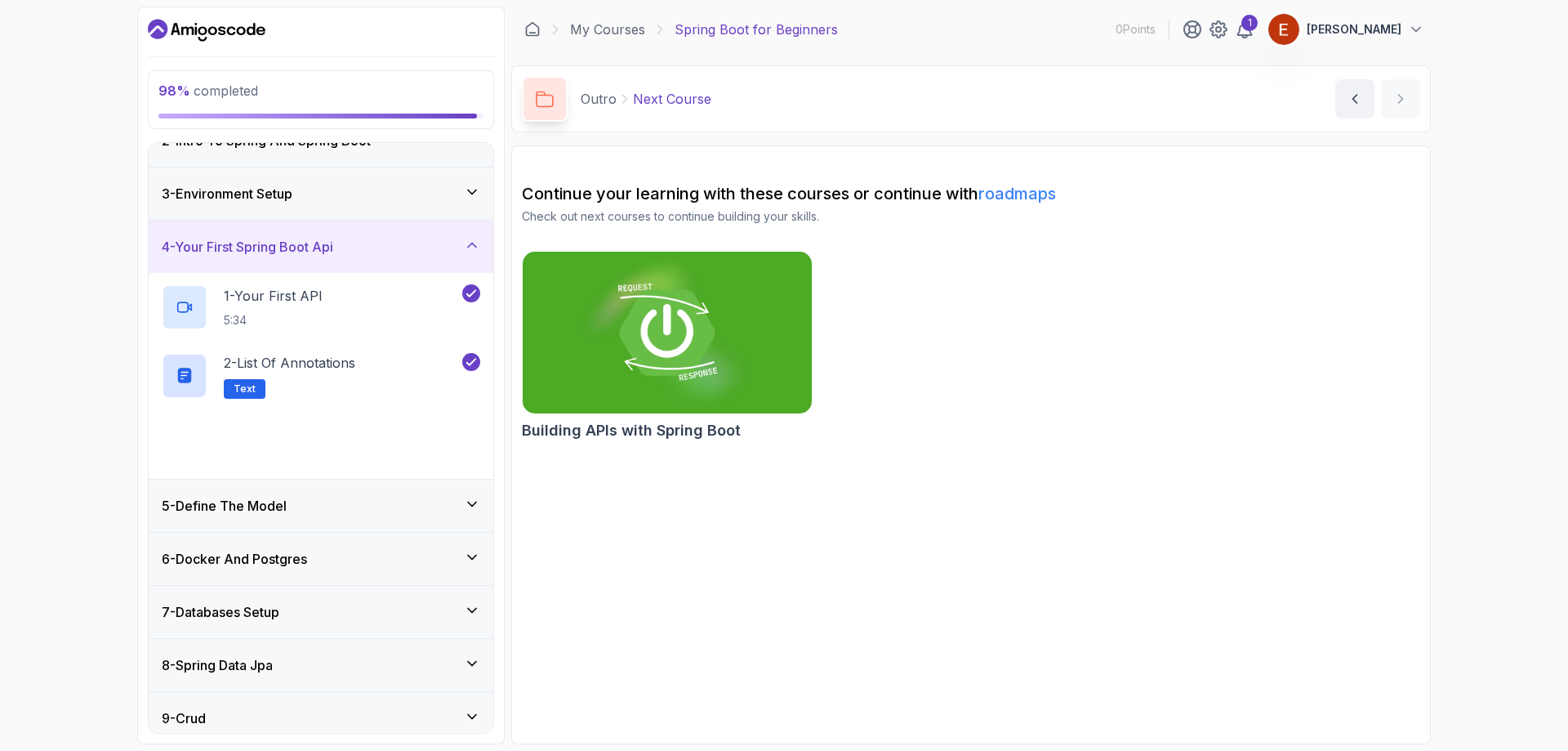
scroll to position [253, 0]
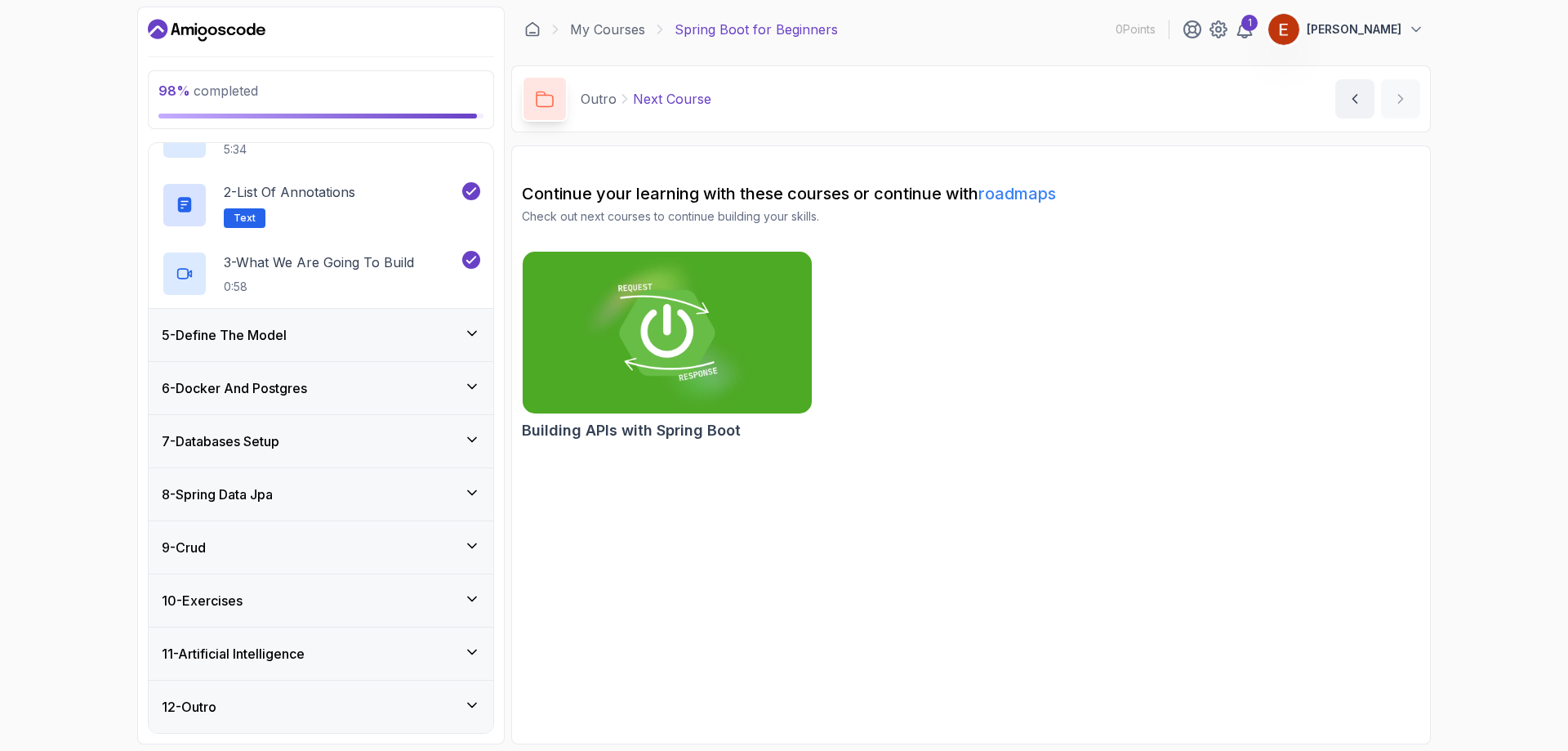
click at [812, 584] on section "Continue your learning with these courses or continue with roadmaps Check out n…" at bounding box center [971, 444] width 920 height 599
drag, startPoint x: 388, startPoint y: 686, endPoint x: 399, endPoint y: 692, distance: 12.5
click at [391, 687] on div "12 - Outro" at bounding box center [321, 706] width 344 height 52
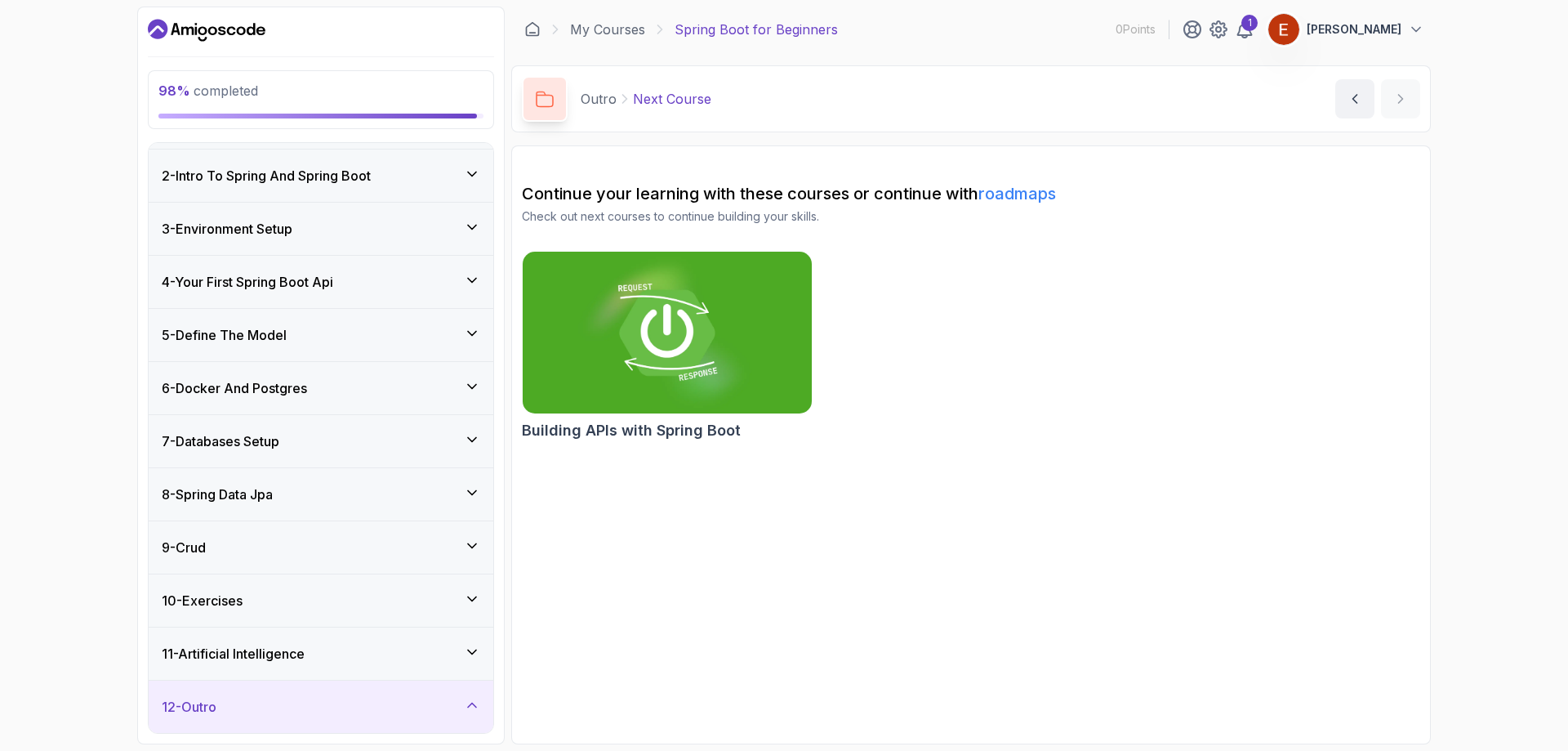
scroll to position [184, 0]
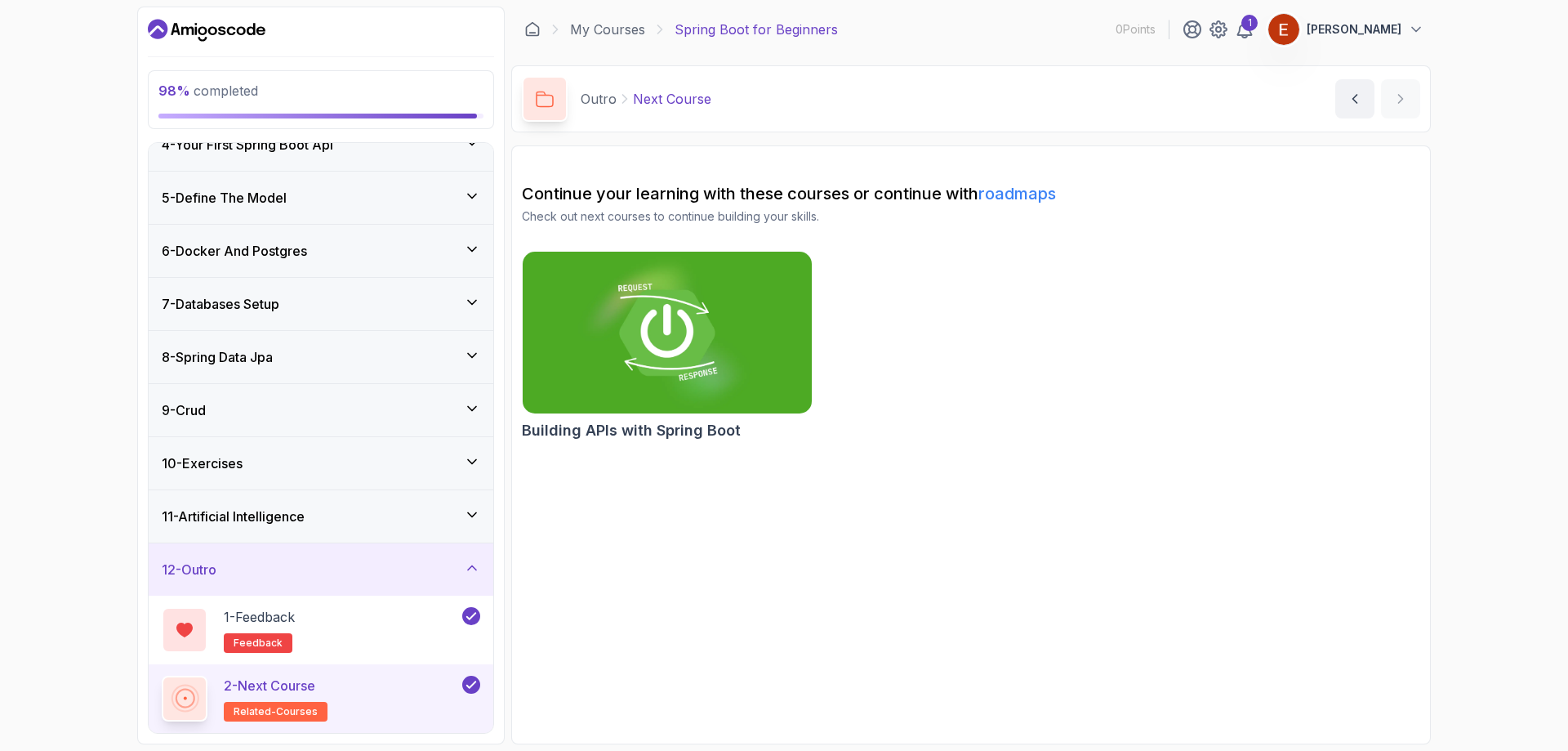
click at [1370, 26] on p "Eduardo Arakaki" at bounding box center [1354, 29] width 95 height 16
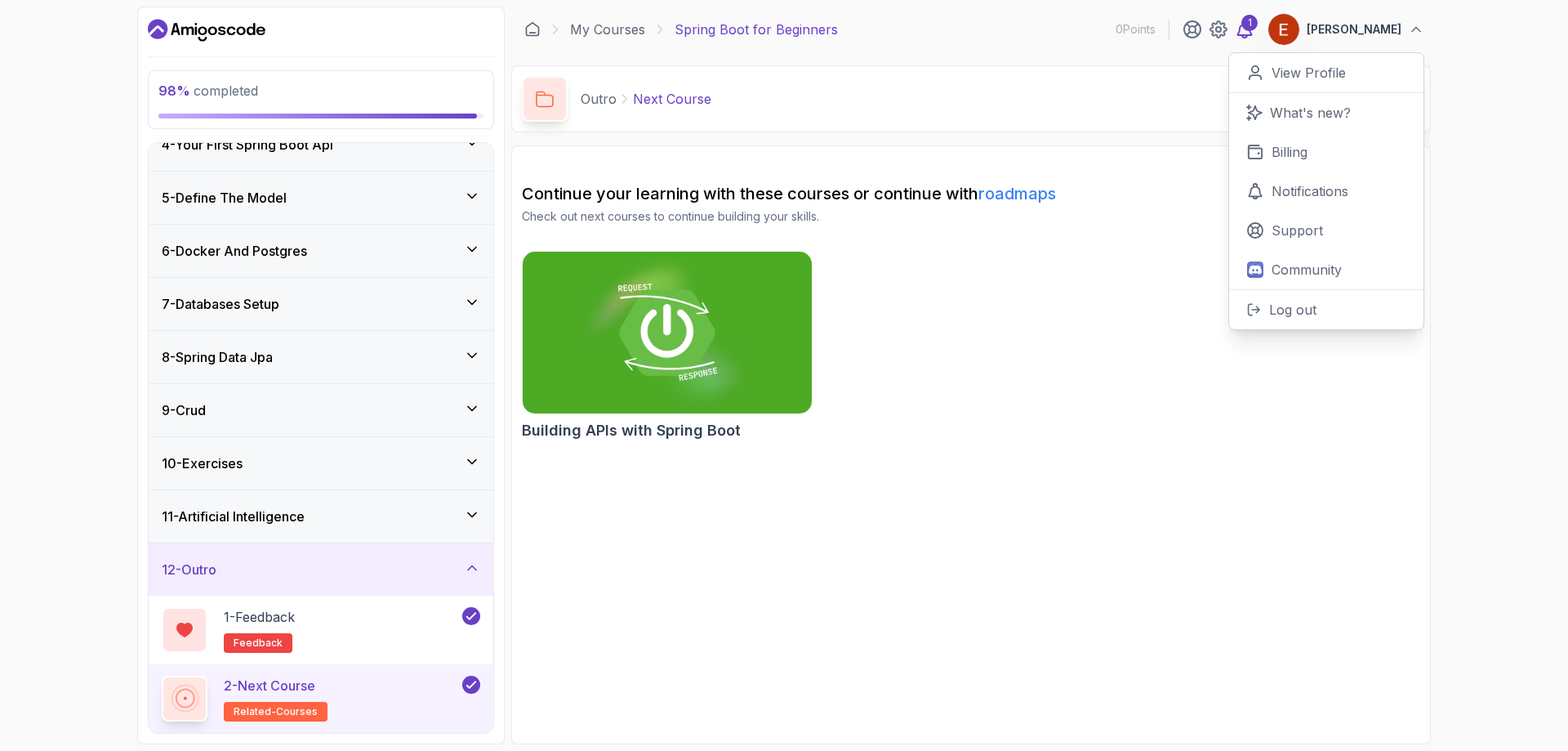
click at [1243, 31] on icon at bounding box center [1245, 29] width 19 height 19
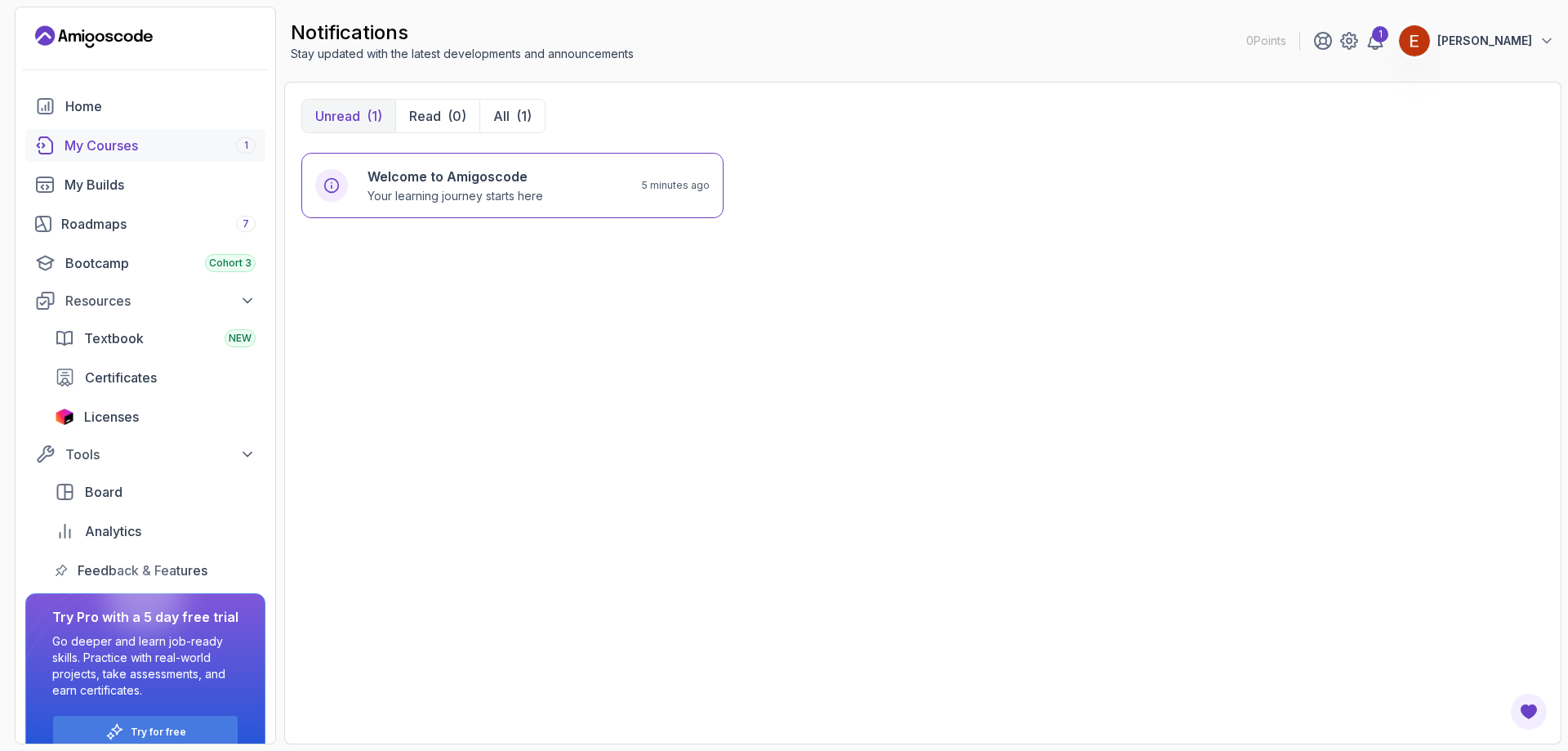
click at [155, 130] on link "My Courses 1" at bounding box center [145, 145] width 240 height 33
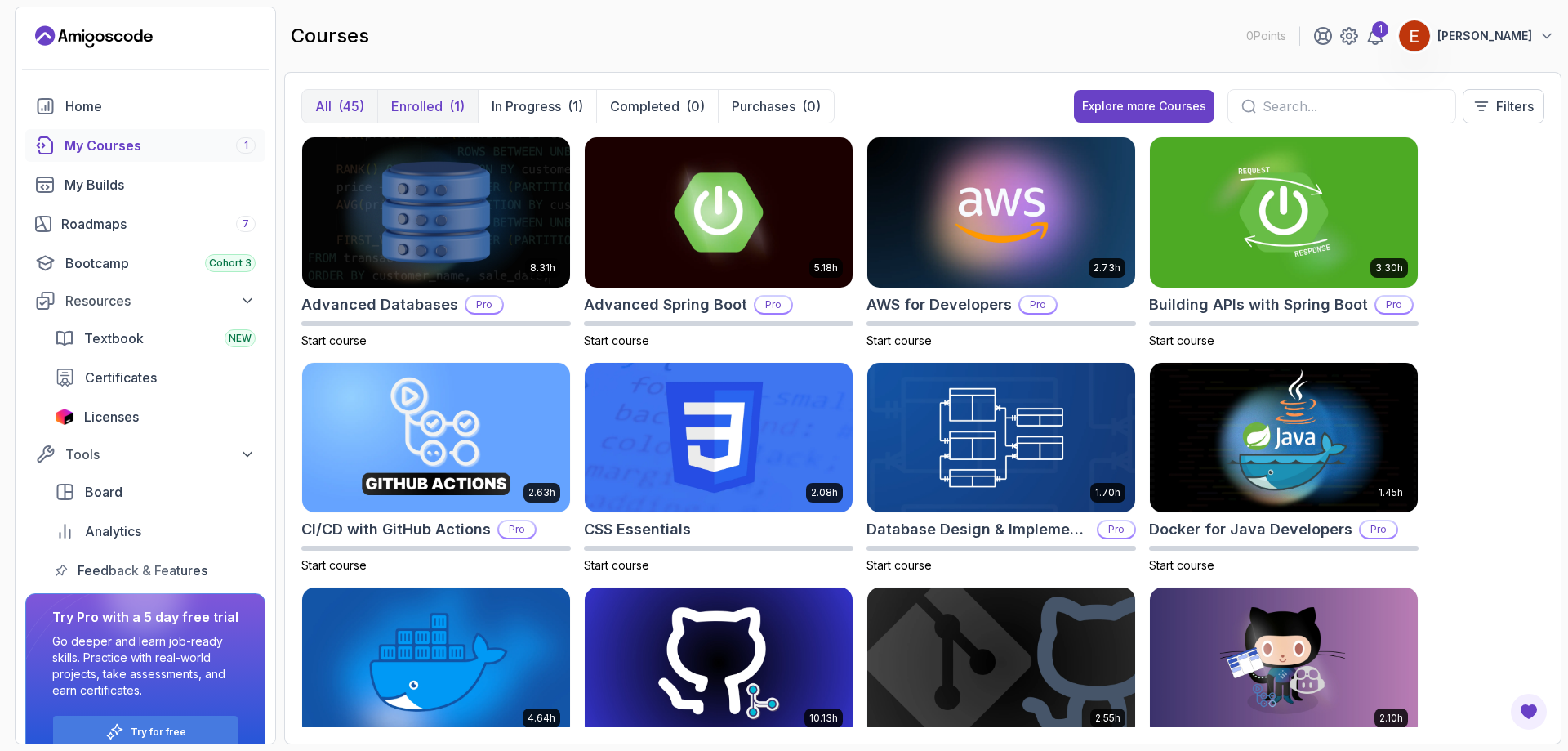
click at [440, 106] on p "Enrolled" at bounding box center [417, 106] width 51 height 19
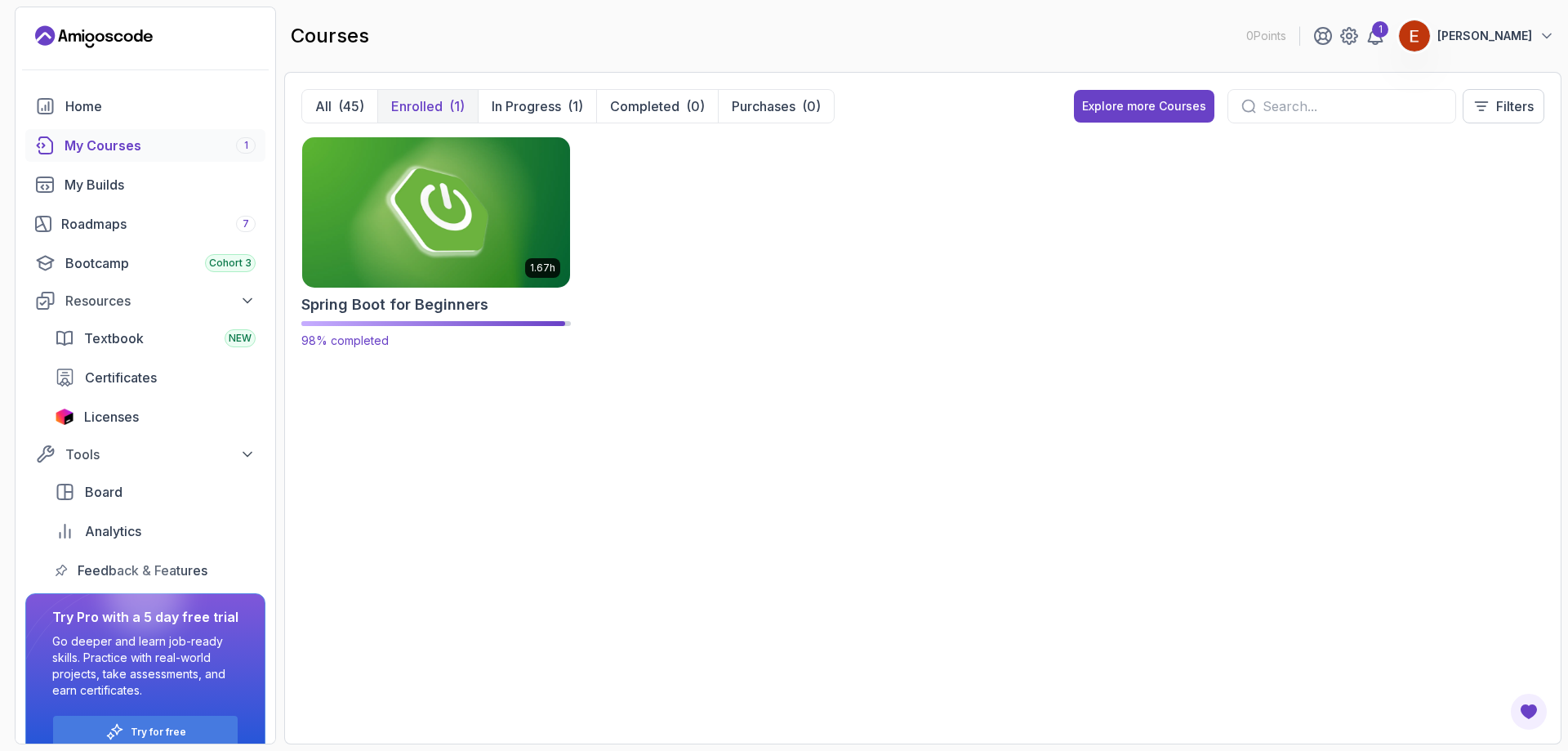
click at [451, 198] on img at bounding box center [436, 213] width 281 height 158
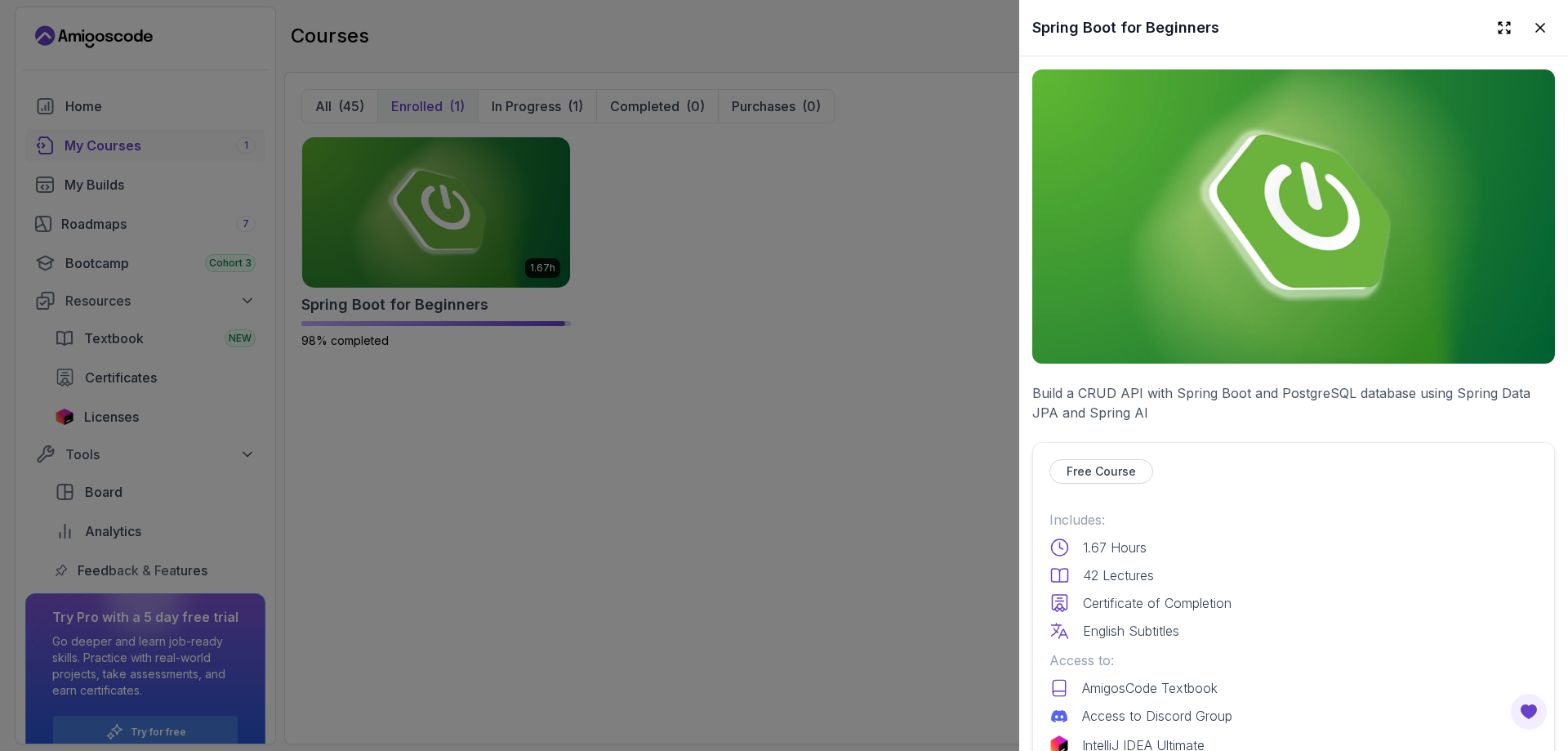
scroll to position [491, 0]
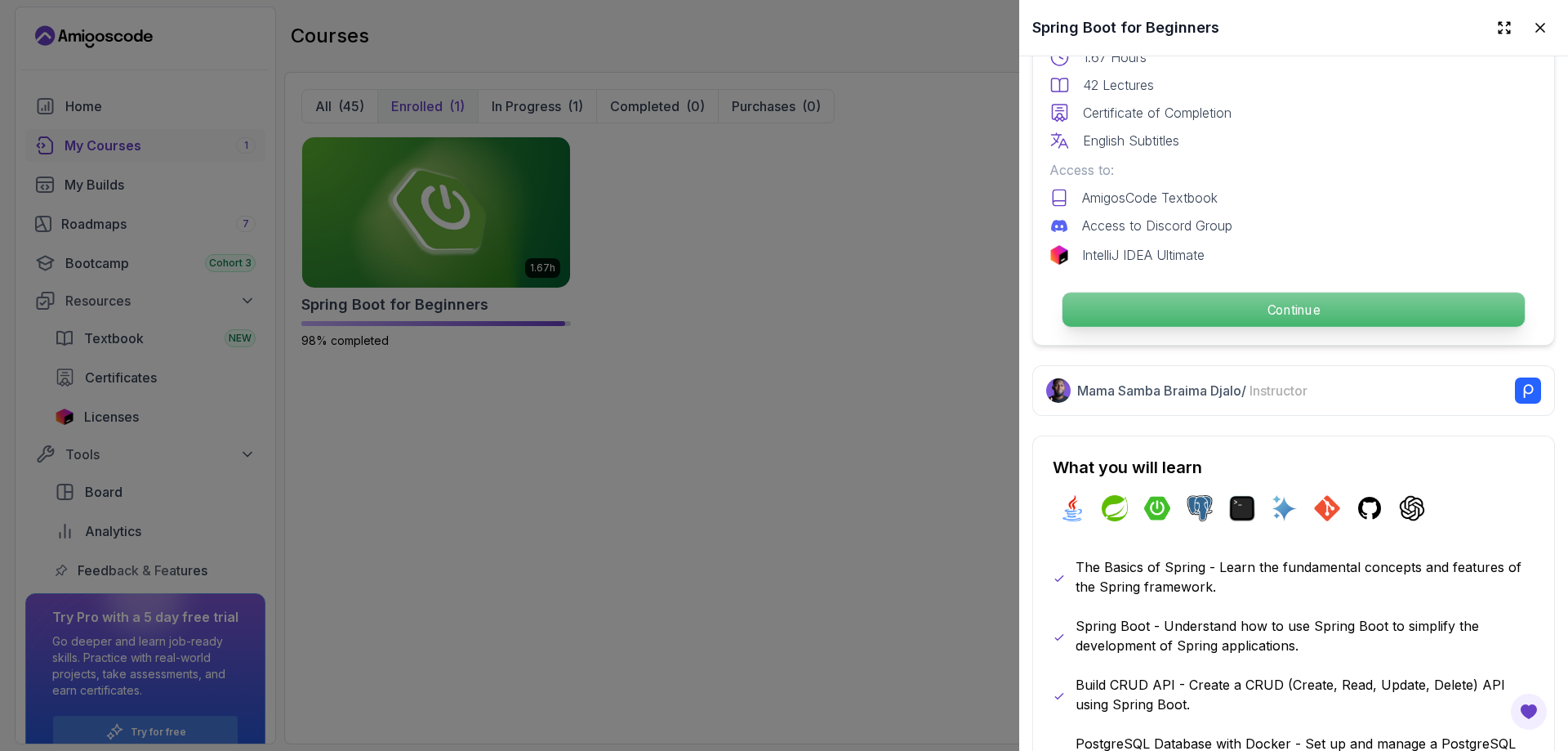
click at [1193, 312] on p "Continue" at bounding box center [1293, 309] width 462 height 34
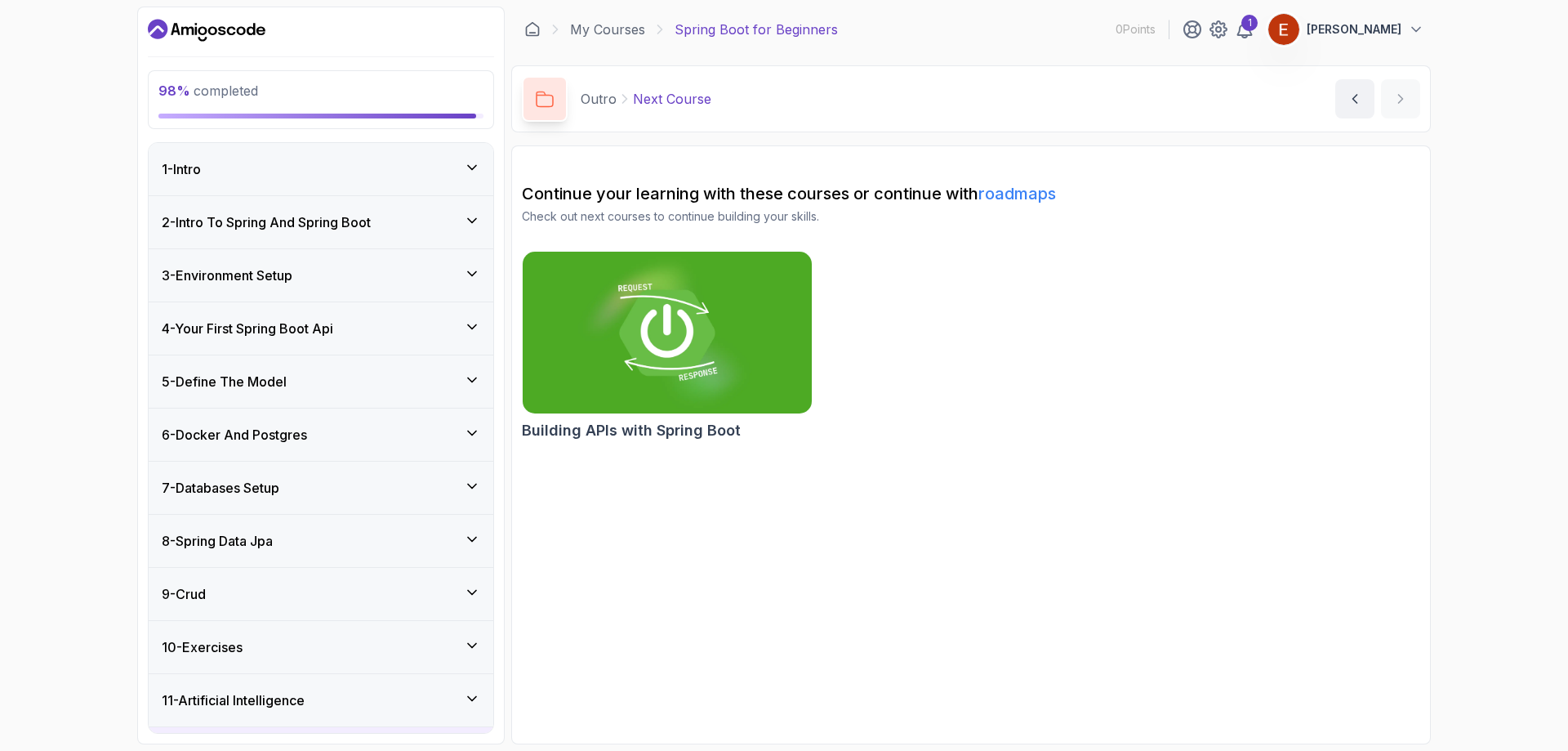
drag, startPoint x: 314, startPoint y: 169, endPoint x: 311, endPoint y: 155, distance: 14.3
click at [311, 155] on div "1 - Intro" at bounding box center [321, 169] width 344 height 52
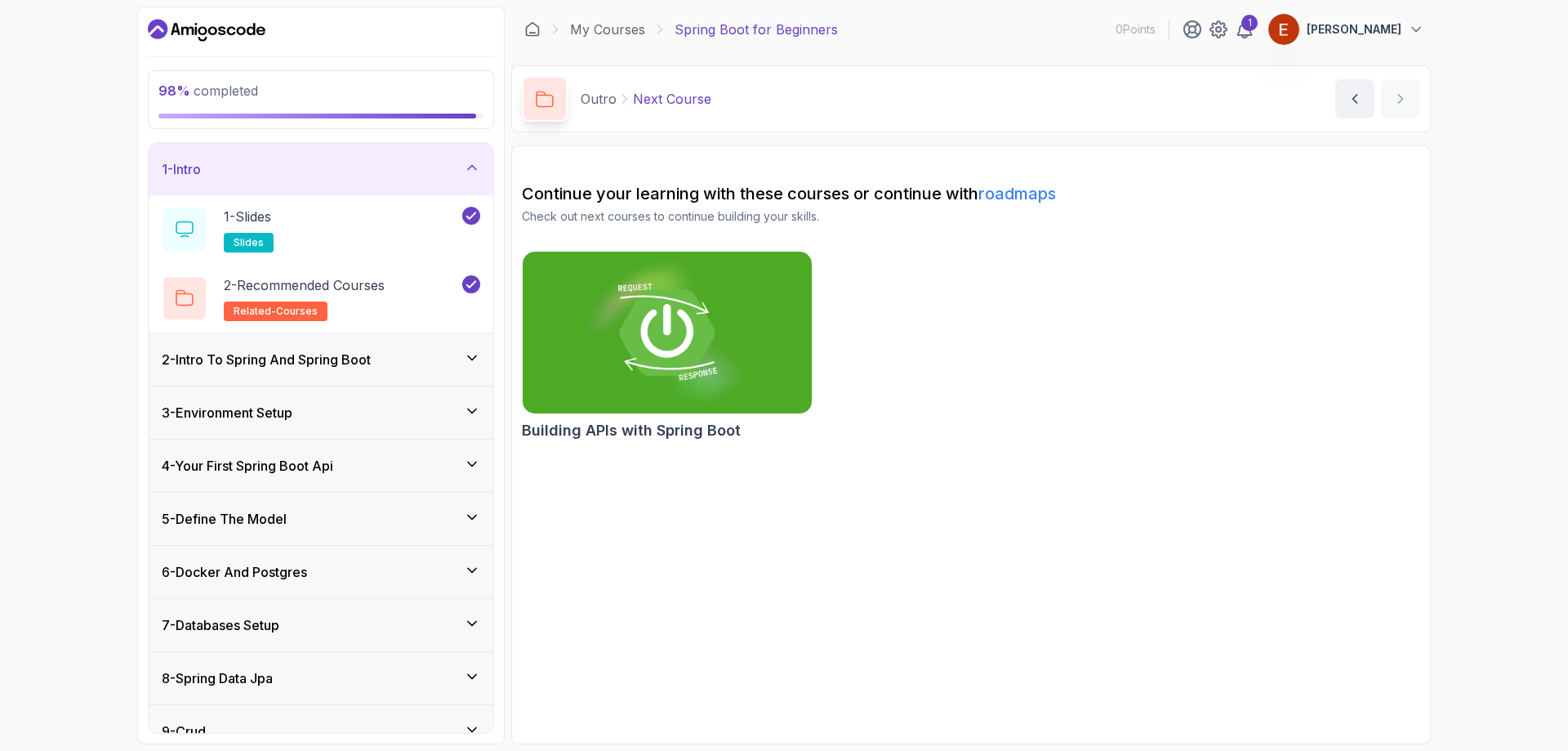
click at [380, 379] on div "2 - Intro To Spring And Spring Boot" at bounding box center [321, 360] width 344 height 52
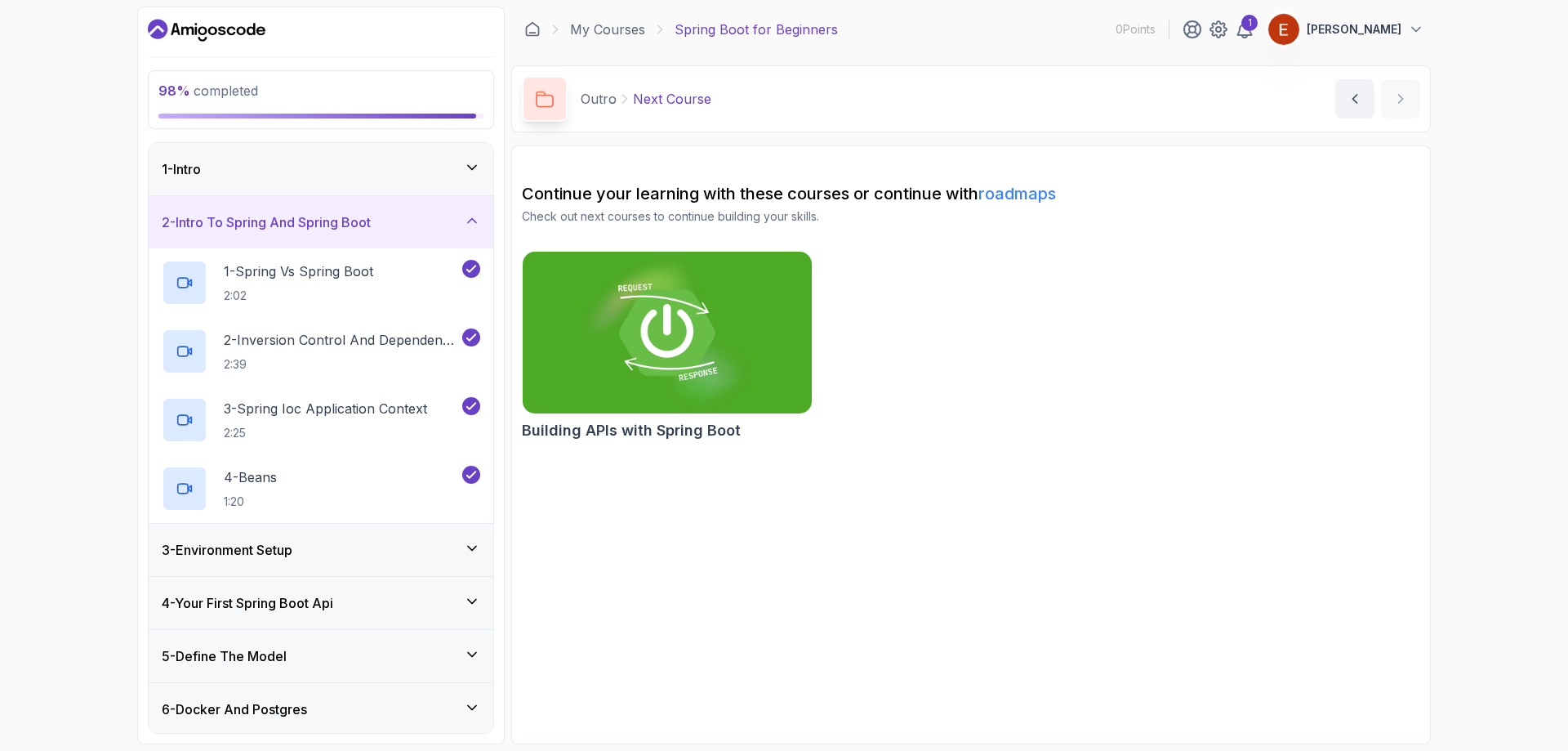
click at [318, 543] on div "3 - Environment Setup" at bounding box center [321, 549] width 318 height 19
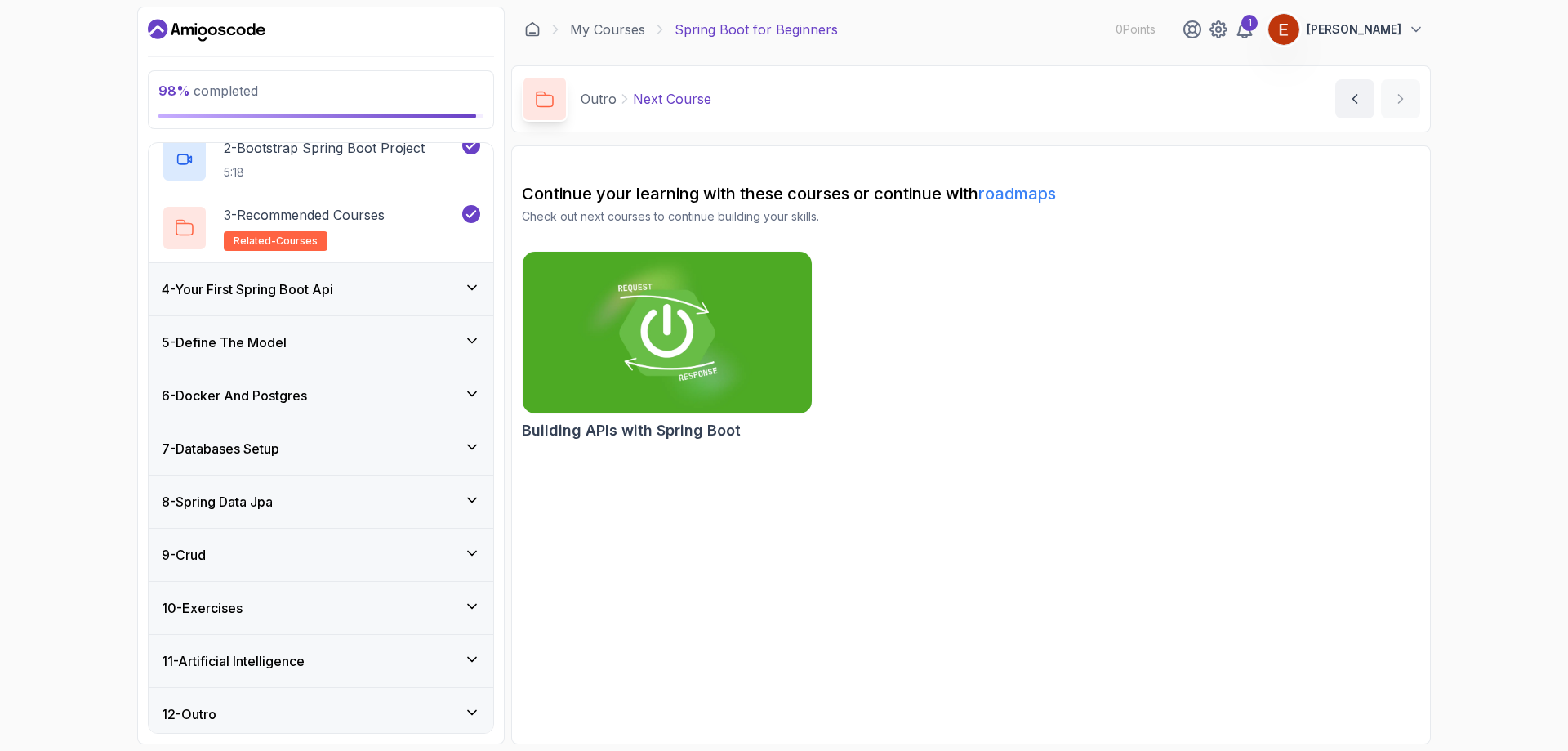
click at [339, 302] on div "4 - Your First Spring Boot Api" at bounding box center [321, 289] width 344 height 52
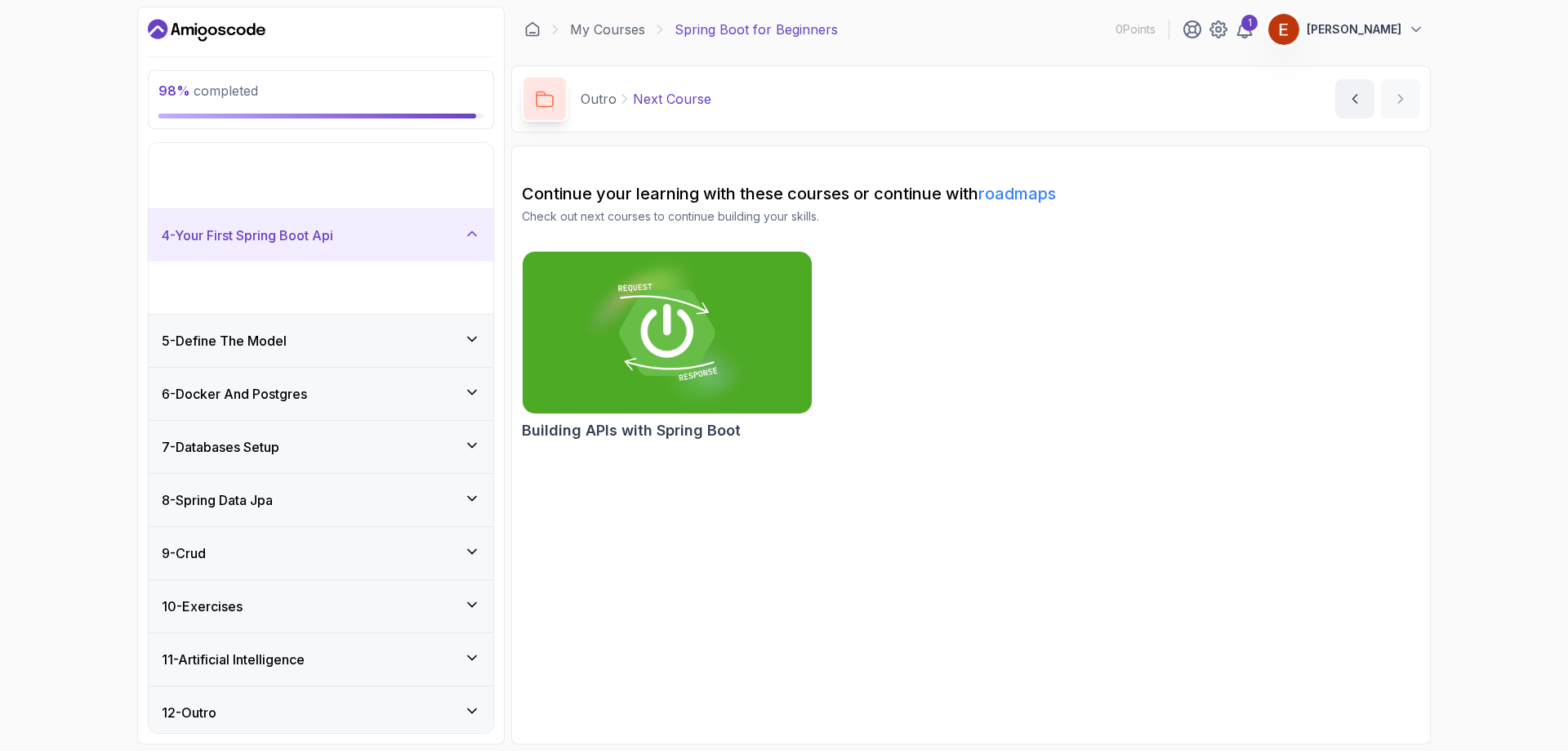
scroll to position [46, 0]
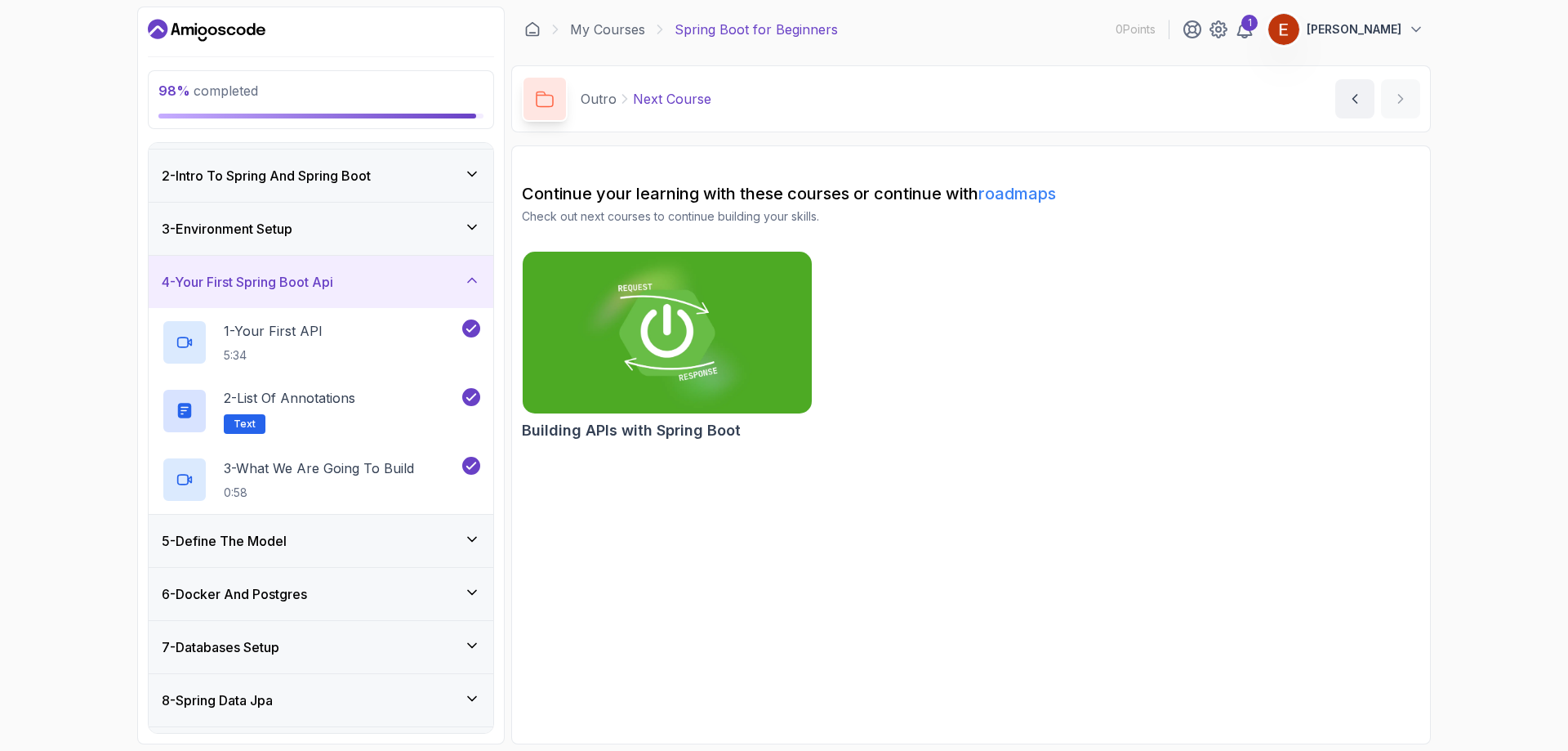
click at [359, 559] on div "5 - Define The Model" at bounding box center [321, 541] width 344 height 52
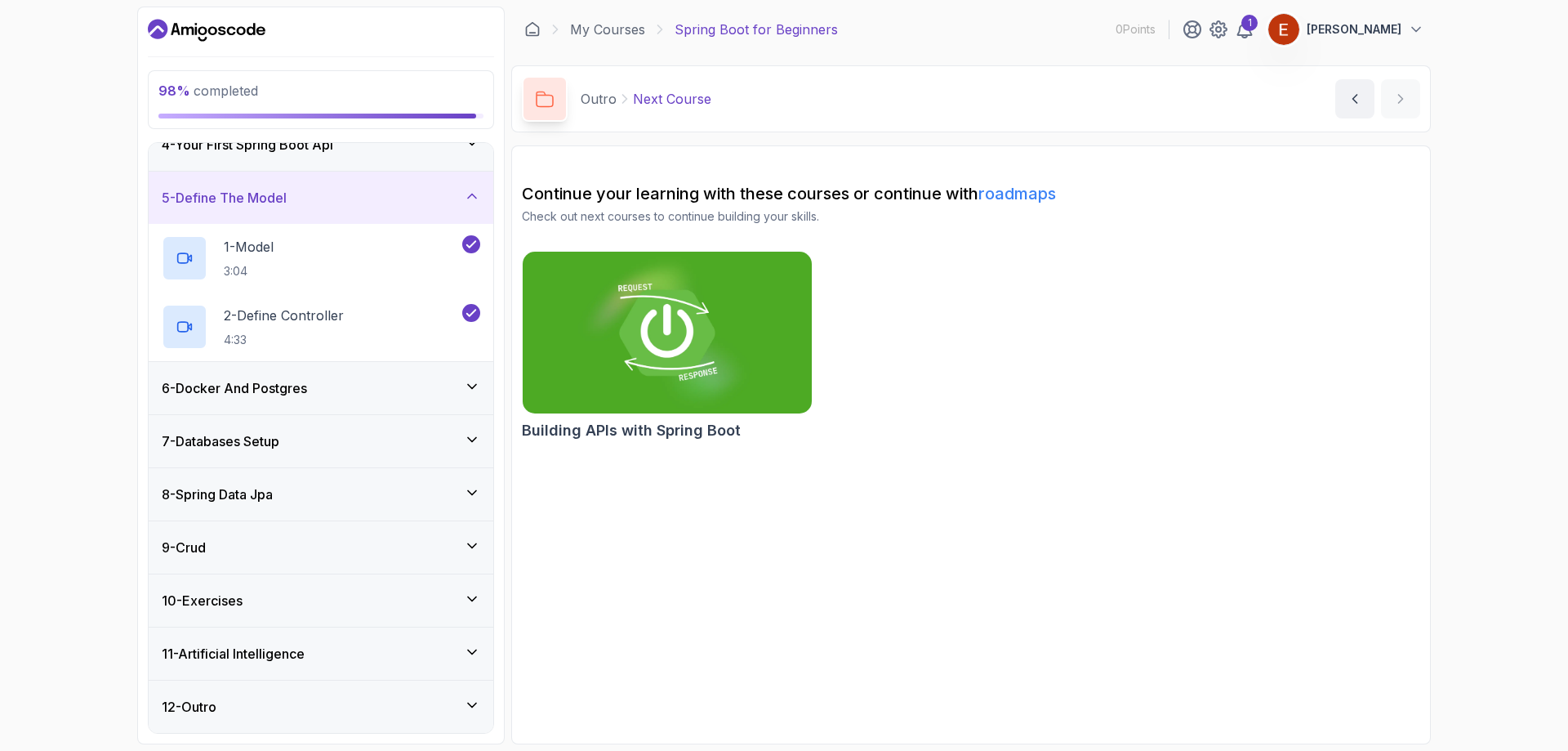
click at [419, 395] on div "6 - Docker And Postgres" at bounding box center [321, 387] width 318 height 19
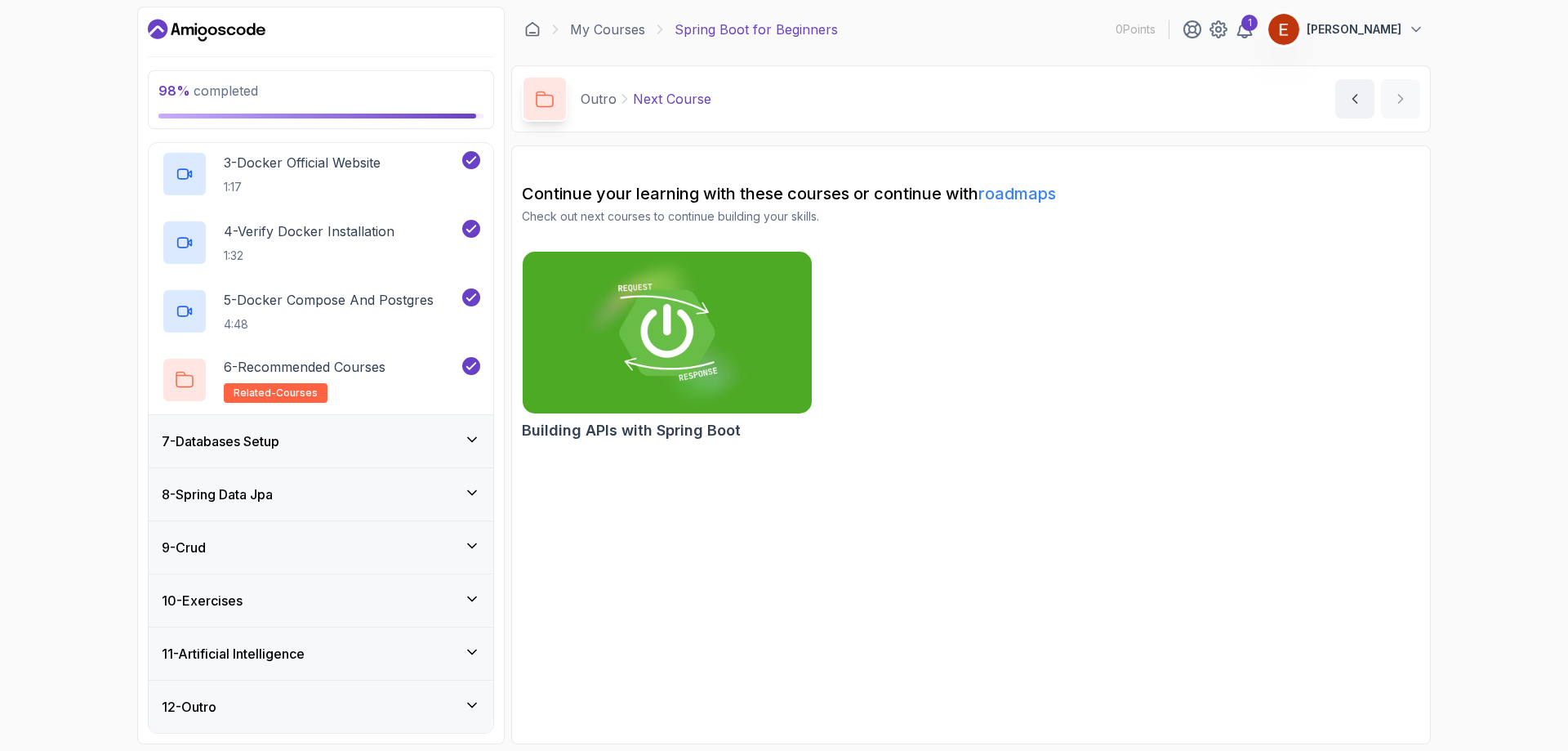
drag, startPoint x: 364, startPoint y: 466, endPoint x: 364, endPoint y: 452, distance: 14.0
click at [364, 463] on div "7 - Databases Setup" at bounding box center [321, 441] width 344 height 52
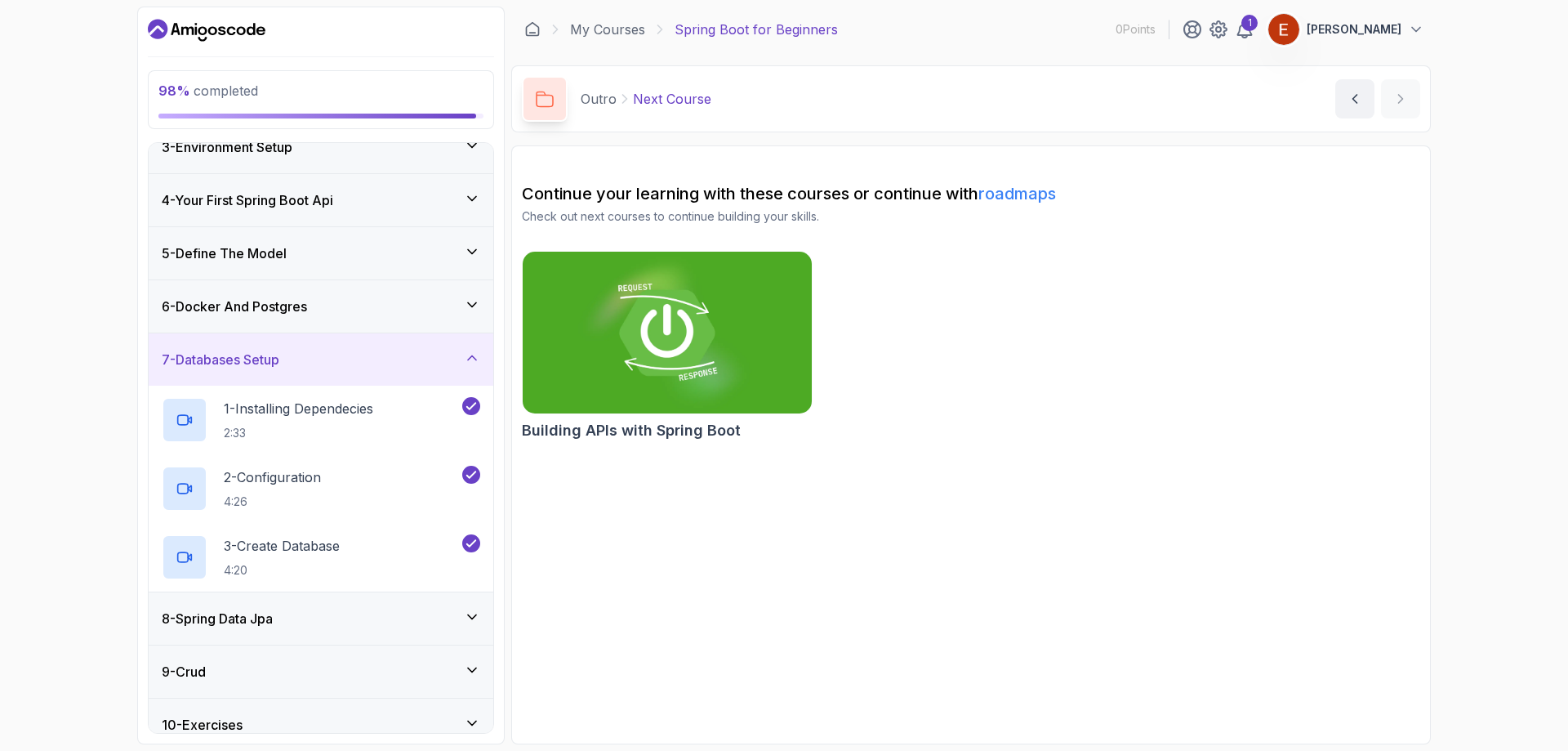
scroll to position [253, 0]
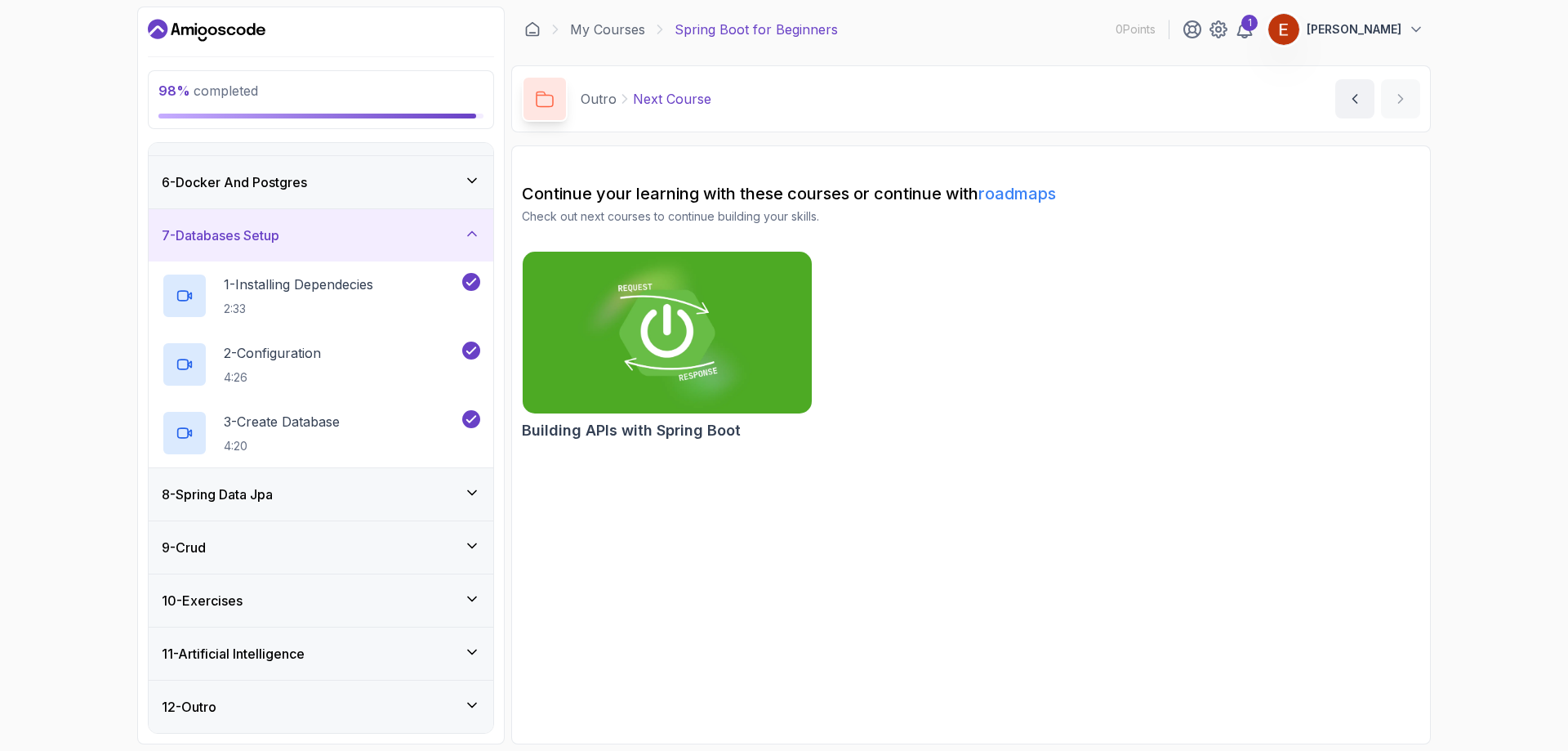
click at [423, 487] on div "8 - Spring Data Jpa" at bounding box center [321, 494] width 318 height 19
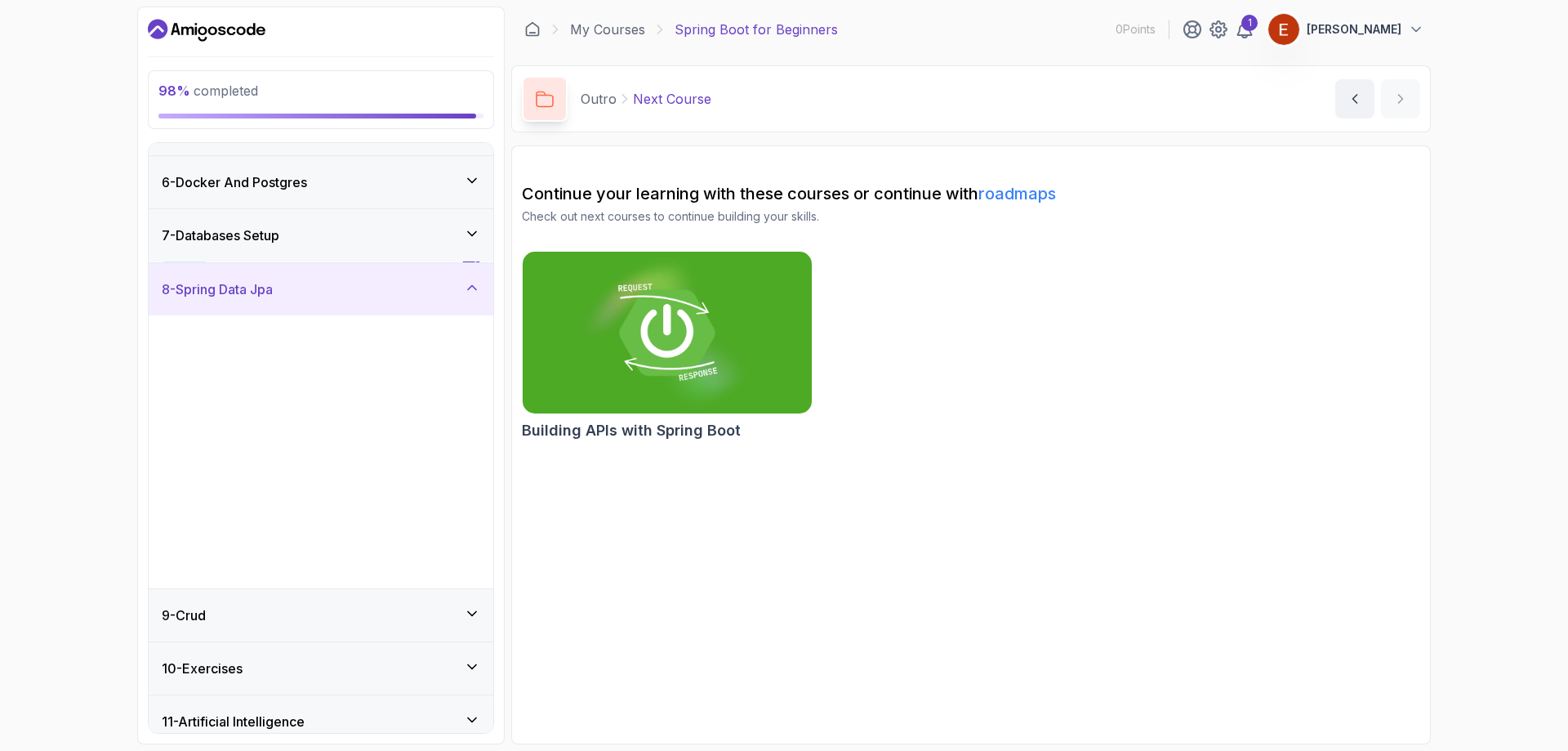
scroll to position [321, 0]
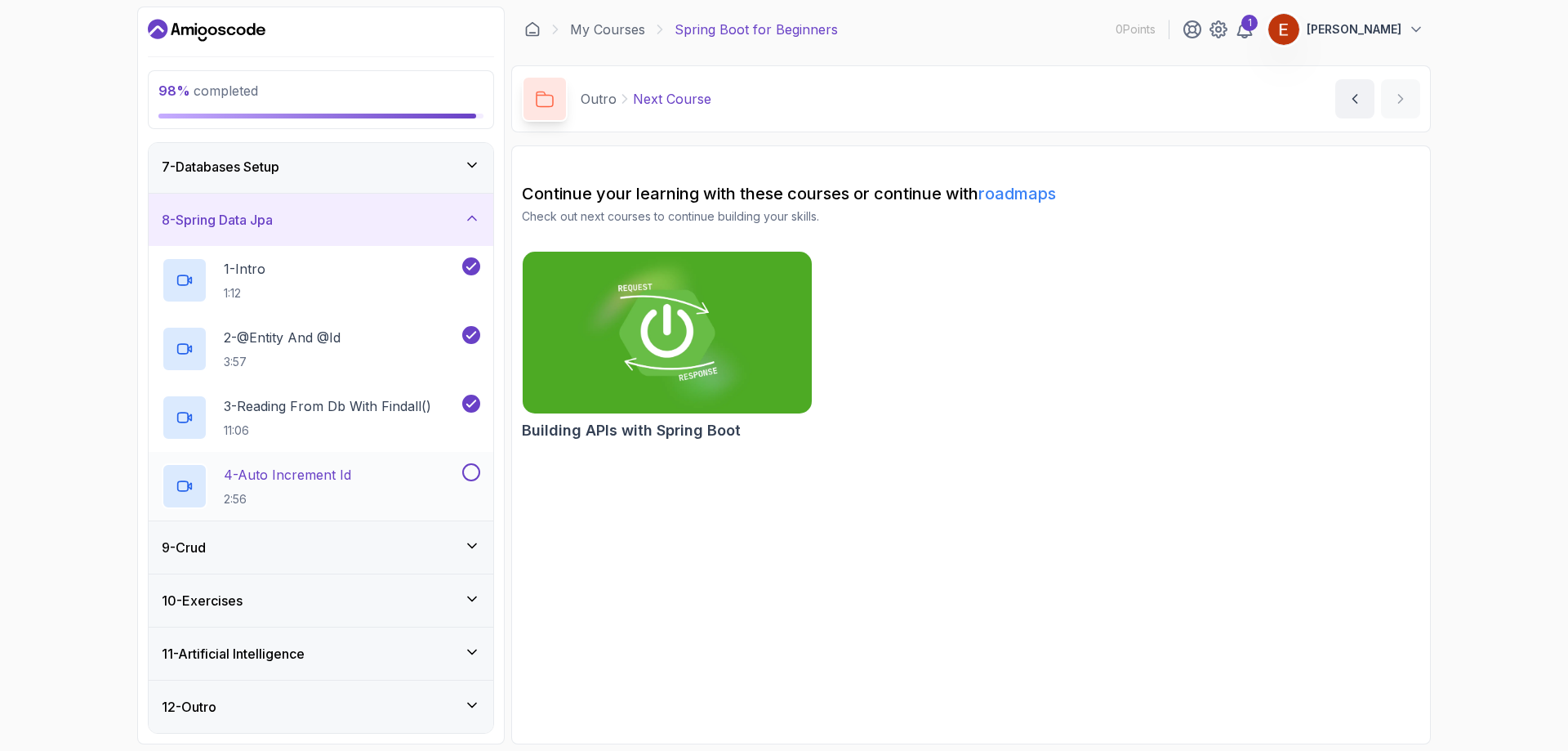
click at [454, 470] on div "4 - Auto Increment Id 2:56" at bounding box center [311, 486] width 297 height 45
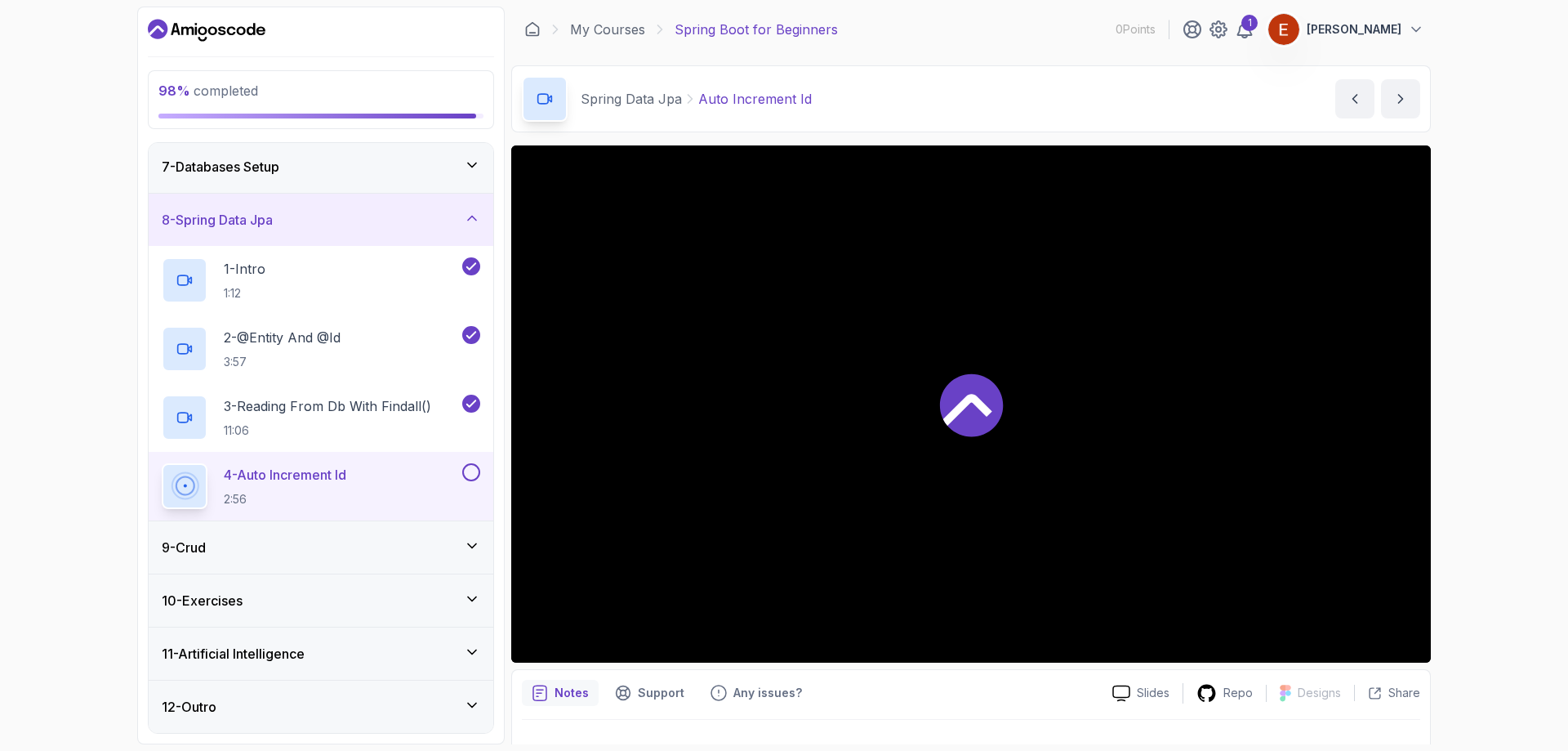
click at [480, 471] on div "4 - Auto Increment Id 2:56" at bounding box center [321, 486] width 344 height 69
click at [475, 469] on button at bounding box center [470, 471] width 18 height 18
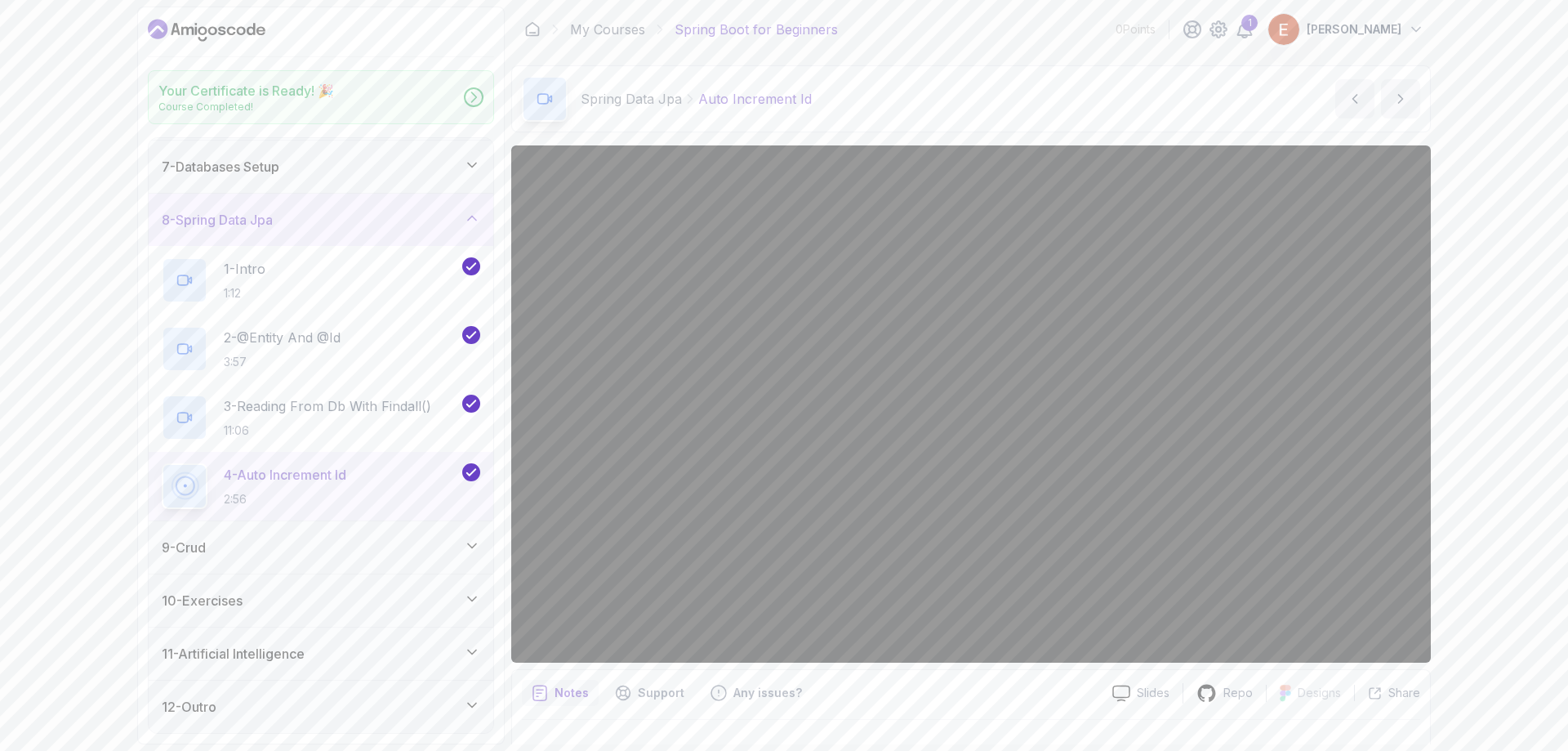
scroll to position [316, 0]
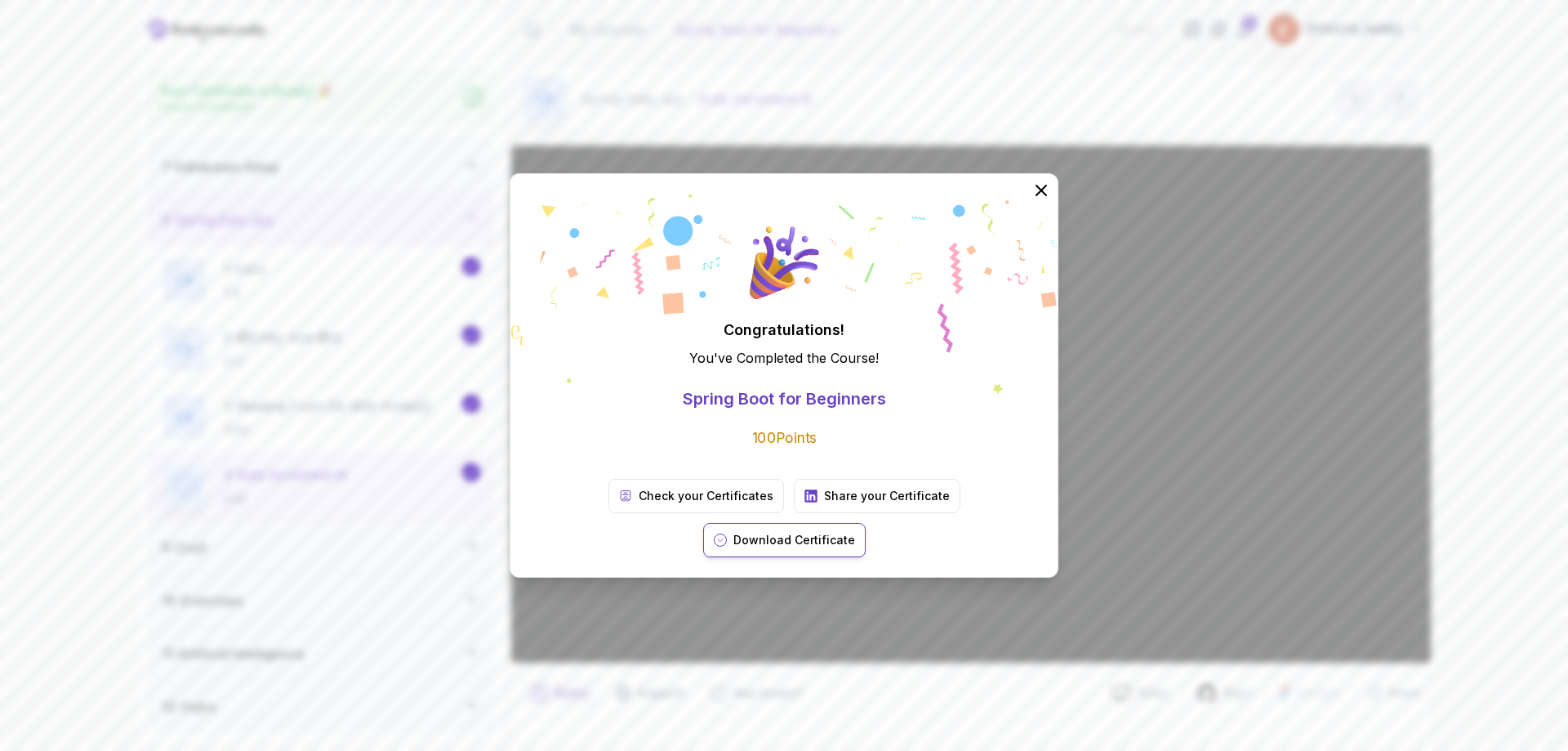
click at [855, 532] on p "Download Certificate" at bounding box center [794, 539] width 122 height 16
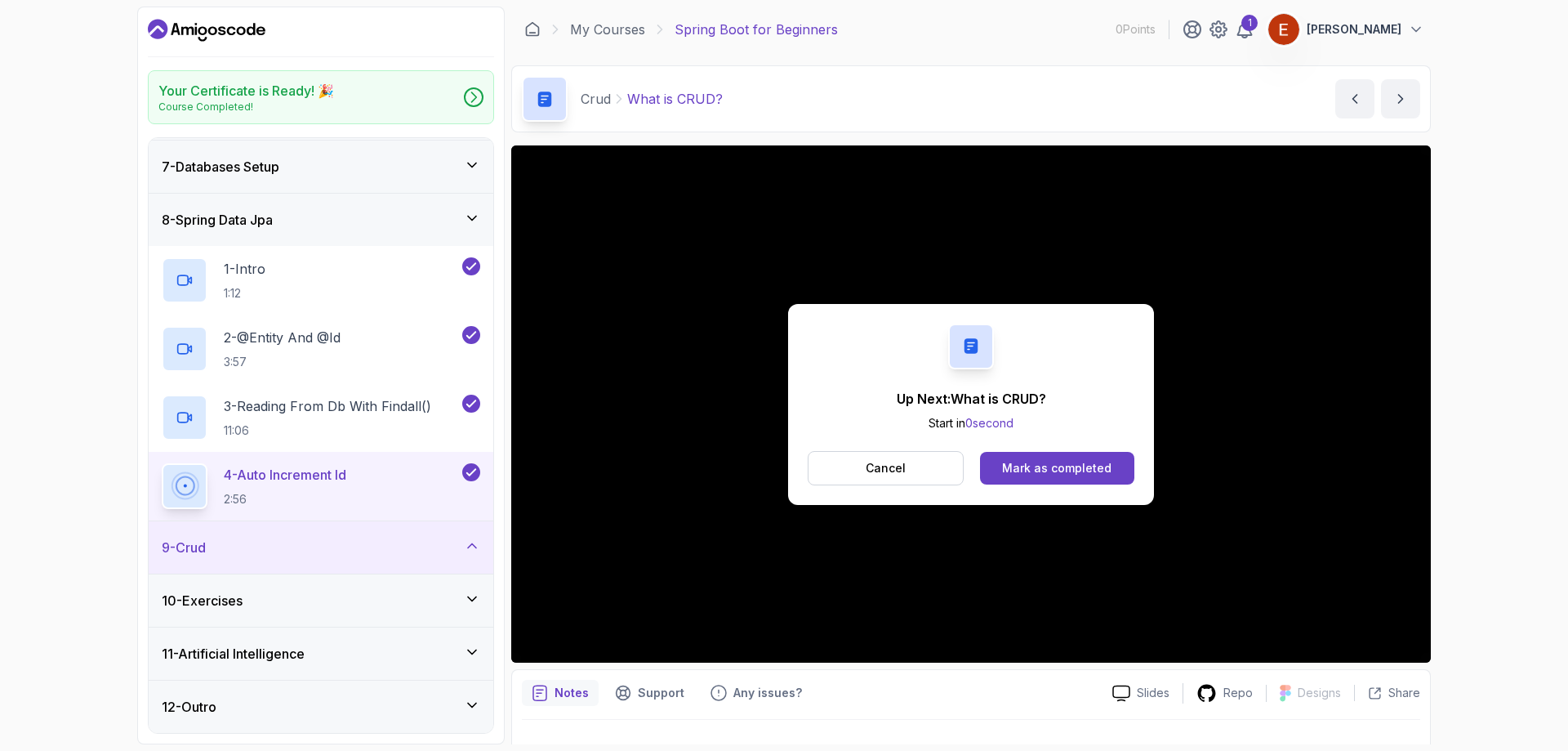
scroll to position [248, 0]
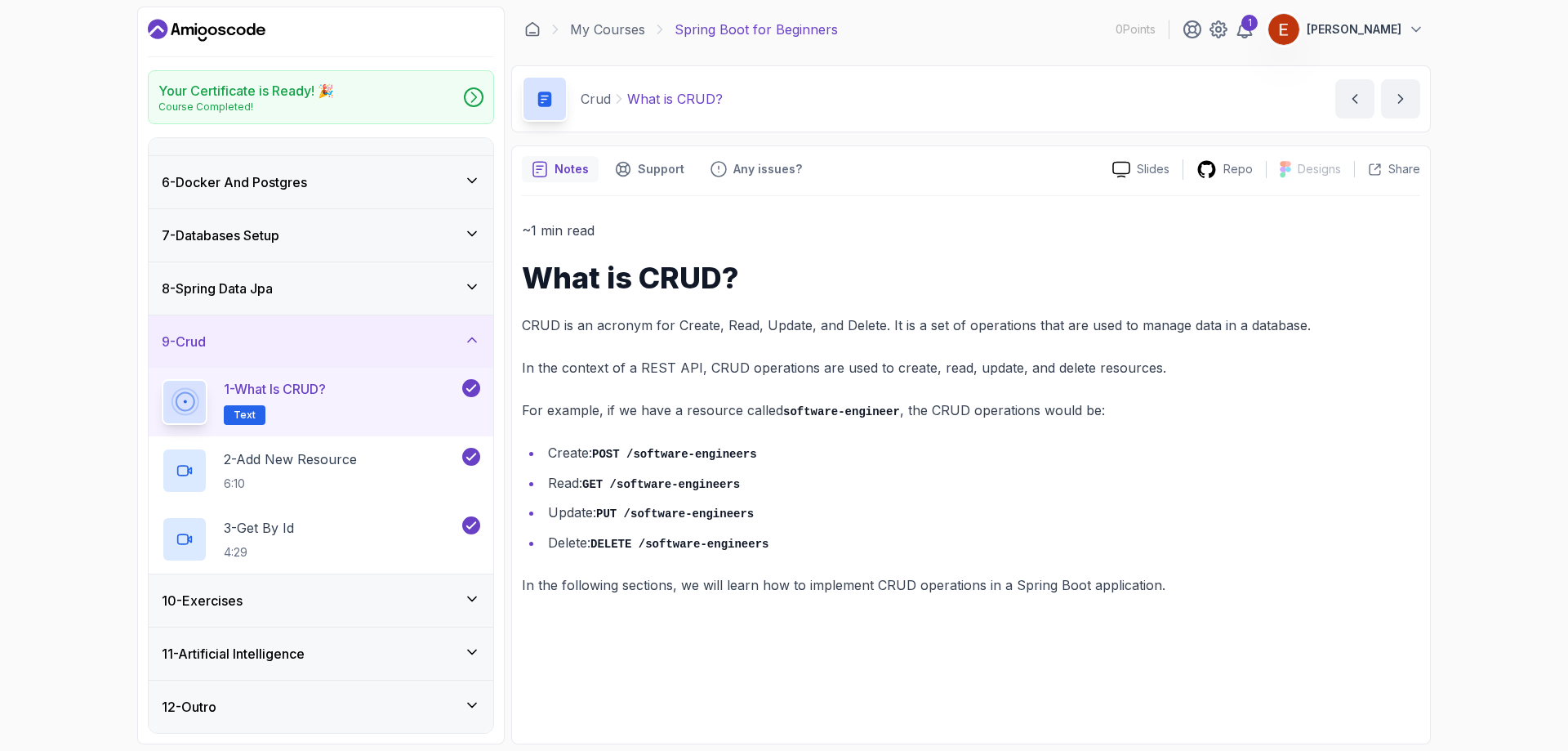
click at [309, 596] on div "10 - Exercises" at bounding box center [321, 600] width 318 height 19
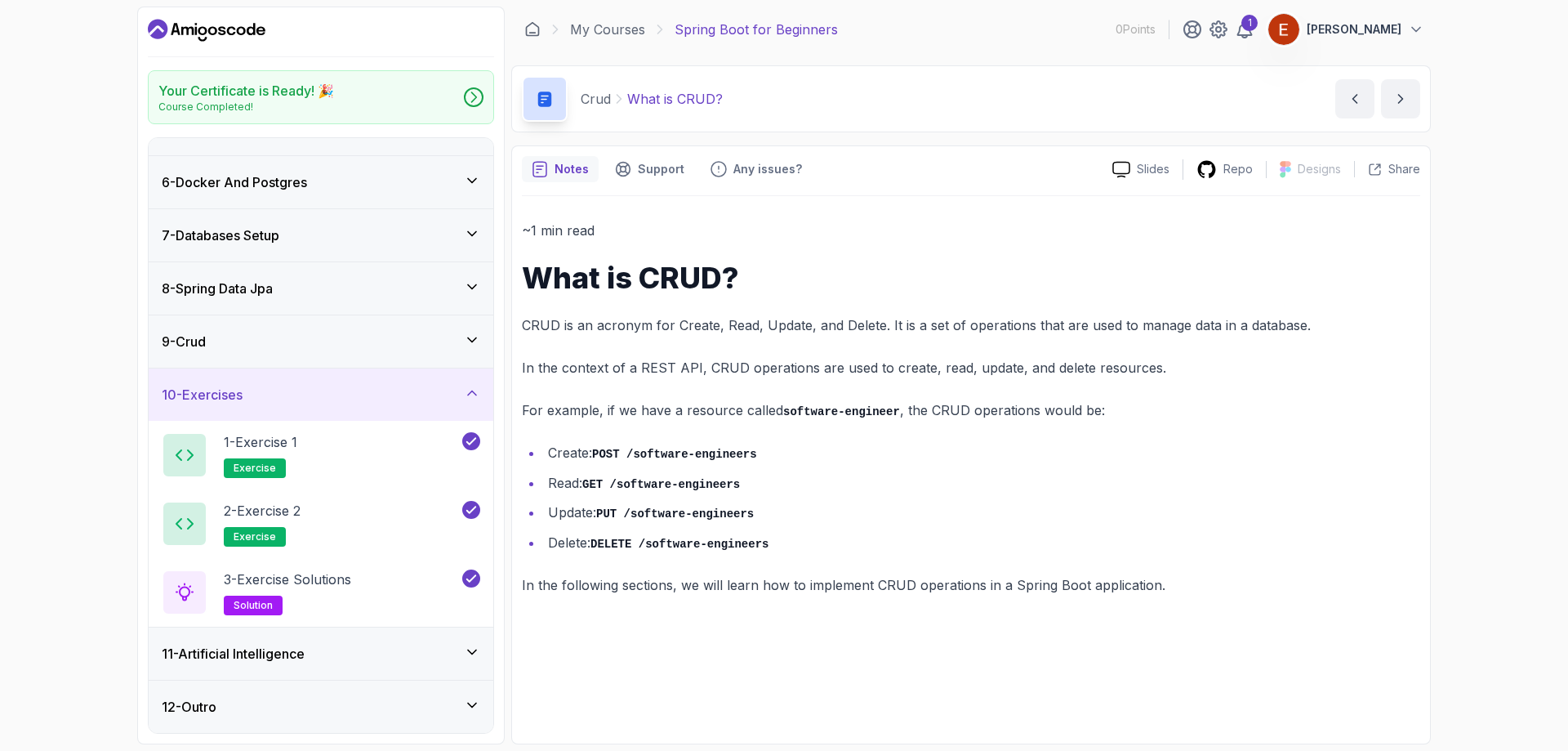
drag, startPoint x: 321, startPoint y: 654, endPoint x: 316, endPoint y: 641, distance: 13.9
click at [318, 644] on div "11 - Artificial Intelligence" at bounding box center [321, 653] width 318 height 19
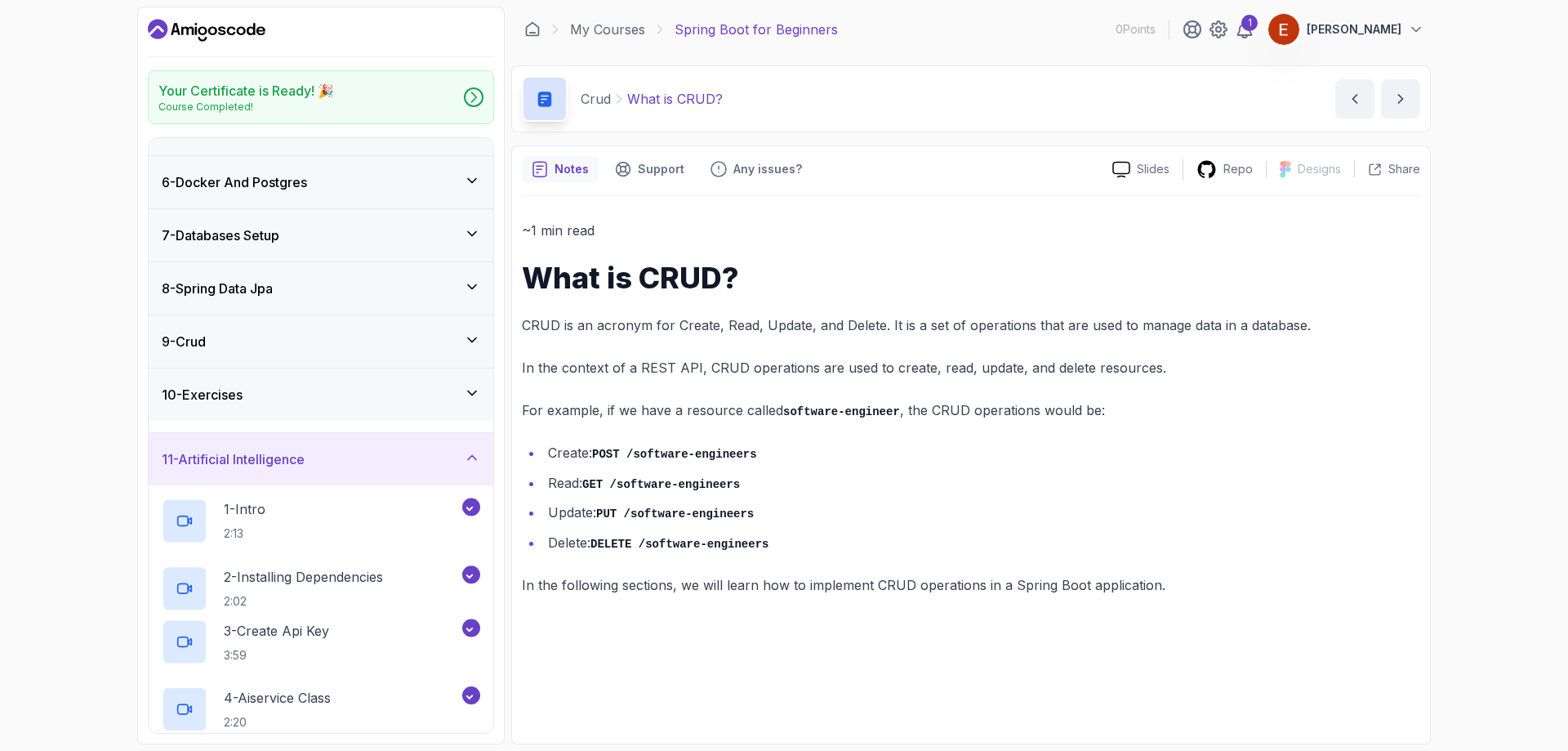
scroll to position [522, 0]
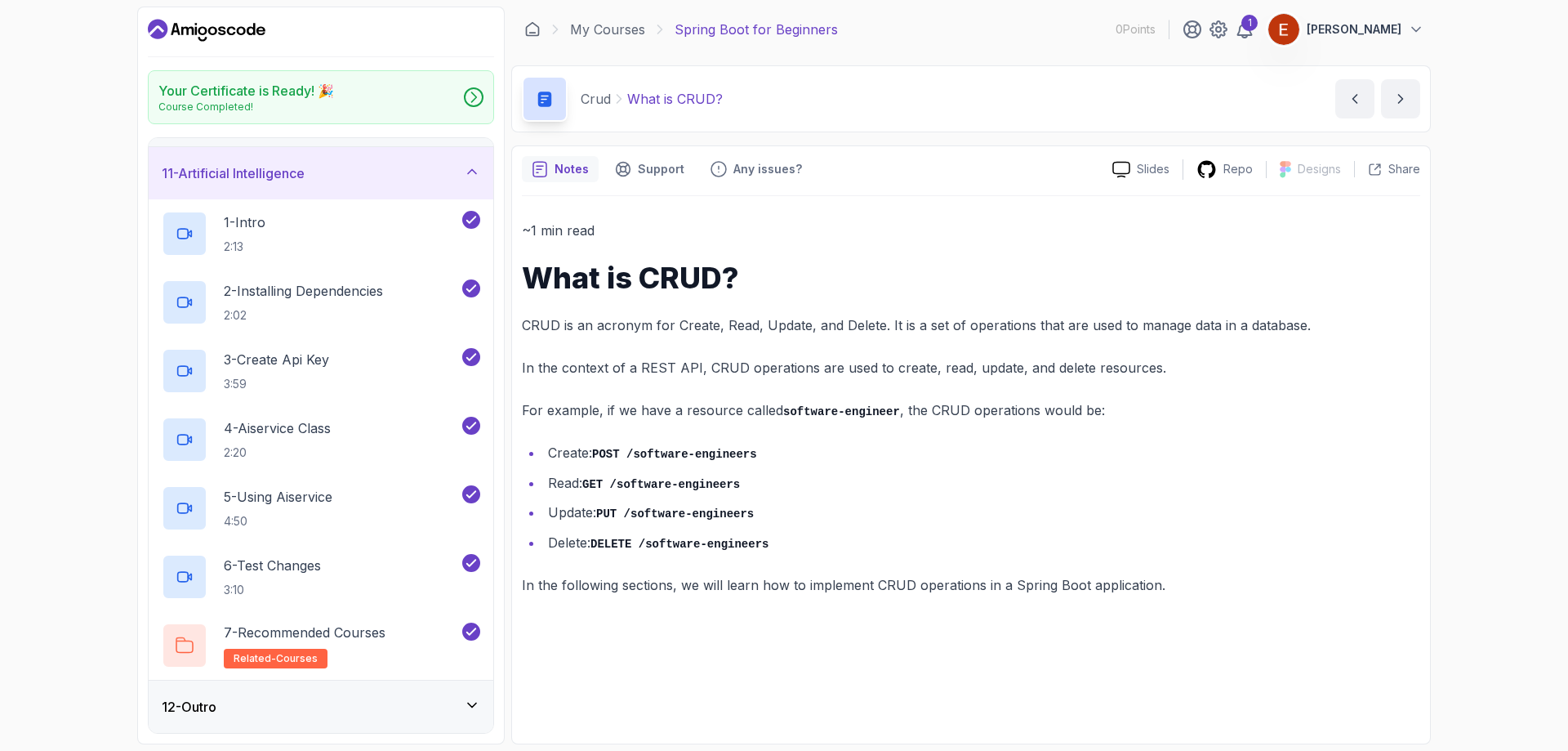
click at [356, 706] on div "12 - Outro" at bounding box center [321, 706] width 318 height 19
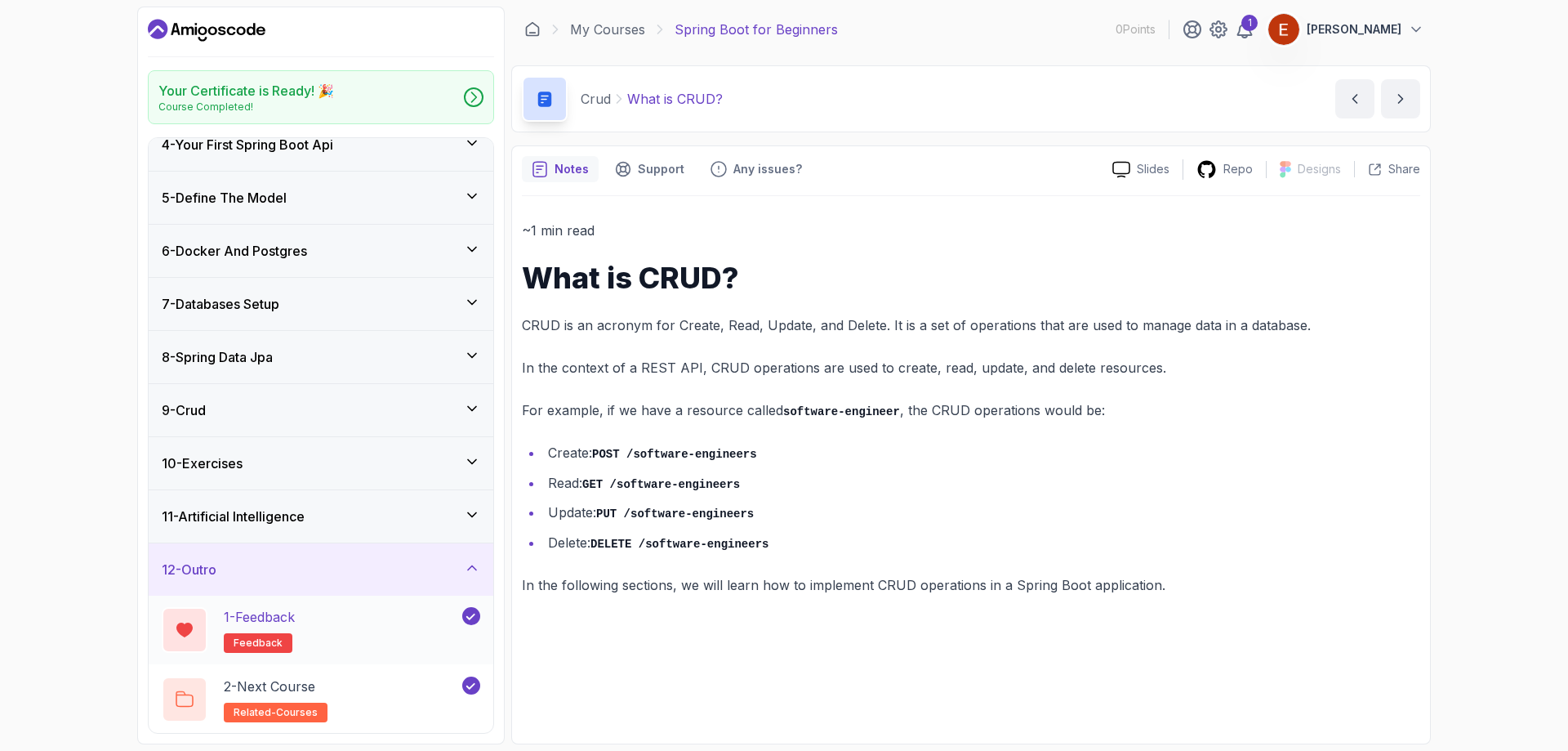
scroll to position [179, 0]
click at [326, 491] on div "11 - Artificial Intelligence" at bounding box center [321, 517] width 344 height 52
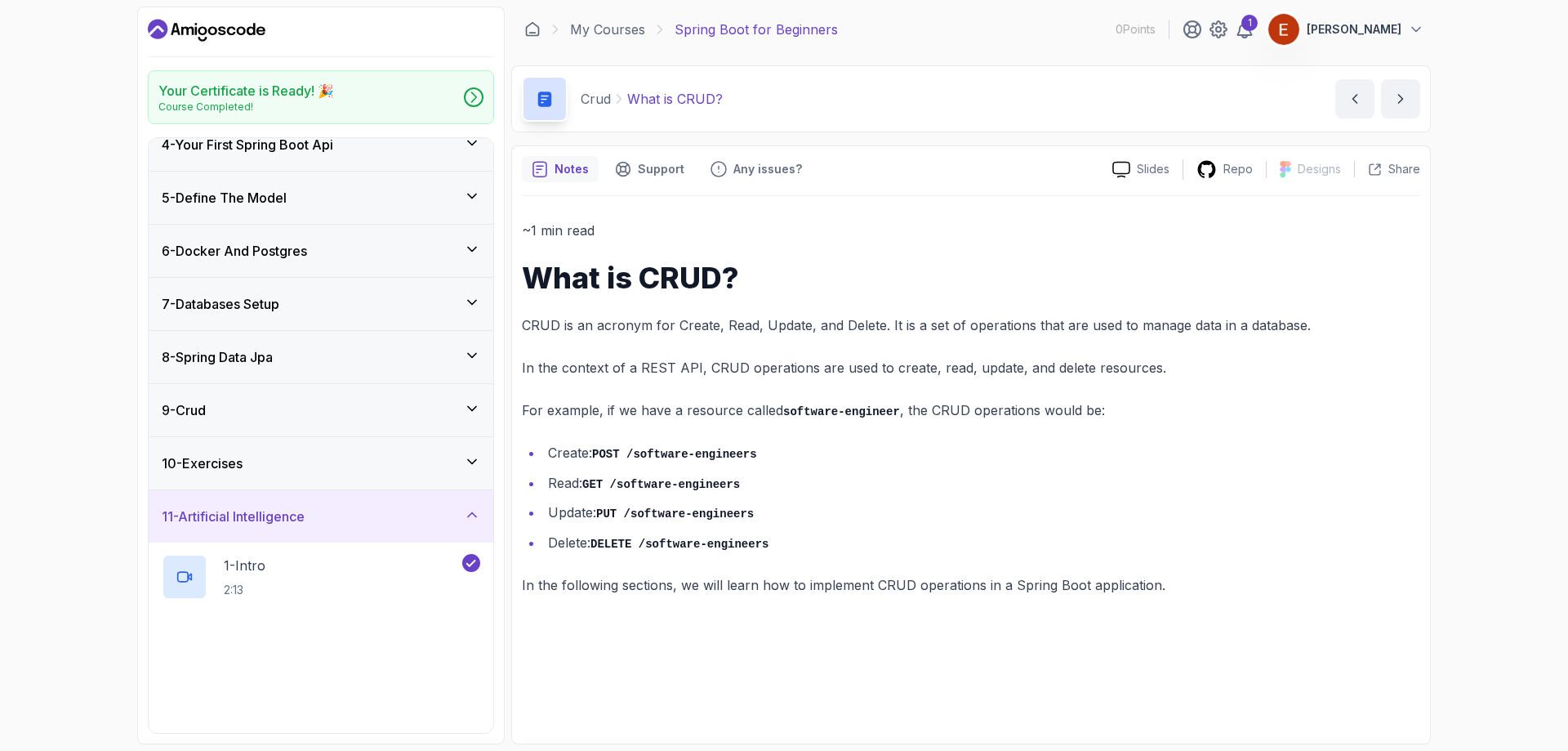
click at [338, 440] on div "10 - Exercises" at bounding box center [321, 463] width 344 height 52
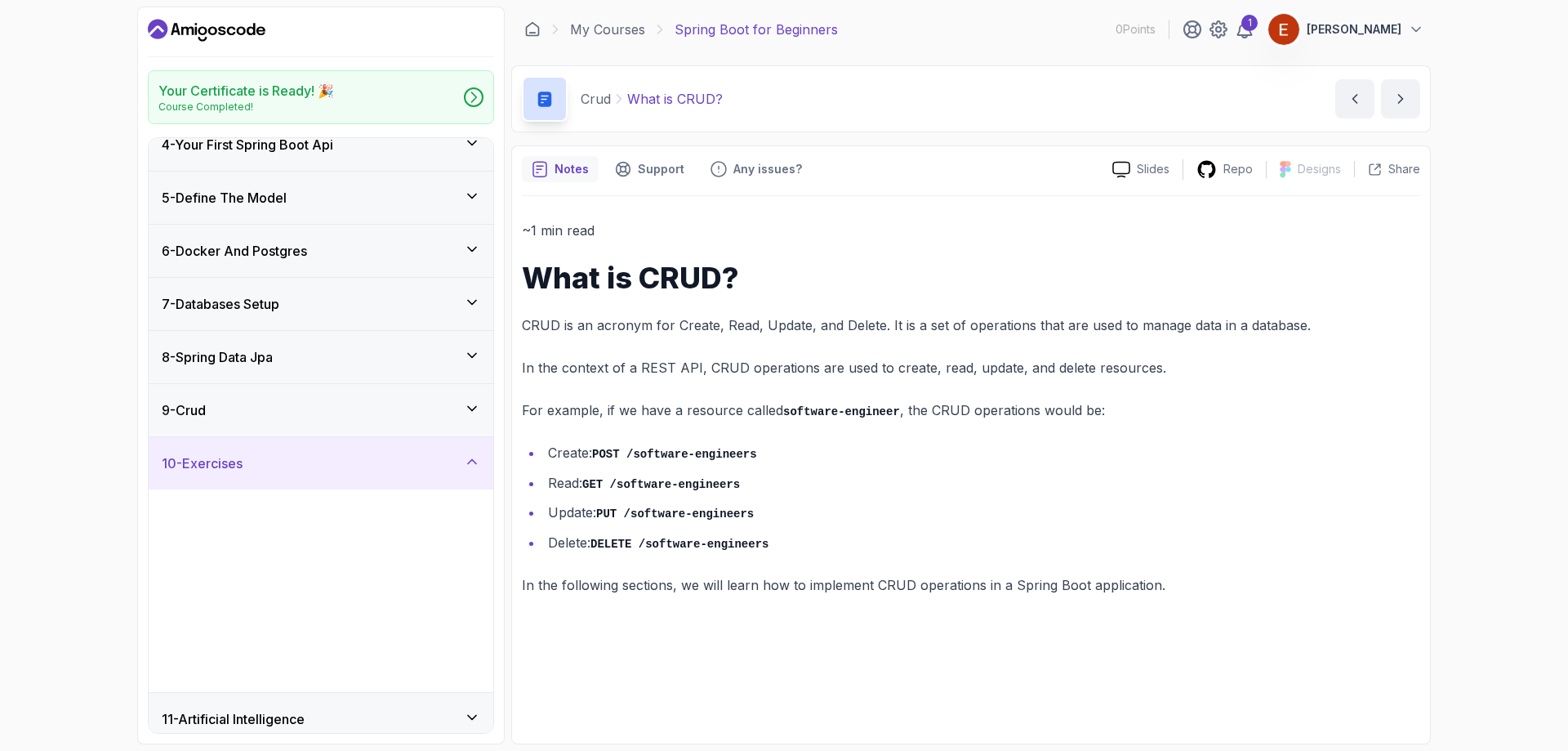
scroll to position [248, 0]
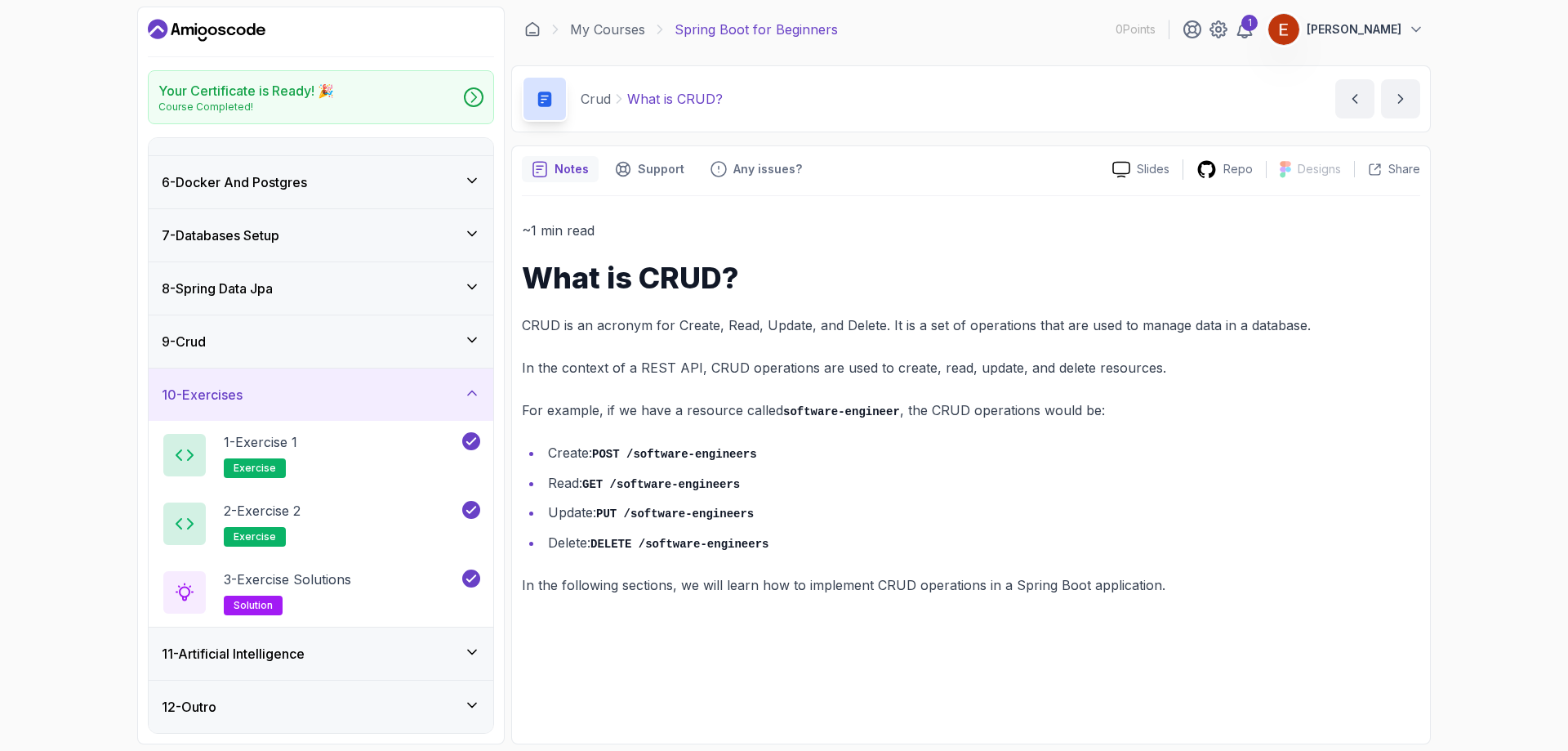
click at [337, 348] on div "9 - Crud" at bounding box center [321, 341] width 318 height 19
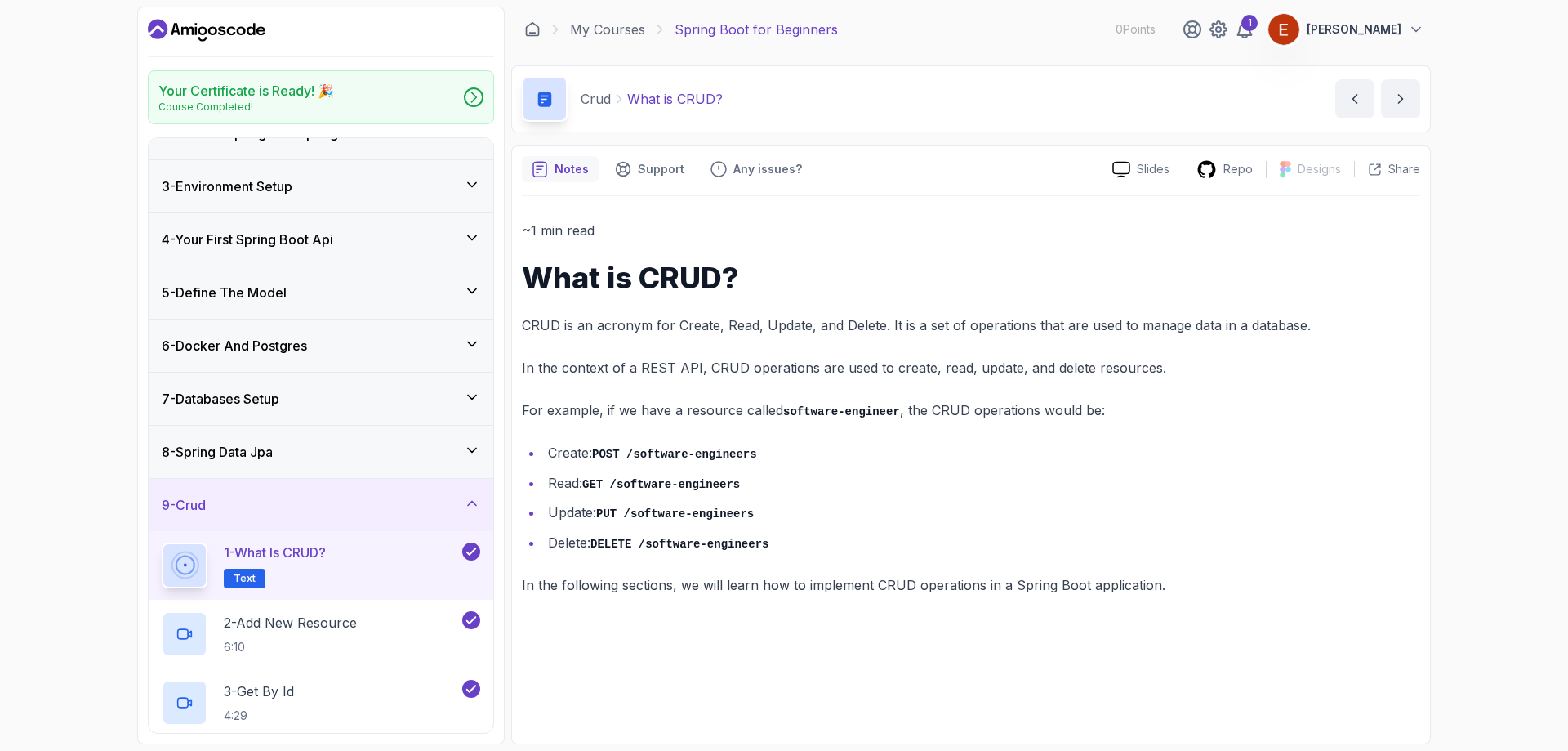
click at [347, 454] on div "8 - Spring Data Jpa" at bounding box center [321, 451] width 318 height 19
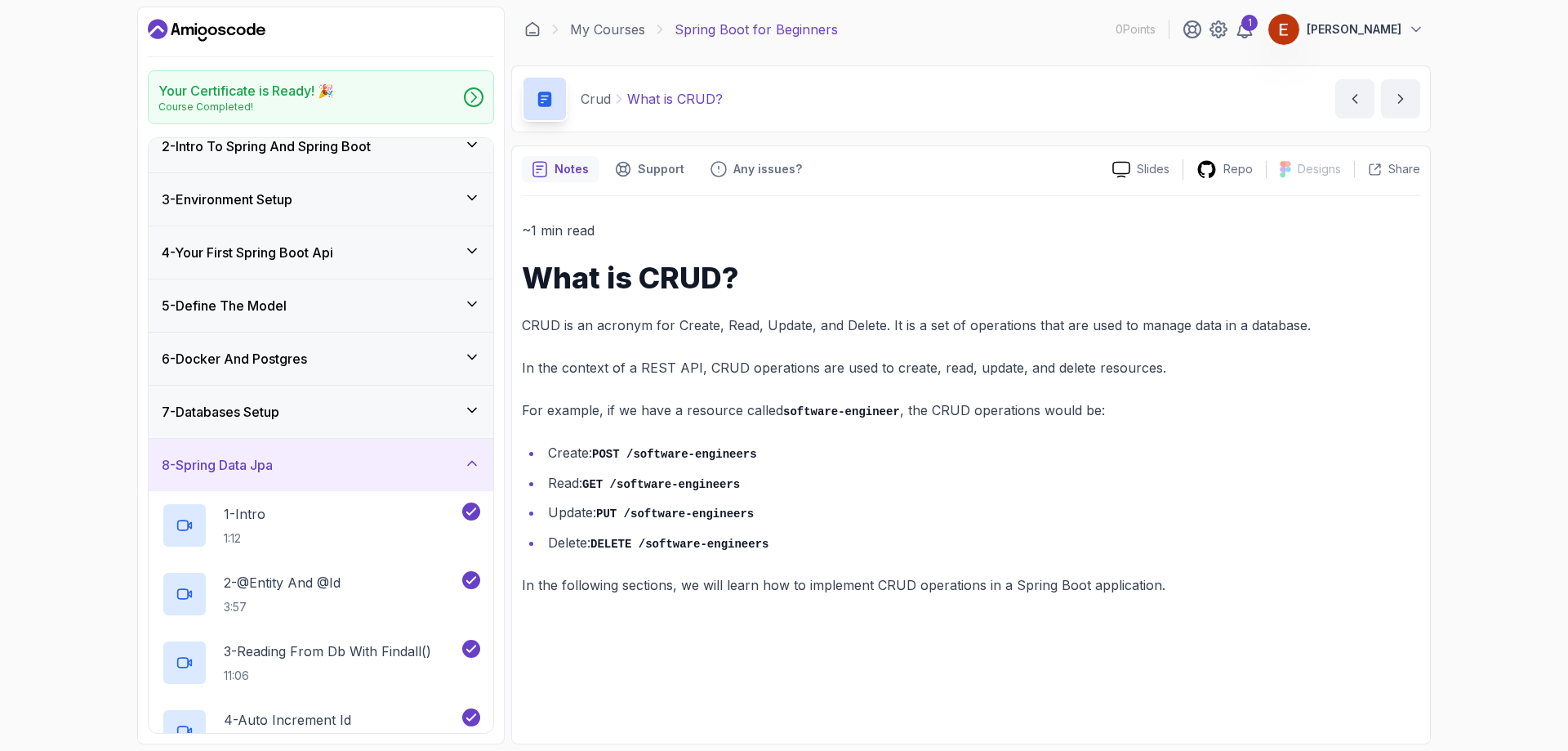
click at [343, 402] on div "7 - Databases Setup" at bounding box center [321, 412] width 318 height 19
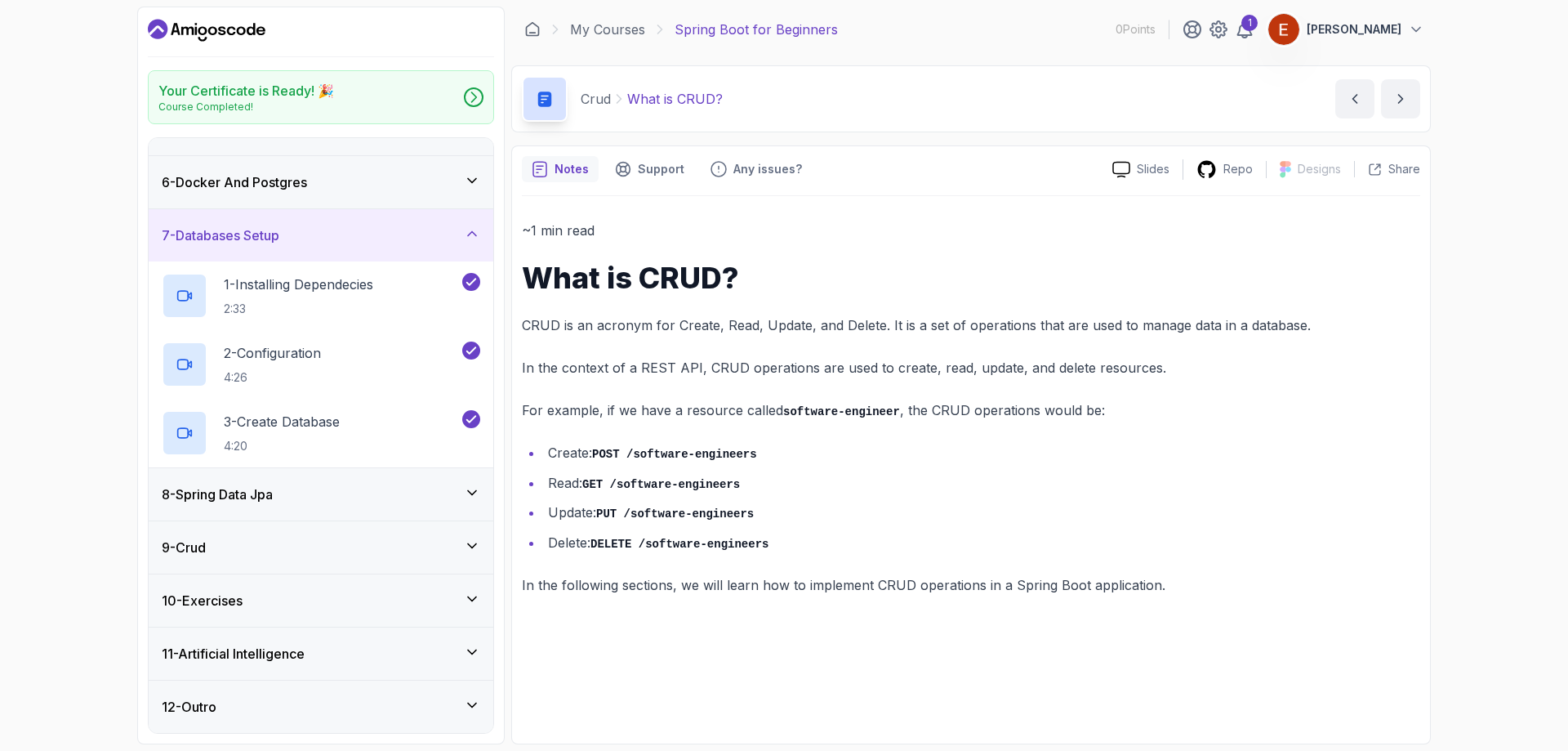
scroll to position [0, 0]
